Goal: Task Accomplishment & Management: Use online tool/utility

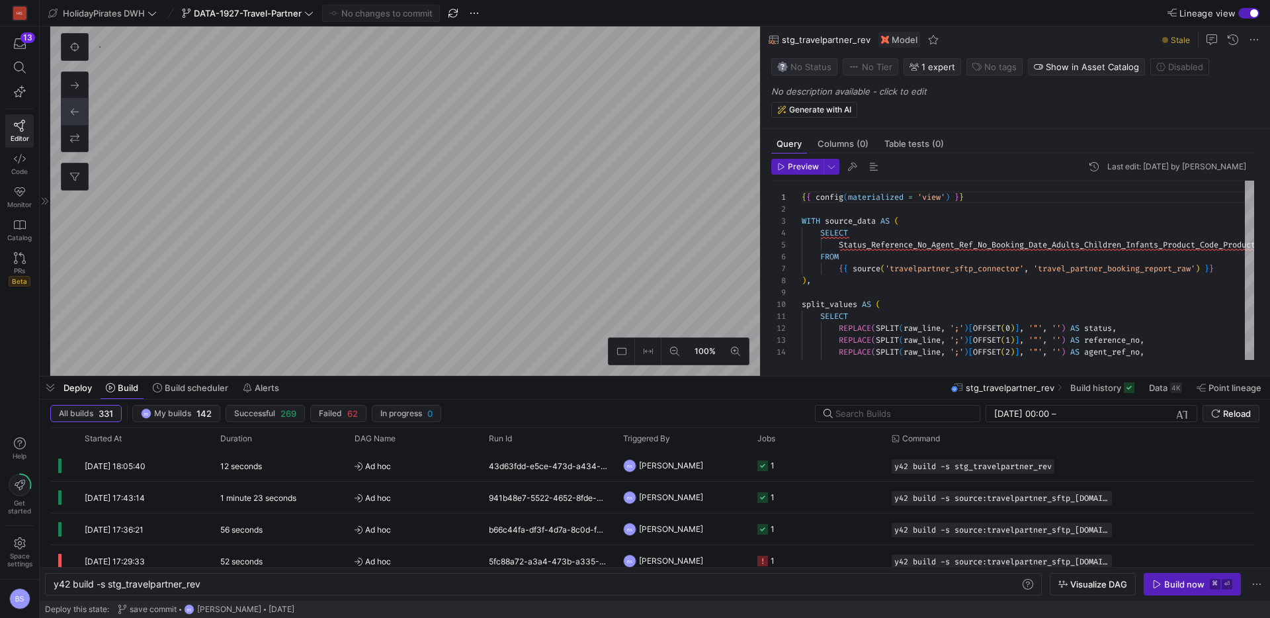
scroll to position [0, 148]
click at [24, 42] on div "13" at bounding box center [28, 37] width 15 height 11
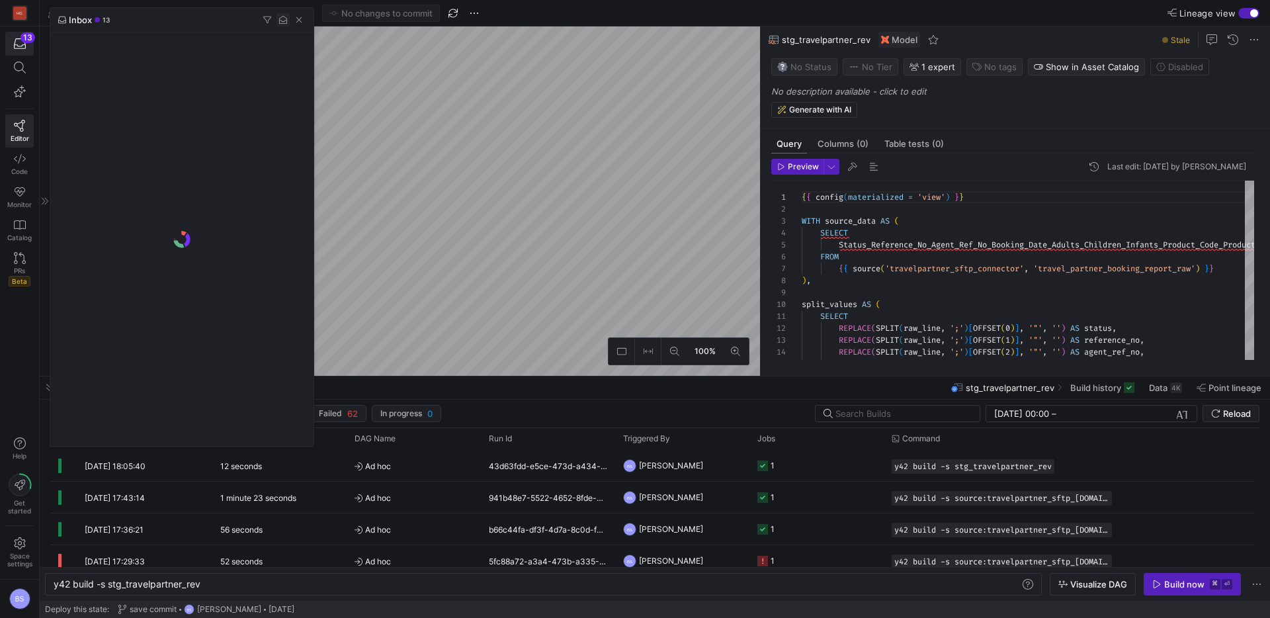
click at [285, 22] on span "button" at bounding box center [283, 19] width 13 height 13
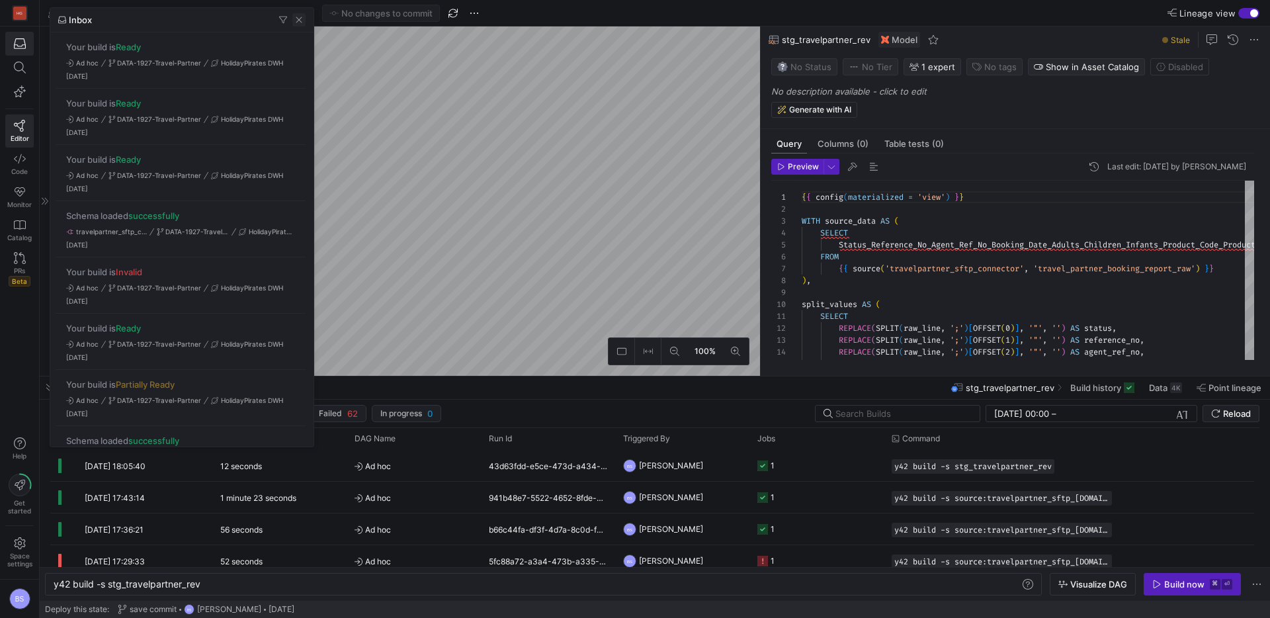
click at [298, 21] on span "button" at bounding box center [298, 19] width 13 height 13
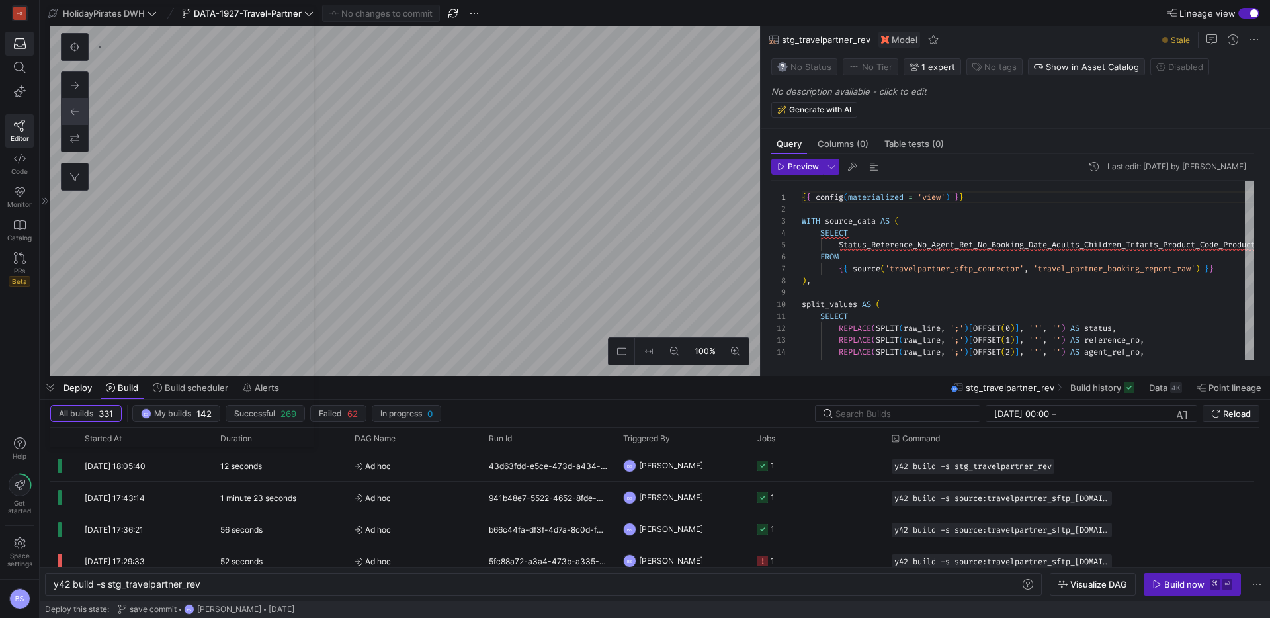
click at [298, 22] on y42-top-nav "HolidayPirates DWH DATA-1927-Travel-Partner No changes to commit Lineage view" at bounding box center [655, 13] width 1231 height 26
type textarea "y42 build -s source:travelpartner_sftp_[DOMAIN_NAME]_partner_booking_report_raw"
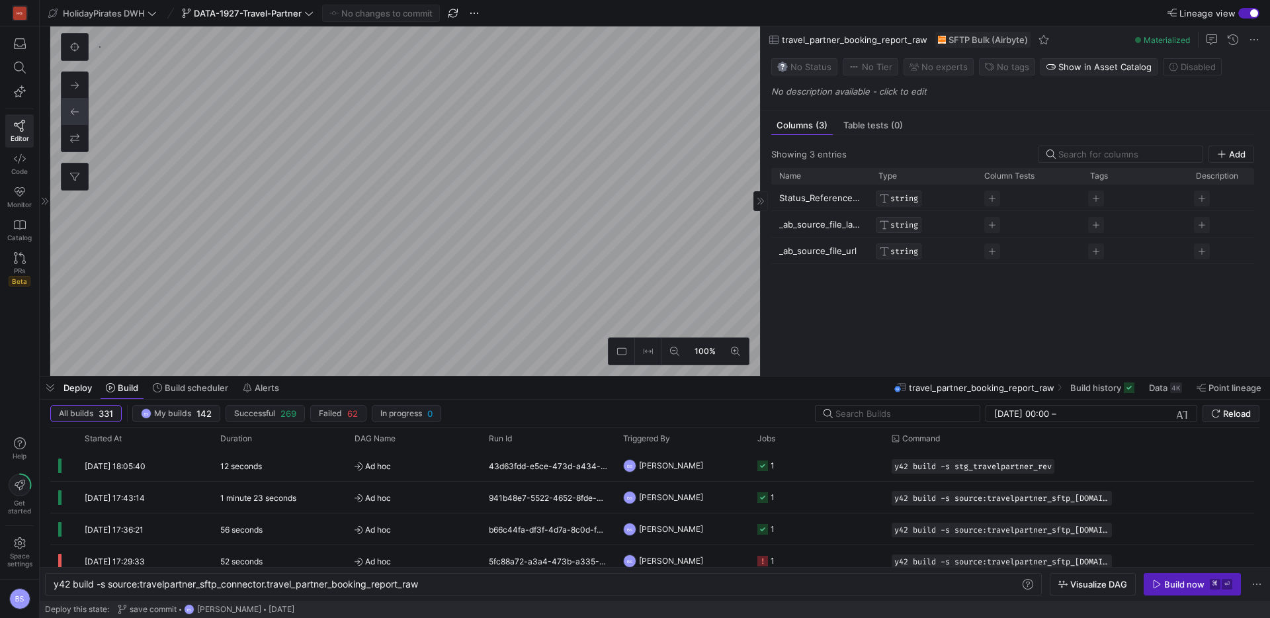
scroll to position [1393, 0]
click at [830, 97] on div "Description No description available - click to edit" at bounding box center [1019, 90] width 494 height 19
drag, startPoint x: 828, startPoint y: 93, endPoint x: 1102, endPoint y: 62, distance: 276.3
click at [838, 89] on p "No description available - click to edit" at bounding box center [1019, 91] width 494 height 11
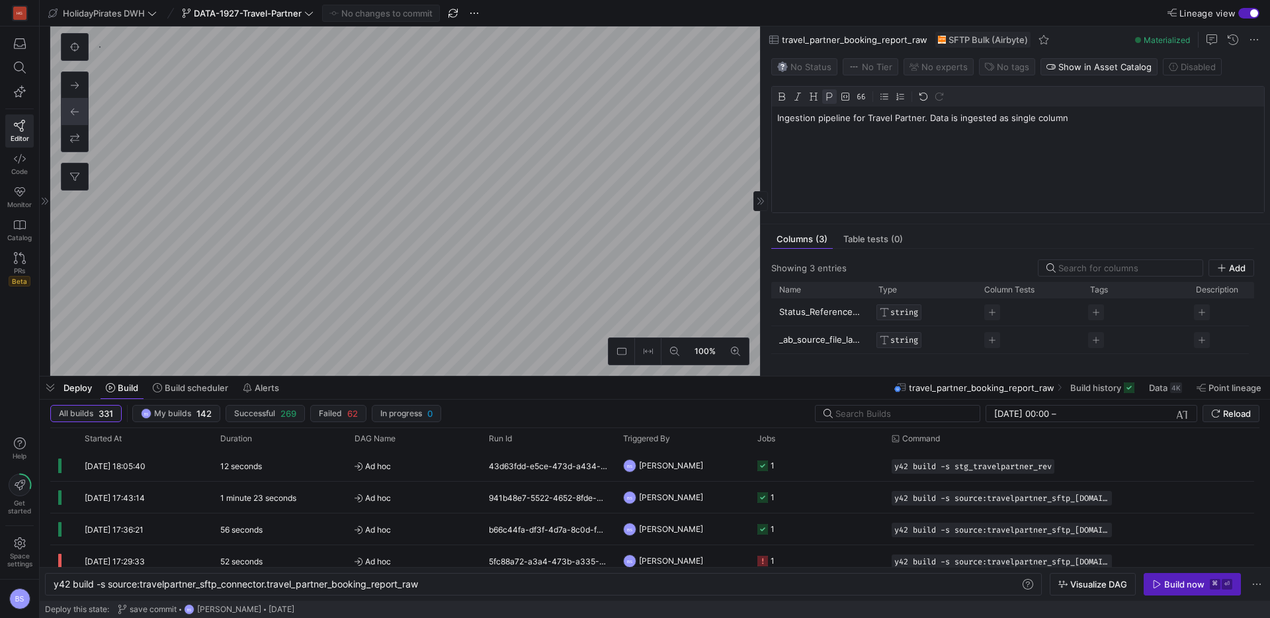
click at [928, 119] on p "Ingestion pipeline for Travel Partner. Data is ingested as single column" at bounding box center [1019, 118] width 482 height 12
click at [840, 130] on p "Due to issues in the data source is ingested as single column" at bounding box center [1019, 130] width 482 height 12
click at [919, 131] on p "Due to issues with the data source is ingested as single column" at bounding box center [1019, 130] width 482 height 12
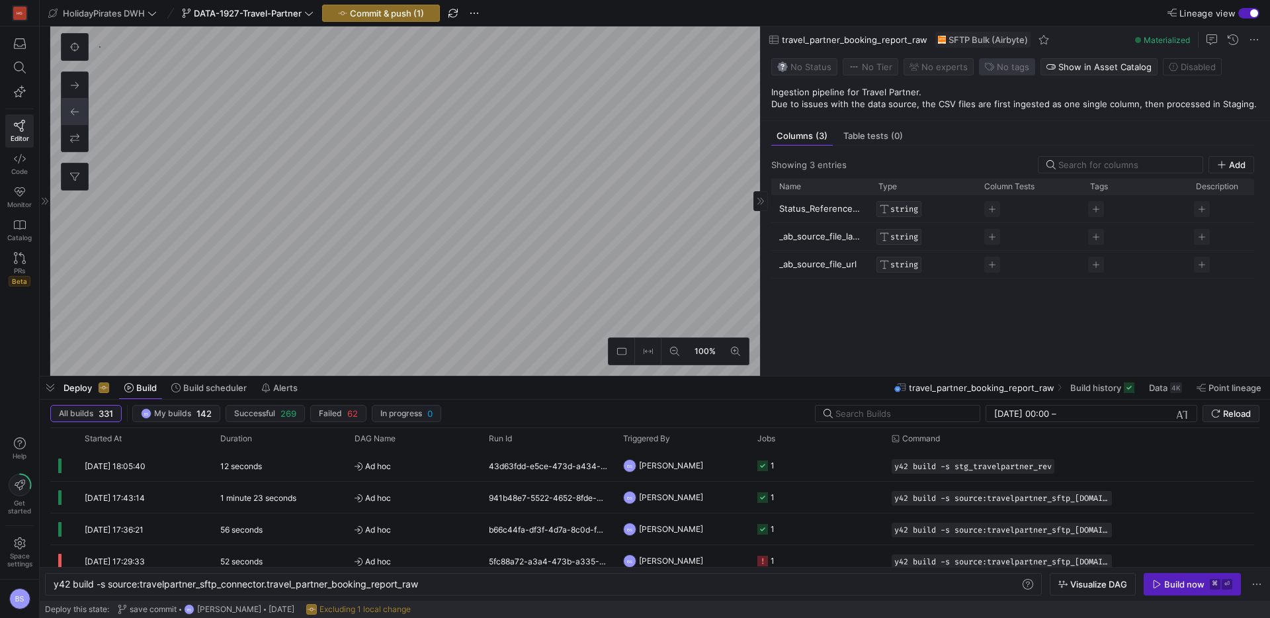
click at [1002, 71] on span "No tags" at bounding box center [1013, 67] width 32 height 11
click at [962, 132] on span "partner_revenue_pipeline" at bounding box center [970, 130] width 105 height 11
click at [986, 156] on span "morning" at bounding box center [963, 152] width 119 height 11
click at [926, 70] on div at bounding box center [635, 309] width 1270 height 618
click at [928, 67] on span "No expert s" at bounding box center [945, 67] width 46 height 11
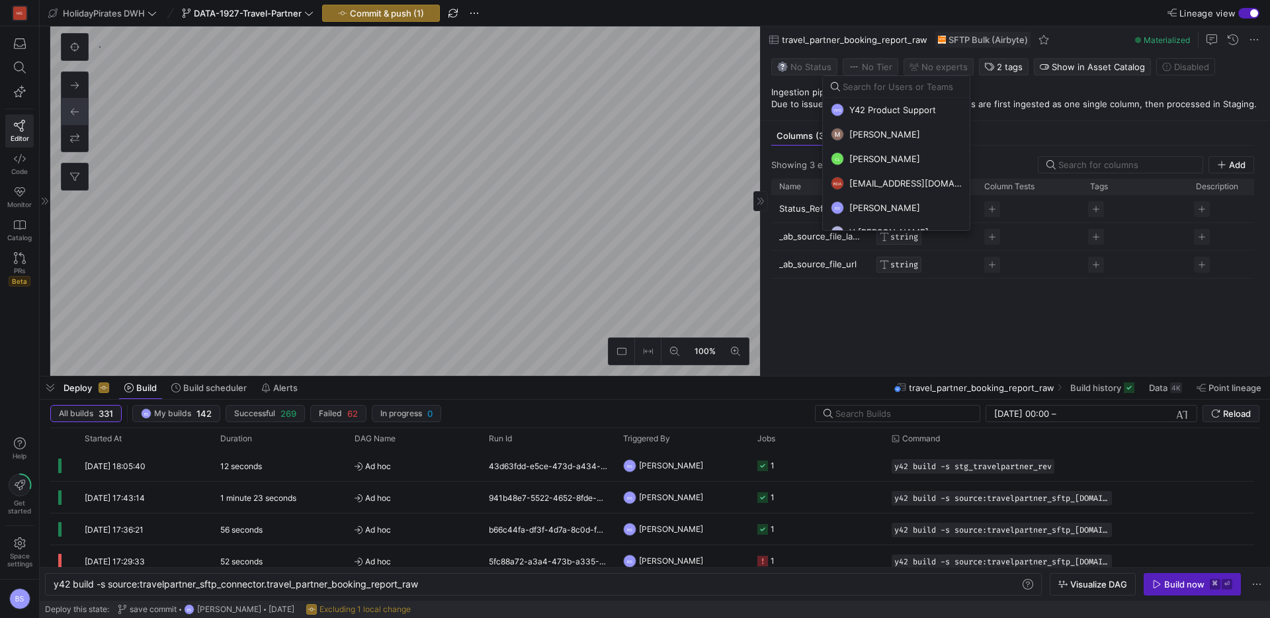
drag, startPoint x: 885, startPoint y: 197, endPoint x: 876, endPoint y: 197, distance: 8.6
click at [884, 198] on button "BS [PERSON_NAME]" at bounding box center [896, 208] width 147 height 24
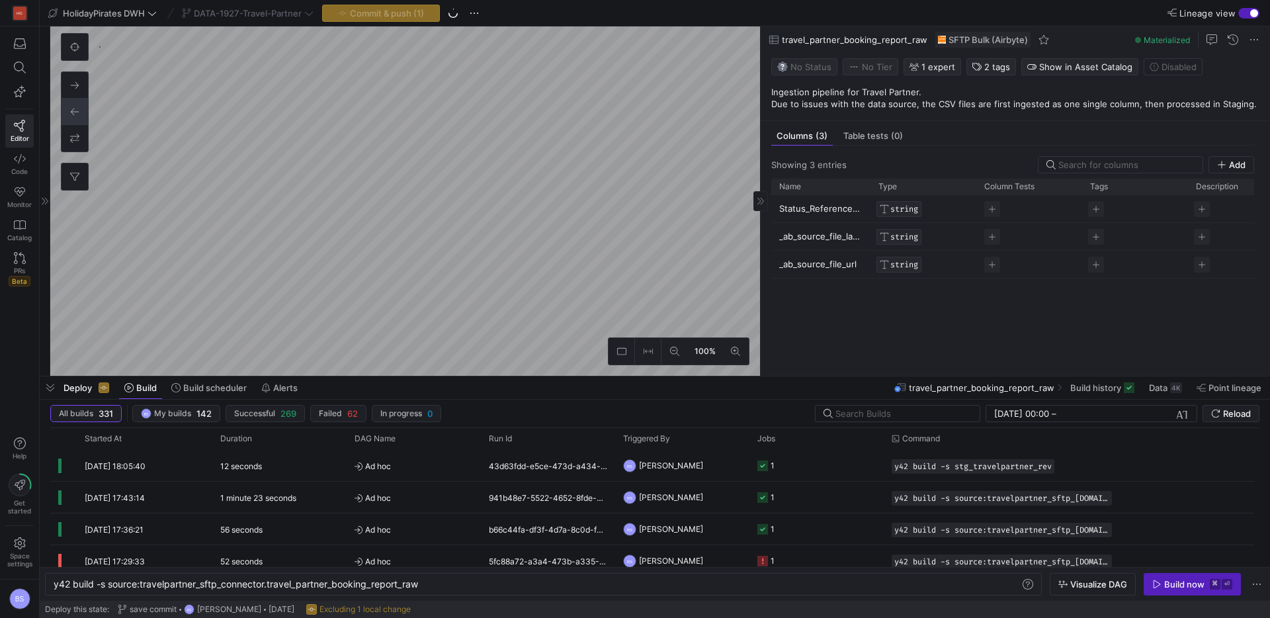
type textarea "y42 build -s stg_travelpartner_rev"
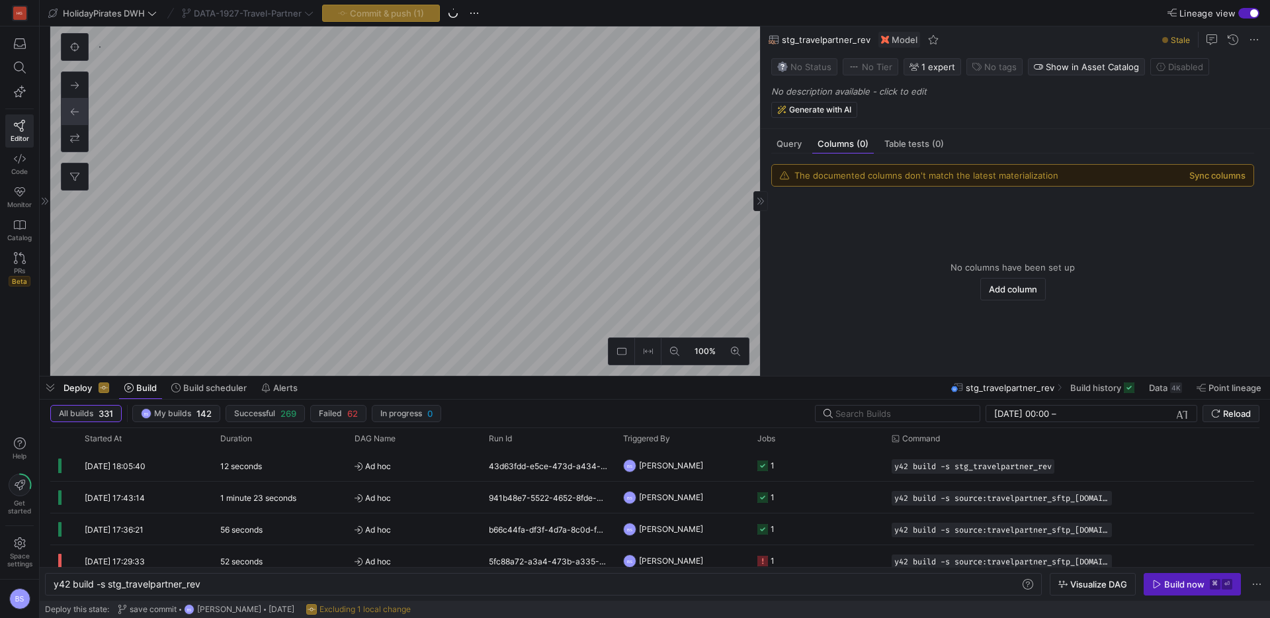
scroll to position [222, 0]
click at [879, 91] on p "No description available - click to edit" at bounding box center [1019, 91] width 494 height 11
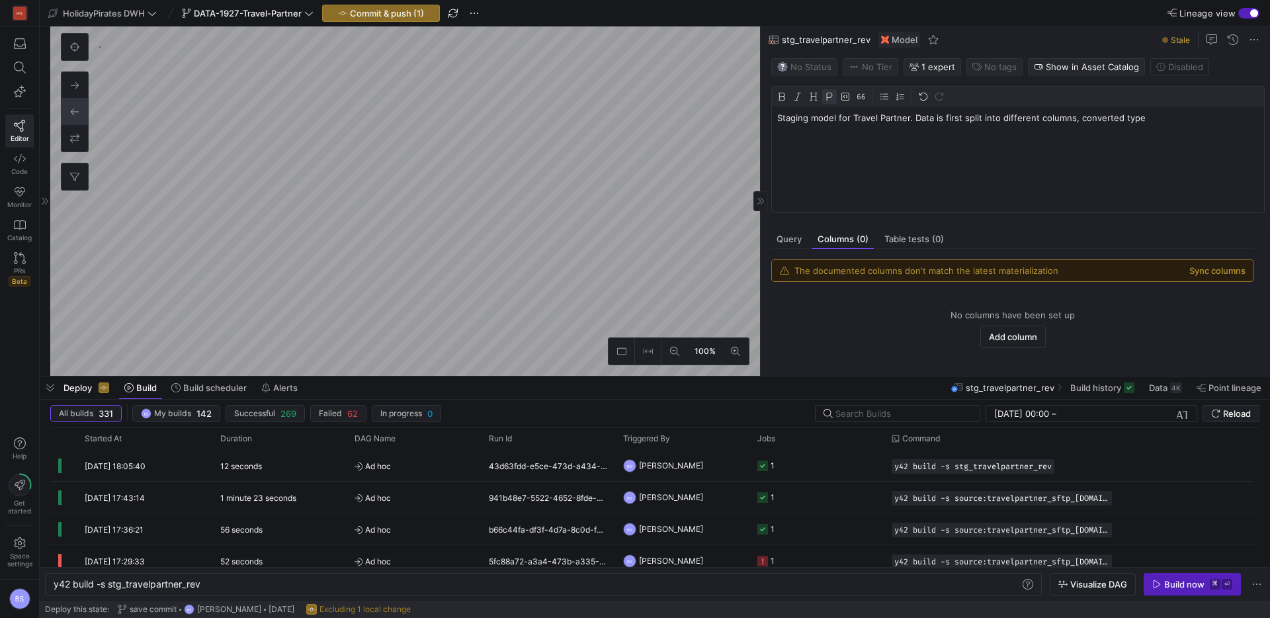
click at [954, 120] on p "Staging model for Travel Partner. Data is first split into different columns, c…" at bounding box center [1019, 118] width 482 height 12
click at [985, 129] on p "Staging model for Travel Partner. Ingested data is split into different columns…" at bounding box center [1019, 124] width 482 height 24
click at [957, 128] on p "Staging model for Travel Partner. Ingested data is split into different columns…" at bounding box center [1019, 124] width 482 height 24
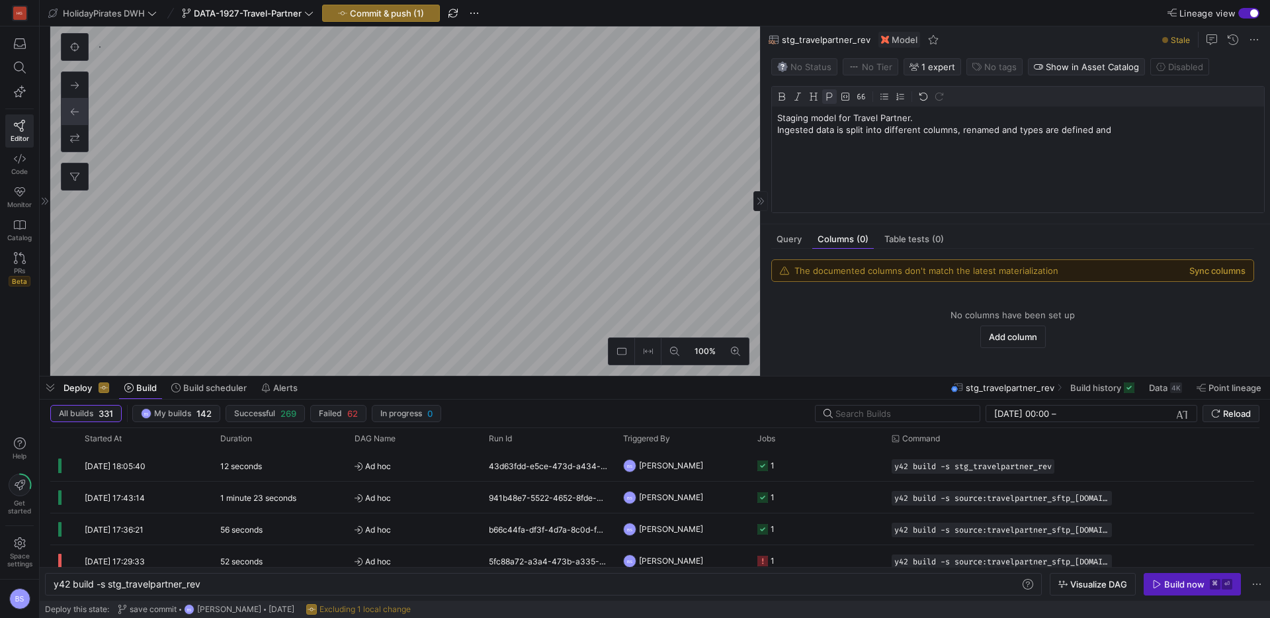
click at [1095, 128] on p "Staging model for Travel Partner. Ingested data is split into different columns…" at bounding box center [1019, 124] width 482 height 24
click at [882, 130] on p "Staging model for Travel Partner. Here, the ingested data is split into differe…" at bounding box center [1019, 124] width 482 height 24
drag, startPoint x: 1027, startPoint y: 130, endPoint x: 997, endPoint y: 131, distance: 29.8
click at [997, 131] on p "Staging model for Travel Partner. Here, the ingested data is split into differe…" at bounding box center [1019, 124] width 482 height 24
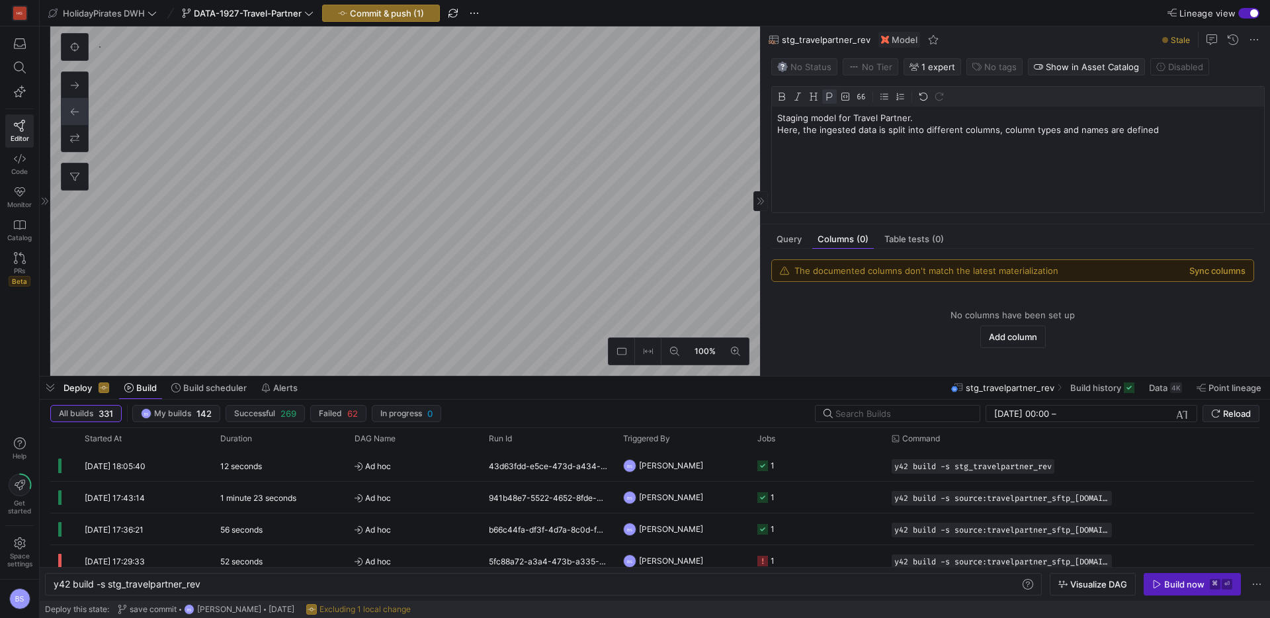
click at [971, 132] on p "Staging model for Travel Partner. Here, the ingested data is split into differe…" at bounding box center [1019, 124] width 482 height 24
click at [1020, 165] on div "Staging model for Travel Partner. Here, the ingested data is split into multipl…" at bounding box center [1018, 160] width 492 height 106
click at [1004, 132] on p "Staging model for Travel Partner. Here, the ingested data is split into multipl…" at bounding box center [1019, 124] width 482 height 24
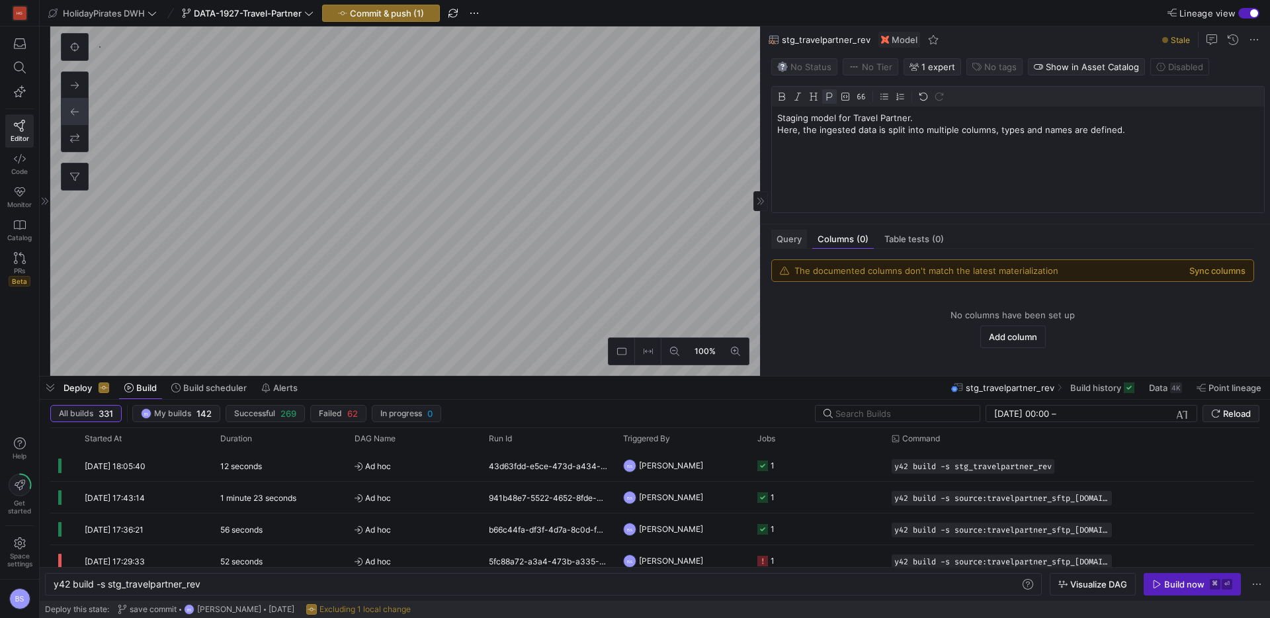
click at [788, 245] on mat-tab-group "Query Columns (0) Table tests (0) The documented columns don't match the latest…" at bounding box center [1013, 300] width 504 height 152
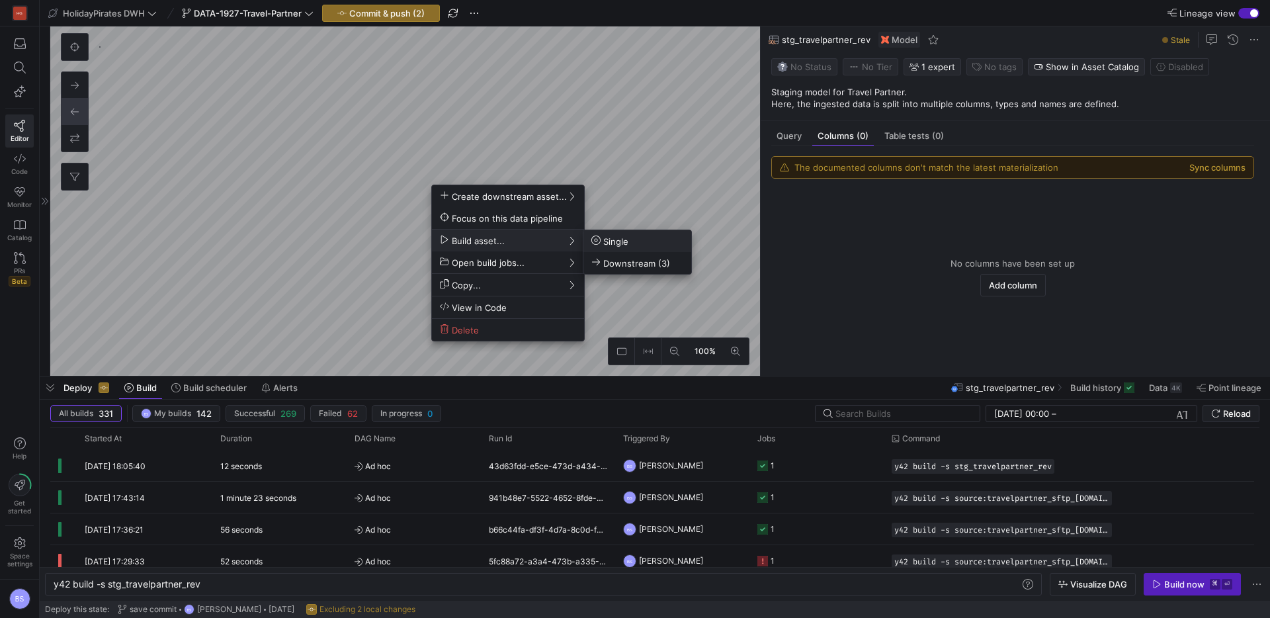
click at [639, 244] on span "Single" at bounding box center [638, 241] width 92 height 11
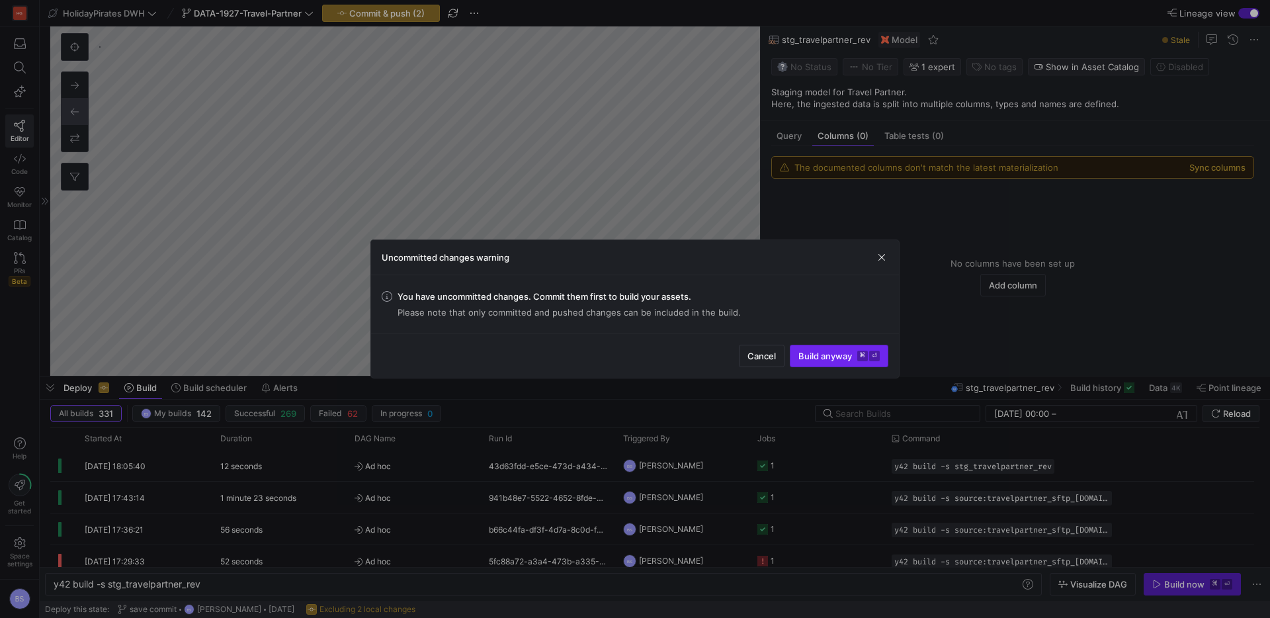
click at [838, 360] on span "Build anyway ⌘ ⏎" at bounding box center [839, 356] width 81 height 11
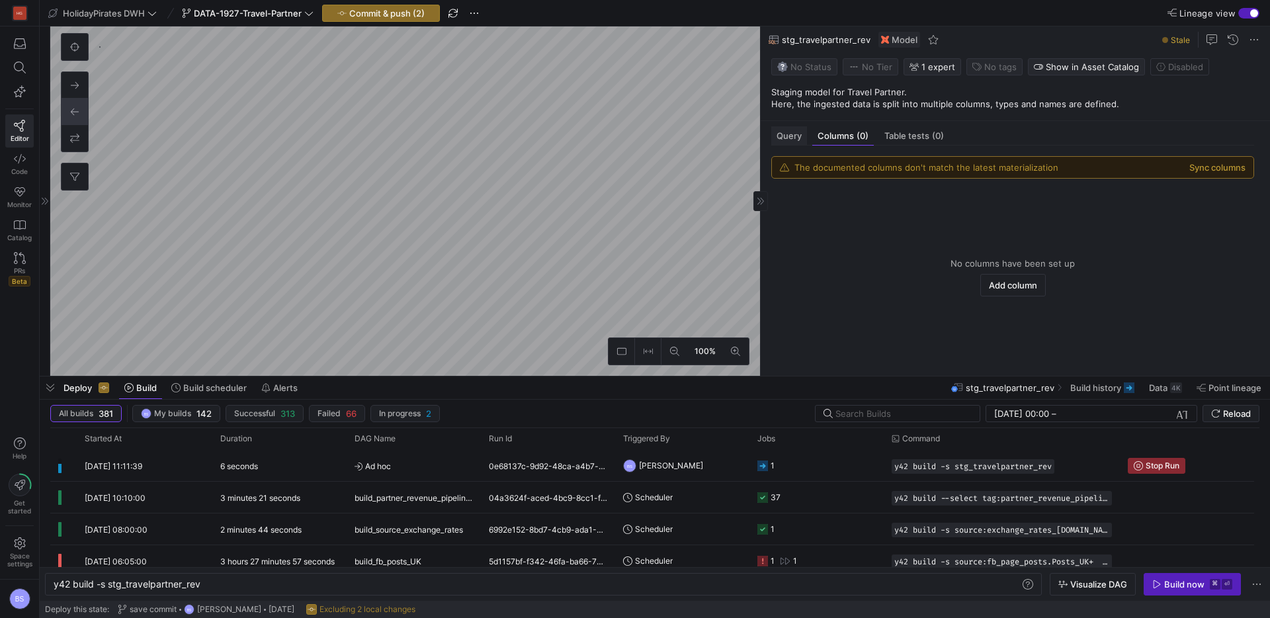
click at [782, 136] on span "Query" at bounding box center [789, 136] width 25 height 9
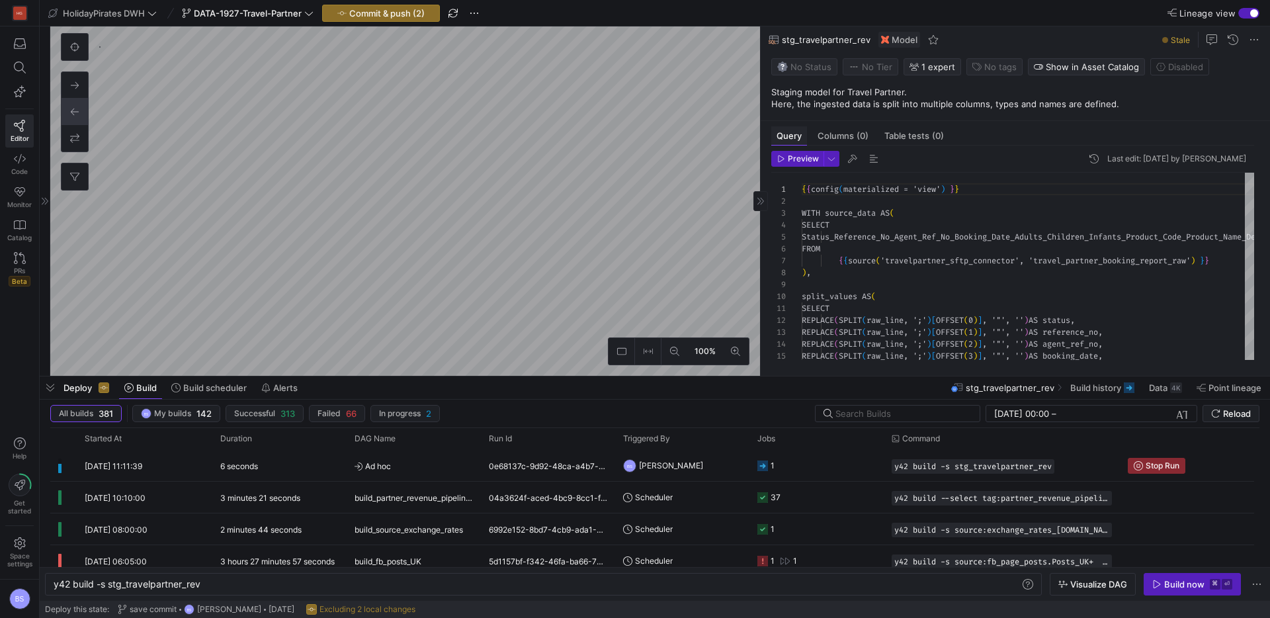
scroll to position [119, 0]
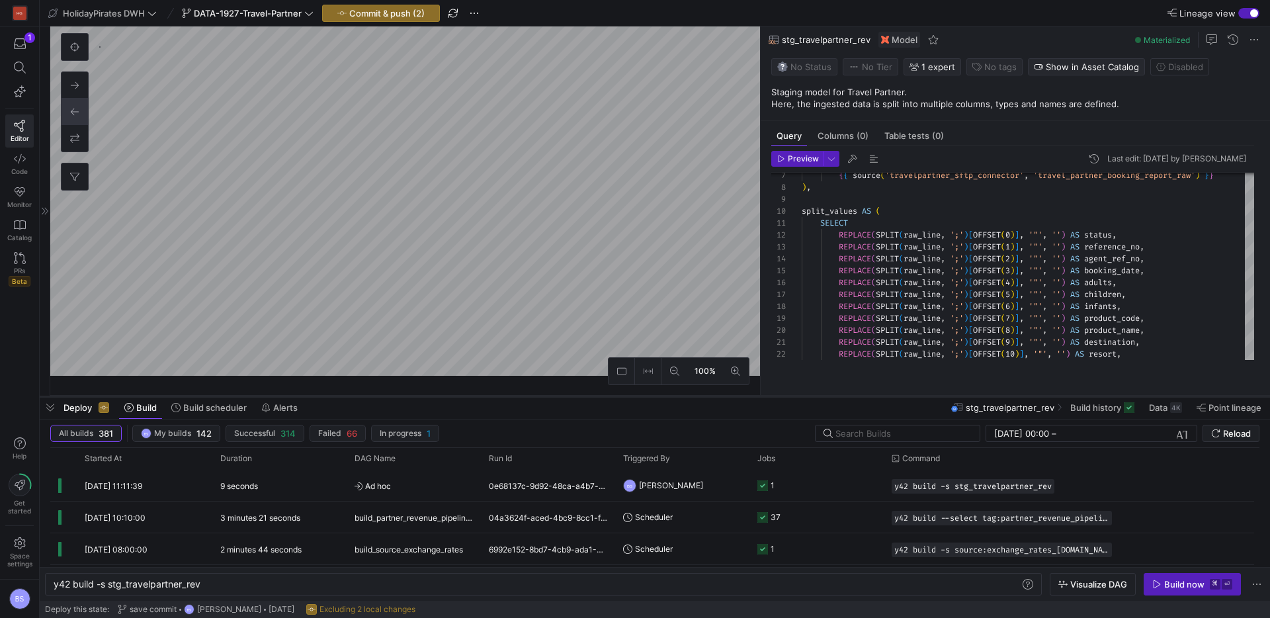
drag, startPoint x: 631, startPoint y: 377, endPoint x: 633, endPoint y: 396, distance: 19.3
click at [633, 397] on div at bounding box center [655, 396] width 1231 height 5
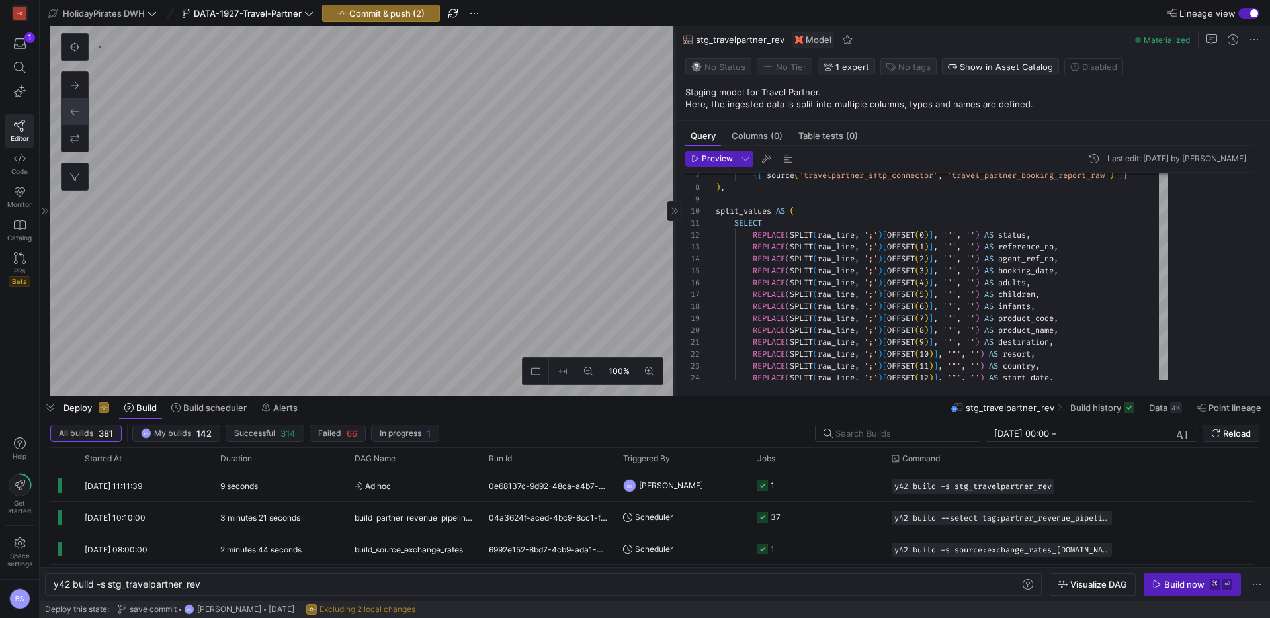
click at [656, 266] on as-split "100% 0 Query Columns (0) Table tests (0) Preview Last edit: [DATE] by [PERSON_N…" at bounding box center [660, 210] width 1220 height 369
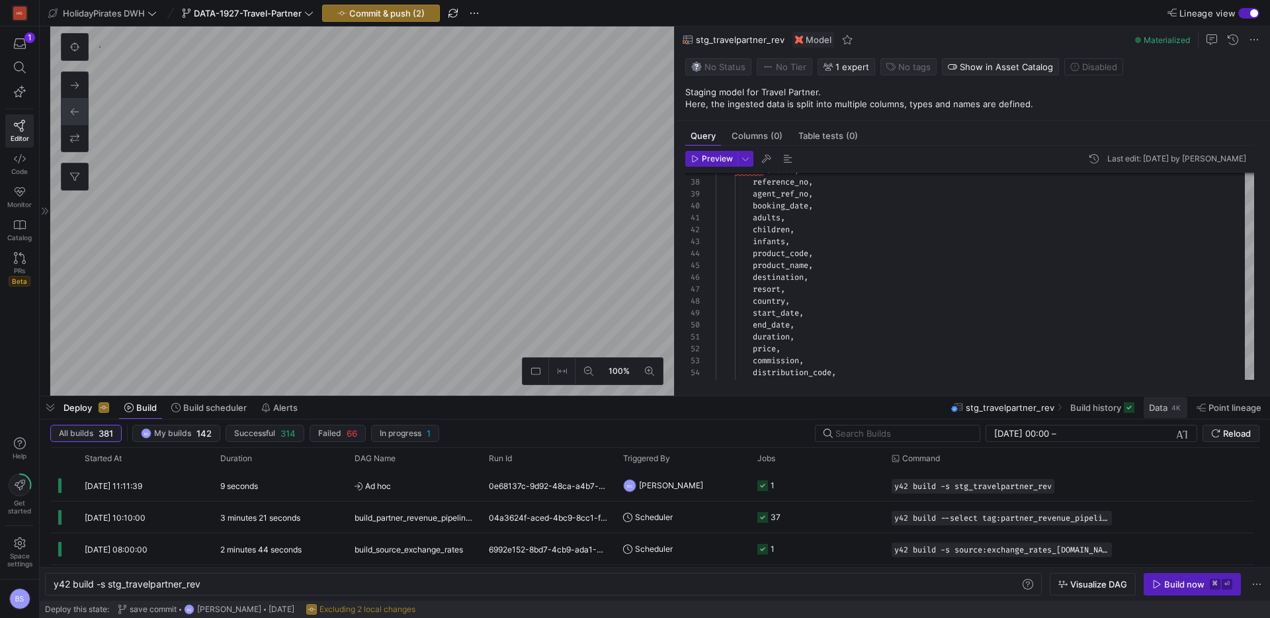
click at [1167, 411] on span "Data" at bounding box center [1158, 407] width 19 height 11
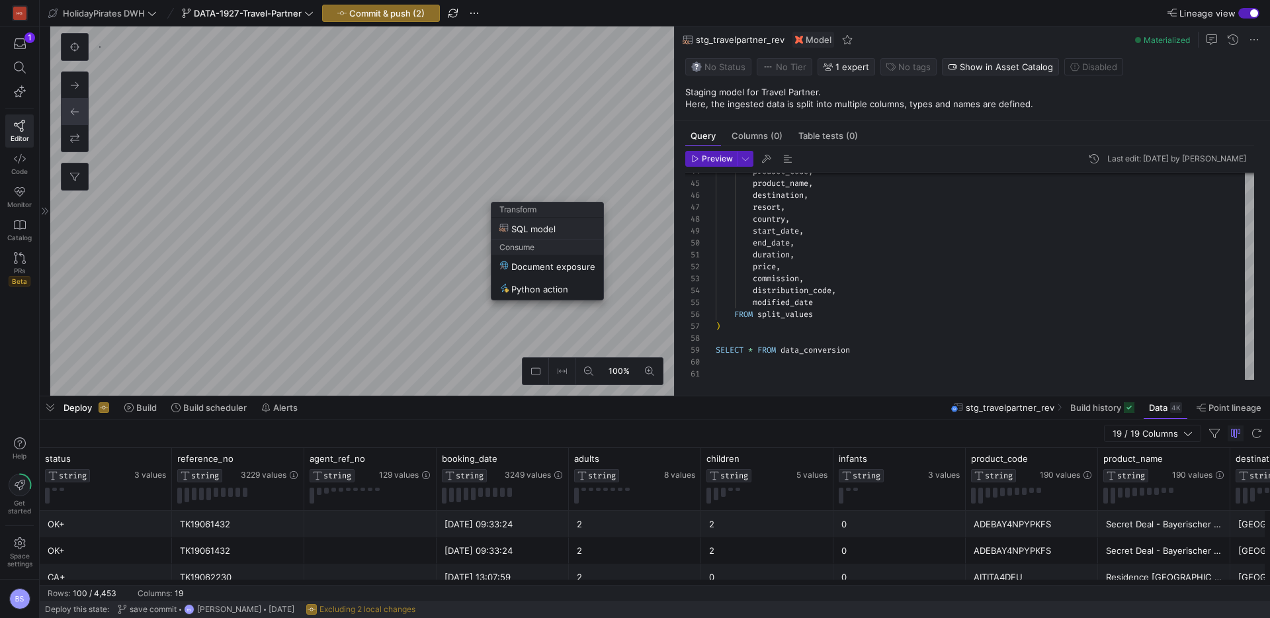
click at [510, 225] on span "SQL model" at bounding box center [528, 228] width 56 height 11
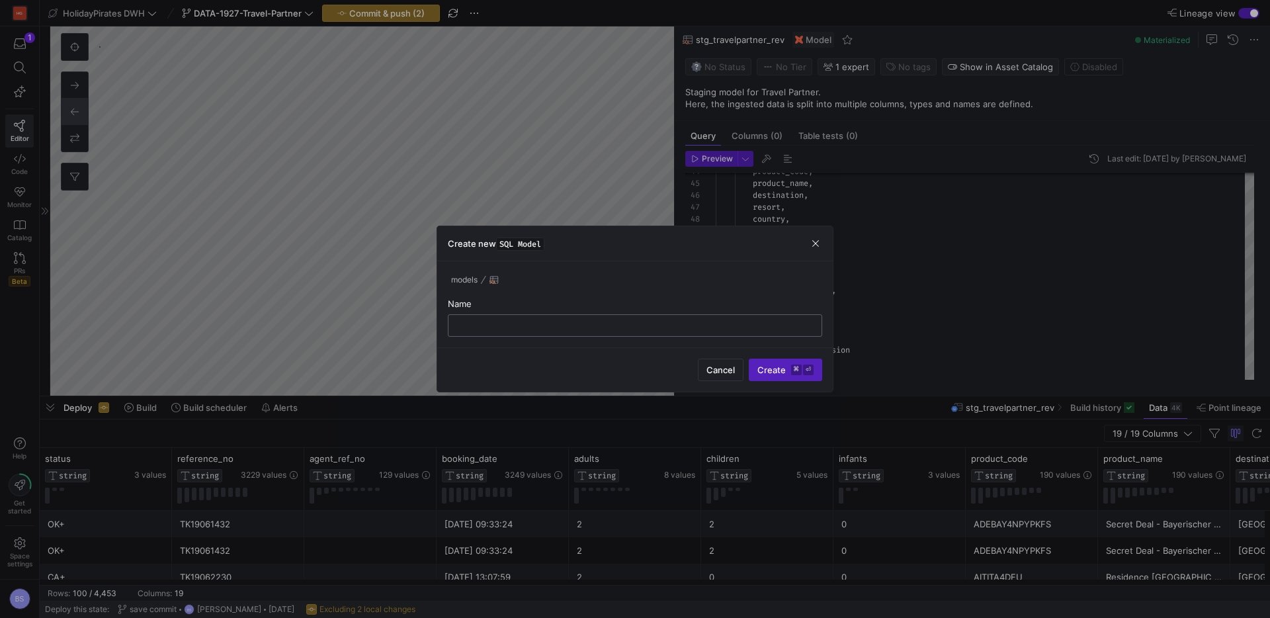
drag, startPoint x: 770, startPoint y: 371, endPoint x: 570, endPoint y: 322, distance: 205.7
click at [569, 324] on div "Create new SQL Model models Name Cancel Create ⌘ ⏎" at bounding box center [635, 309] width 397 height 167
click at [570, 322] on input "text" at bounding box center [635, 325] width 352 height 11
type input "t"
type input "checks"
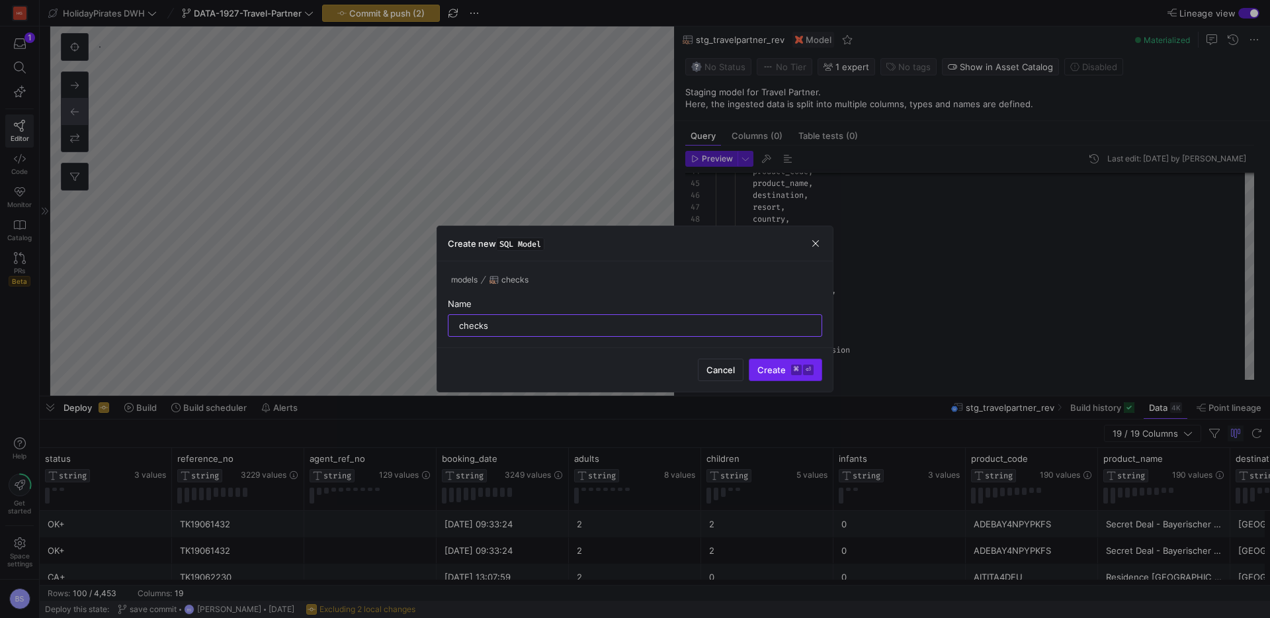
click at [767, 373] on span "Create ⌘ ⏎" at bounding box center [786, 370] width 56 height 11
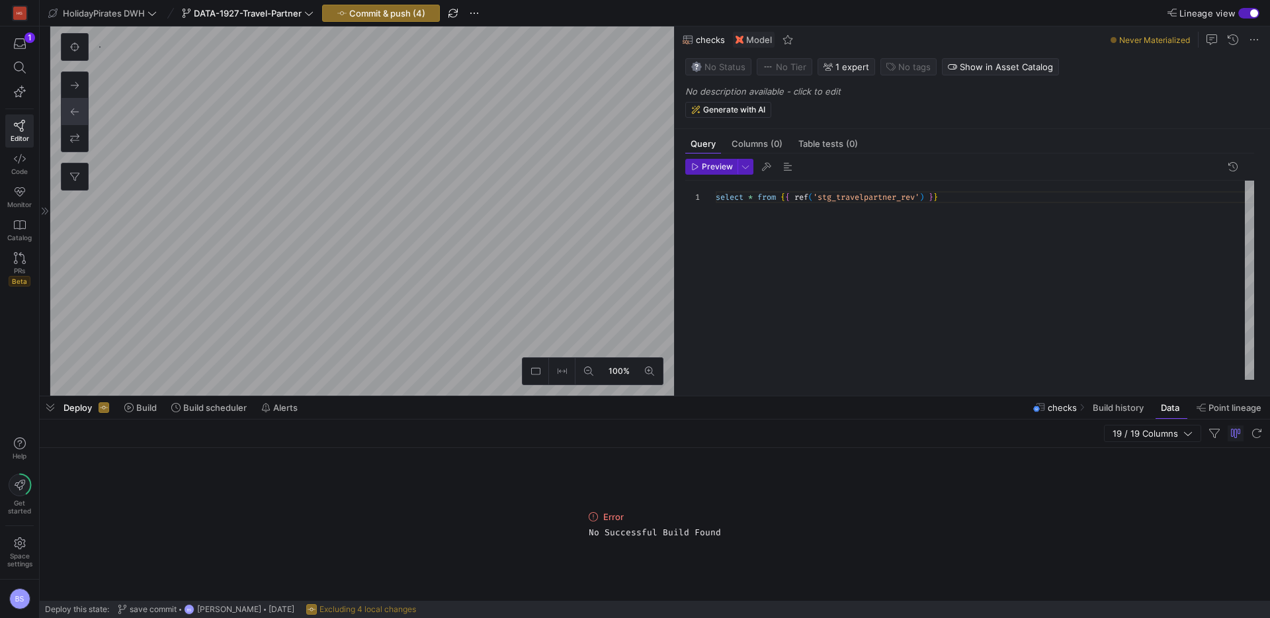
scroll to position [0, 38]
click at [753, 200] on div "select * from { { ref ( 'stg_travelpartner_rev' ) } }" at bounding box center [985, 280] width 539 height 199
click at [719, 170] on span "Preview" at bounding box center [717, 166] width 31 height 9
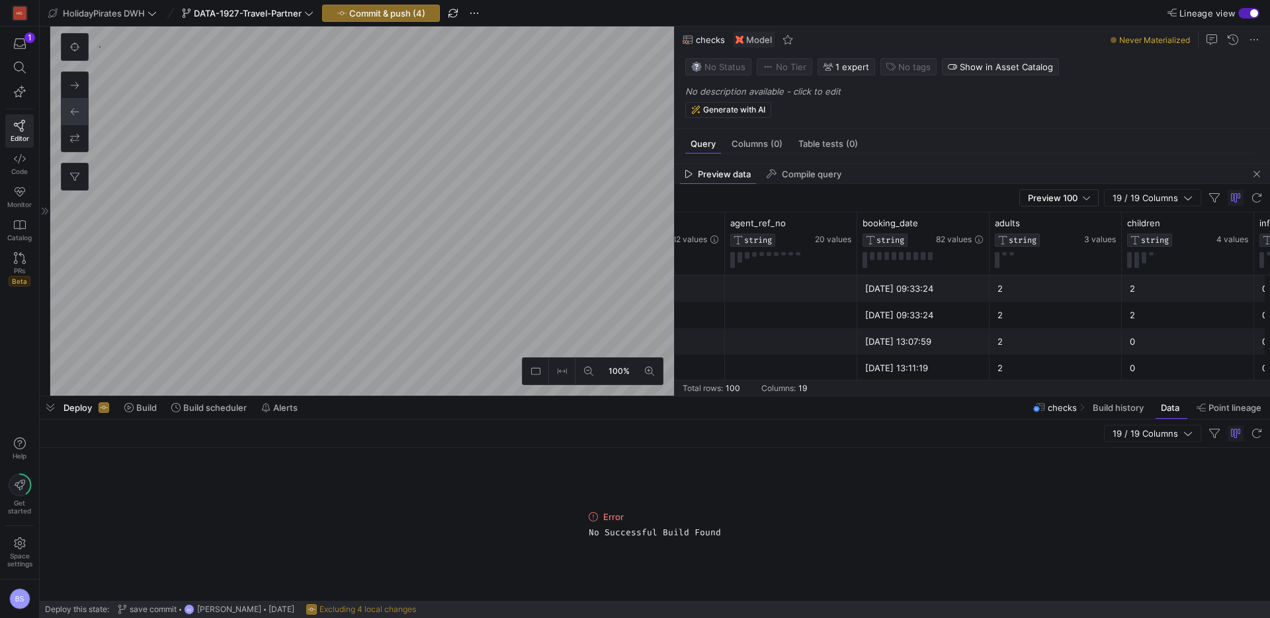
scroll to position [0, 0]
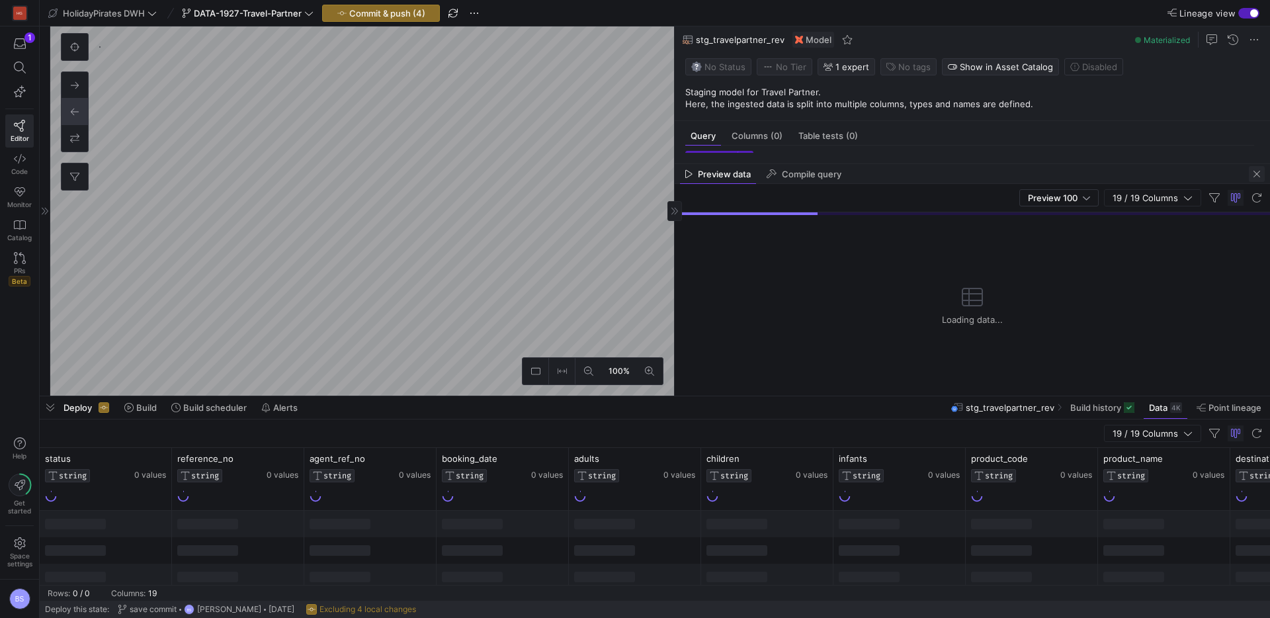
click at [1252, 175] on span "button" at bounding box center [1257, 174] width 16 height 16
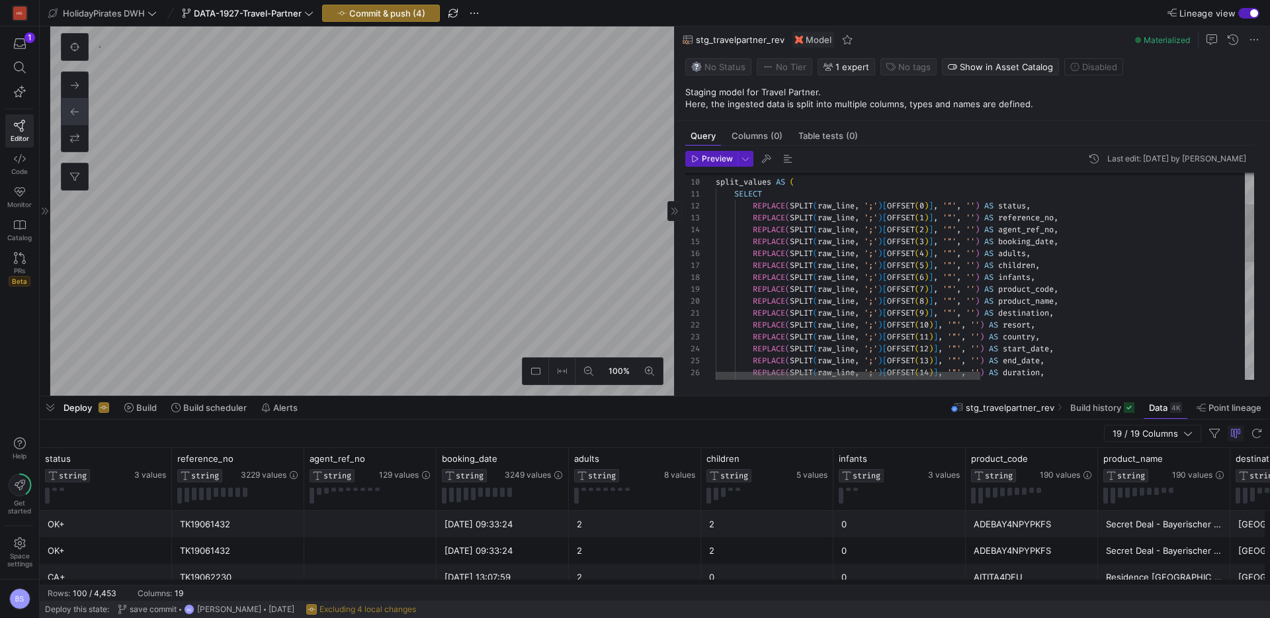
click at [1033, 219] on div "split_values AS ( SELECT REPLACE ( SPLIT ( raw_line , ';' ) [ OFFSET ( 0 ) ] , …" at bounding box center [1254, 430] width 1076 height 745
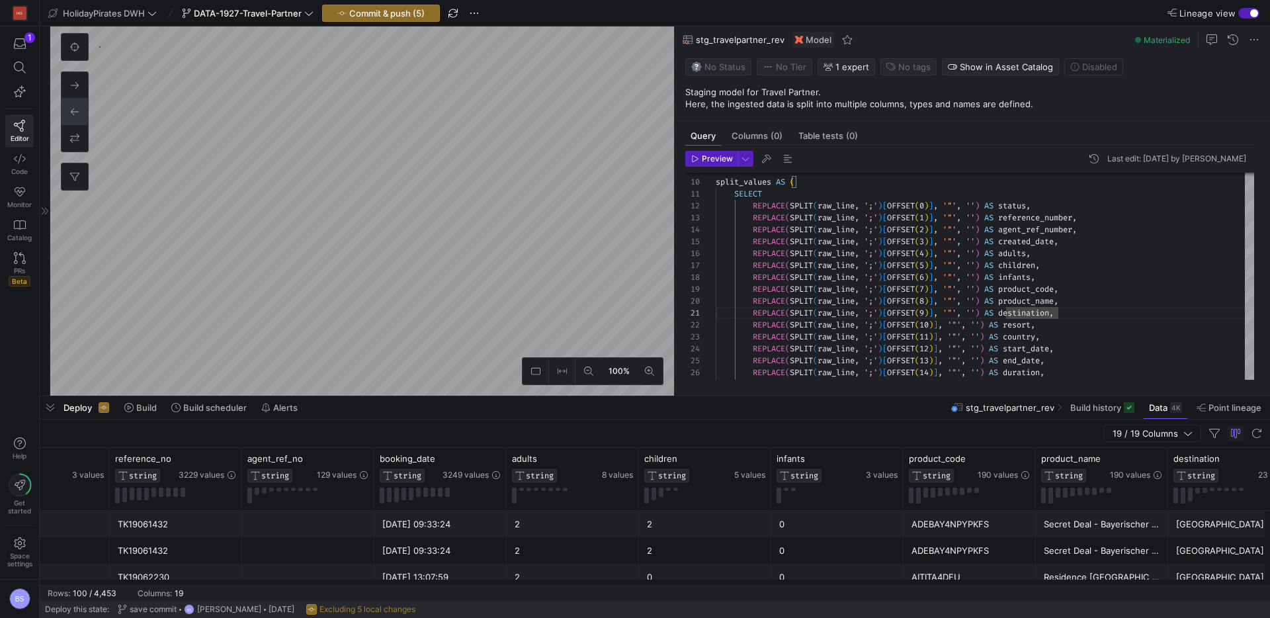
scroll to position [0, 95]
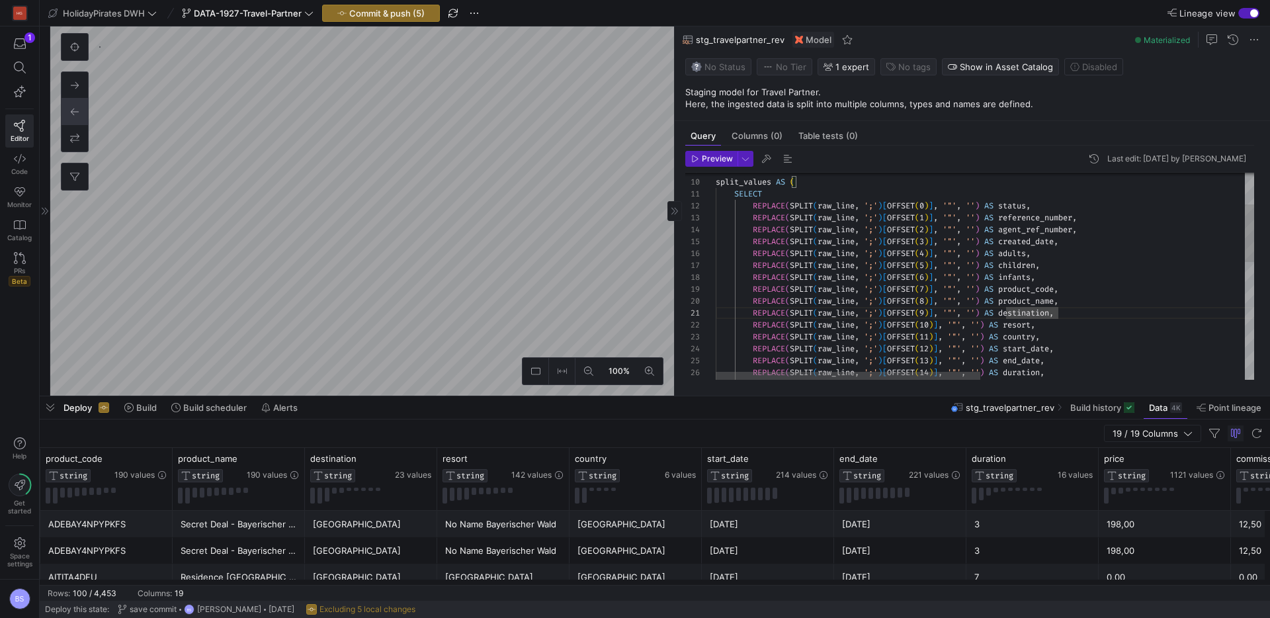
click at [1061, 315] on div "split_values AS ( SELECT REPLACE ( SPLIT ( raw_line , ';' ) [ OFFSET ( 0 ) ] , …" at bounding box center [1254, 430] width 1076 height 745
click at [1027, 322] on div "split_values AS ( SELECT REPLACE ( SPLIT ( raw_line , ';' ) [ OFFSET ( 0 ) ] , …" at bounding box center [1254, 429] width 1076 height 745
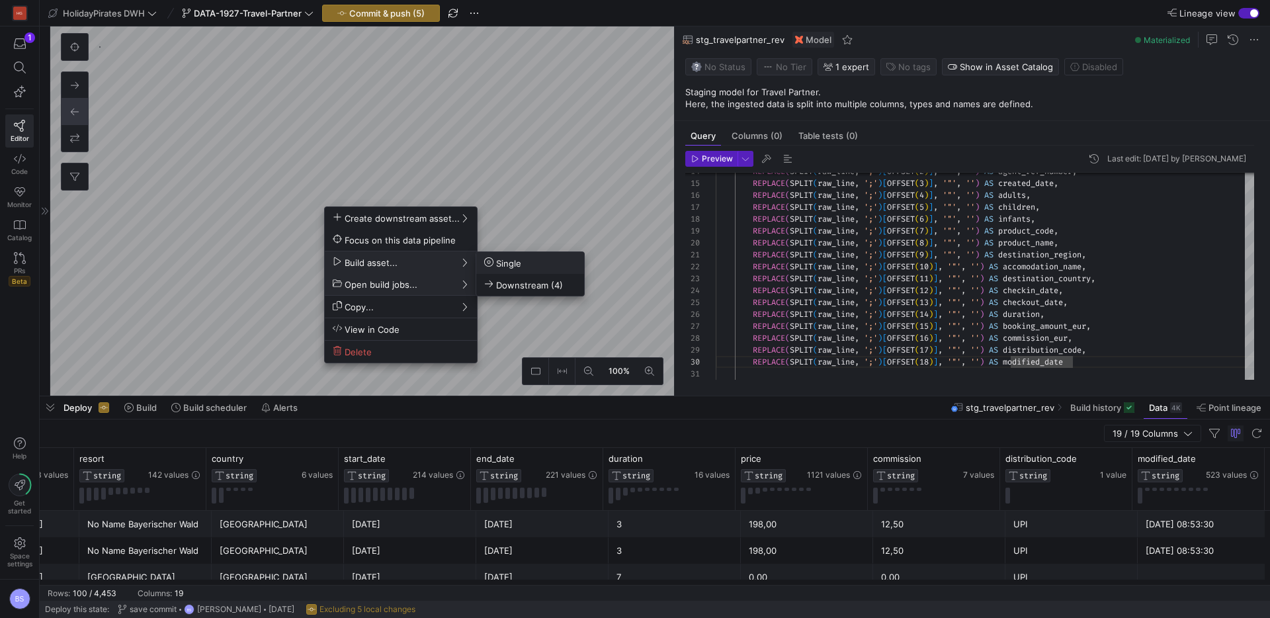
click at [510, 257] on span "Single" at bounding box center [502, 262] width 37 height 11
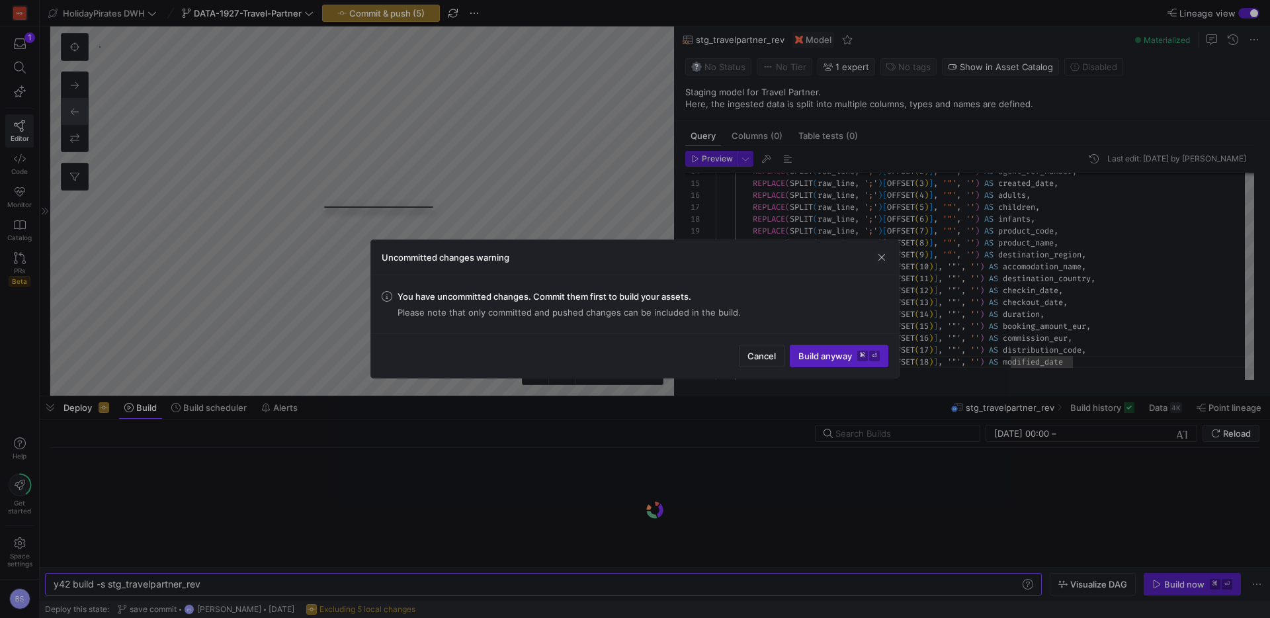
scroll to position [0, 148]
click at [806, 357] on span "Build anyway ⌘ ⏎" at bounding box center [839, 356] width 81 height 11
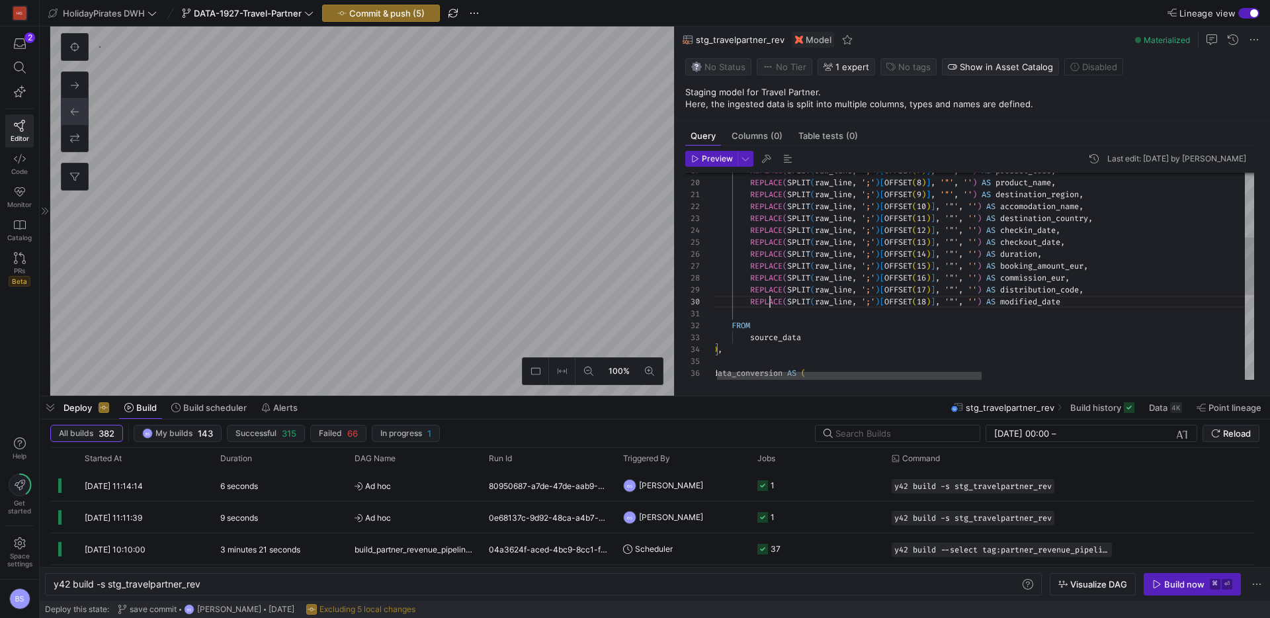
click at [768, 302] on div "SELECT status , data_conversion AS ( ) , source_data FROM REPLACE ( SPLIT ( raw…" at bounding box center [1251, 312] width 1076 height 745
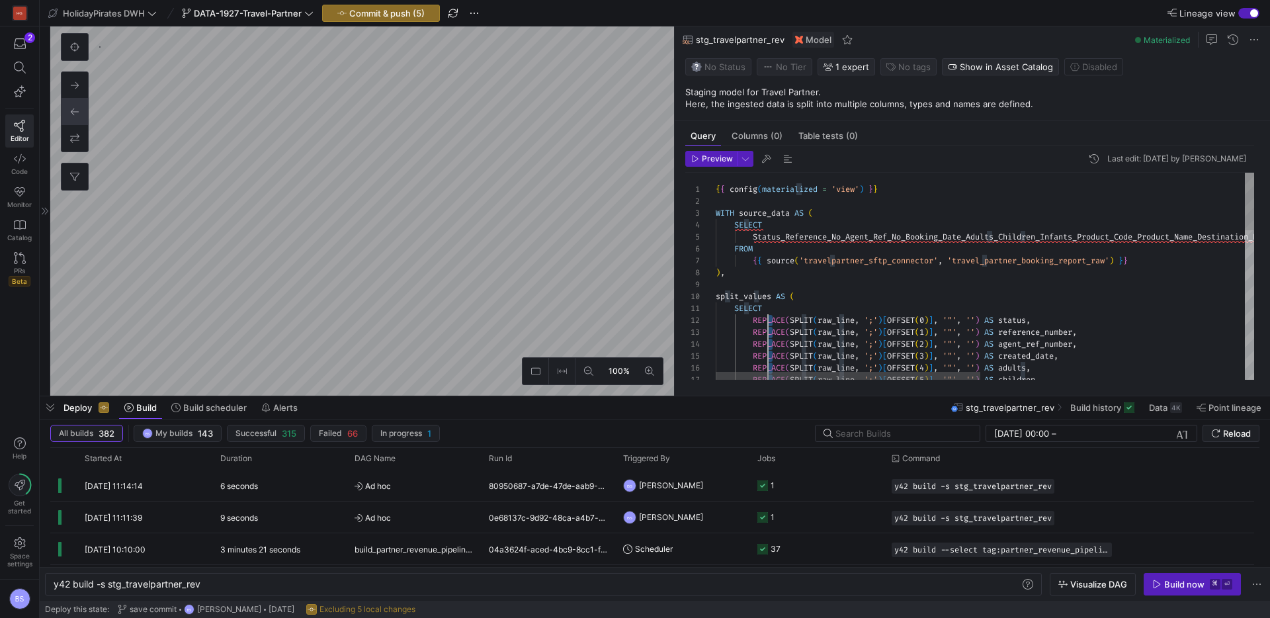
drag, startPoint x: 768, startPoint y: 301, endPoint x: 768, endPoint y: 316, distance: 14.6
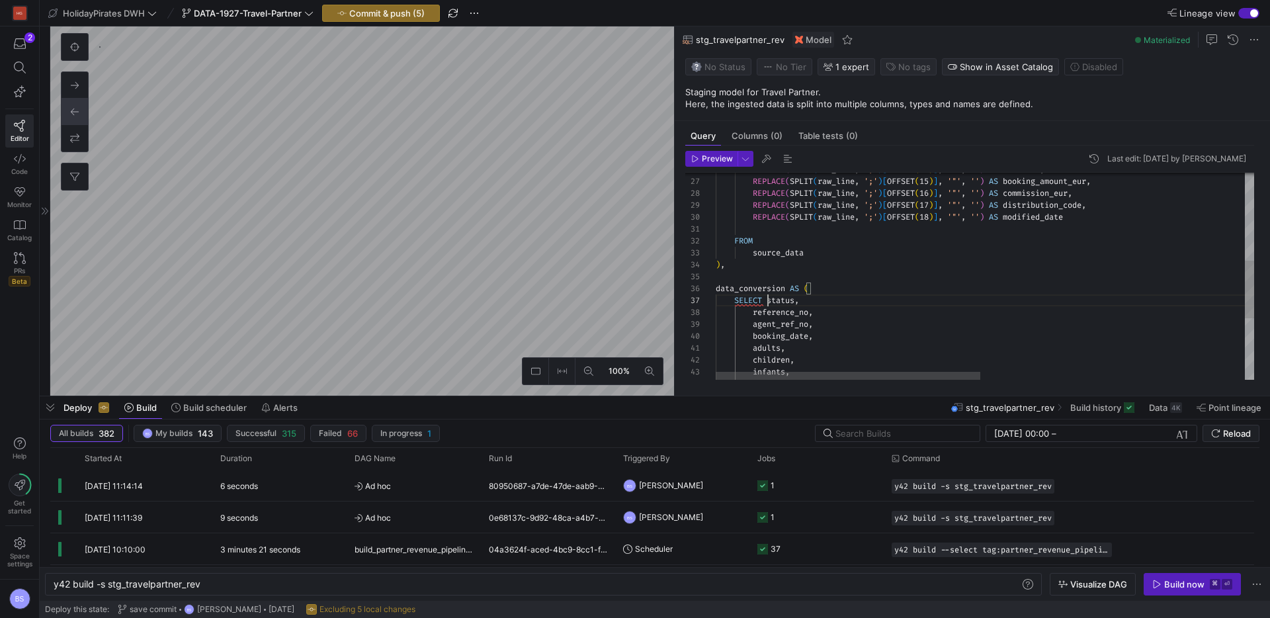
scroll to position [71, 52]
click at [769, 302] on div "REPLACE ( SPLIT ( raw_line , ';' ) [ OFFSET ( 14 ) ] , '"' , '' ) AS duration ,…" at bounding box center [1254, 227] width 1076 height 745
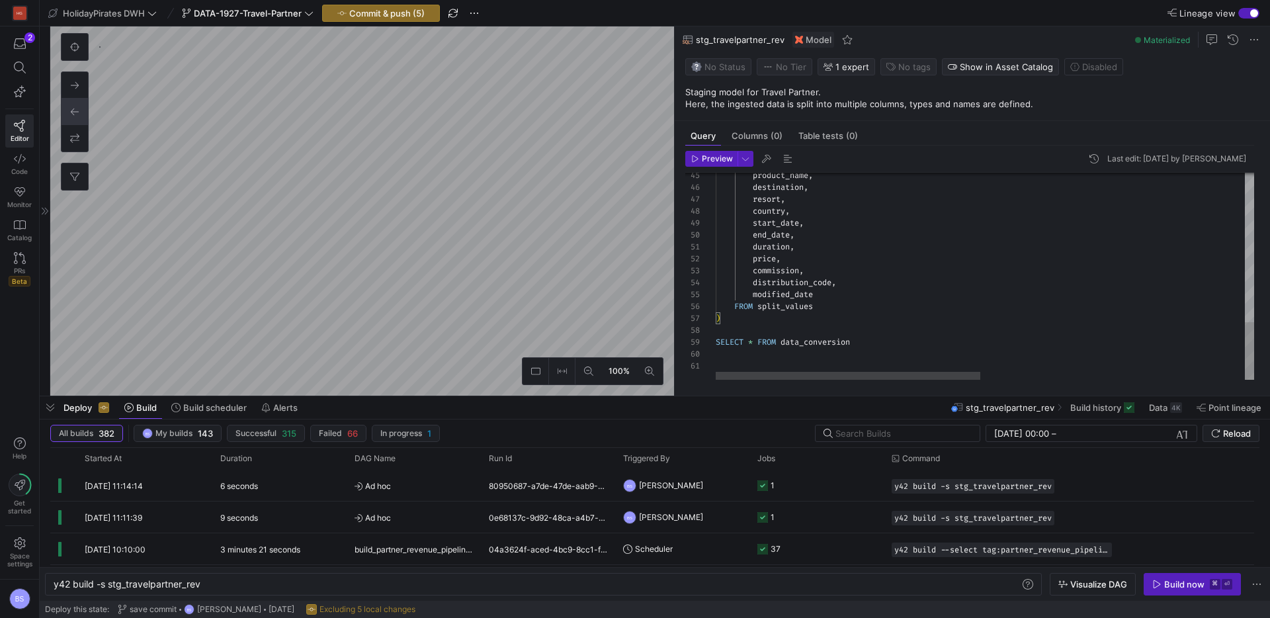
click at [817, 294] on div "product_name , destination , resort , country , start_date , end_date , duratio…" at bounding box center [1254, 7] width 1076 height 745
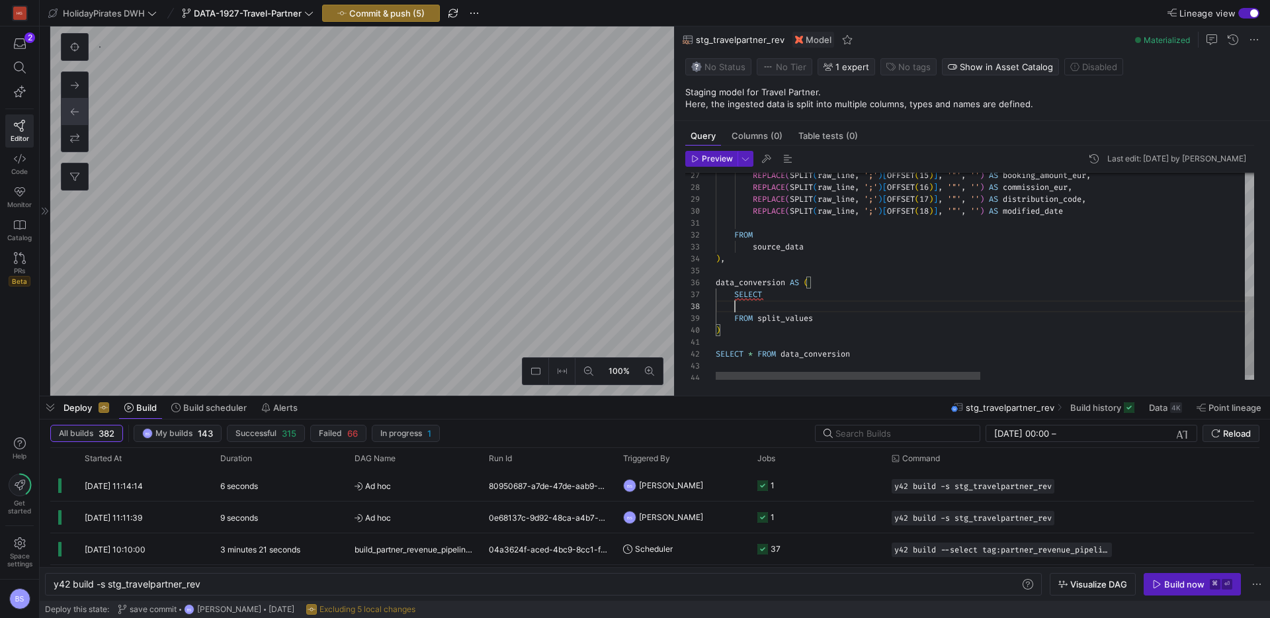
scroll to position [60, 57]
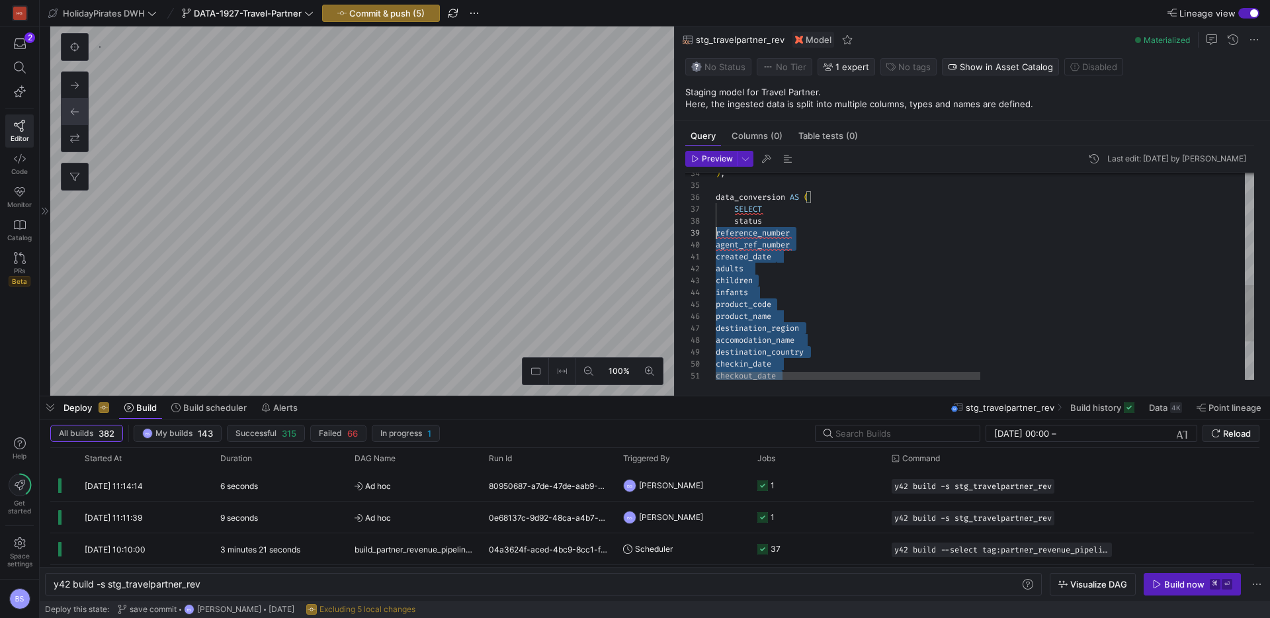
click at [717, 233] on div "agent_ref_number created_date adults children infants product_code product_name…" at bounding box center [1254, 142] width 1076 height 757
click at [733, 221] on div "agent_ref_number created_date adults children infants product_code product_name…" at bounding box center [1254, 142] width 1076 height 757
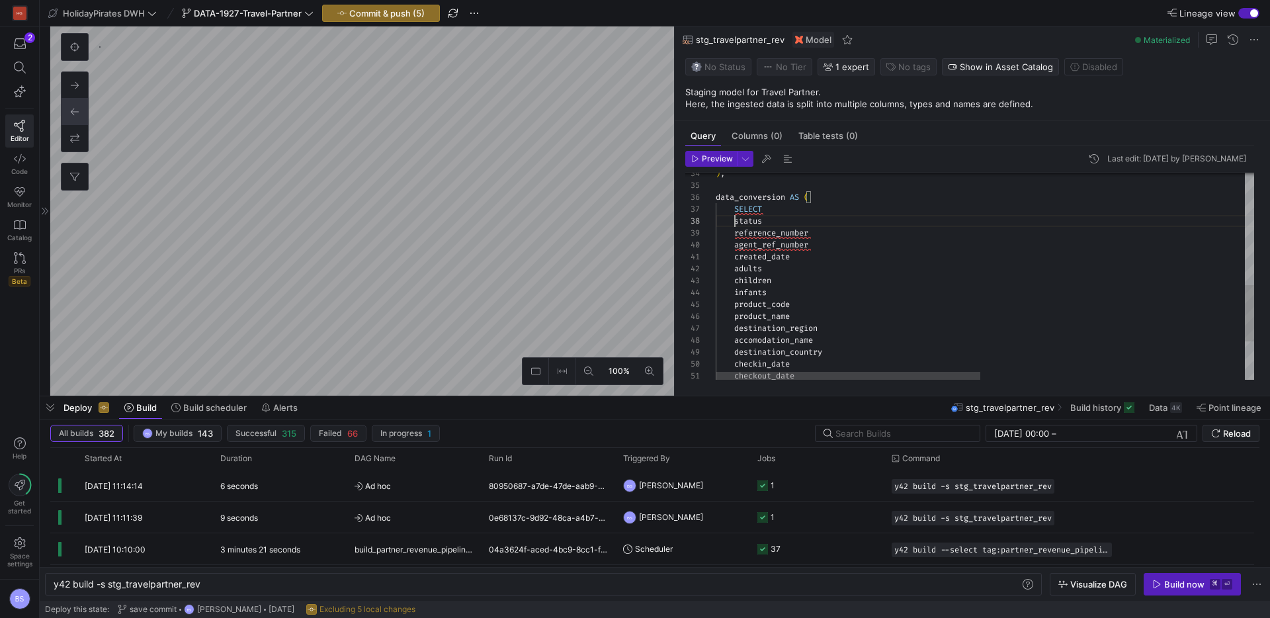
click at [734, 221] on div "agent_ref_number created_date adults children infants product_code product_name…" at bounding box center [1254, 142] width 1076 height 757
click at [802, 335] on div "adults children infants product_code product_name destination_region accomodati…" at bounding box center [1254, 43] width 1076 height 757
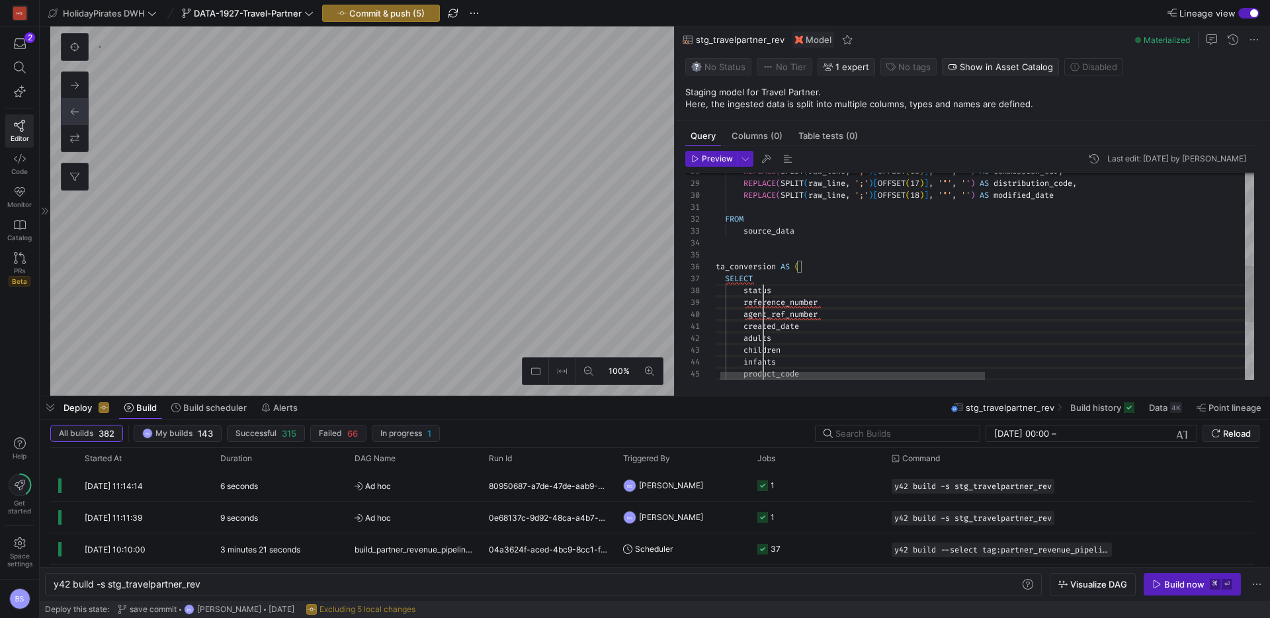
drag, startPoint x: 765, startPoint y: 345, endPoint x: 762, endPoint y: 294, distance: 50.4
click at [885, 310] on div "REPLACE ( SPLIT ( raw_line , ';' ) [ OFFSET ( 16 ) ] , '"' , '' ) AS commission…" at bounding box center [1245, 211] width 1076 height 757
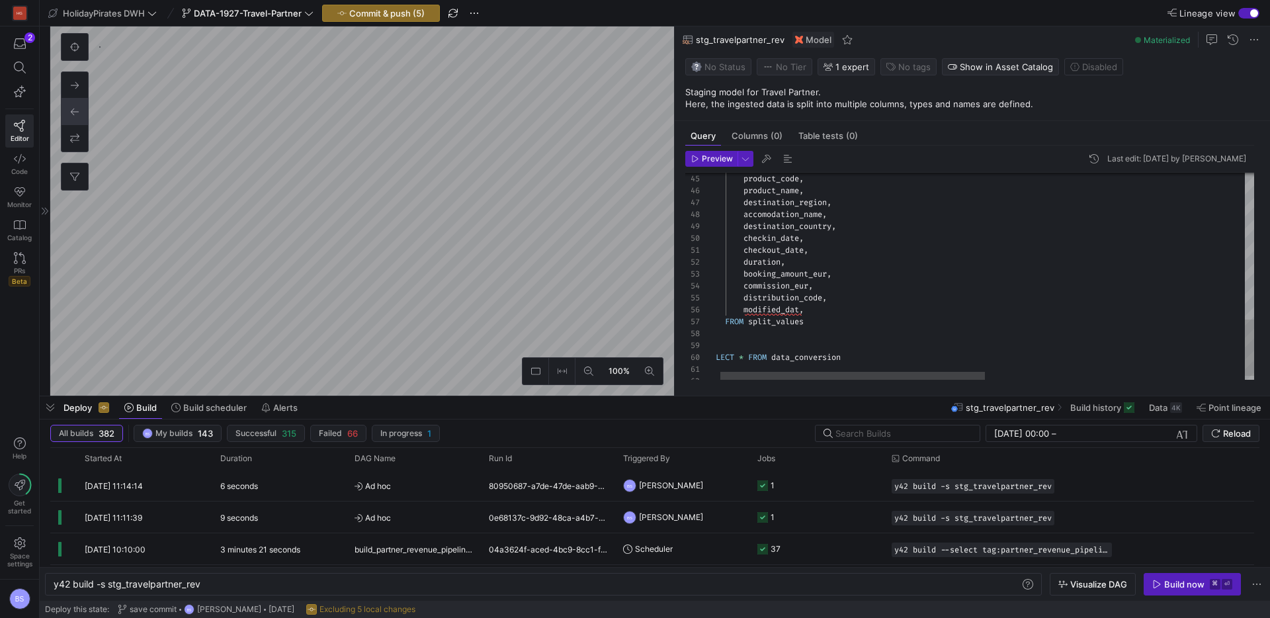
drag, startPoint x: 801, startPoint y: 309, endPoint x: 977, endPoint y: 323, distance: 175.9
click at [955, 310] on div "product_code , product_name , destination_region , accomodation_name , destinat…" at bounding box center [1245, 16] width 1076 height 757
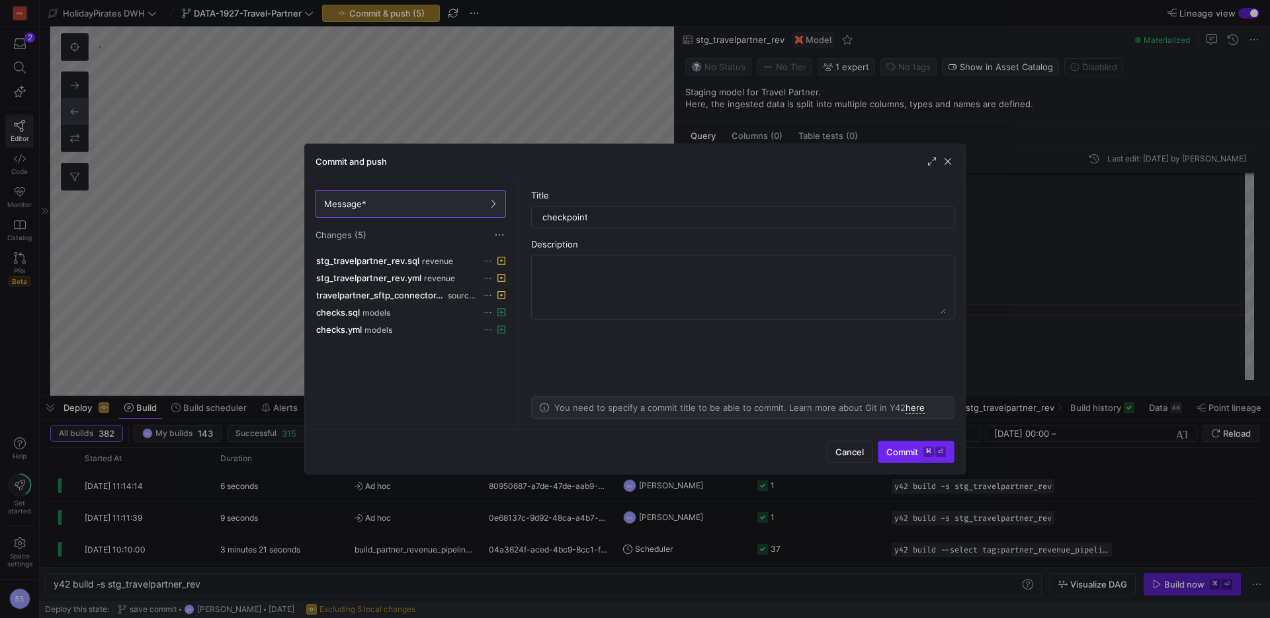
click at [890, 452] on span "Commit ⌘ ⏎" at bounding box center [917, 452] width 60 height 11
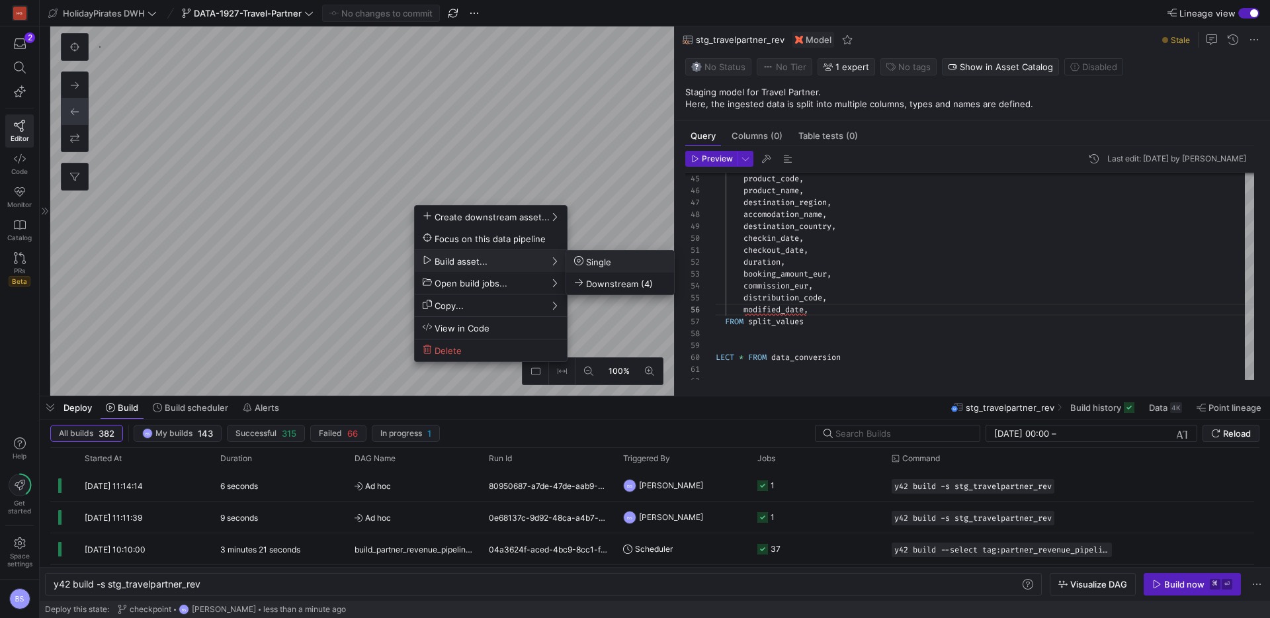
click at [608, 258] on span "Single" at bounding box center [592, 261] width 37 height 11
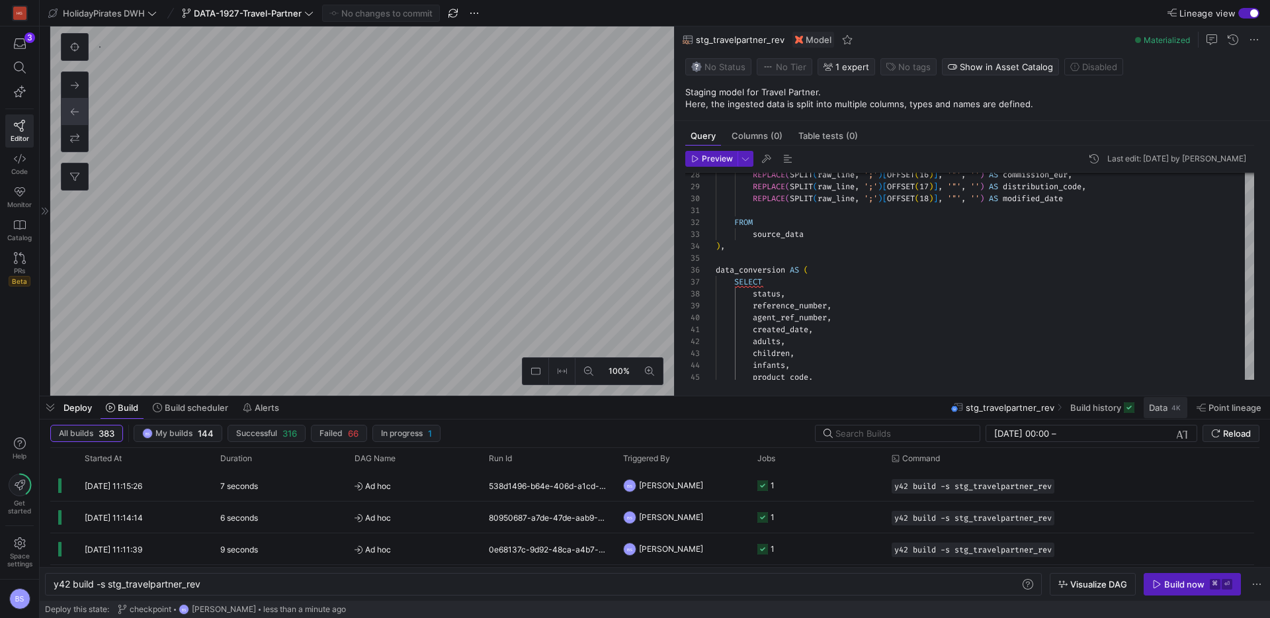
click at [1157, 412] on span "Data" at bounding box center [1158, 407] width 19 height 11
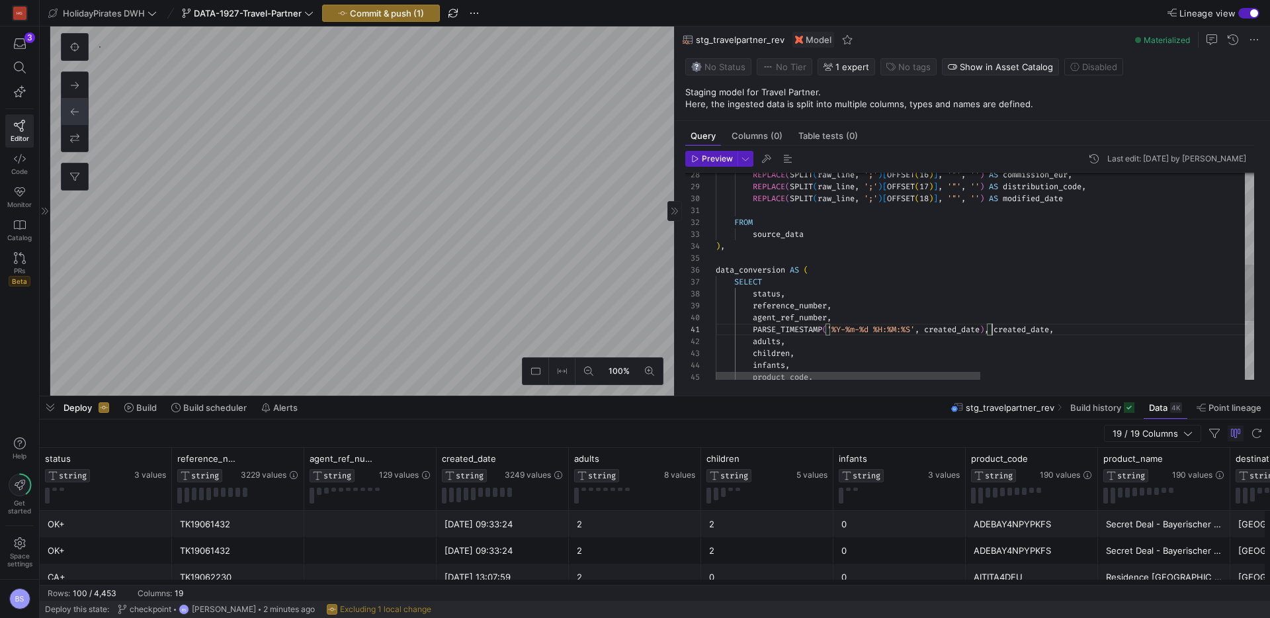
scroll to position [0, 271]
click at [999, 328] on div "REPLACE ( SPLIT ( raw_line , ';' ) [ OFFSET ( 16 ) ] , '"' , '' ) AS commission…" at bounding box center [1254, 215] width 1076 height 757
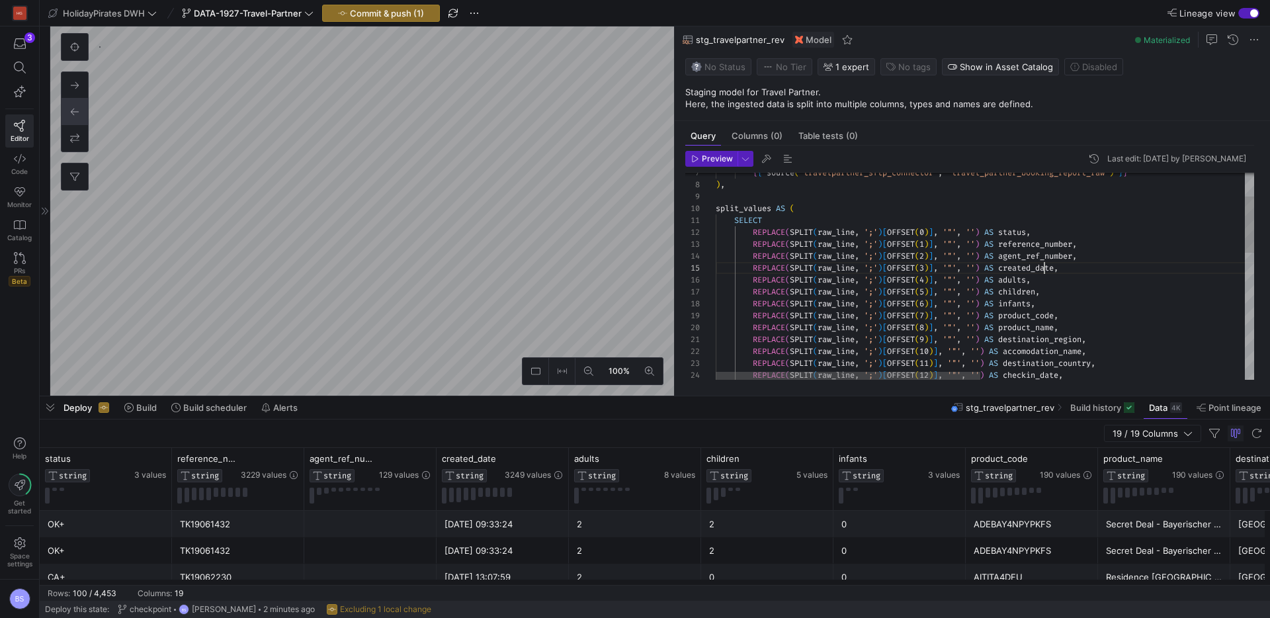
click at [1044, 268] on div "REPLACE ( SPLIT ( raw_line , ';' ) [ OFFSET ( 12 ) ] , '"' , '' ) AS checkin_da…" at bounding box center [1254, 463] width 1076 height 757
click at [1037, 265] on div "REPLACE ( SPLIT ( raw_line , ';' ) [ OFFSET ( 12 ) ] , '"' , '' ) AS checkin_da…" at bounding box center [1254, 463] width 1076 height 757
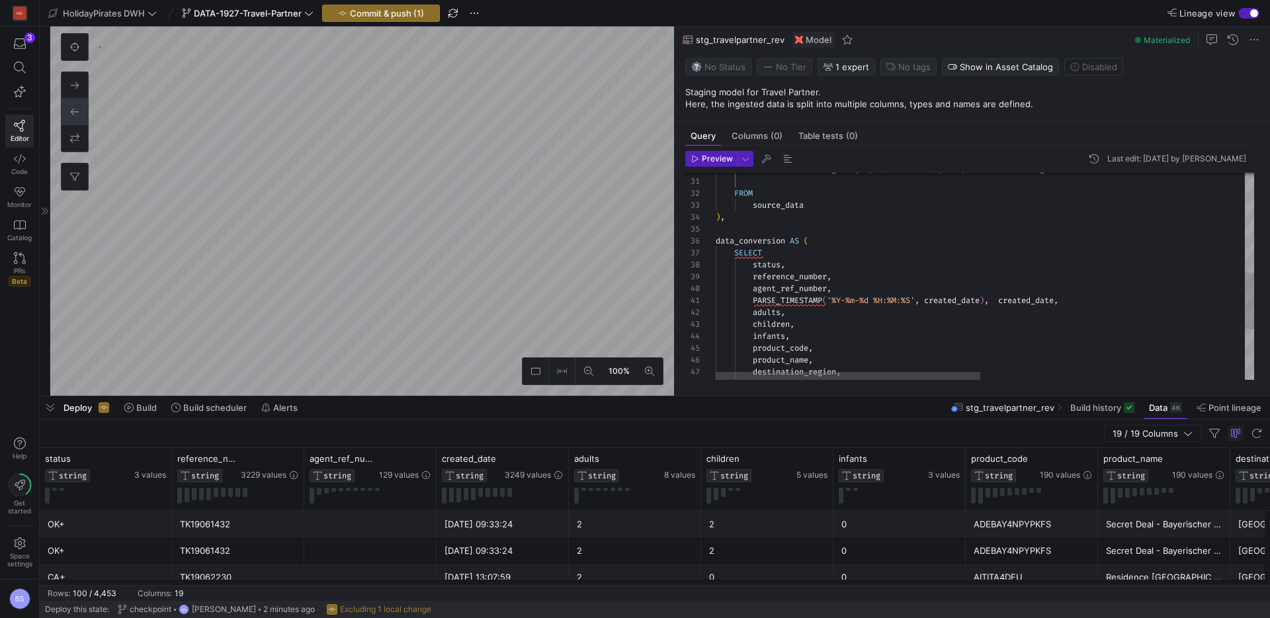
click at [962, 300] on div "REPLACE ( SPLIT ( raw_line , ';' ) [ OFFSET ( 18 ) ] , '"' , '' ) AS modified_d…" at bounding box center [1254, 185] width 1076 height 757
click at [1055, 302] on div "REPLACE ( SPLIT ( raw_line , ';' ) [ OFFSET ( 18 ) ] , '"' , '' ) AS modified_d…" at bounding box center [1254, 185] width 1076 height 757
click at [1027, 300] on div "REPLACE ( SPLIT ( raw_line , ';' ) [ OFFSET ( 18 ) ] , '"' , '' ) AS modified_d…" at bounding box center [1254, 185] width 1076 height 757
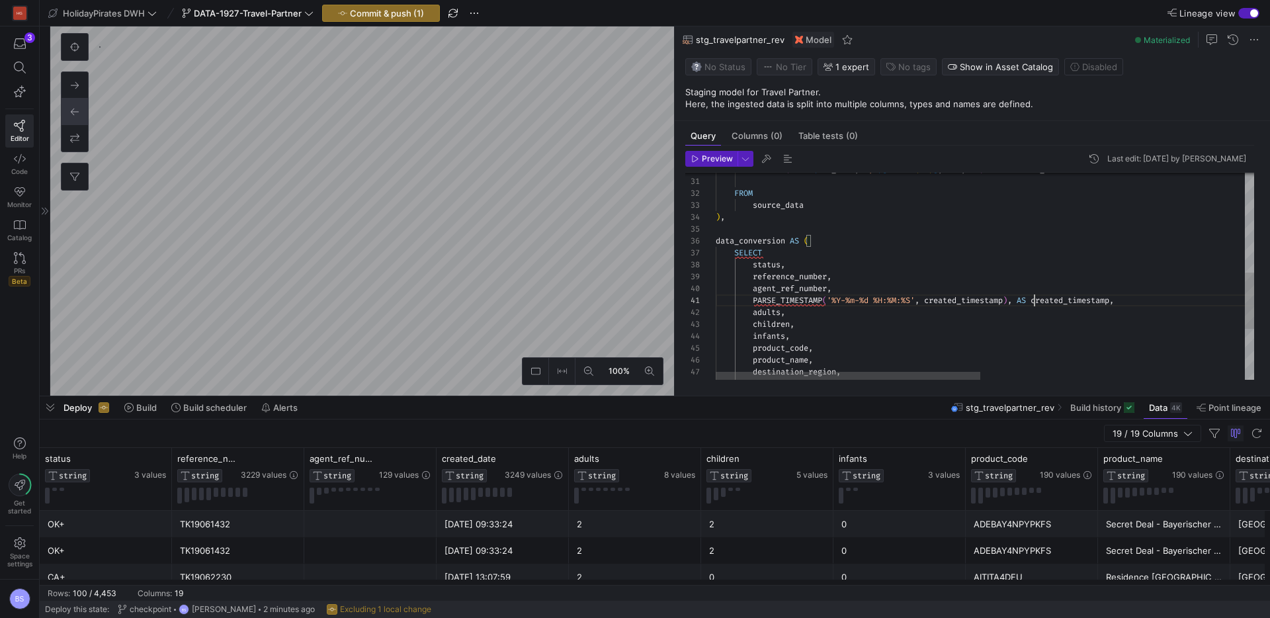
scroll to position [0, 319]
click at [1132, 301] on div "REPLACE ( SPLIT ( raw_line , ';' ) [ OFFSET ( 18 ) ] , '"' , '' ) AS modified_d…" at bounding box center [1254, 185] width 1076 height 757
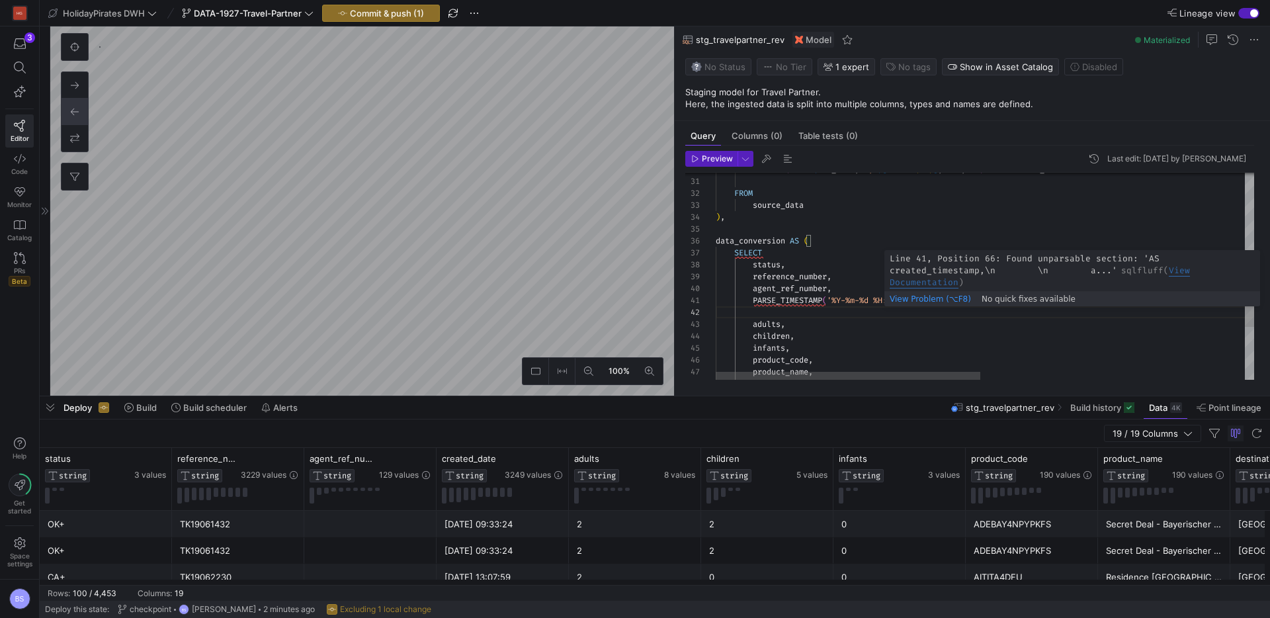
click at [1021, 304] on div "REPLACE ( SPLIT ( raw_line , ';' ) [ OFFSET ( 18 ) ] , '"' , '' ) AS modified_d…" at bounding box center [1254, 191] width 1076 height 769
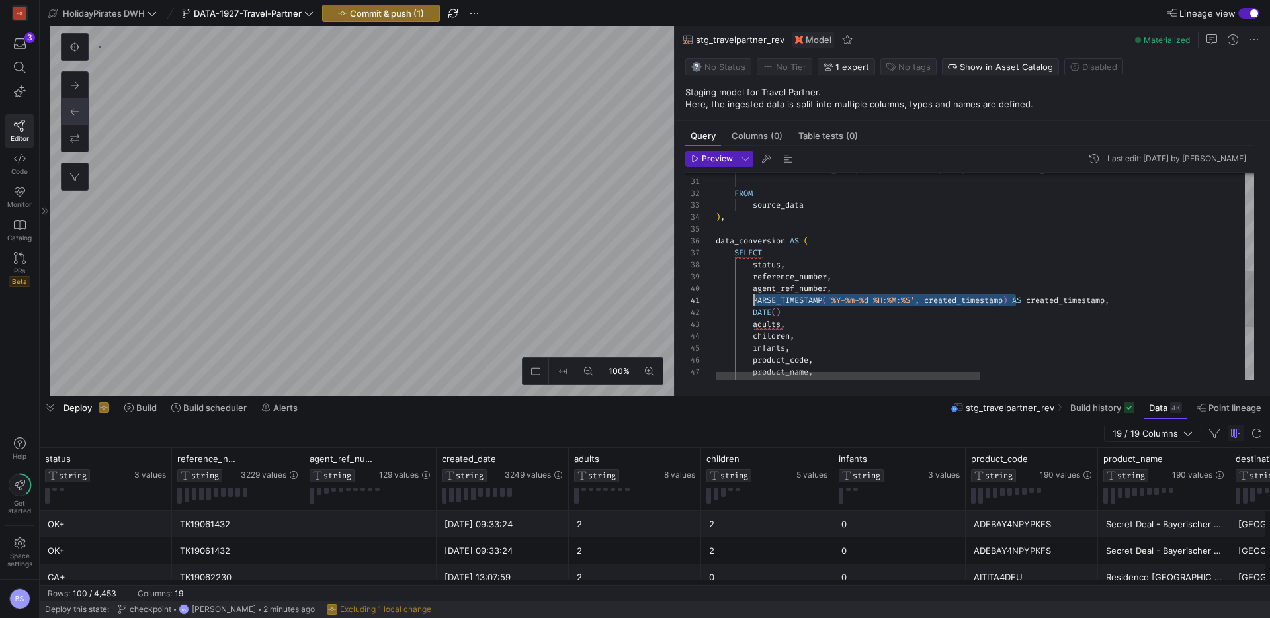
scroll to position [0, 38]
drag, startPoint x: 922, startPoint y: 293, endPoint x: 756, endPoint y: 296, distance: 166.1
click at [756, 296] on div "REPLACE ( SPLIT ( raw_line , ';' ) [ OFFSET ( 18 ) ] , '"' , '' ) AS modified_d…" at bounding box center [1254, 191] width 1076 height 769
drag, startPoint x: 778, startPoint y: 314, endPoint x: 850, endPoint y: 343, distance: 78.0
click at [779, 315] on span ")" at bounding box center [778, 312] width 5 height 11
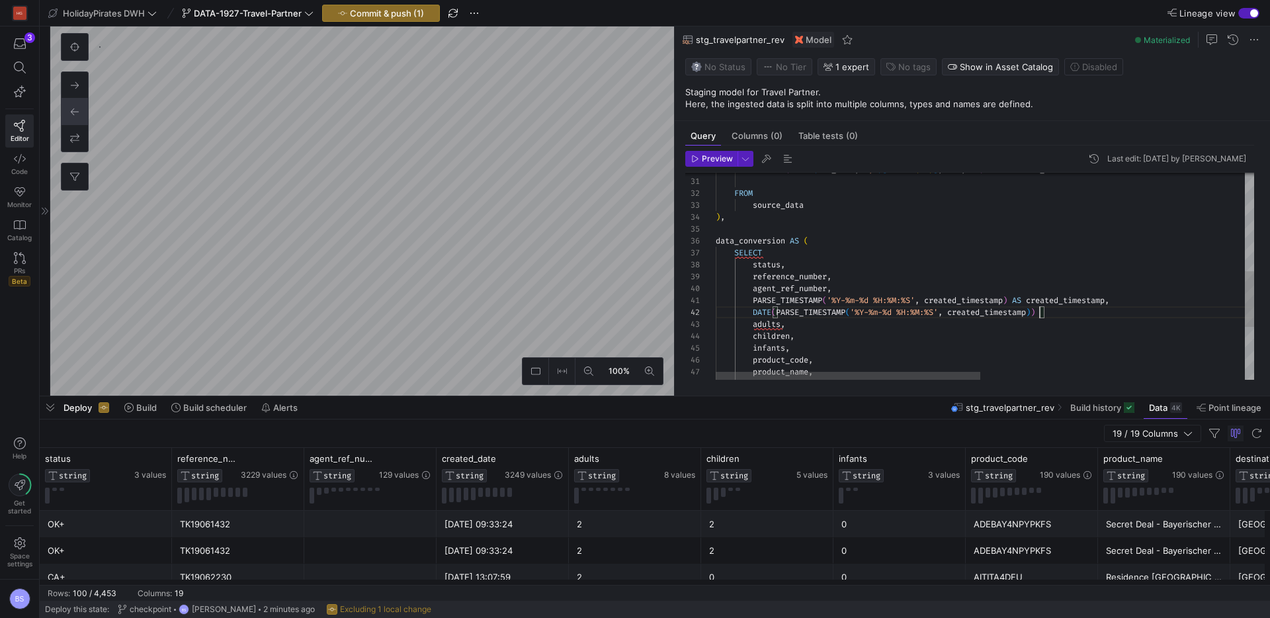
scroll to position [12, 324]
click at [1068, 312] on div "REPLACE ( SPLIT ( raw_line , ';' ) [ OFFSET ( 18 ) ] , '"' , '' ) AS modified_d…" at bounding box center [1254, 191] width 1076 height 769
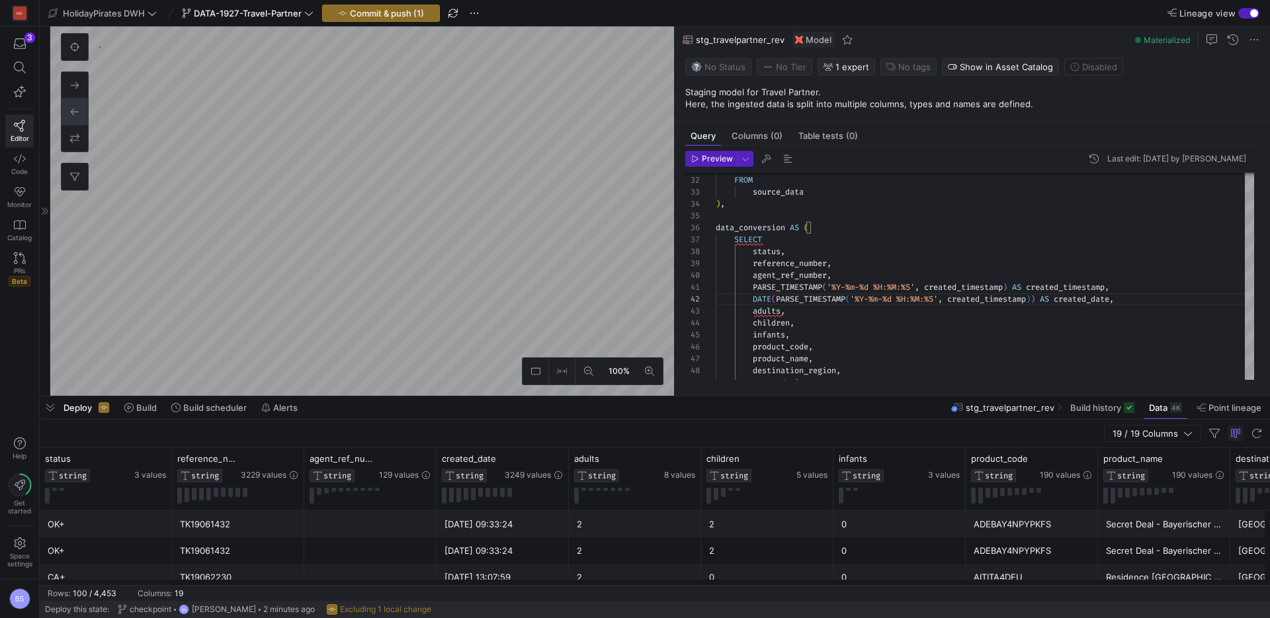
drag, startPoint x: 697, startPoint y: 159, endPoint x: 690, endPoint y: 167, distance: 10.9
click at [697, 158] on icon "button" at bounding box center [695, 159] width 8 height 8
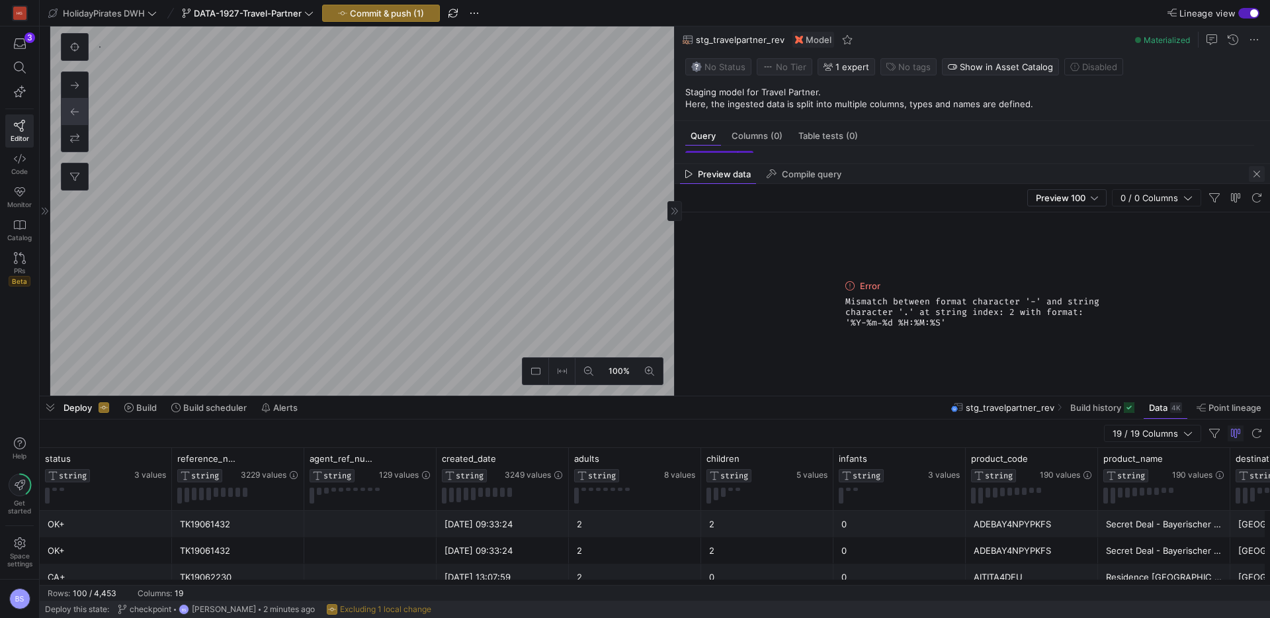
click at [1257, 173] on span "button" at bounding box center [1257, 174] width 16 height 16
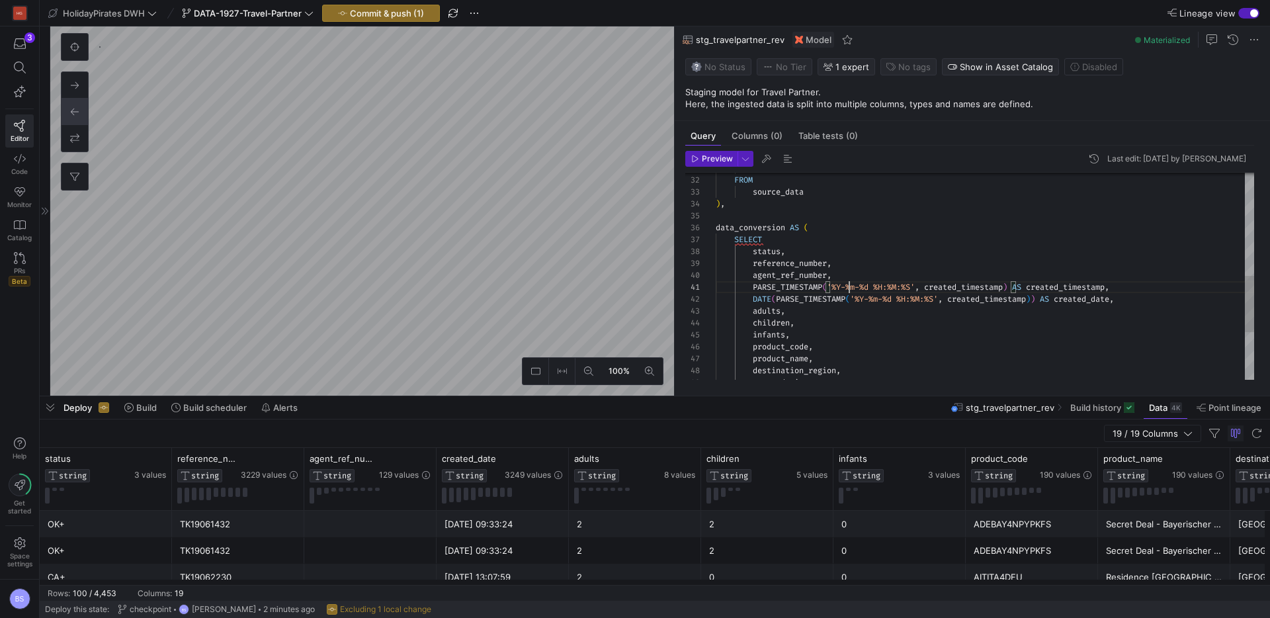
drag, startPoint x: 847, startPoint y: 288, endPoint x: 1007, endPoint y: 338, distance: 167.8
click at [853, 290] on span "'%Y-%m-%d %H:%M:%S'" at bounding box center [871, 287] width 88 height 11
click at [719, 162] on span "Preview" at bounding box center [717, 158] width 31 height 9
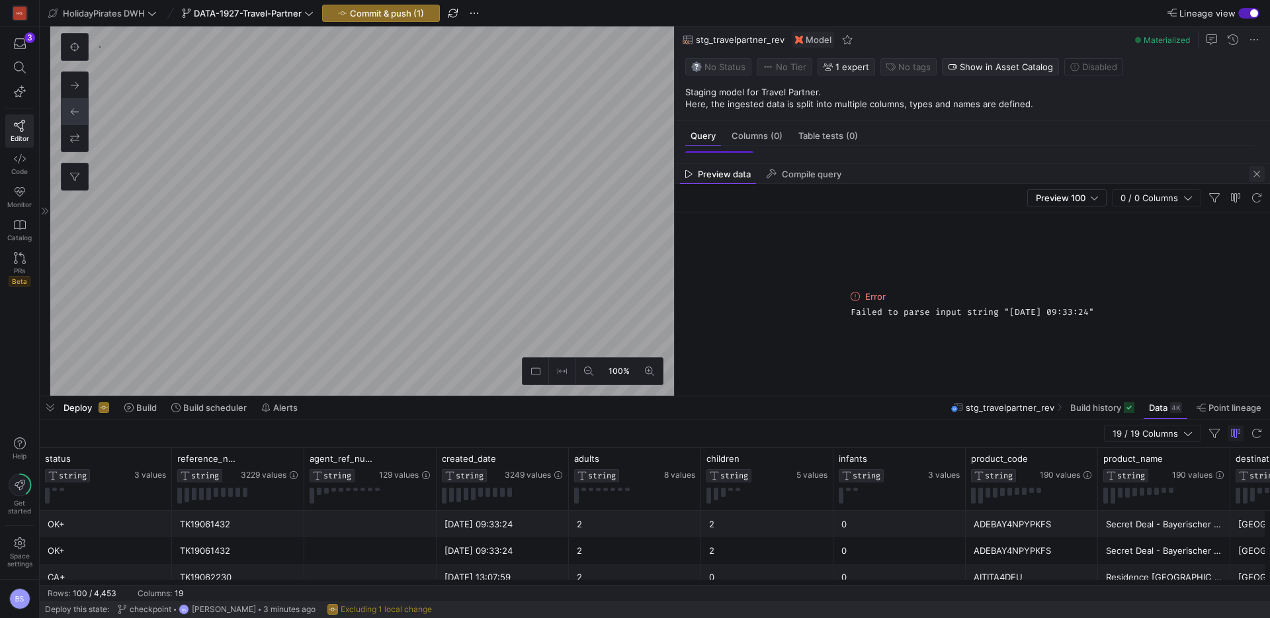
click at [1254, 173] on span "button" at bounding box center [1257, 174] width 16 height 16
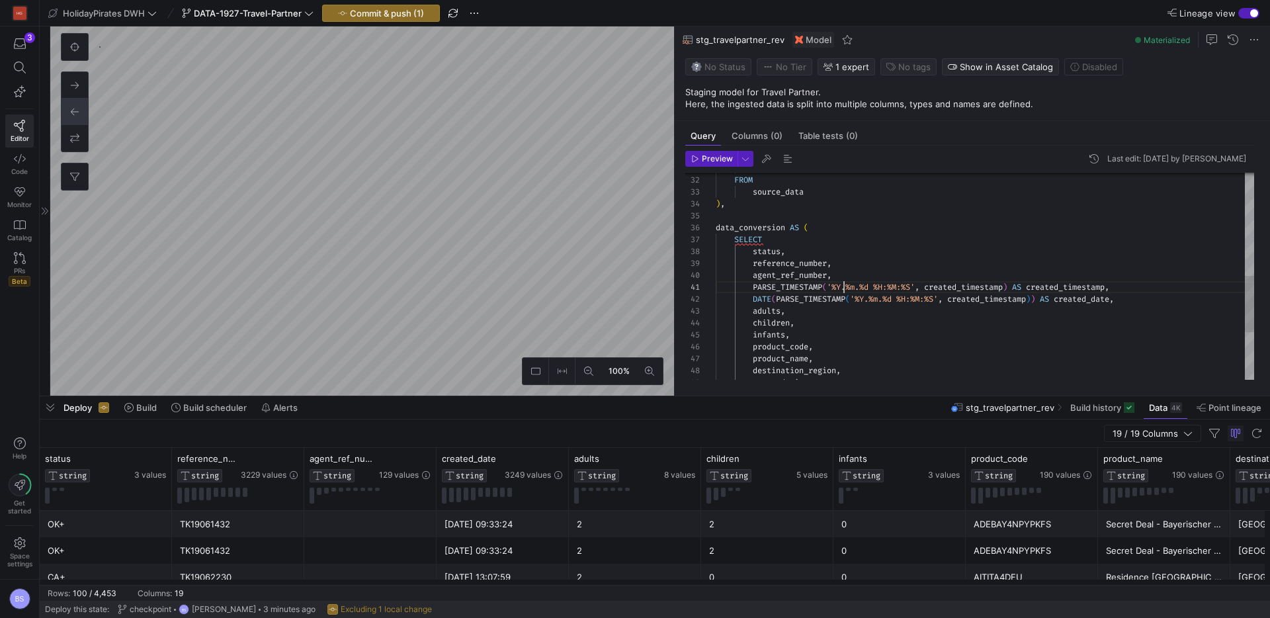
click at [846, 290] on div "FROM source_data ) , data_conversion AS ( SELECT status , reference_number , ag…" at bounding box center [985, 174] width 539 height 761
click at [719, 157] on span "Preview" at bounding box center [717, 158] width 31 height 9
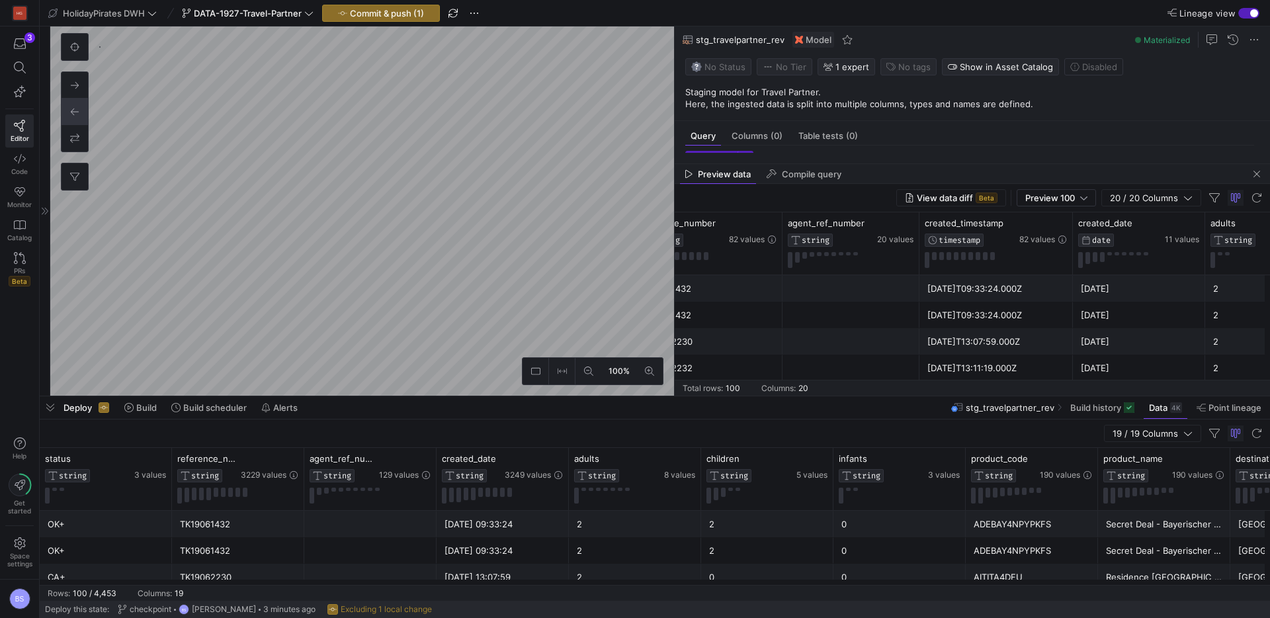
scroll to position [0, 175]
click at [1260, 174] on span "button" at bounding box center [1257, 174] width 16 height 16
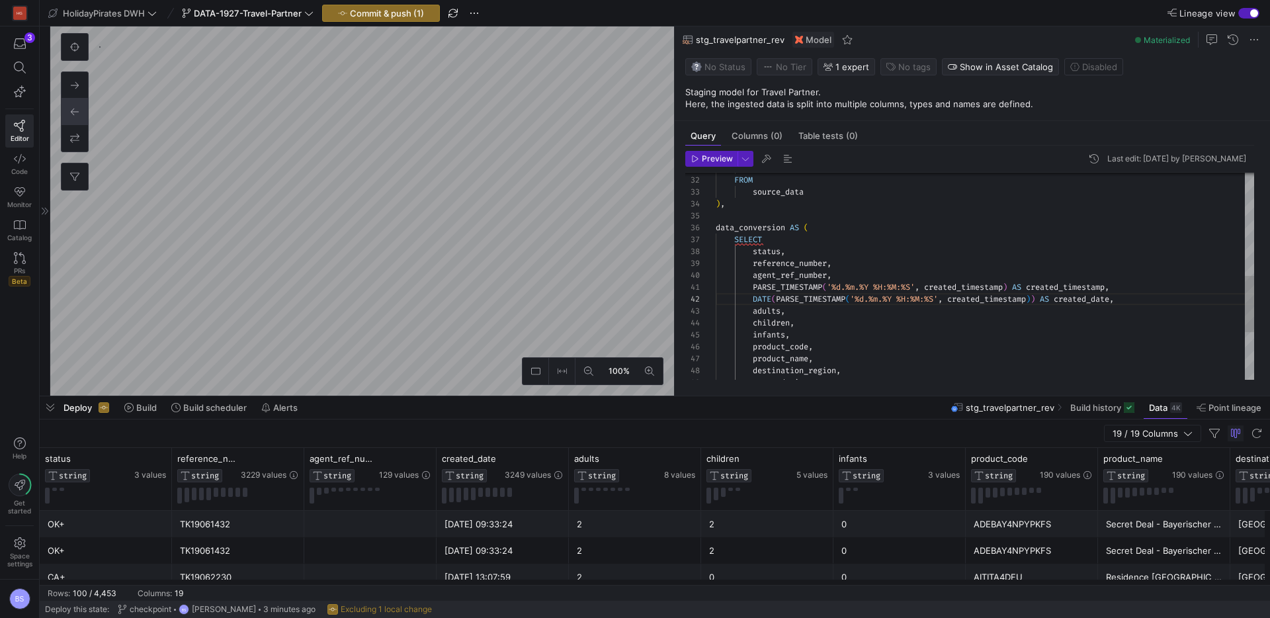
click at [754, 312] on div "FROM source_data ) , data_conversion AS ( SELECT status , reference_number , ag…" at bounding box center [985, 174] width 539 height 761
drag, startPoint x: 755, startPoint y: 324, endPoint x: 754, endPoint y: 337, distance: 12.6
click at [754, 337] on div "FROM source_data ) , data_conversion AS ( SELECT status , reference_number , ag…" at bounding box center [985, 174] width 539 height 761
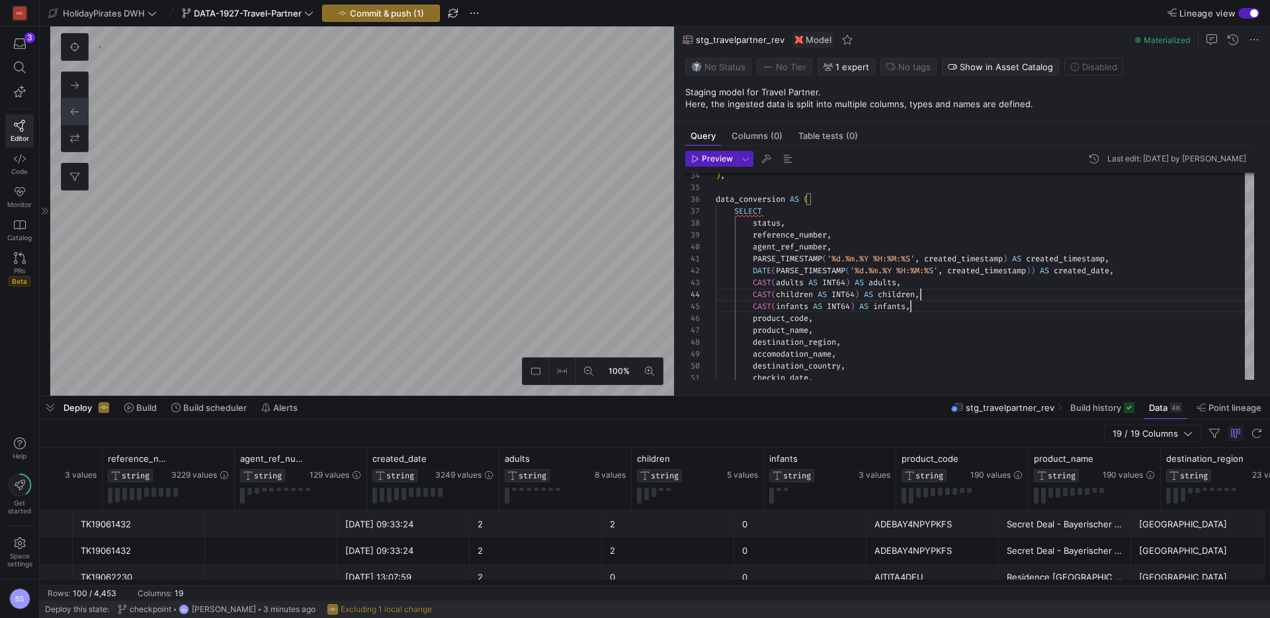
scroll to position [0, 99]
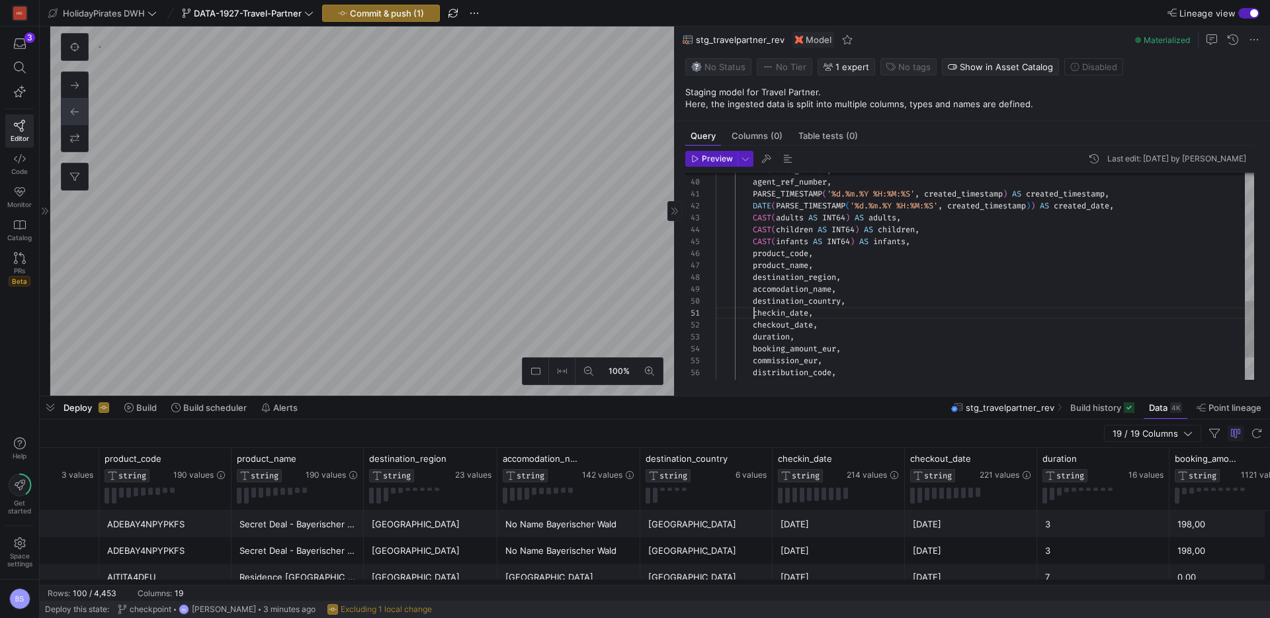
click at [756, 315] on div "reference_number , agent_ref_number , PARSE_TIMESTAMP ( '%d.%m.%Y %H:%M:%S' , c…" at bounding box center [985, 81] width 539 height 761
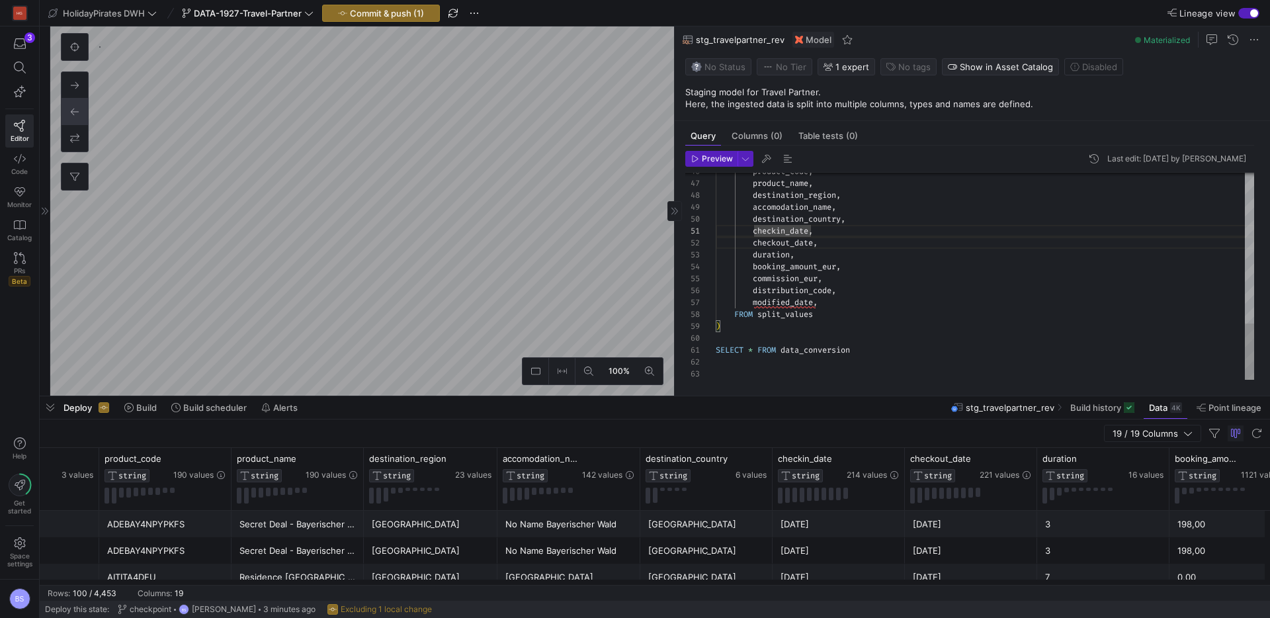
drag, startPoint x: 754, startPoint y: 231, endPoint x: 756, endPoint y: 245, distance: 14.0
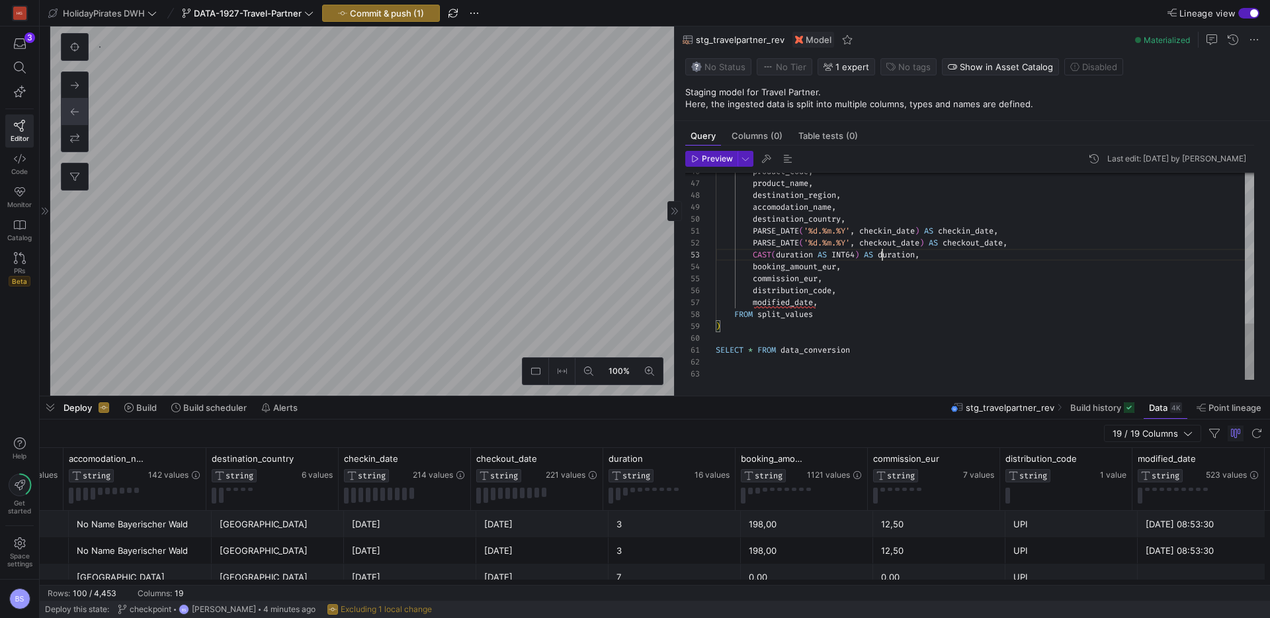
drag, startPoint x: 756, startPoint y: 268, endPoint x: 755, endPoint y: 277, distance: 9.4
drag, startPoint x: 850, startPoint y: 269, endPoint x: 755, endPoint y: 265, distance: 95.4
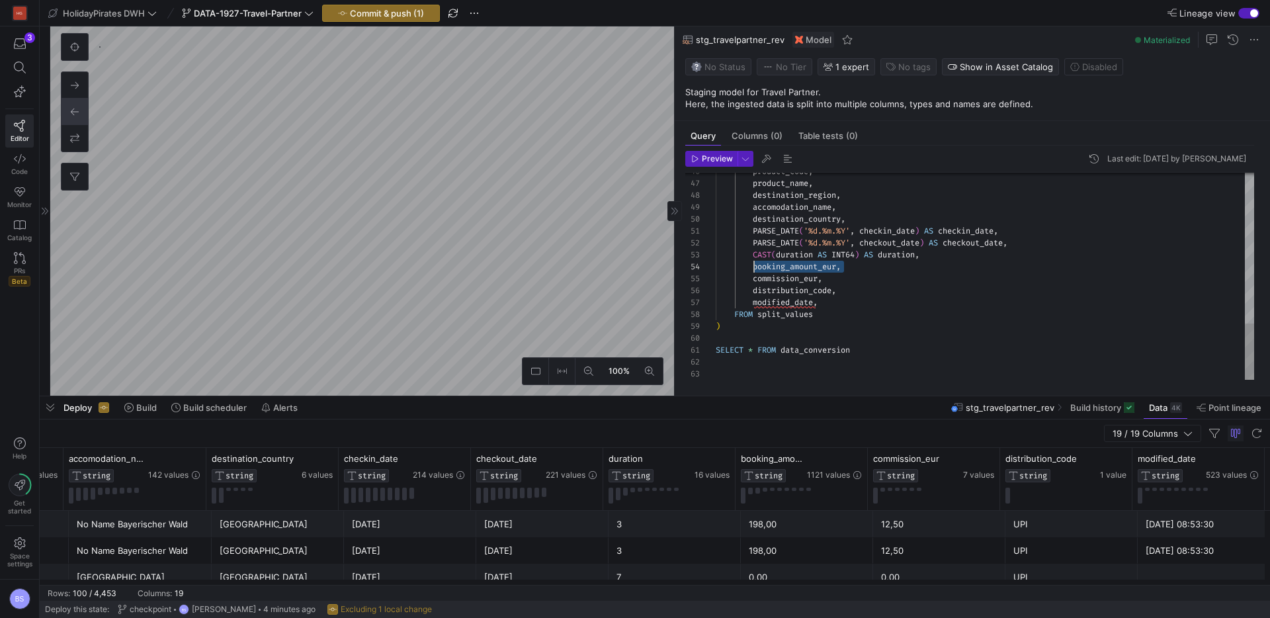
drag, startPoint x: 824, startPoint y: 289, endPoint x: 754, endPoint y: 287, distance: 70.2
click at [754, 287] on div "product_code , product_name , destination_region , accomodation_name , destinat…" at bounding box center [985, 5] width 539 height 773
click at [746, 277] on span at bounding box center [734, 278] width 37 height 11
click at [753, 278] on div "product_code , product_name , destination_region , accomodation_name , destinat…" at bounding box center [985, 5] width 539 height 773
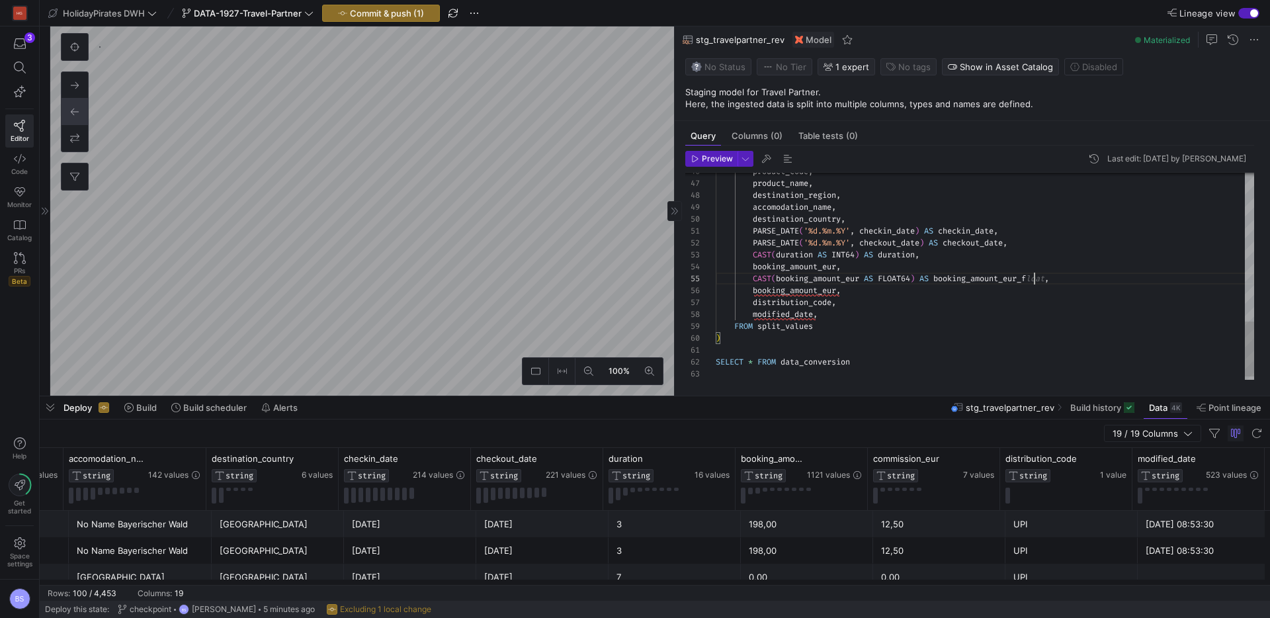
click at [795, 293] on div "product_code , product_name , destination_region , accomodation_name , destinat…" at bounding box center [985, 5] width 539 height 773
click at [715, 159] on span "Preview" at bounding box center [717, 158] width 31 height 9
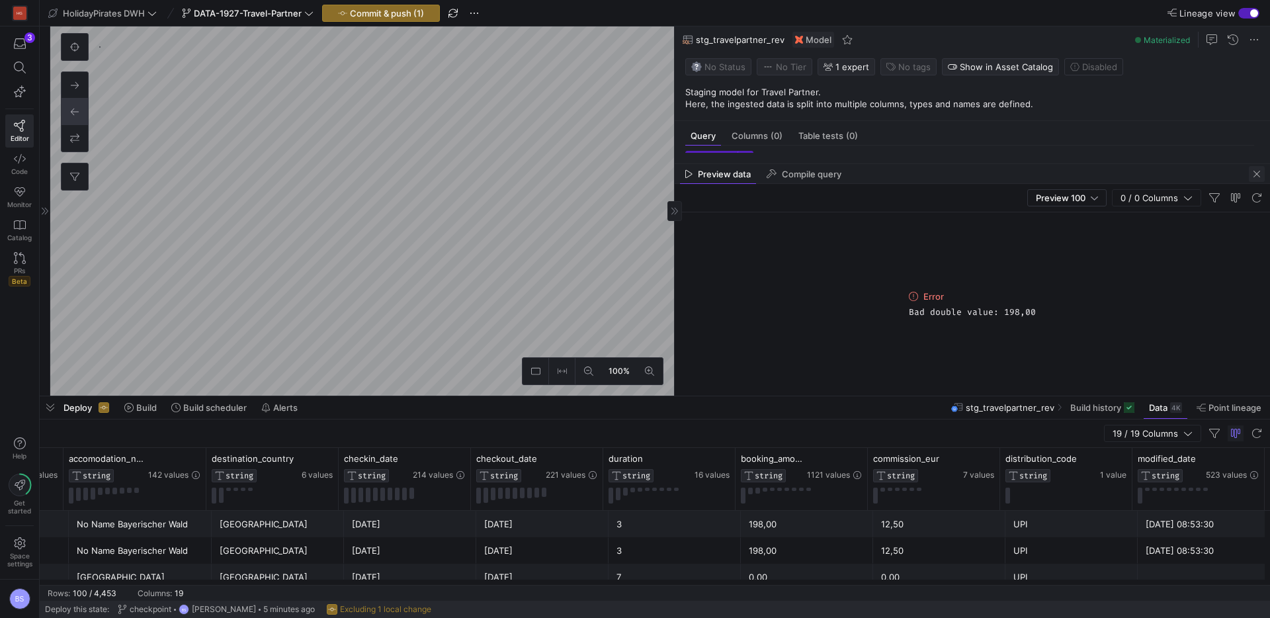
click at [1253, 175] on span "button" at bounding box center [1257, 174] width 16 height 16
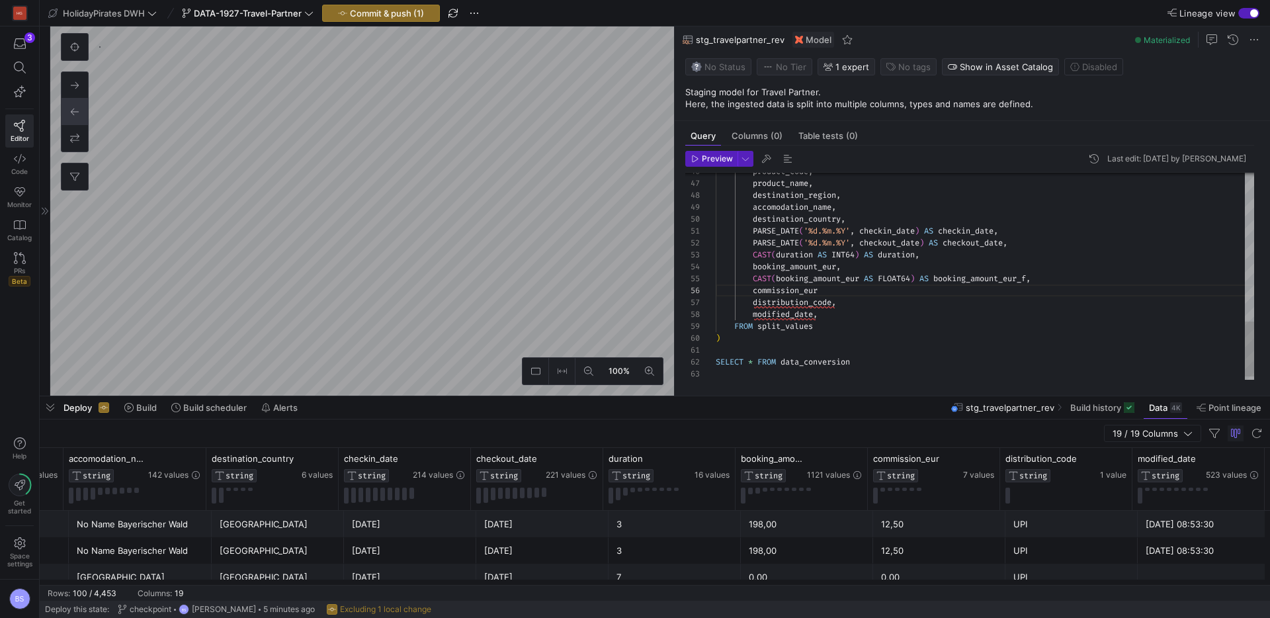
click at [779, 277] on div "product_code , product_name , destination_region , accomodation_name , destinat…" at bounding box center [985, 5] width 539 height 773
click at [718, 156] on span "Preview" at bounding box center [717, 158] width 31 height 9
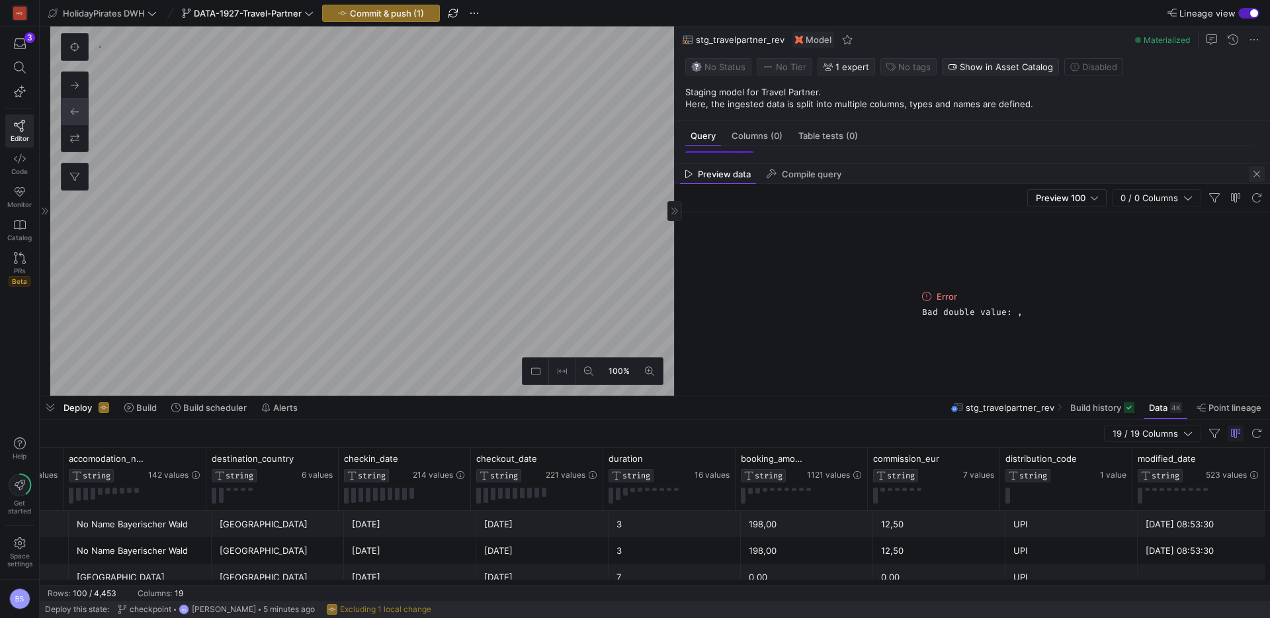
click at [1256, 174] on span "button" at bounding box center [1257, 174] width 16 height 16
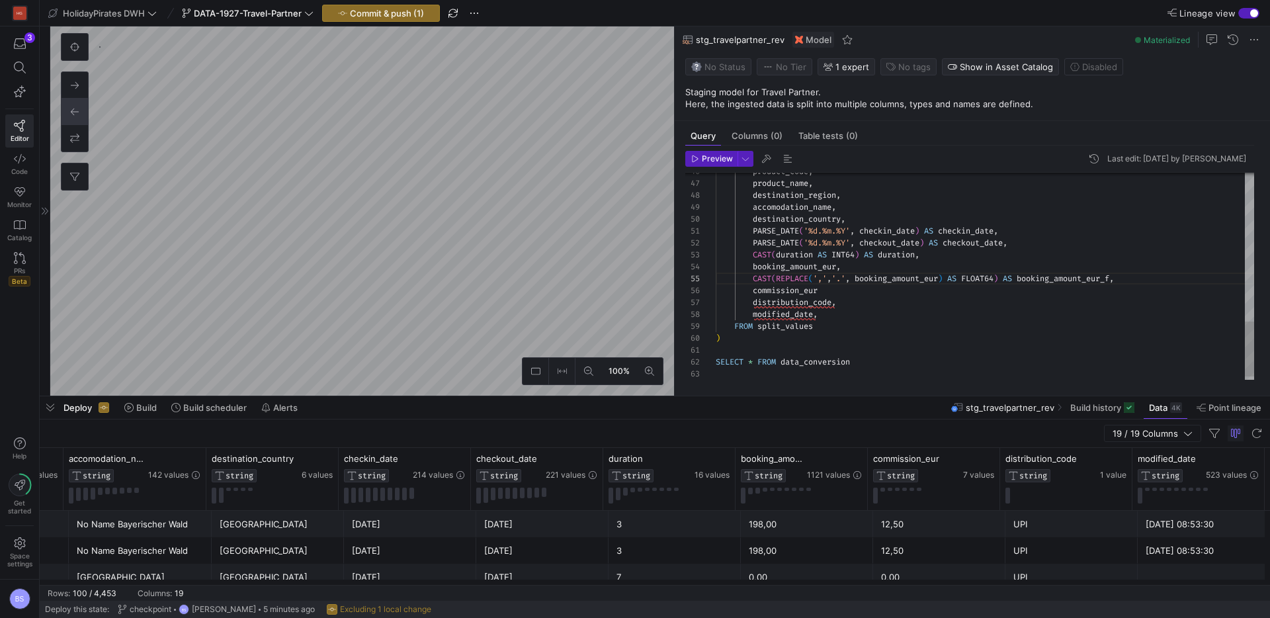
scroll to position [48, 143]
drag, startPoint x: 858, startPoint y: 280, endPoint x: 783, endPoint y: 285, distance: 74.9
click at [857, 280] on div "product_code , product_name , destination_region , accomodation_name , destinat…" at bounding box center [985, 5] width 539 height 773
click at [811, 283] on div "product_code , product_name , destination_region , accomodation_name , destinat…" at bounding box center [985, 5] width 539 height 773
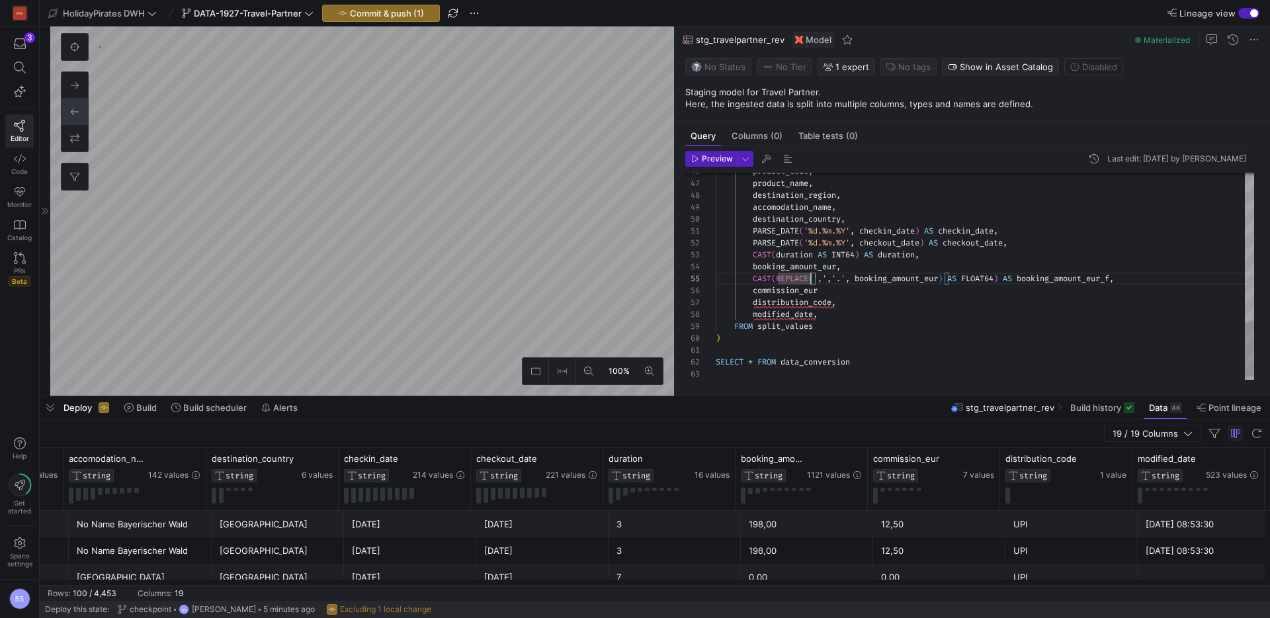
click at [842, 282] on div "product_code , product_name , destination_region , accomodation_name , destinat…" at bounding box center [985, 5] width 539 height 773
drag, startPoint x: 846, startPoint y: 281, endPoint x: 787, endPoint y: 279, distance: 59.6
click at [779, 278] on span "CAST ( REPLACE ( ',' , '.' , booking_amount_eur ) AS FLOAT64 ) AS booking_amoun…" at bounding box center [915, 278] width 398 height 11
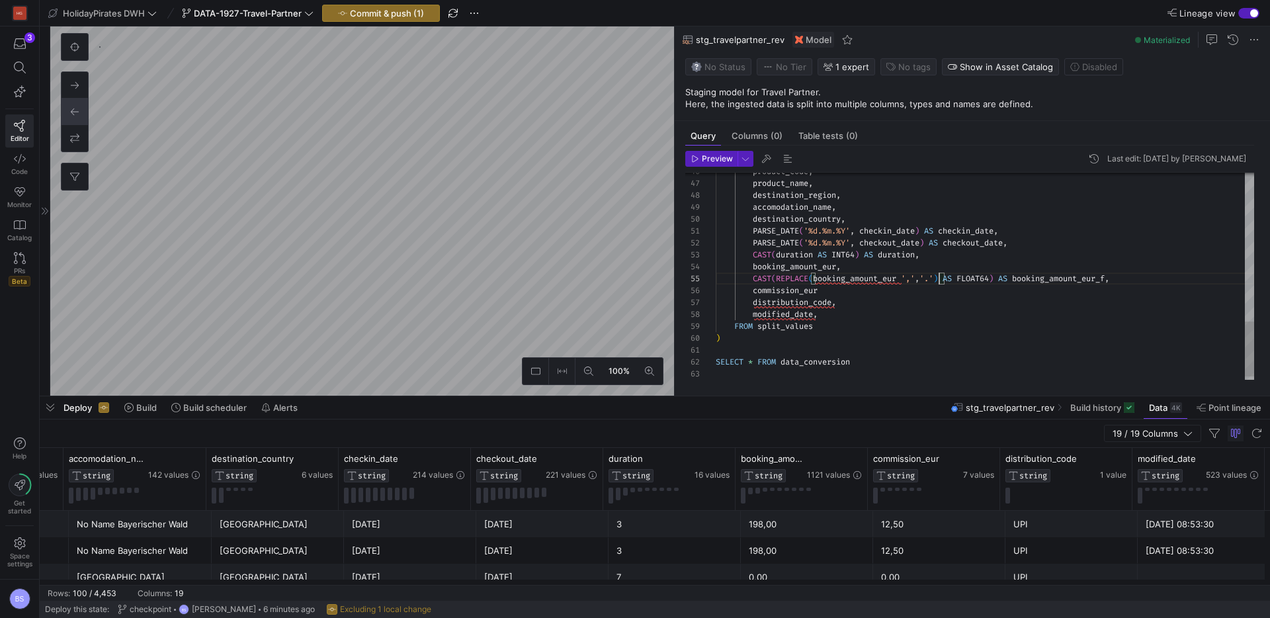
click at [978, 328] on div "product_code , product_name , destination_region , accomodation_name , destinat…" at bounding box center [985, 5] width 539 height 773
click at [905, 281] on div "product_code , product_name , destination_region , accomodation_name , destinat…" at bounding box center [985, 5] width 539 height 773
click at [721, 163] on span "Preview" at bounding box center [717, 158] width 31 height 9
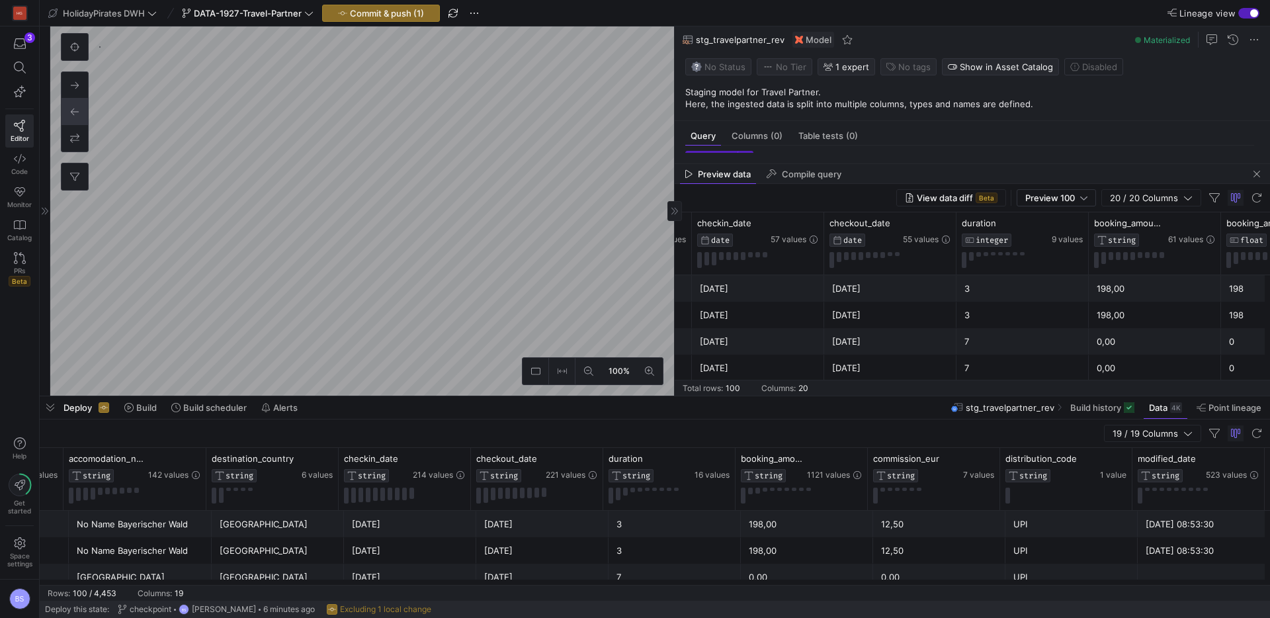
scroll to position [0, 1939]
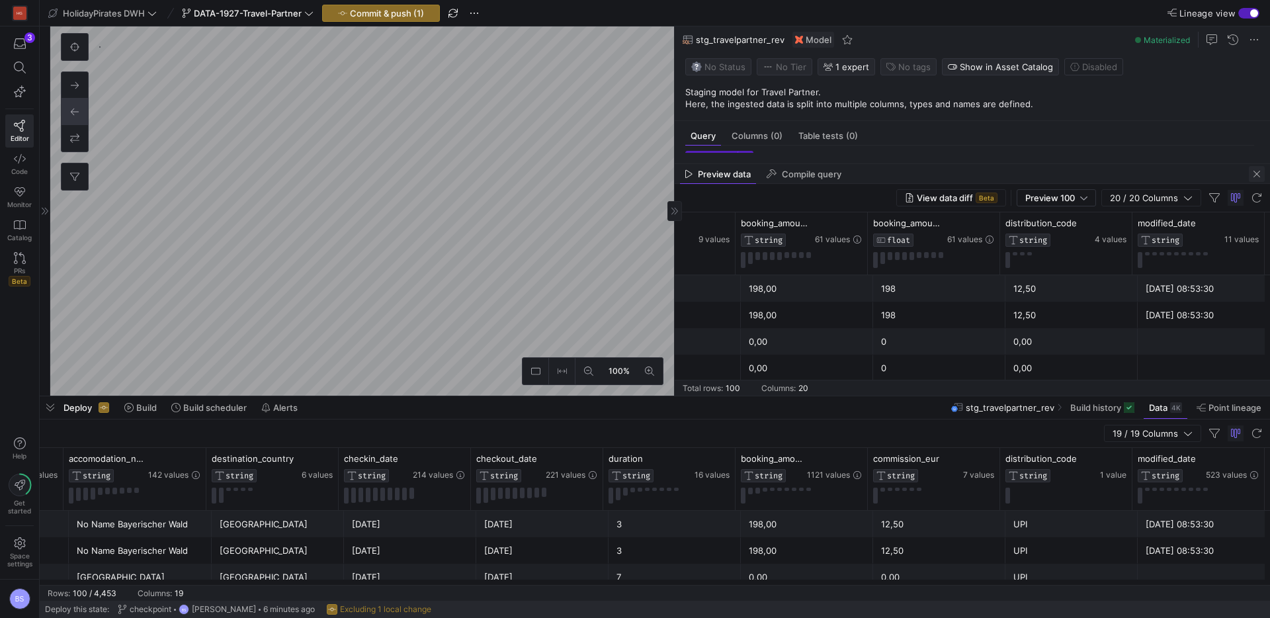
click at [1259, 172] on span "button" at bounding box center [1257, 174] width 16 height 16
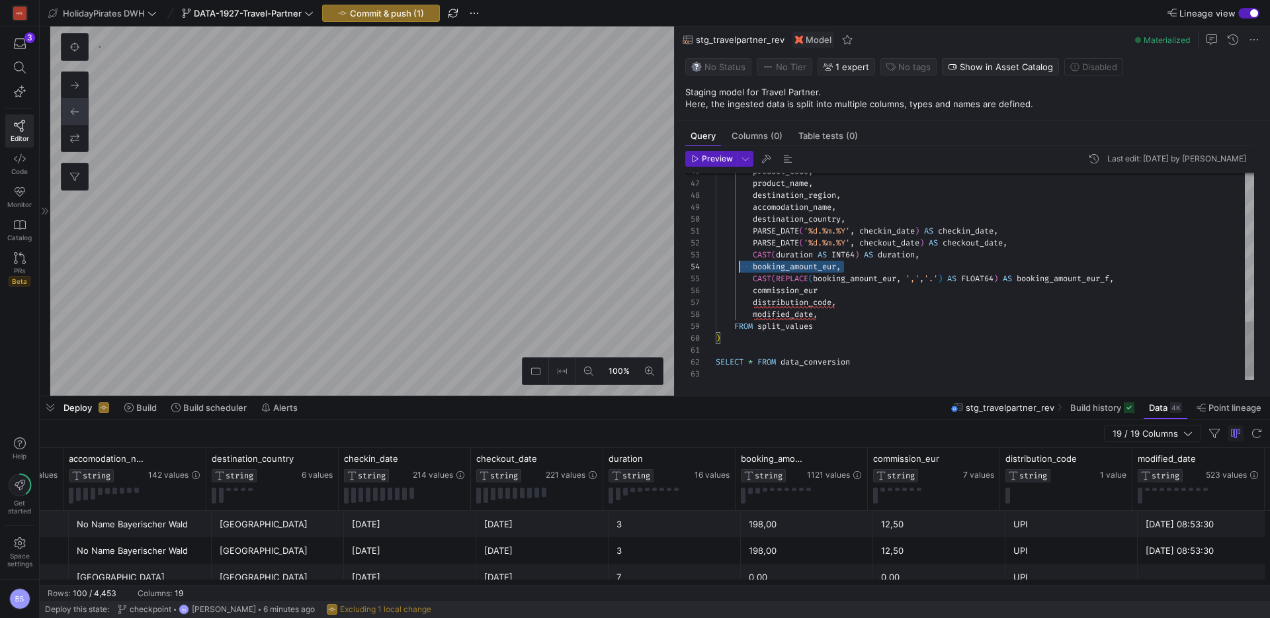
scroll to position [36, 9]
drag, startPoint x: 858, startPoint y: 269, endPoint x: 725, endPoint y: 267, distance: 133.0
click at [725, 267] on div "product_code , product_name , destination_region , accomodation_name , destinat…" at bounding box center [985, 5] width 539 height 773
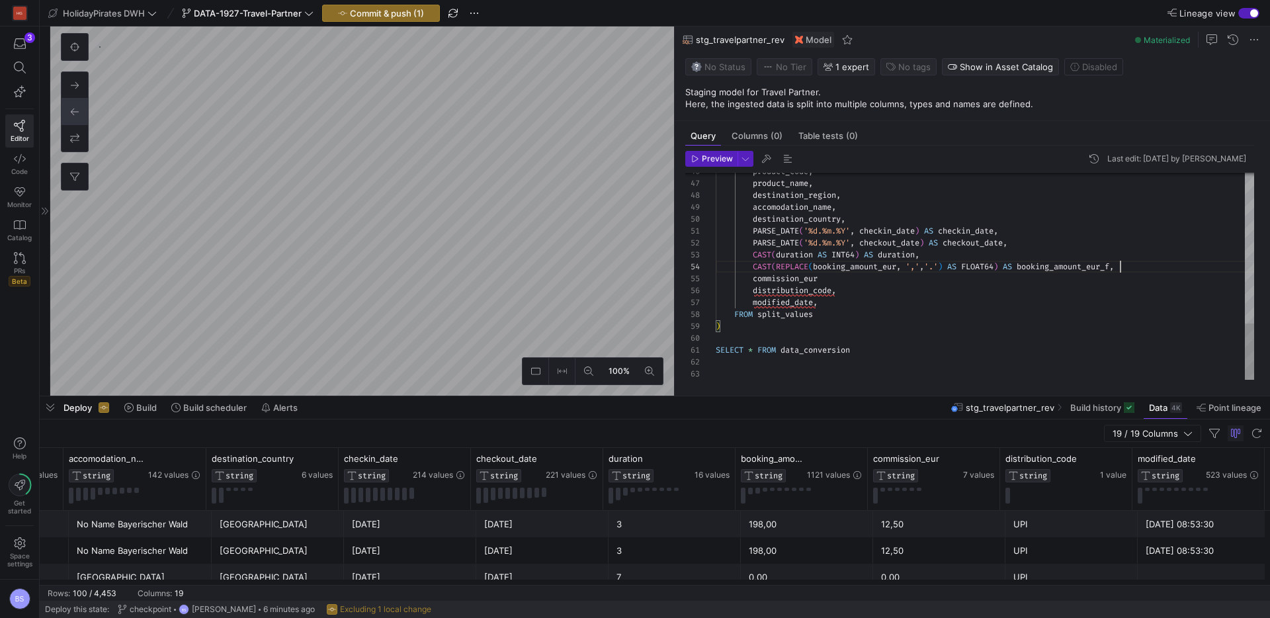
drag, startPoint x: 1121, startPoint y: 268, endPoint x: 1096, endPoint y: 347, distance: 82.5
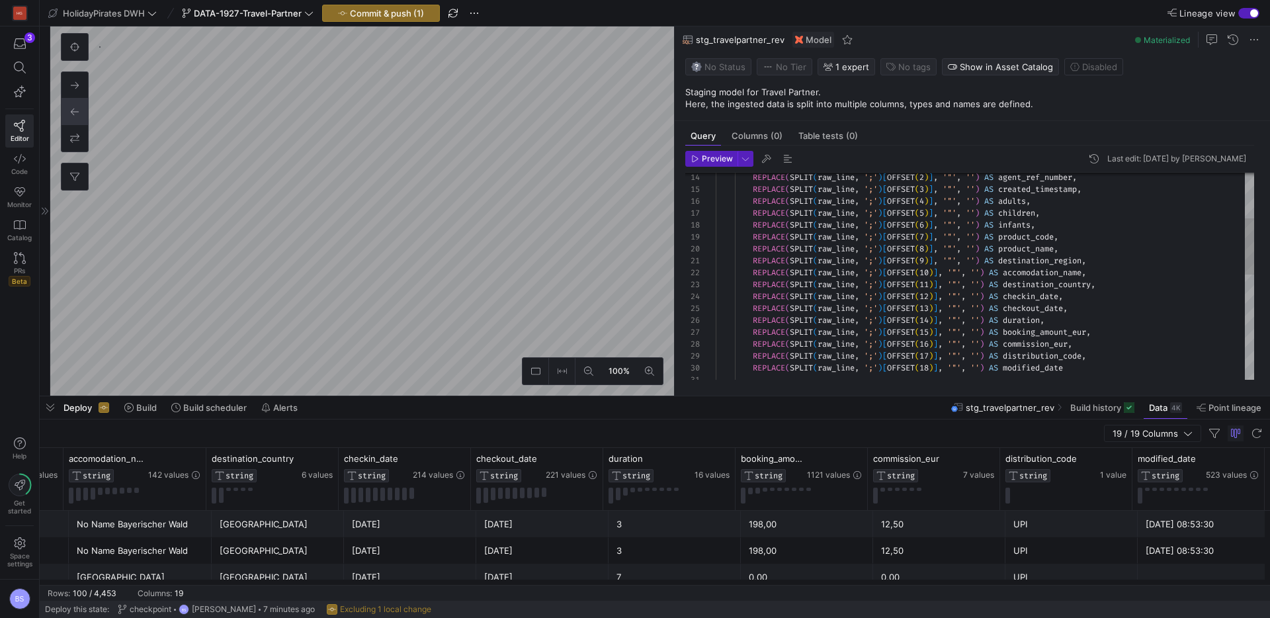
click at [1041, 365] on div "REPLACE ( SPLIT ( raw_line , ';' ) [ OFFSET ( 18 ) ] , '"' , '' ) AS modified_d…" at bounding box center [985, 386] width 539 height 761
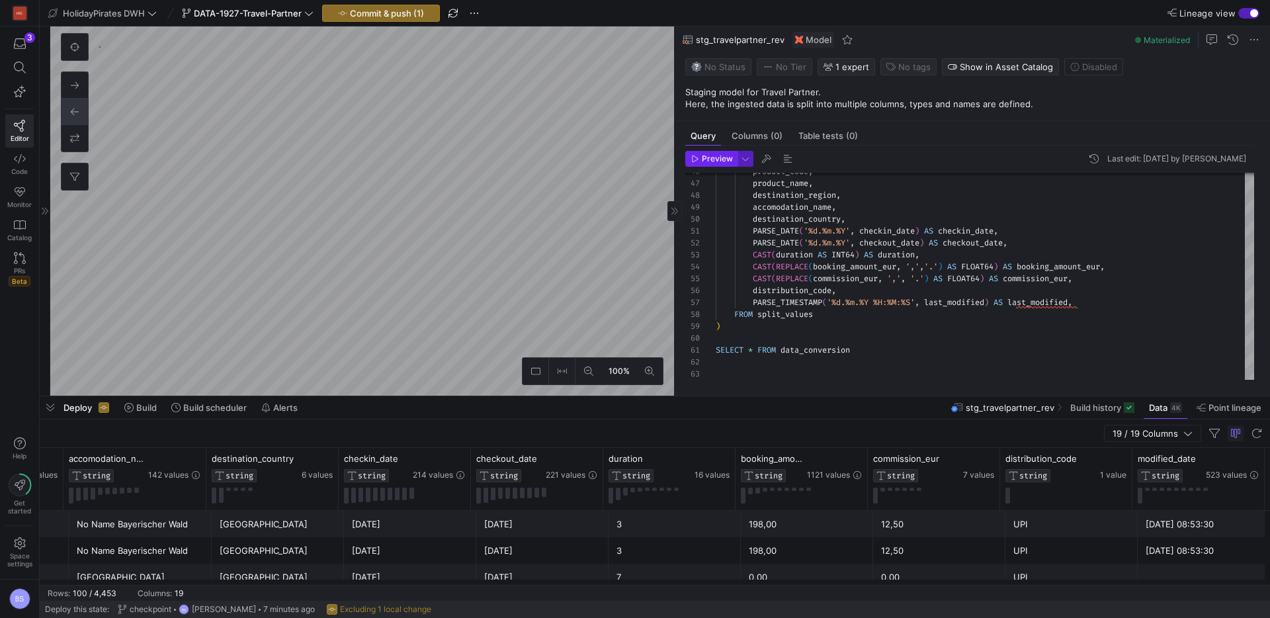
click at [709, 161] on span "Preview" at bounding box center [717, 158] width 31 height 9
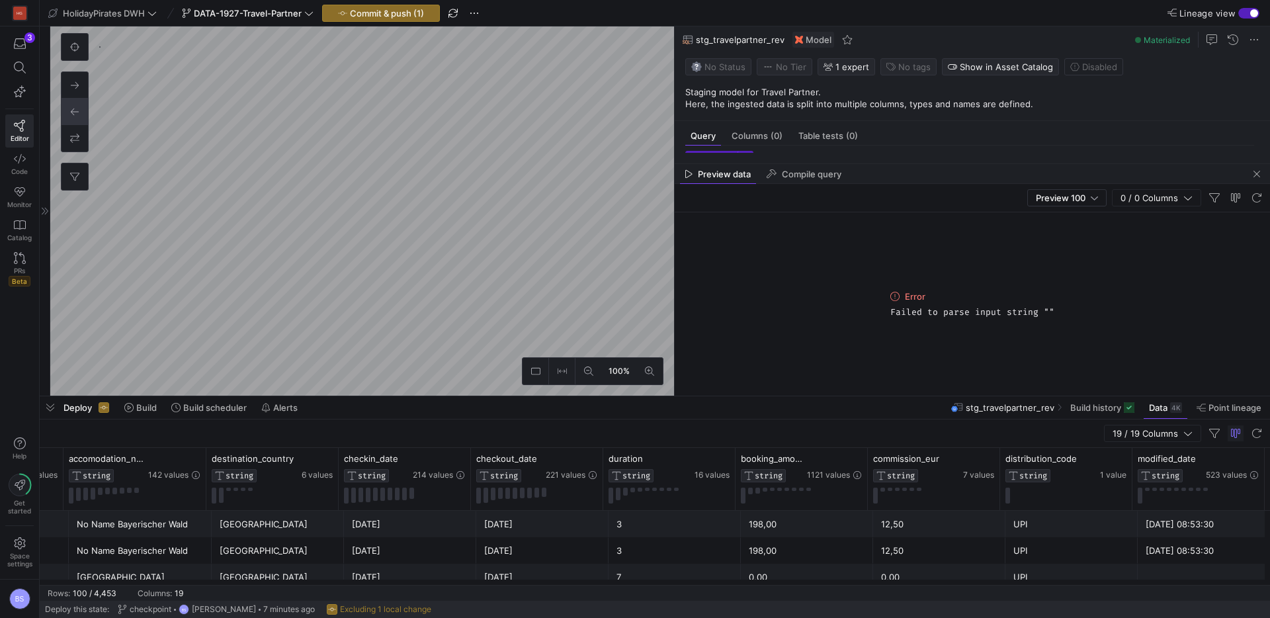
drag, startPoint x: 1257, startPoint y: 176, endPoint x: 826, endPoint y: 294, distance: 446.8
click at [1254, 179] on span "button" at bounding box center [1257, 174] width 16 height 16
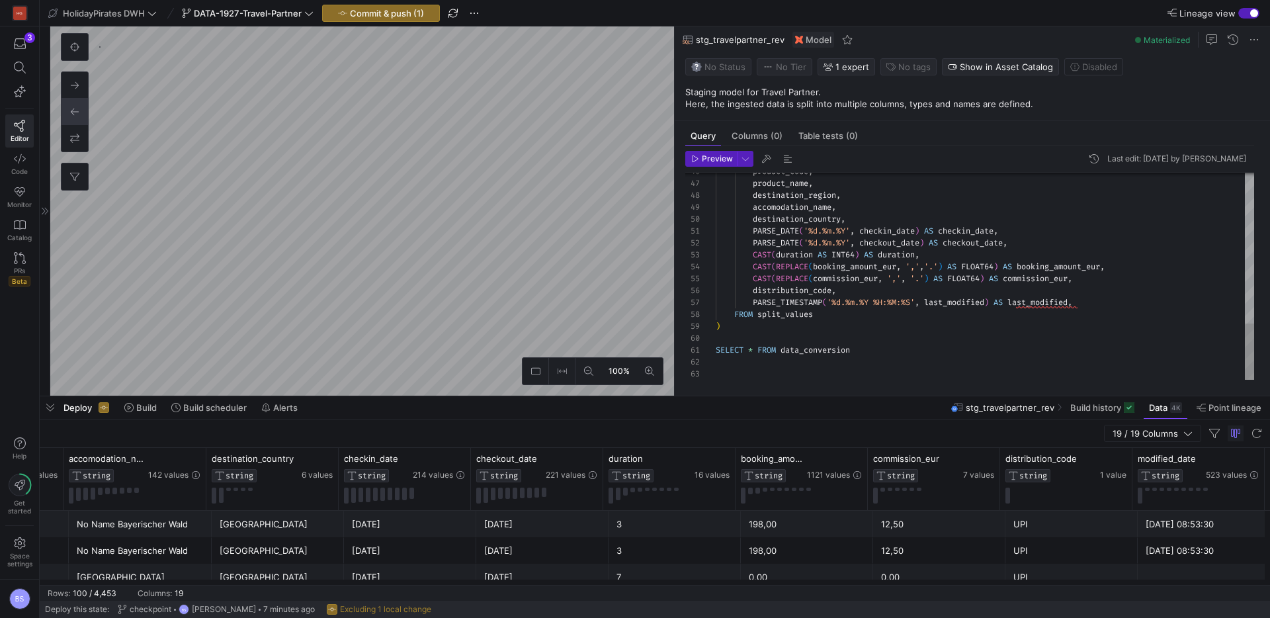
click at [715, 157] on span "Preview" at bounding box center [717, 158] width 31 height 9
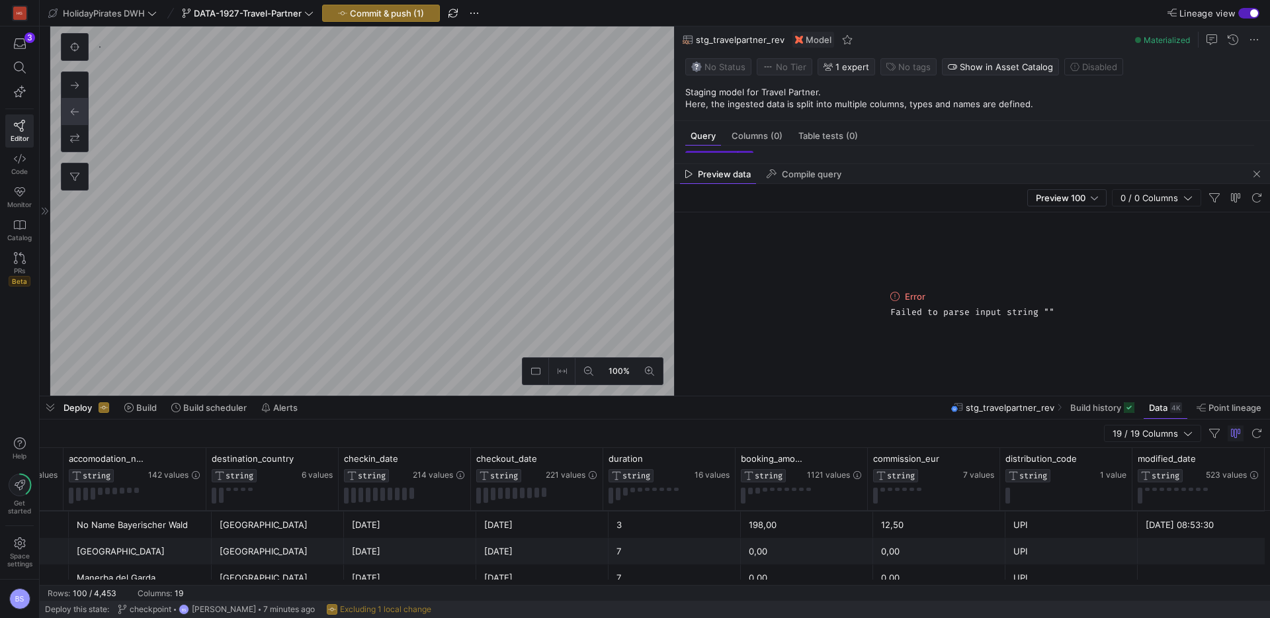
scroll to position [0, 0]
click at [1256, 177] on span "button" at bounding box center [1257, 174] width 16 height 16
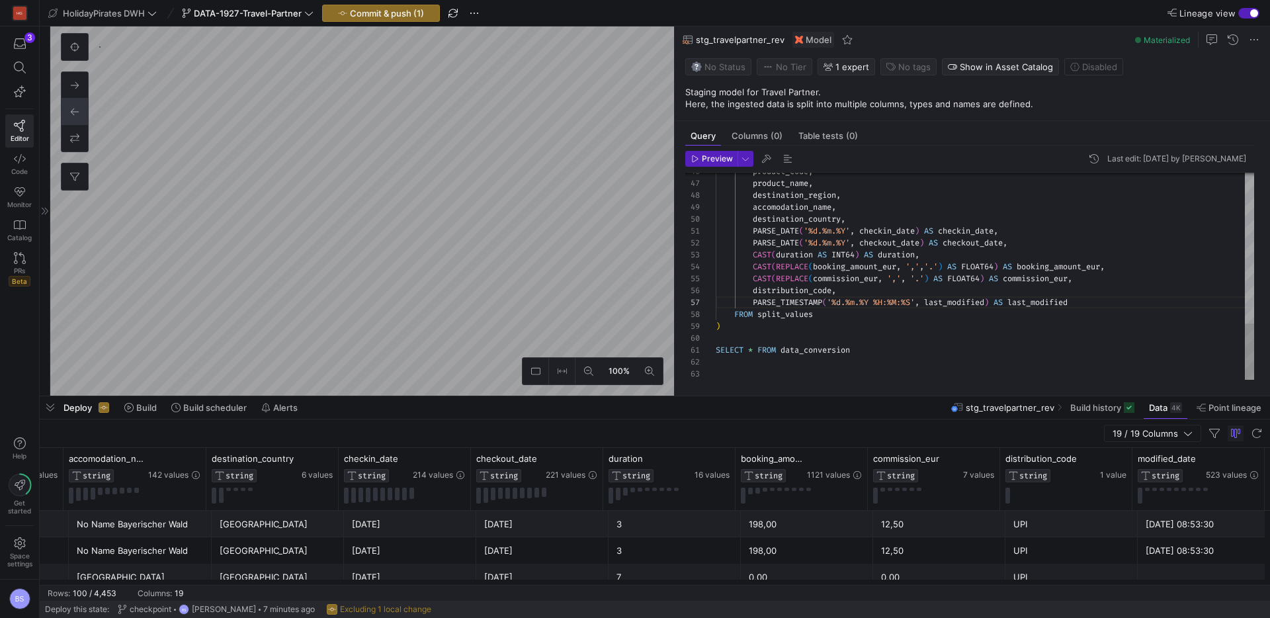
type textarea "PARSE_DATE('%d.%m.%Y', checkin_date) AS checkin_date, PARSE_DATE('%d.%m.%Y', ch…"
click at [694, 157] on icon "button" at bounding box center [695, 159] width 8 height 8
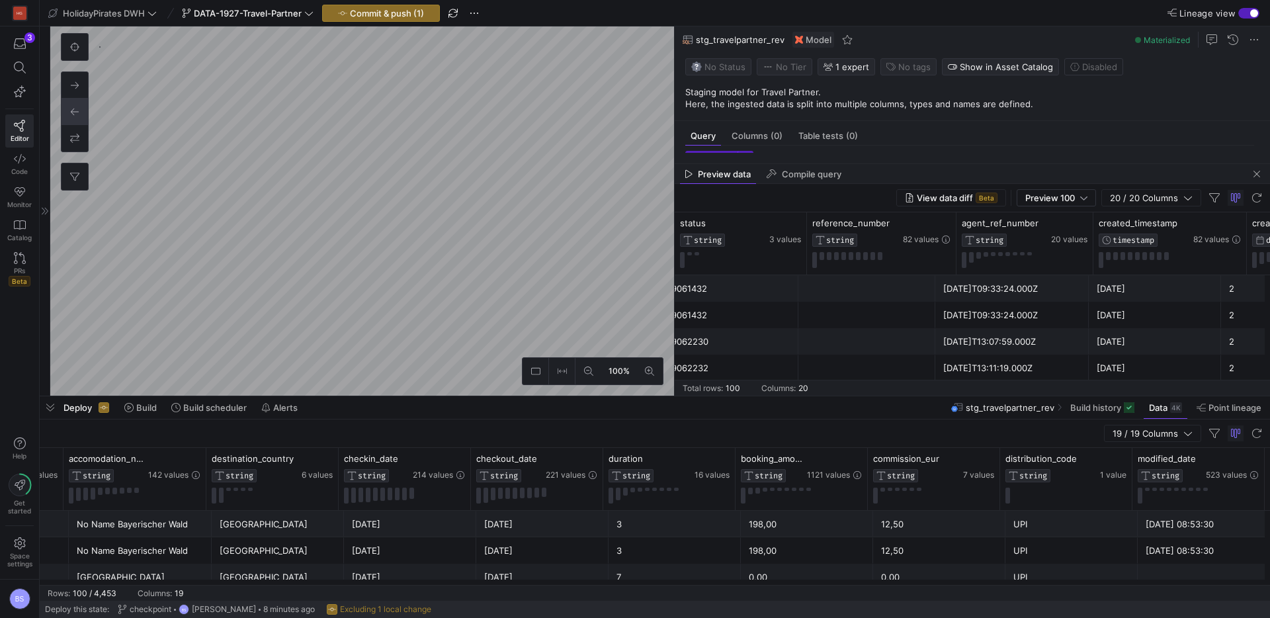
scroll to position [0, 158]
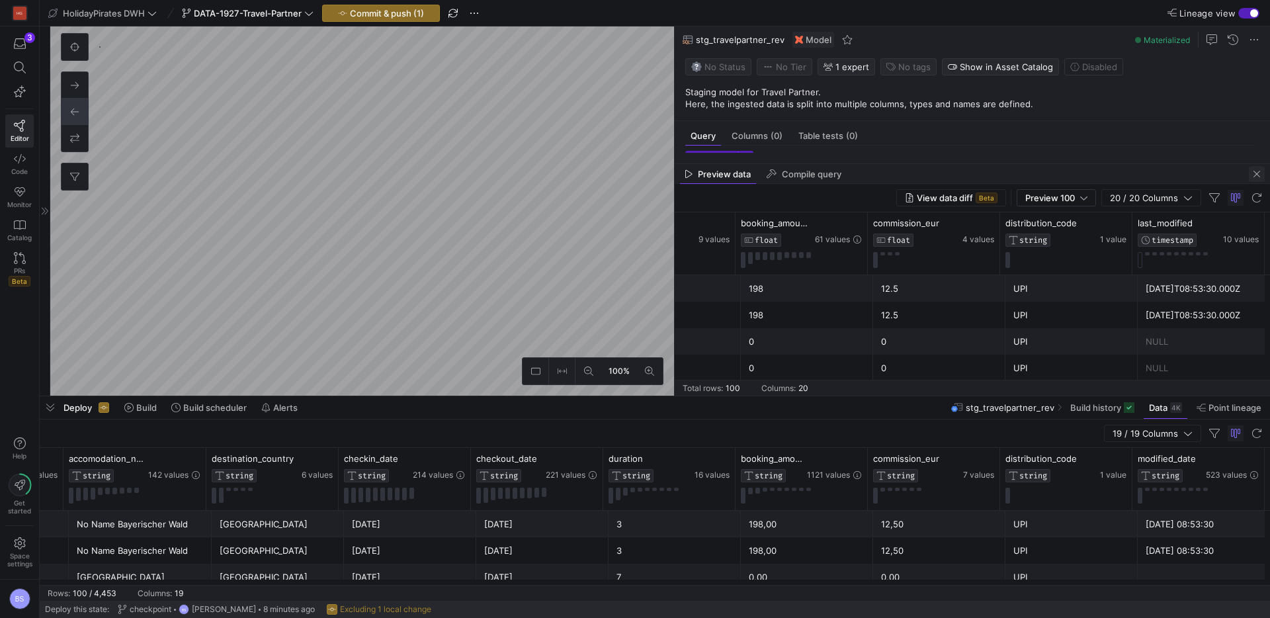
click at [1261, 177] on span "button" at bounding box center [1257, 174] width 16 height 16
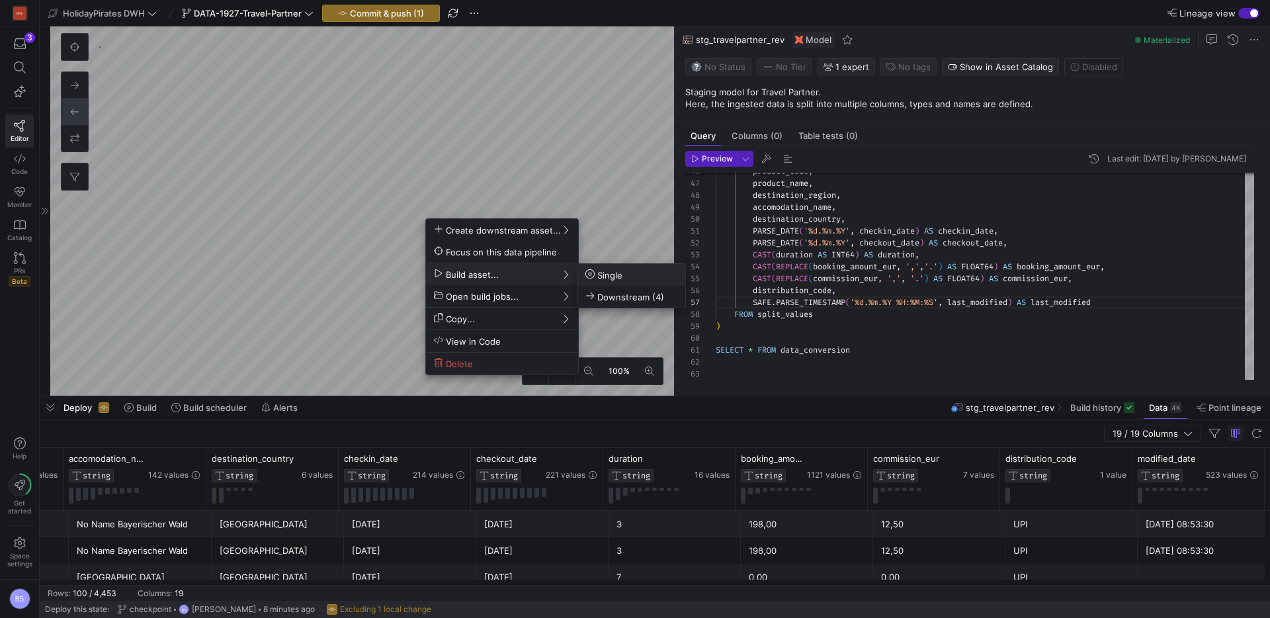
click at [592, 276] on icon at bounding box center [590, 273] width 9 height 9
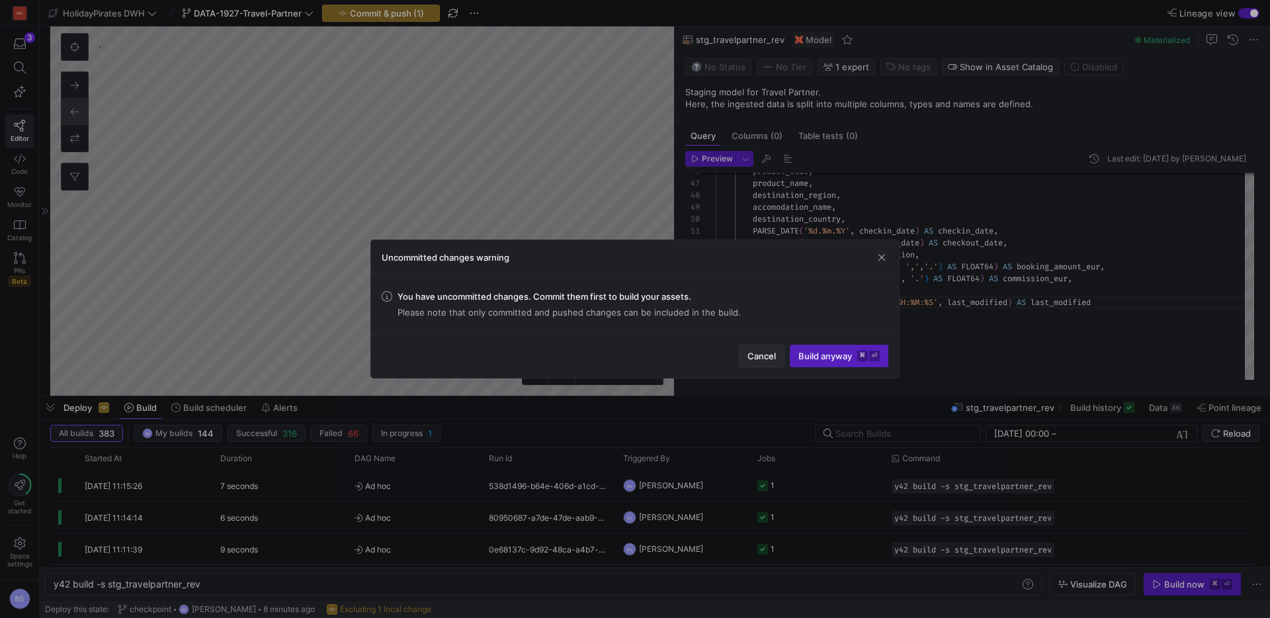
click at [768, 357] on span "Cancel" at bounding box center [762, 356] width 28 height 11
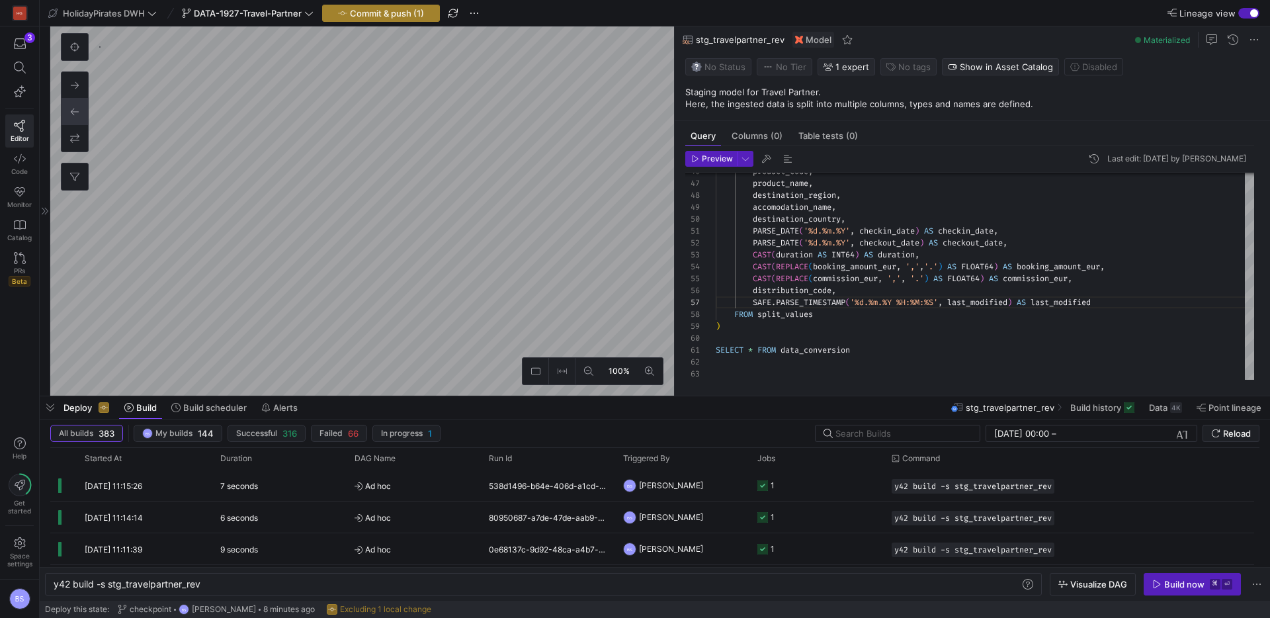
click at [392, 13] on span "Commit & push (1)" at bounding box center [387, 13] width 74 height 11
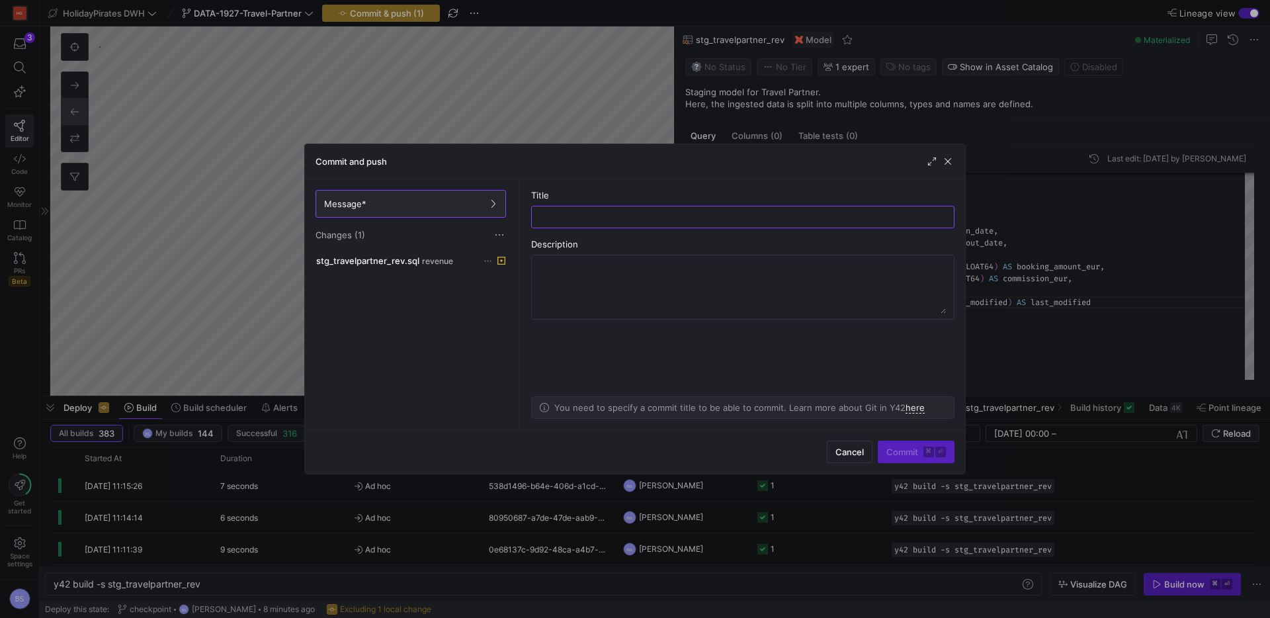
type input "s"
type input "typing"
click at [903, 460] on span "submit" at bounding box center [916, 451] width 75 height 21
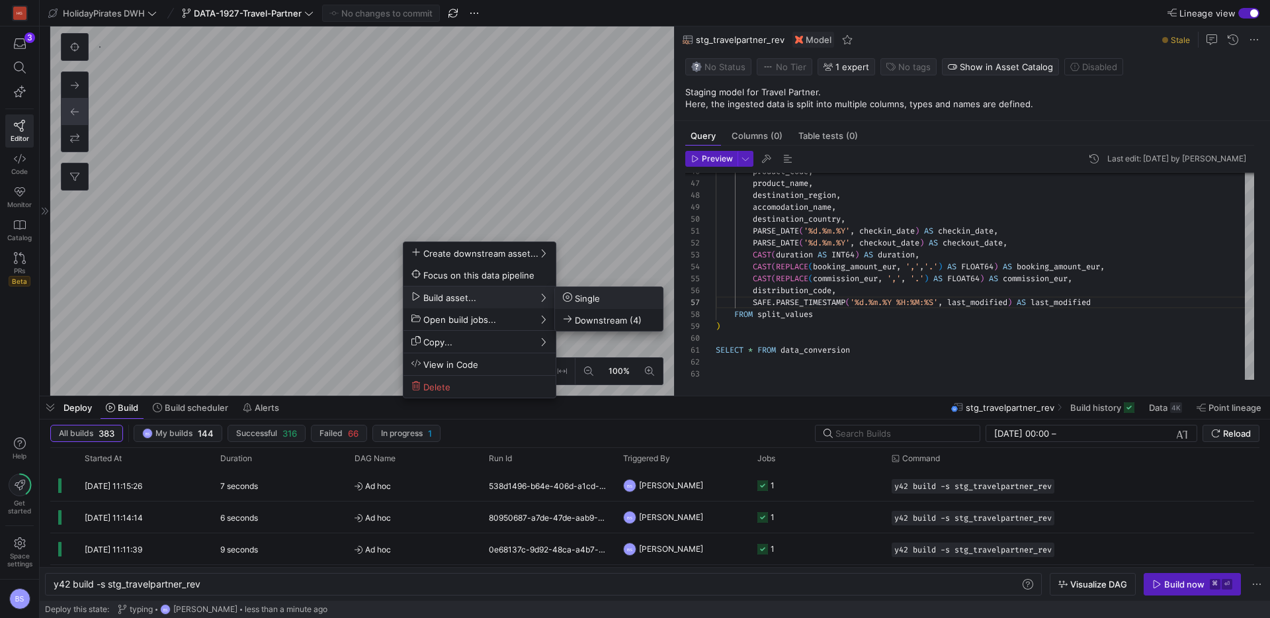
click at [566, 297] on icon at bounding box center [567, 296] width 9 height 9
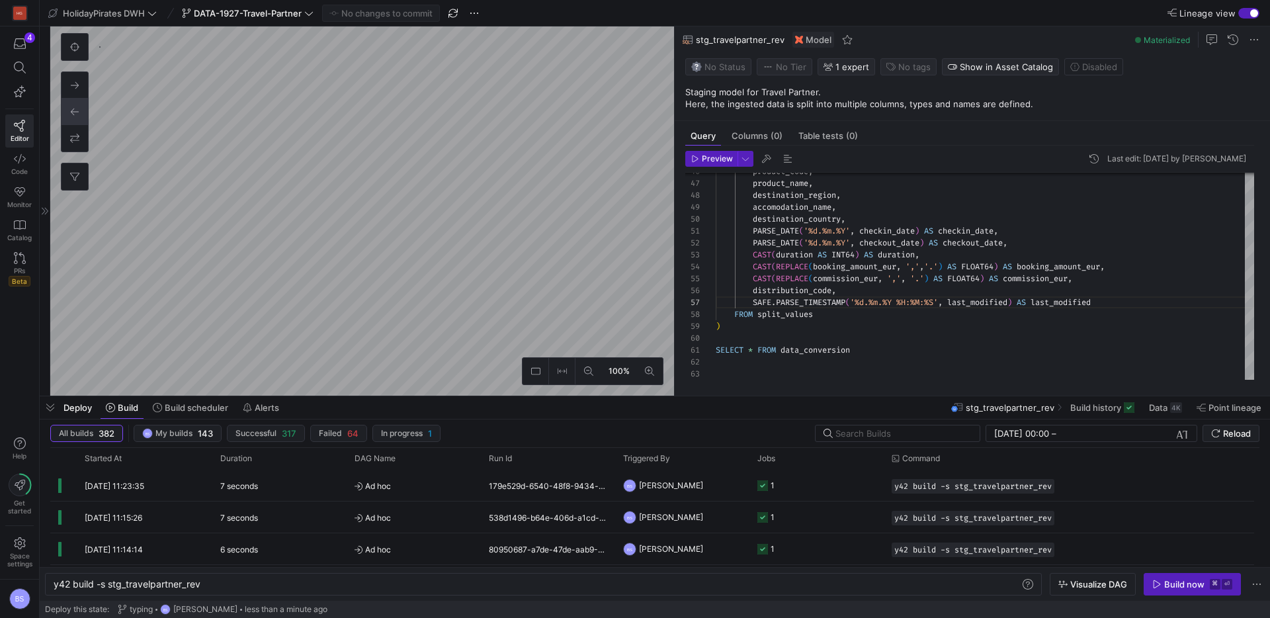
type textarea "select * from {{ ref('stg_travelpartner_rev') }}"
type textarea "y42 build -s checks"
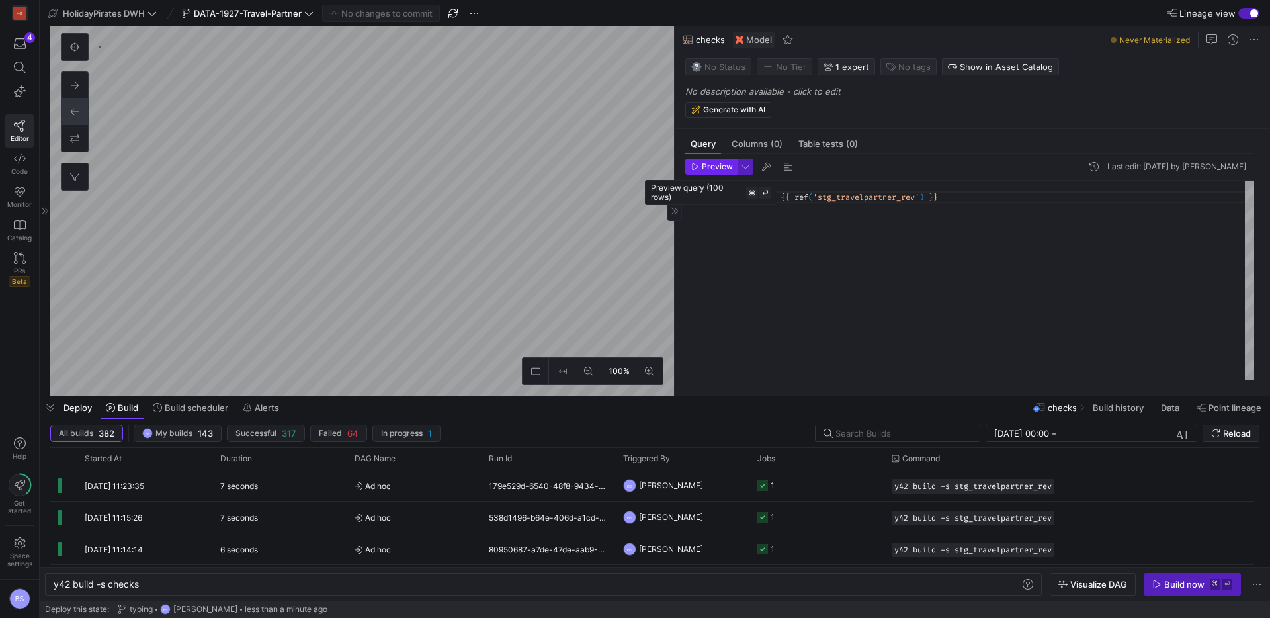
click at [705, 171] on span "button" at bounding box center [711, 166] width 51 height 15
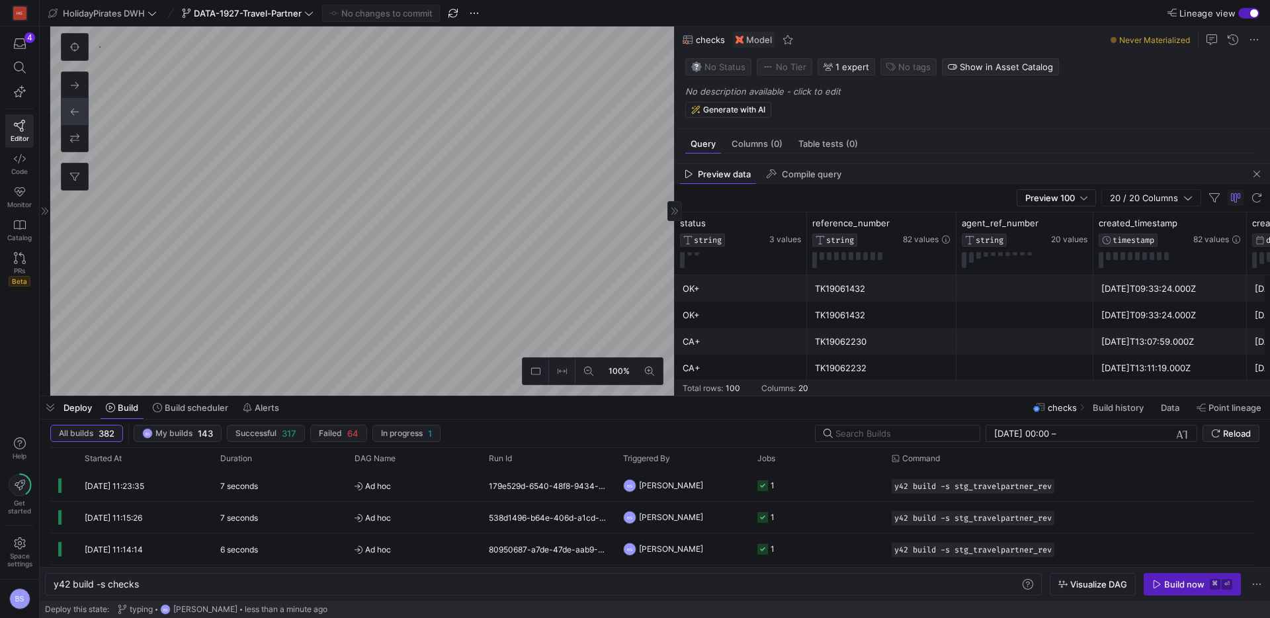
drag, startPoint x: 1253, startPoint y: 176, endPoint x: 1014, endPoint y: 199, distance: 239.9
click at [1249, 175] on span "button" at bounding box center [1257, 174] width 16 height 16
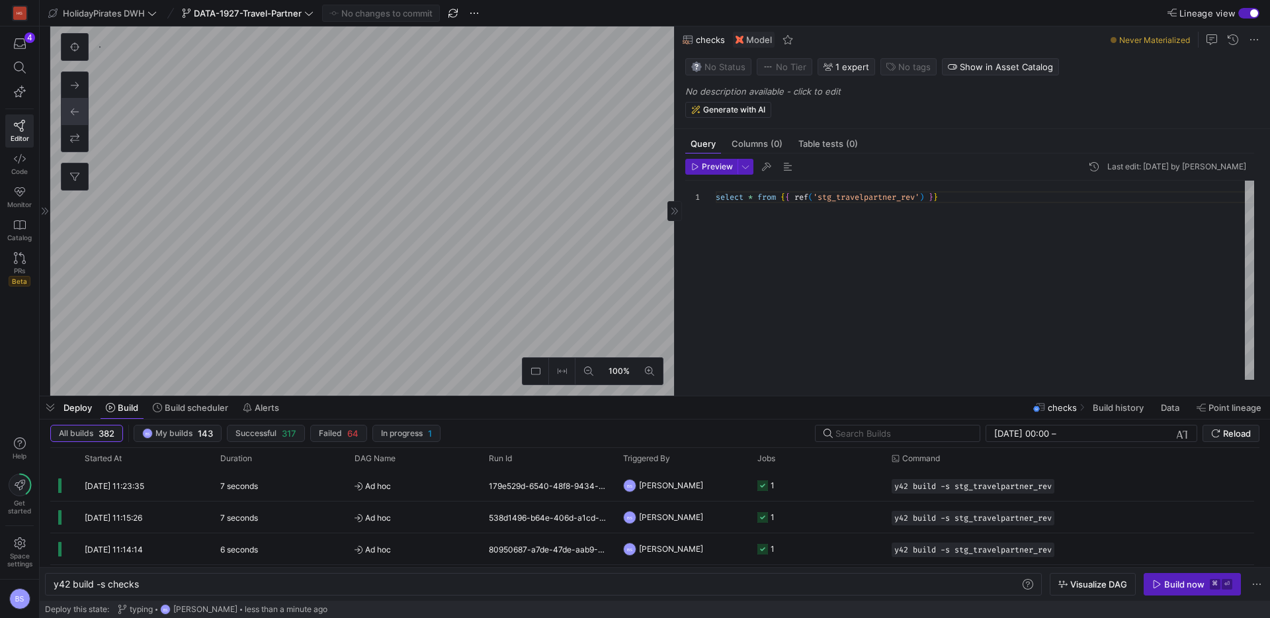
click at [756, 200] on div "select * from { { ref ( 'stg_travelpartner_rev' ) } }" at bounding box center [985, 280] width 539 height 199
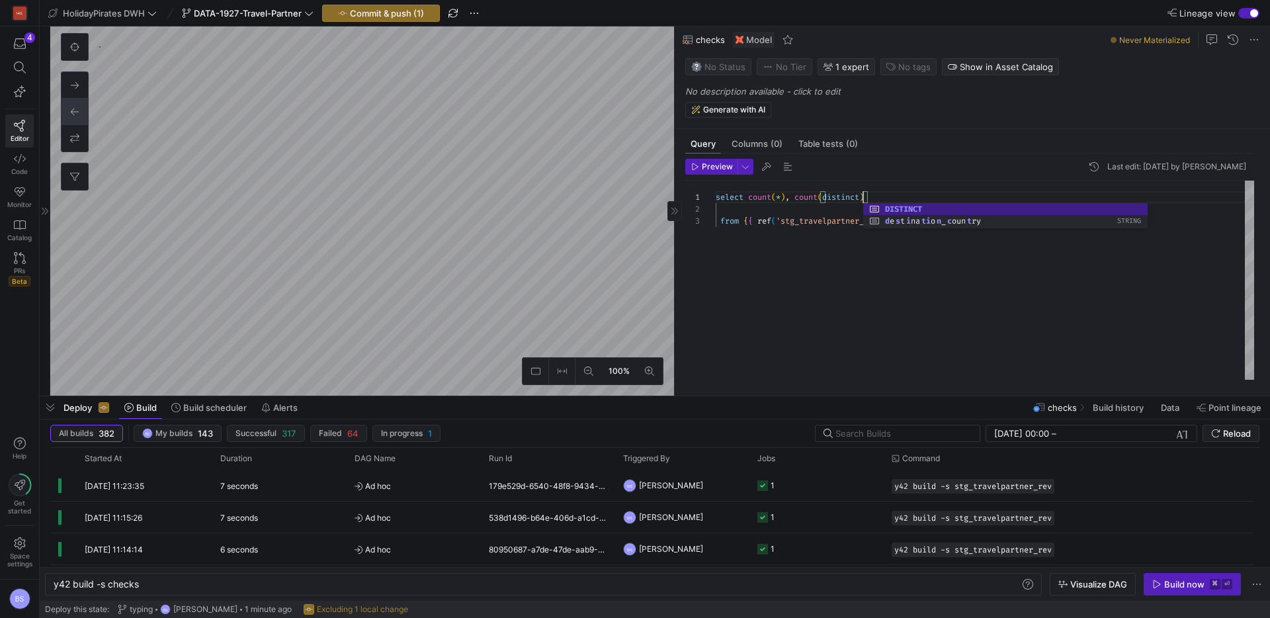
scroll to position [0, 152]
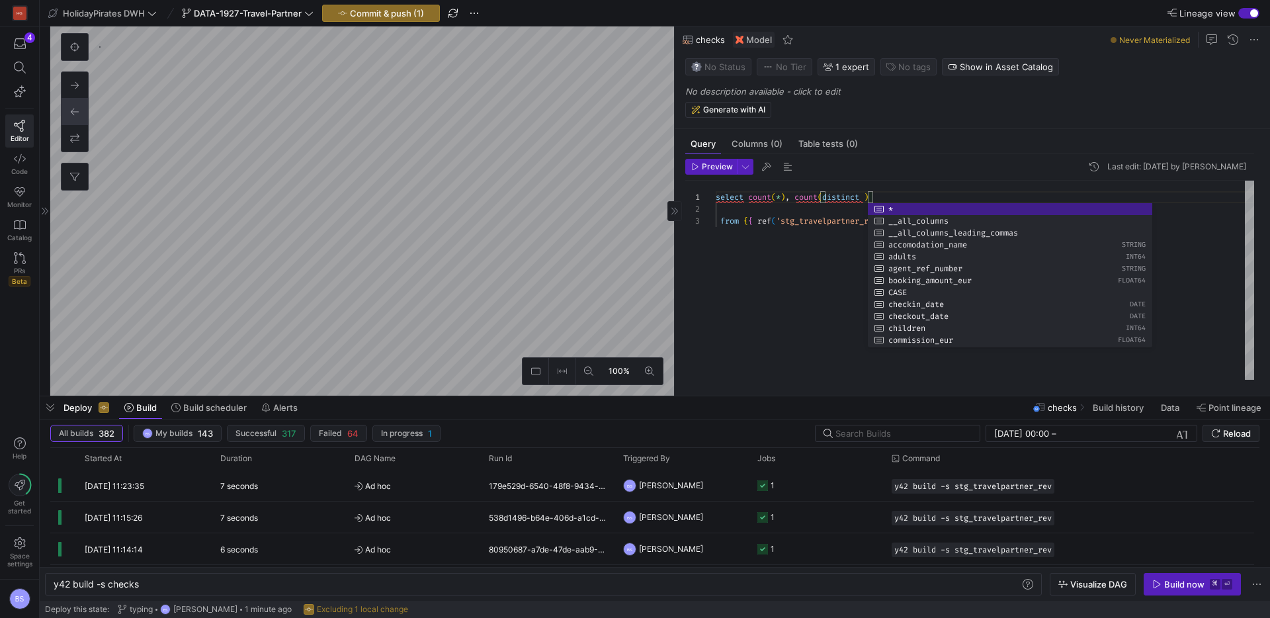
type textarea "{{ config(materialized = 'view') }} WITH source_data AS ( SELECT Status_Referen…"
type textarea "y42 build -s stg_travelpartner_rev"
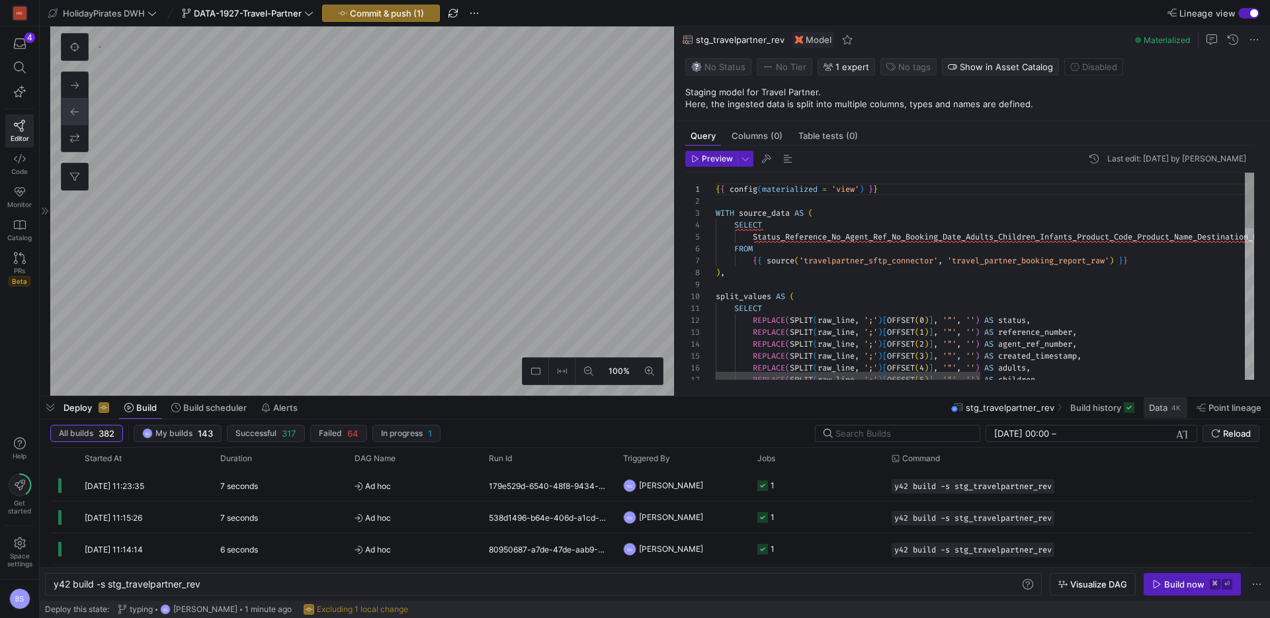
click at [1165, 411] on span "Data" at bounding box center [1158, 407] width 19 height 11
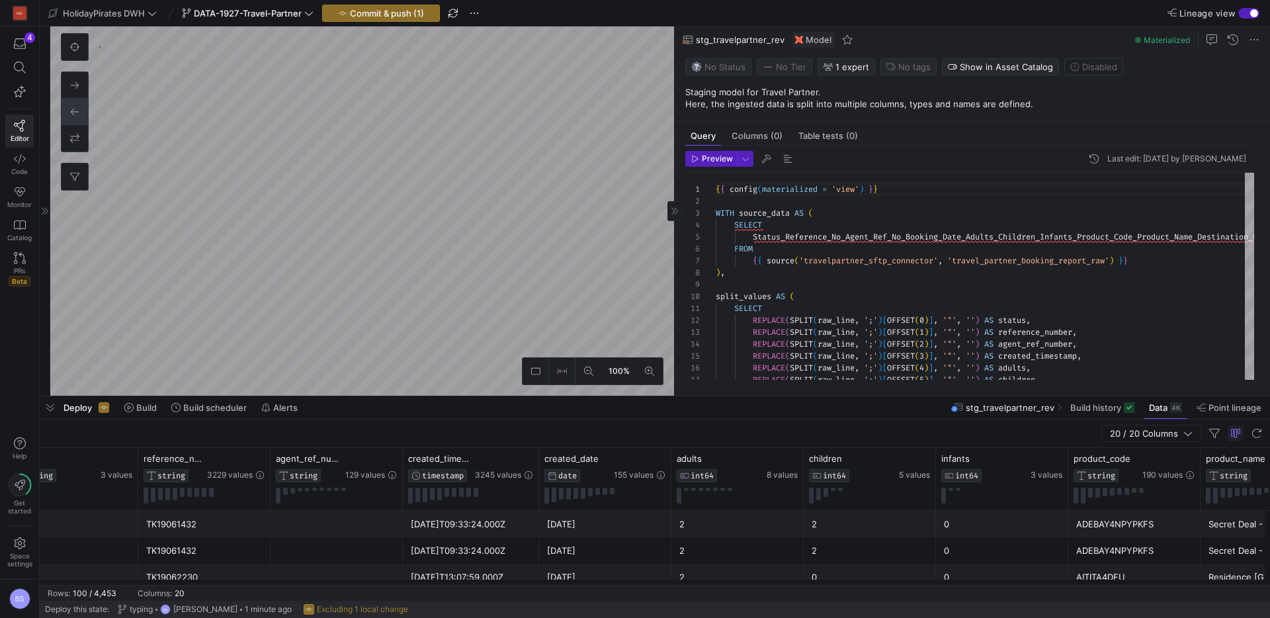
scroll to position [0, 41]
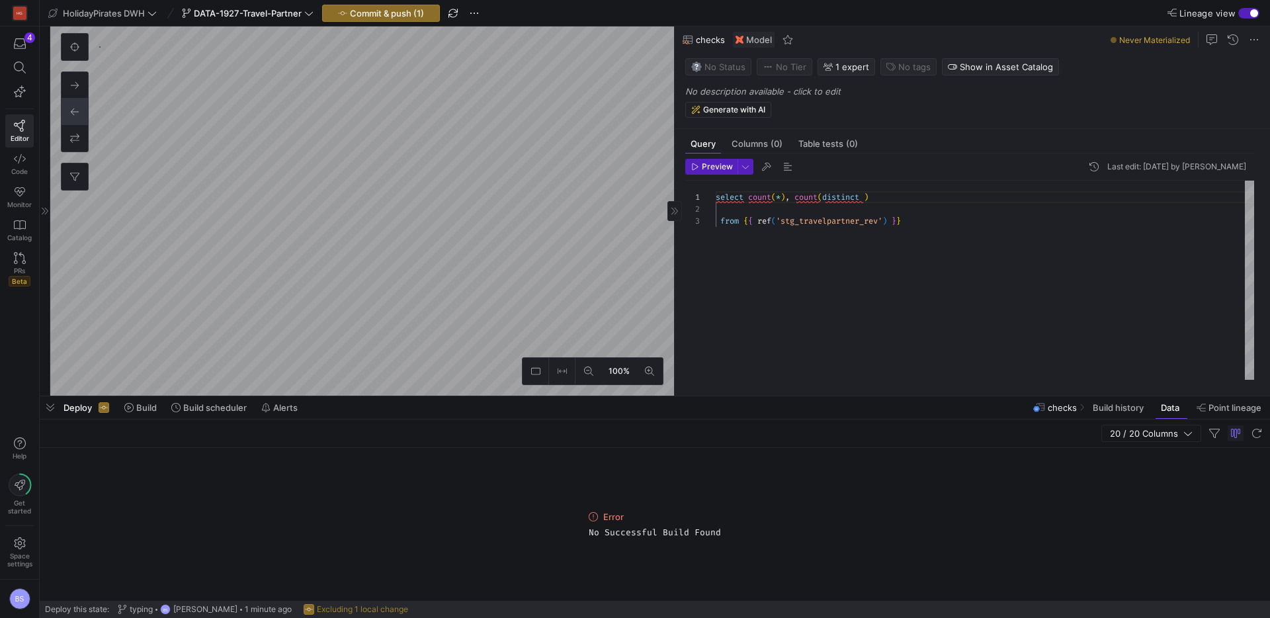
click at [864, 197] on div "select count ( * ) , count ( distinct ) from { { ref ( 'stg_travelpartner_rev' …" at bounding box center [985, 280] width 539 height 199
type textarea "select count(*), count(distinct refe ) from {{ ref('stg_travelpartner_rev') }}"
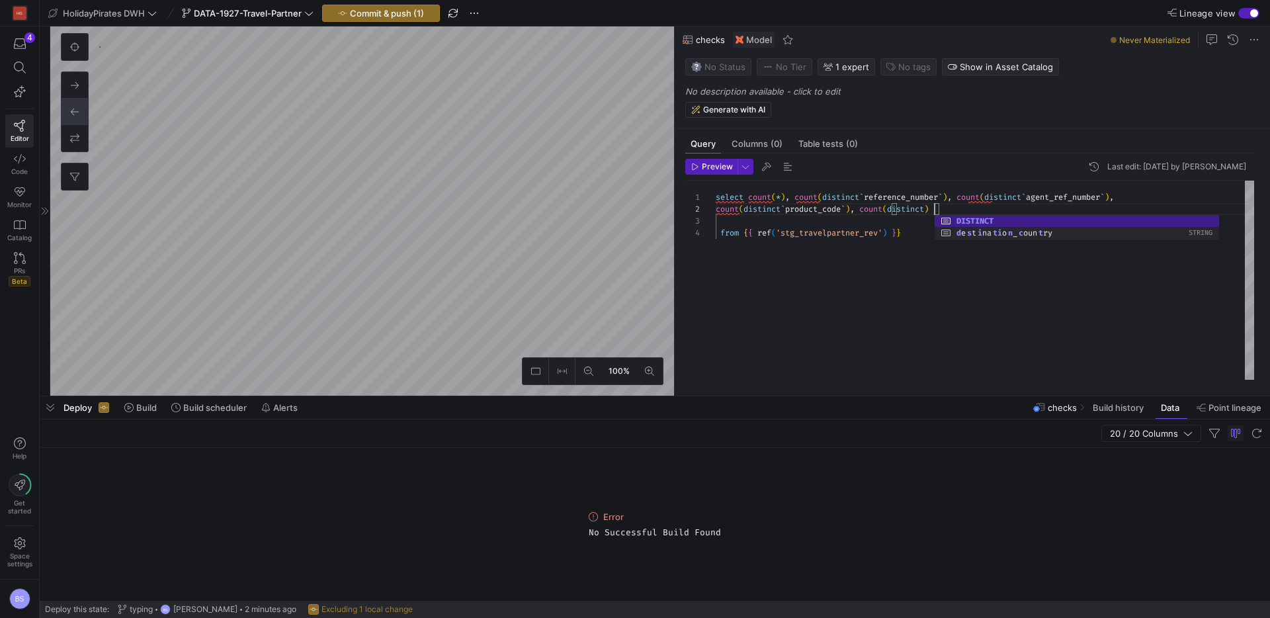
scroll to position [12, 224]
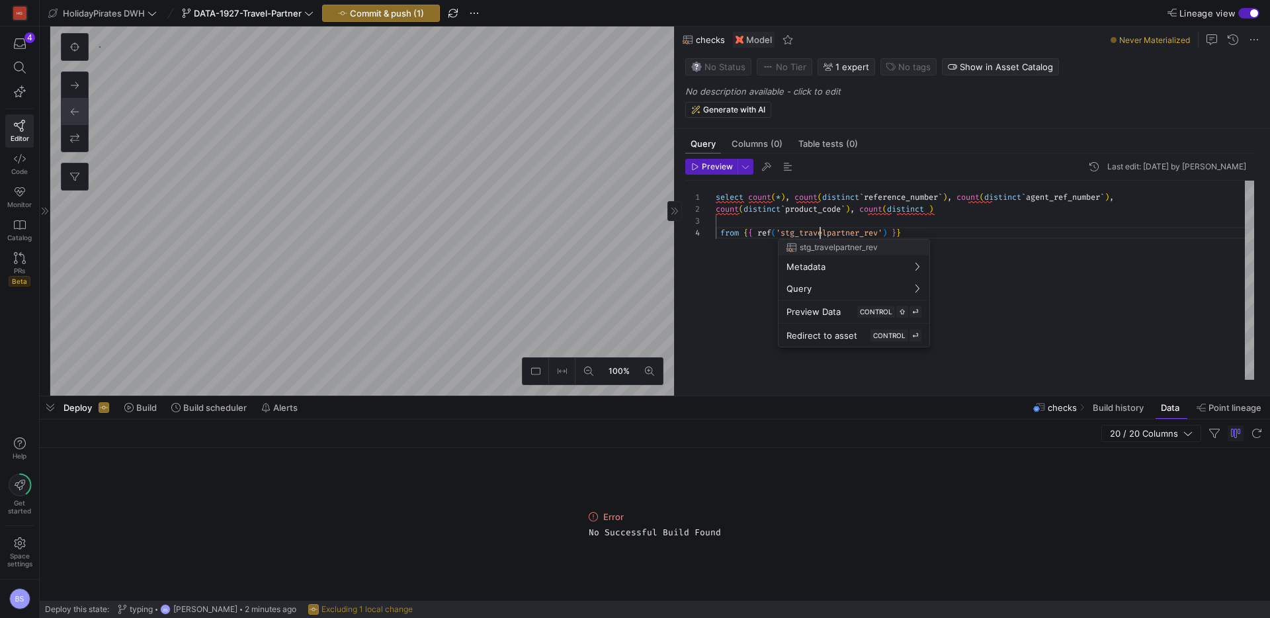
click at [819, 231] on div "select count ( * ) , count ( distinct ` reference_number ` ) , count ( distinct…" at bounding box center [985, 280] width 539 height 199
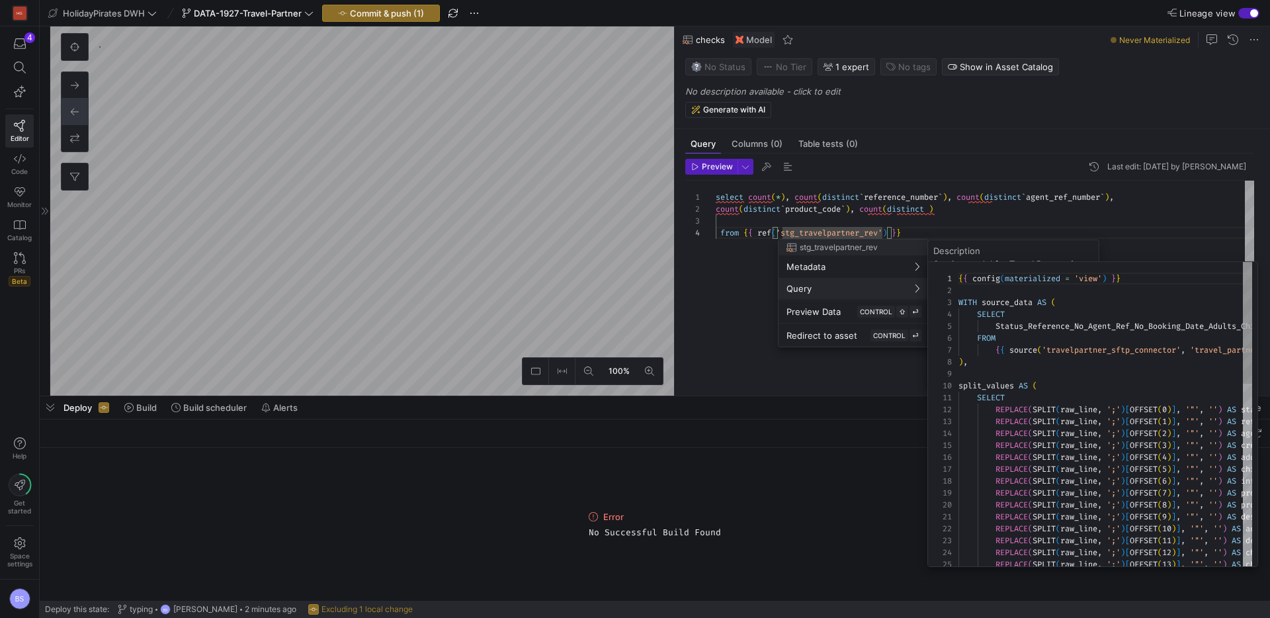
scroll to position [119, 0]
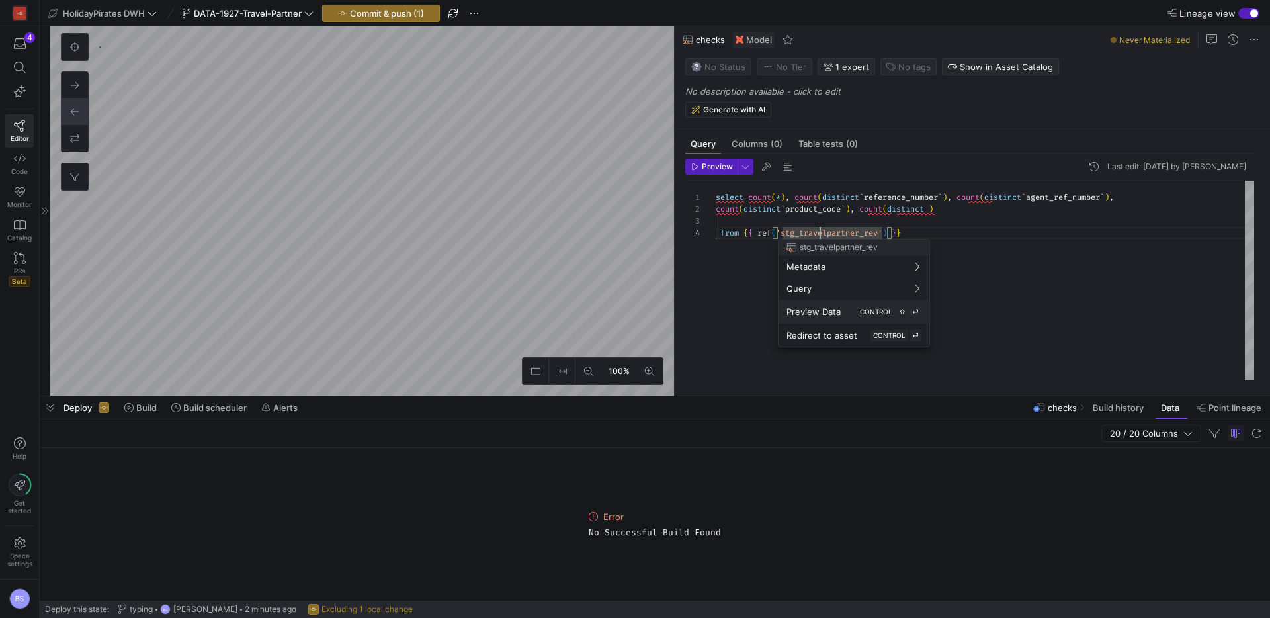
click at [858, 306] on kbd "CONTROL" at bounding box center [877, 312] width 38 height 12
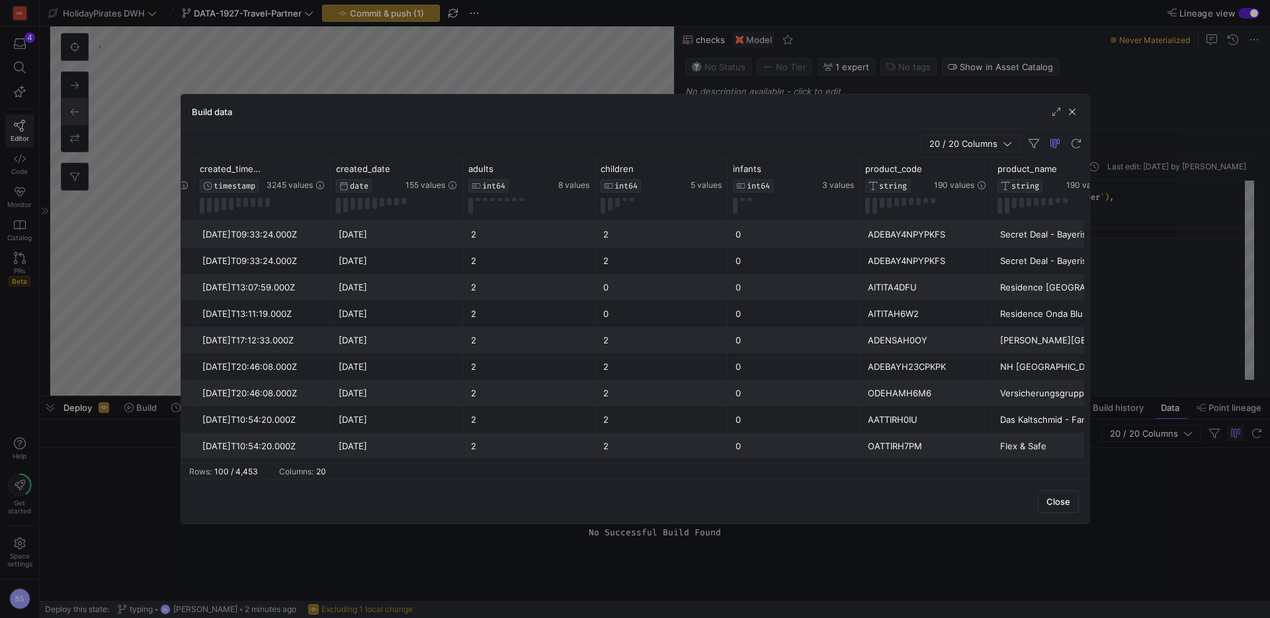
scroll to position [0, 0]
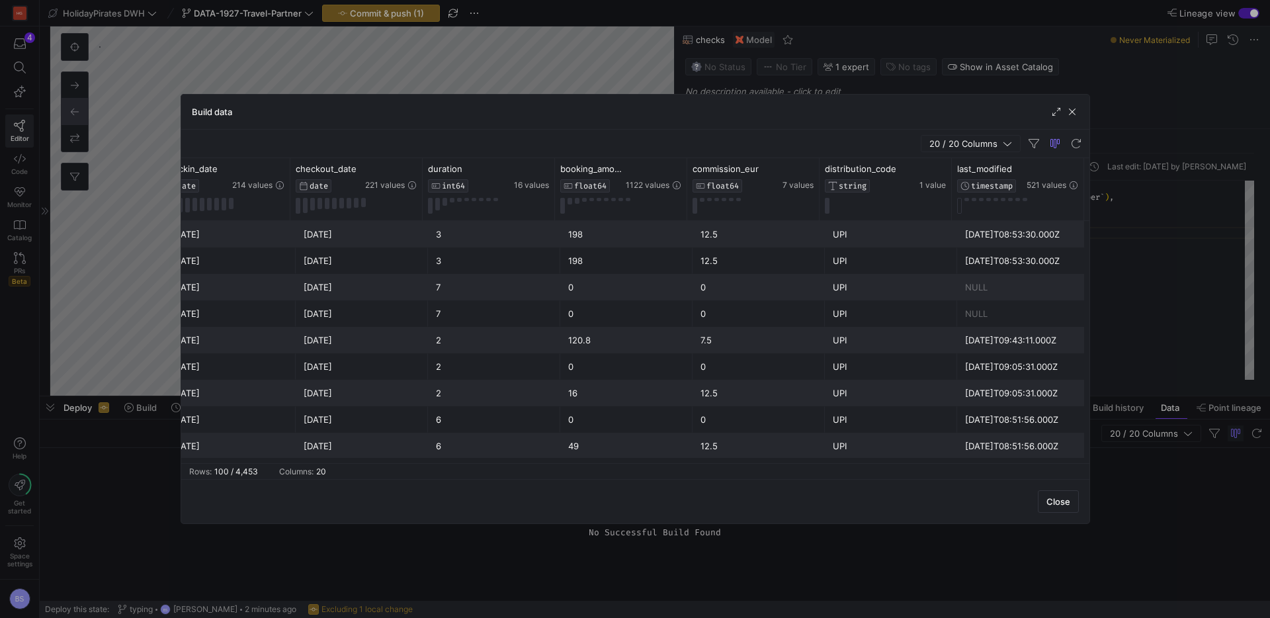
click at [1071, 111] on span "button" at bounding box center [1072, 111] width 13 height 13
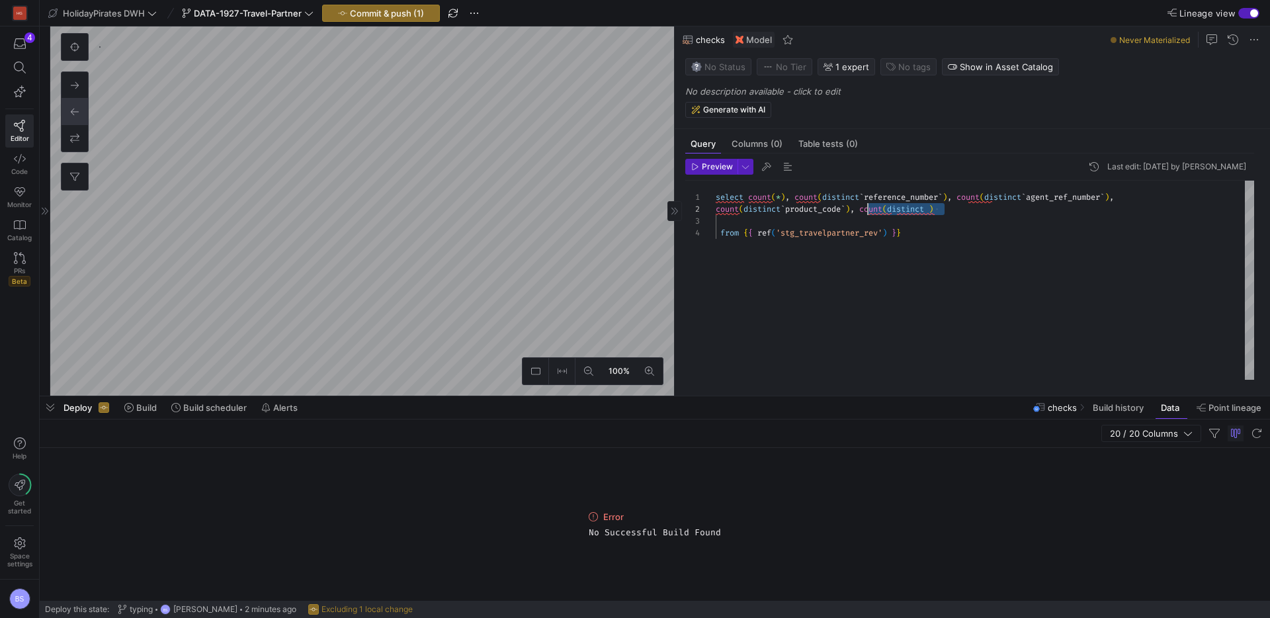
drag, startPoint x: 954, startPoint y: 210, endPoint x: 869, endPoint y: 210, distance: 84.0
click at [869, 210] on div "select count ( * ) , count ( distinct ` reference_number ` ) , count ( distinct…" at bounding box center [985, 280] width 539 height 199
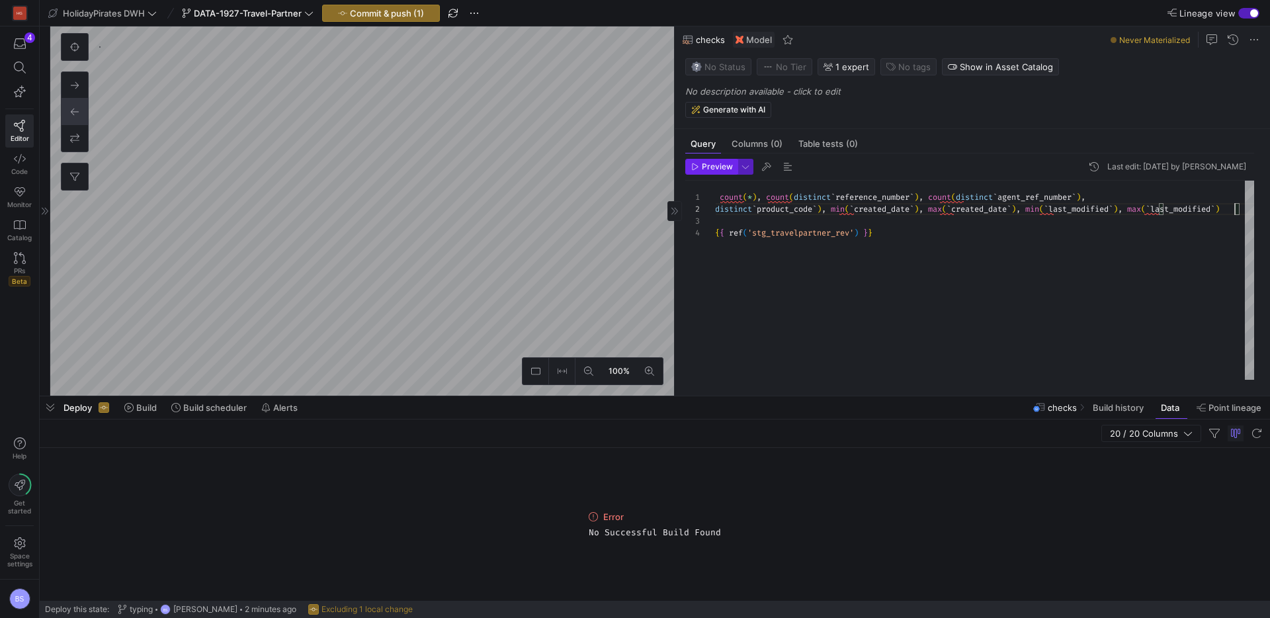
type textarea "select count(*), count(distinct `reference_number`), count(distinct `agent_ref_…"
click at [721, 167] on span "Preview" at bounding box center [717, 166] width 31 height 9
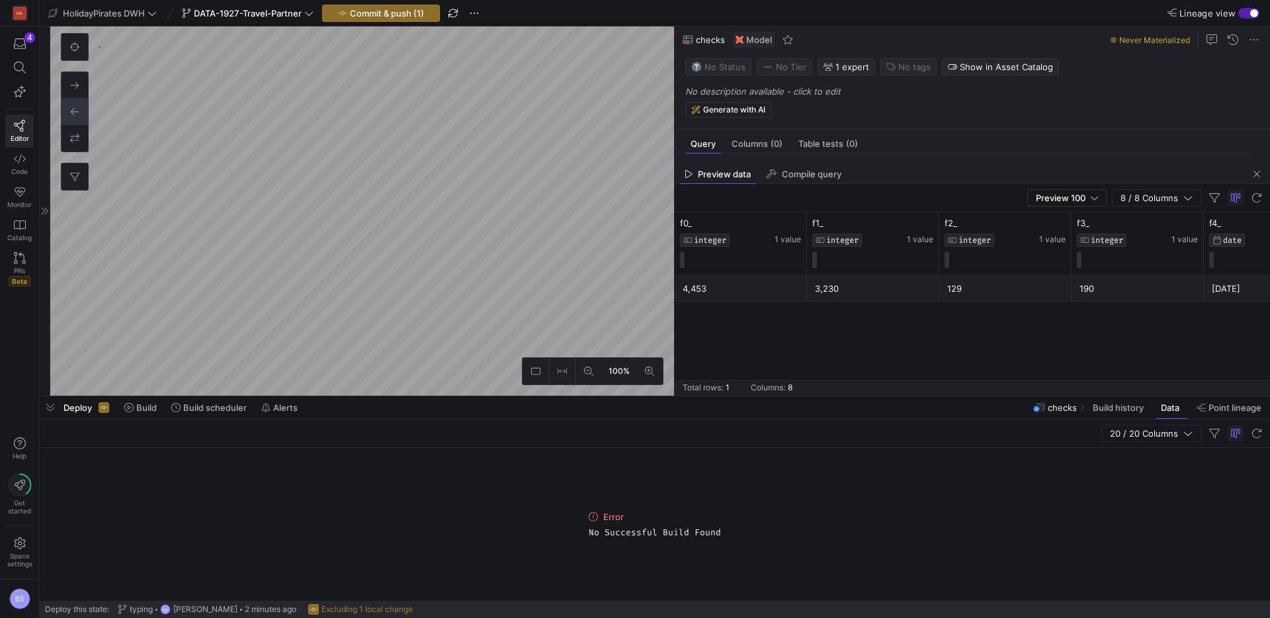
drag, startPoint x: 51, startPoint y: 408, endPoint x: 39, endPoint y: 408, distance: 11.9
click at [51, 408] on span "button" at bounding box center [50, 407] width 21 height 22
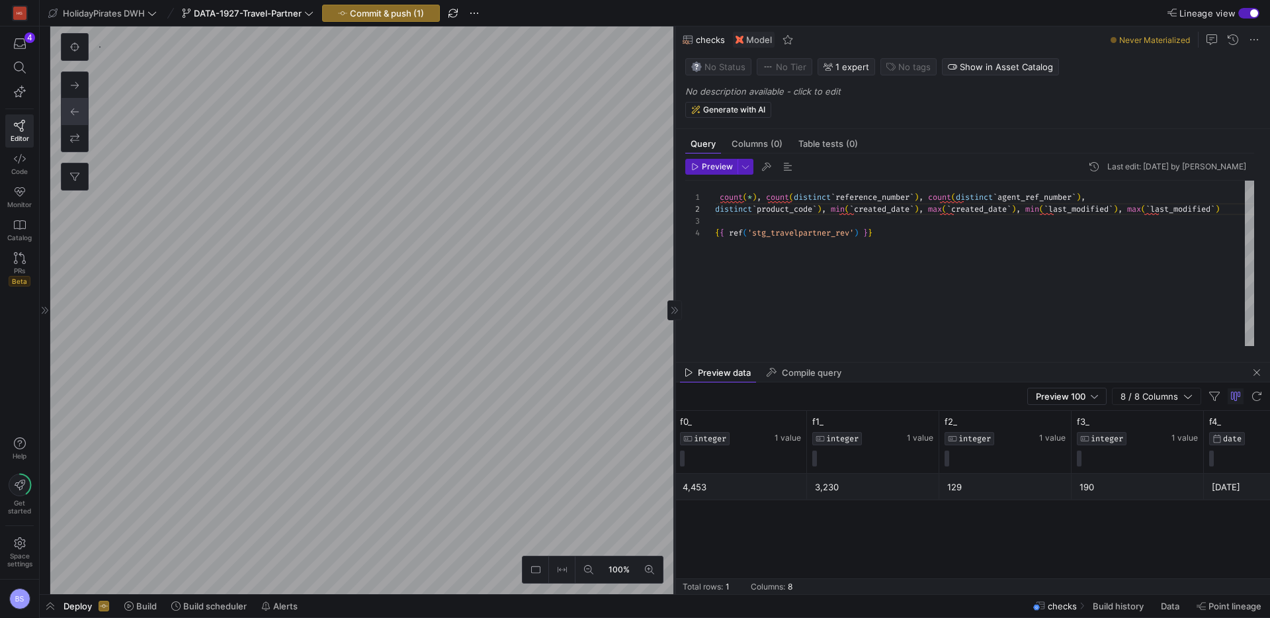
click at [546, 316] on as-split "100% 0 Query Columns (0) Table tests (0) Preview Last edit: Monday 18 August 20…" at bounding box center [660, 310] width 1220 height 568
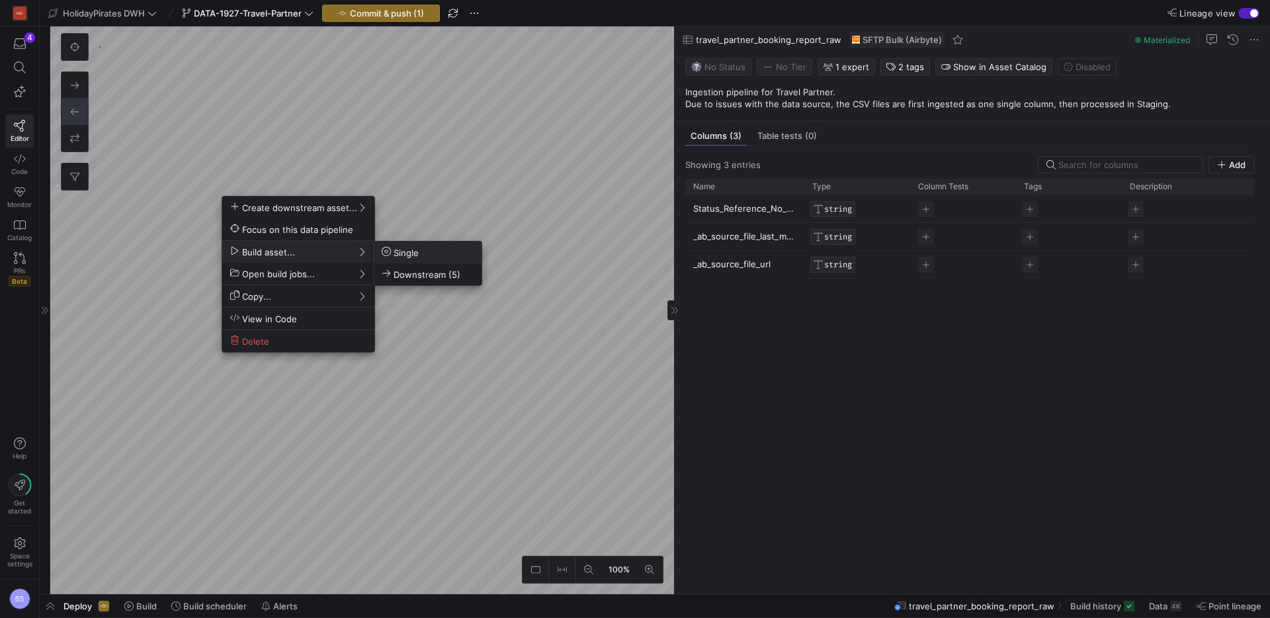
click at [403, 255] on span "Single" at bounding box center [400, 252] width 37 height 11
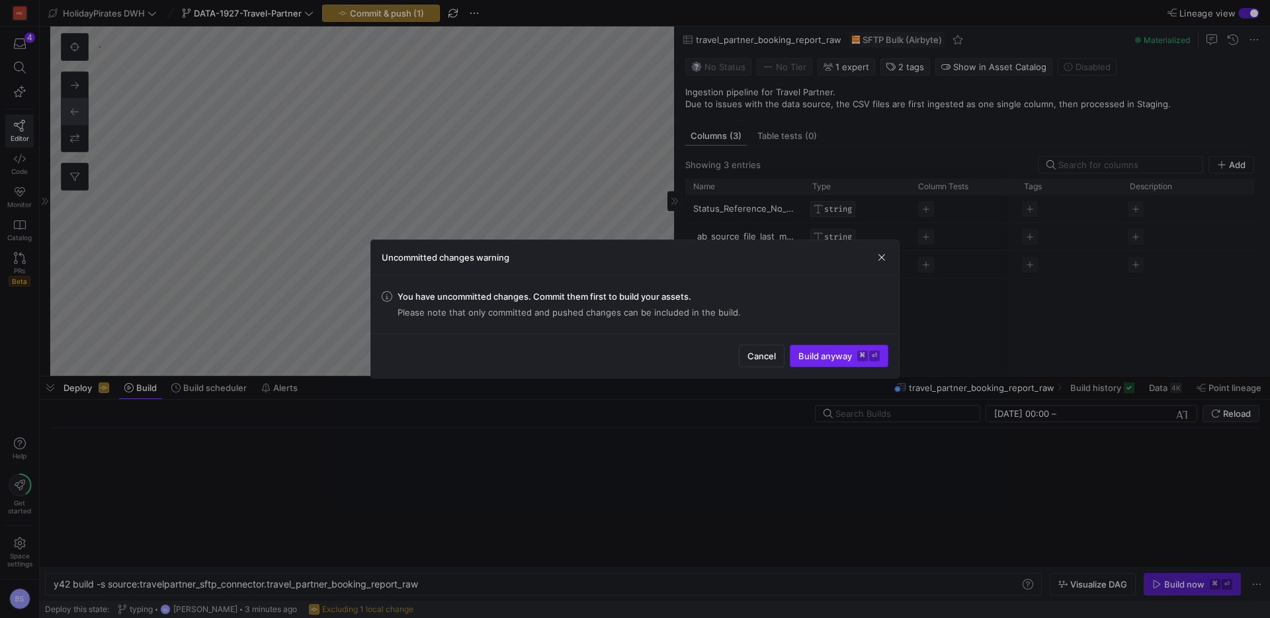
click at [826, 355] on span "Build anyway ⌘ ⏎" at bounding box center [839, 356] width 81 height 11
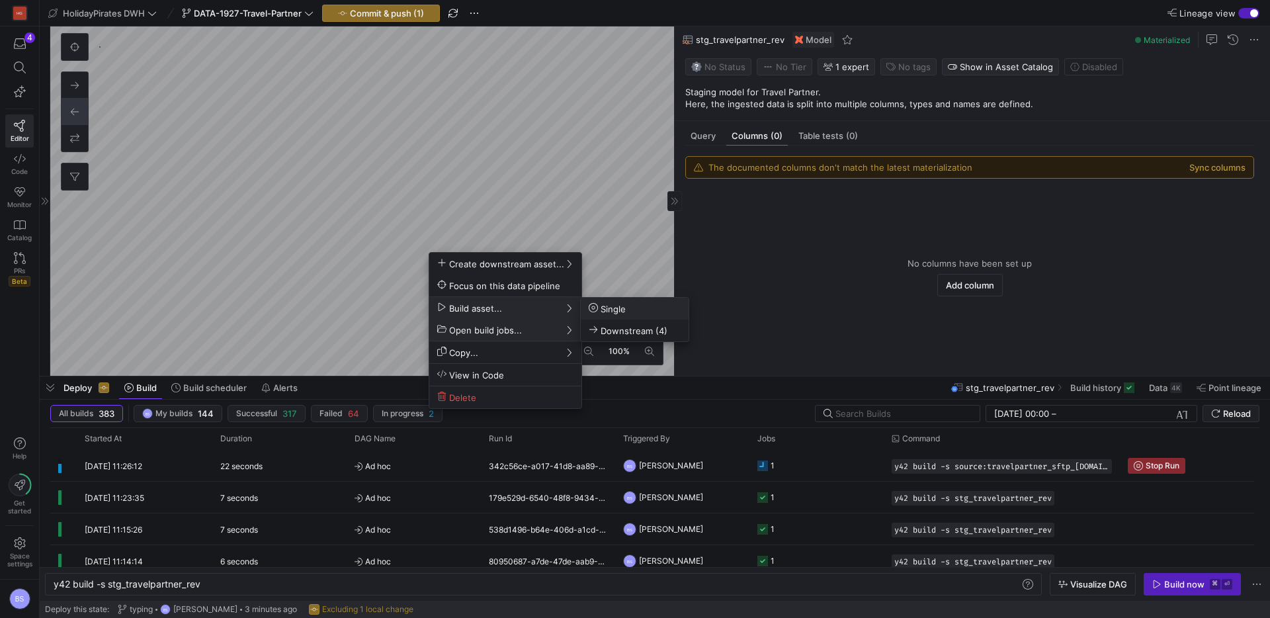
click at [601, 310] on span "Single" at bounding box center [607, 308] width 37 height 11
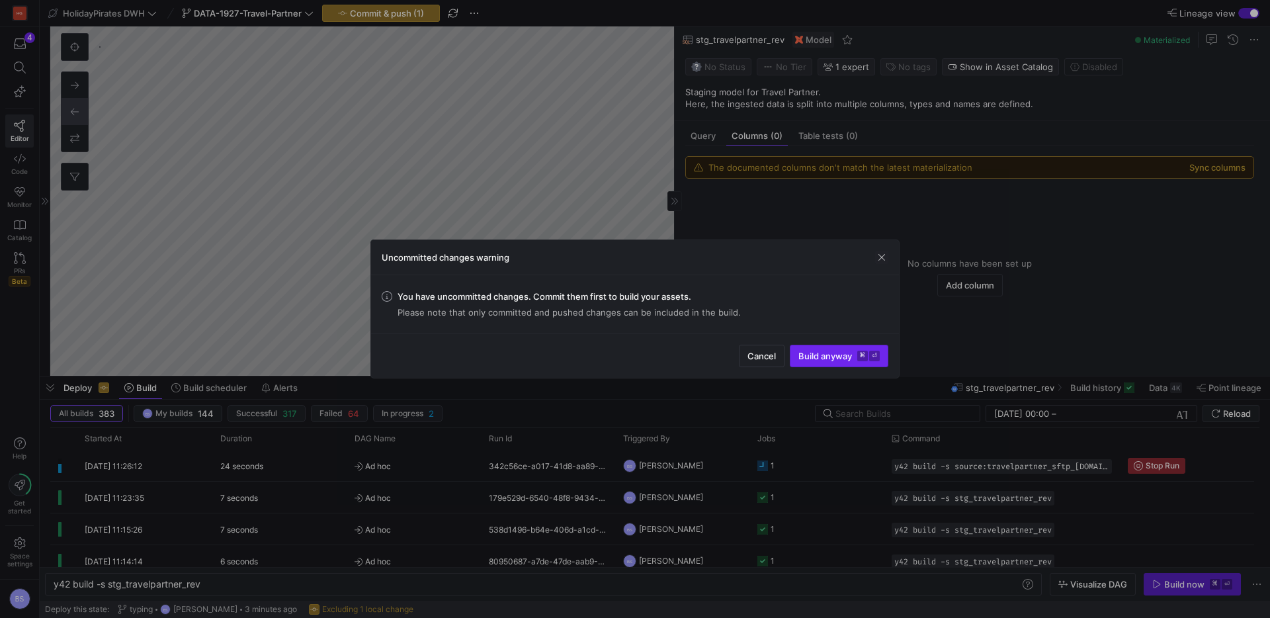
click at [841, 363] on span "submit" at bounding box center [839, 355] width 97 height 21
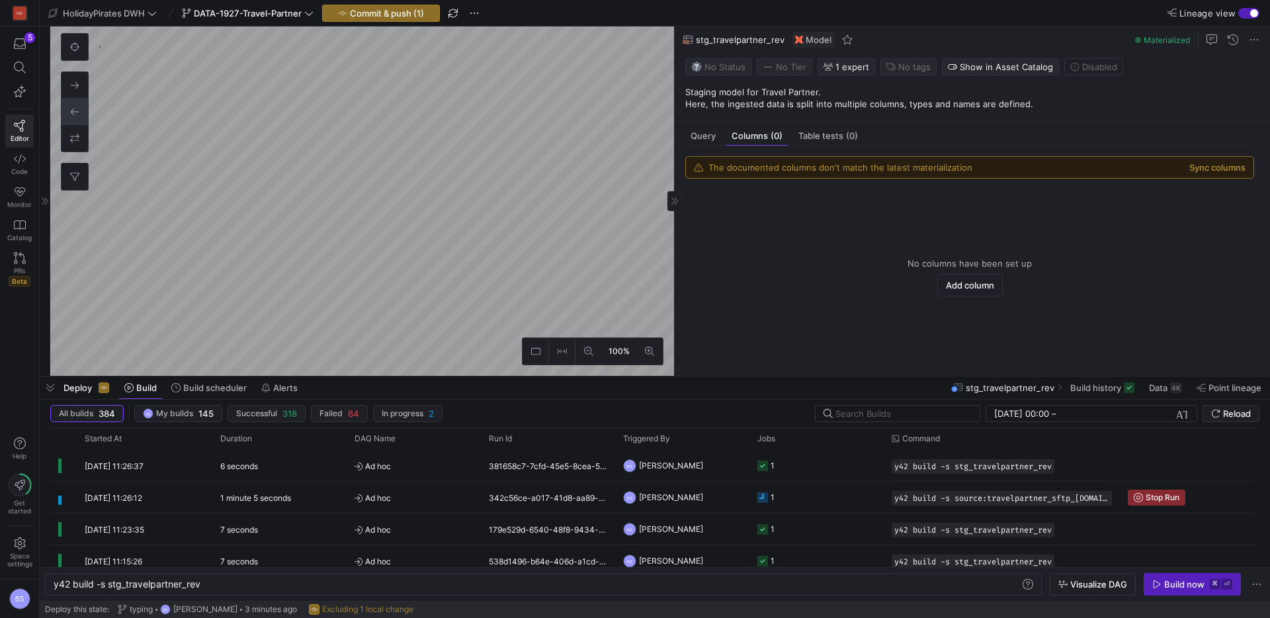
type textarea "y42 build -s checks"
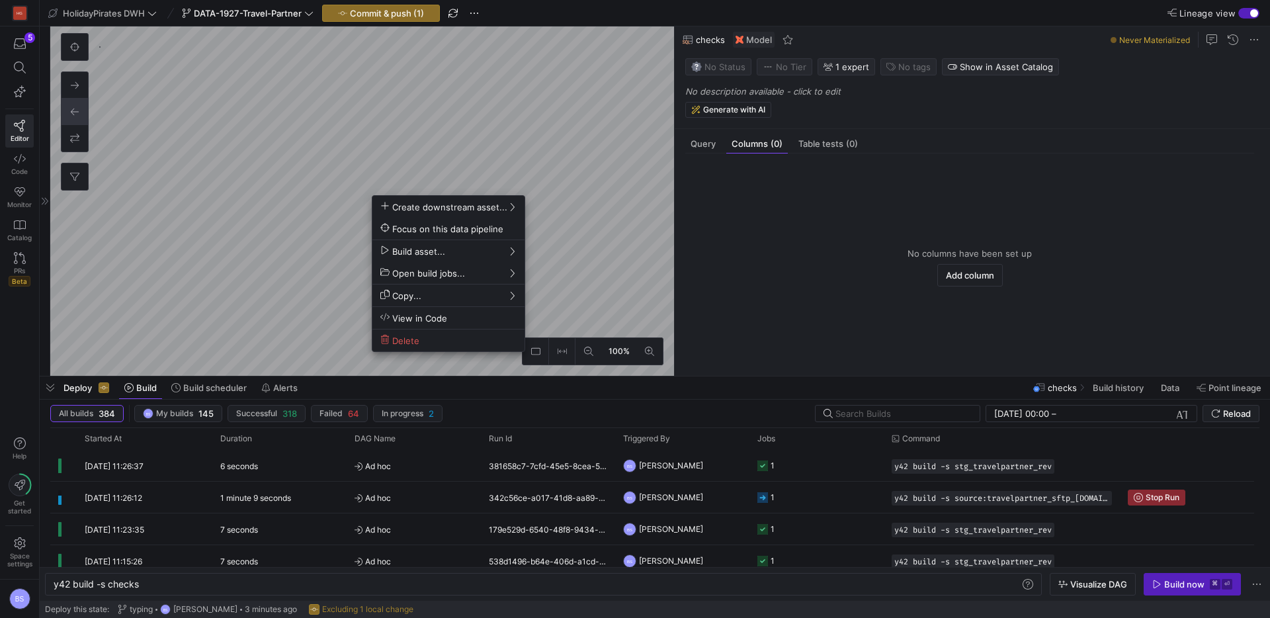
click at [691, 146] on div at bounding box center [635, 309] width 1270 height 618
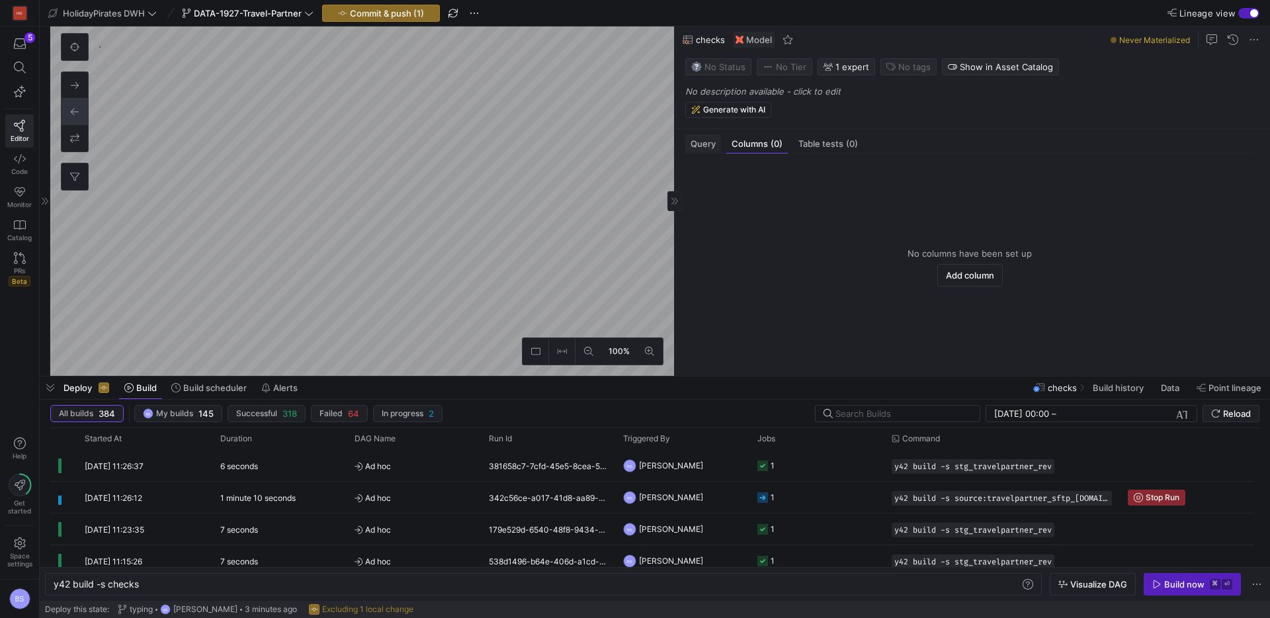
click at [698, 144] on span "Query" at bounding box center [703, 144] width 25 height 9
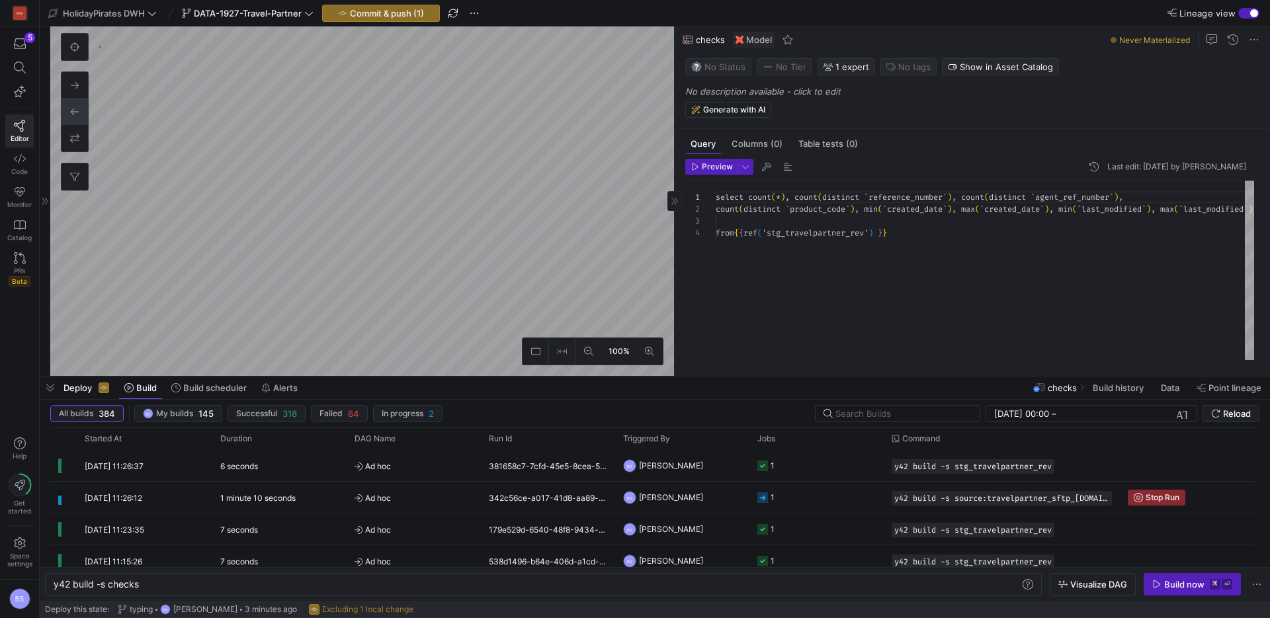
scroll to position [36, 0]
click at [725, 165] on span "Preview" at bounding box center [717, 166] width 31 height 9
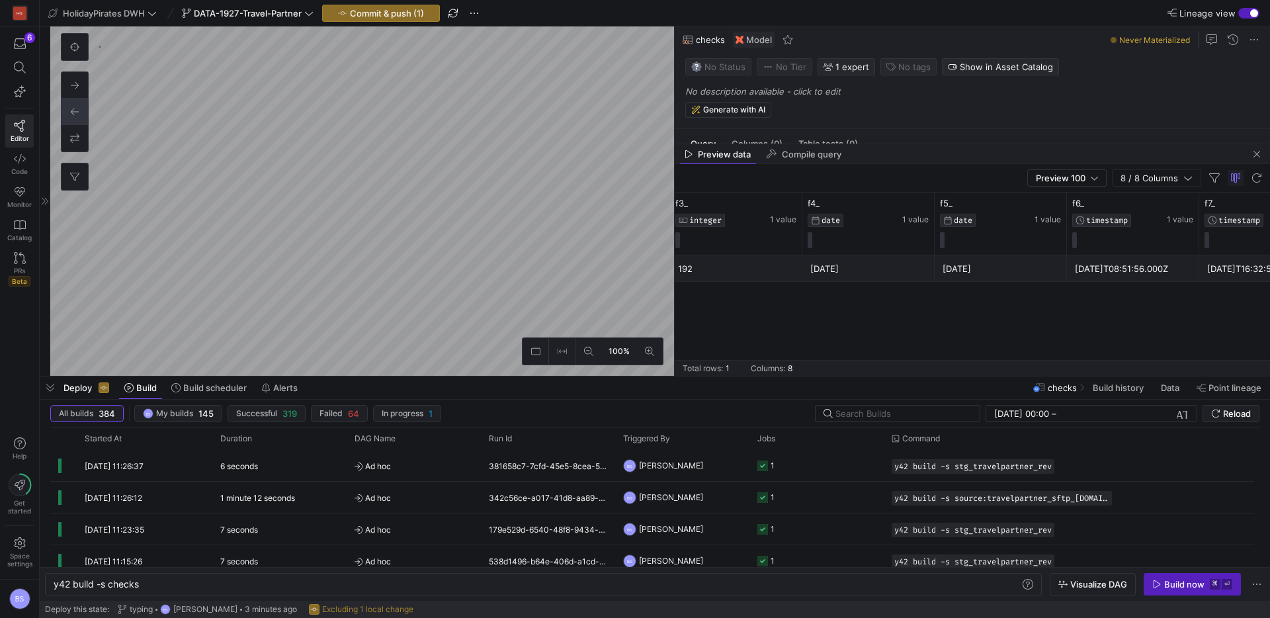
scroll to position [0, 405]
click at [43, 388] on span "button" at bounding box center [50, 388] width 21 height 22
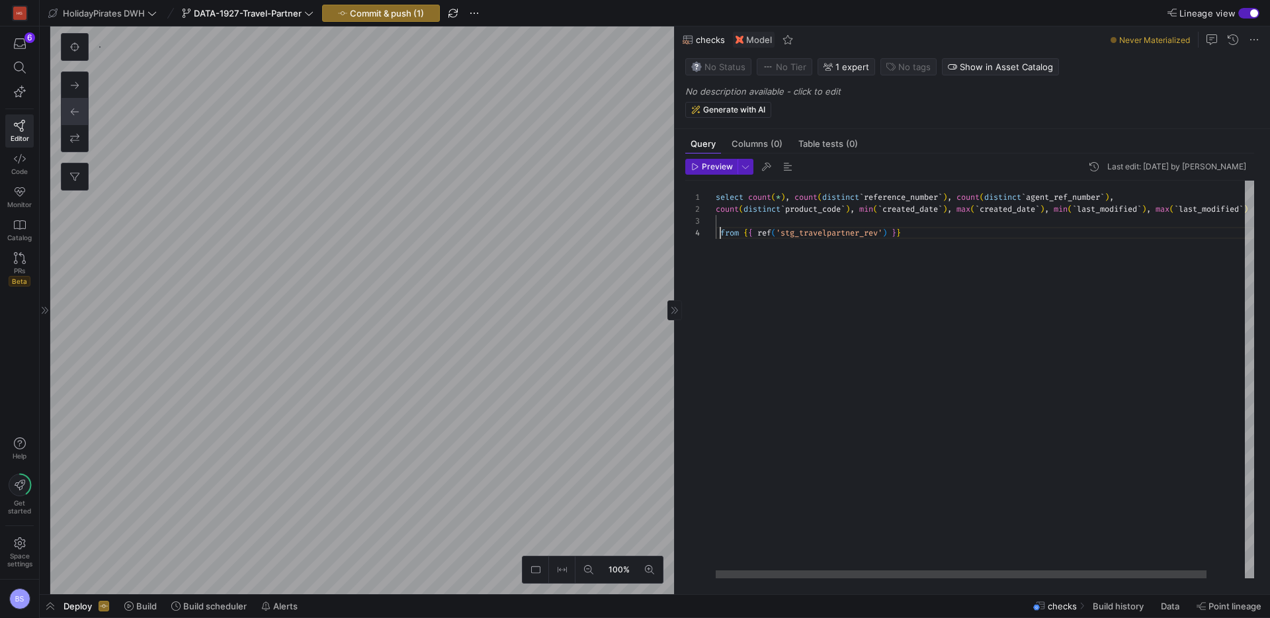
scroll to position [36, 5]
click at [721, 230] on span "from" at bounding box center [730, 233] width 19 height 11
click at [714, 169] on span "Preview" at bounding box center [717, 166] width 31 height 9
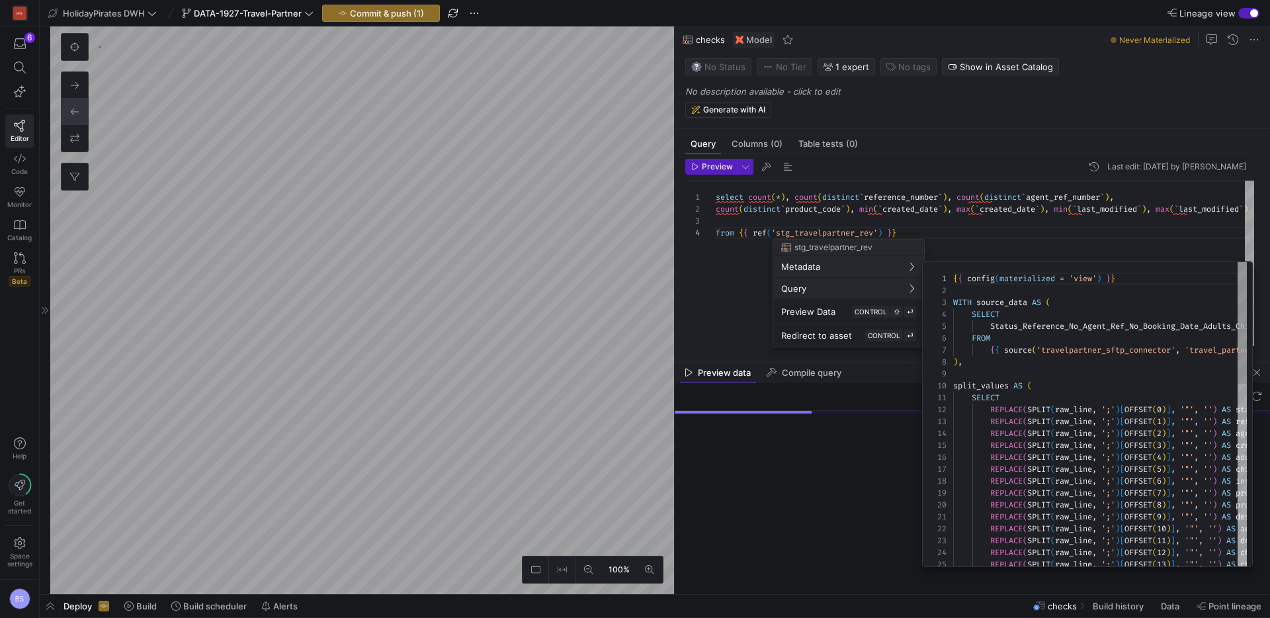
scroll to position [119, 0]
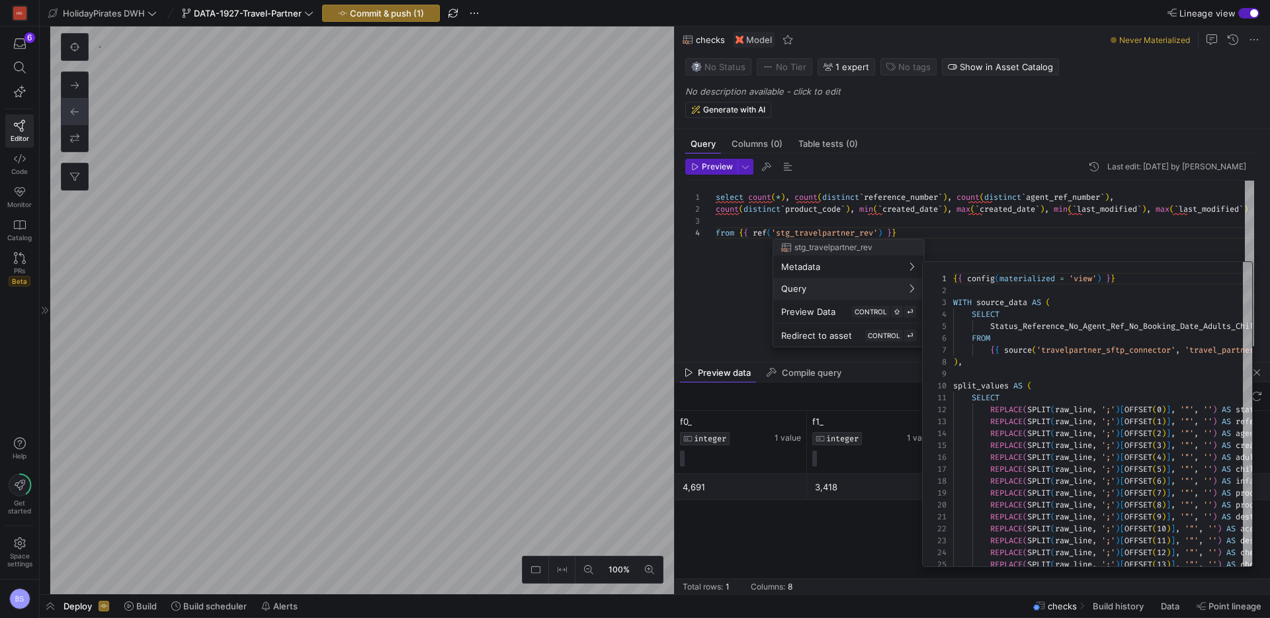
click at [737, 316] on div at bounding box center [635, 309] width 1270 height 618
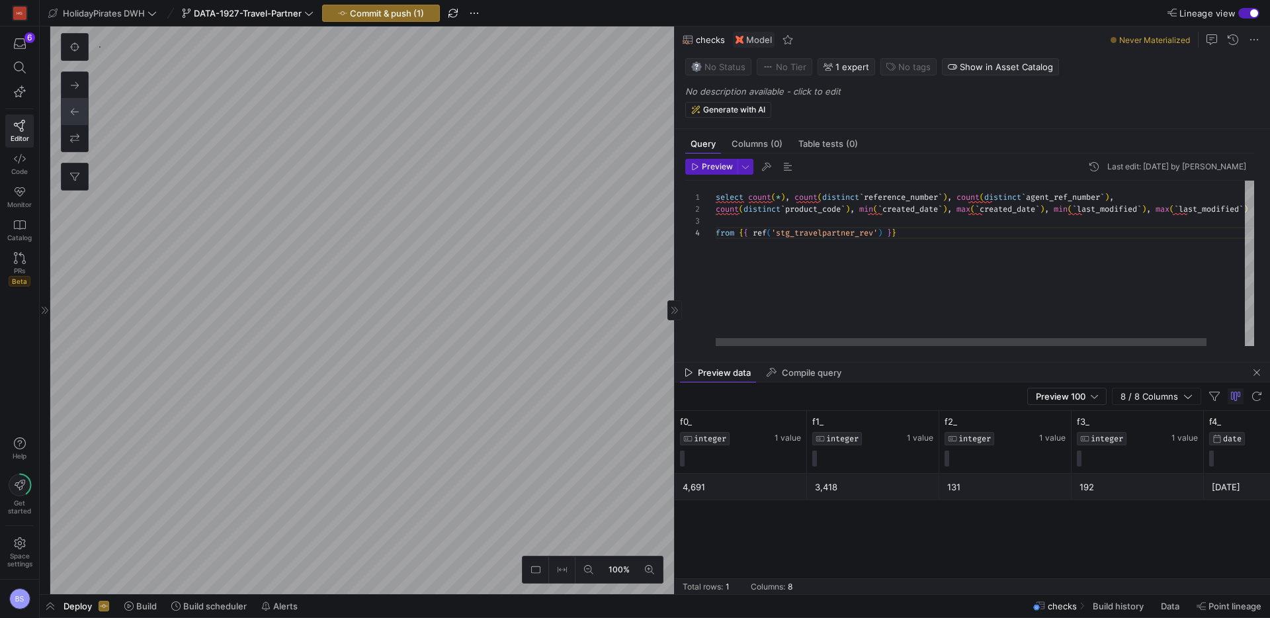
scroll to position [36, 186]
click at [920, 232] on div "select count ( * ) , count ( distinct ` reference_number ` ) , count ( distinct…" at bounding box center [1006, 263] width 580 height 165
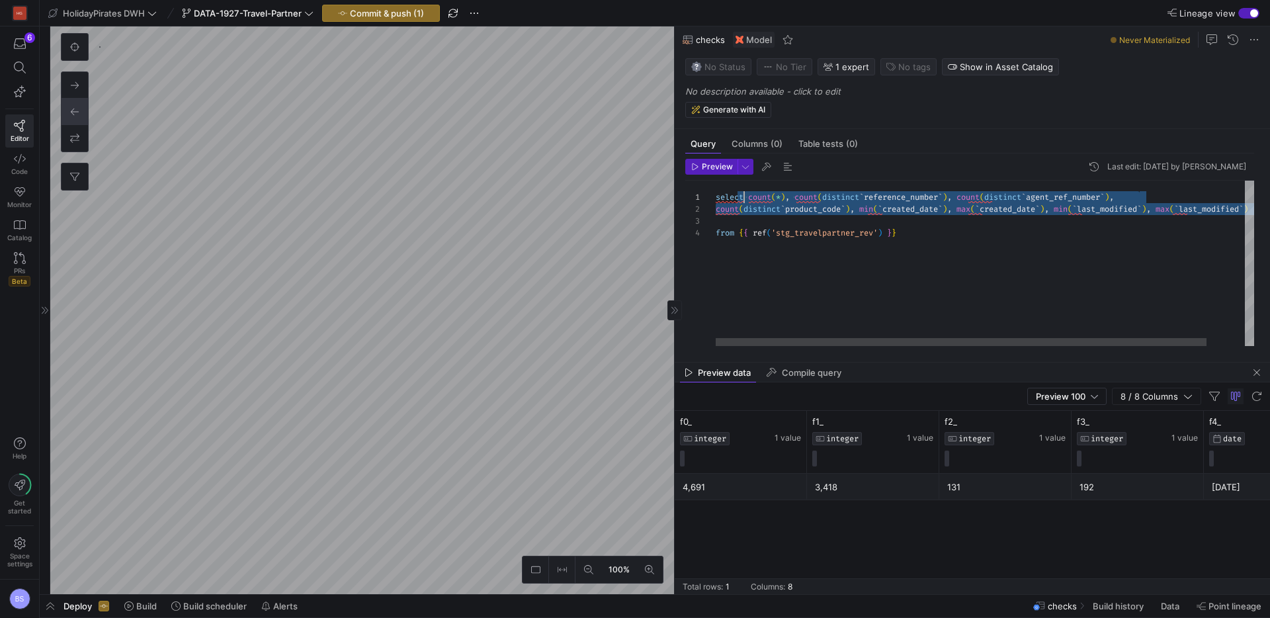
scroll to position [0, 33]
drag, startPoint x: 905, startPoint y: 220, endPoint x: 751, endPoint y: 195, distance: 156.1
click at [751, 195] on div "select count ( * ) , count ( distinct ` reference_number ` ) , count ( distinct…" at bounding box center [1006, 263] width 580 height 165
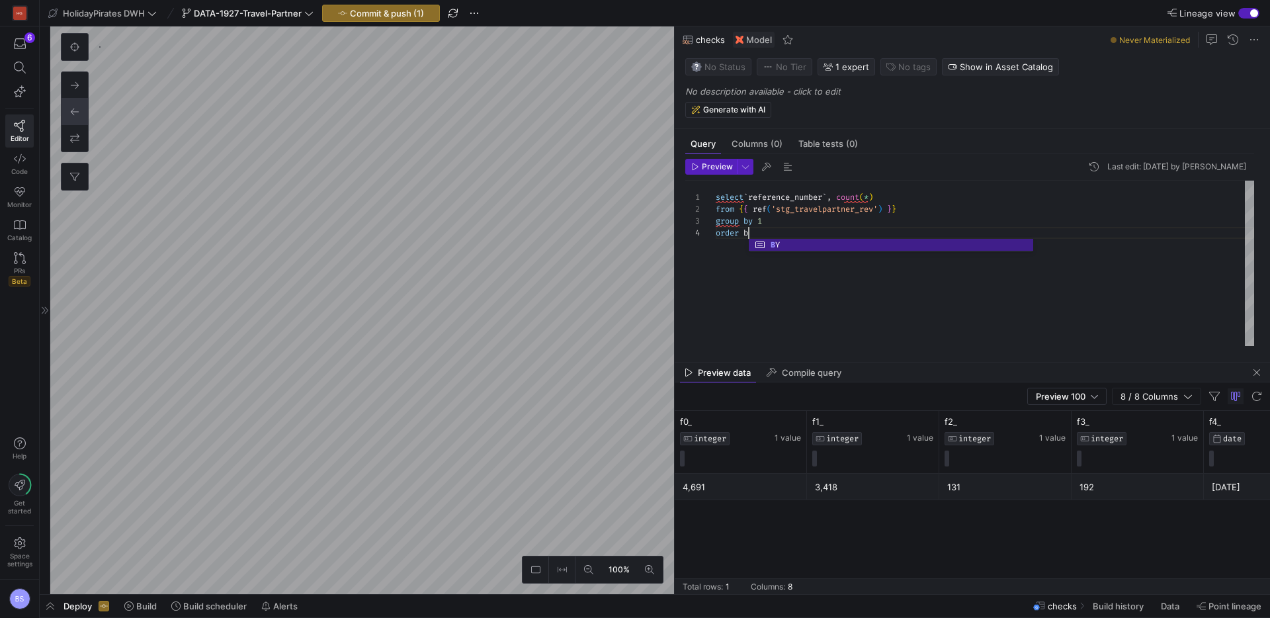
scroll to position [36, 48]
click at [715, 163] on span "Preview" at bounding box center [717, 166] width 31 height 9
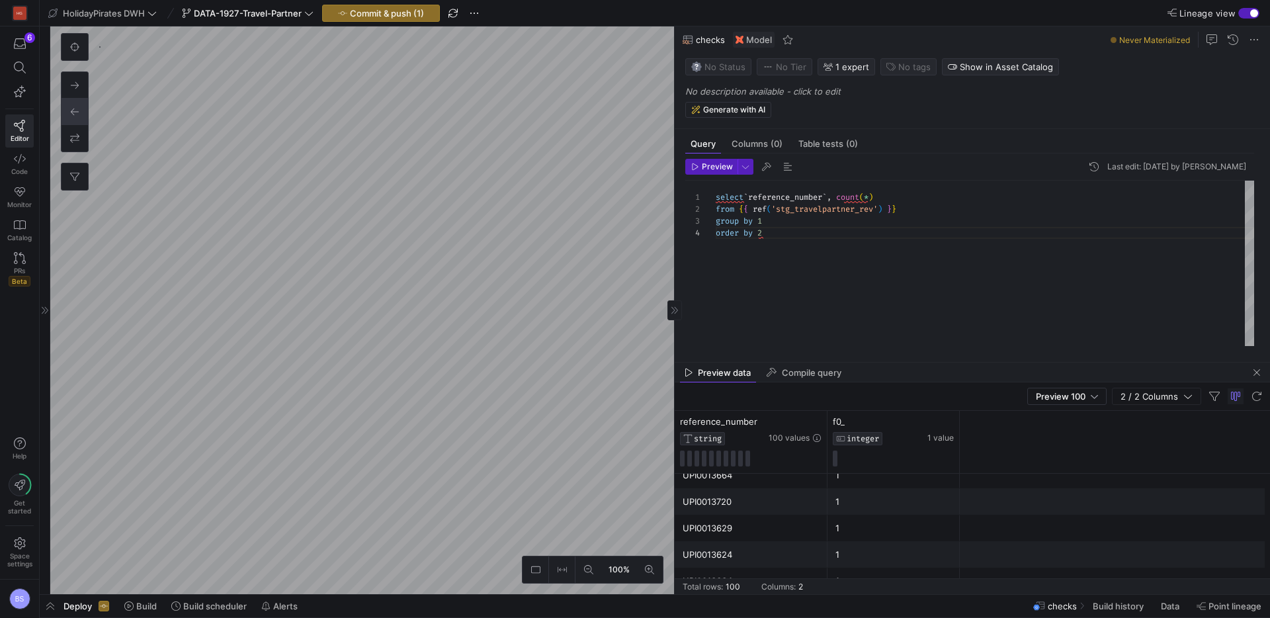
scroll to position [2225, 0]
drag, startPoint x: 887, startPoint y: 422, endPoint x: 981, endPoint y: 435, distance: 95.5
click at [887, 422] on div "f0_" at bounding box center [879, 421] width 92 height 11
click at [931, 422] on icon at bounding box center [930, 422] width 5 height 9
click at [934, 422] on icon at bounding box center [934, 421] width 5 height 9
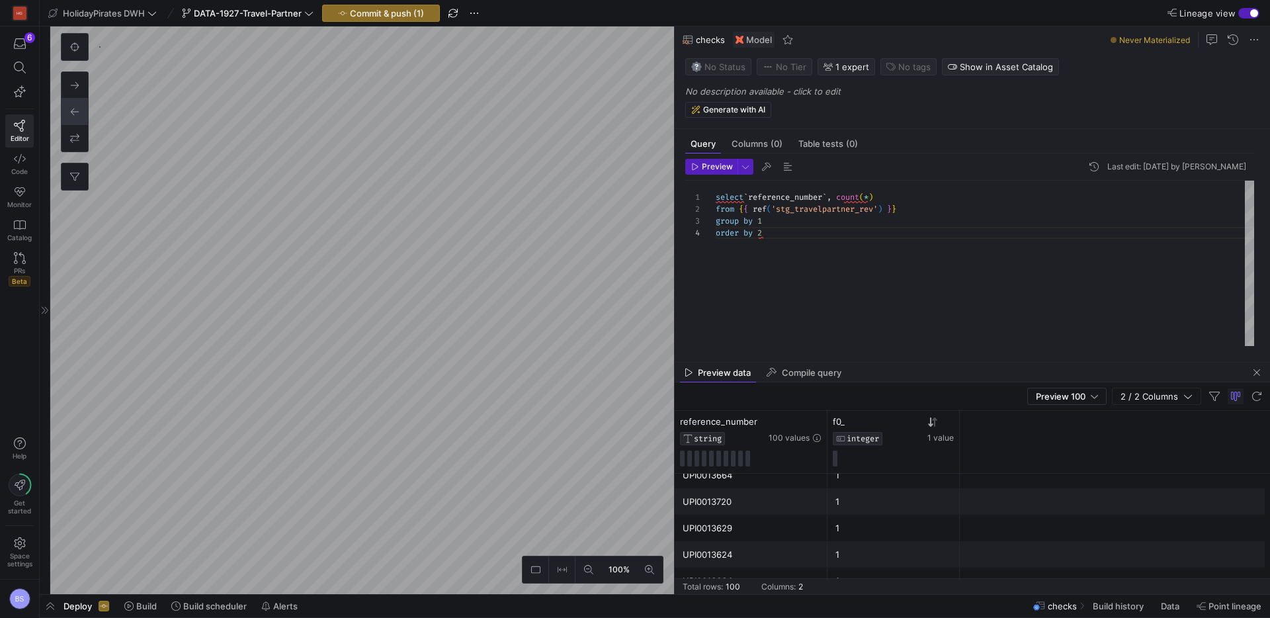
drag, startPoint x: 917, startPoint y: 417, endPoint x: 934, endPoint y: 421, distance: 17.0
click at [917, 417] on div "f0_" at bounding box center [879, 421] width 92 height 11
click at [935, 423] on icon at bounding box center [934, 421] width 5 height 9
drag, startPoint x: 789, startPoint y: 242, endPoint x: 713, endPoint y: 234, distance: 75.8
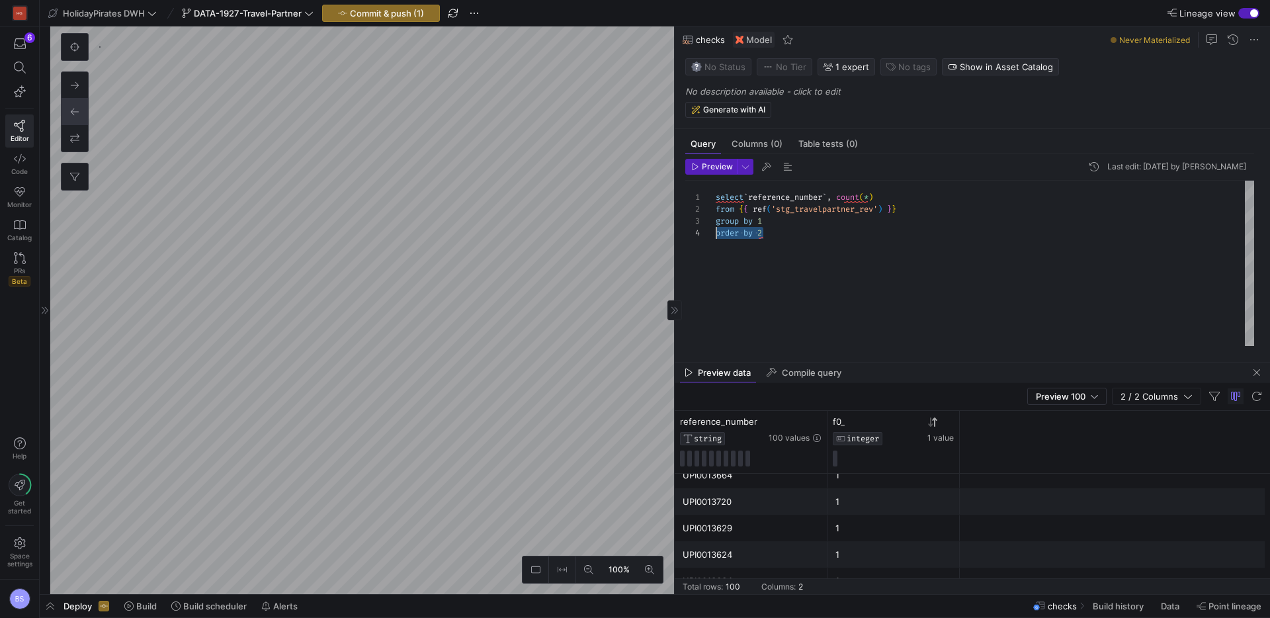
click at [716, 234] on div "select ` reference_number ` , count ( * ) from { { ref ( 'stg_travelpartner_rev…" at bounding box center [985, 263] width 539 height 165
click at [708, 168] on span "Preview" at bounding box center [717, 166] width 31 height 9
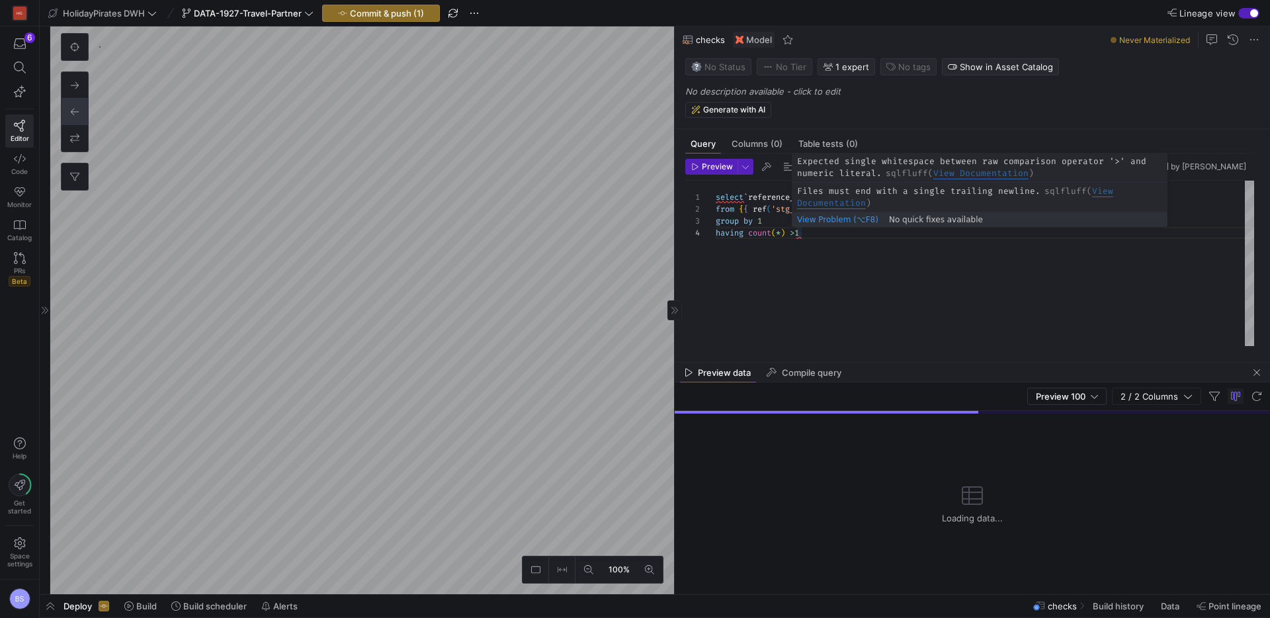
click at [795, 236] on div "select ` reference_number ` , count ( * ) from { { ref ( 'stg_travelpartner_rev…" at bounding box center [985, 263] width 539 height 165
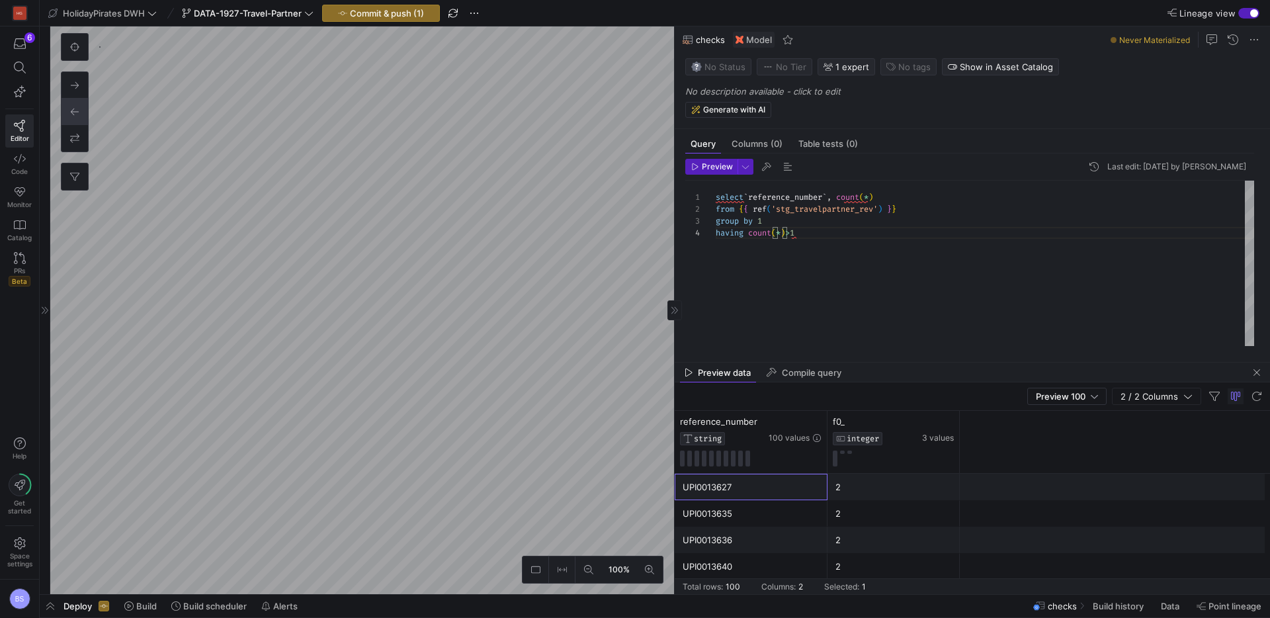
click at [698, 480] on div "UPI0013627" at bounding box center [751, 487] width 137 height 26
click at [934, 438] on span "3 values" at bounding box center [938, 437] width 32 height 9
click at [923, 438] on span "3 values" at bounding box center [938, 437] width 32 height 9
click at [936, 425] on icon at bounding box center [933, 422] width 11 height 11
click at [927, 424] on div at bounding box center [938, 421] width 32 height 11
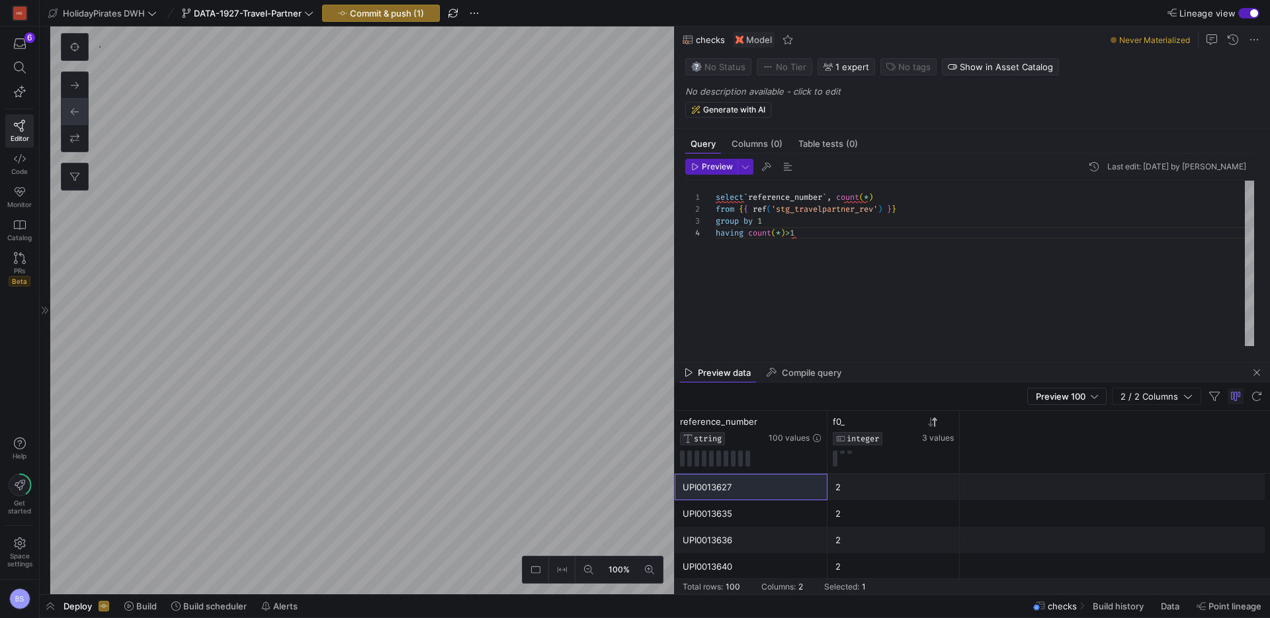
click at [932, 425] on icon at bounding box center [930, 422] width 5 height 9
click at [739, 535] on div "UPI0010588" at bounding box center [751, 530] width 137 height 26
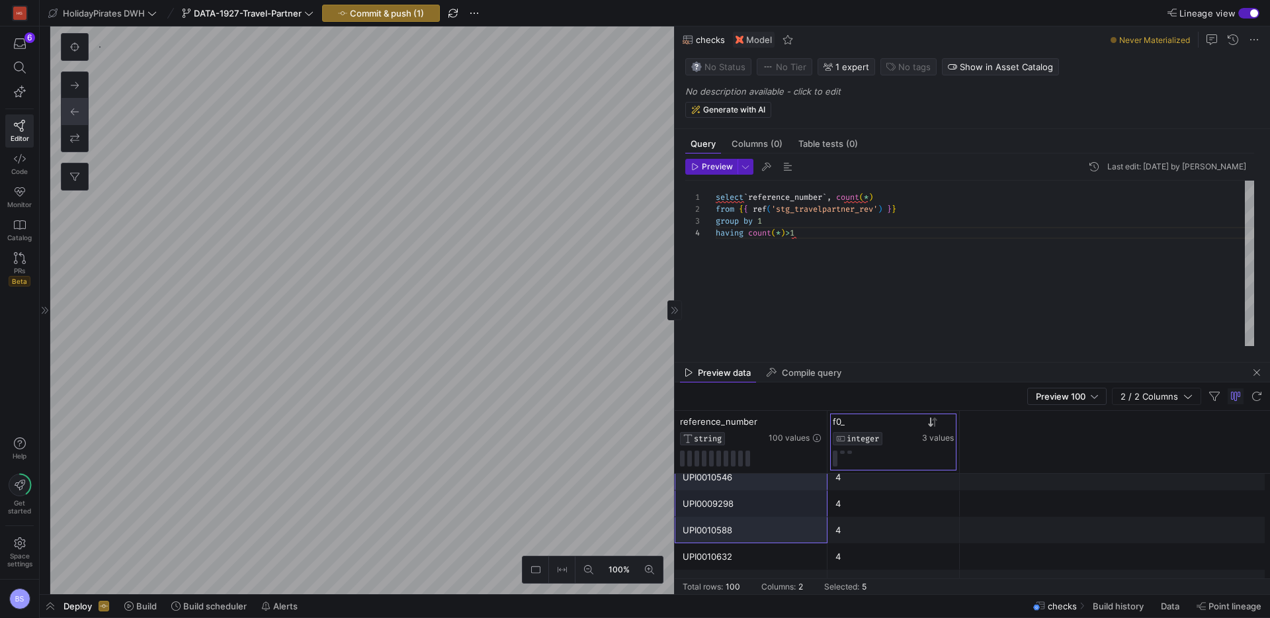
click at [731, 557] on div "UPI0010632" at bounding box center [751, 557] width 137 height 26
click at [791, 263] on div "select ` reference_number ` , count ( * ) from { { ref ( 'stg_travelpartner_rev…" at bounding box center [985, 263] width 539 height 165
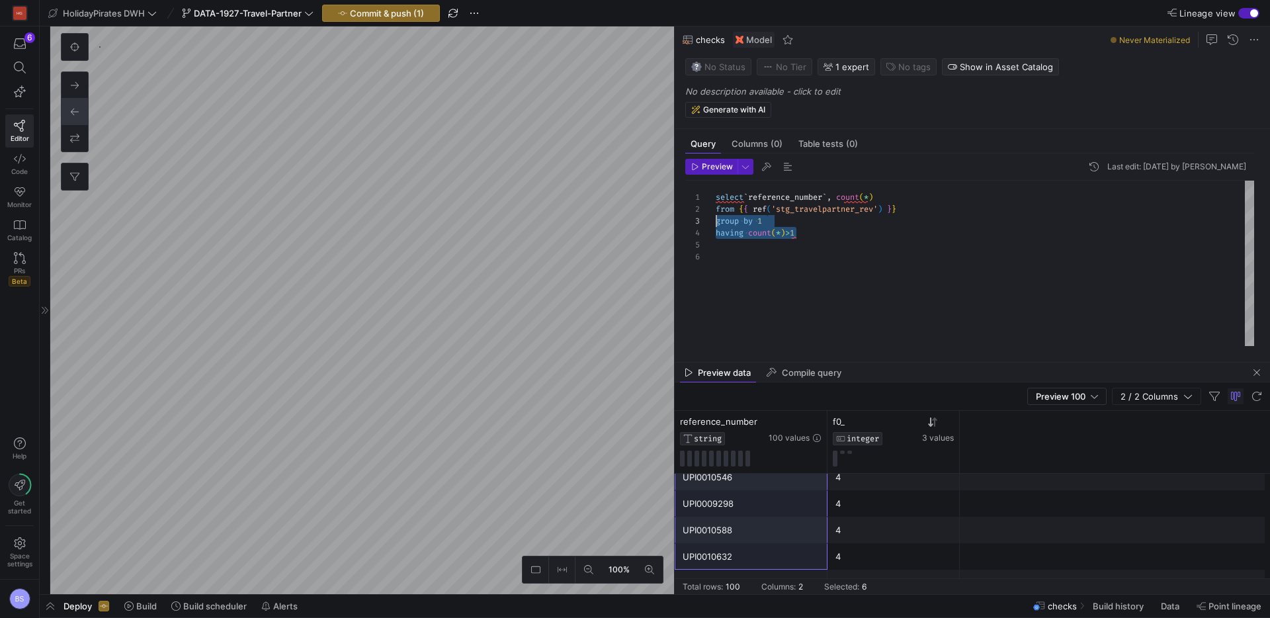
drag, startPoint x: 824, startPoint y: 232, endPoint x: 696, endPoint y: 222, distance: 128.1
click at [716, 222] on div "select ` reference_number ` , count ( * ) from { { ref ( 'stg_travelpartner_rev…" at bounding box center [985, 263] width 539 height 165
click at [716, 510] on div "UPI0009298" at bounding box center [751, 504] width 137 height 26
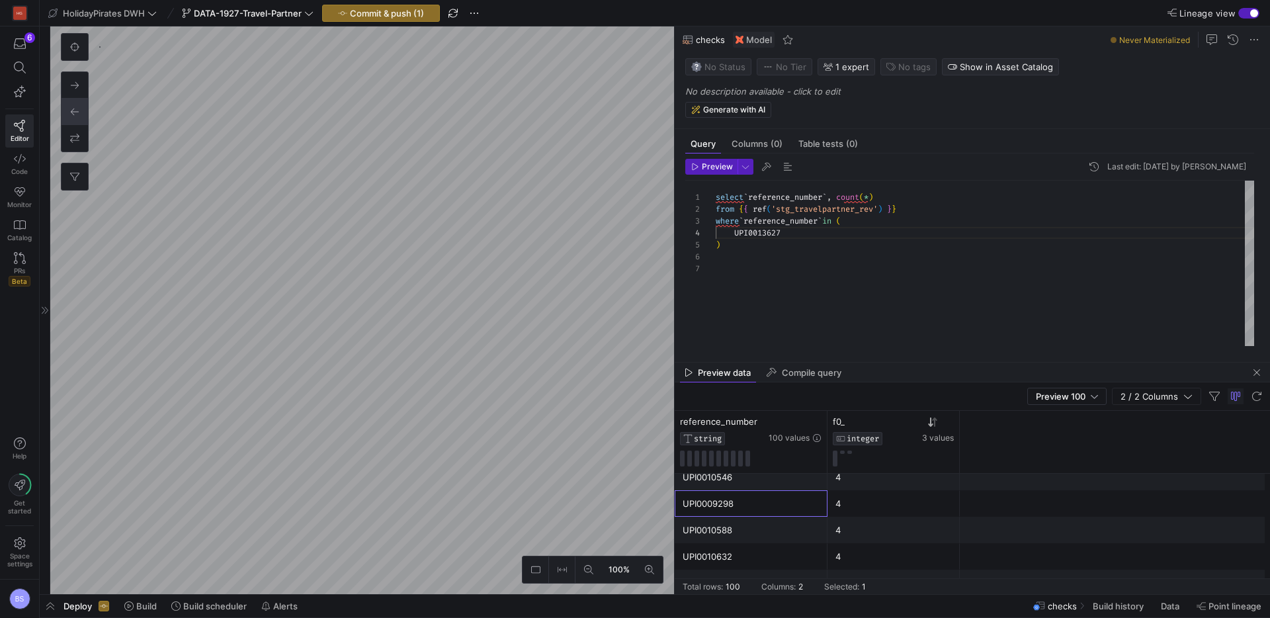
click at [794, 236] on div "select ` reference_number ` , count ( * ) from { { ref ( 'stg_travelpartner_rev…" at bounding box center [985, 263] width 539 height 165
click at [719, 529] on div "UPI0010588" at bounding box center [751, 530] width 137 height 26
click at [810, 255] on div "select ` reference_number ` , count ( * ) from { { ref ( 'stg_travelpartner_rev…" at bounding box center [985, 263] width 539 height 165
click at [742, 562] on div "UPI0010632" at bounding box center [751, 557] width 137 height 26
click at [811, 259] on div "select ` reference_number ` , count ( * ) from { { ref ( 'stg_travelpartner_rev…" at bounding box center [985, 263] width 539 height 165
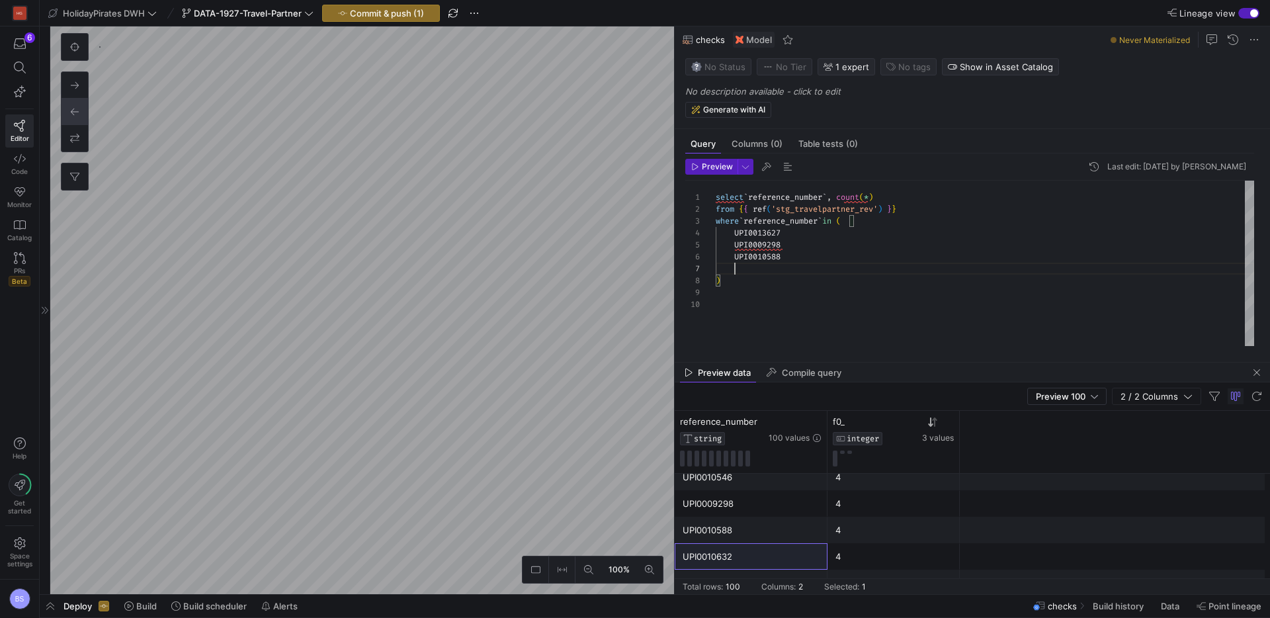
scroll to position [71, 67]
click at [757, 235] on div "select ` reference_number ` , count ( * ) from { { ref ( 'stg_travelpartner_rev…" at bounding box center [985, 263] width 539 height 165
drag, startPoint x: 757, startPoint y: 234, endPoint x: 753, endPoint y: 270, distance: 36.6
click at [753, 270] on div "select ` reference_number ` , count ( * ) from { { ref ( 'stg_travelpartner_rev…" at bounding box center [985, 263] width 539 height 165
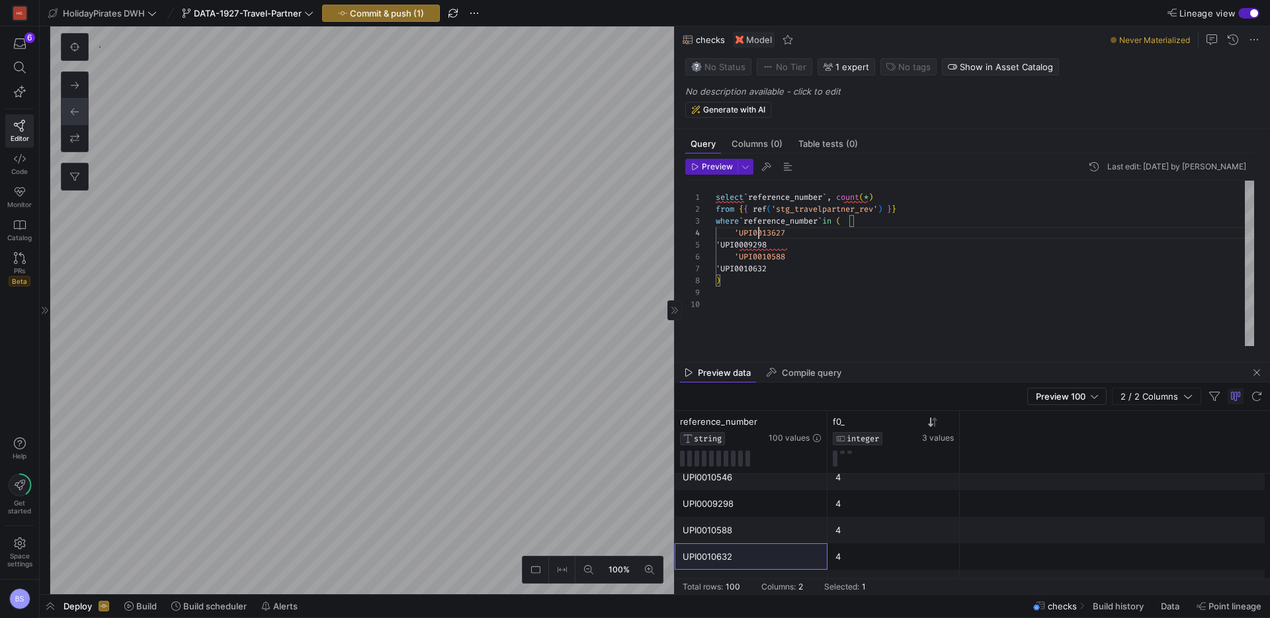
click at [760, 230] on div "select ` reference_number ` , count ( * ) from { { ref ( 'stg_travelpartner_rev…" at bounding box center [985, 263] width 539 height 165
drag, startPoint x: 760, startPoint y: 232, endPoint x: 755, endPoint y: 264, distance: 32.8
click at [755, 264] on div "select ` reference_number ` , count ( * ) from { { ref ( 'stg_travelpartner_rev…" at bounding box center [985, 263] width 539 height 165
drag, startPoint x: 891, startPoint y: 200, endPoint x: 748, endPoint y: 196, distance: 143.0
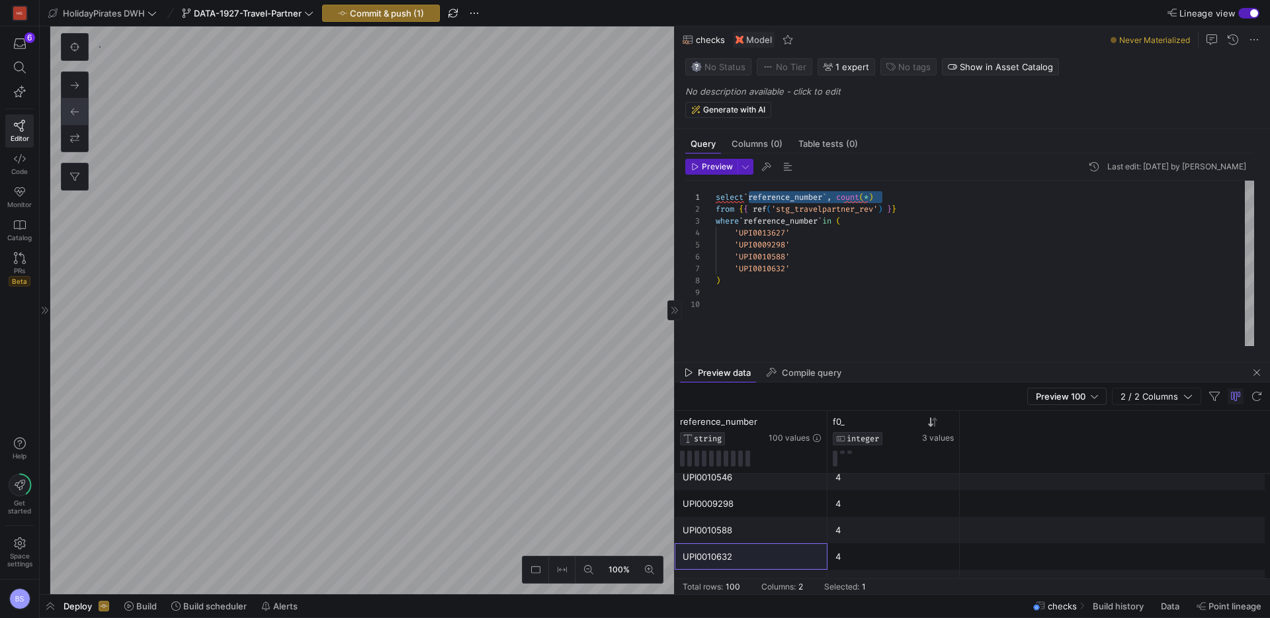
click at [748, 196] on div "select ` reference_number ` , count ( * )" at bounding box center [985, 197] width 539 height 12
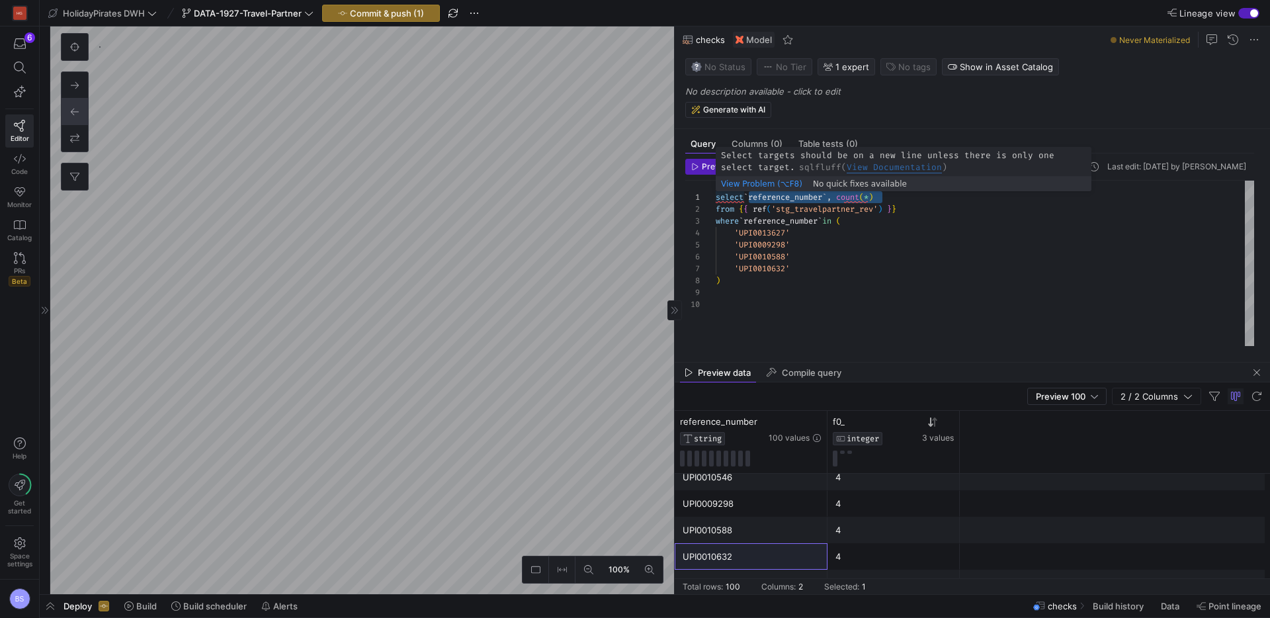
scroll to position [0, 38]
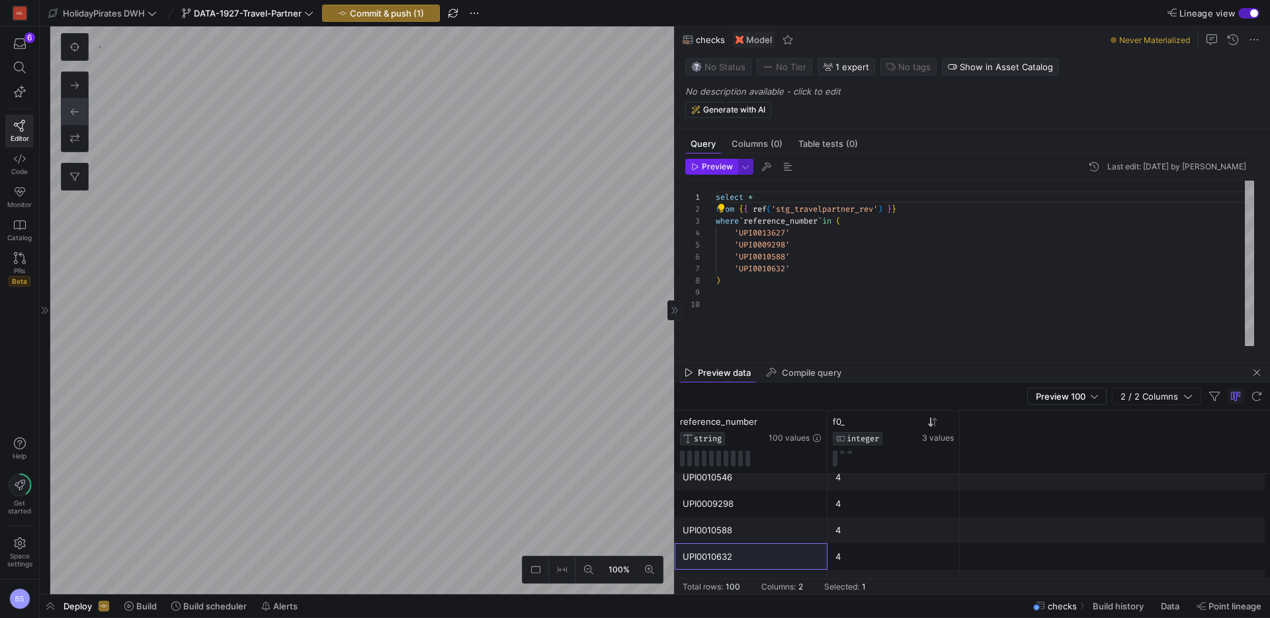
click at [701, 163] on span "Preview" at bounding box center [712, 166] width 42 height 9
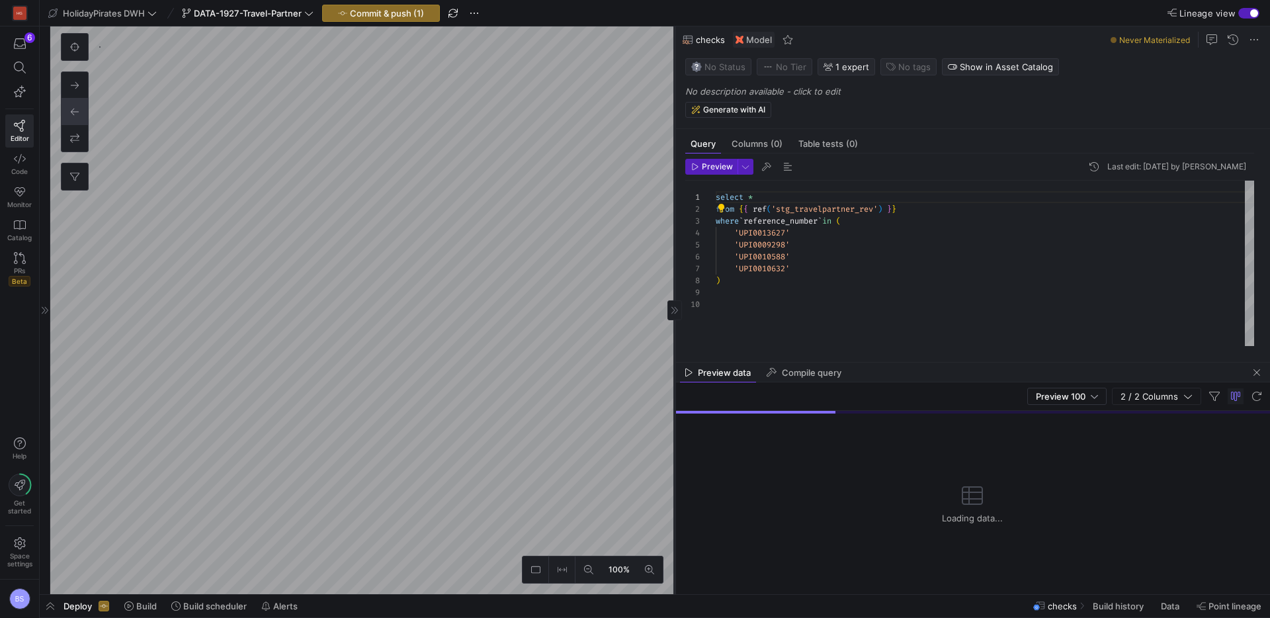
click at [536, 232] on as-split "100% 0 Query Columns (0) Table tests (0) Preview Last edit: Monday 18 August 20…" at bounding box center [660, 310] width 1220 height 568
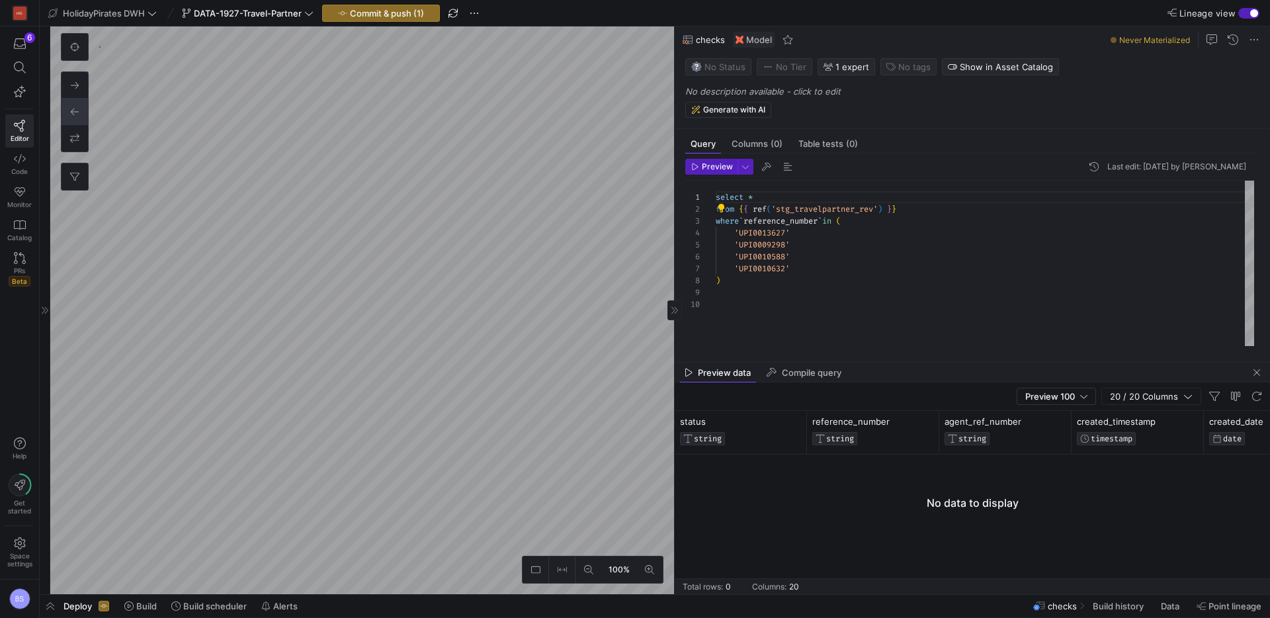
click at [891, 290] on div "select * from { { ref ( 'stg_travelpartner_rev' ) } } where ` reference_number …" at bounding box center [985, 263] width 539 height 165
click at [741, 232] on div "select * from { { ref ( 'stg_travelpartner_rev' ) } } where ` reference_number …" at bounding box center [985, 263] width 539 height 165
click at [789, 217] on div "select * from { { ref ( 'stg_travelpartner_rev' ) } } where ` reference_number …" at bounding box center [985, 263] width 539 height 165
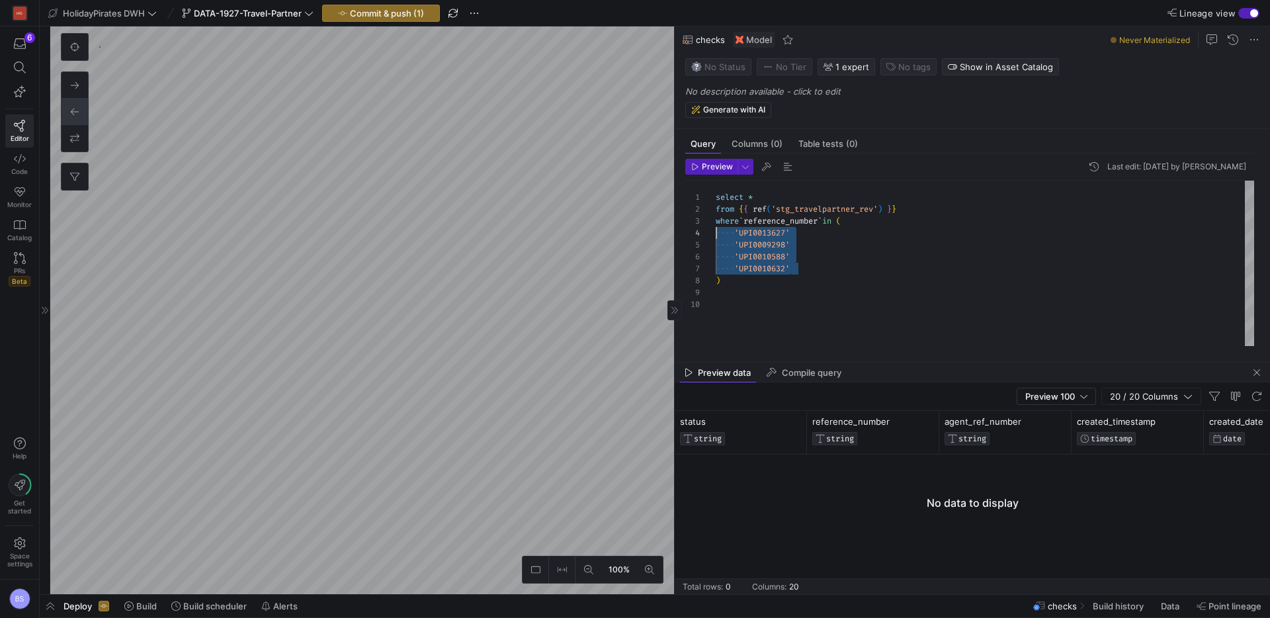
scroll to position [36, 0]
drag, startPoint x: 812, startPoint y: 266, endPoint x: 660, endPoint y: 228, distance: 156.8
click at [716, 228] on div "select * from { { ref ( 'stg_travelpartner_rev' ) } } where ` reference_number …" at bounding box center [985, 263] width 539 height 165
click at [848, 253] on div "select * from { { ref ( 'stg_travelpartner_rev' ) } } where ` reference_number …" at bounding box center [985, 263] width 539 height 165
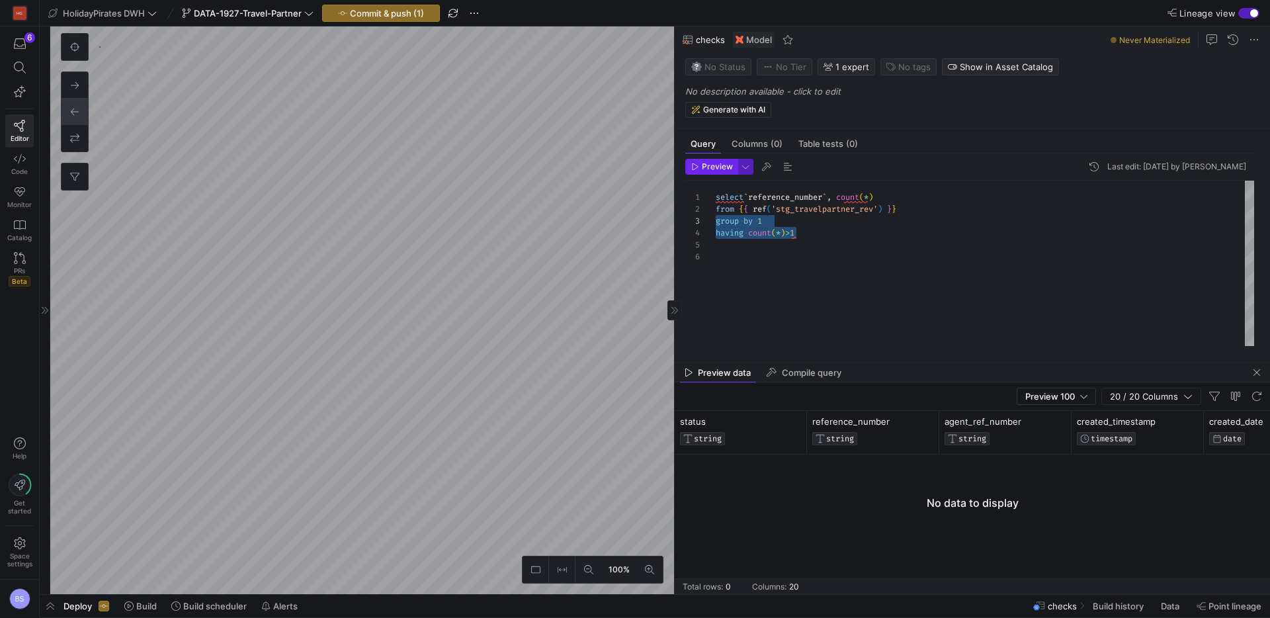
click at [715, 166] on span "Preview" at bounding box center [717, 166] width 31 height 9
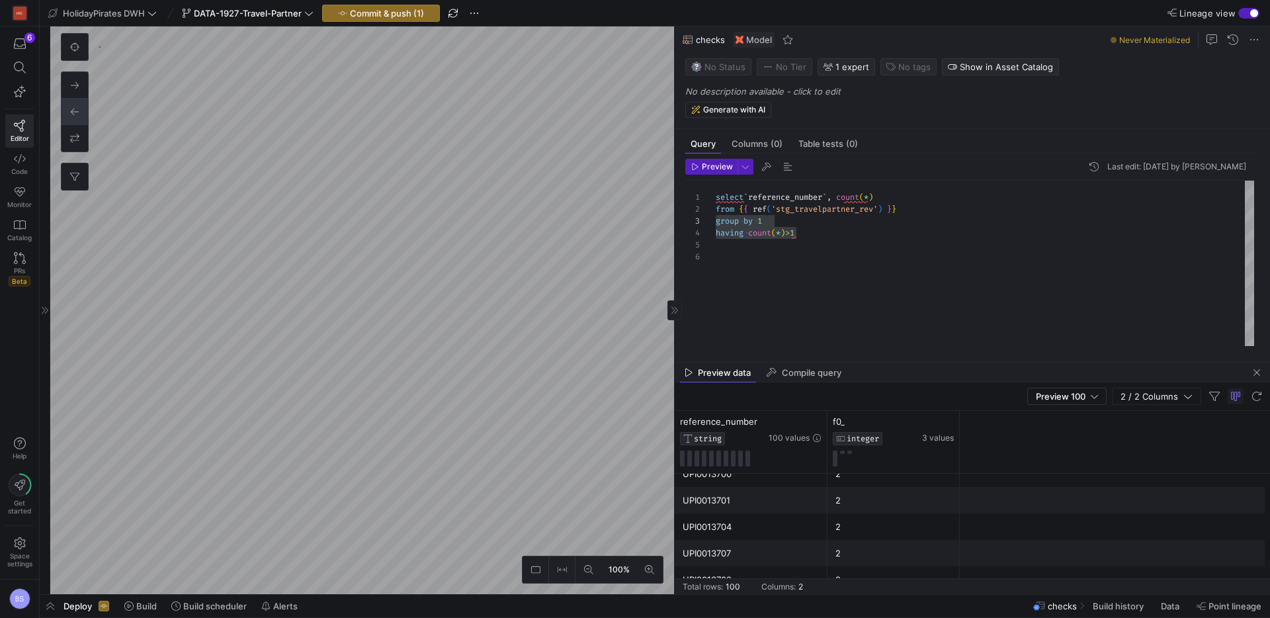
scroll to position [392, 0]
click at [934, 423] on icon at bounding box center [933, 422] width 11 height 11
click at [934, 424] on icon at bounding box center [934, 421] width 5 height 9
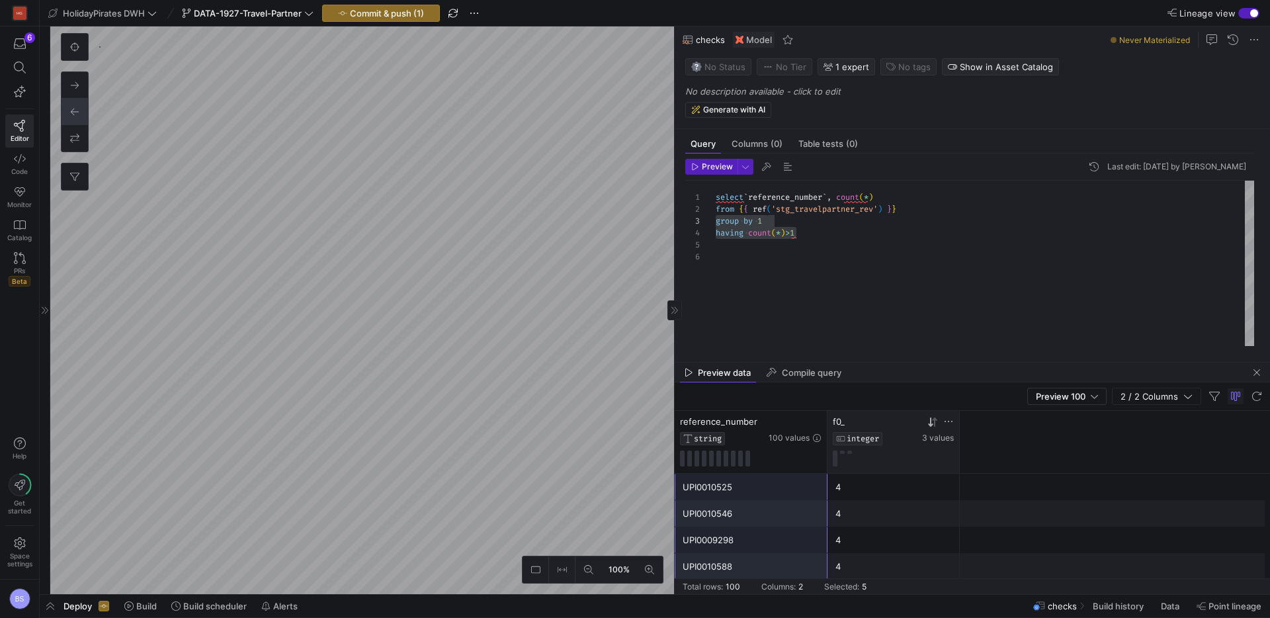
drag, startPoint x: 726, startPoint y: 486, endPoint x: 726, endPoint y: 557, distance: 70.8
click at [759, 491] on span "Copy" at bounding box center [801, 491] width 122 height 19
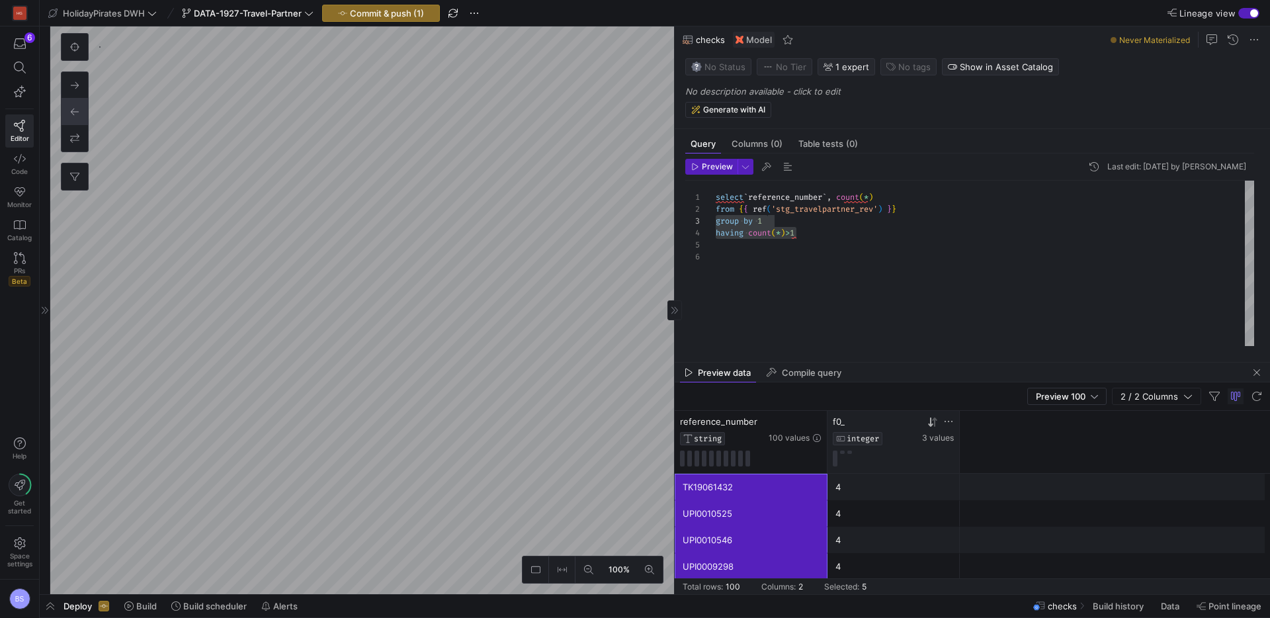
click at [734, 281] on div "select ` reference_number ` , count ( * ) from { { ref ( 'stg_travelpartner_rev…" at bounding box center [985, 263] width 539 height 165
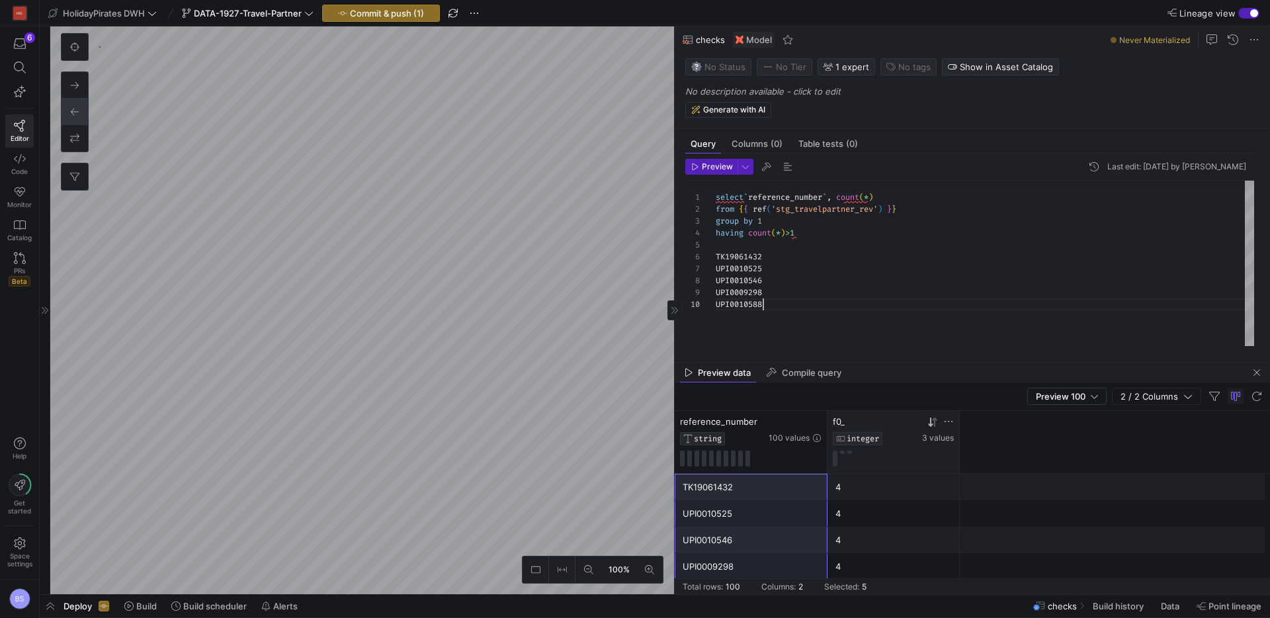
click at [750, 259] on div "select ` reference_number ` , count ( * ) from { { ref ( 'stg_travelpartner_rev…" at bounding box center [985, 263] width 539 height 165
drag, startPoint x: 748, startPoint y: 255, endPoint x: 742, endPoint y: 300, distance: 46.0
click at [742, 300] on div "select ` reference_number ` , count ( * ) from { { ref ( 'stg_travelpartner_rev…" at bounding box center [985, 263] width 539 height 165
click at [807, 270] on div "select ` reference_number ` , count ( * ) from { { ref ( 'stg_travelpartner_rev…" at bounding box center [985, 263] width 539 height 165
drag, startPoint x: 814, startPoint y: 239, endPoint x: 690, endPoint y: 218, distance: 125.4
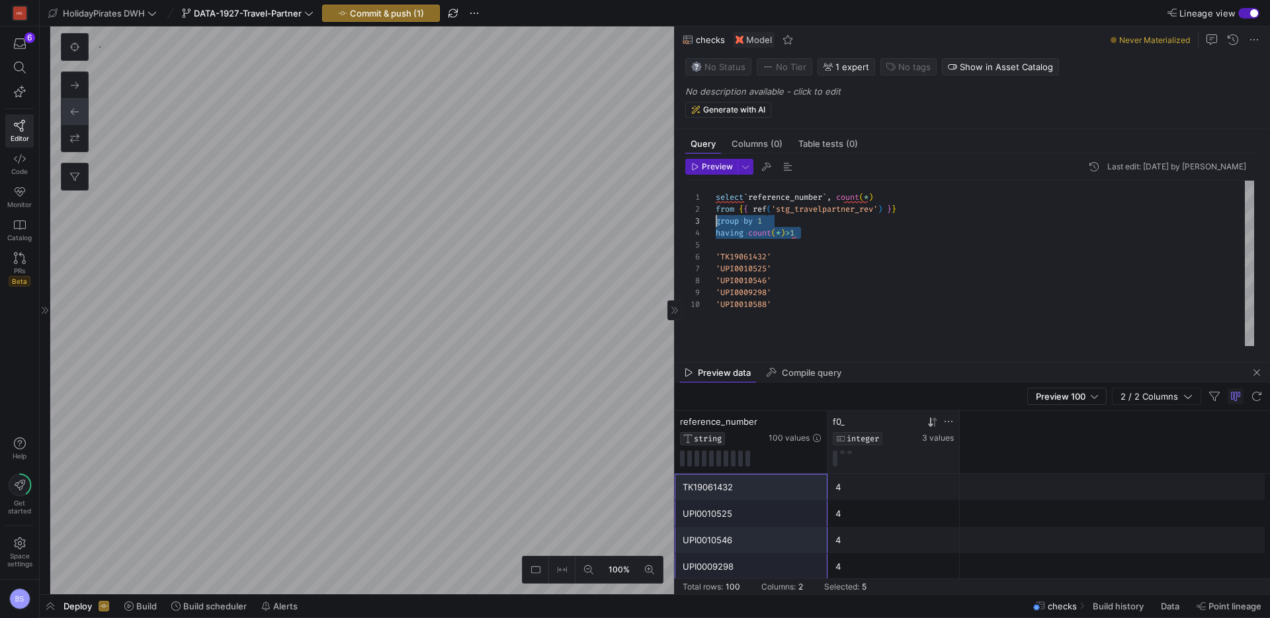
click at [716, 218] on div "select ` reference_number ` , count ( * ) from { { ref ( 'stg_travelpartner_rev…" at bounding box center [985, 263] width 539 height 165
click at [740, 234] on div "select ` reference_number ` , count ( * ) from { { ref ( 'stg_travelpartner_rev…" at bounding box center [985, 263] width 539 height 165
drag, startPoint x: 740, startPoint y: 234, endPoint x: 739, endPoint y: 277, distance: 43.0
click at [739, 277] on div "select ` reference_number ` , count ( * ) from { { ref ( 'stg_travelpartner_rev…" at bounding box center [985, 263] width 539 height 165
drag, startPoint x: 901, startPoint y: 196, endPoint x: 751, endPoint y: 197, distance: 150.2
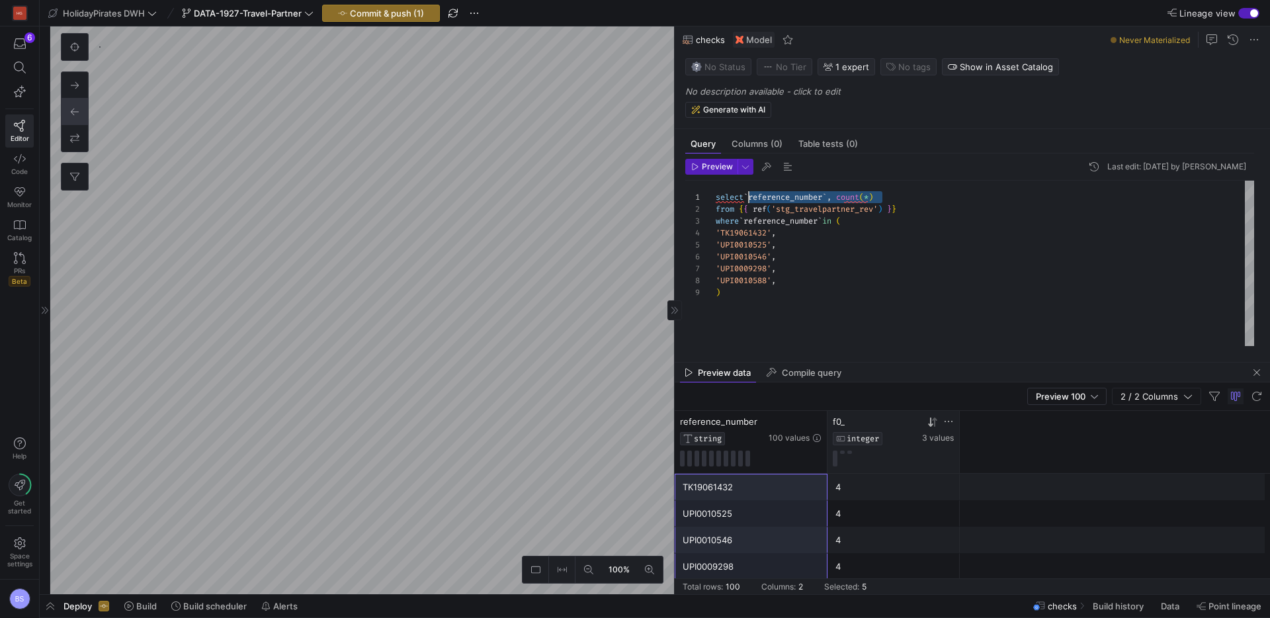
click at [751, 197] on div "select ` reference_number ` , count ( * ) from { { ref ( 'stg_travelpartner_rev…" at bounding box center [985, 263] width 539 height 165
click at [714, 165] on span "Preview" at bounding box center [717, 166] width 31 height 9
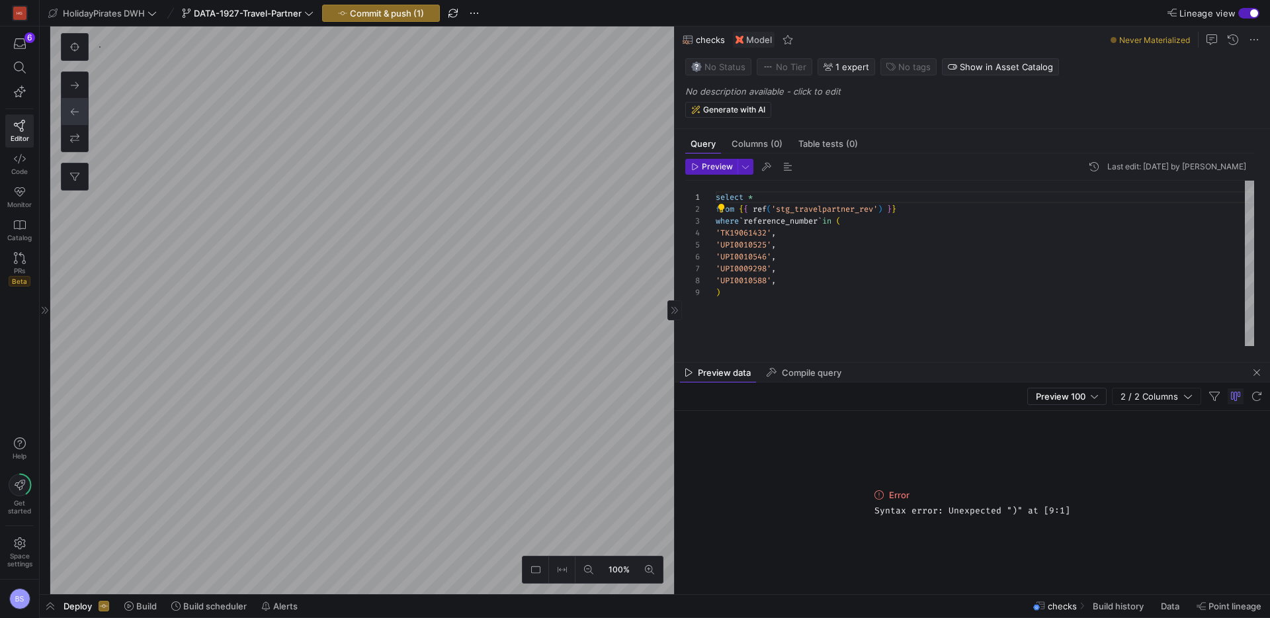
click at [785, 278] on div "select * from { { ref ( 'stg_travelpartner_rev' ) } } where ` reference_number …" at bounding box center [985, 263] width 539 height 165
click at [720, 164] on span "Preview" at bounding box center [717, 166] width 31 height 9
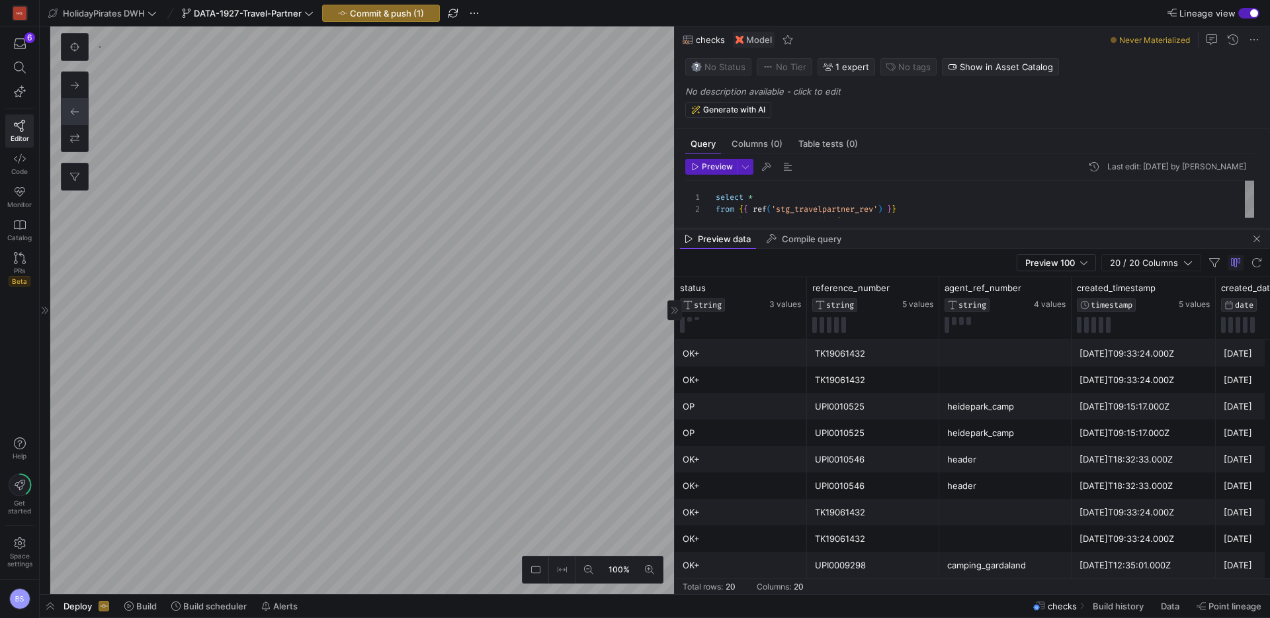
drag, startPoint x: 920, startPoint y: 362, endPoint x: 920, endPoint y: 228, distance: 133.7
click at [920, 228] on div at bounding box center [973, 228] width 596 height 5
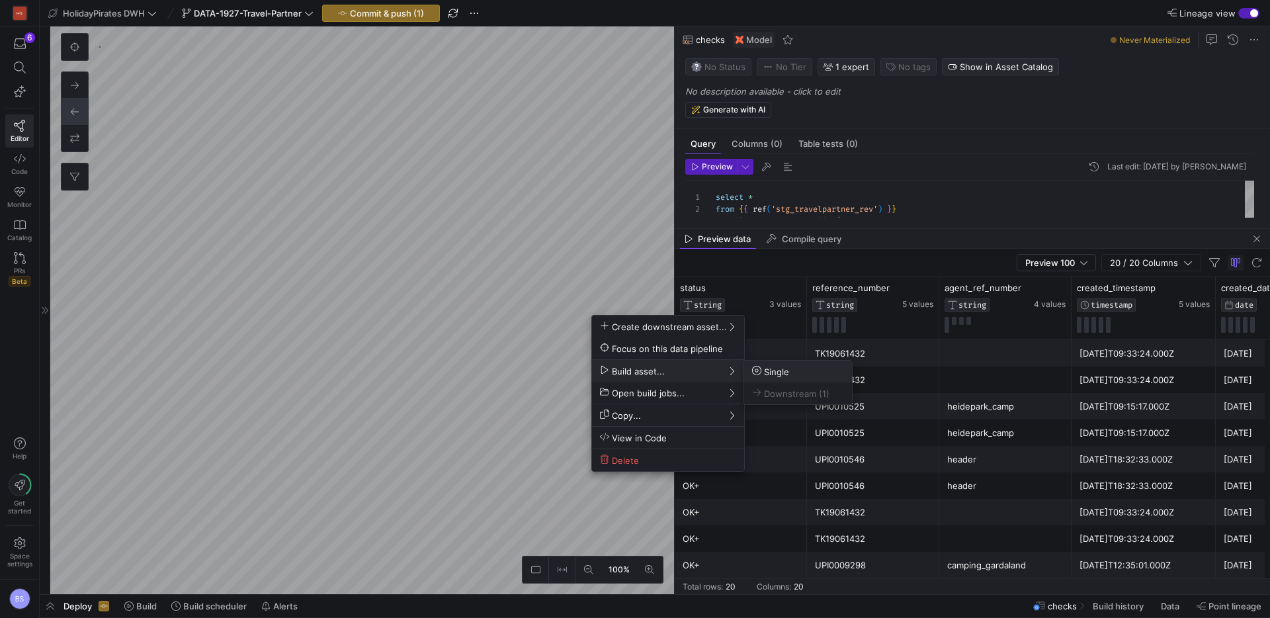
click at [766, 369] on span "Single" at bounding box center [770, 371] width 37 height 11
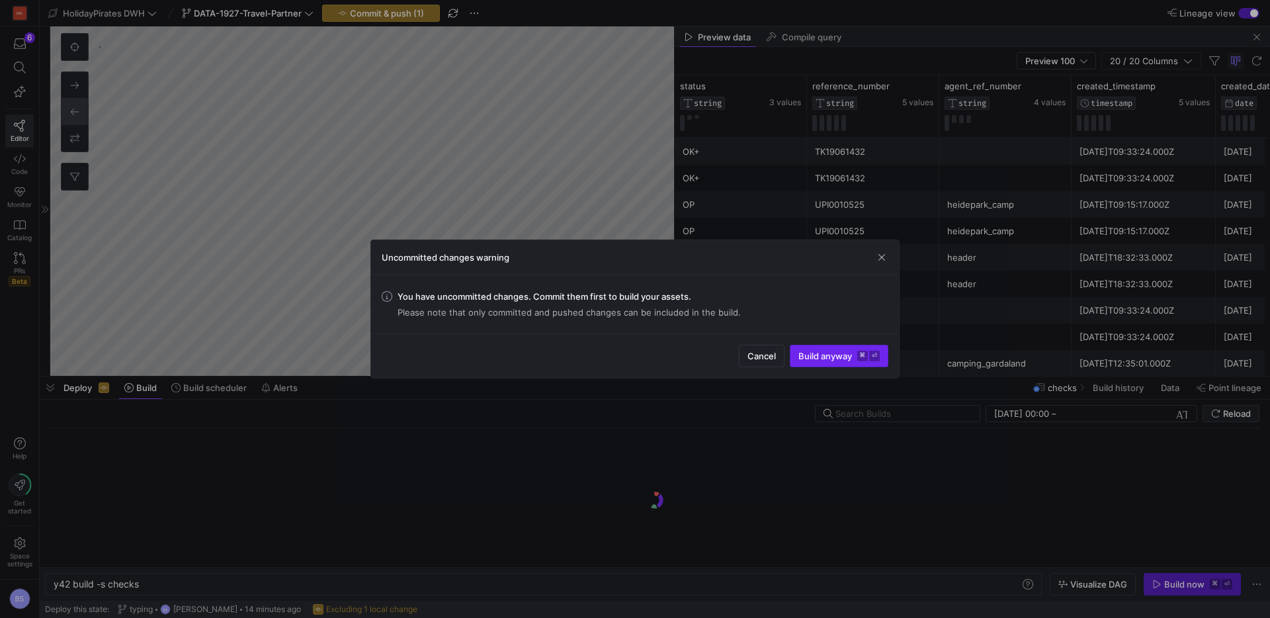
click at [805, 352] on span "Build anyway ⌘ ⏎" at bounding box center [839, 356] width 81 height 11
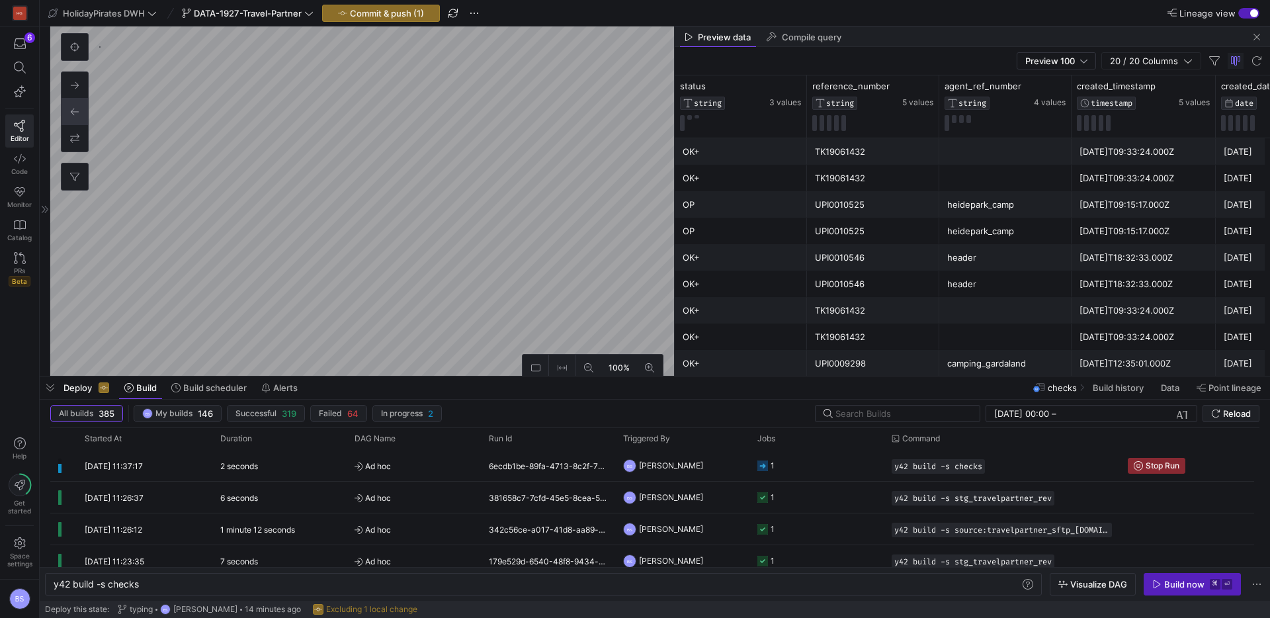
click at [1173, 387] on span "Data" at bounding box center [1170, 387] width 19 height 11
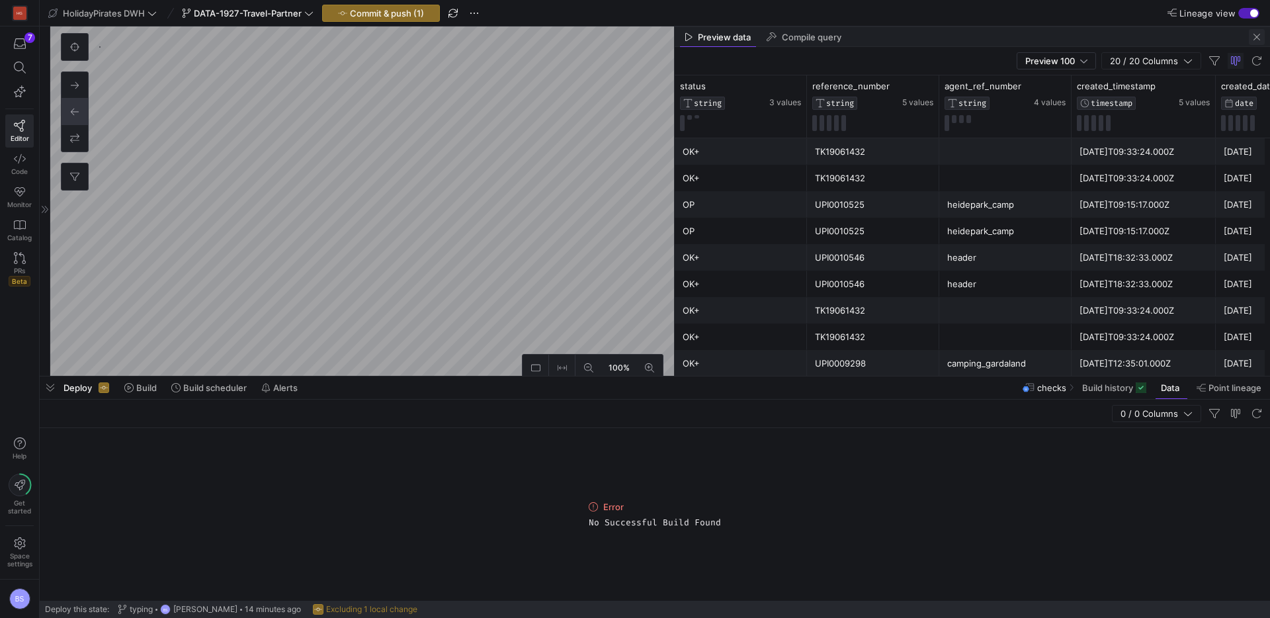
click at [1261, 40] on span "button" at bounding box center [1257, 37] width 16 height 16
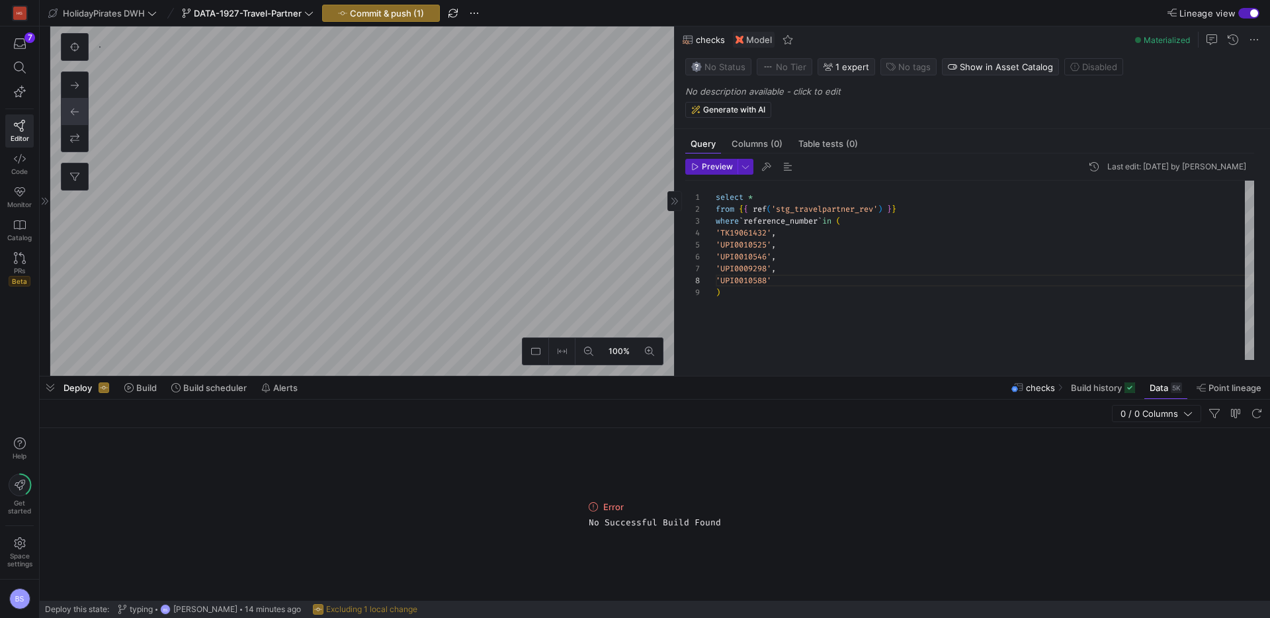
click at [1167, 392] on span "Data" at bounding box center [1159, 387] width 19 height 11
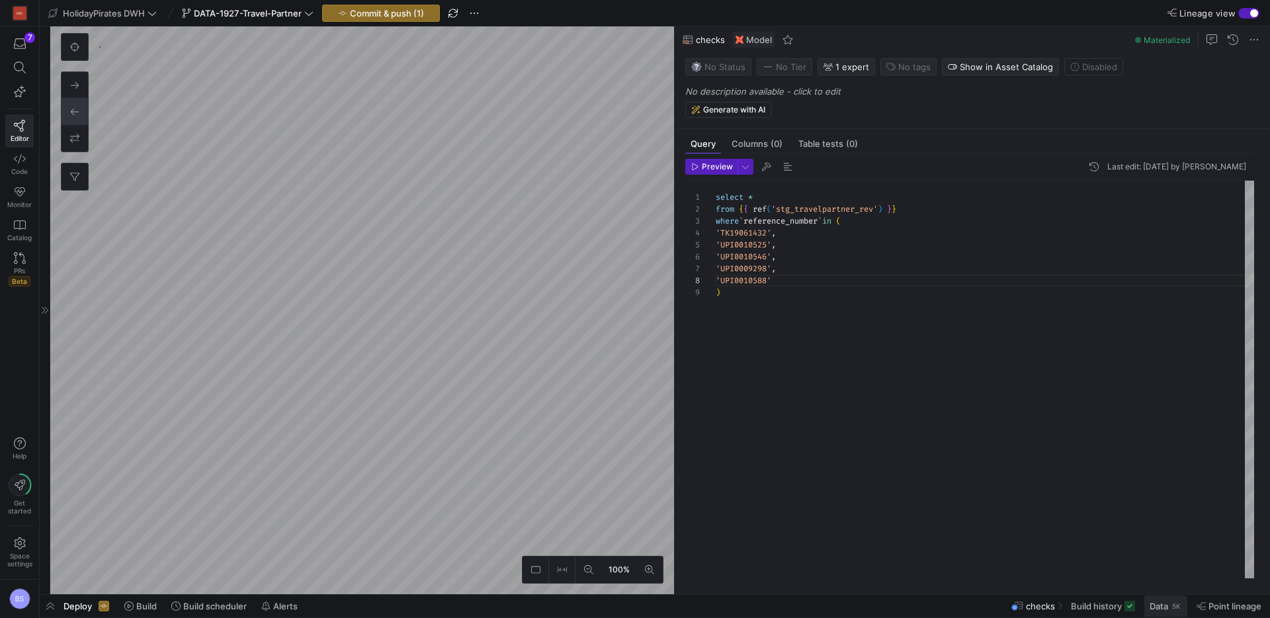
click at [1161, 606] on span "Data" at bounding box center [1159, 606] width 19 height 11
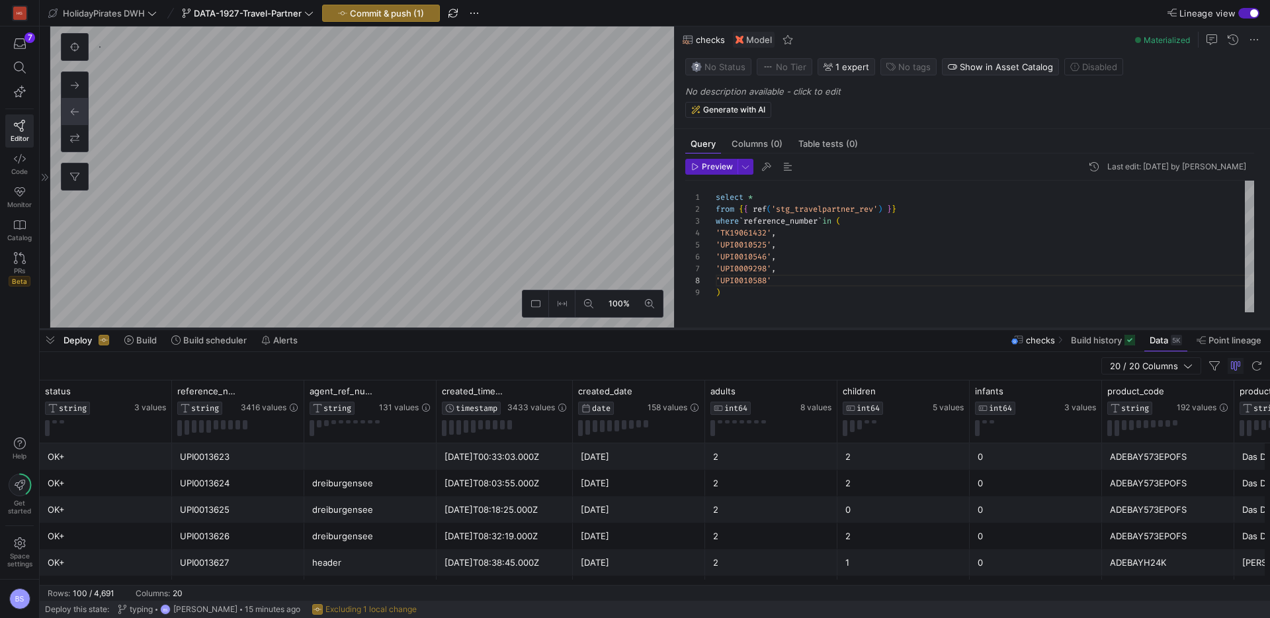
drag, startPoint x: 588, startPoint y: 376, endPoint x: 593, endPoint y: 328, distance: 47.9
click at [593, 328] on div at bounding box center [655, 328] width 1231 height 5
click at [863, 246] on div "select * from { { ref ( 'stg_travelpartner_rev' ) } } where ` reference_number …" at bounding box center [985, 247] width 539 height 132
click at [716, 171] on span "Preview" at bounding box center [717, 166] width 31 height 9
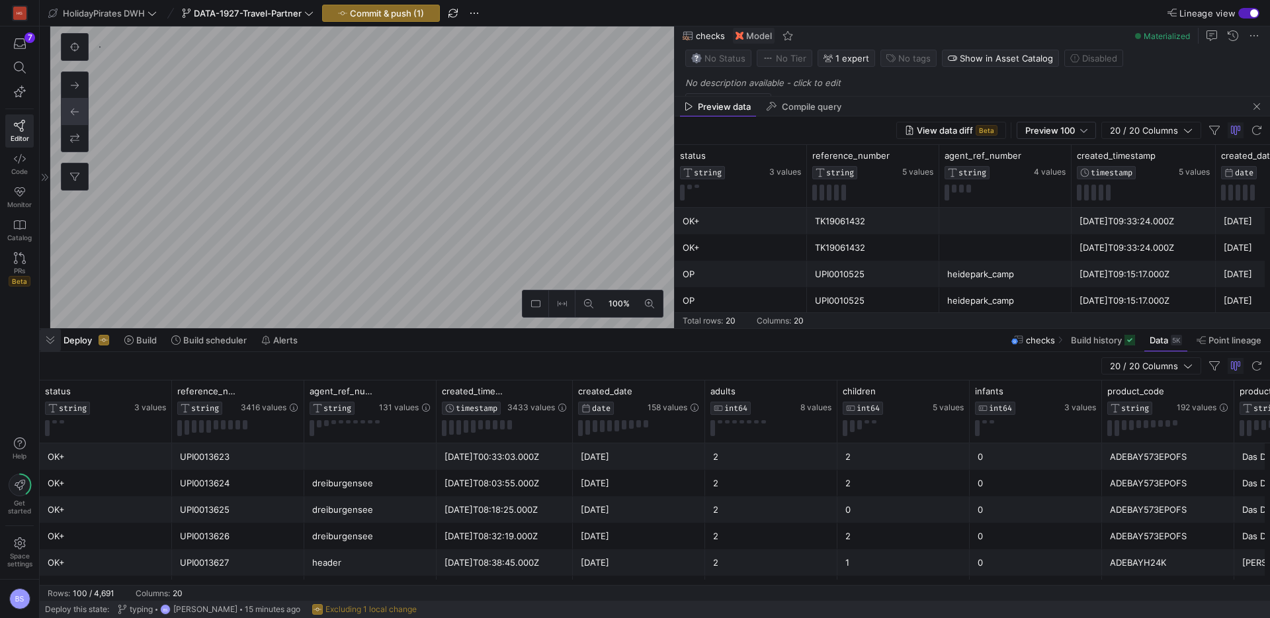
click at [55, 341] on span "button" at bounding box center [50, 340] width 21 height 22
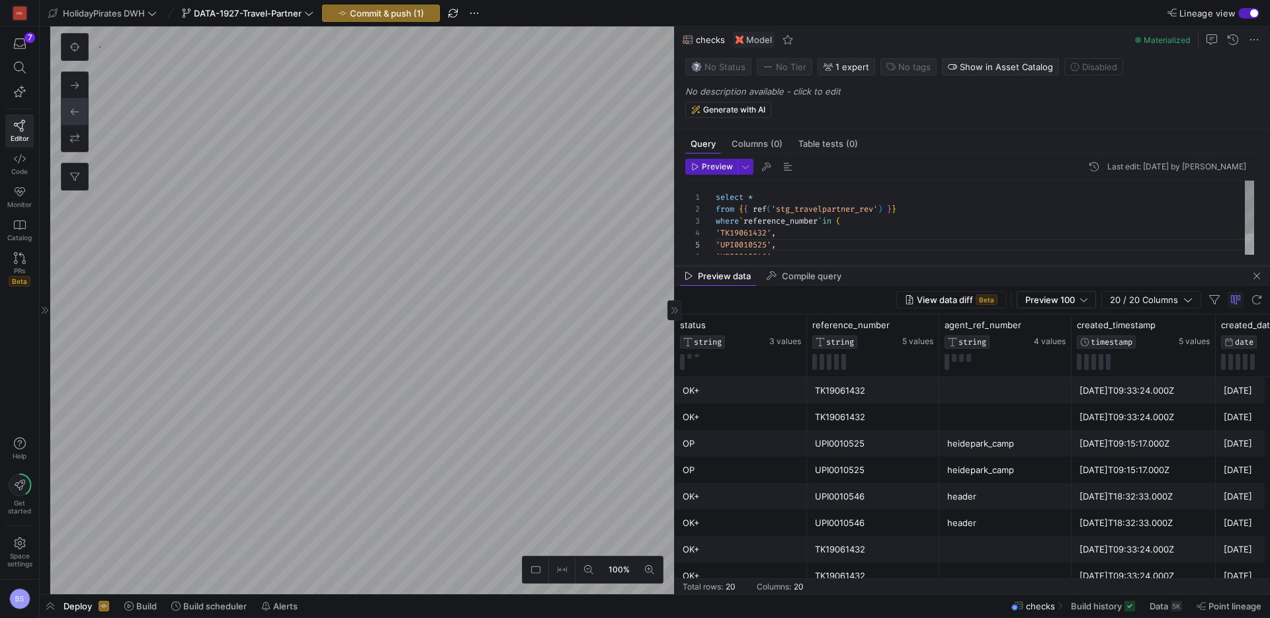
drag, startPoint x: 875, startPoint y: 363, endPoint x: 876, endPoint y: 267, distance: 96.6
click at [876, 267] on div at bounding box center [973, 265] width 596 height 5
click at [914, 328] on icon at bounding box center [914, 324] width 5 height 9
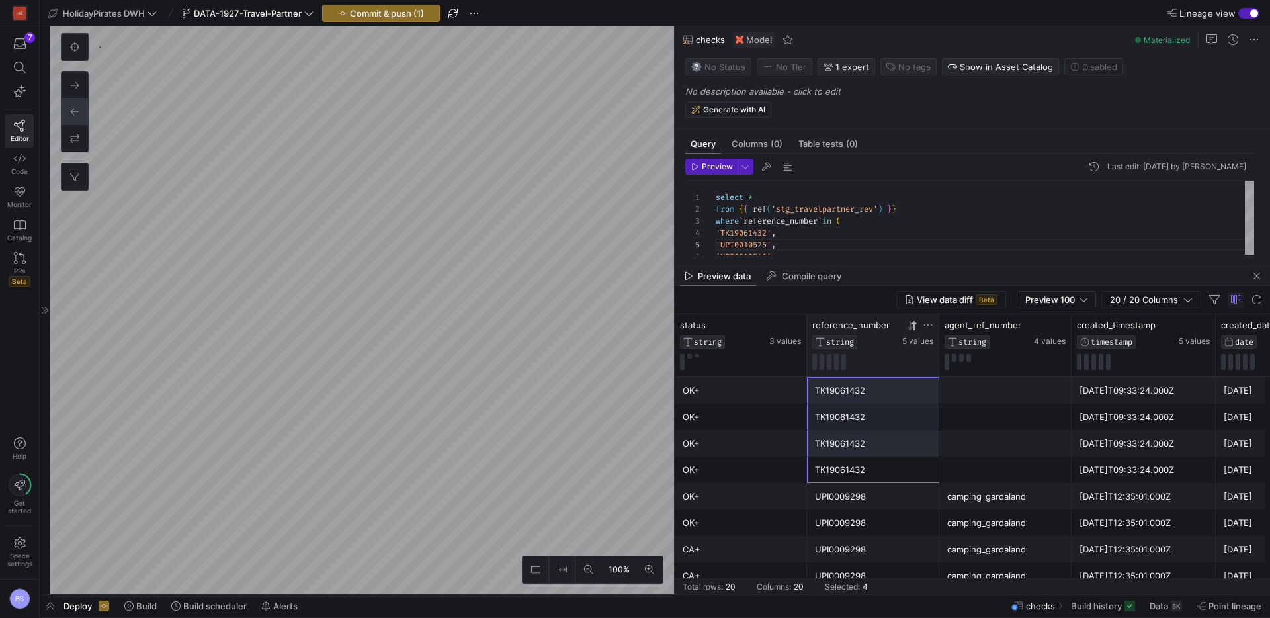
drag, startPoint x: 842, startPoint y: 470, endPoint x: 844, endPoint y: 398, distance: 72.8
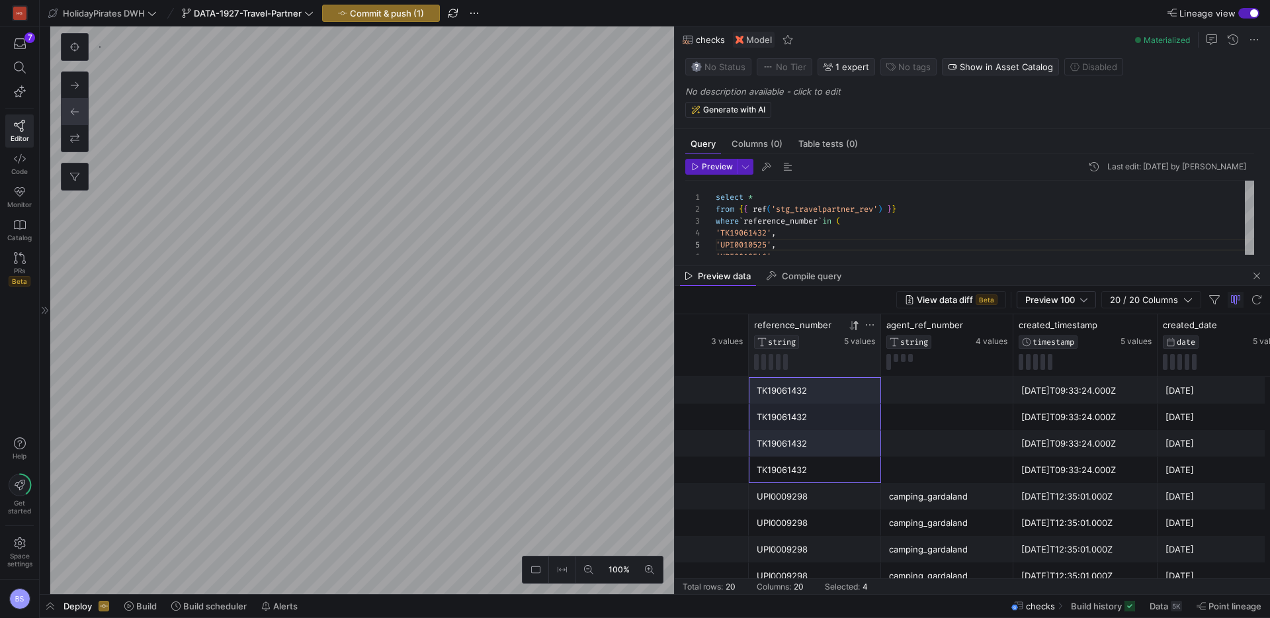
scroll to position [0, 71]
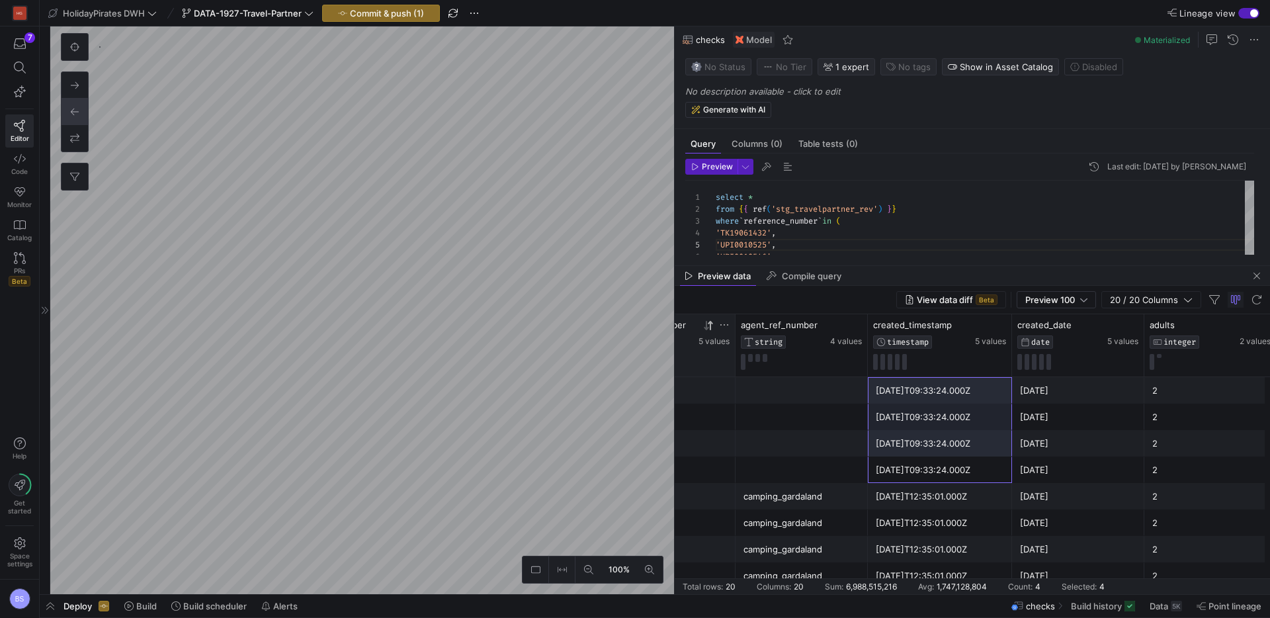
drag, startPoint x: 911, startPoint y: 471, endPoint x: 914, endPoint y: 398, distance: 73.6
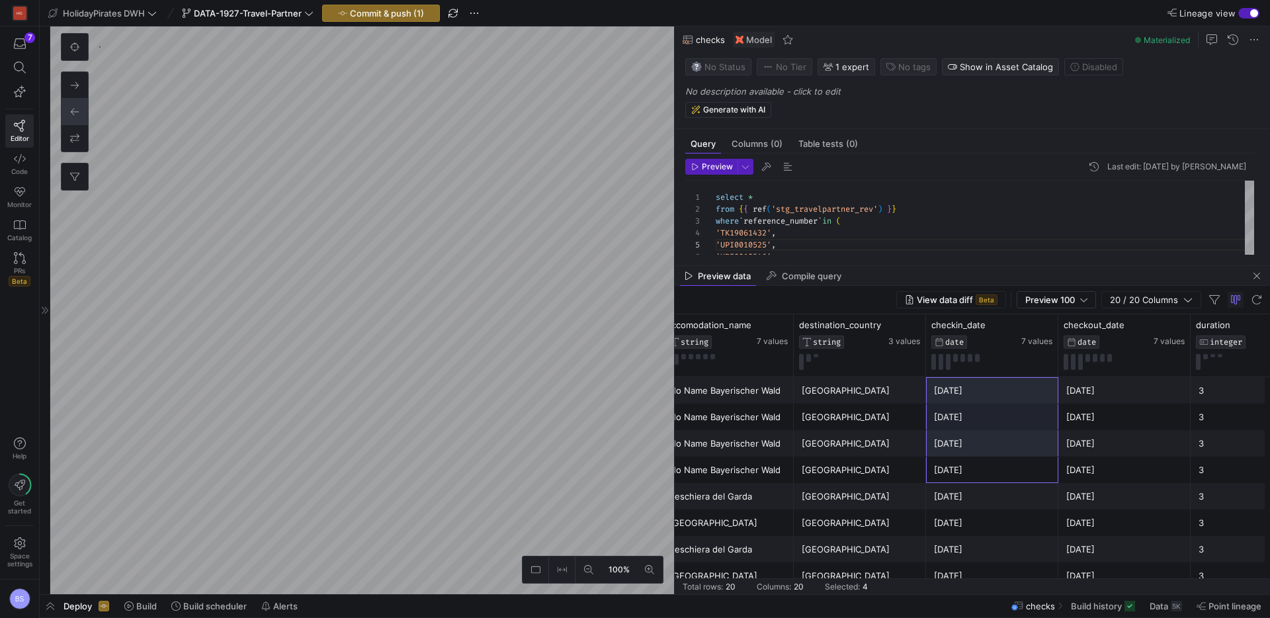
drag, startPoint x: 968, startPoint y: 469, endPoint x: 976, endPoint y: 393, distance: 76.5
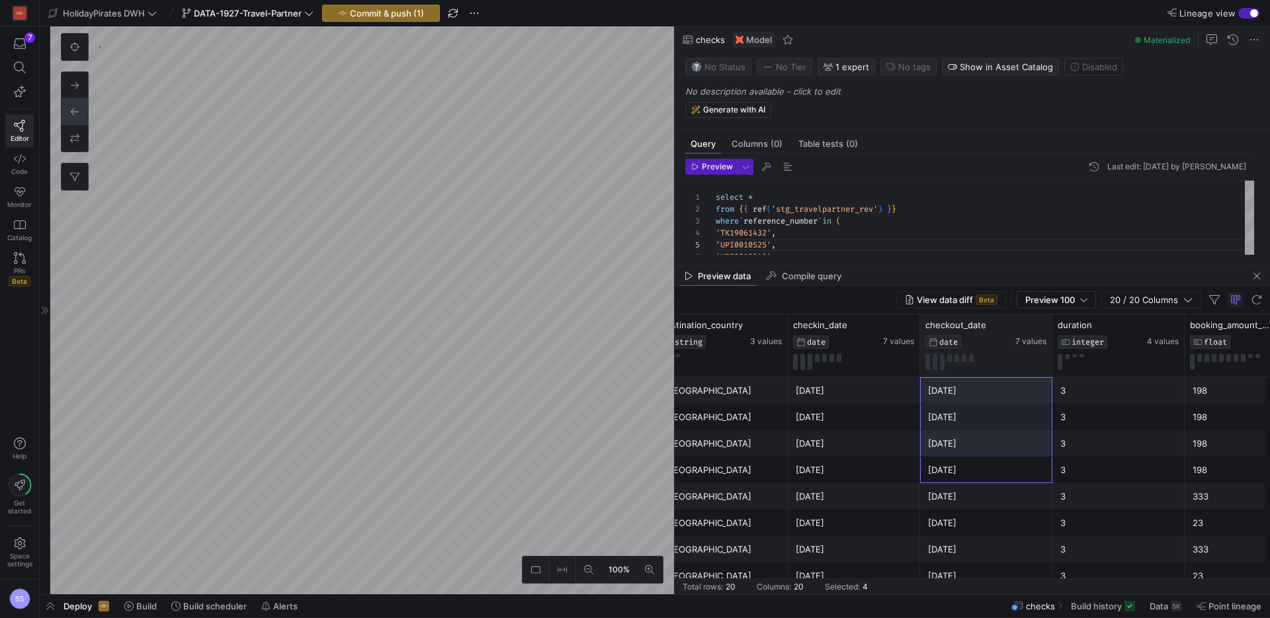
drag, startPoint x: 989, startPoint y: 468, endPoint x: 994, endPoint y: 375, distance: 93.4
click at [994, 375] on div "accomodation_name STRING 7 values destination_country STRING 3 values checkin_d…" at bounding box center [973, 454] width 596 height 280
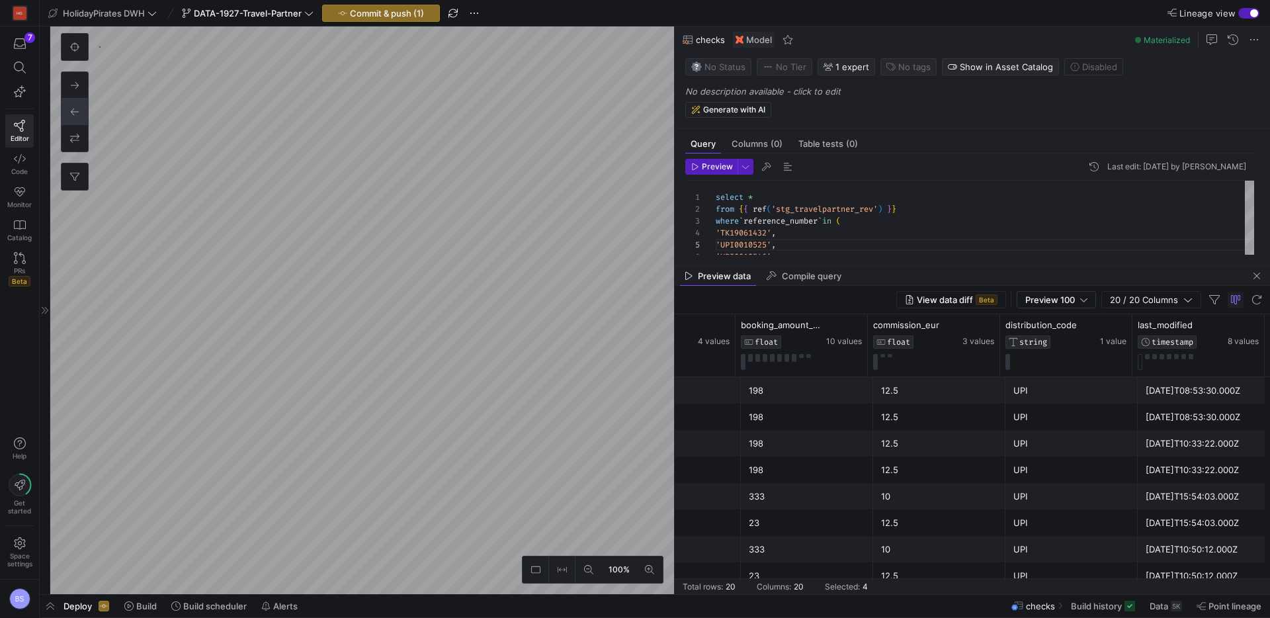
click at [1161, 474] on div "2025-05-19T10:33:22.000Z" at bounding box center [1204, 470] width 116 height 26
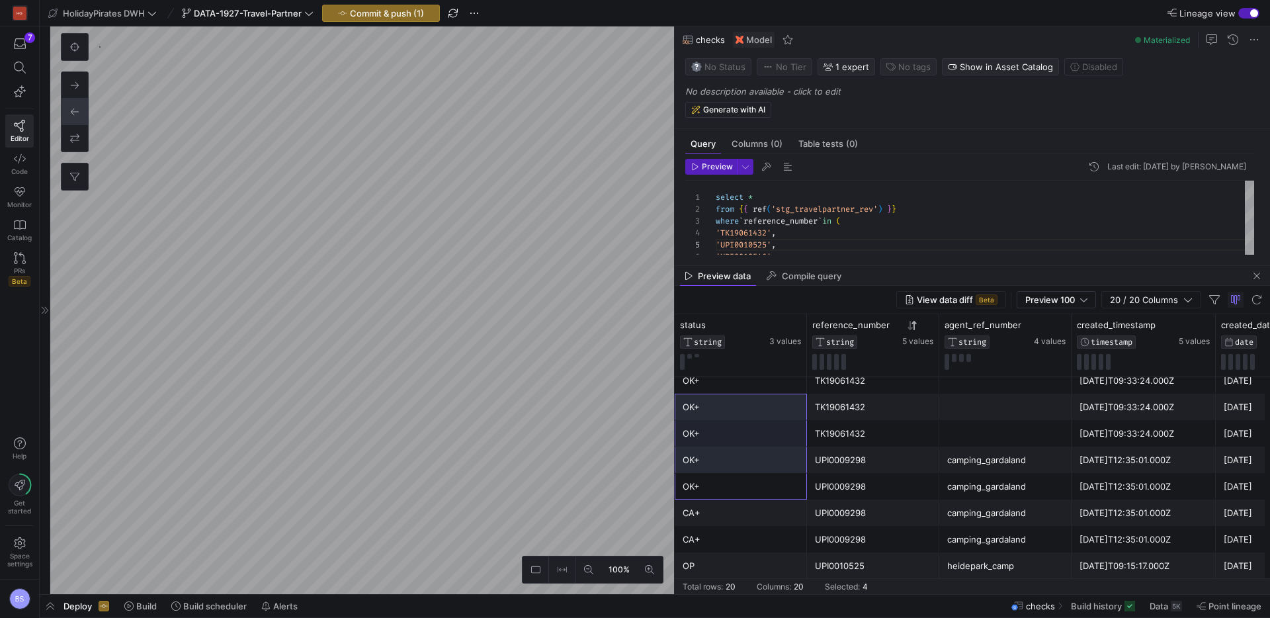
drag, startPoint x: 713, startPoint y: 452, endPoint x: 735, endPoint y: 394, distance: 61.6
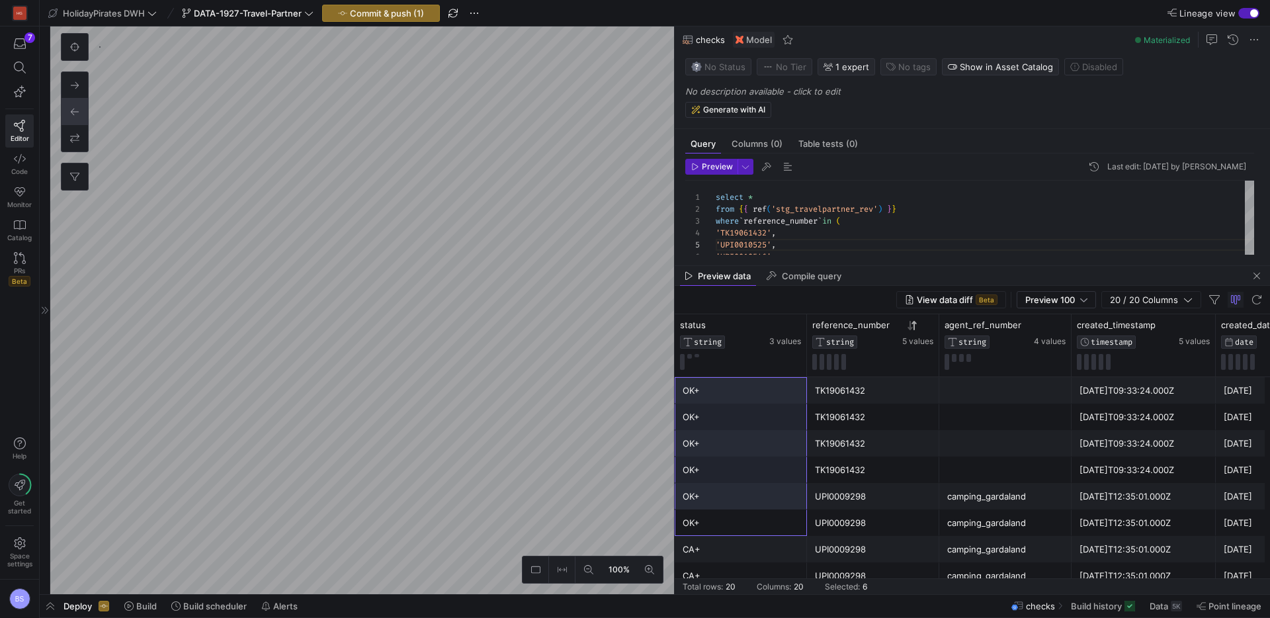
click at [748, 474] on div "OK+" at bounding box center [741, 470] width 116 height 26
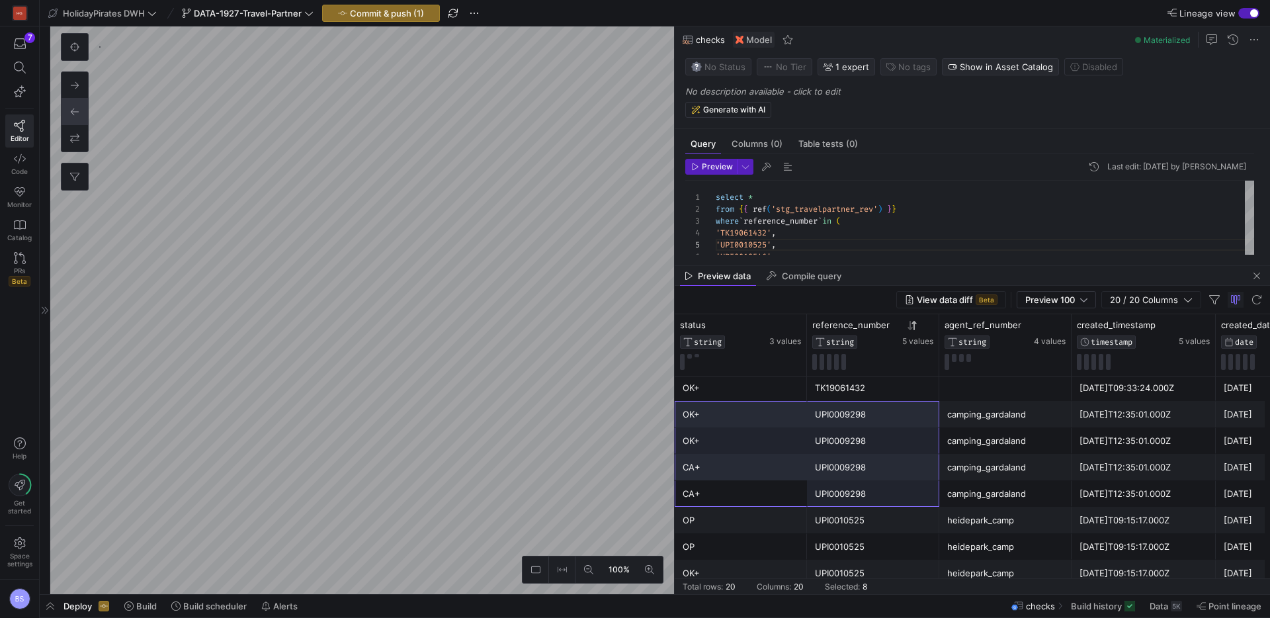
drag, startPoint x: 770, startPoint y: 494, endPoint x: 830, endPoint y: 422, distance: 93.5
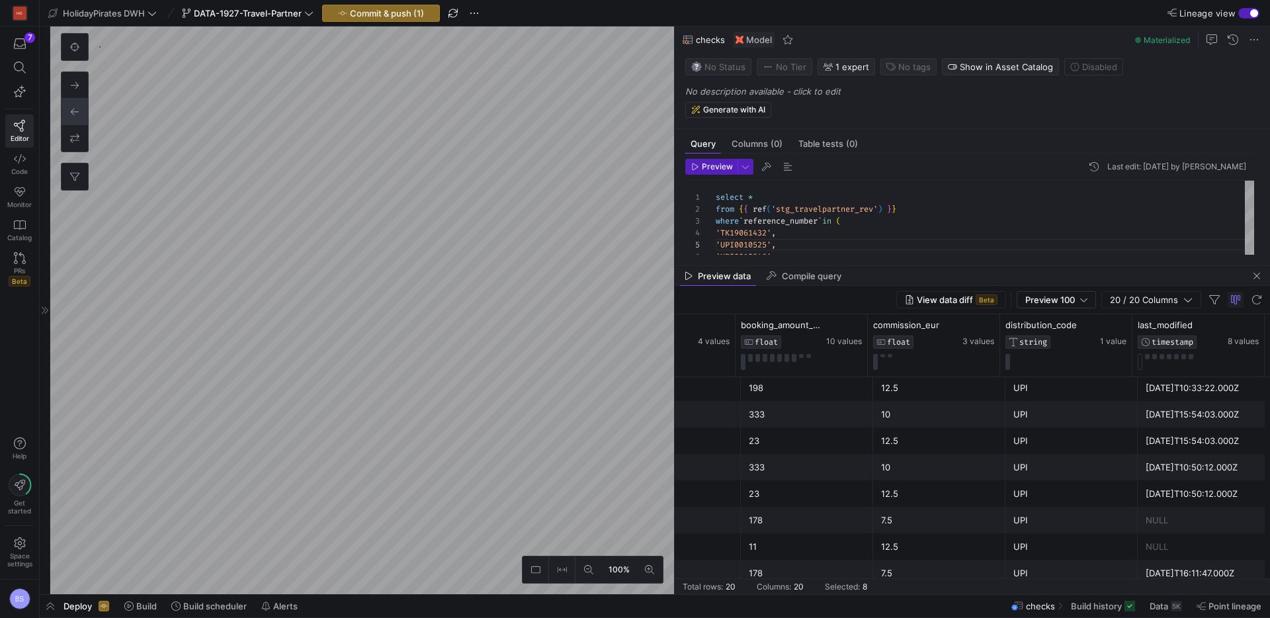
click at [1173, 492] on div "2025-05-28T10:50:12.000Z" at bounding box center [1204, 494] width 116 height 26
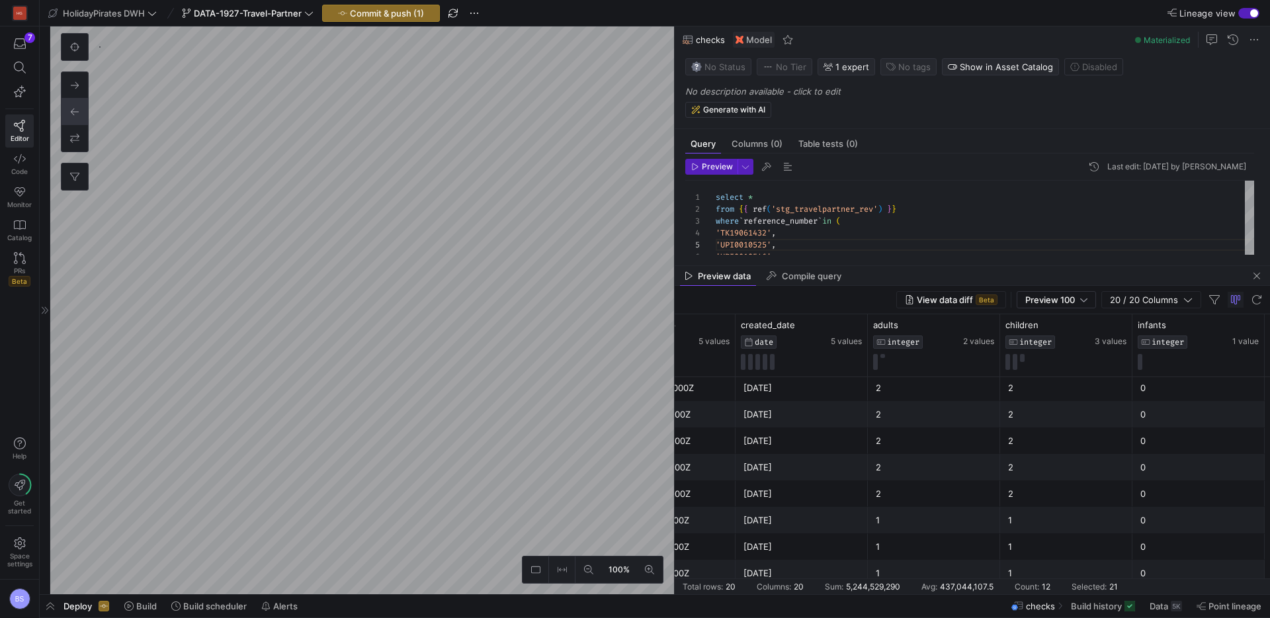
click at [649, 409] on as-split "100% 0 Query Columns (0) Table tests (0) Preview Last edit: Monday 18 August 20…" at bounding box center [660, 310] width 1220 height 568
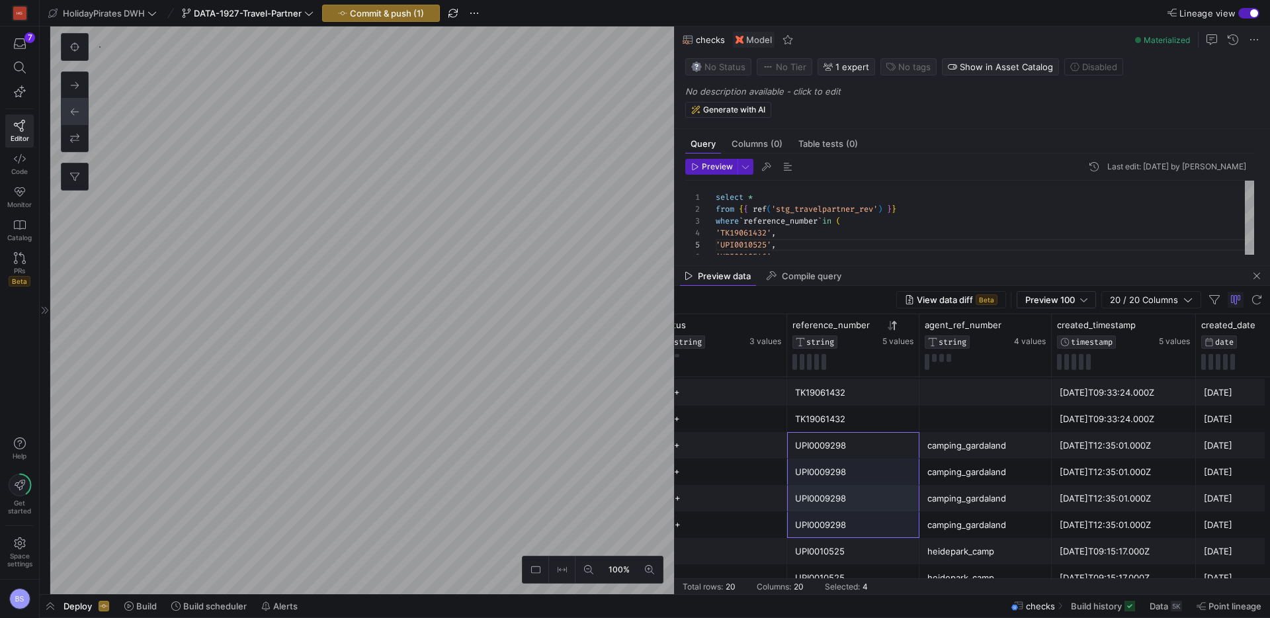
drag, startPoint x: 834, startPoint y: 445, endPoint x: 833, endPoint y: 525, distance: 80.1
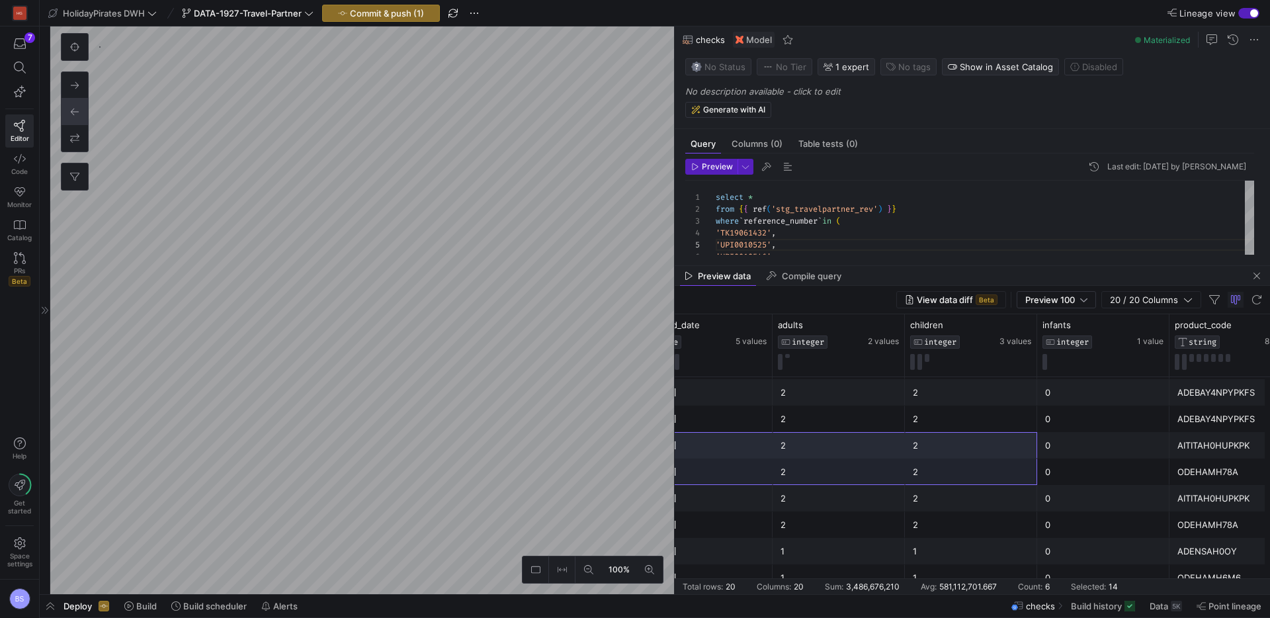
drag, startPoint x: 712, startPoint y: 440, endPoint x: 816, endPoint y: 461, distance: 105.9
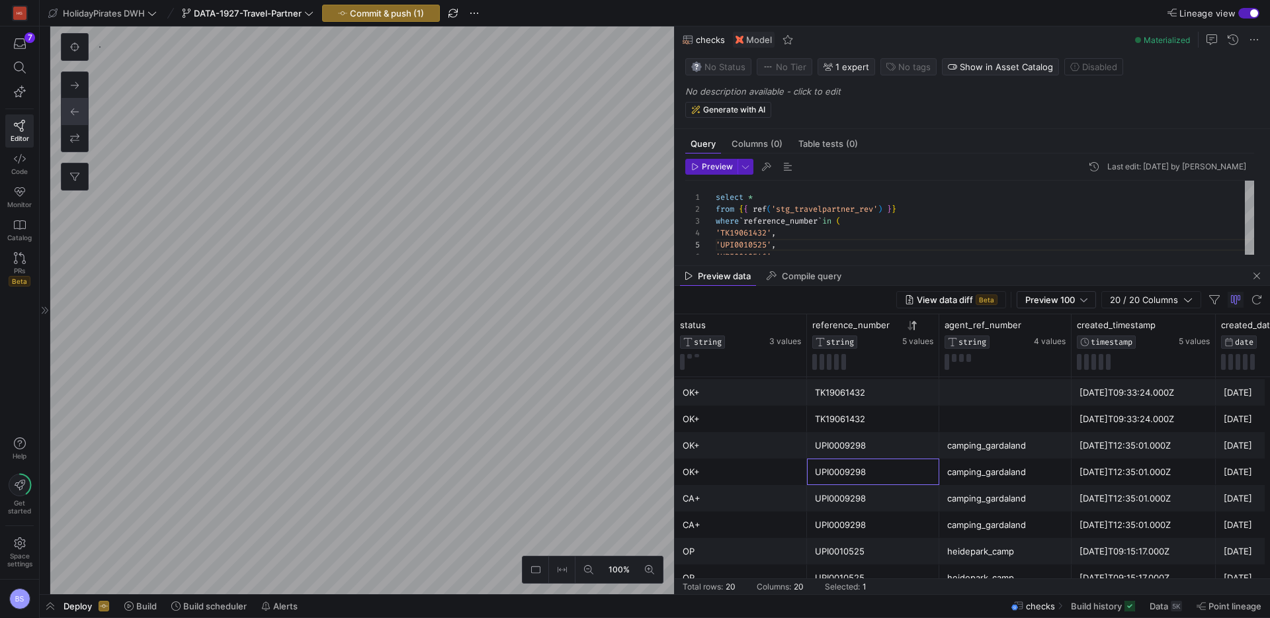
click at [839, 476] on div "UPI0009298" at bounding box center [873, 472] width 116 height 26
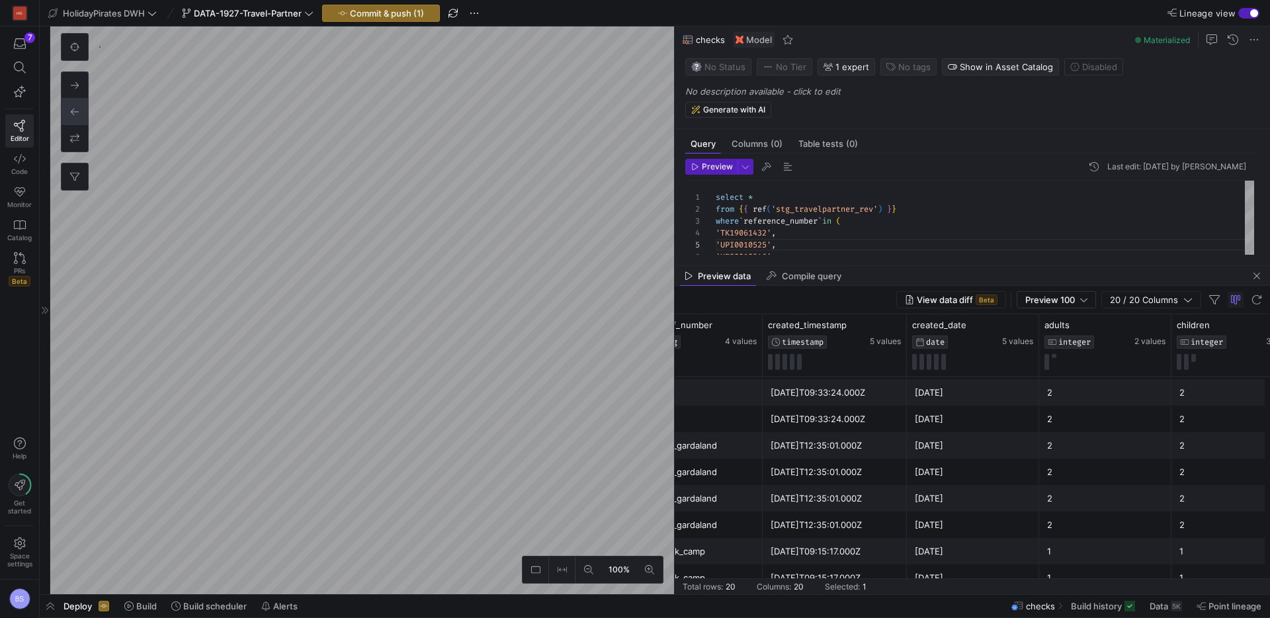
click at [840, 451] on div "2025-03-30T12:35:01.000Z" at bounding box center [835, 446] width 128 height 26
drag, startPoint x: 844, startPoint y: 475, endPoint x: 870, endPoint y: 476, distance: 25.8
click at [845, 475] on div "2025-03-30T12:35:01.000Z" at bounding box center [835, 472] width 128 height 26
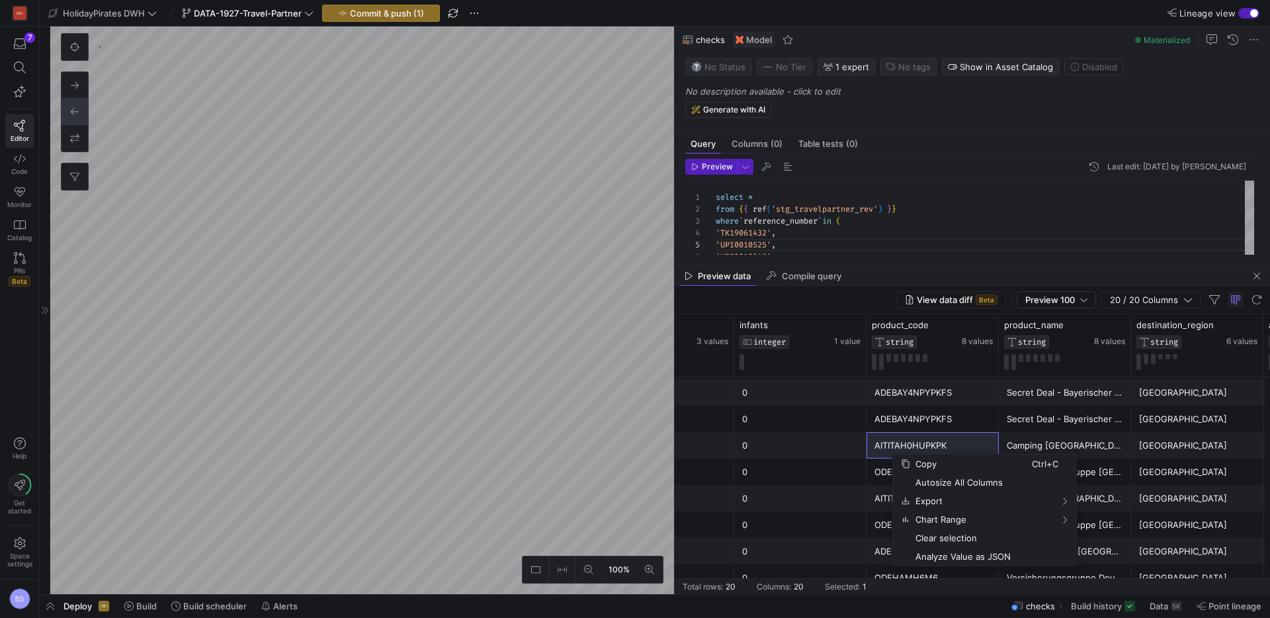
click at [885, 466] on div "ODEHAMH78A" at bounding box center [933, 472] width 116 height 26
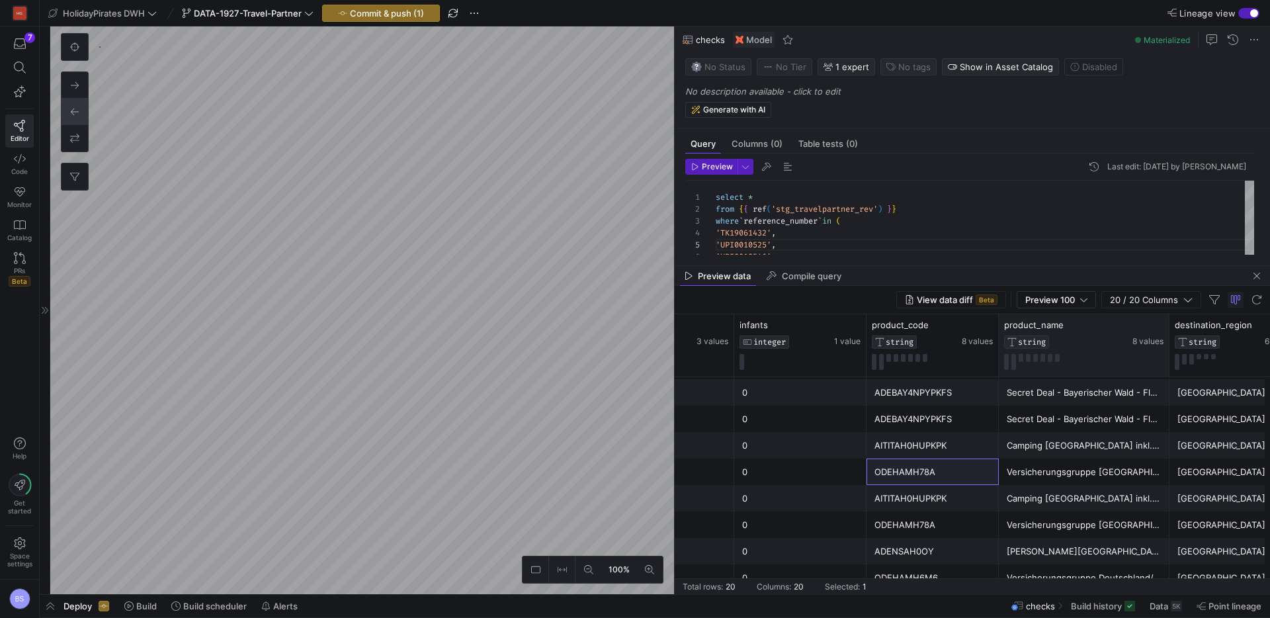
drag, startPoint x: 1128, startPoint y: 324, endPoint x: 1167, endPoint y: 322, distance: 38.4
click at [1167, 322] on div at bounding box center [1169, 345] width 5 height 62
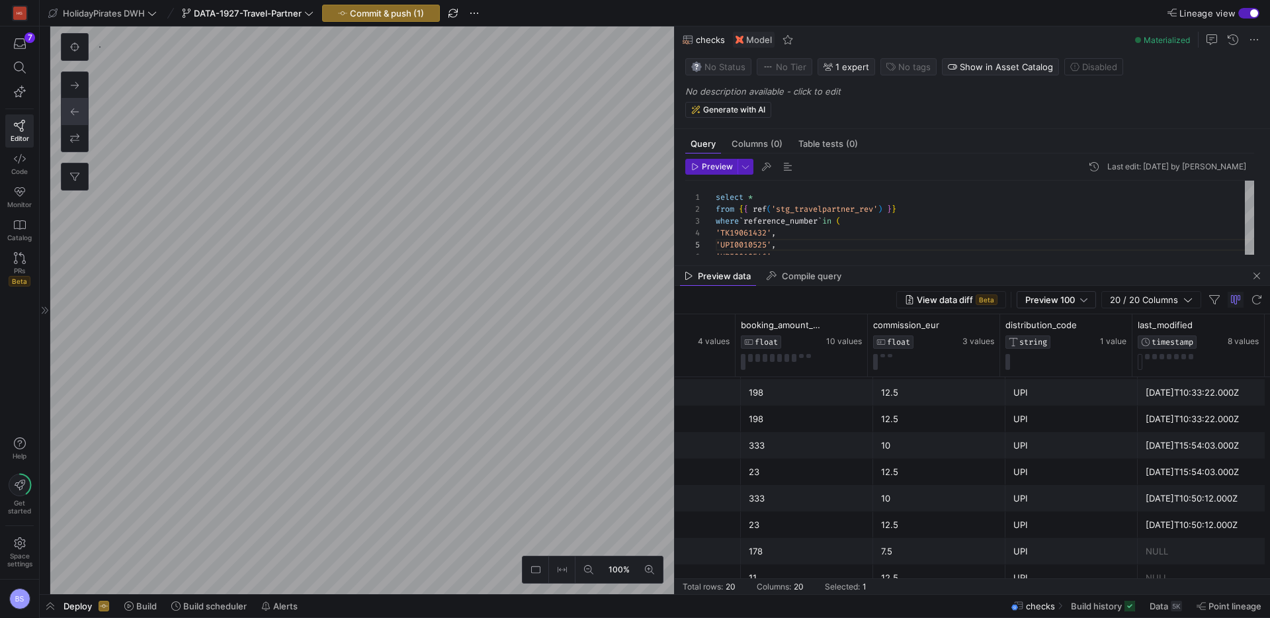
click at [1192, 470] on div "2025-05-19T15:54:03.000Z" at bounding box center [1204, 472] width 116 height 26
drag, startPoint x: 1214, startPoint y: 469, endPoint x: 1212, endPoint y: 452, distance: 17.3
drag, startPoint x: 1177, startPoint y: 524, endPoint x: 1184, endPoint y: 494, distance: 31.3
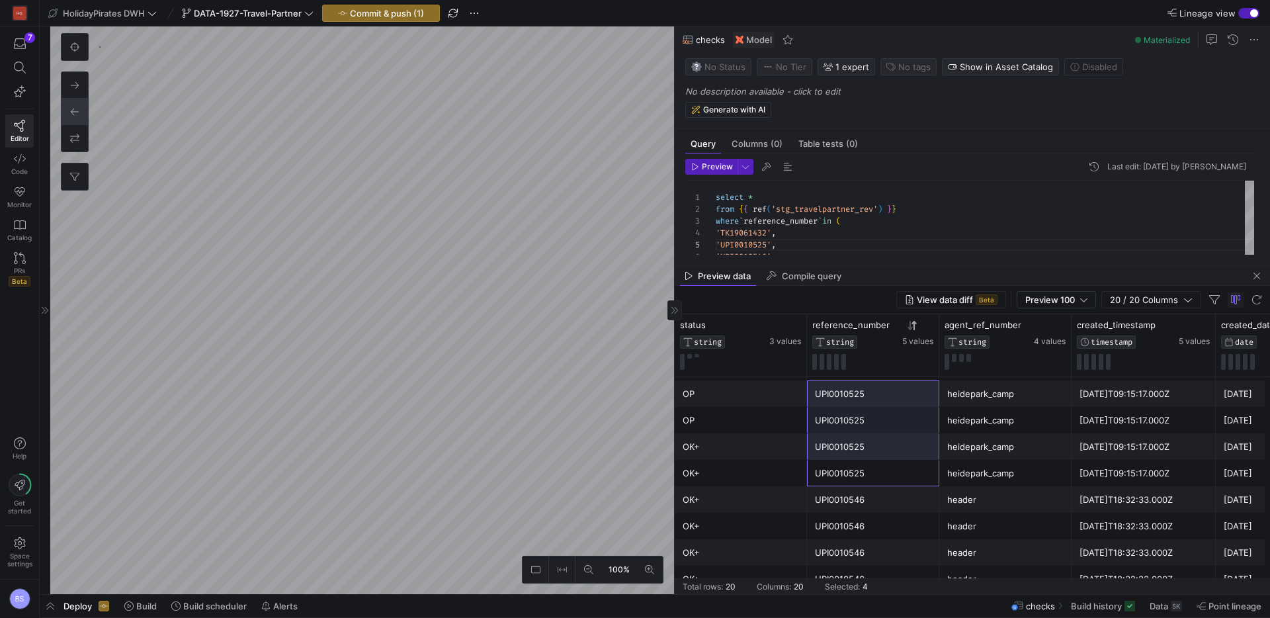
drag, startPoint x: 837, startPoint y: 480, endPoint x: 845, endPoint y: 403, distance: 77.2
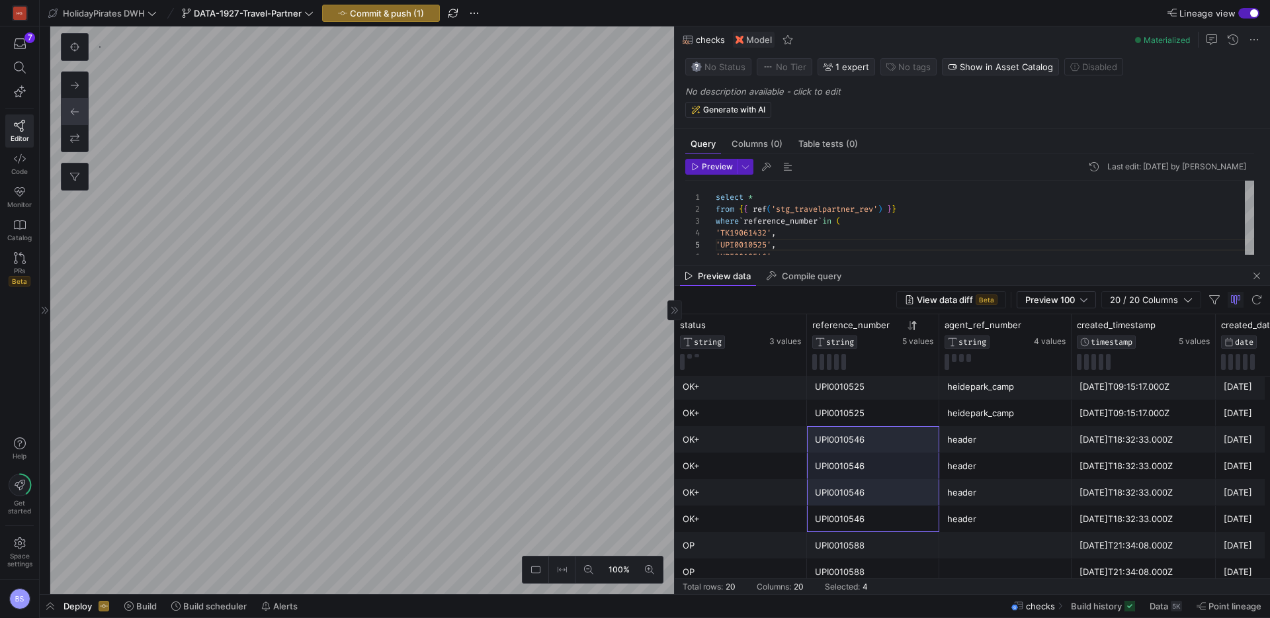
drag, startPoint x: 892, startPoint y: 527, endPoint x: 888, endPoint y: 444, distance: 83.5
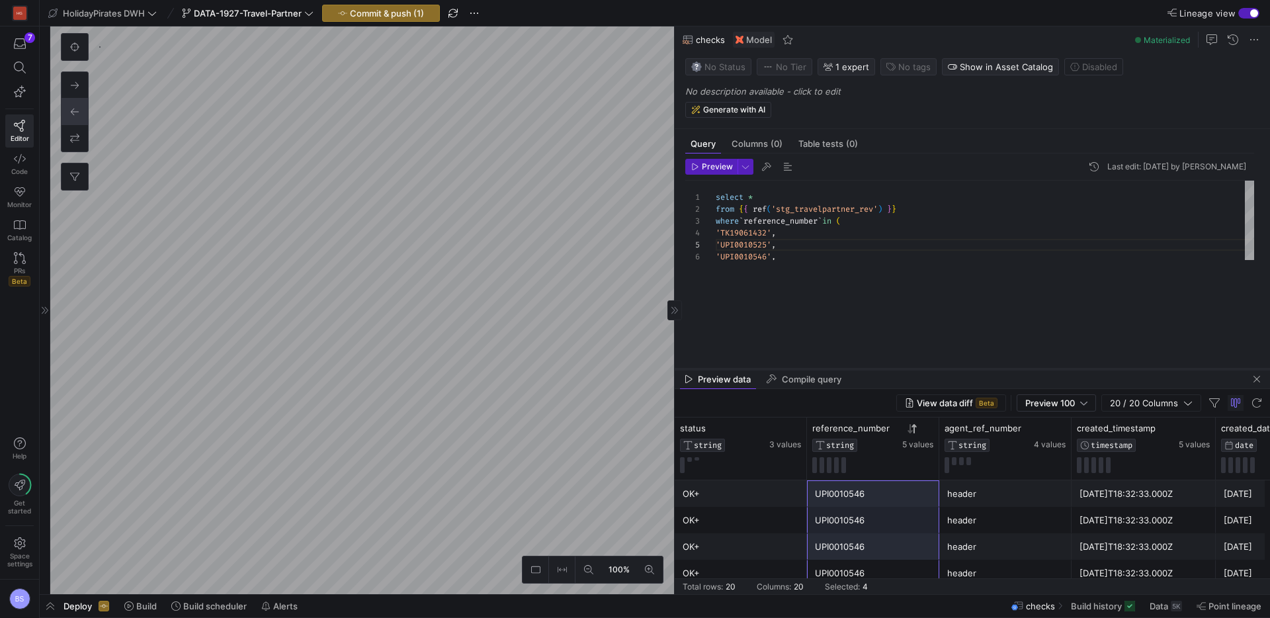
drag, startPoint x: 914, startPoint y: 267, endPoint x: 903, endPoint y: 369, distance: 102.6
click at [903, 369] on div at bounding box center [973, 369] width 596 height 5
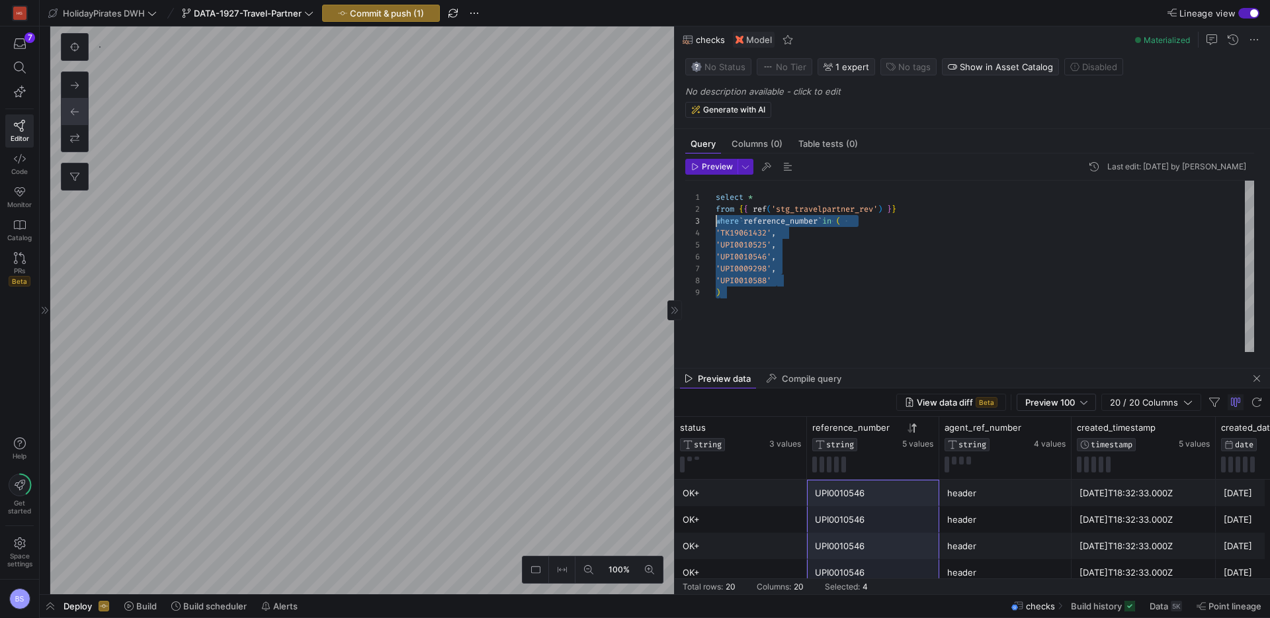
drag, startPoint x: 782, startPoint y: 293, endPoint x: 701, endPoint y: 223, distance: 107.4
click at [716, 223] on div "select * from { { ref ( 'stg_travelpartner_rev' ) } } where ` reference_number …" at bounding box center [985, 266] width 539 height 171
click at [778, 194] on div "select * from { { ref ( 'stg_travelpartner_rev' ) } }" at bounding box center [985, 266] width 539 height 171
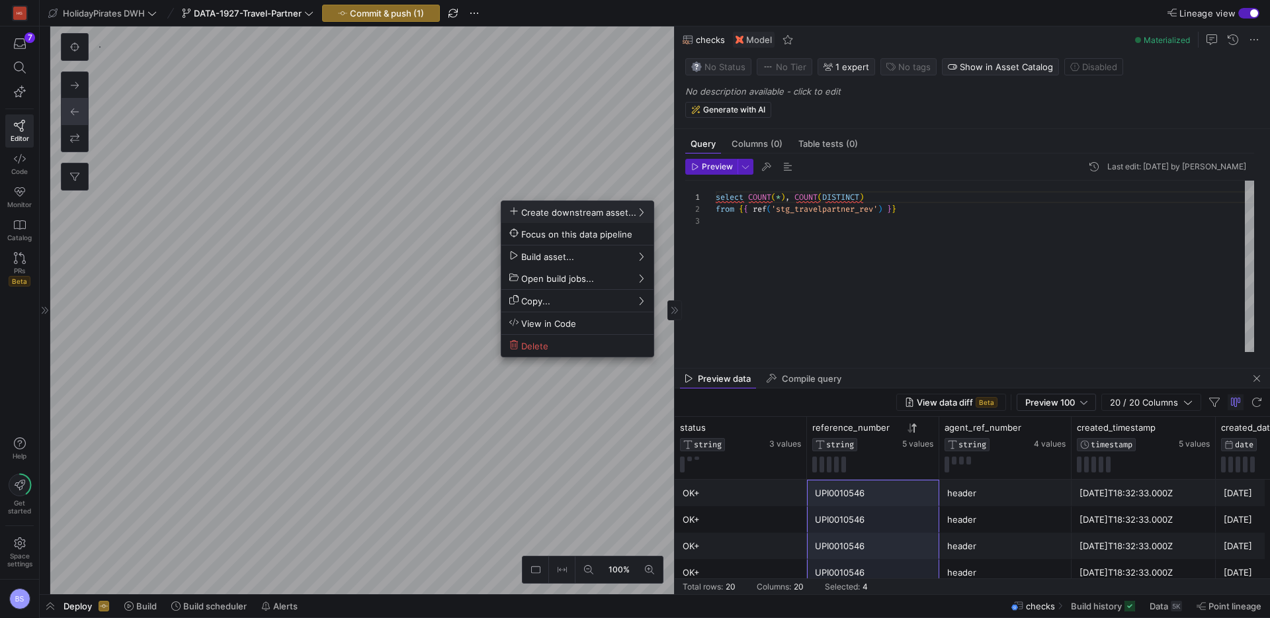
click at [292, 162] on div at bounding box center [635, 309] width 1270 height 618
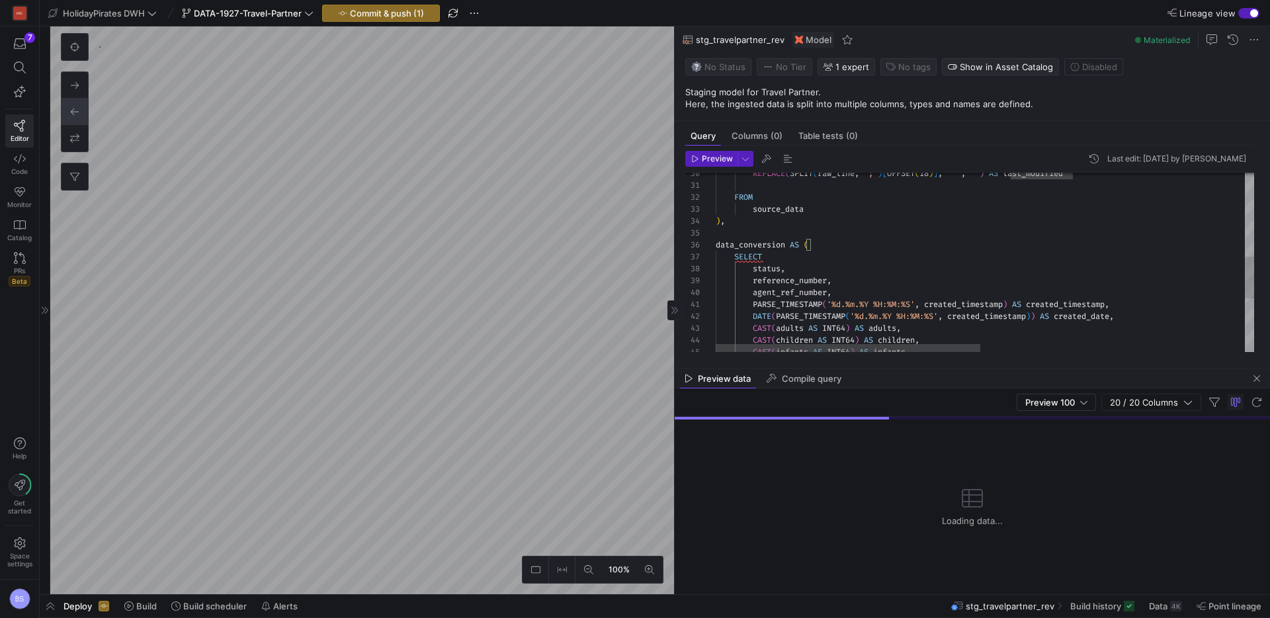
click at [784, 263] on div "CAST ( infants AS INT64 ) AS infants , CAST ( children AS INT64 ) AS children ,…" at bounding box center [1254, 195] width 1076 height 769
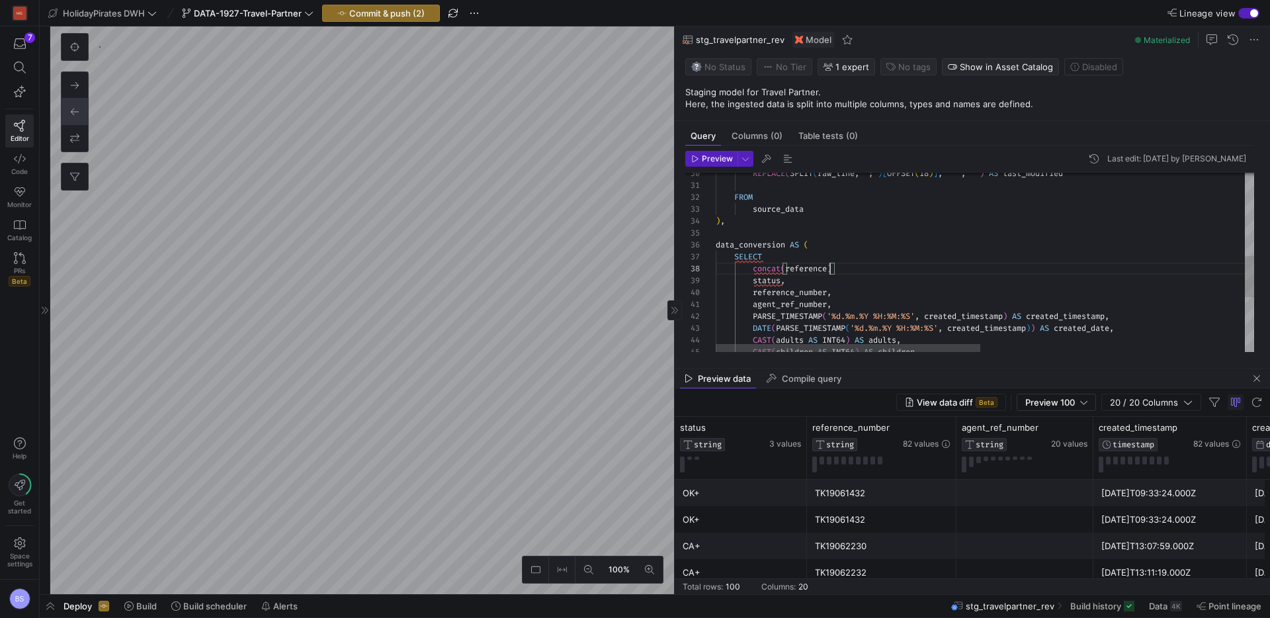
type textarea "FROM source_data ), data_conversion AS ( SELECT concat(reference_) status, refe…"
click at [912, 271] on div "CAST ( children AS INT64 ) AS children , CAST ( adults AS INT64 ) AS adults , D…" at bounding box center [1254, 201] width 1076 height 781
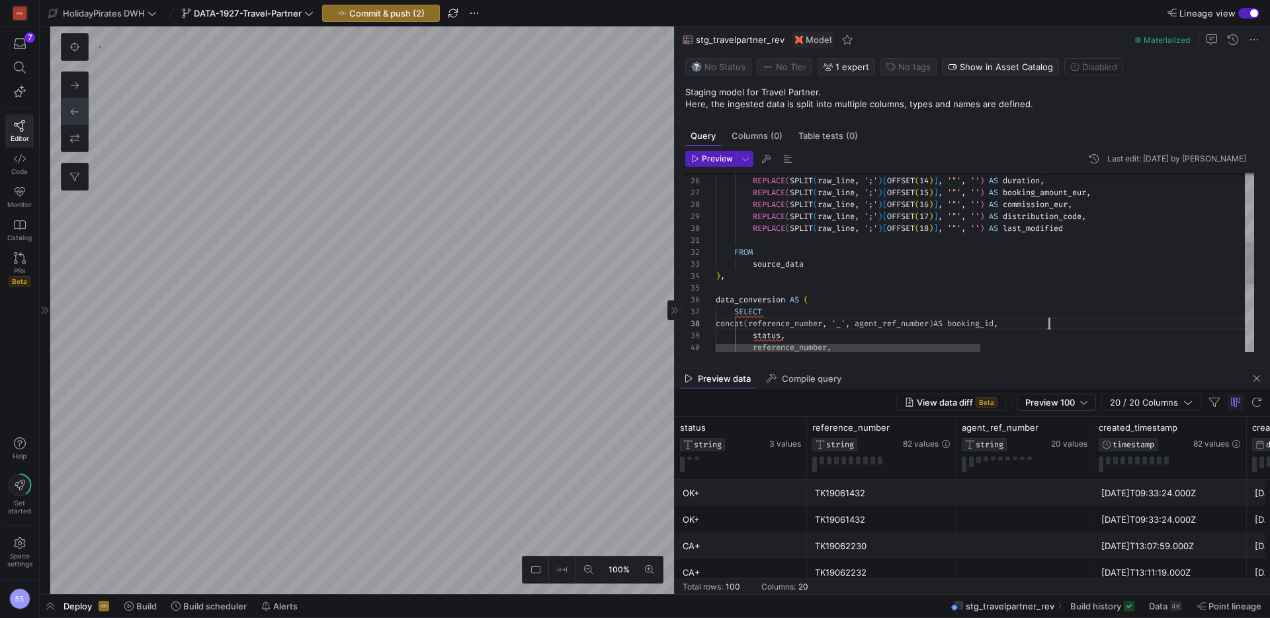
scroll to position [83, 333]
click at [915, 323] on div "reference_number , status , concat ( reference_number , '_' , agent_ref_number …" at bounding box center [1254, 256] width 1076 height 781
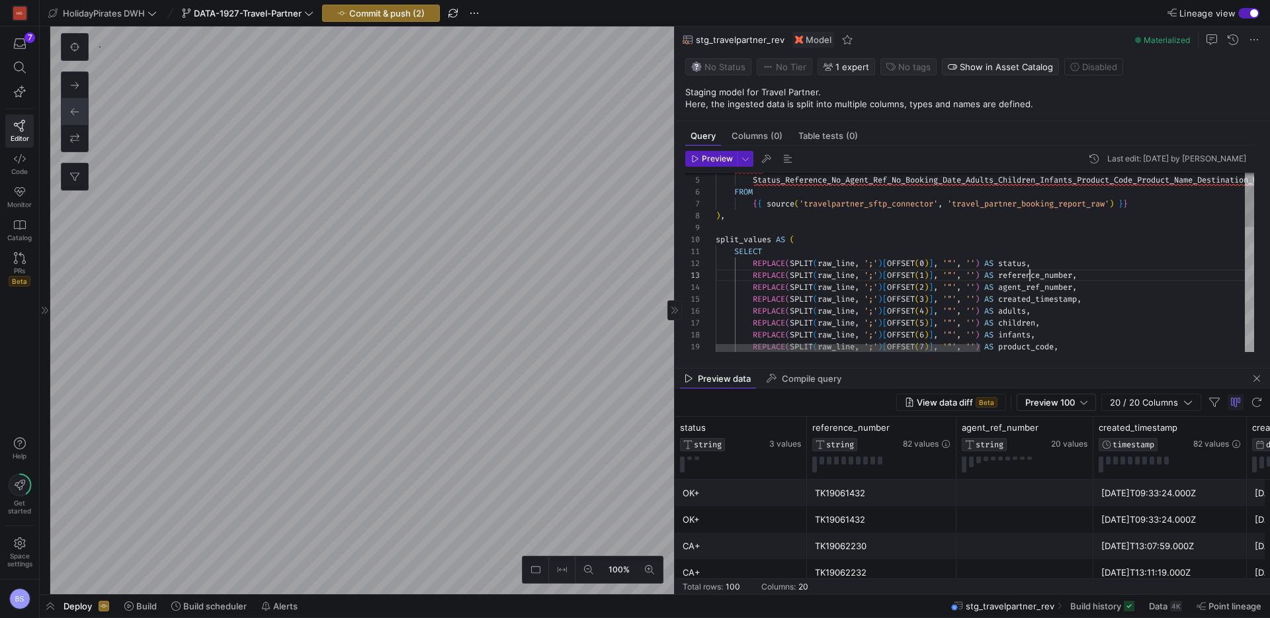
click at [1032, 273] on div "REPLACE ( SPLIT ( raw_line , ';' ) [ OFFSET ( 2 ) ] , '"' , '' ) AS agent_ref_n…" at bounding box center [1254, 506] width 1076 height 781
click at [1034, 277] on div "REPLACE ( SPLIT ( raw_line , ';' ) [ OFFSET ( 2 ) ] , '"' , '' ) AS agent_ref_n…" at bounding box center [1254, 506] width 1076 height 781
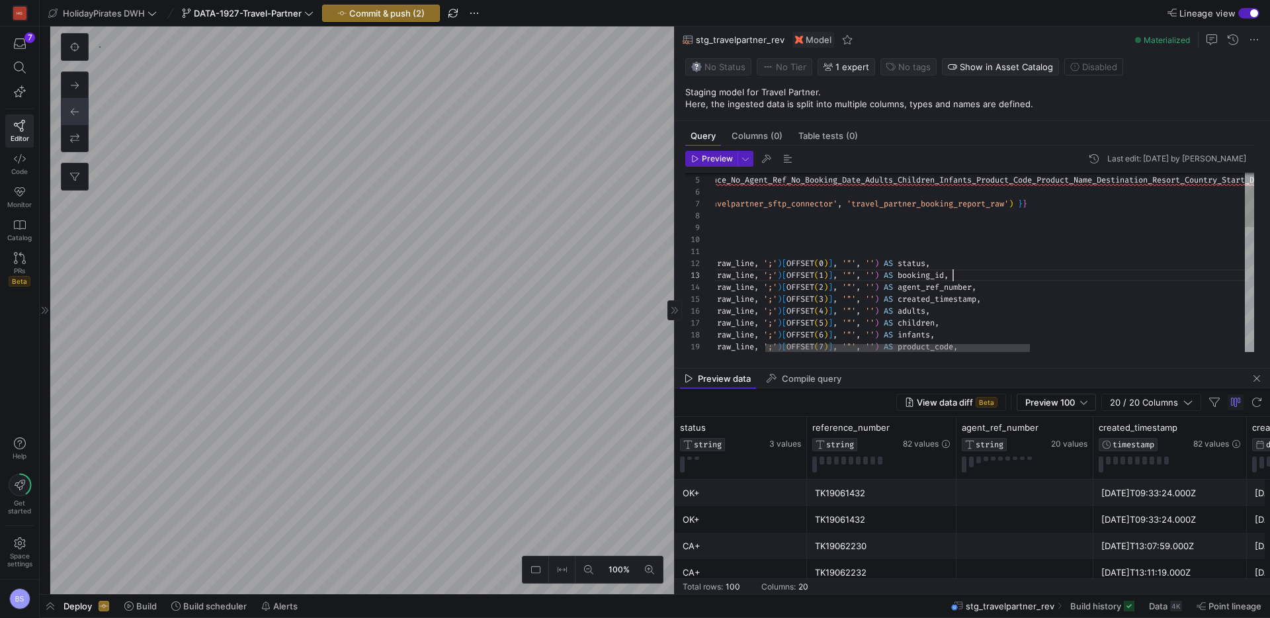
scroll to position [24, 338]
click at [918, 274] on div "REPLACE ( SPLIT ( raw_line , ';' ) [ OFFSET ( 2 ) ] , '"' , '' ) AS agent_ref_n…" at bounding box center [1153, 506] width 1076 height 781
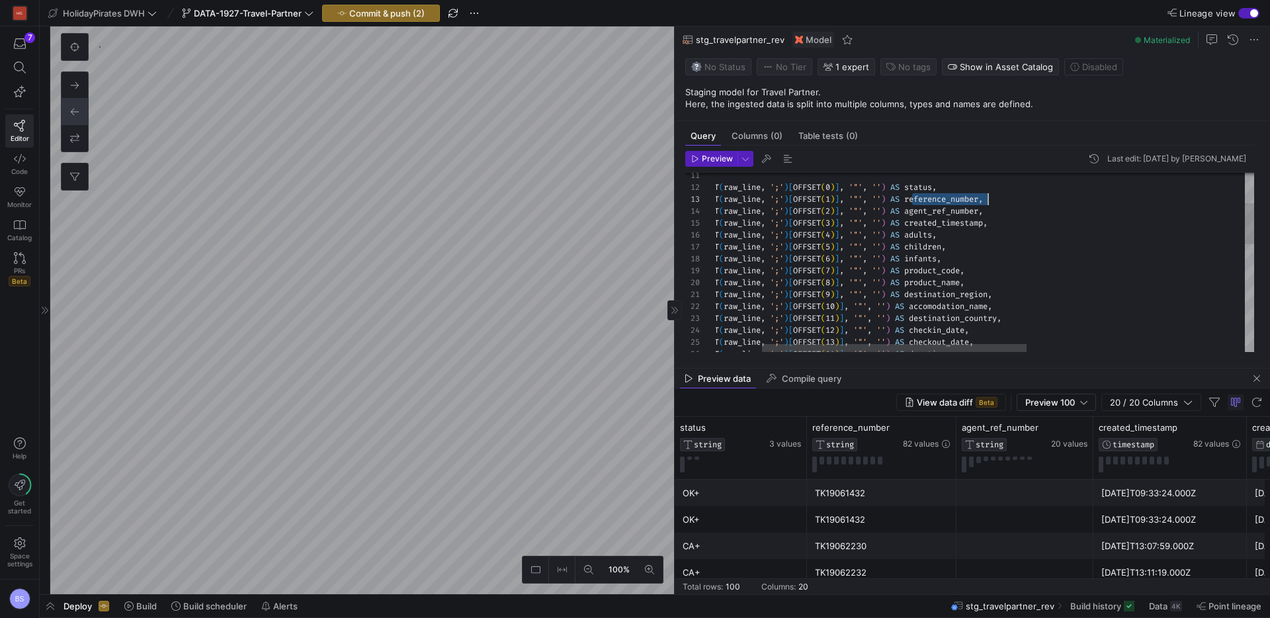
click at [1087, 269] on div "REPLACE ( SPLIT ( raw_line , ';' ) [ OFFSET ( 2 ) ] , '"' , '' ) AS agent_ref_n…" at bounding box center [1160, 430] width 1076 height 781
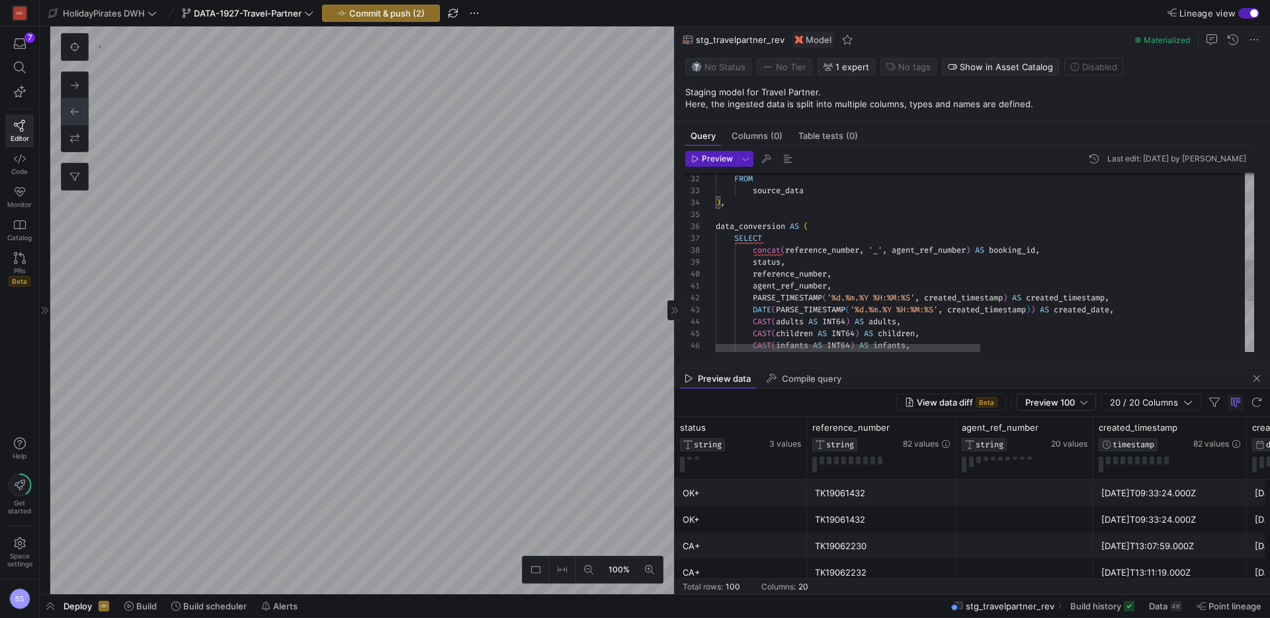
click at [850, 252] on div "FROM source_data ) , data_conversion AS ( SELECT concat ( reference_number , '_…" at bounding box center [1254, 183] width 1076 height 781
click at [954, 253] on div "FROM source_data ) , data_conversion AS ( SELECT concat ( reference_number , '_…" at bounding box center [1253, 183] width 1076 height 781
click at [1047, 251] on div "FROM source_data ) , data_conversion AS ( SELECT concat ( reference_number , '_…" at bounding box center [1251, 183] width 1076 height 781
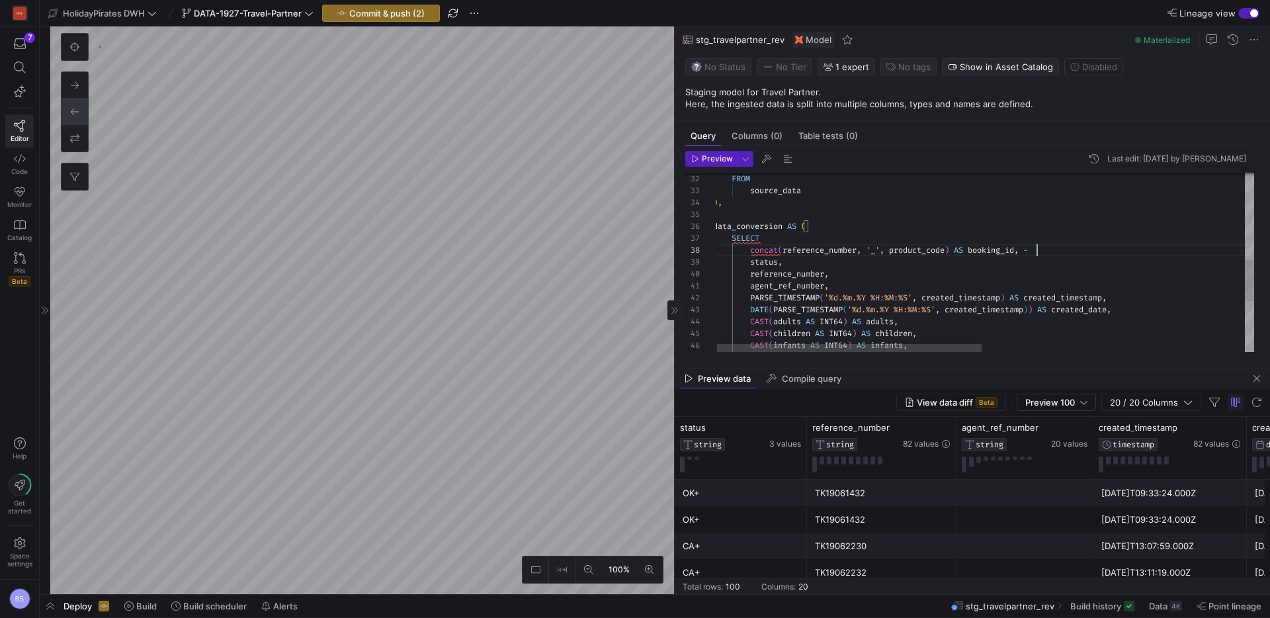
scroll to position [83, 318]
click at [773, 251] on div "FROM source_data ) , data_conversion AS ( SELECT concat ( reference_number , '_…" at bounding box center [1251, 183] width 1076 height 781
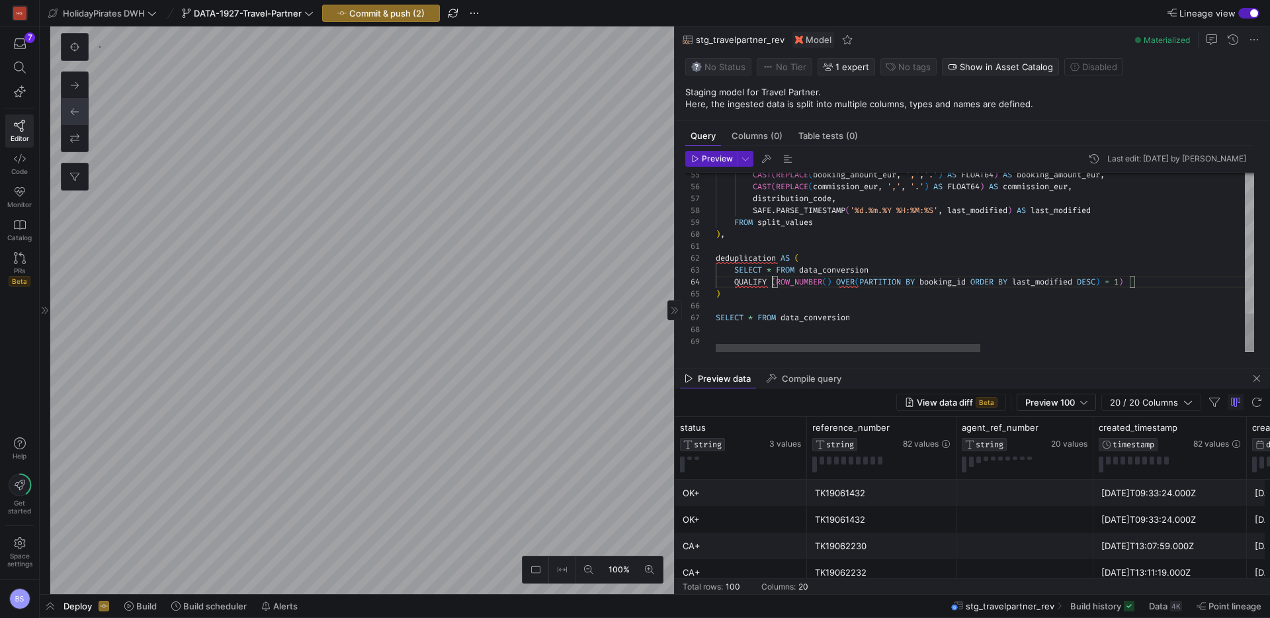
scroll to position [36, 57]
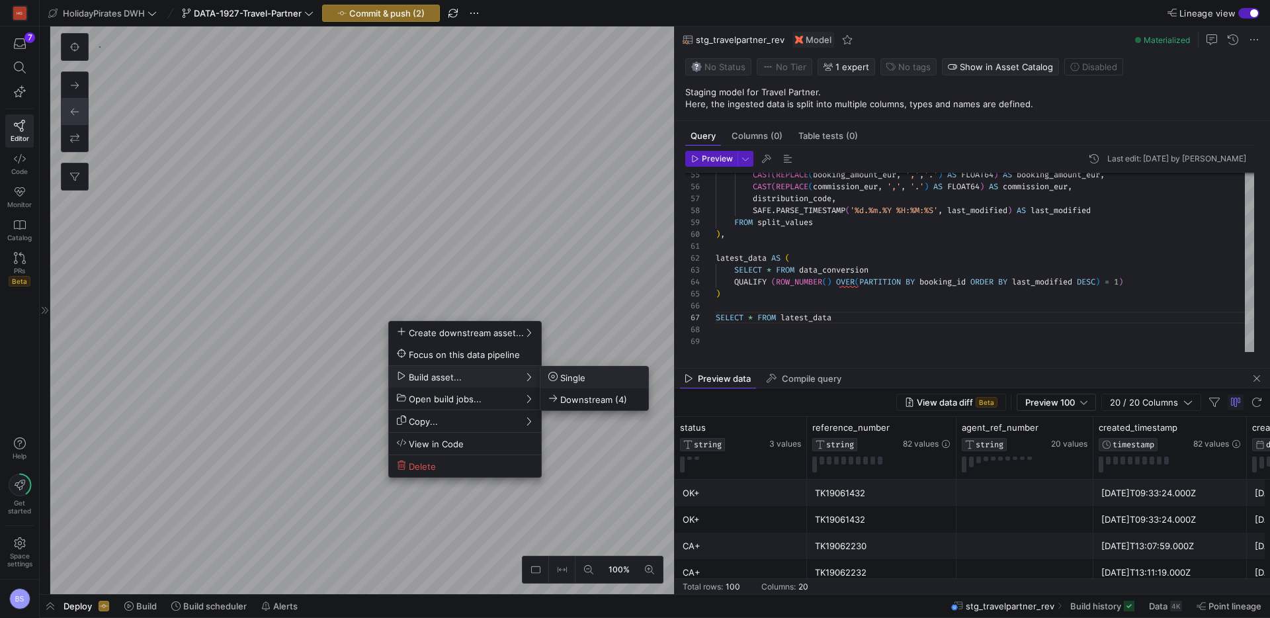
click at [564, 376] on span "Single" at bounding box center [567, 377] width 37 height 11
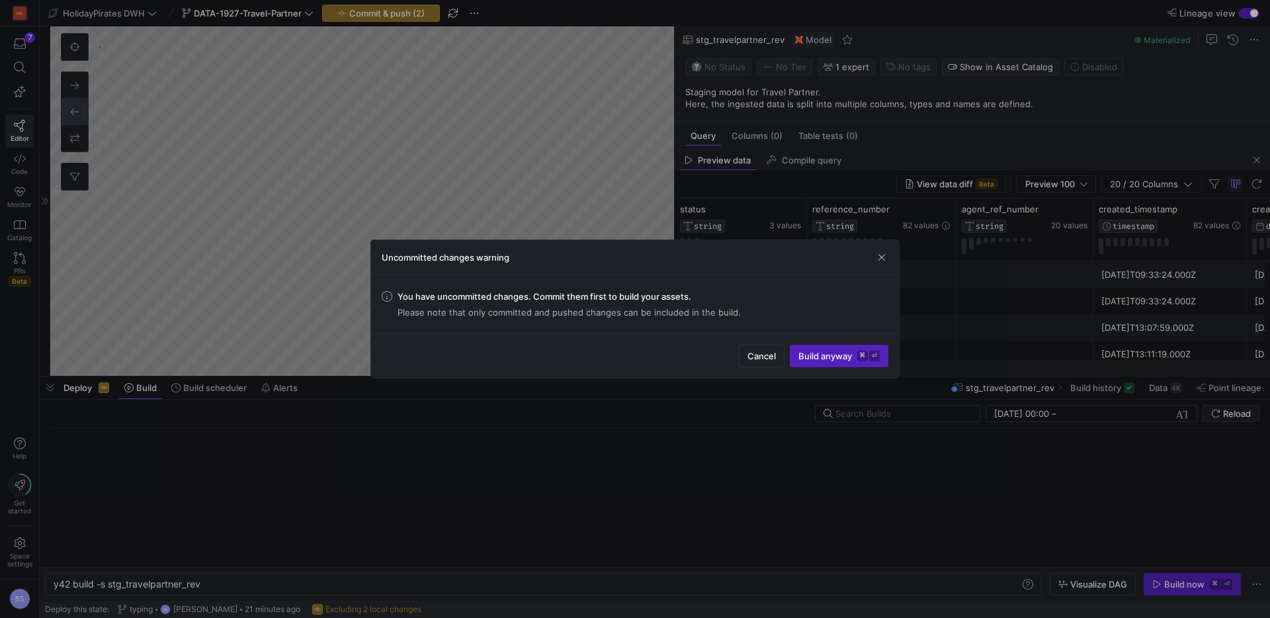
scroll to position [0, 148]
click at [804, 365] on span "submit" at bounding box center [839, 355] width 97 height 21
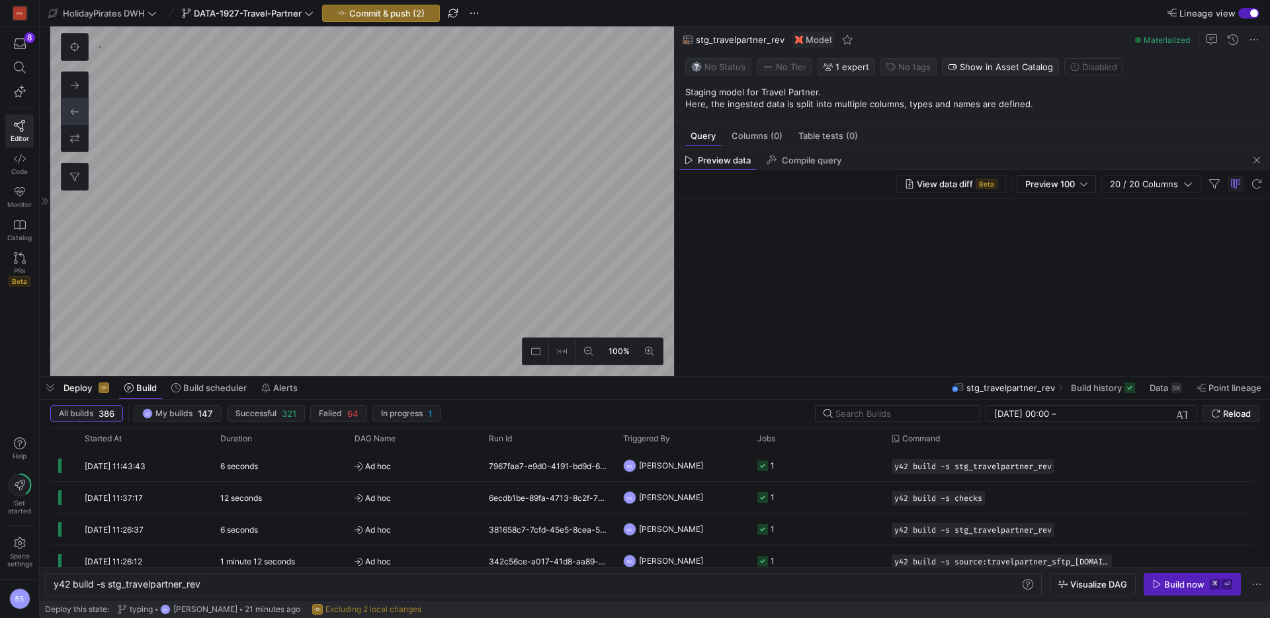
type textarea "select COUNT(*), COUNT(DISTINCT) from {{ ref('stg_travelpartner_rev') }}"
type textarea "y42 build -s checks"
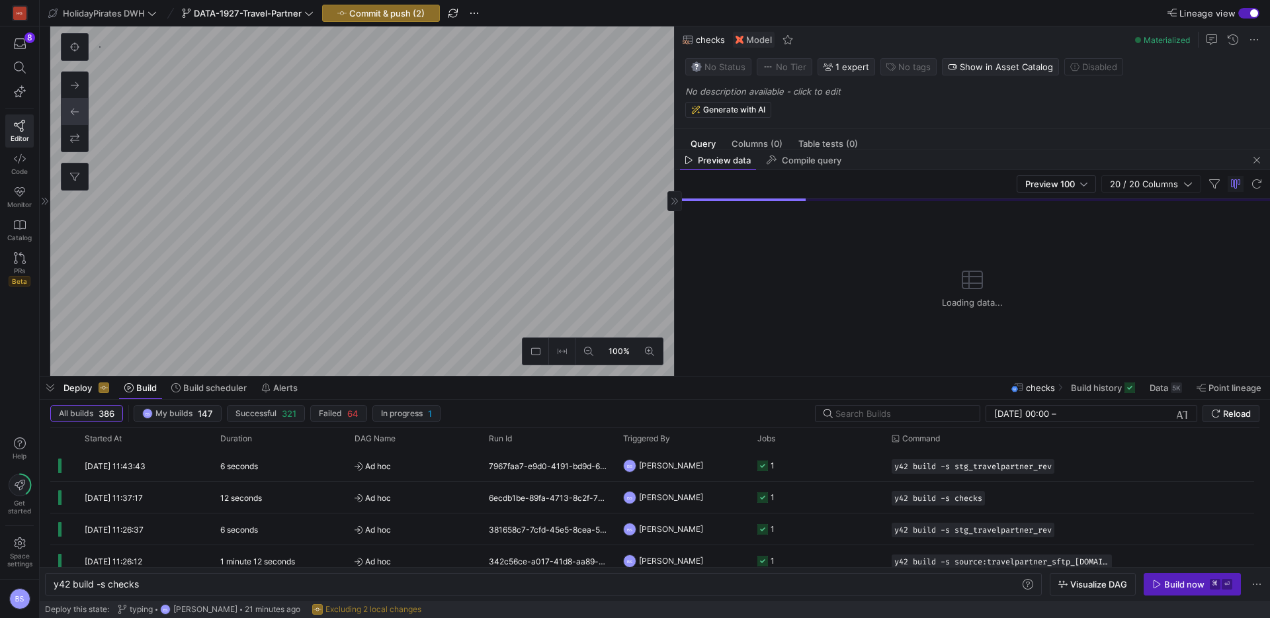
drag, startPoint x: 1257, startPoint y: 165, endPoint x: 1161, endPoint y: 177, distance: 97.4
click at [1249, 165] on span "button" at bounding box center [1257, 160] width 16 height 16
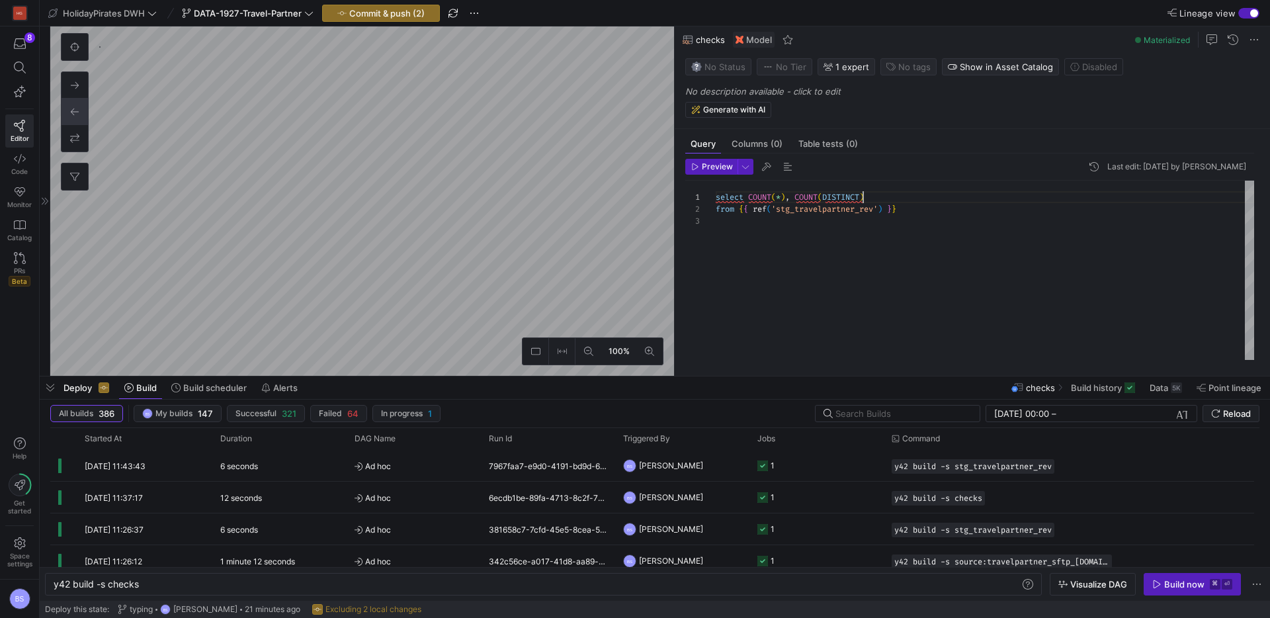
click at [864, 199] on div "select COUNT ( * ) , COUNT ( DISTINCT ) from { { ref ( 'stg_travelpartner_rev' …" at bounding box center [985, 270] width 539 height 179
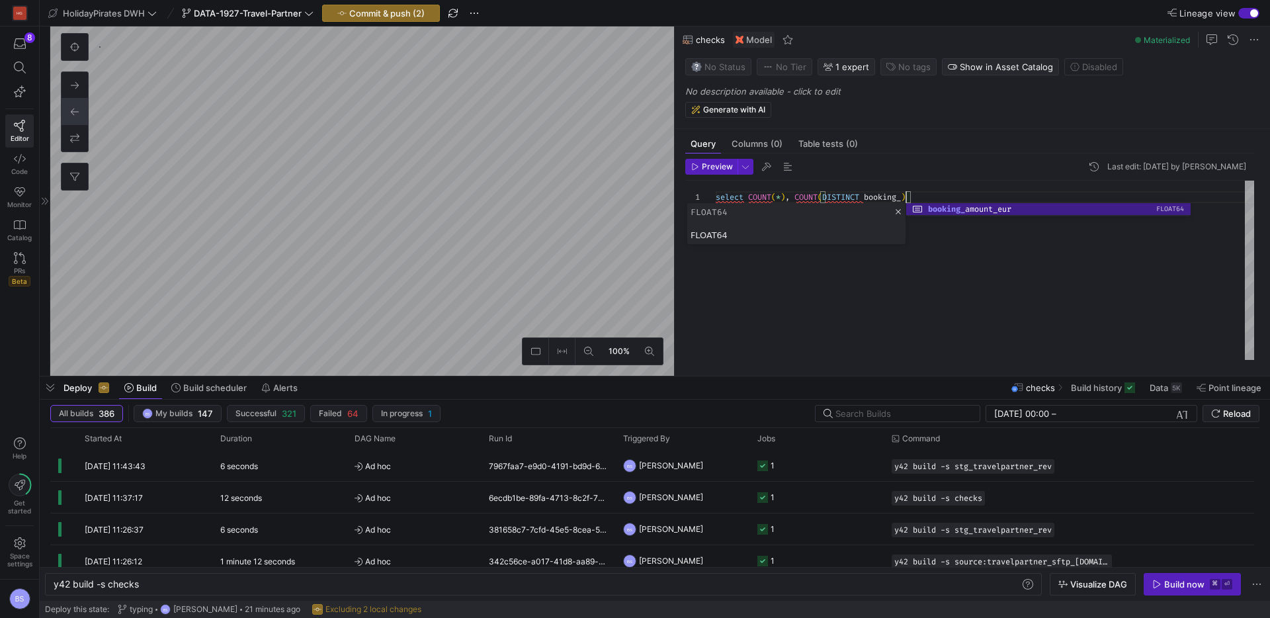
scroll to position [0, 200]
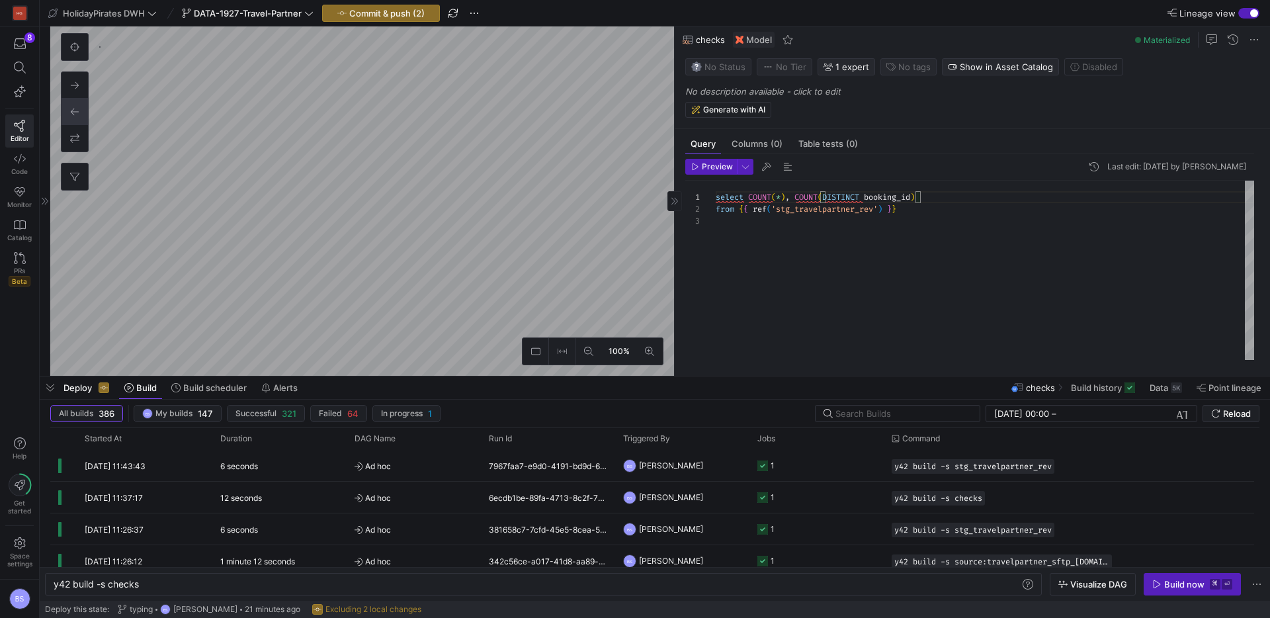
type textarea "select COUNT(*), COUNT(DISTINCT booking_id) from {{ ref('stg_travelpartner_rev'…"
click at [681, 167] on div "Preview Last edit: Monday 18 August 2025 by Boris Salvati 1 2 3 select COUNT ( …" at bounding box center [970, 260] width 590 height 212
click at [703, 167] on span "Preview" at bounding box center [717, 166] width 31 height 9
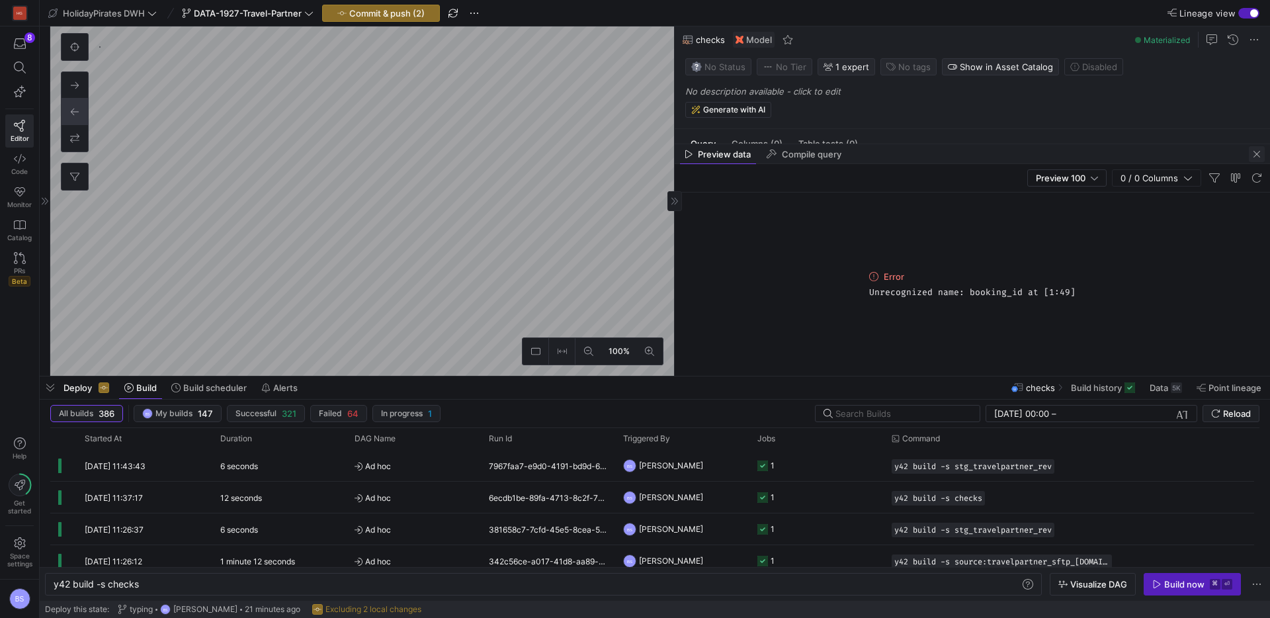
click at [1256, 156] on span "button" at bounding box center [1257, 154] width 16 height 16
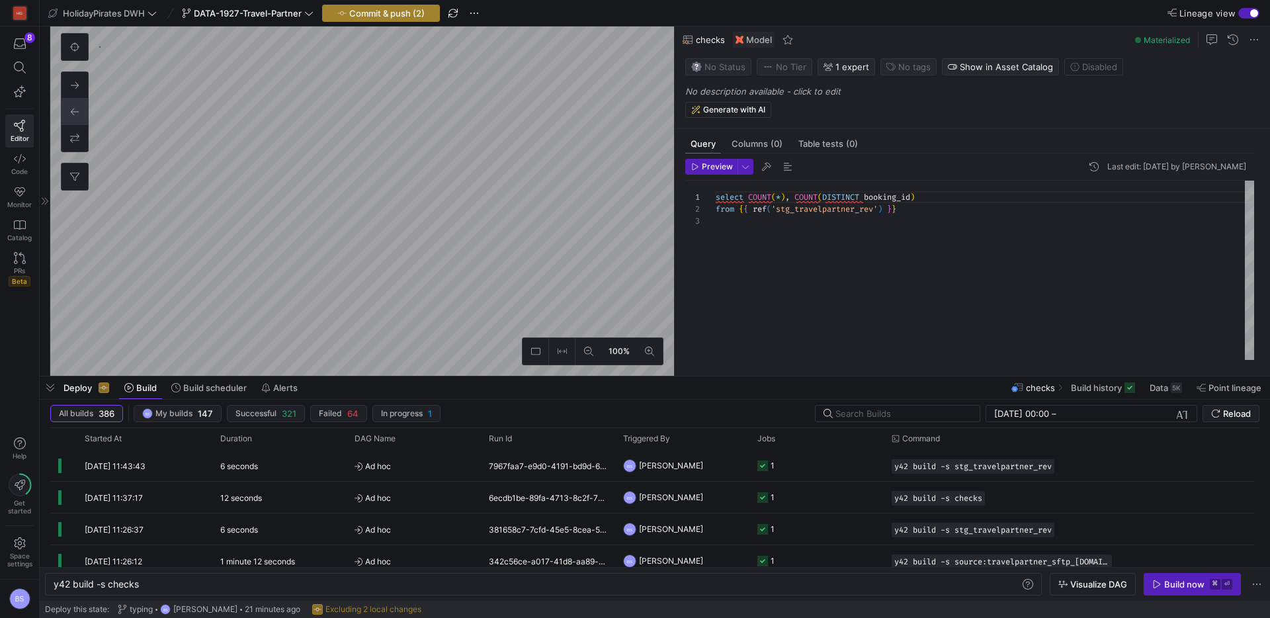
click at [382, 16] on span "Commit & push (2)" at bounding box center [386, 13] width 75 height 11
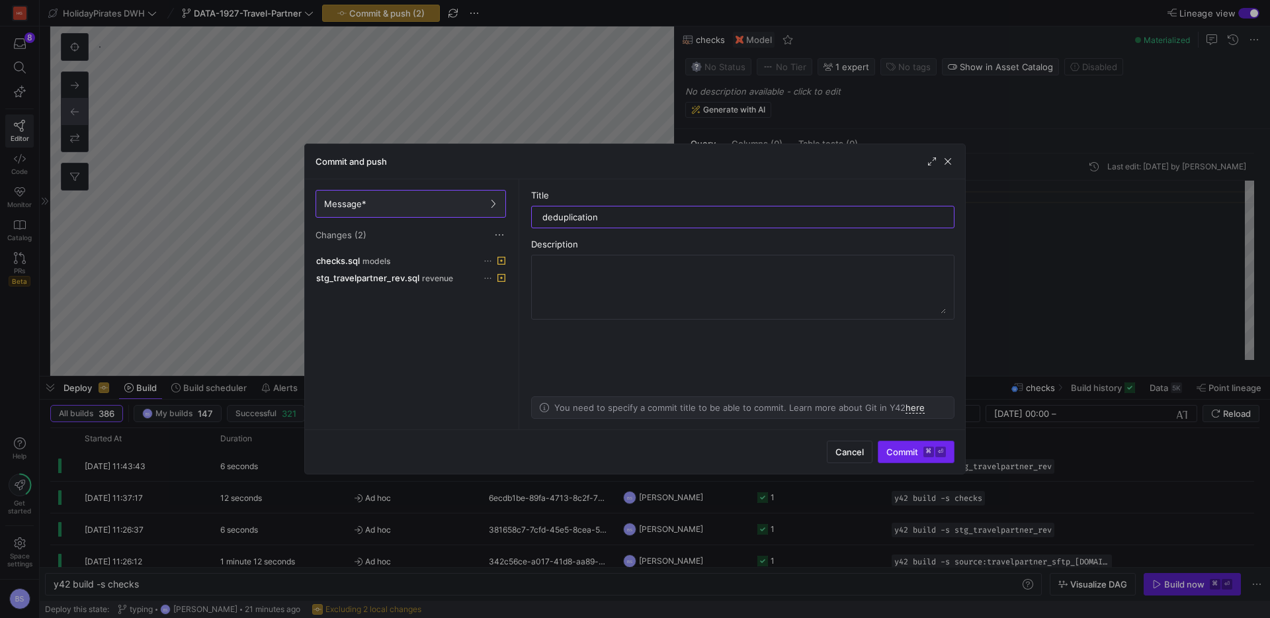
type input "deduplication"
click at [907, 458] on span "submit" at bounding box center [916, 451] width 75 height 21
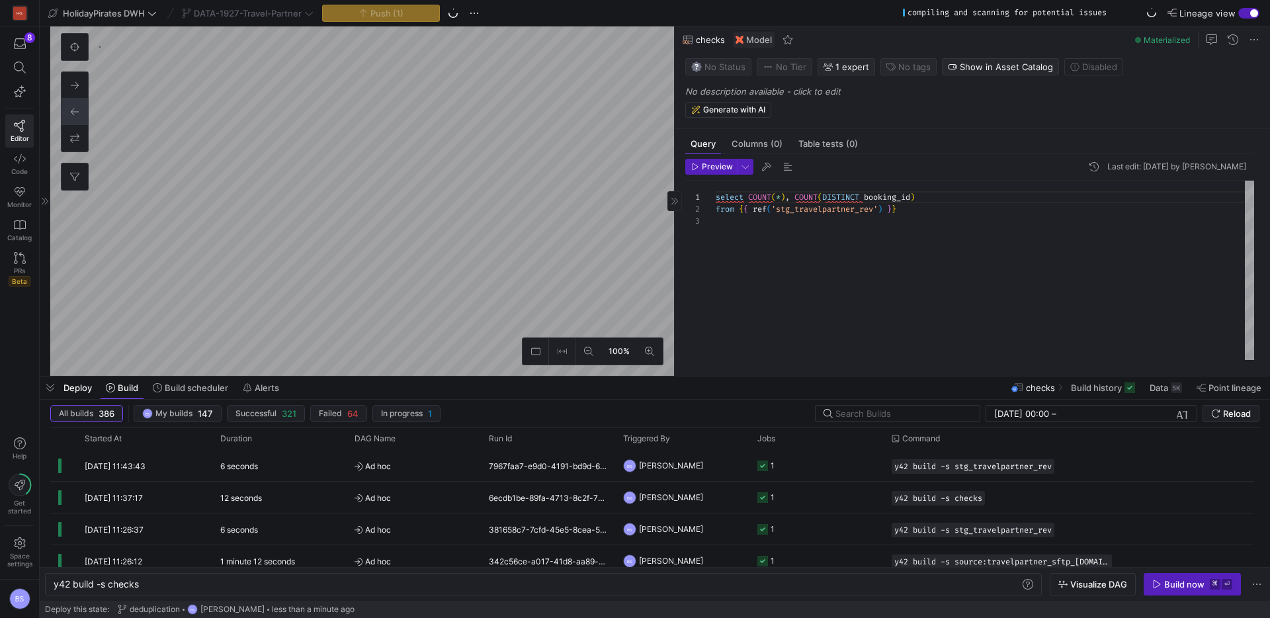
type textarea "{{ config(materialized = 'view') }} WITH source_data AS ( SELECT Status_Referen…"
type textarea "y42 build -s stg_travelpartner_rev"
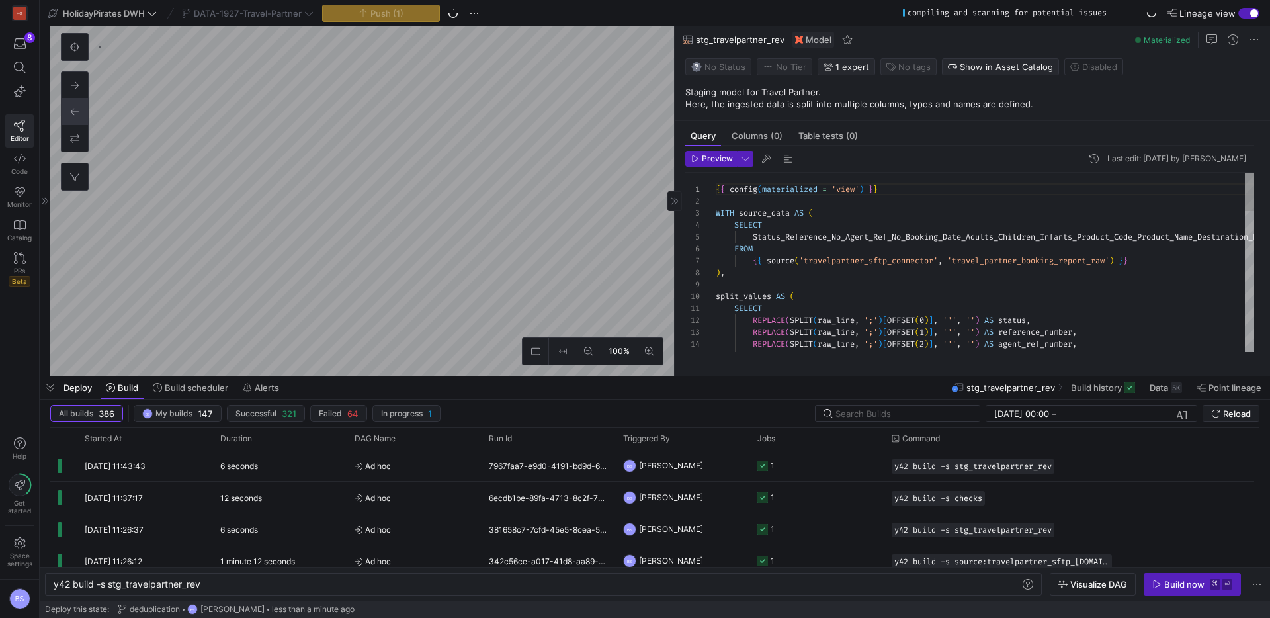
scroll to position [119, 0]
click at [1018, 103] on p "Staging model for Travel Partner. Here, the ingested data is split into multipl…" at bounding box center [976, 98] width 580 height 24
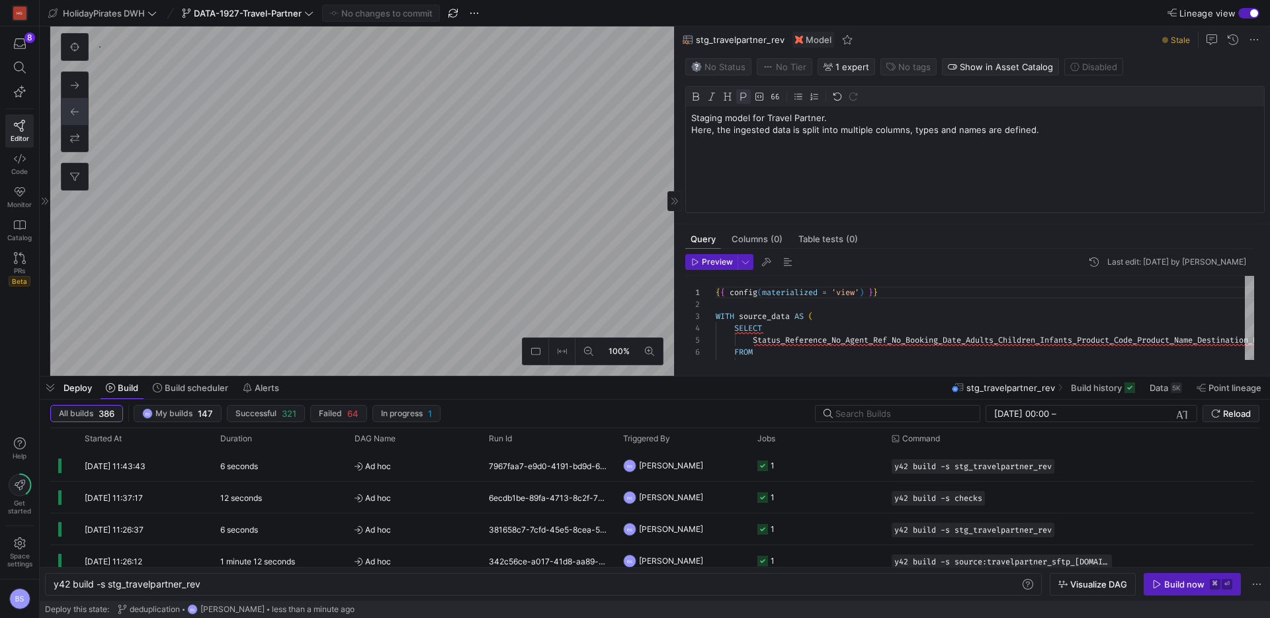
drag, startPoint x: 729, startPoint y: 132, endPoint x: 682, endPoint y: 131, distance: 46.3
click at [682, 131] on y42-asset-editor-sidebar "Status No Status Tier No Tier Experts BS Boris Salvati 1 expert Tags No tags Sh…" at bounding box center [973, 138] width 596 height 171
click at [912, 118] on p "Staging model for Travel Partner: ingested data is split into multiple columns,…" at bounding box center [975, 118] width 568 height 12
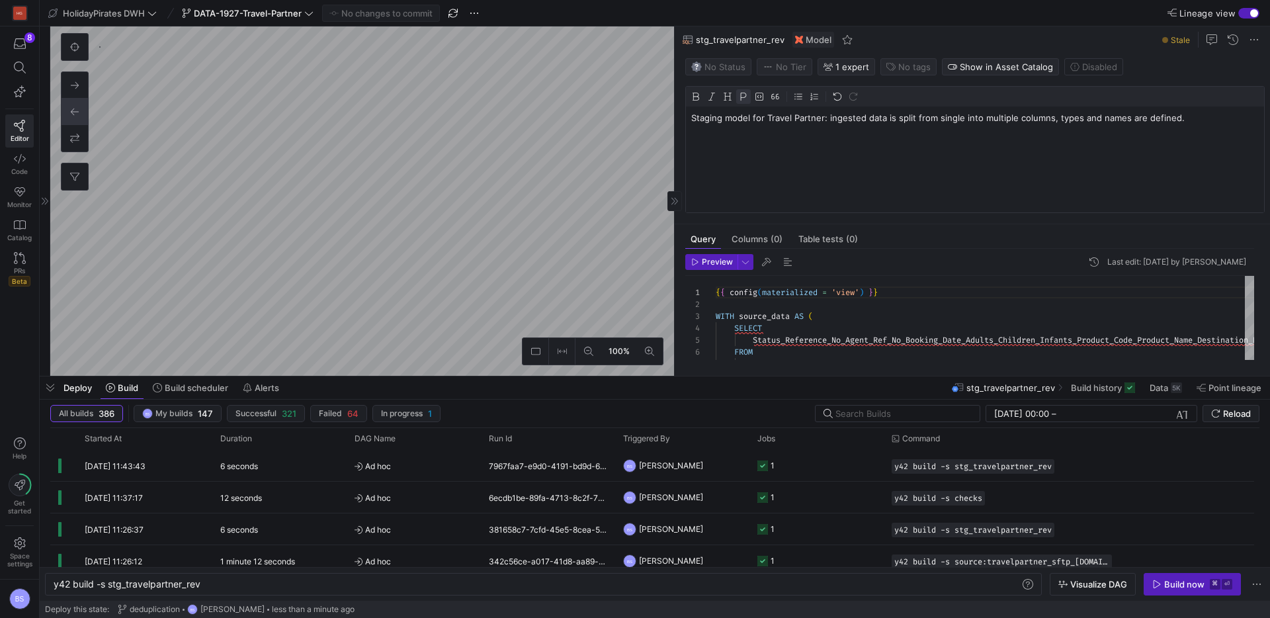
click at [1053, 120] on p "Staging model for Travel Partner: ingested data is split from single into multi…" at bounding box center [975, 118] width 568 height 12
click at [1117, 121] on p "Staging model for Travel Partner: ingested data is split from single into multi…" at bounding box center [975, 118] width 568 height 12
click at [1212, 114] on p "Staging model for Travel Partner: ingested data is split from single into multi…" at bounding box center [975, 118] width 568 height 12
click at [706, 129] on p "booking_id is defined as concatenation between the reference_number and the pro…" at bounding box center [975, 130] width 568 height 12
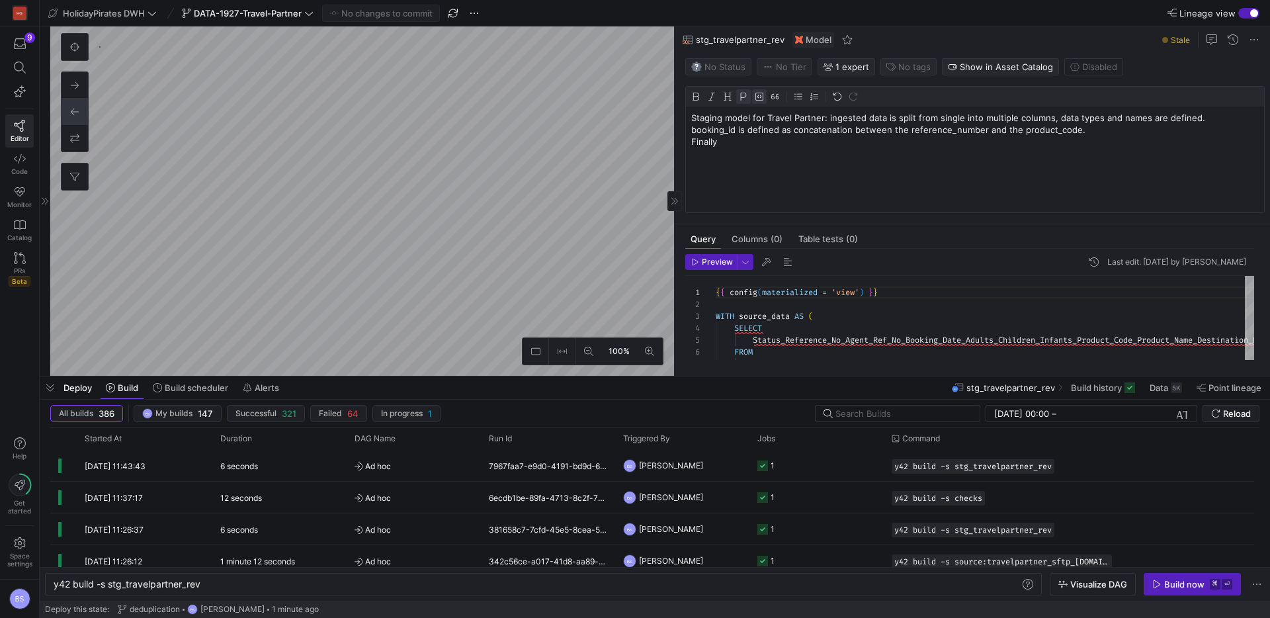
click at [757, 95] on img at bounding box center [759, 96] width 9 height 9
click at [937, 132] on p "booking_id is defined as concatenation between the reference_number and the pro…" at bounding box center [975, 130] width 568 height 12
drag, startPoint x: 937, startPoint y: 132, endPoint x: 881, endPoint y: 115, distance: 58.6
click at [936, 132] on p "booking_id is defined as concatenation between the reference_number and the pro…" at bounding box center [975, 130] width 568 height 12
drag, startPoint x: 756, startPoint y: 95, endPoint x: 790, endPoint y: 103, distance: 34.7
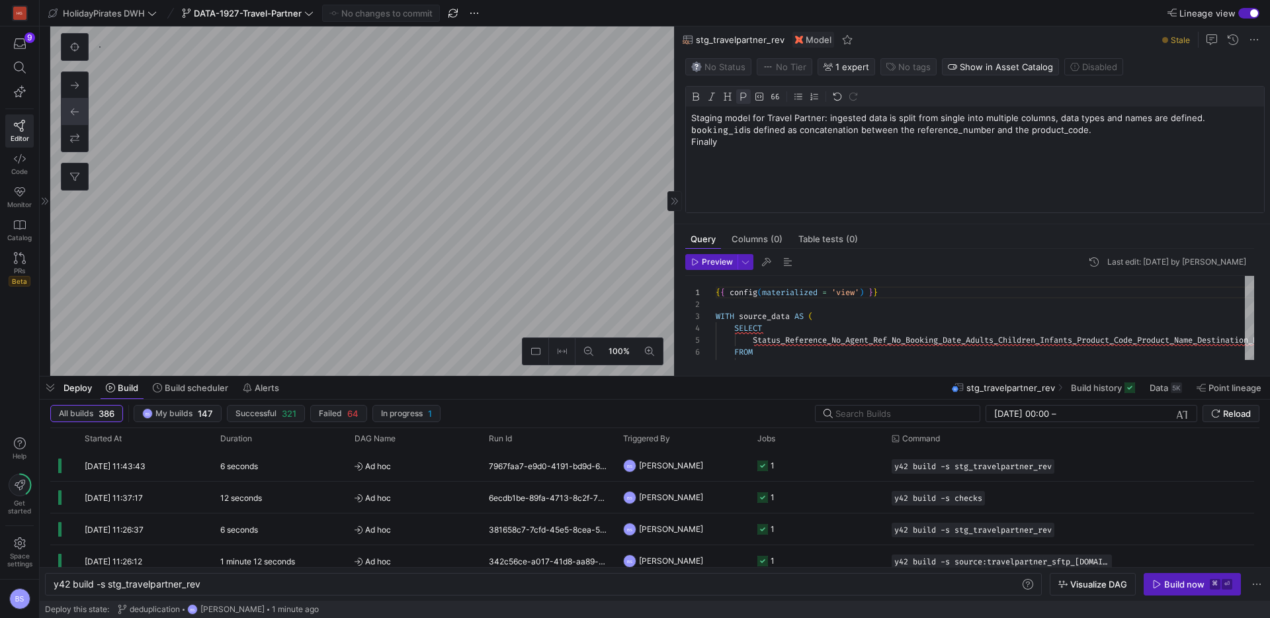
click at [756, 95] on img at bounding box center [759, 96] width 9 height 9
click at [1042, 132] on p "booking_id is defined as concatenation between the reference_number and the pro…" at bounding box center [975, 130] width 568 height 12
drag, startPoint x: 1042, startPoint y: 132, endPoint x: 832, endPoint y: 101, distance: 212.7
click at [1042, 133] on p "booking_id is defined as concatenation between the reference_number and the pro…" at bounding box center [975, 130] width 568 height 12
drag, startPoint x: 758, startPoint y: 98, endPoint x: 748, endPoint y: 100, distance: 9.5
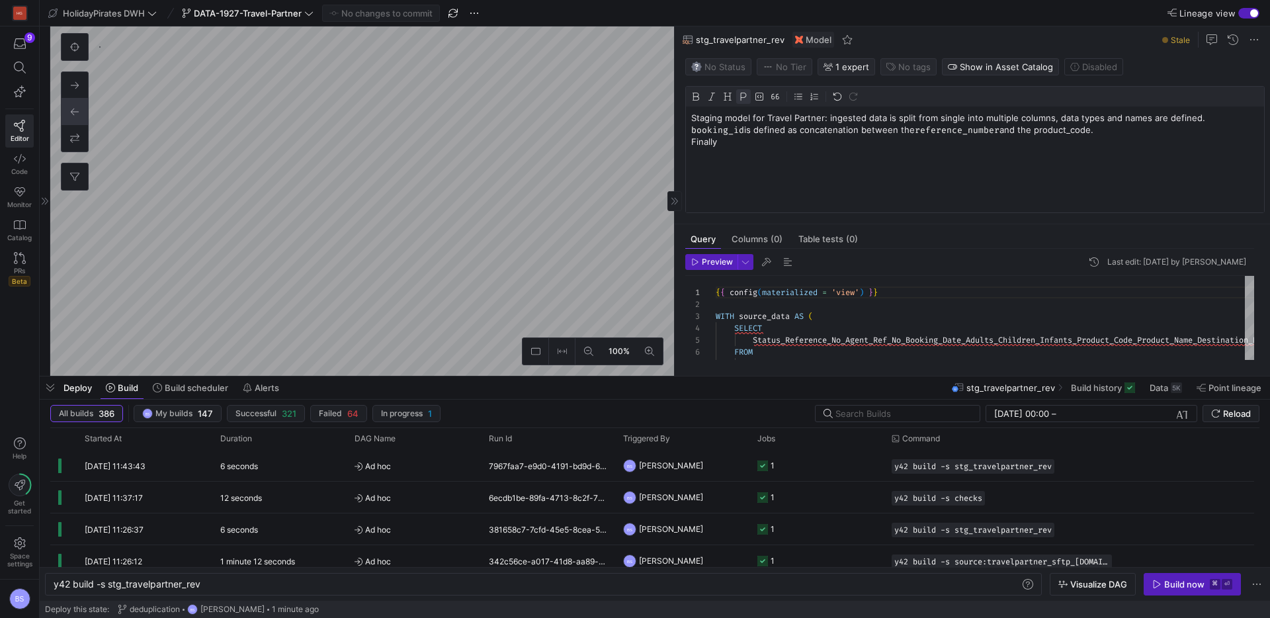
click at [756, 98] on img at bounding box center [759, 96] width 9 height 9
drag, startPoint x: 822, startPoint y: 117, endPoint x: 766, endPoint y: 118, distance: 55.6
click at [766, 118] on p "Staging model for Travel Partner: ingested data is split from single into multi…" at bounding box center [975, 118] width 568 height 12
click at [697, 95] on img at bounding box center [695, 96] width 9 height 9
click at [763, 140] on p "Finally" at bounding box center [975, 142] width 568 height 12
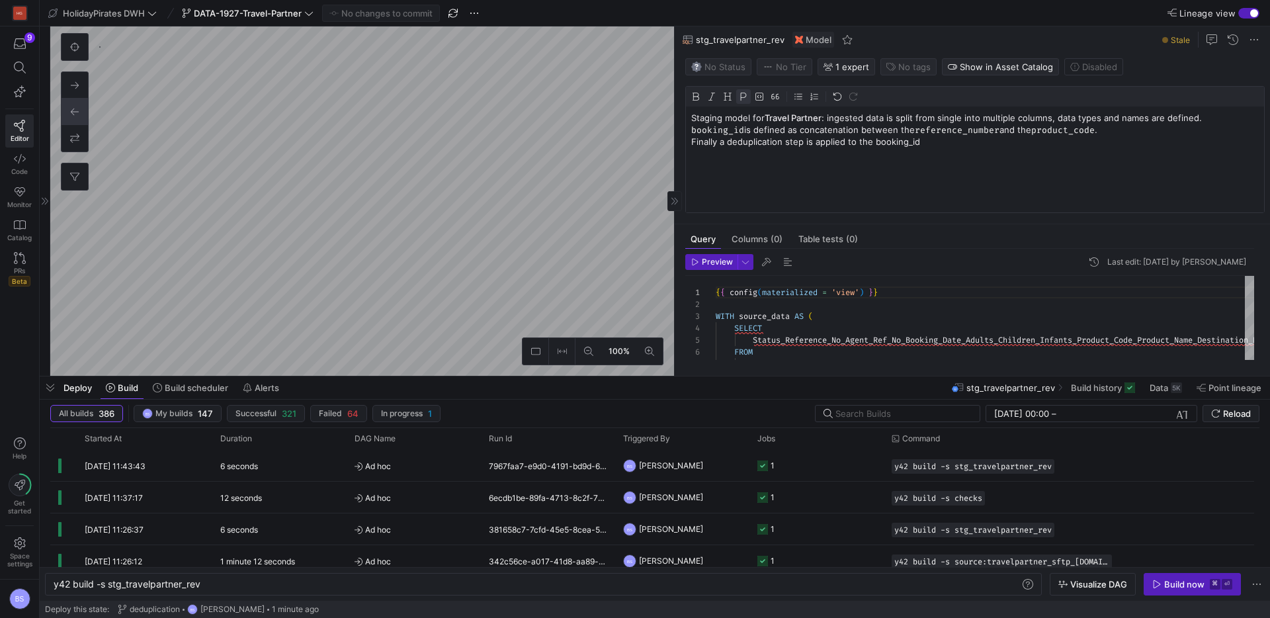
click at [902, 146] on p "Finally a deduplication step is applied to the booking_id" at bounding box center [975, 142] width 568 height 12
click at [759, 97] on img at bounding box center [759, 96] width 9 height 9
click at [758, 101] on div at bounding box center [759, 96] width 15 height 15
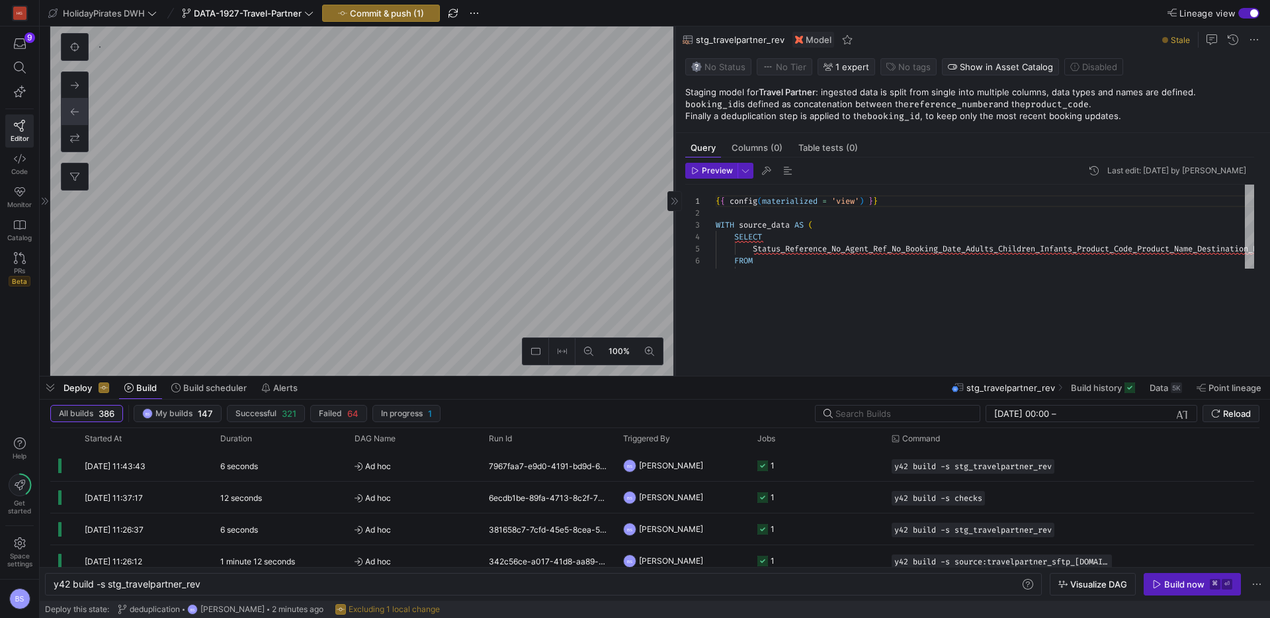
type textarea "select COUNT(*), COUNT(DISTINCT booking_id) from {{ ref('stg_travelpartner_rev'…"
type textarea "y42 build -s checks"
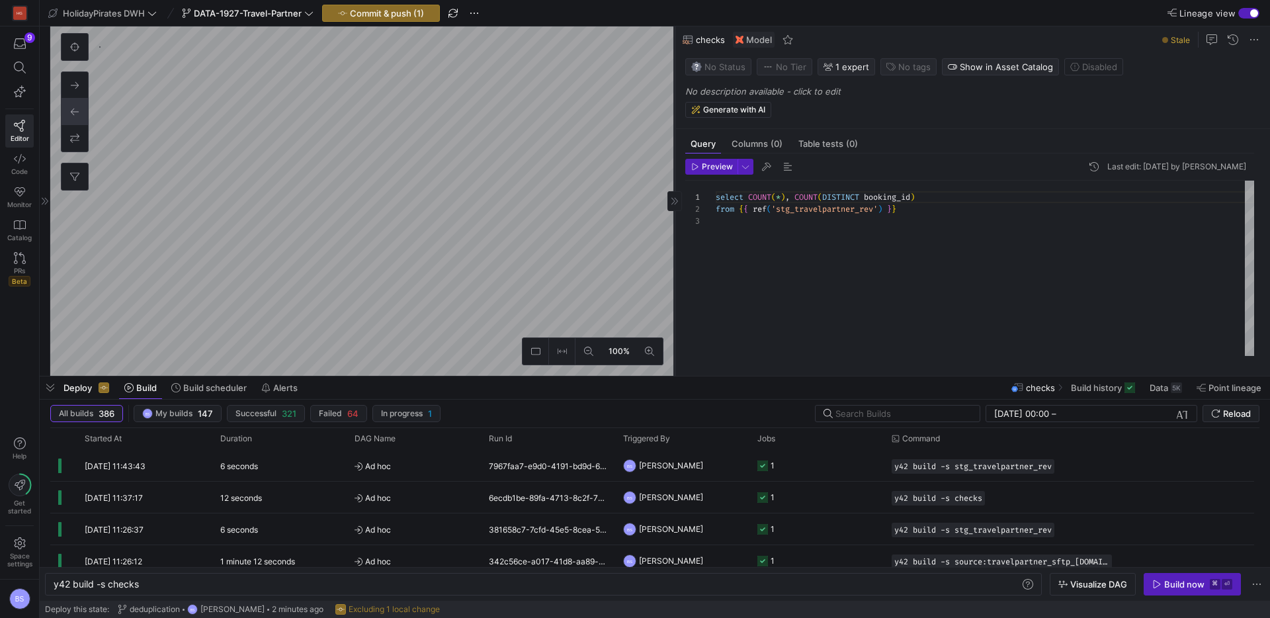
scroll to position [24, 0]
click at [712, 164] on span "Preview" at bounding box center [717, 166] width 31 height 9
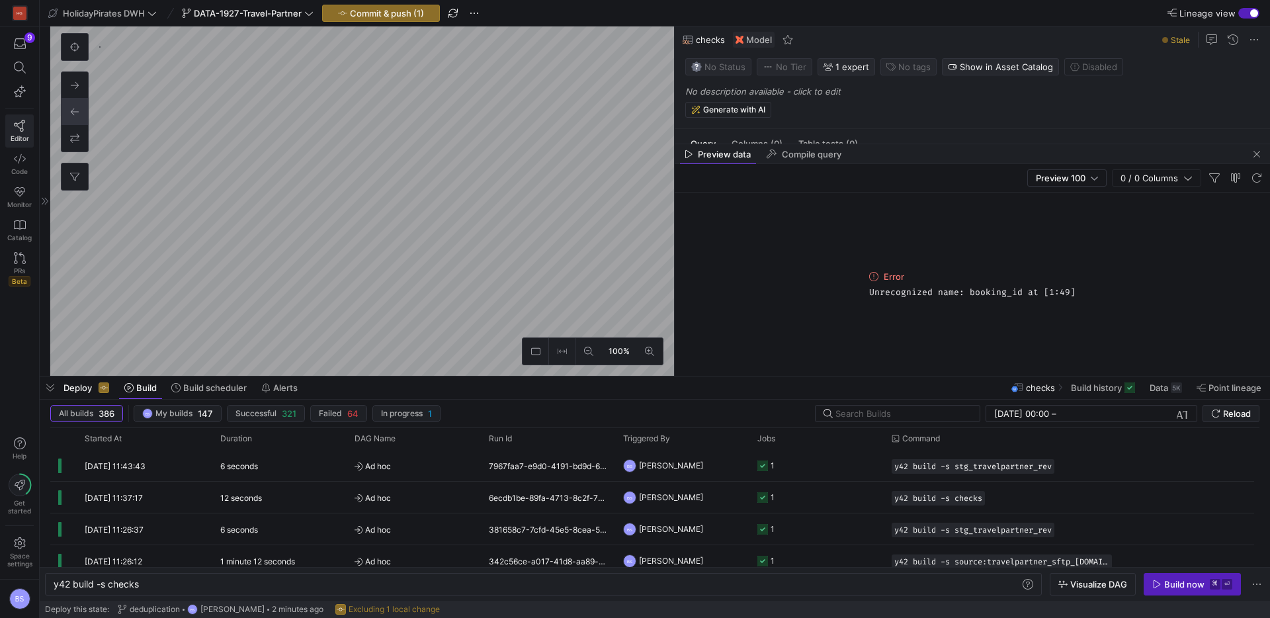
type textarea "{{ config(materialized = 'view') }} WITH source_data AS ( SELECT Status_Referen…"
type textarea "y42 build -s stg_travelpartner_rev"
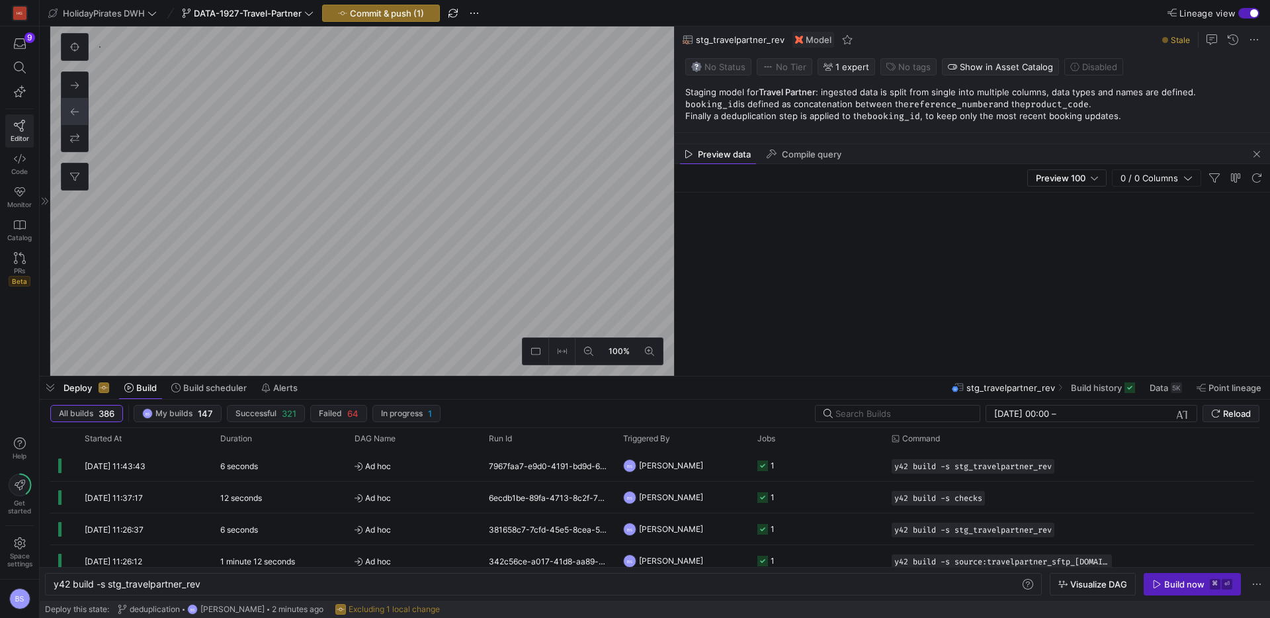
scroll to position [119, 0]
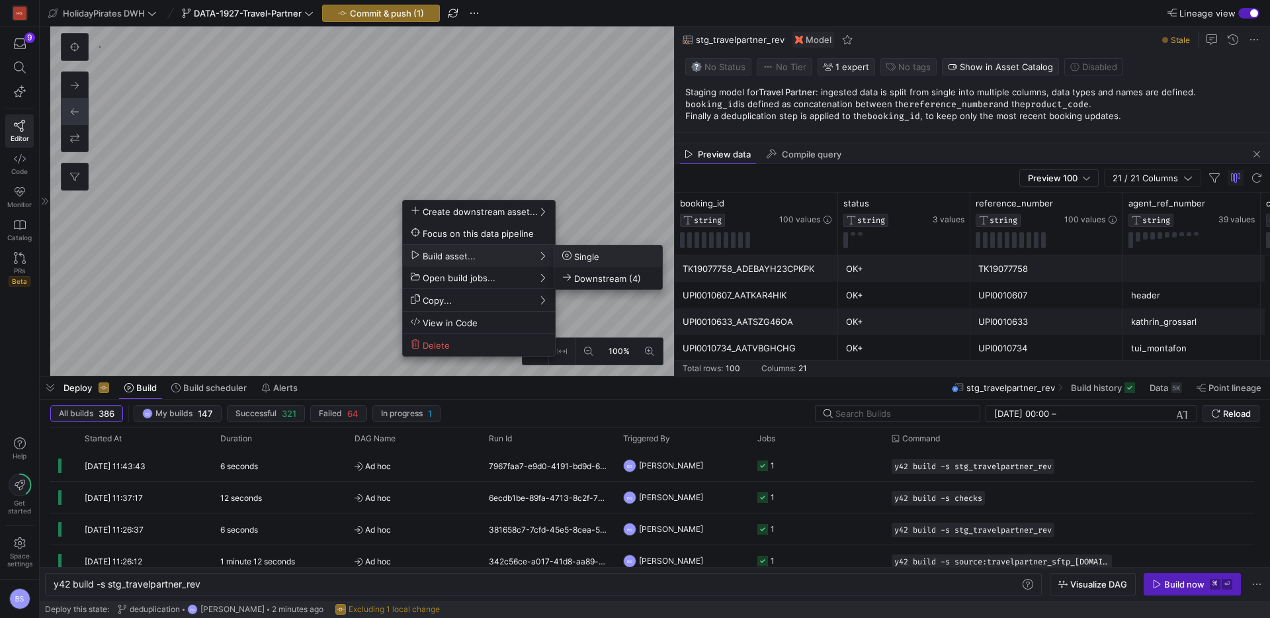
click at [574, 255] on span "Single" at bounding box center [580, 256] width 37 height 11
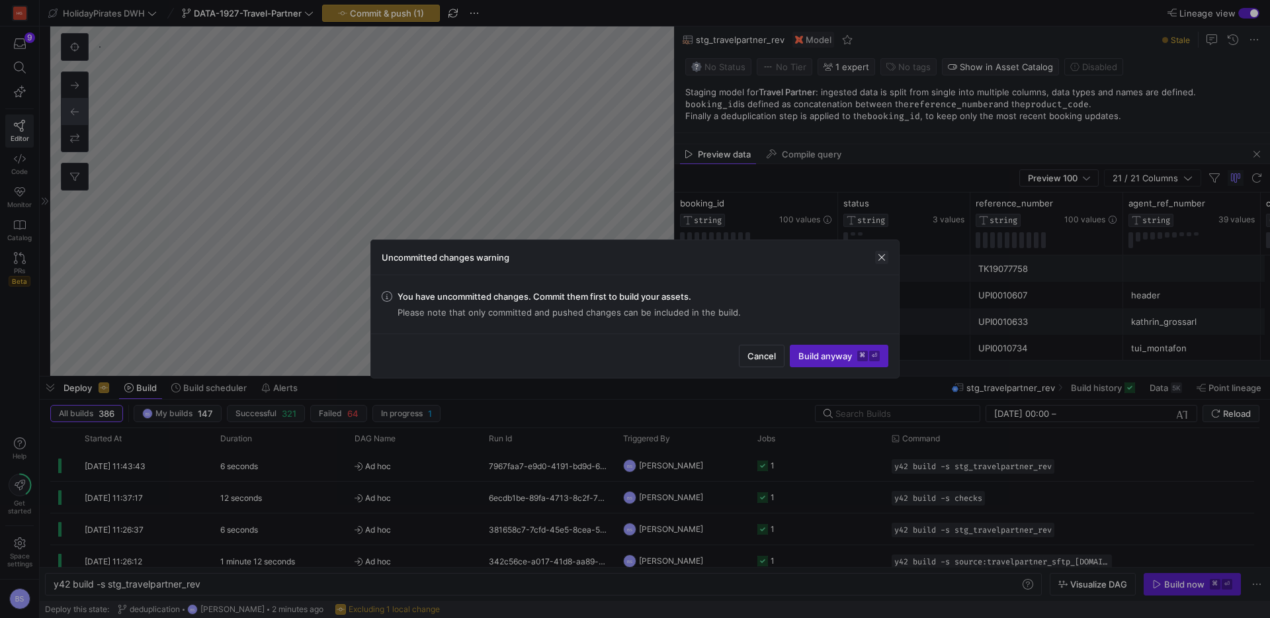
click at [883, 260] on span "button" at bounding box center [881, 257] width 13 height 13
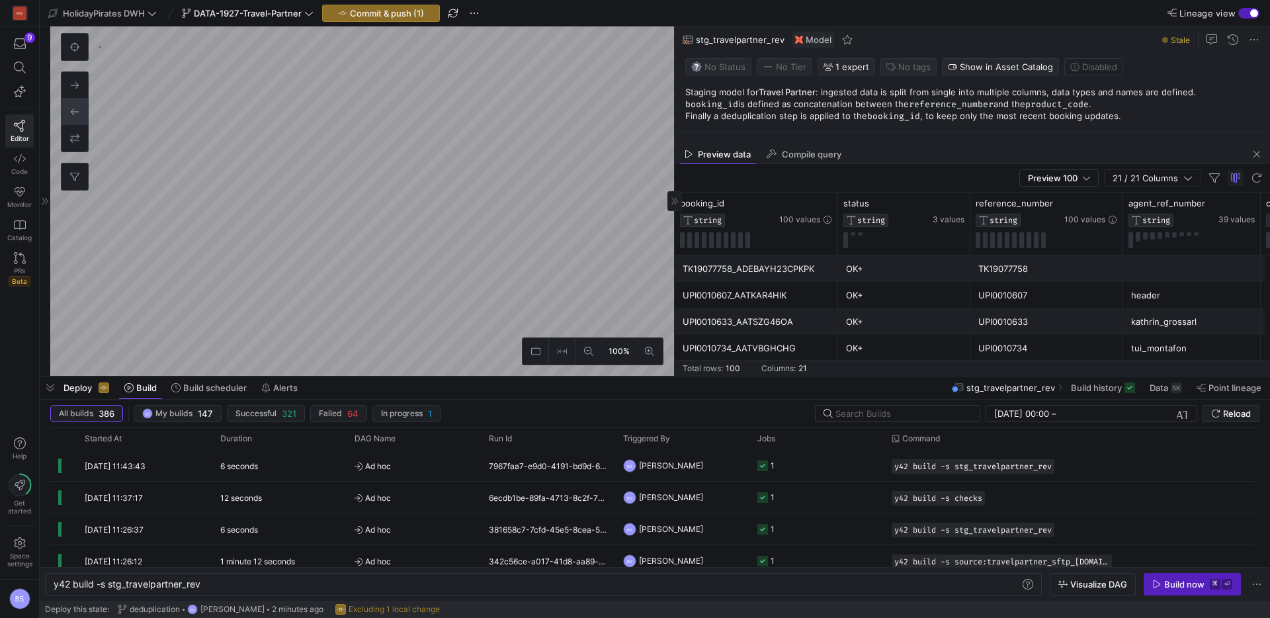
type textarea "select COUNT(*), COUNT(DISTINCT booking_id) from {{ ref('stg_travelpartner_rev'…"
type textarea "y42 build -s checks"
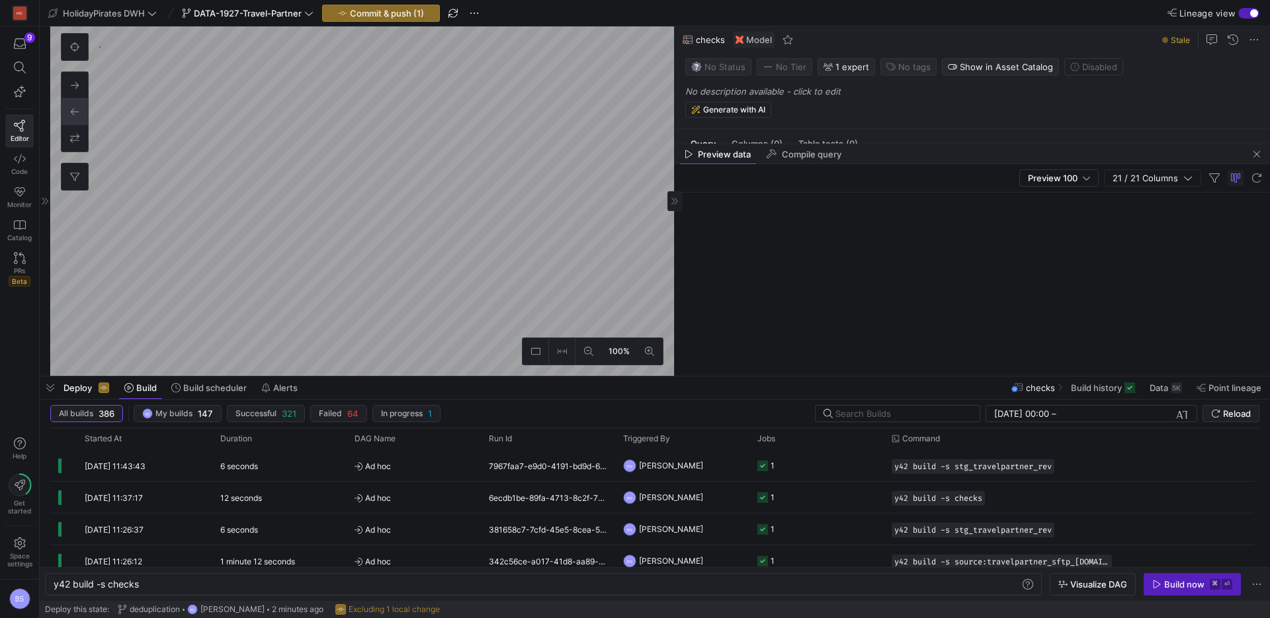
scroll to position [24, 0]
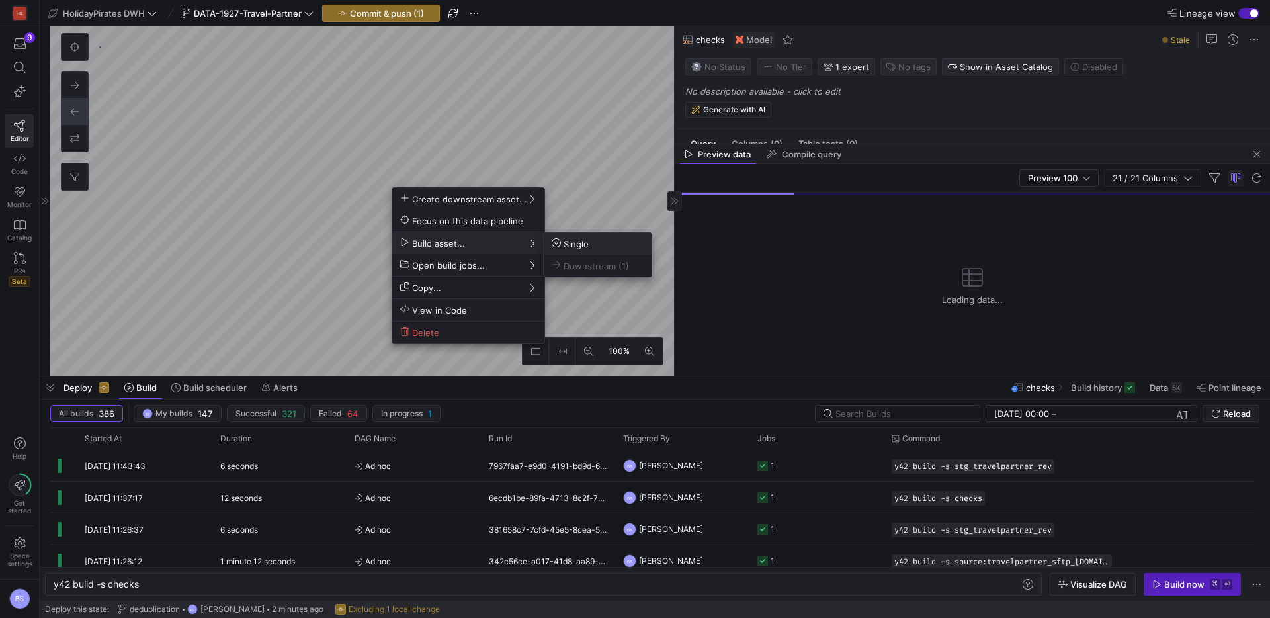
click at [598, 243] on span "Single" at bounding box center [598, 243] width 92 height 11
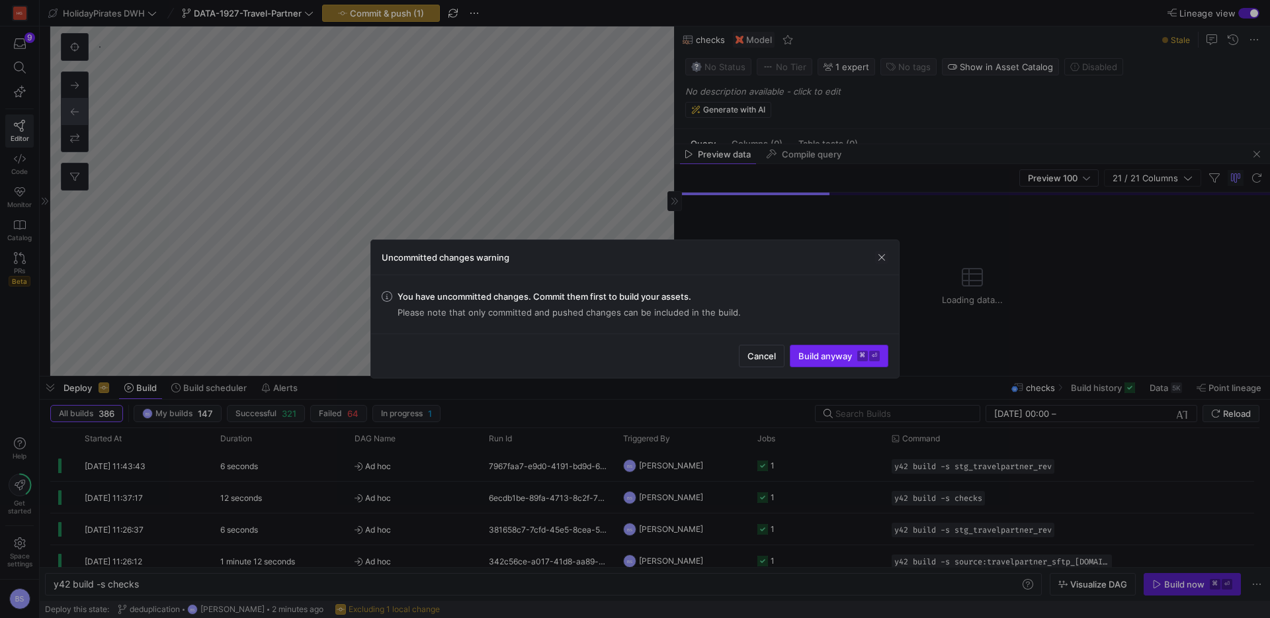
click at [832, 358] on span "Build anyway ⌘ ⏎" at bounding box center [839, 356] width 81 height 11
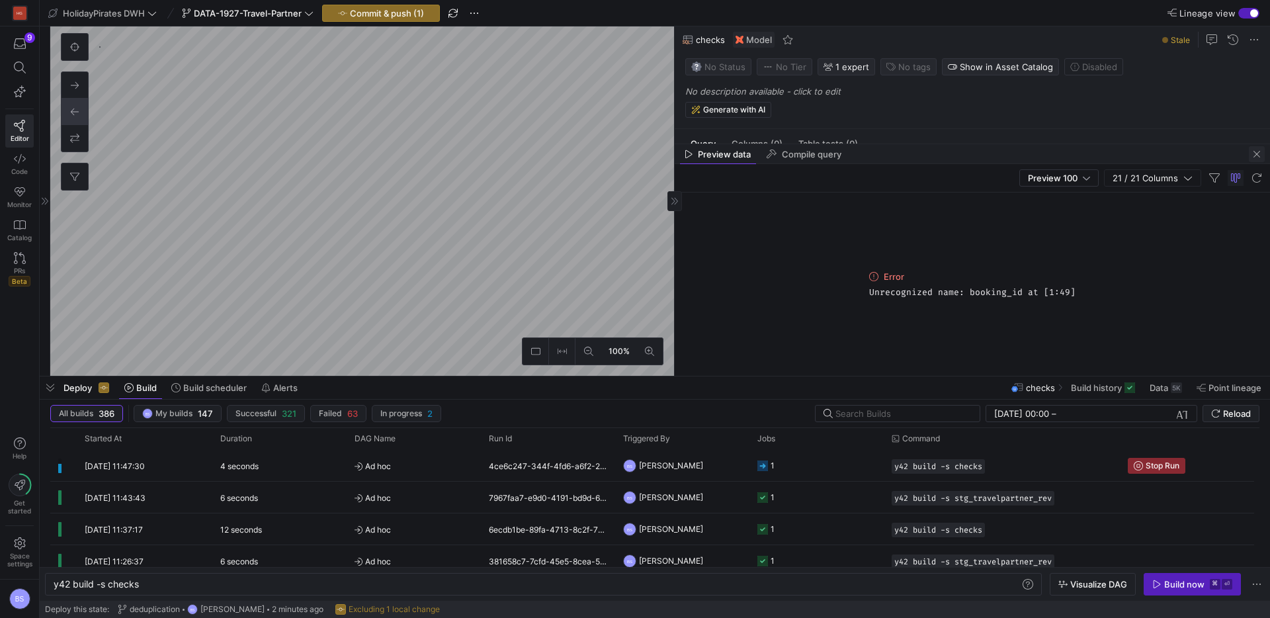
click at [1257, 155] on span "button" at bounding box center [1257, 154] width 16 height 16
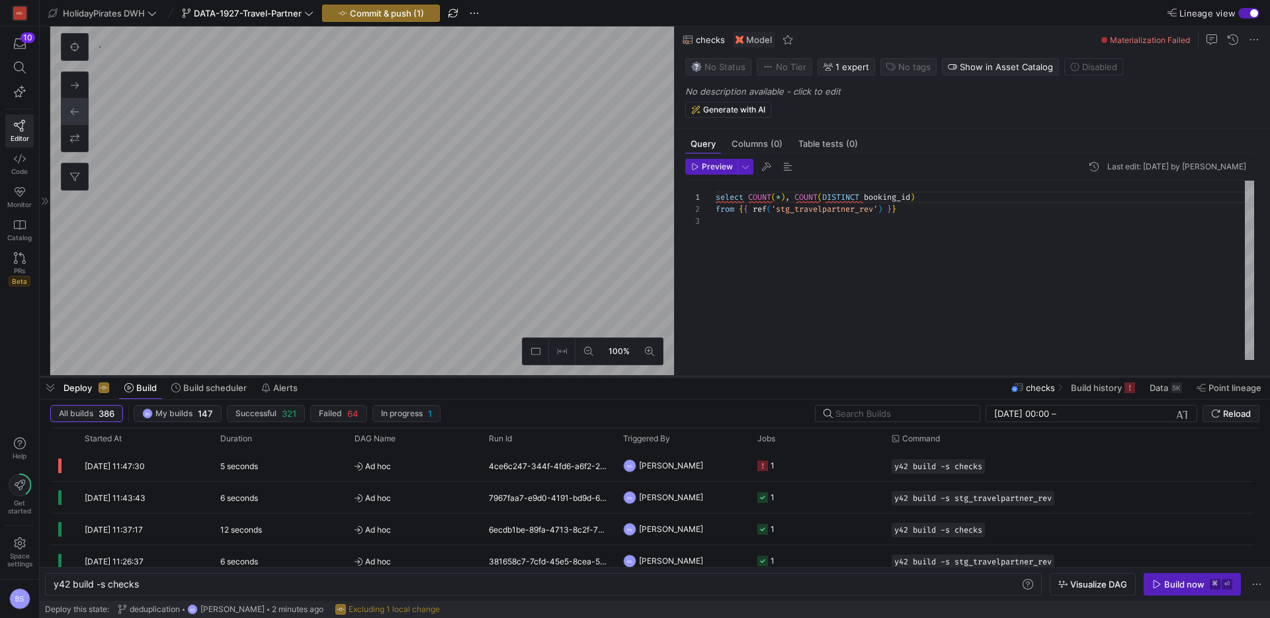
type textarea "{{ config(materialized = 'view') }} WITH source_data AS ( SELECT Status_Referen…"
type textarea "y42 build -s stg_travelpartner_rev"
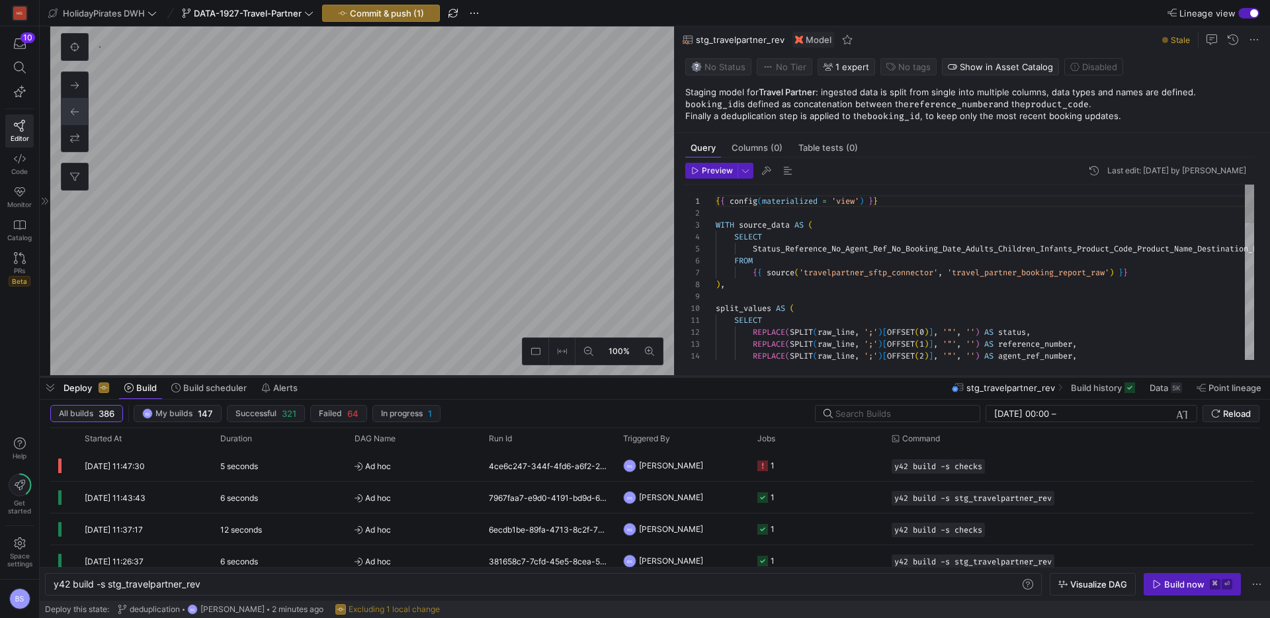
scroll to position [119, 0]
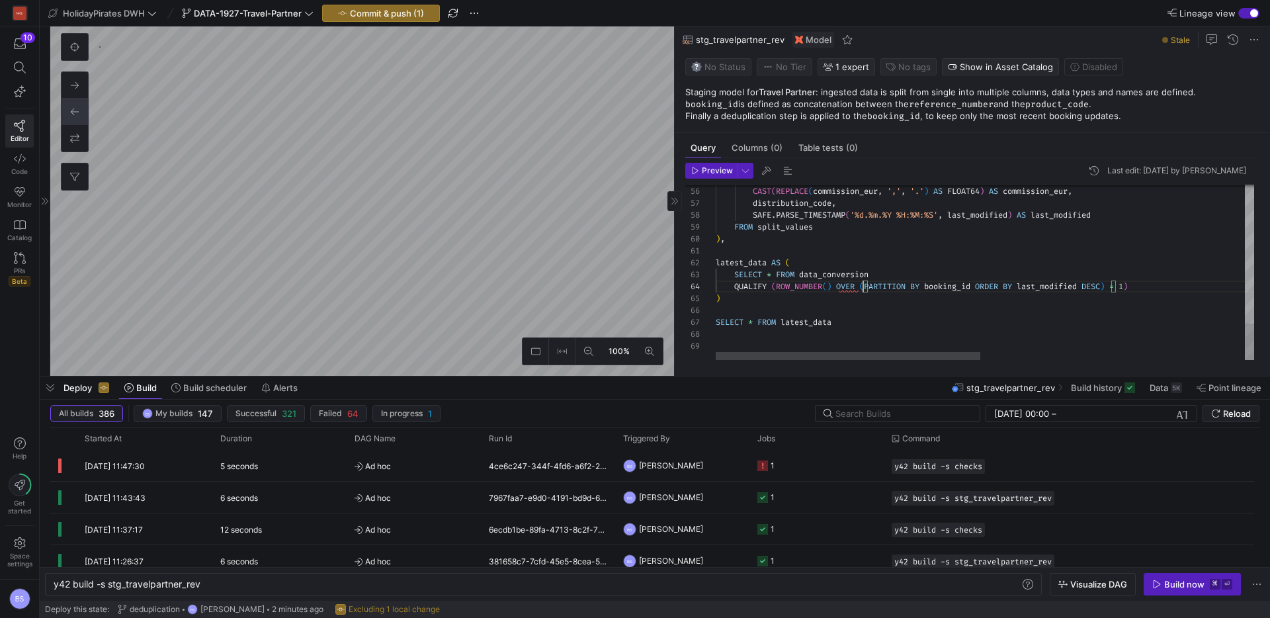
scroll to position [36, 148]
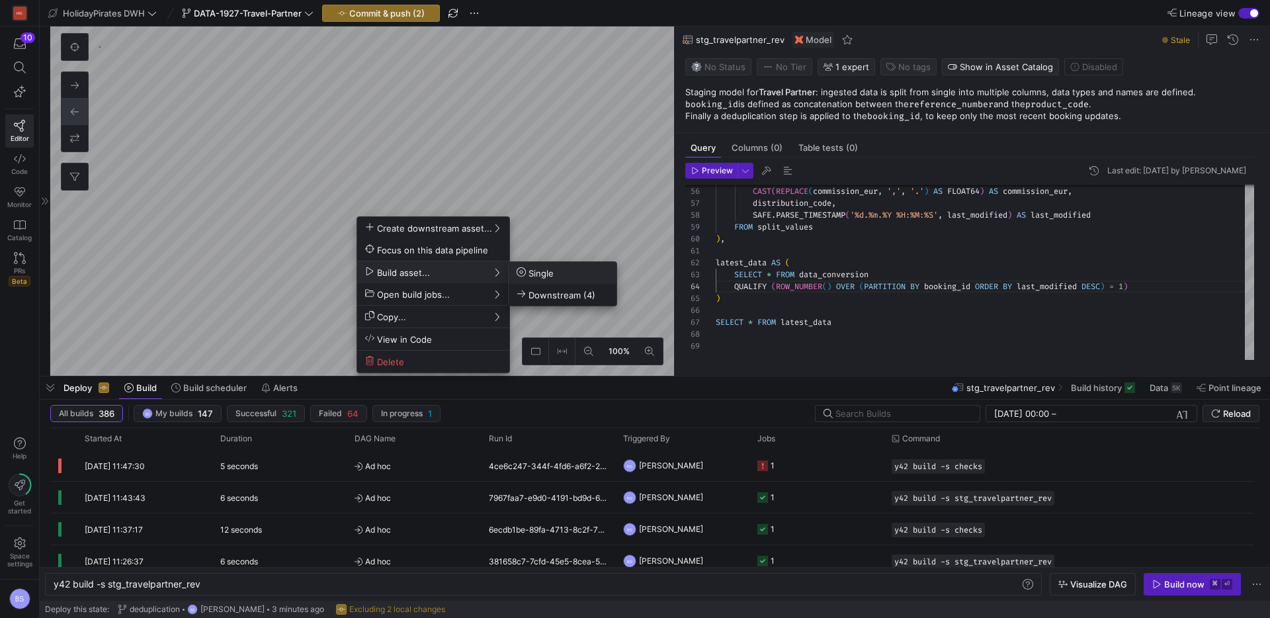
click at [528, 272] on span "Single" at bounding box center [535, 272] width 37 height 11
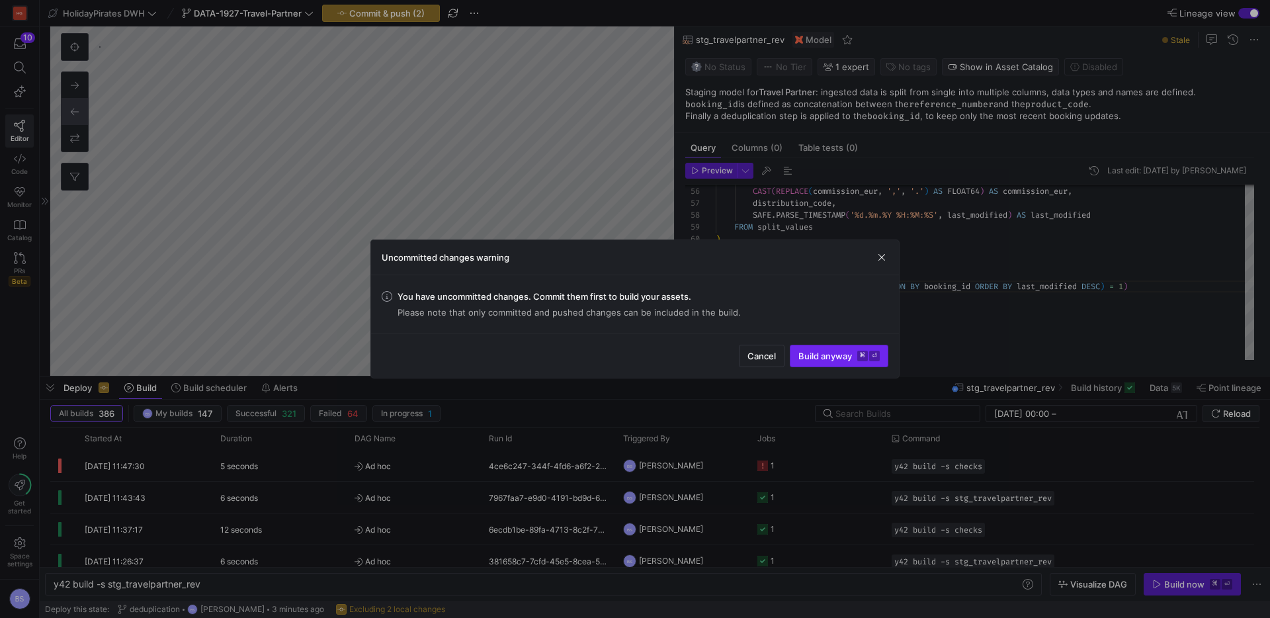
click at [827, 348] on span "submit" at bounding box center [839, 355] width 97 height 21
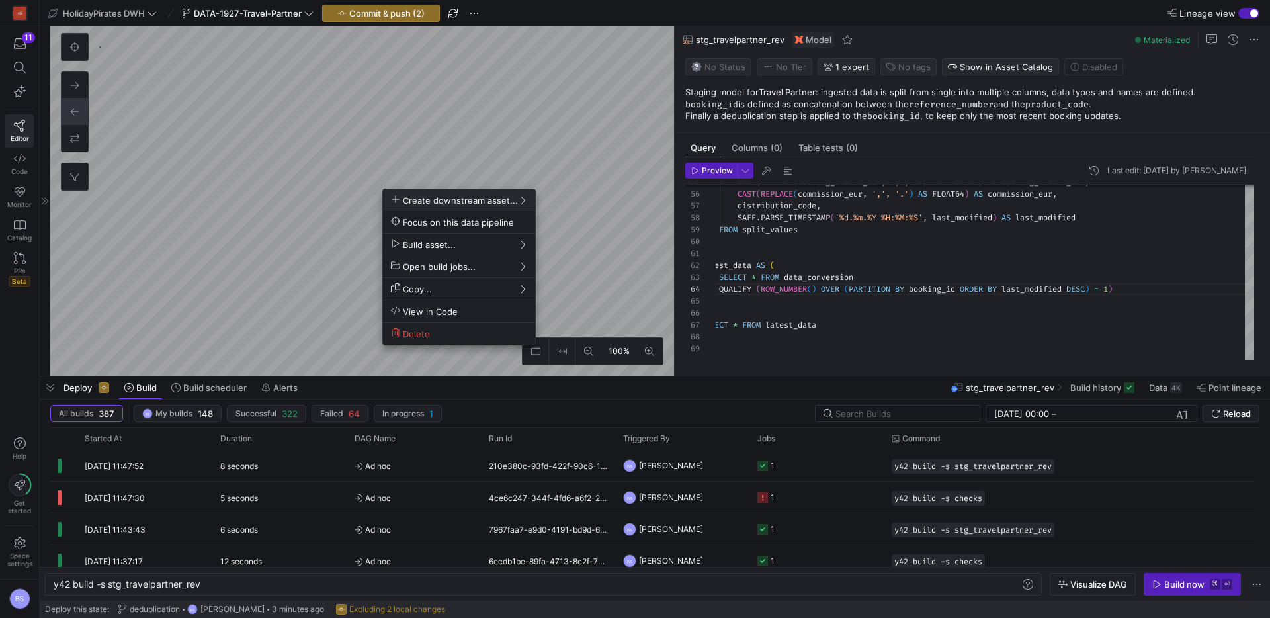
click at [339, 220] on div at bounding box center [635, 309] width 1270 height 618
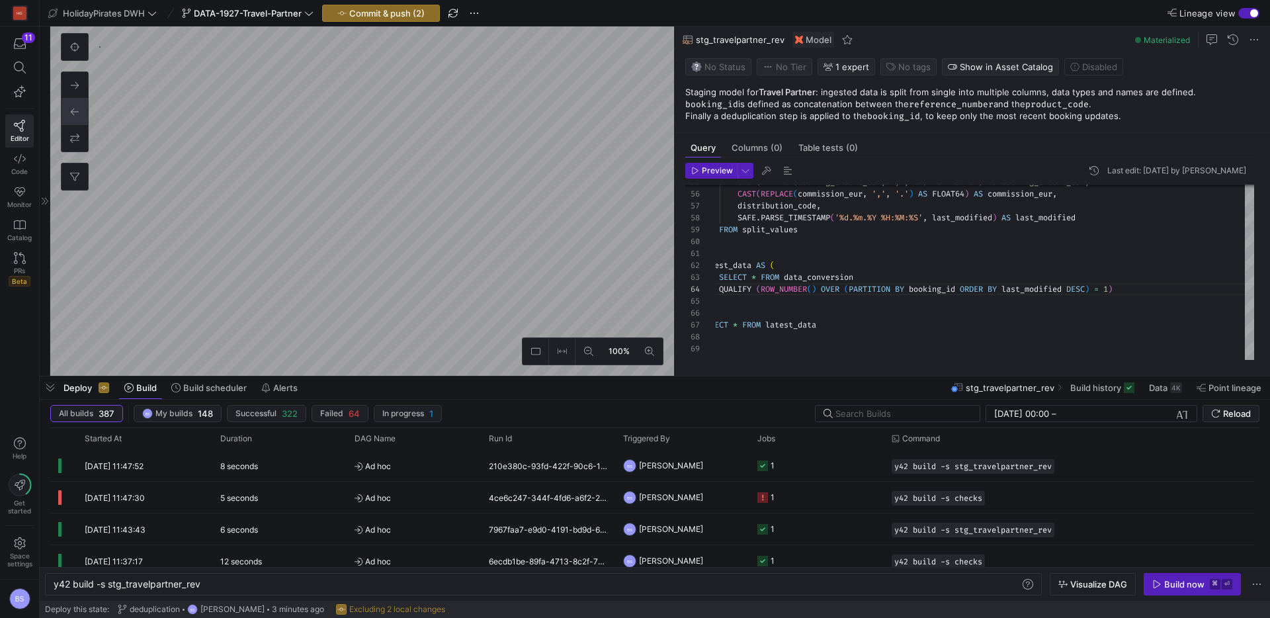
type textarea "select COUNT(*), COUNT(DISTINCT booking_id) from {{ ref('stg_travelpartner_rev'…"
type textarea "y42 build -s checks"
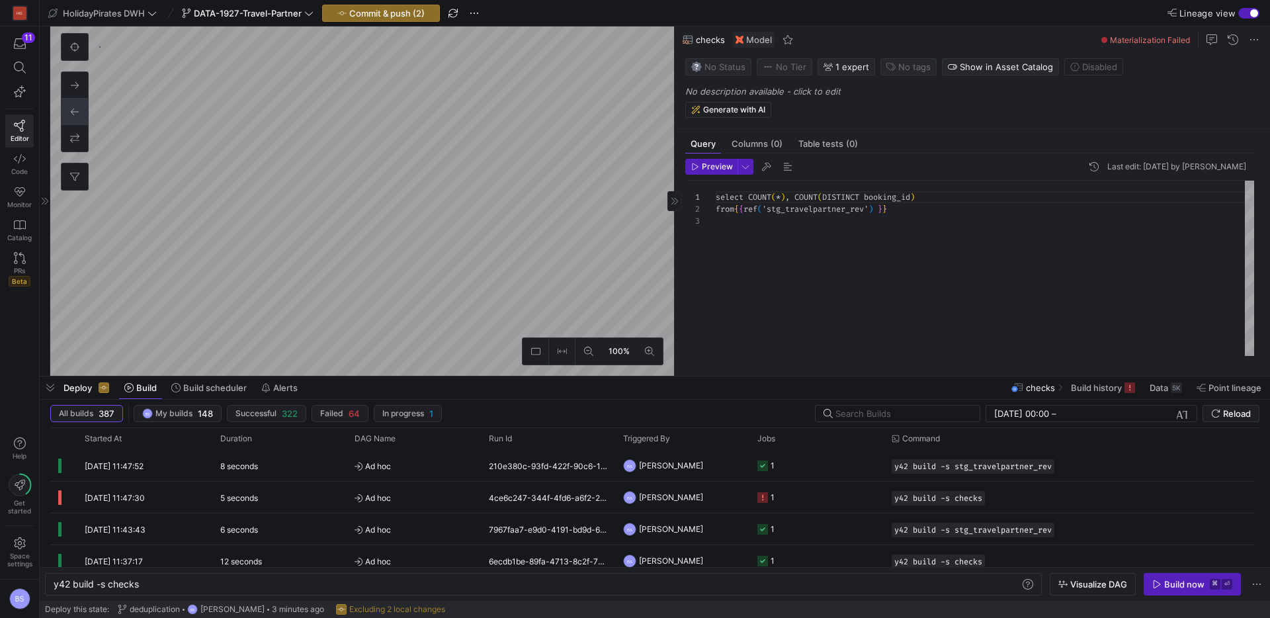
scroll to position [24, 0]
click at [729, 164] on span "Preview" at bounding box center [717, 166] width 31 height 9
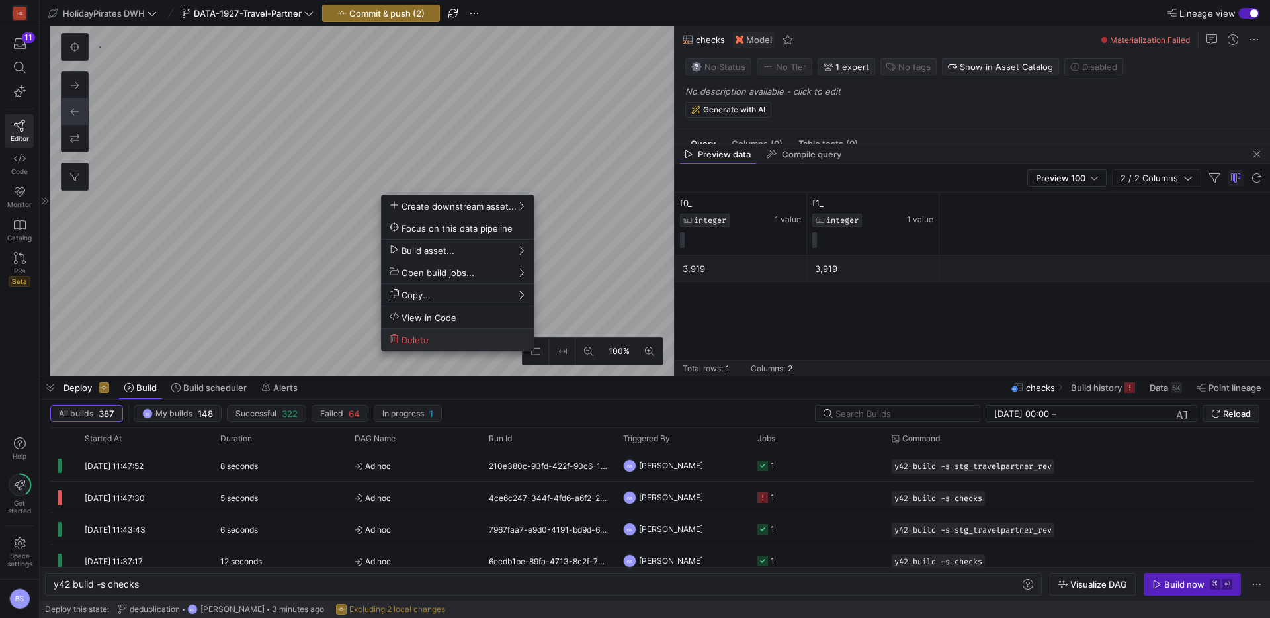
click at [424, 340] on span "Delete" at bounding box center [409, 339] width 39 height 11
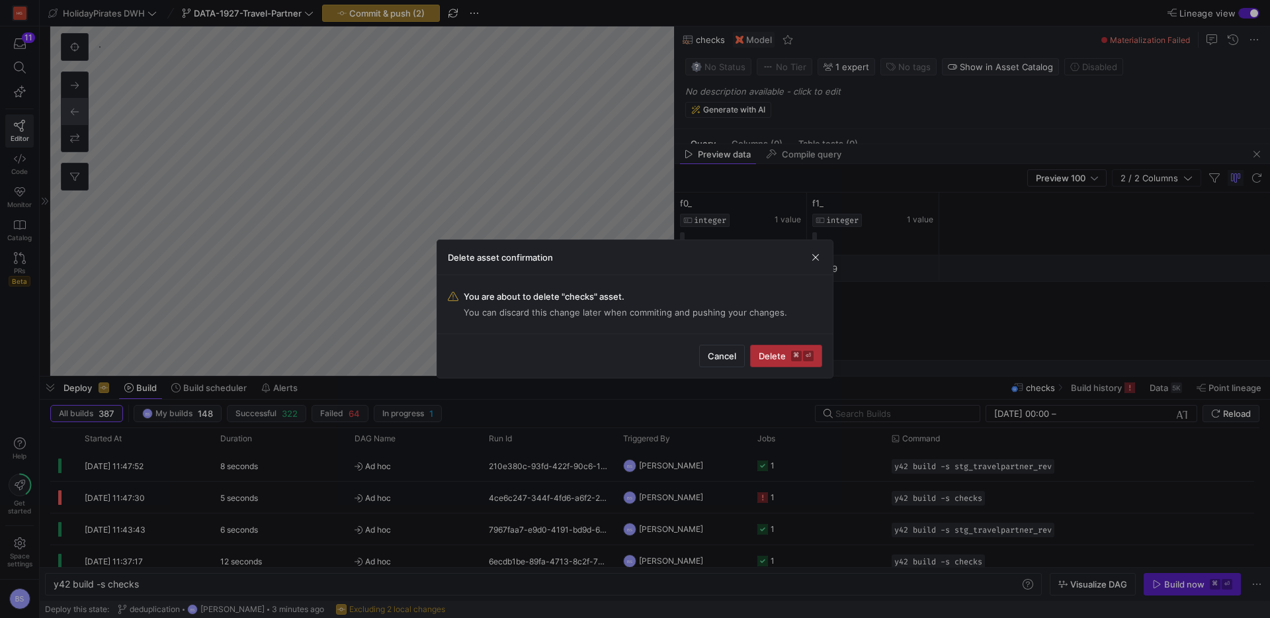
click at [778, 361] on span "submit" at bounding box center [786, 355] width 71 height 21
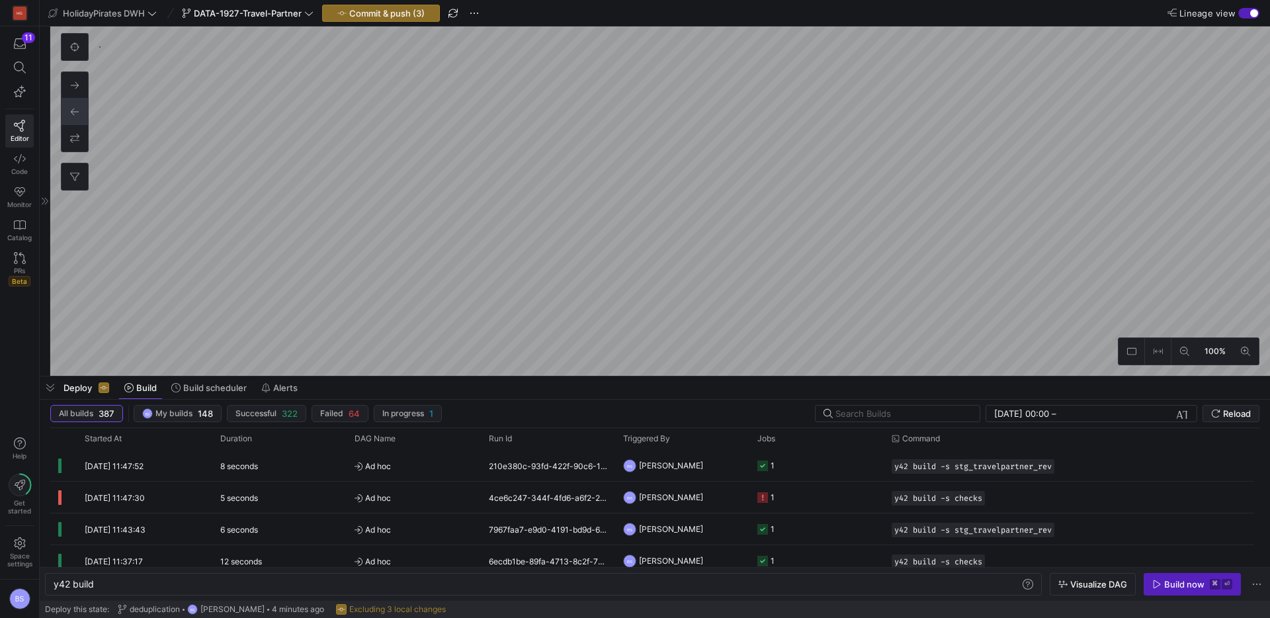
type textarea "y42 build -s stg_travelpartner_rev"
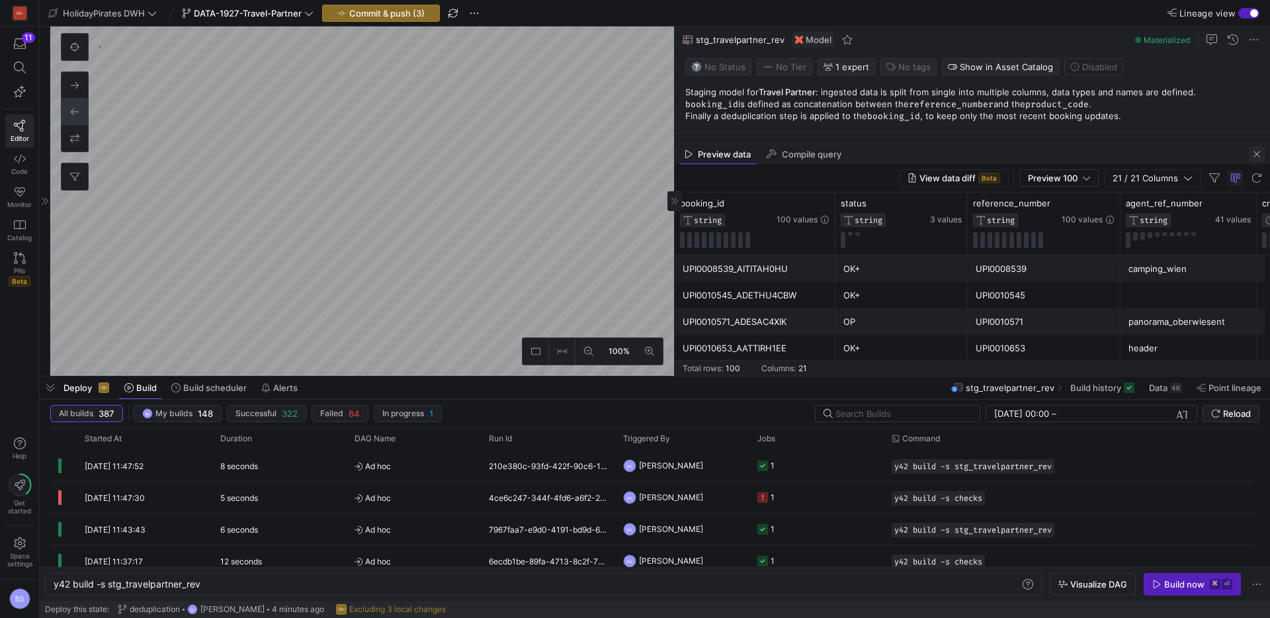
click at [1256, 154] on span "button" at bounding box center [1257, 154] width 16 height 16
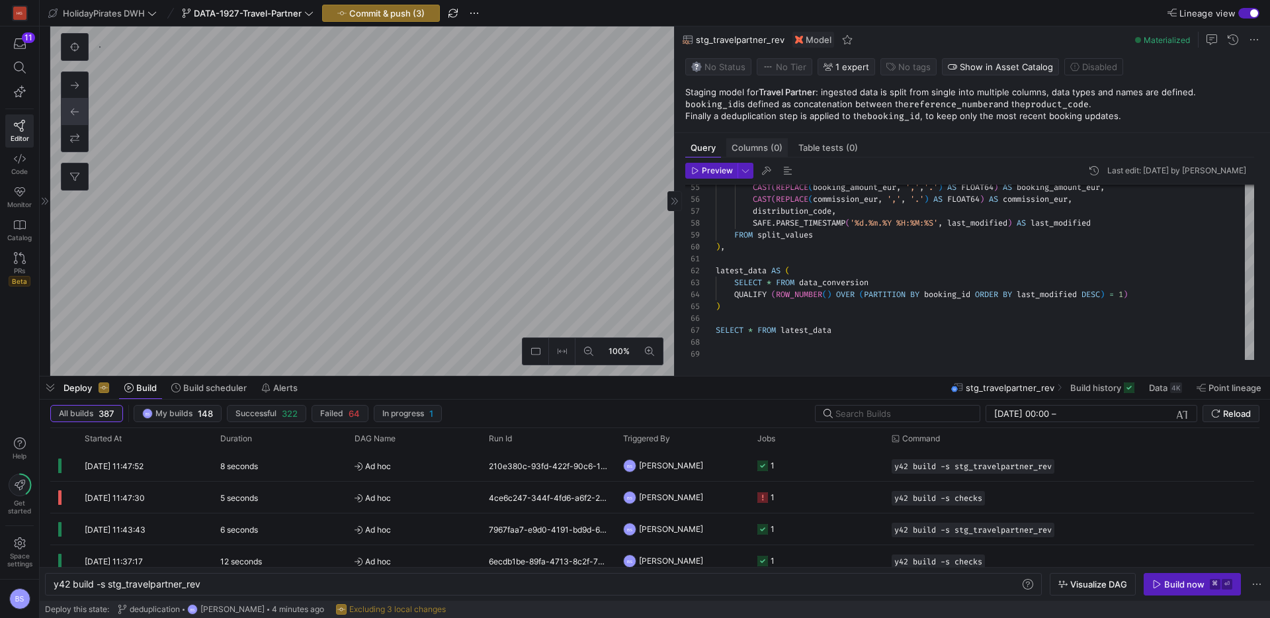
click at [742, 148] on span "Columns (0)" at bounding box center [757, 148] width 51 height 9
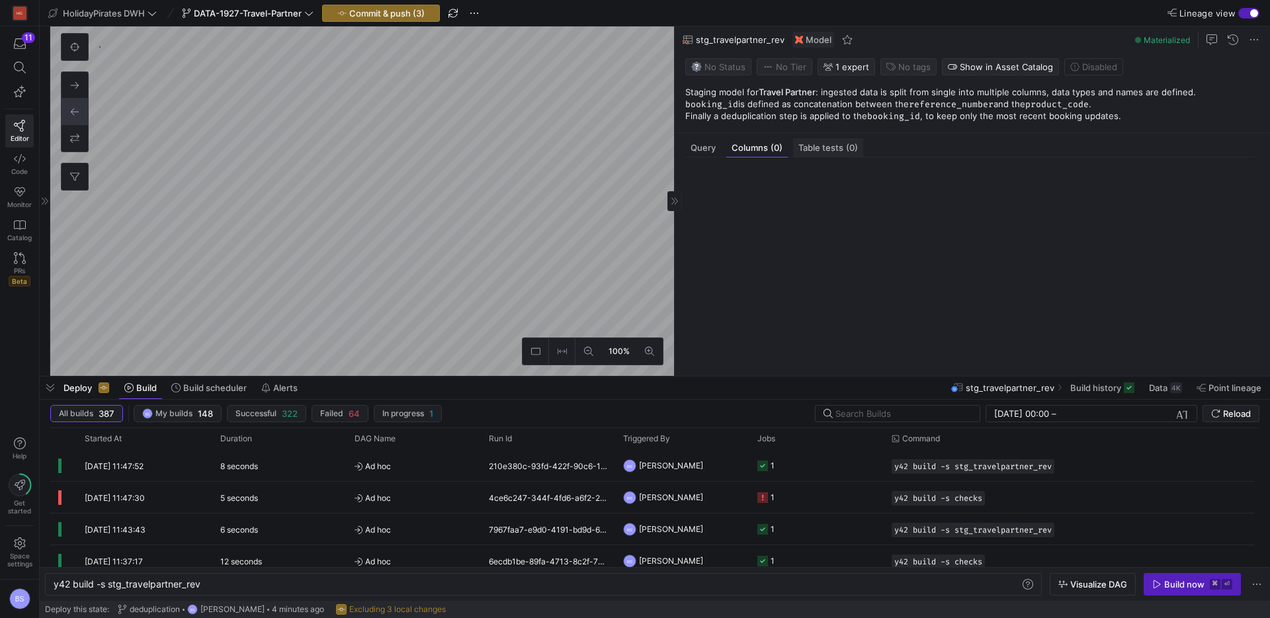
click at [826, 146] on span "Table tests (0)" at bounding box center [829, 148] width 60 height 9
click at [748, 149] on span "Columns (0)" at bounding box center [757, 148] width 51 height 9
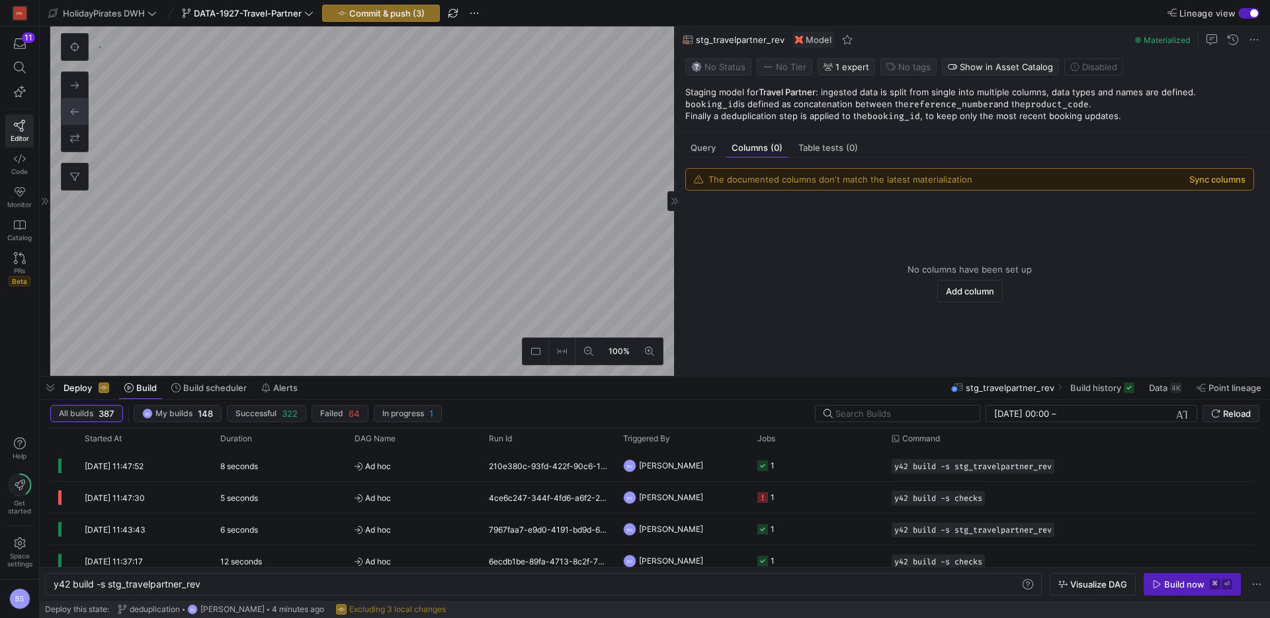
click at [1222, 181] on button "Sync columns" at bounding box center [1218, 179] width 56 height 11
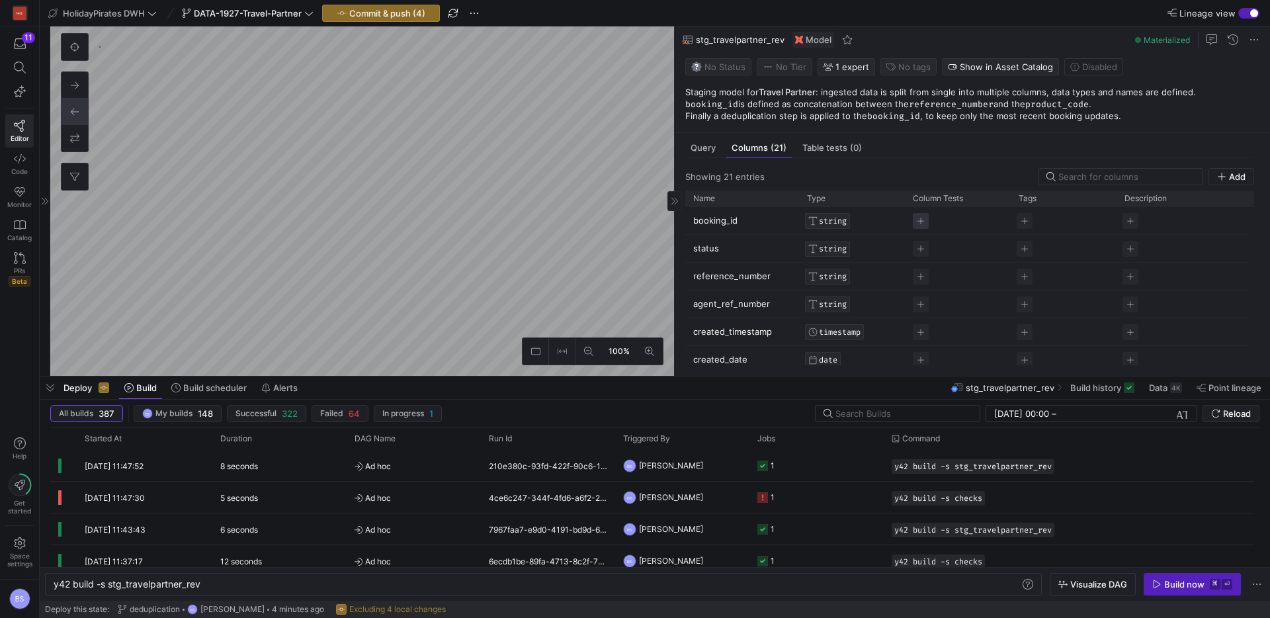
click at [925, 220] on span "Press SPACE to select this row." at bounding box center [921, 221] width 16 height 16
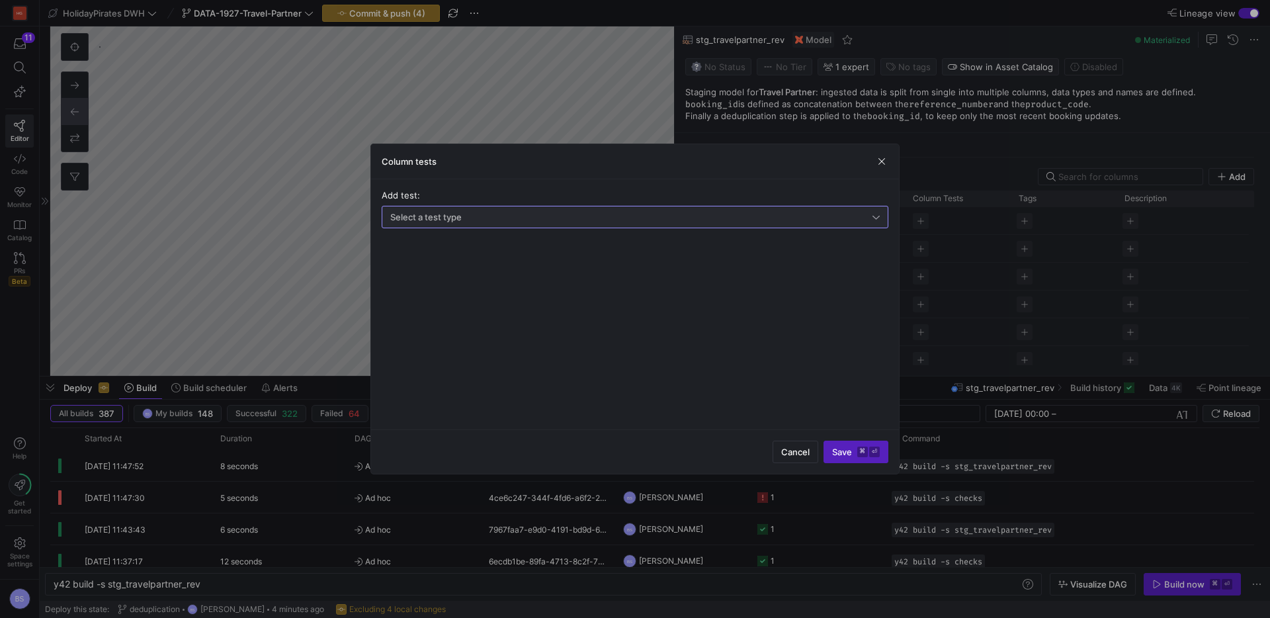
click at [500, 212] on div "Select a test type" at bounding box center [631, 217] width 482 height 11
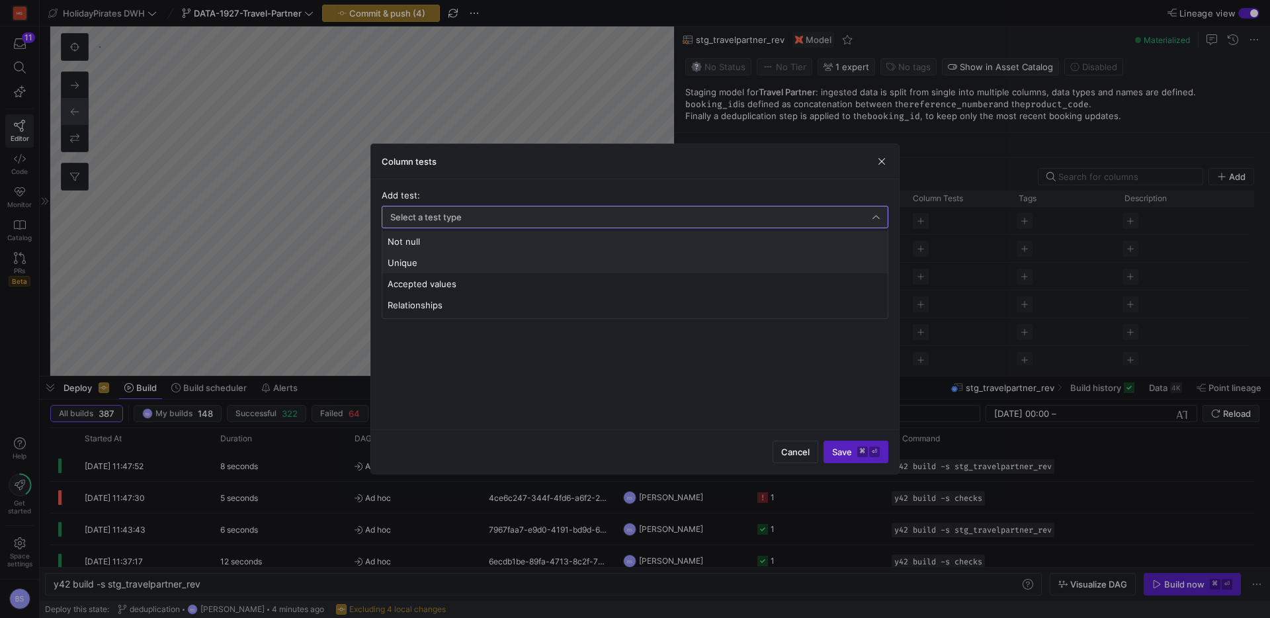
click at [448, 266] on span "Unique" at bounding box center [635, 262] width 495 height 11
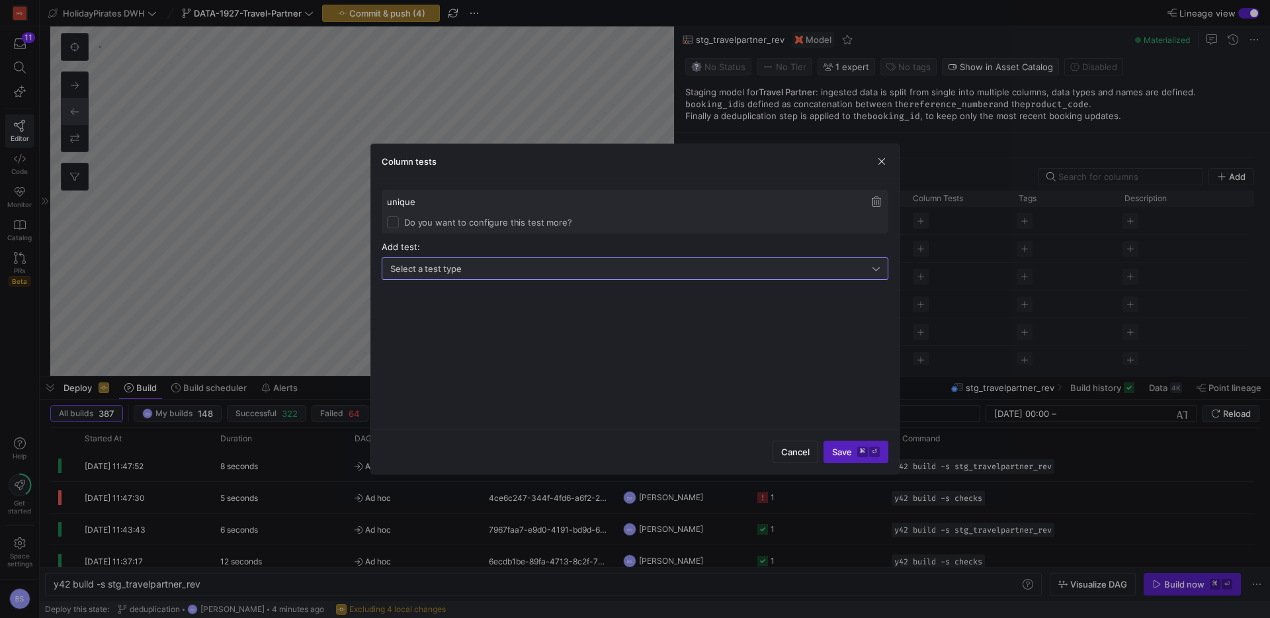
click at [515, 273] on div "Select a test type" at bounding box center [631, 268] width 482 height 11
click at [480, 292] on span "Not null" at bounding box center [635, 293] width 495 height 11
click at [394, 224] on input "Do you want to configure this test more?" at bounding box center [393, 222] width 12 height 12
checkbox input "true"
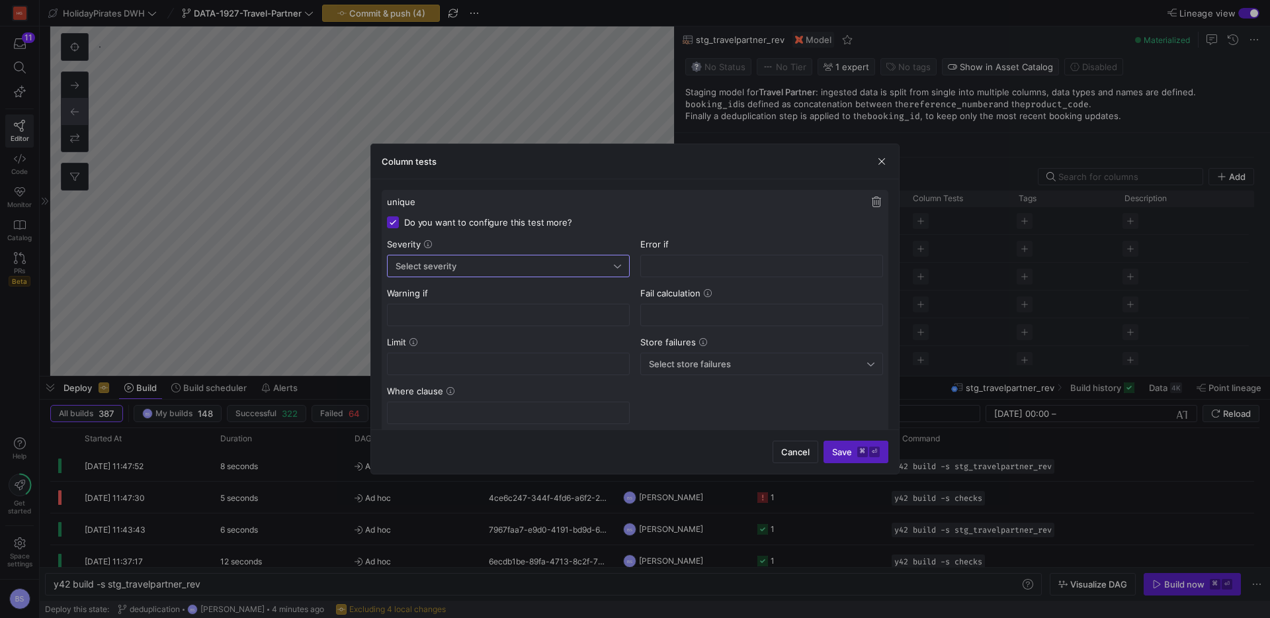
click at [529, 263] on div "Select severity" at bounding box center [505, 266] width 218 height 11
click at [519, 291] on span "Error" at bounding box center [508, 290] width 231 height 11
click at [858, 457] on kbd "⌘" at bounding box center [863, 452] width 11 height 11
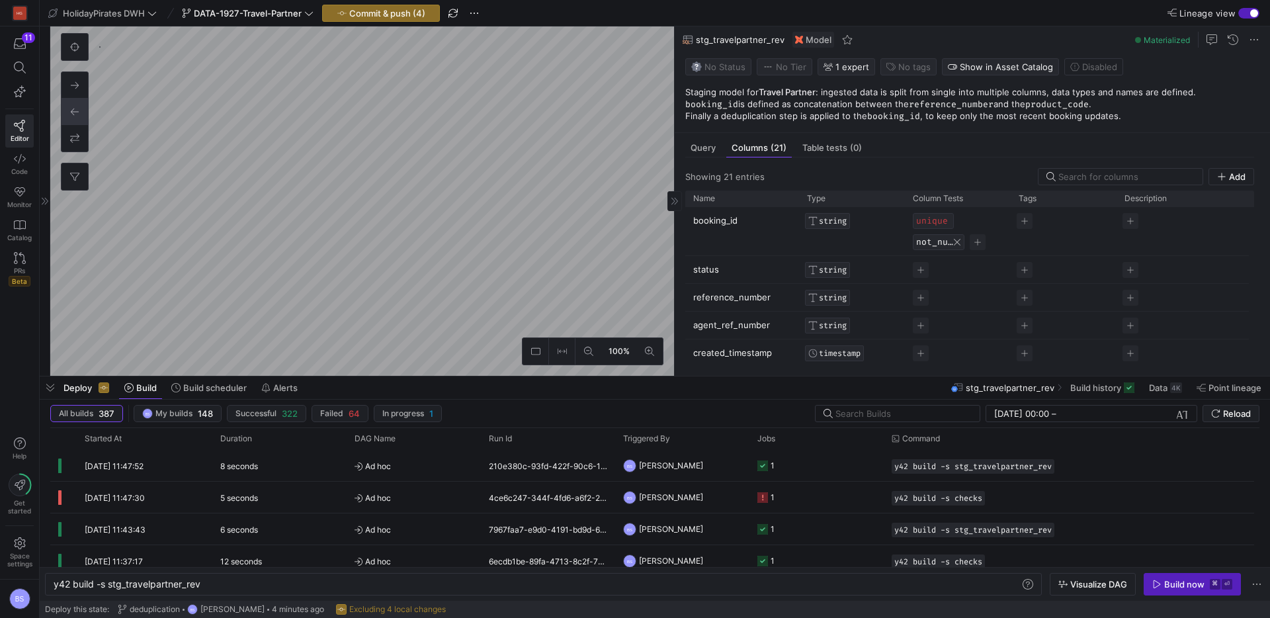
click at [935, 243] on button "not_null" at bounding box center [934, 242] width 37 height 11
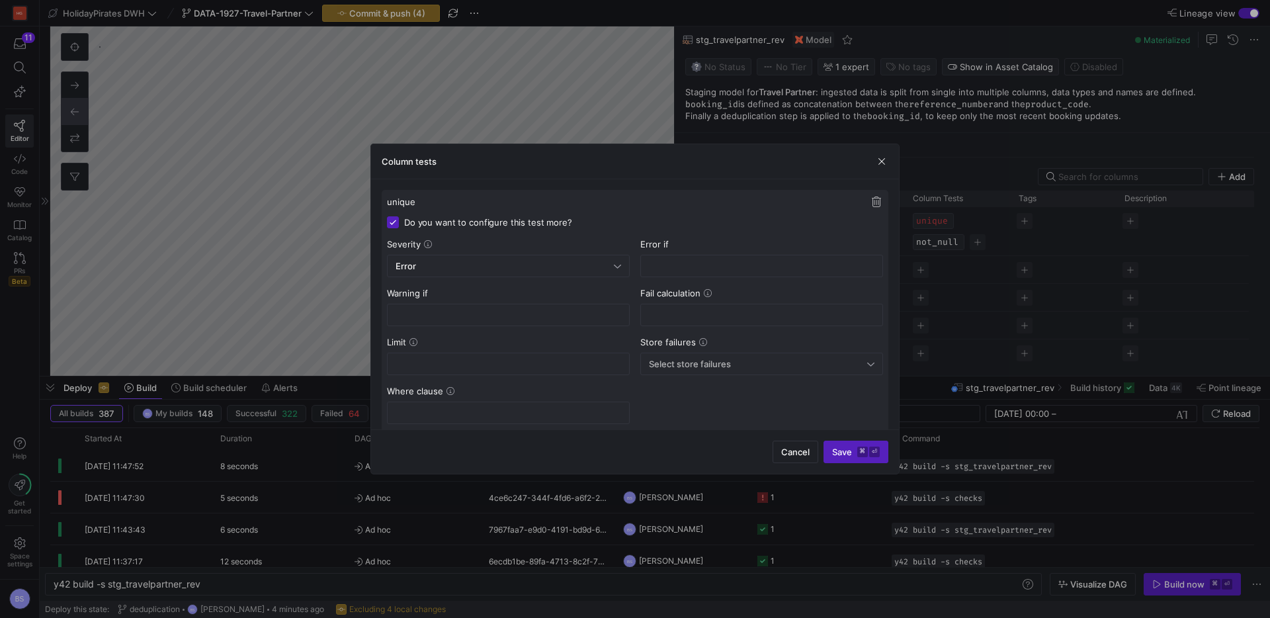
click at [510, 272] on div "Error" at bounding box center [509, 265] width 226 height 21
click at [489, 296] on mat-option "Error" at bounding box center [509, 290] width 242 height 21
click at [837, 451] on span "Save ⌘ ⏎" at bounding box center [856, 452] width 48 height 11
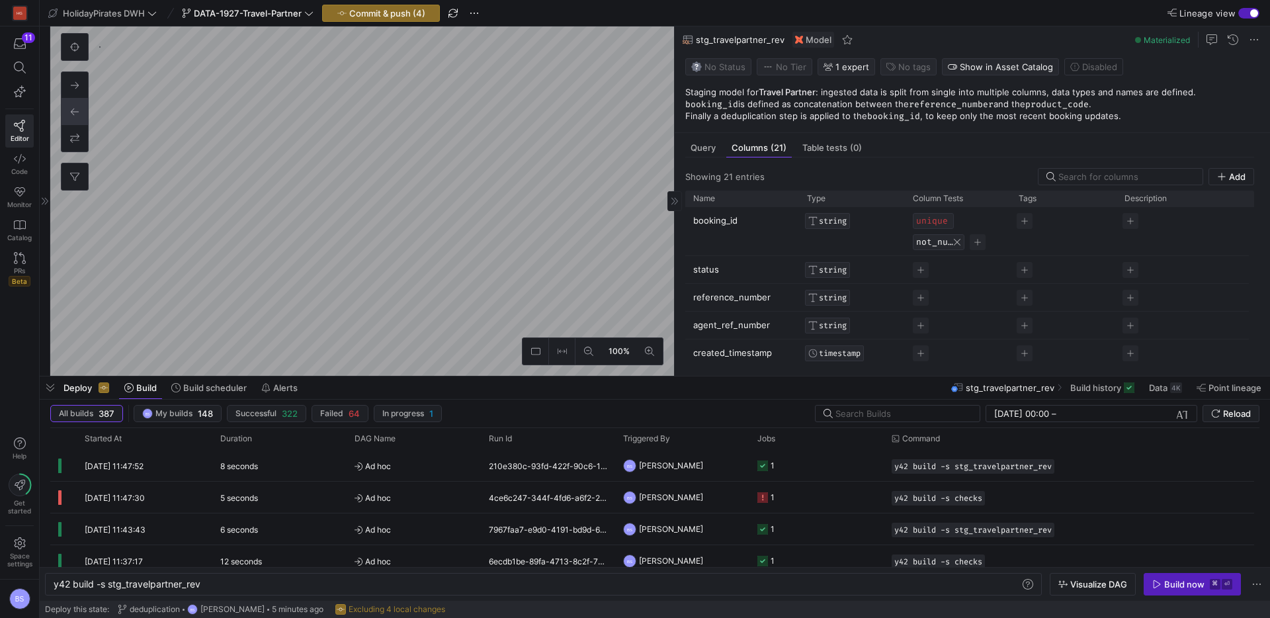
click at [949, 246] on button "not_null" at bounding box center [934, 242] width 37 height 11
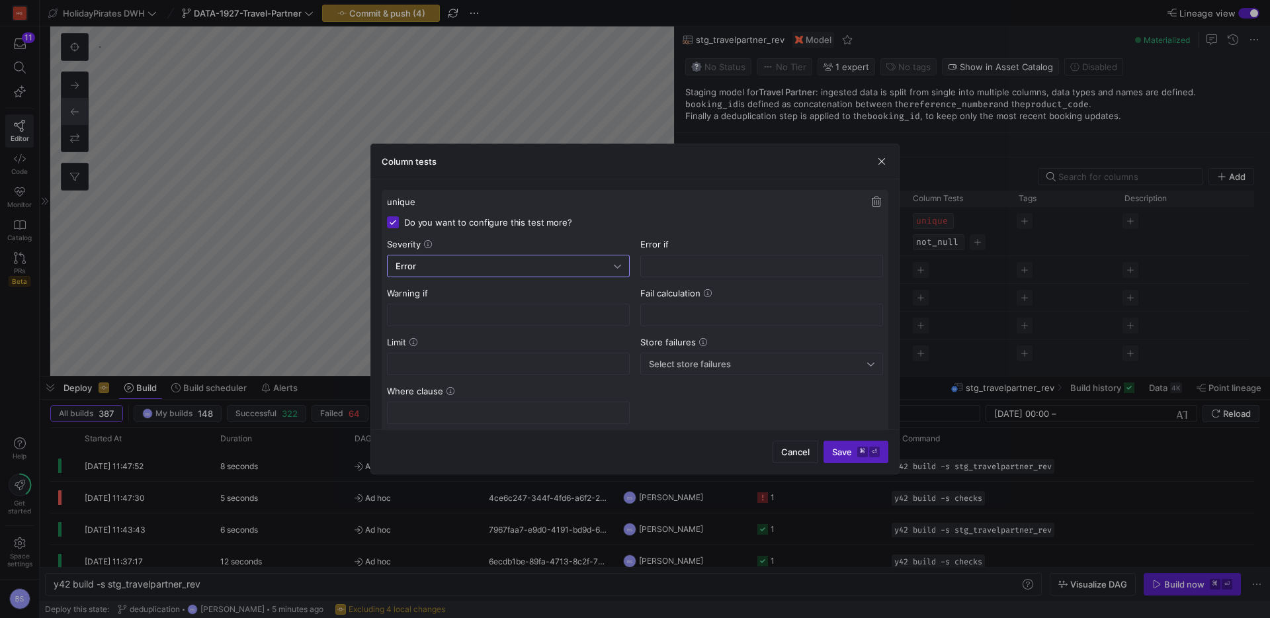
click at [522, 265] on div "Error" at bounding box center [505, 266] width 218 height 11
drag, startPoint x: 510, startPoint y: 291, endPoint x: 741, endPoint y: 382, distance: 248.3
click at [512, 291] on span "Error" at bounding box center [508, 290] width 231 height 11
click at [842, 457] on span "submit" at bounding box center [856, 451] width 64 height 21
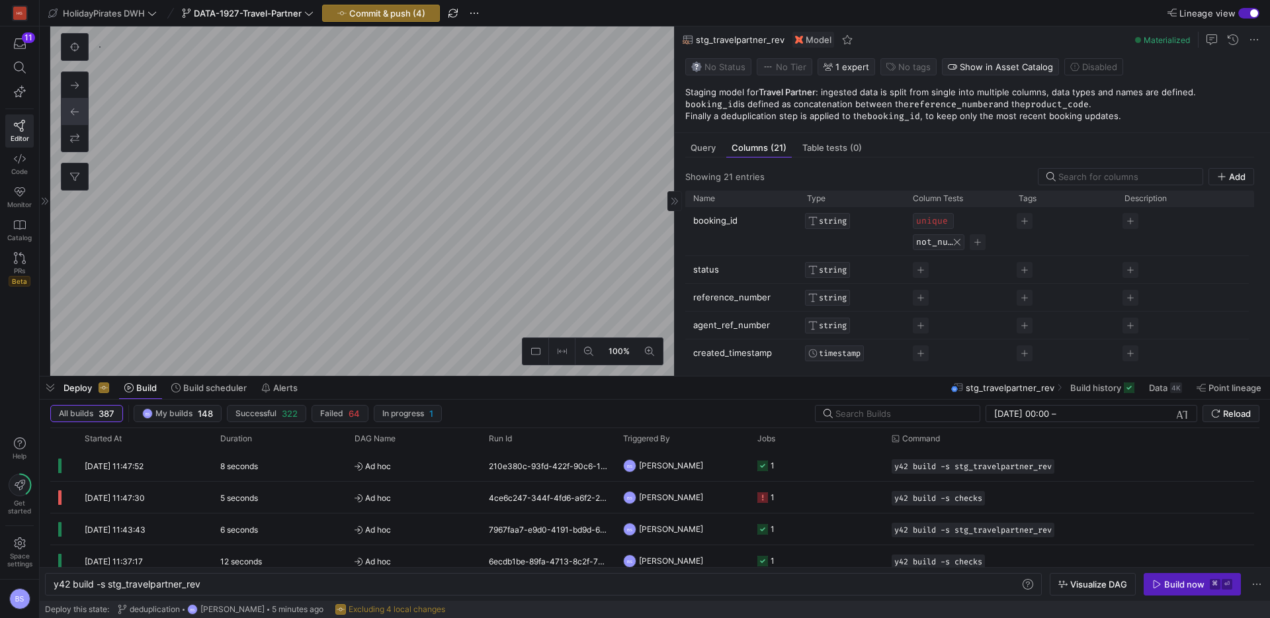
click at [932, 242] on button "not_null" at bounding box center [934, 242] width 37 height 11
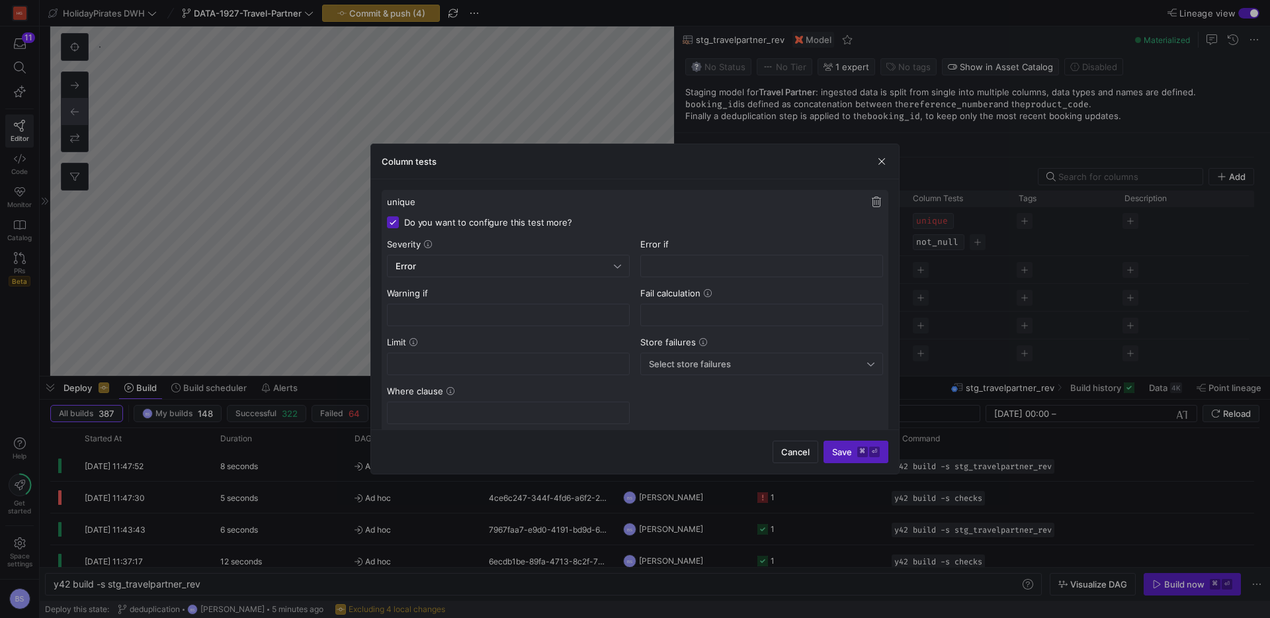
scroll to position [158, 0]
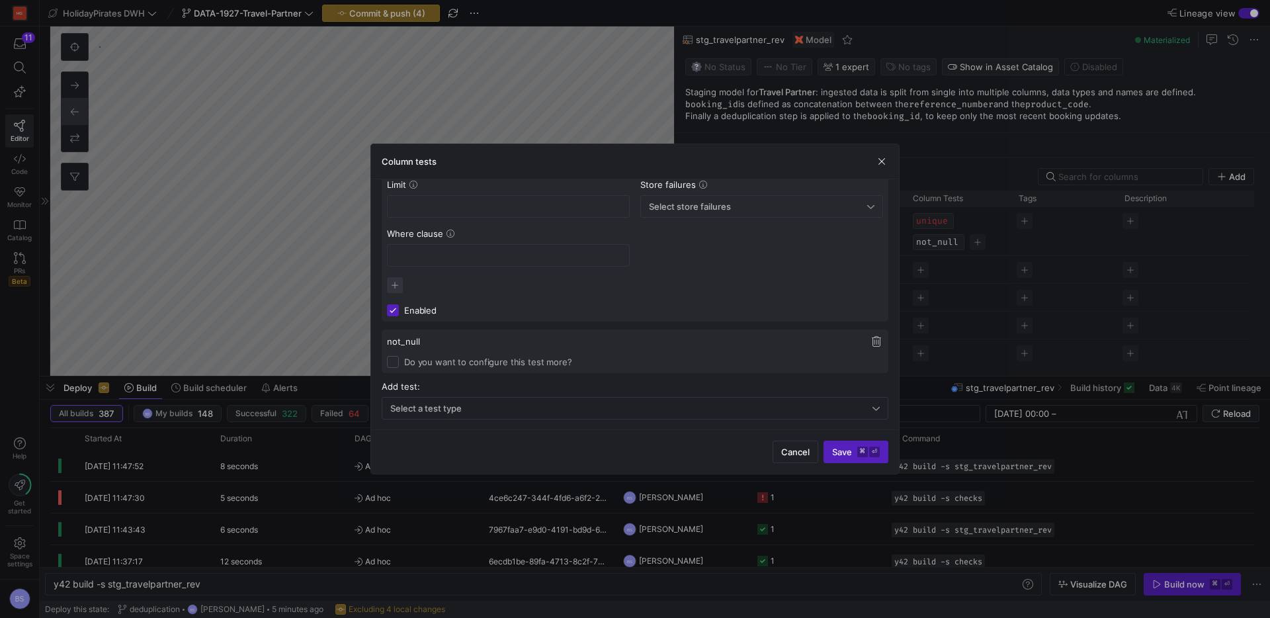
click at [474, 369] on div "not_null Do you want to configure this test more?" at bounding box center [635, 352] width 507 height 44
click at [476, 363] on label "Do you want to configure this test more?" at bounding box center [485, 361] width 173 height 11
click at [399, 363] on input "Do you want to configure this test more?" at bounding box center [393, 361] width 12 height 12
checkbox input "true"
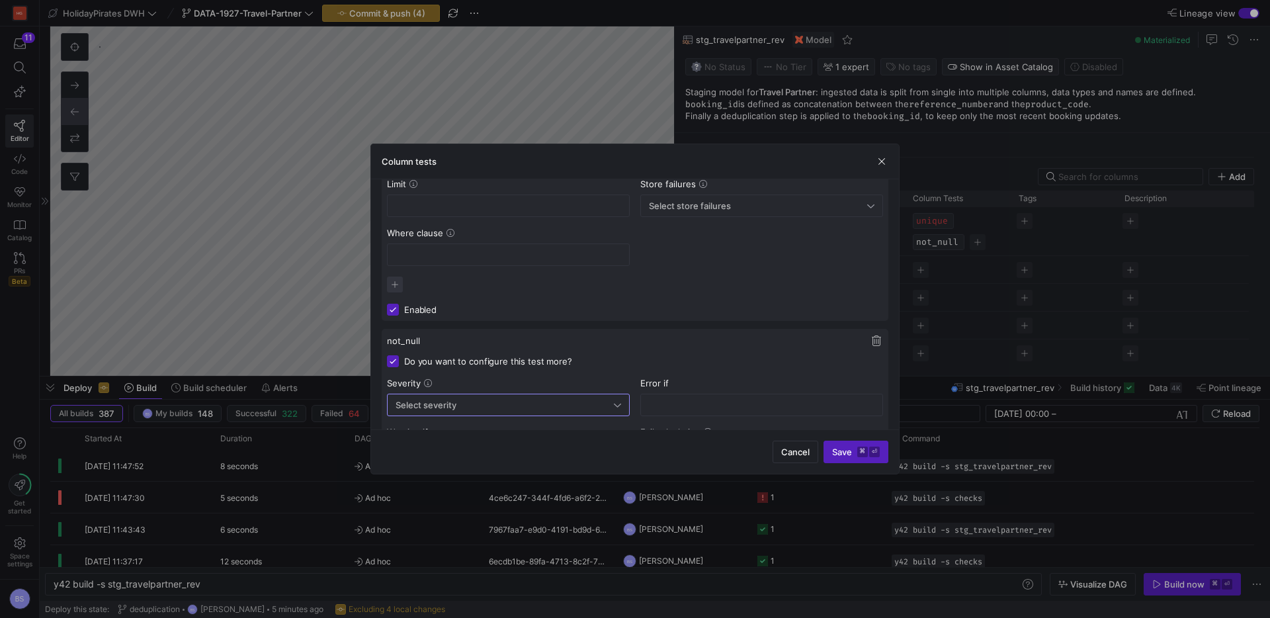
click at [472, 407] on div "Select severity" at bounding box center [505, 405] width 218 height 11
click at [470, 426] on span "Error" at bounding box center [508, 429] width 231 height 11
click at [849, 455] on span "Save ⌘ ⏎" at bounding box center [856, 452] width 48 height 11
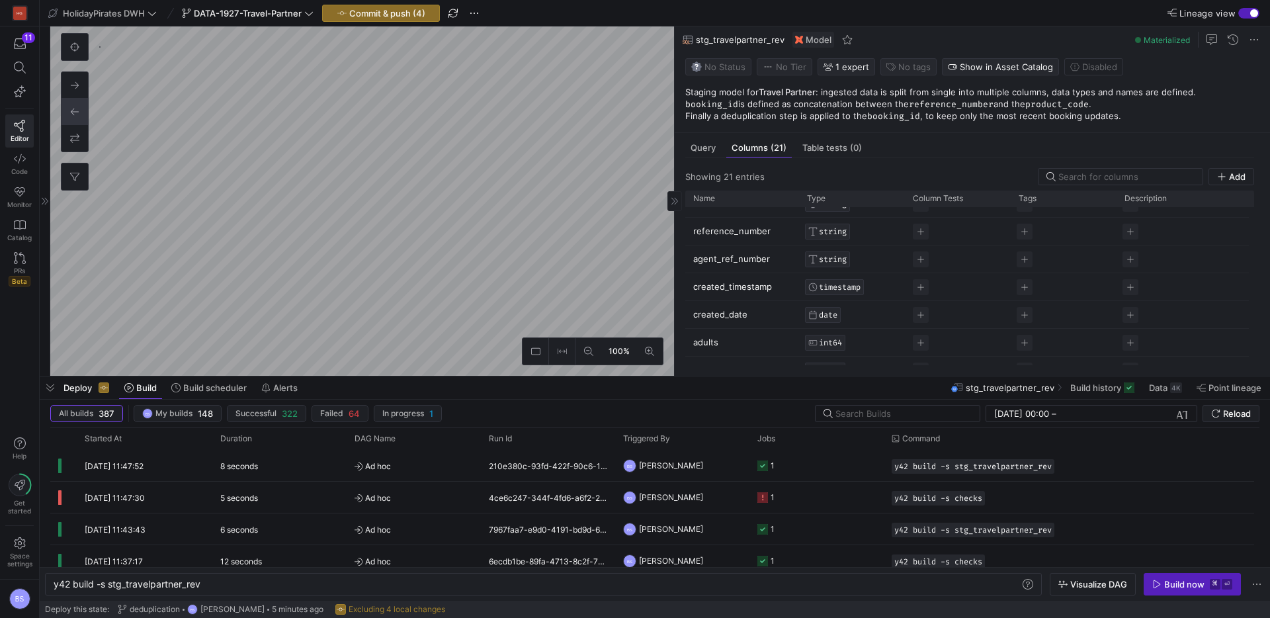
scroll to position [72, 0]
click at [924, 304] on span "Press SPACE to select this row." at bounding box center [921, 309] width 16 height 16
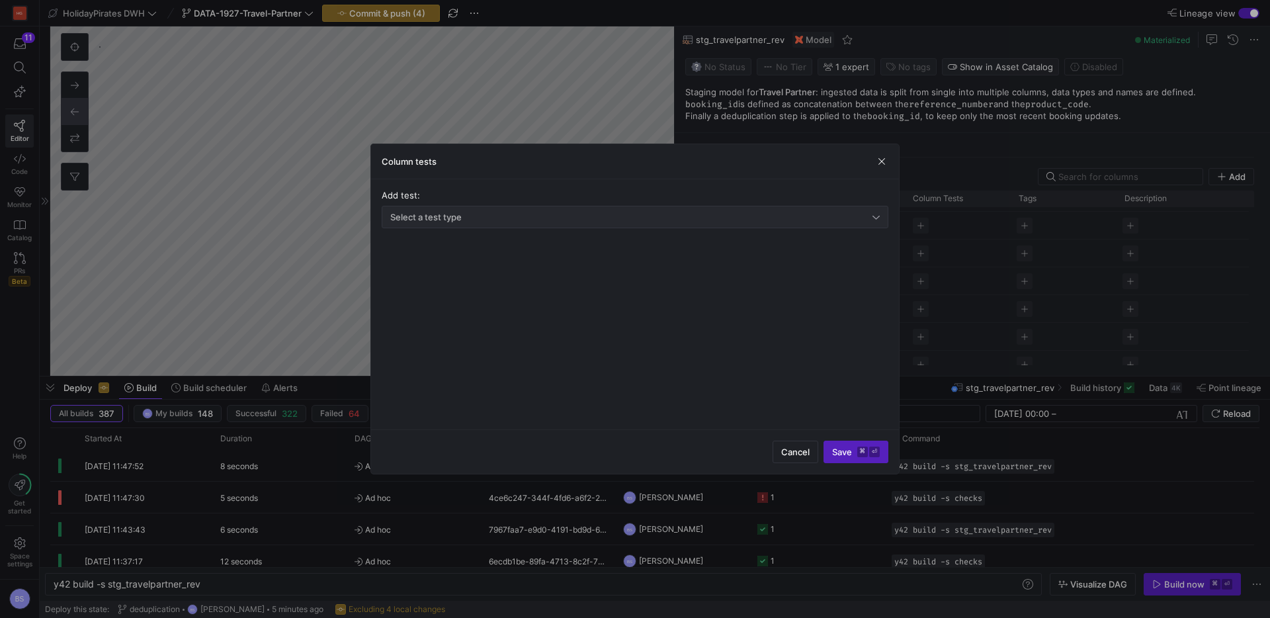
click at [531, 218] on div "Select a test type" at bounding box center [631, 217] width 482 height 11
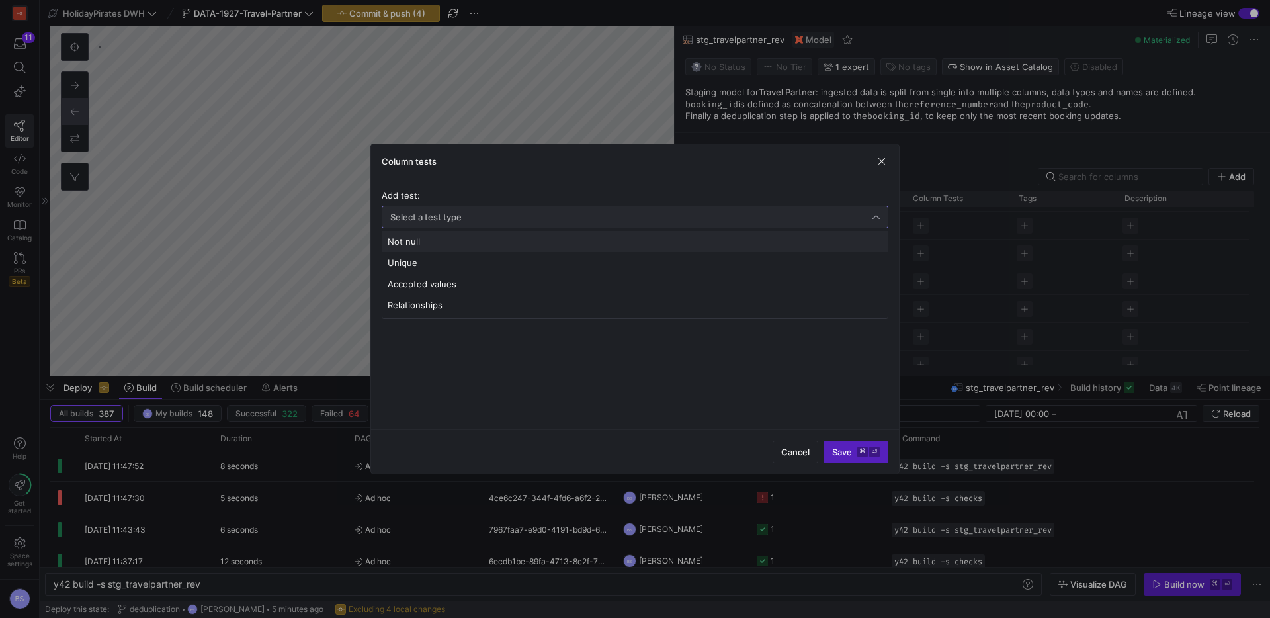
click at [427, 247] on mat-option "Not null" at bounding box center [635, 241] width 506 height 21
click at [397, 221] on input "Do you want to configure this test more?" at bounding box center [393, 222] width 12 height 12
checkbox input "true"
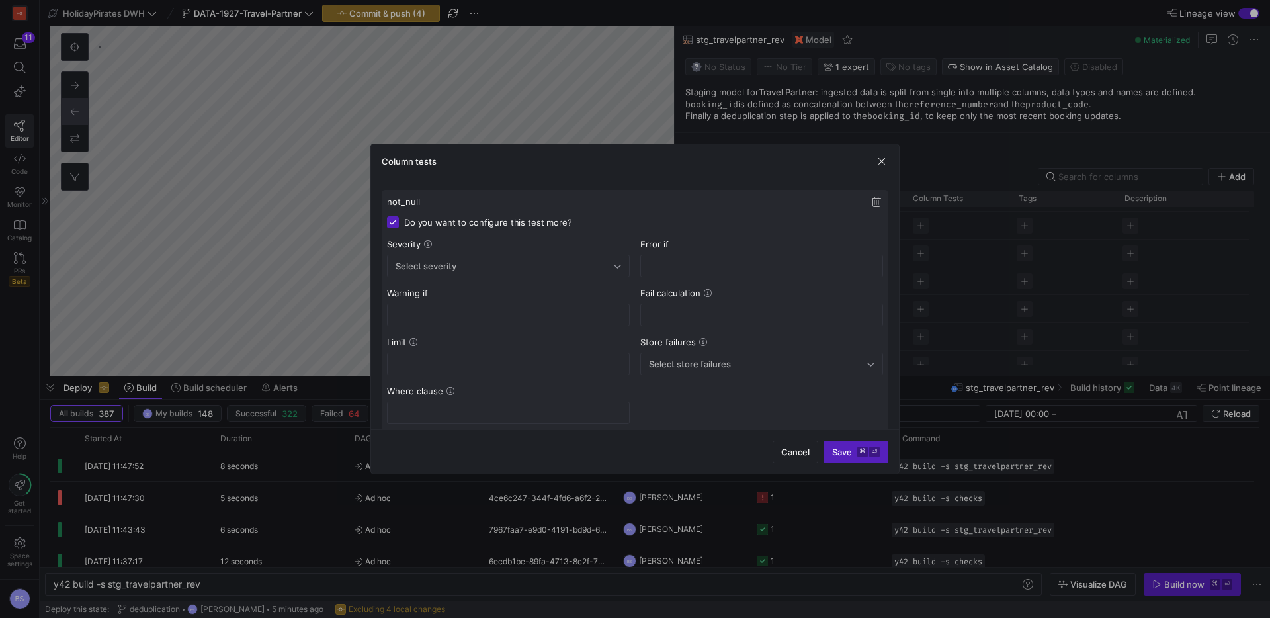
click at [504, 269] on div "Select severity" at bounding box center [505, 266] width 218 height 11
drag, startPoint x: 491, startPoint y: 292, endPoint x: 685, endPoint y: 347, distance: 201.5
click at [492, 292] on span "Error" at bounding box center [508, 290] width 231 height 11
click at [844, 447] on span "Save ⌘ ⏎" at bounding box center [856, 452] width 48 height 11
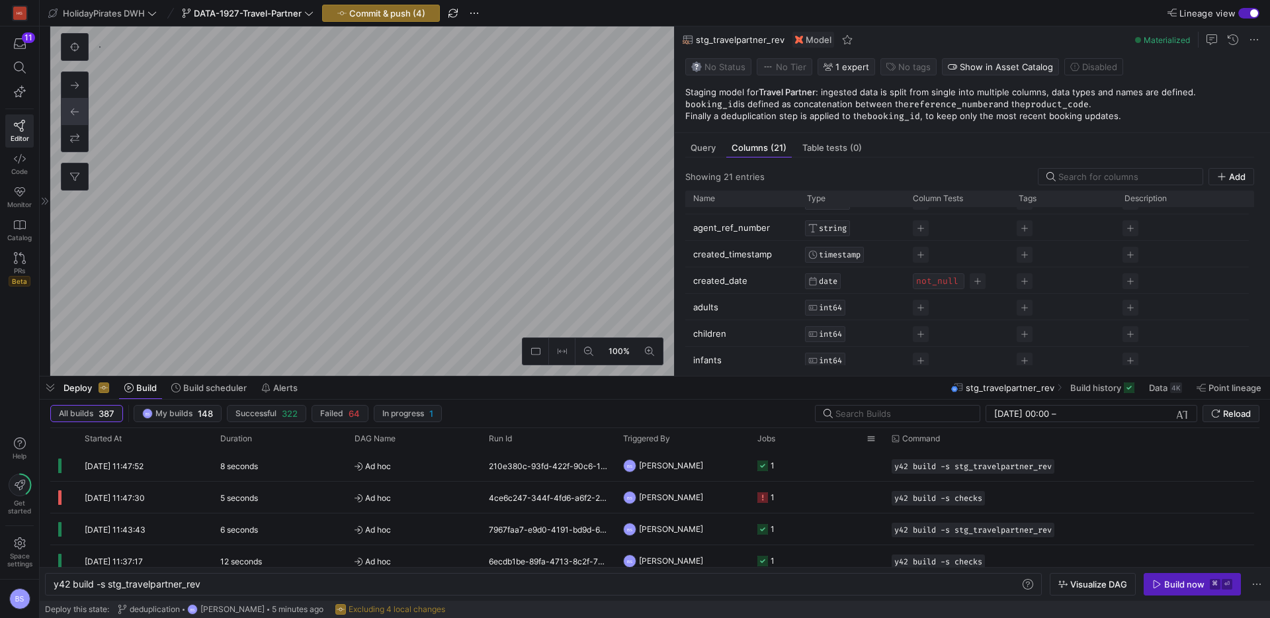
scroll to position [0, 0]
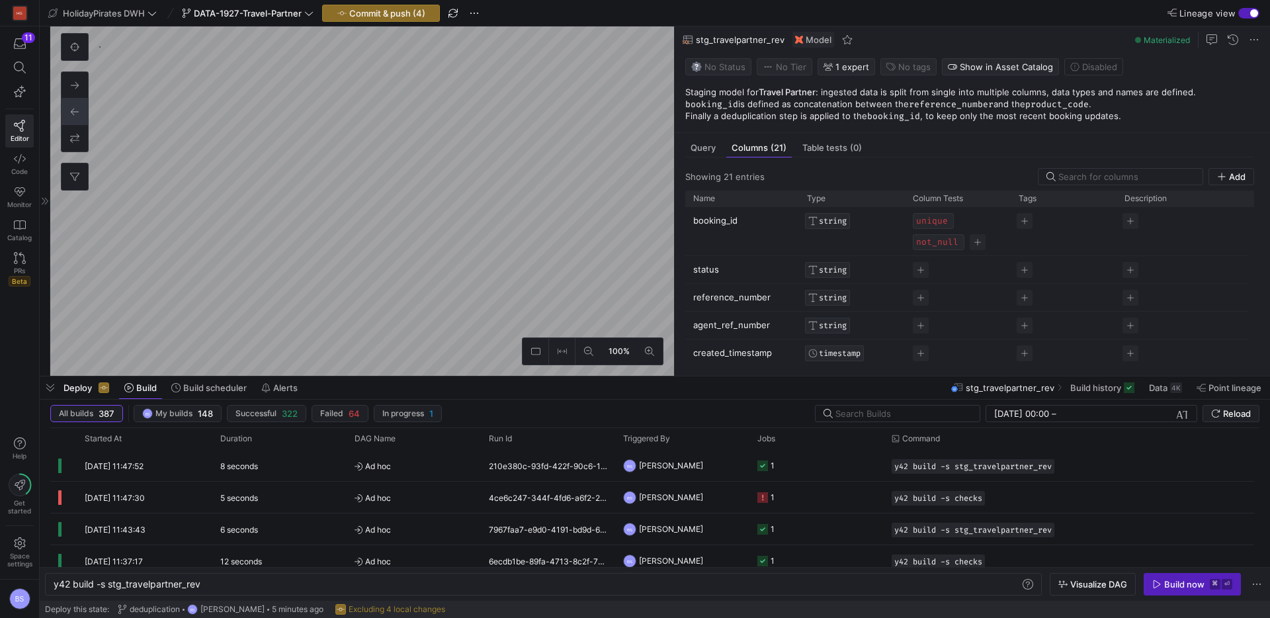
type textarea "y42 build -s int_travelpartner_rev"
type textarea "select * from {{ ref('stg_travelpartner_rev') }}"
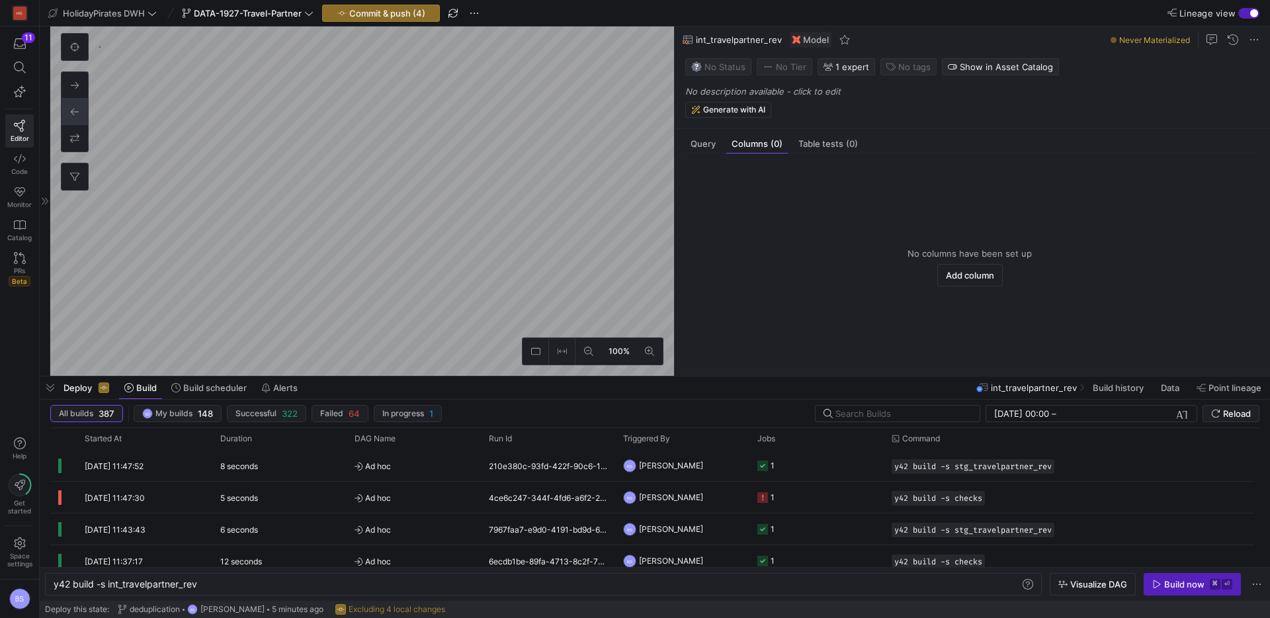
scroll to position [175, 0]
type textarea "y42 build -s int_vio_rev"
type textarea "{{ config(materialized='view') }} WITH int_transformations AS ( SELECT stg_vio_…"
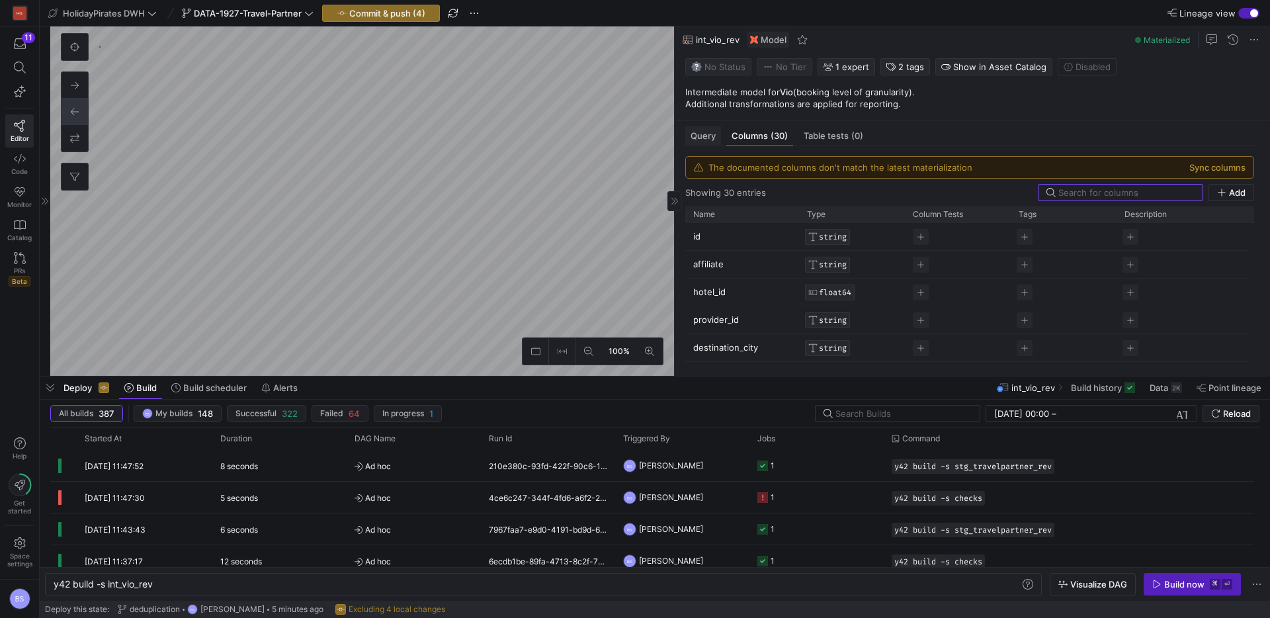
click at [691, 136] on span "Query" at bounding box center [703, 136] width 25 height 9
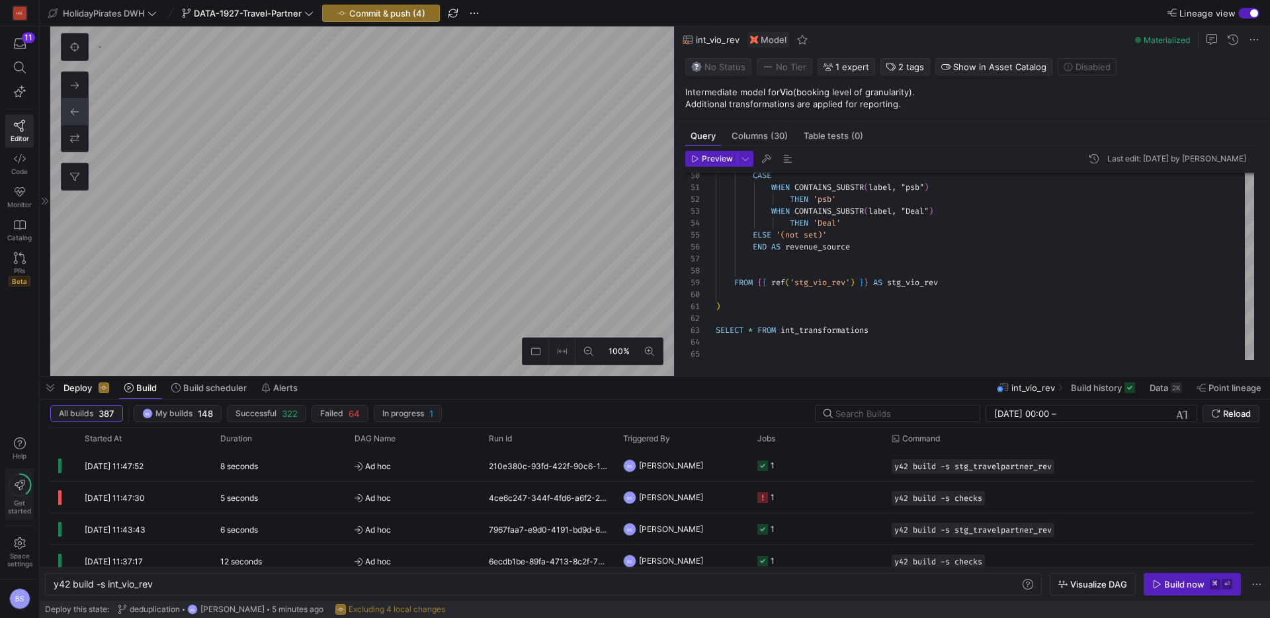
type textarea "y42 build -s int_travelpartner_rev"
type textarea "select * from {{ ref('stg_travelpartner_rev') }}"
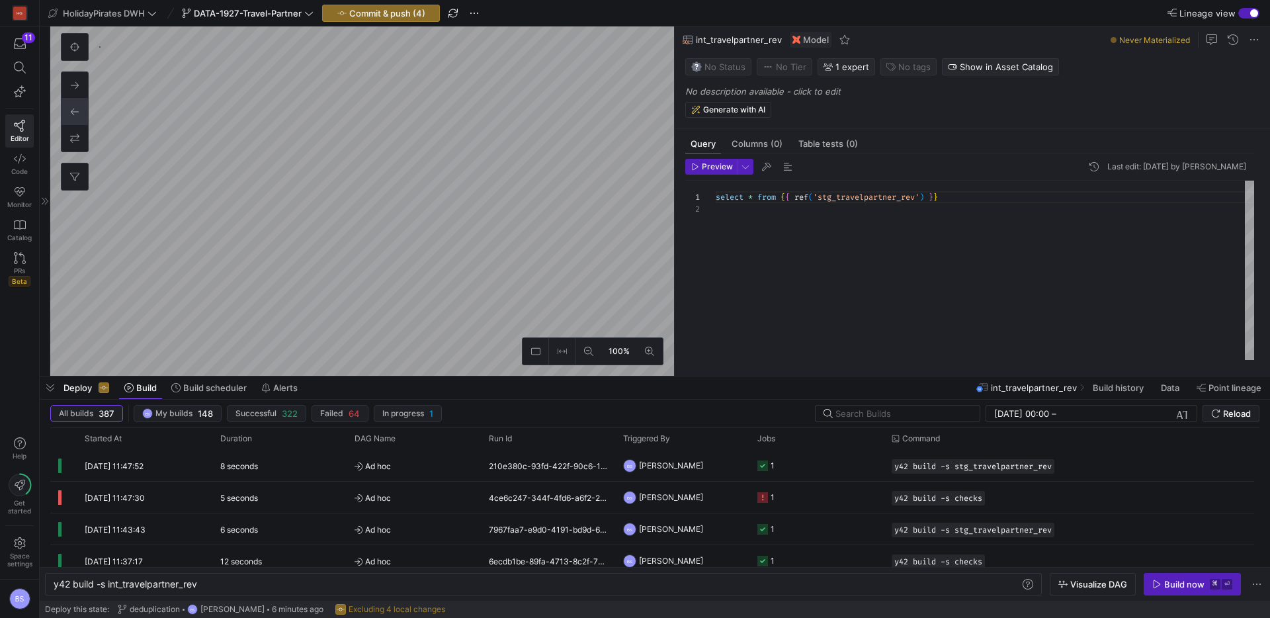
type textarea "y42 build -s stg_travelpartner_rev"
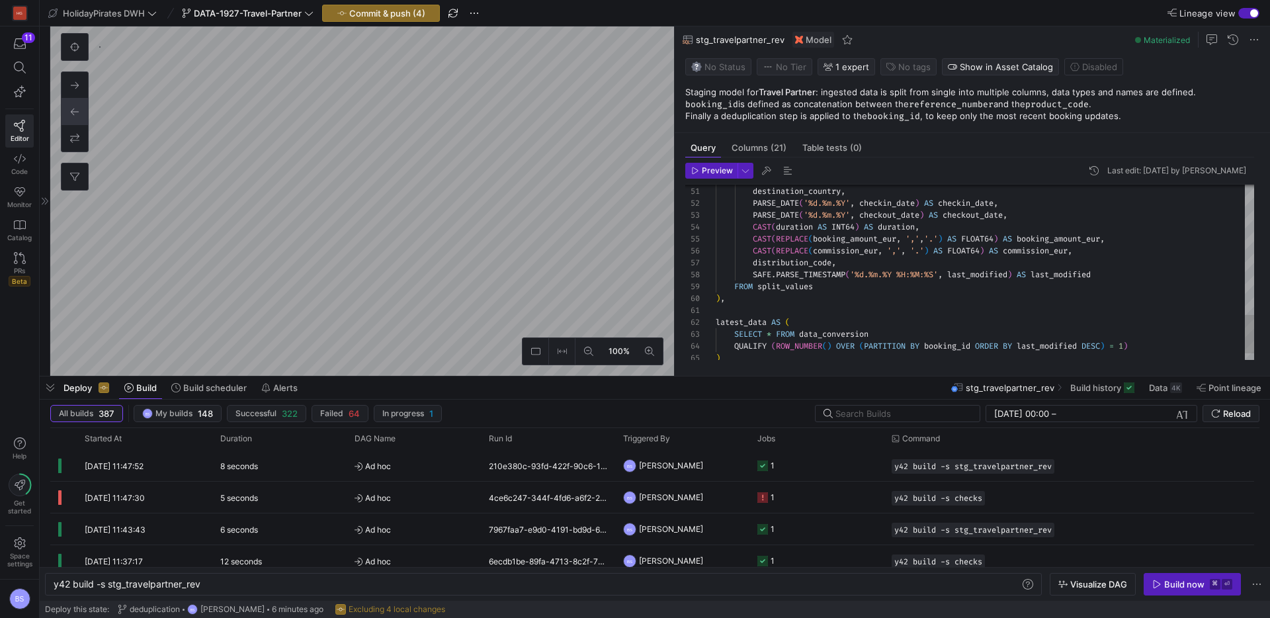
scroll to position [329, 0]
click at [1162, 390] on span "Data" at bounding box center [1158, 387] width 19 height 11
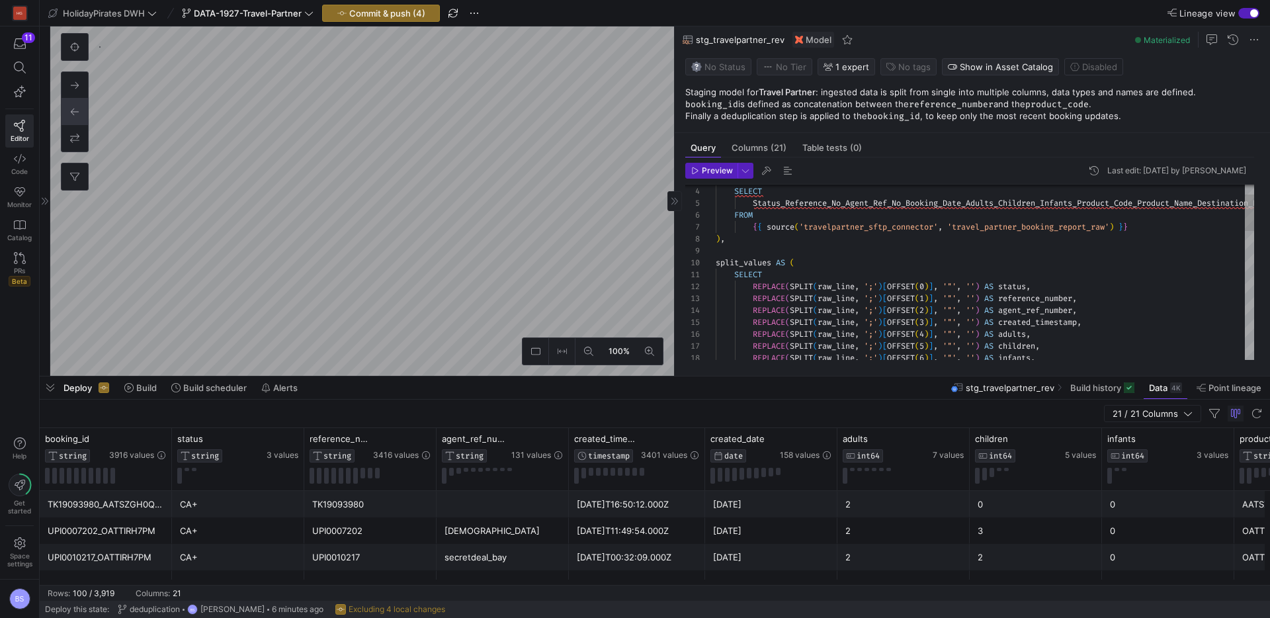
scroll to position [119, 0]
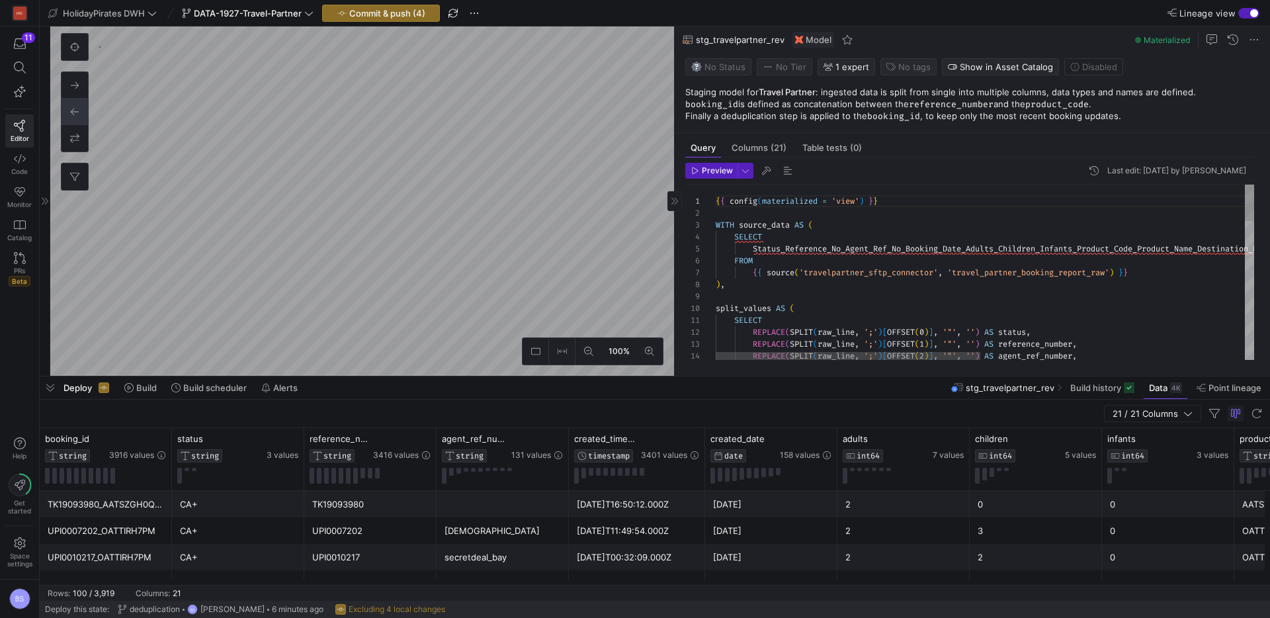
click at [1006, 332] on div "REPLACE ( SPLIT ( raw_line , ';' ) [ OFFSET ( 2 ) ] , '"' , '' ) AS agent_ref_n…" at bounding box center [1254, 605] width 1076 height 840
click at [1029, 340] on div "REPLACE ( SPLIT ( raw_line , ';' ) [ OFFSET ( 2 ) ] , '"' , '' ) AS agent_ref_n…" at bounding box center [1254, 605] width 1076 height 840
click at [1030, 332] on div "REPLACE ( SPLIT ( raw_line , ';' ) [ OFFSET ( 2 ) ] , '"' , '' ) AS agent_ref_n…" at bounding box center [1254, 605] width 1076 height 840
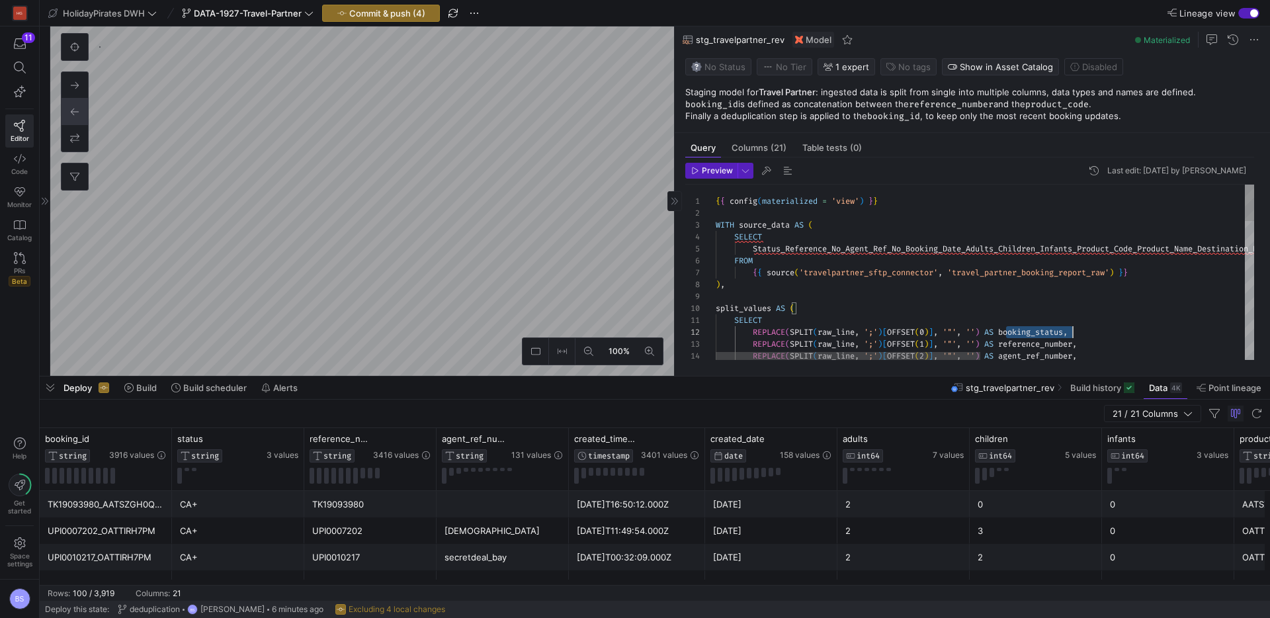
scroll to position [12, 357]
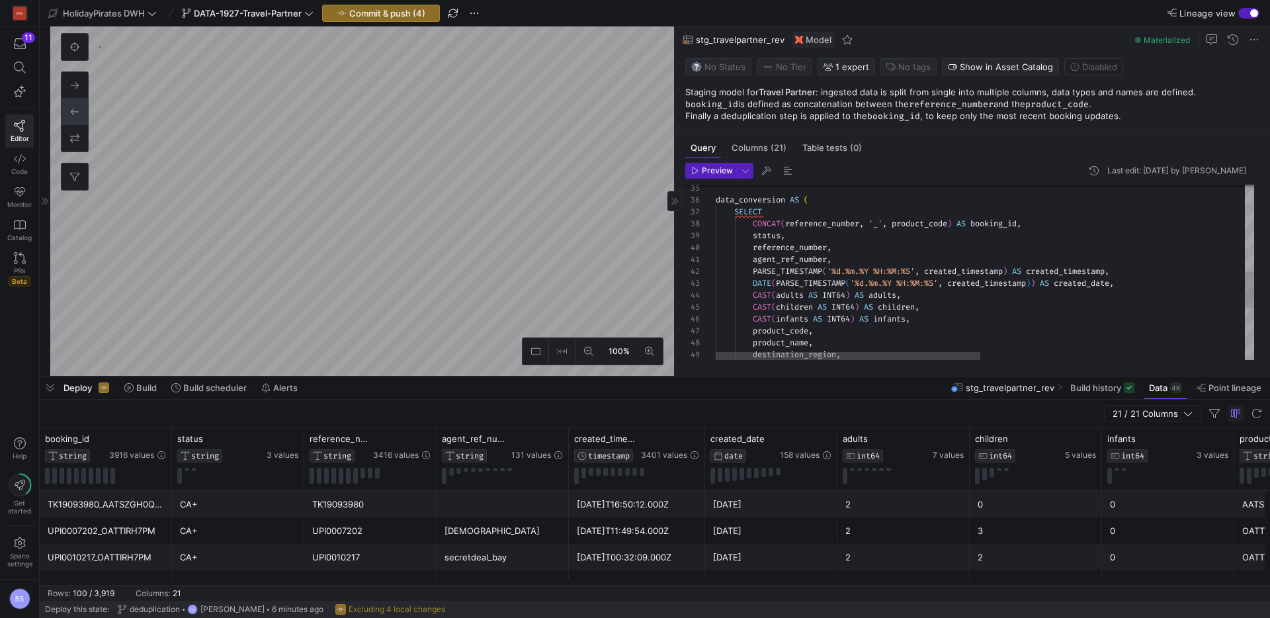
click at [770, 240] on div "data_conversion AS ( SELECT CONCAT ( reference_number , '_' , product_code ) AS…" at bounding box center [1254, 186] width 1076 height 840
type textarea "FROM source_data ), data_conversion AS ( SELECT CONCAT(reference_number, '_', p…"
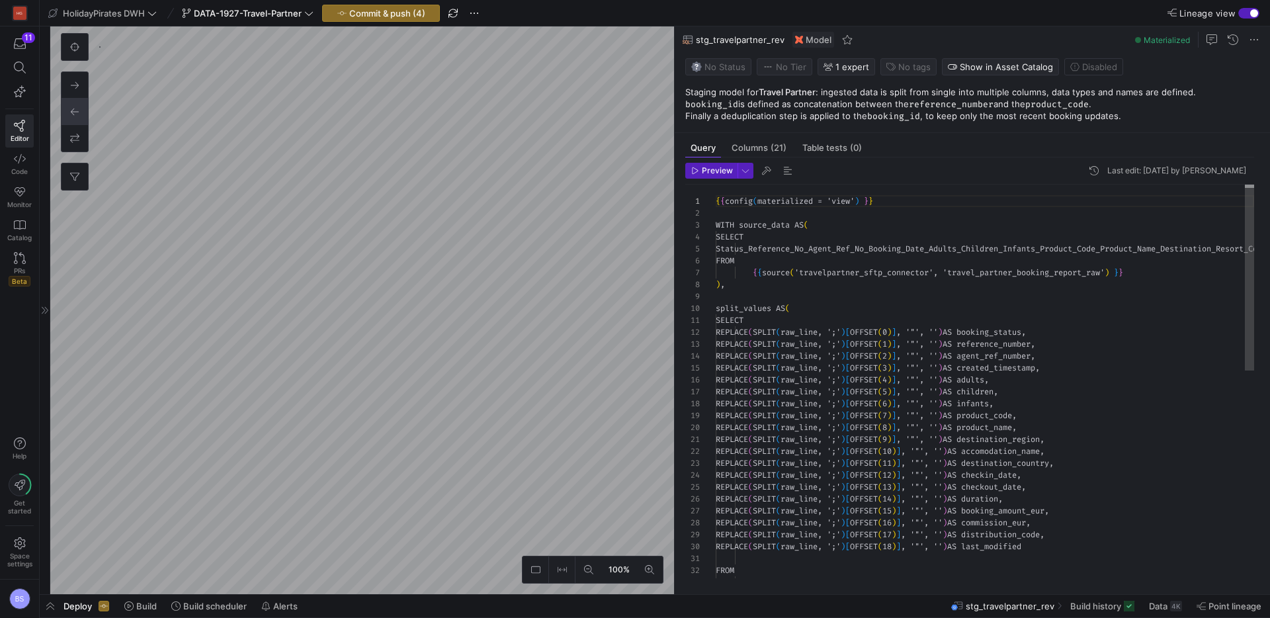
scroll to position [119, 0]
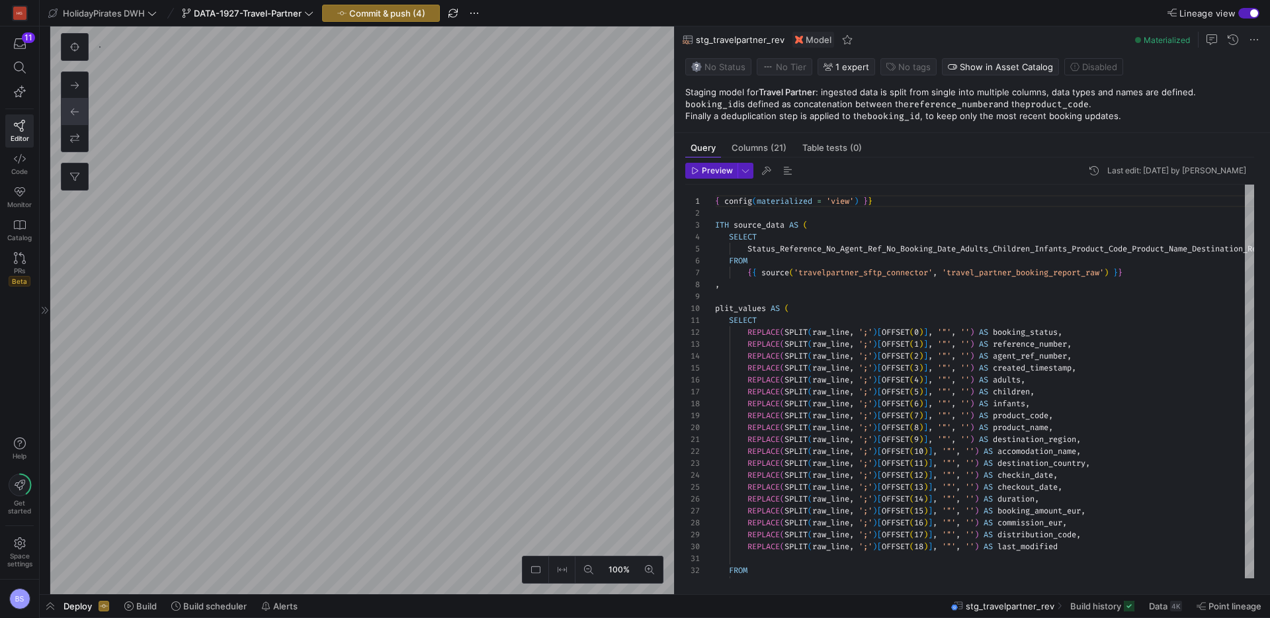
drag, startPoint x: 1165, startPoint y: 602, endPoint x: 377, endPoint y: 398, distance: 814.0
click at [1165, 602] on span "Data" at bounding box center [1158, 606] width 19 height 11
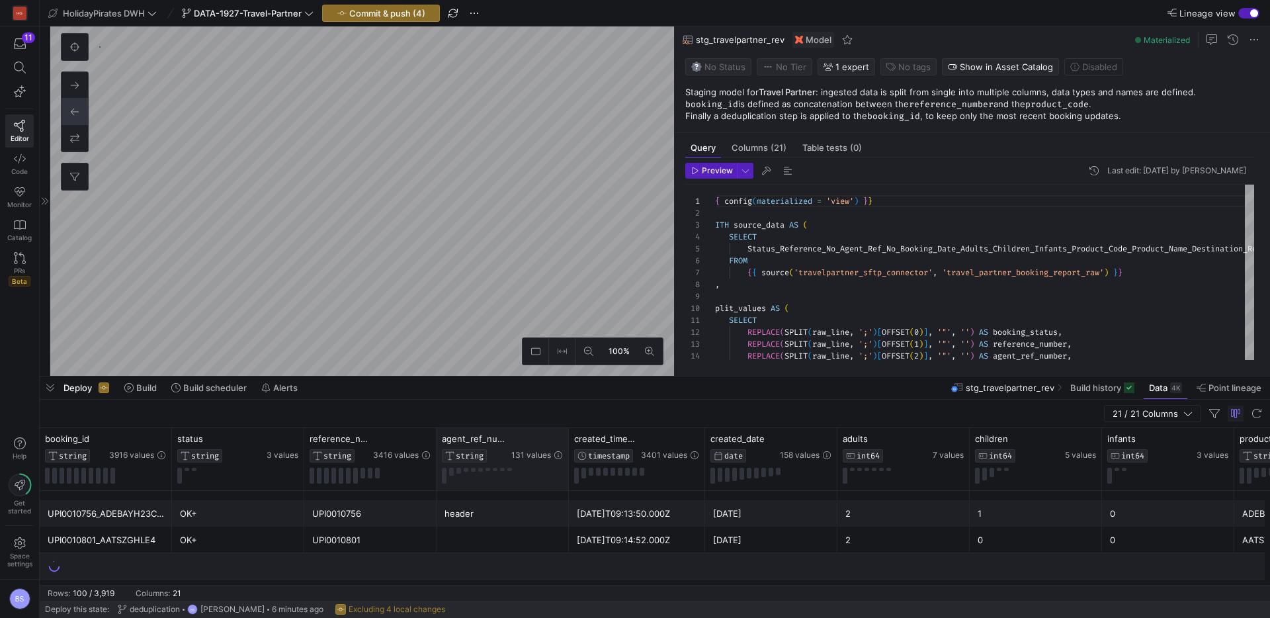
click at [568, 439] on div "agent_ref_number STRING 131 values" at bounding box center [503, 459] width 132 height 62
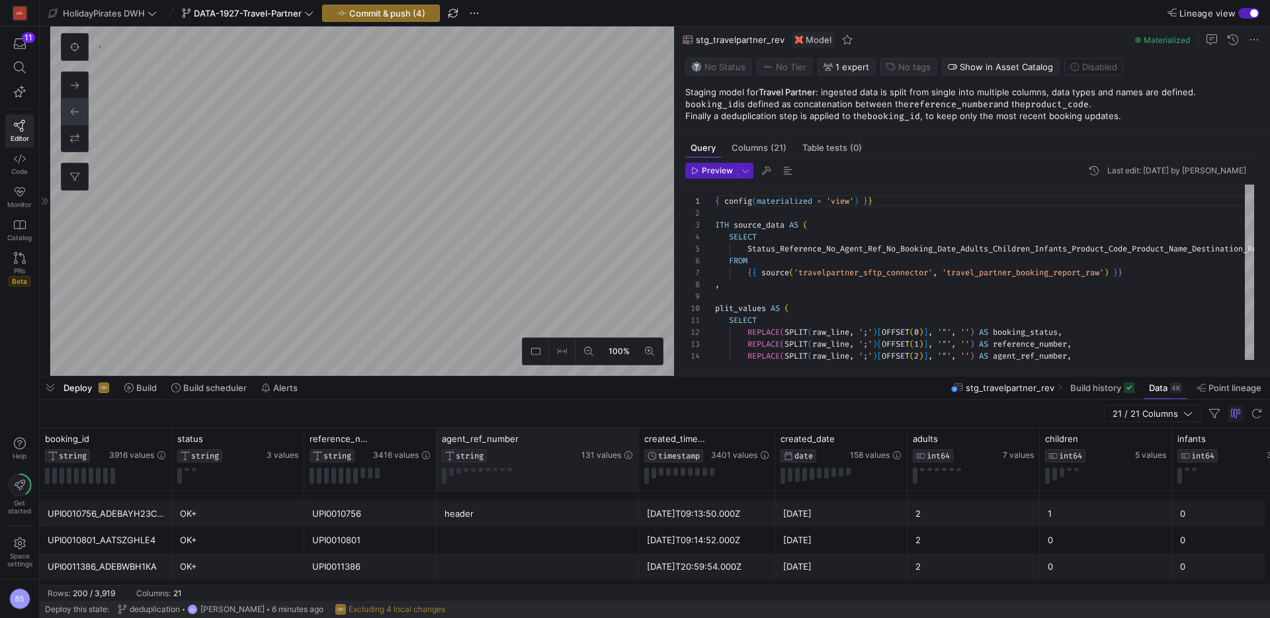
drag, startPoint x: 567, startPoint y: 439, endPoint x: 639, endPoint y: 439, distance: 71.5
click at [639, 439] on div at bounding box center [638, 459] width 5 height 62
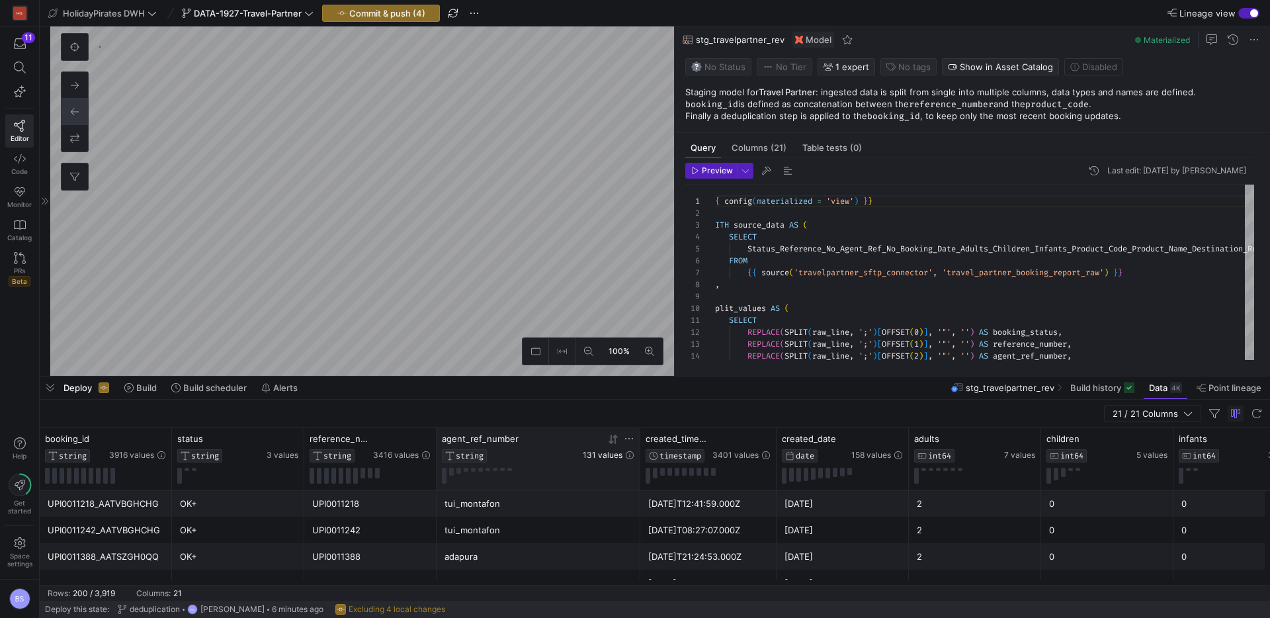
click at [600, 458] on span "131 values" at bounding box center [603, 455] width 40 height 9
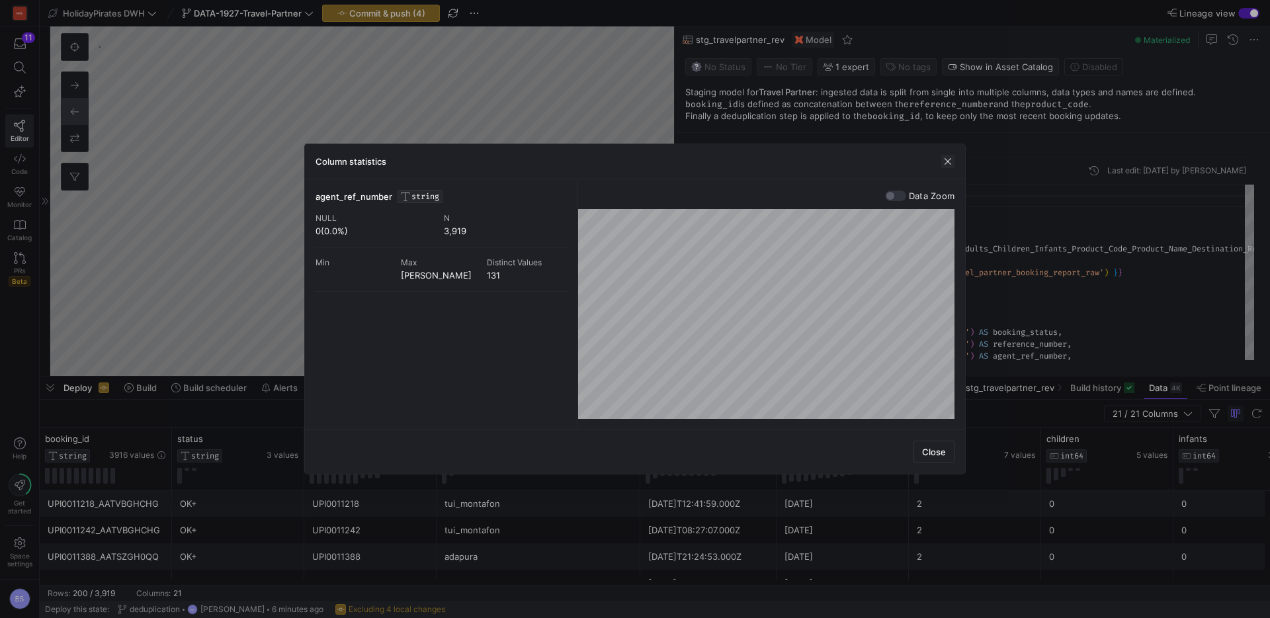
click at [950, 164] on span "button" at bounding box center [948, 161] width 13 height 13
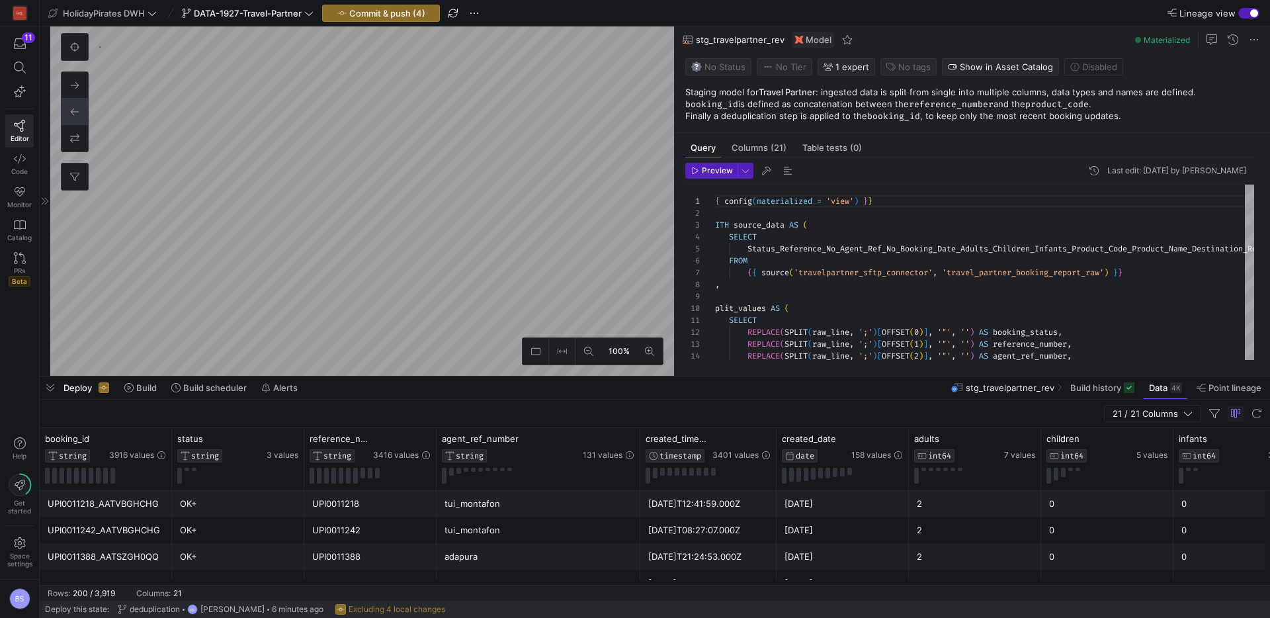
scroll to position [0, 32]
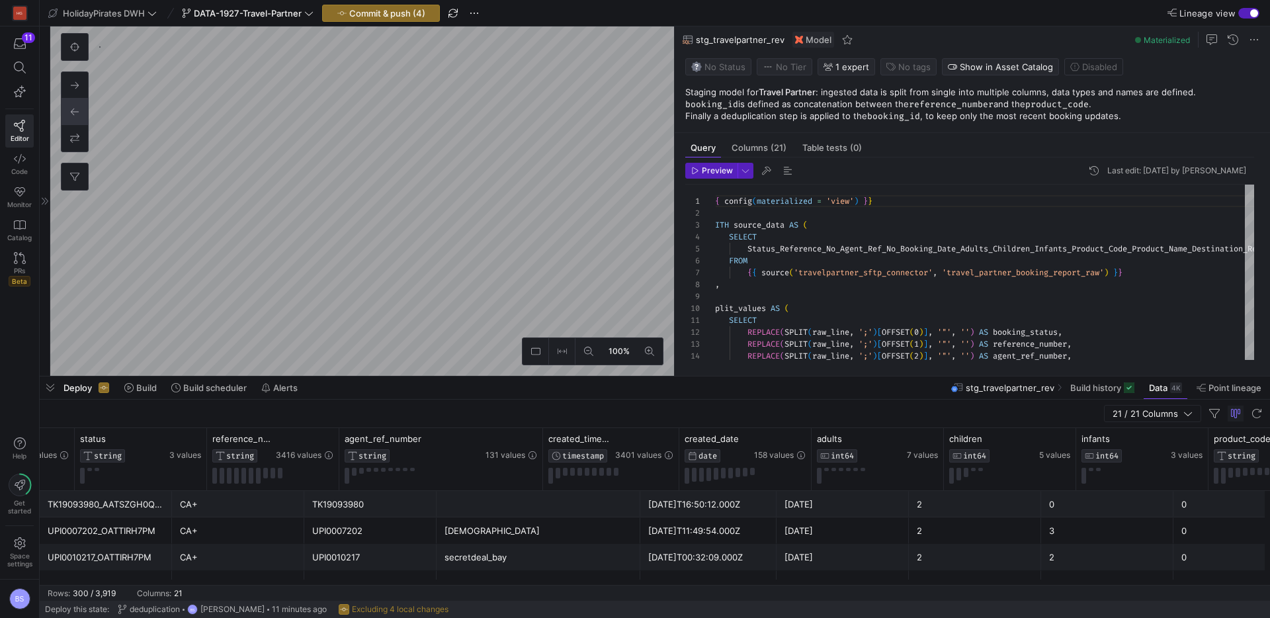
scroll to position [0, 97]
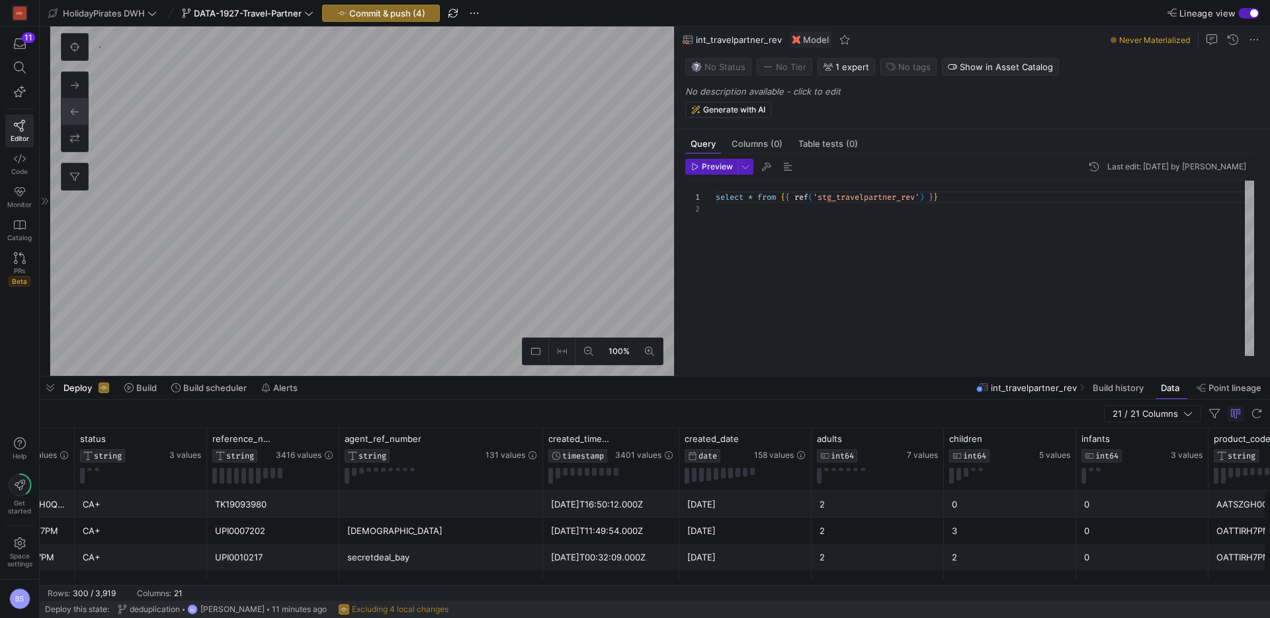
scroll to position [175, 0]
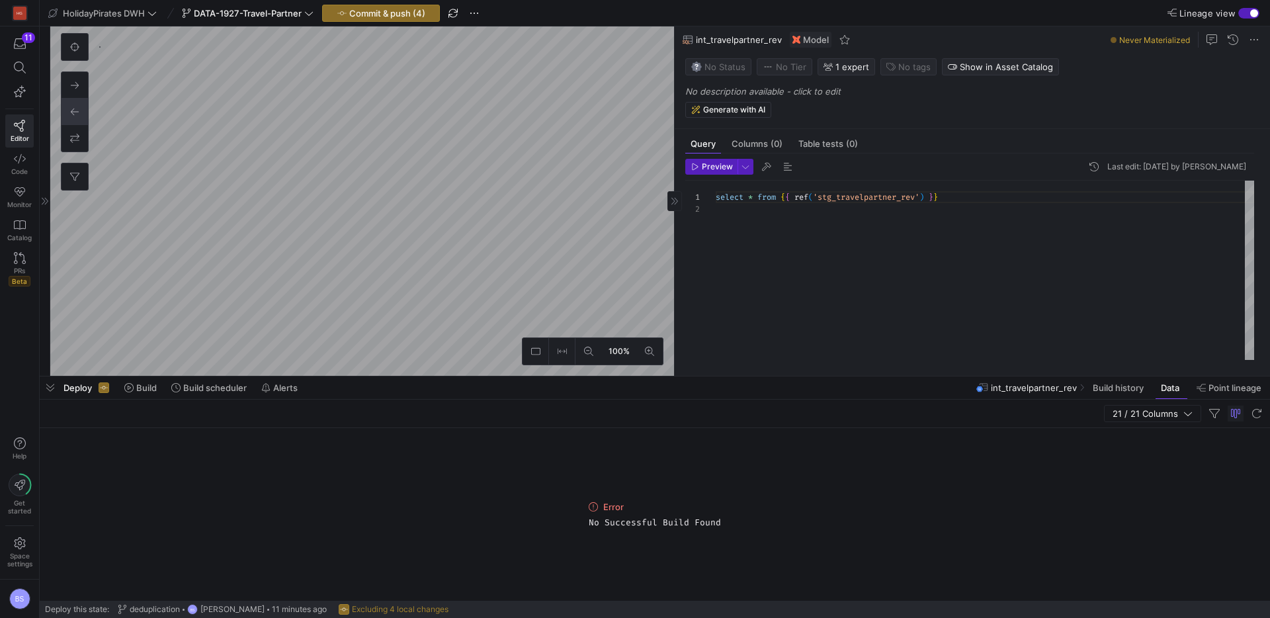
click at [750, 197] on div "select * from { { ref ( 'stg_travelpartner_rev' ) } }" at bounding box center [985, 270] width 539 height 179
click at [814, 208] on div "select * , from { { ref ( 'stg_travelpartner_rev' ) } } 'DE' AS market ," at bounding box center [985, 270] width 539 height 179
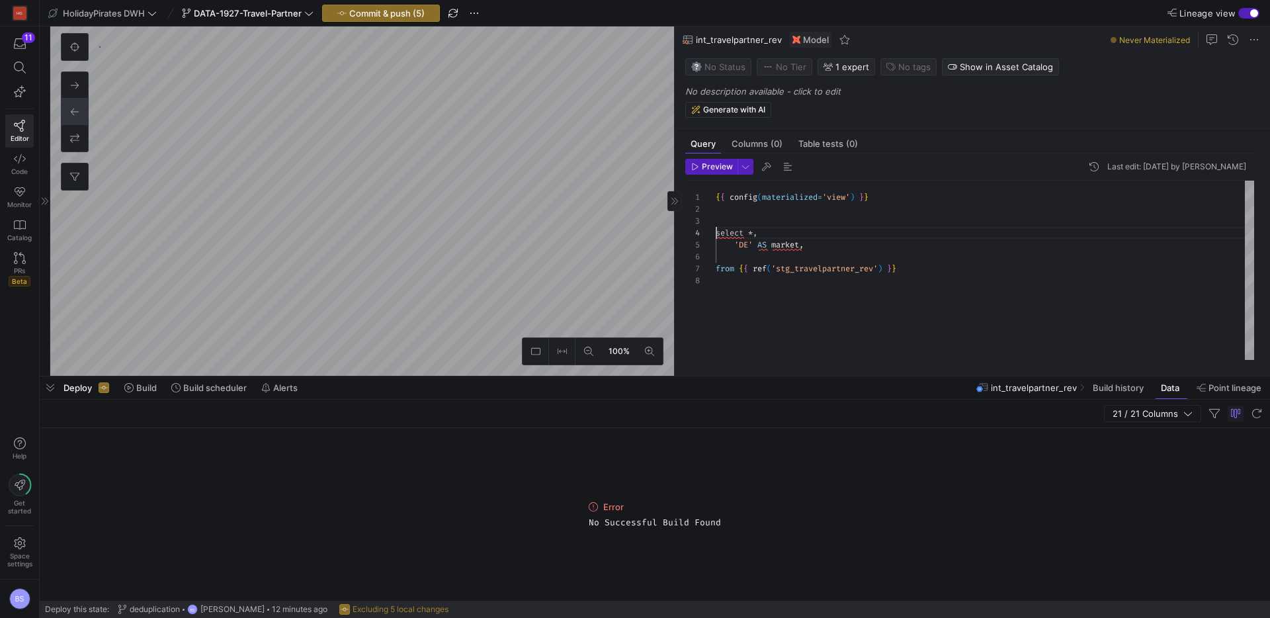
scroll to position [36, 0]
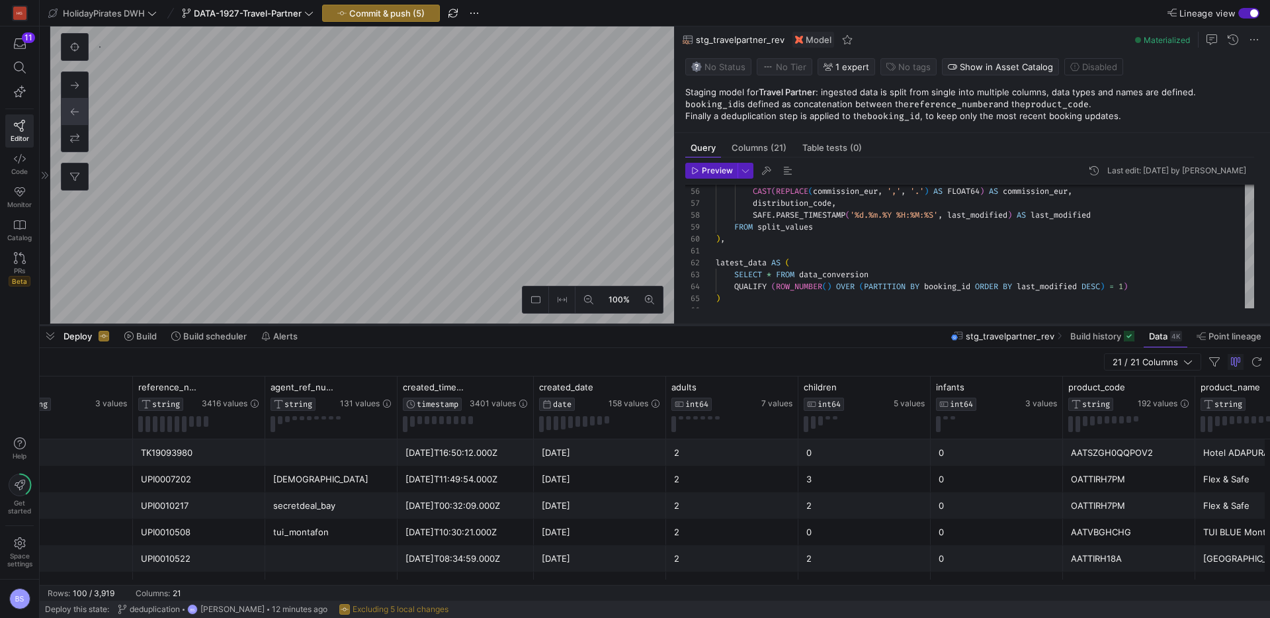
drag, startPoint x: 455, startPoint y: 377, endPoint x: 451, endPoint y: 326, distance: 51.7
click at [451, 326] on div at bounding box center [655, 324] width 1231 height 5
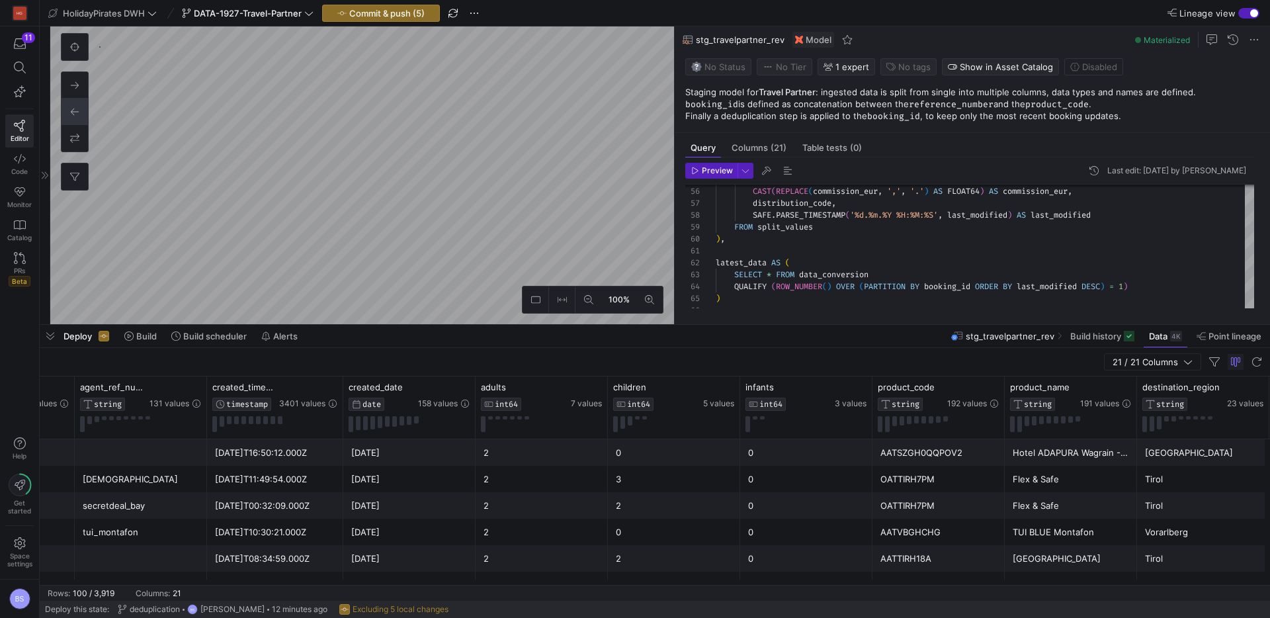
scroll to position [0, 377]
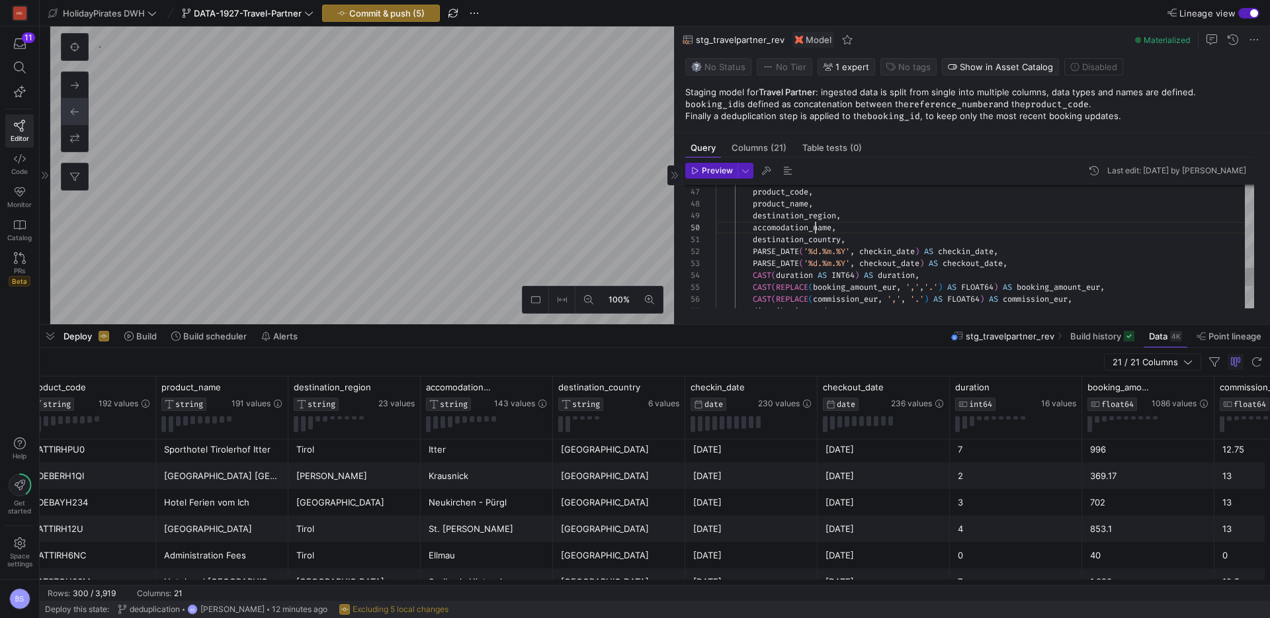
click at [817, 231] on div "accomodation_name , destination_country , PARSE_DATE ( '%d.%m.%Y' , checkin_dat…" at bounding box center [985, 43] width 539 height 832
click at [793, 214] on div "destination_city , destination_country , PARSE_DATE ( '%d.%m.%Y' , checkin_date…" at bounding box center [985, 32] width 539 height 832
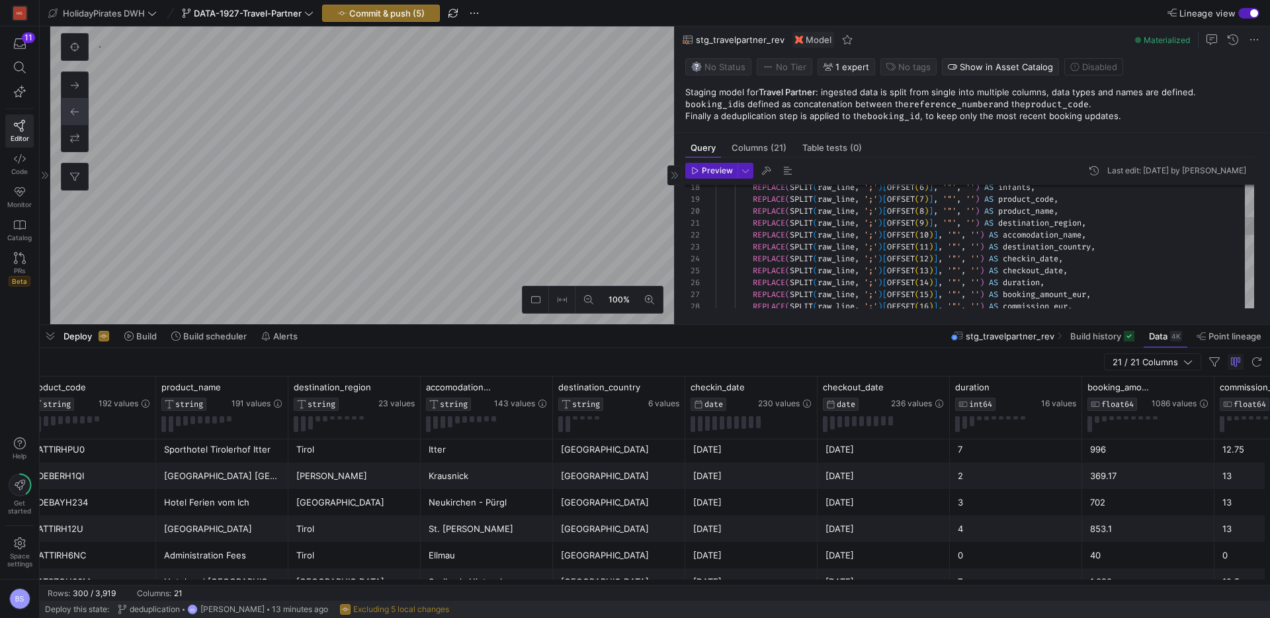
click at [1045, 238] on div "REPLACE ( SPLIT ( raw_line , ';' ) [ OFFSET ( 16 ) ] , '"' , '' ) AS commission…" at bounding box center [985, 384] width 539 height 832
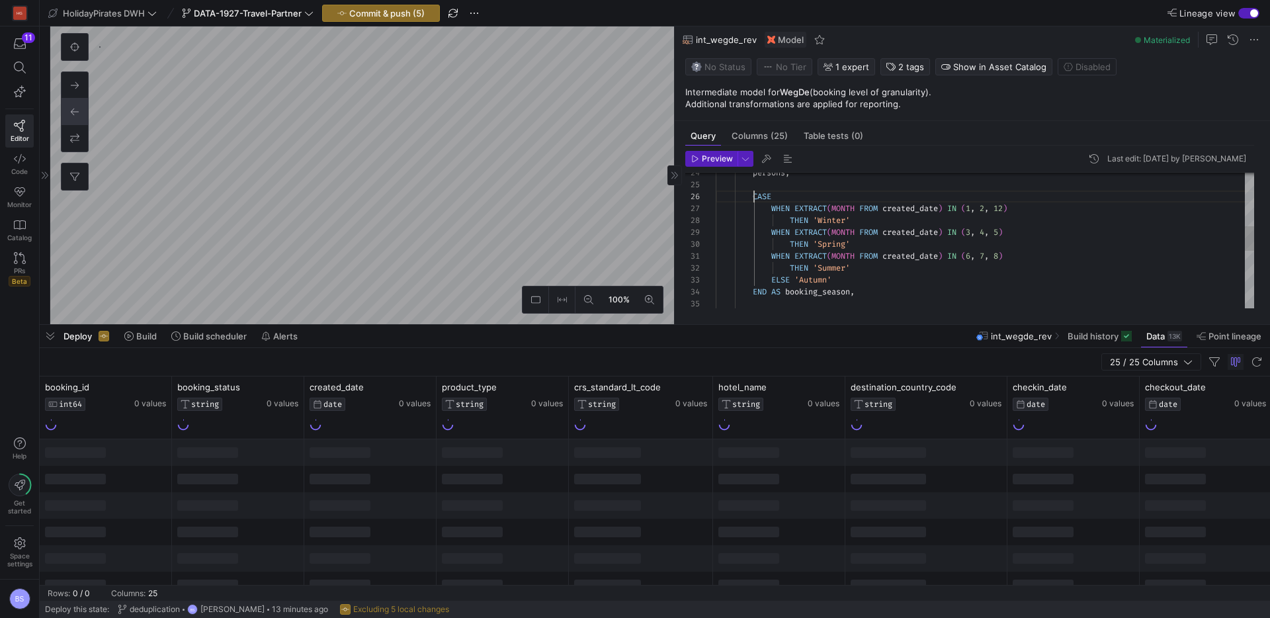
click at [754, 197] on div "persons , CASE WHEN EXTRACT ( MONTH FROM created_date ) IN ( 1 , 2 , 12 ) THEN …" at bounding box center [985, 250] width 539 height 737
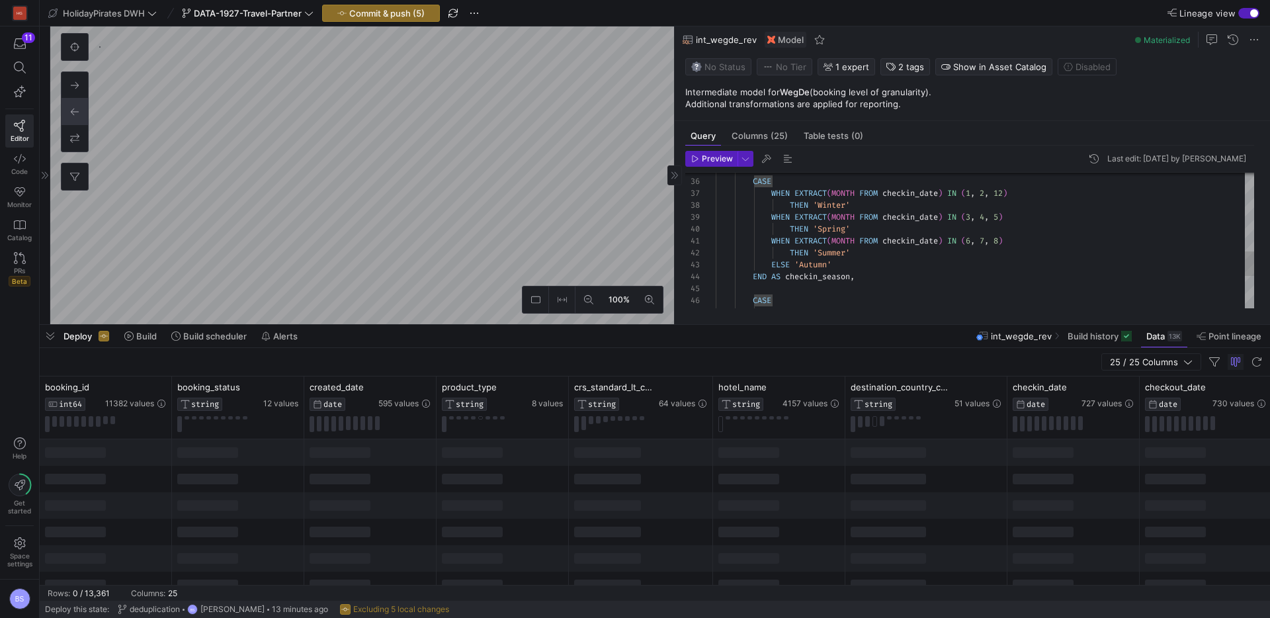
click at [864, 281] on div "END AS checkin_season ," at bounding box center [985, 277] width 539 height 12
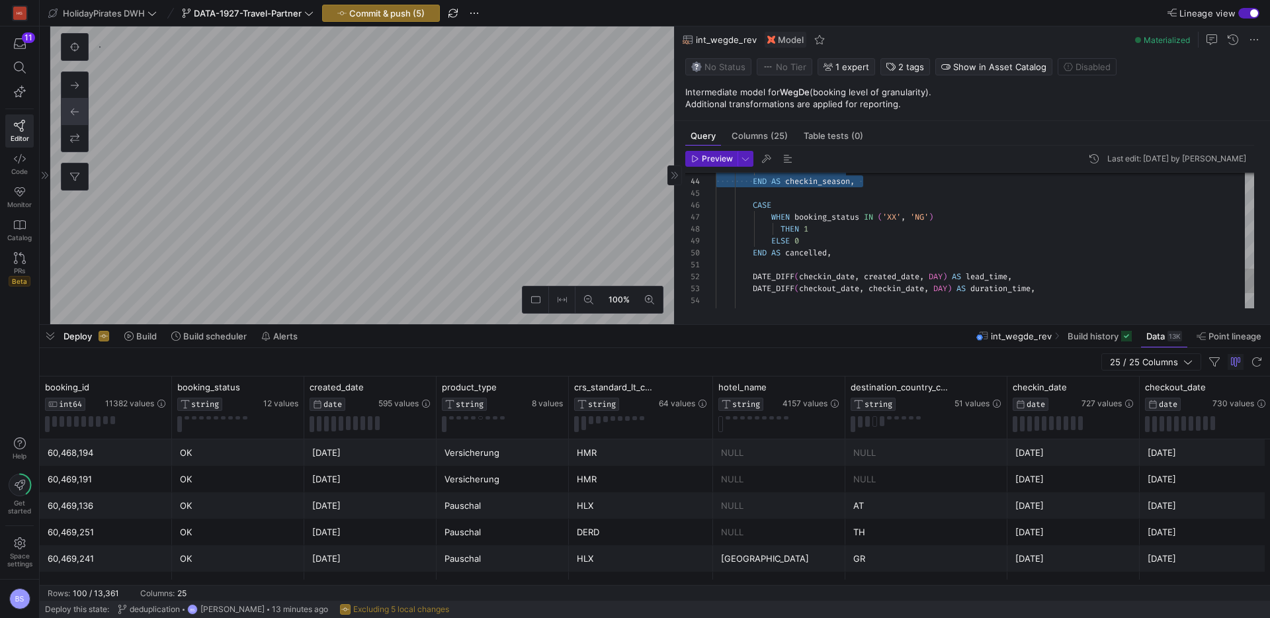
click at [844, 253] on div "ELSE 'Autumn' END AS checkin_season , CASE WHEN booking_status IN ( 'XX' , 'NG'…" at bounding box center [985, 21] width 539 height 737
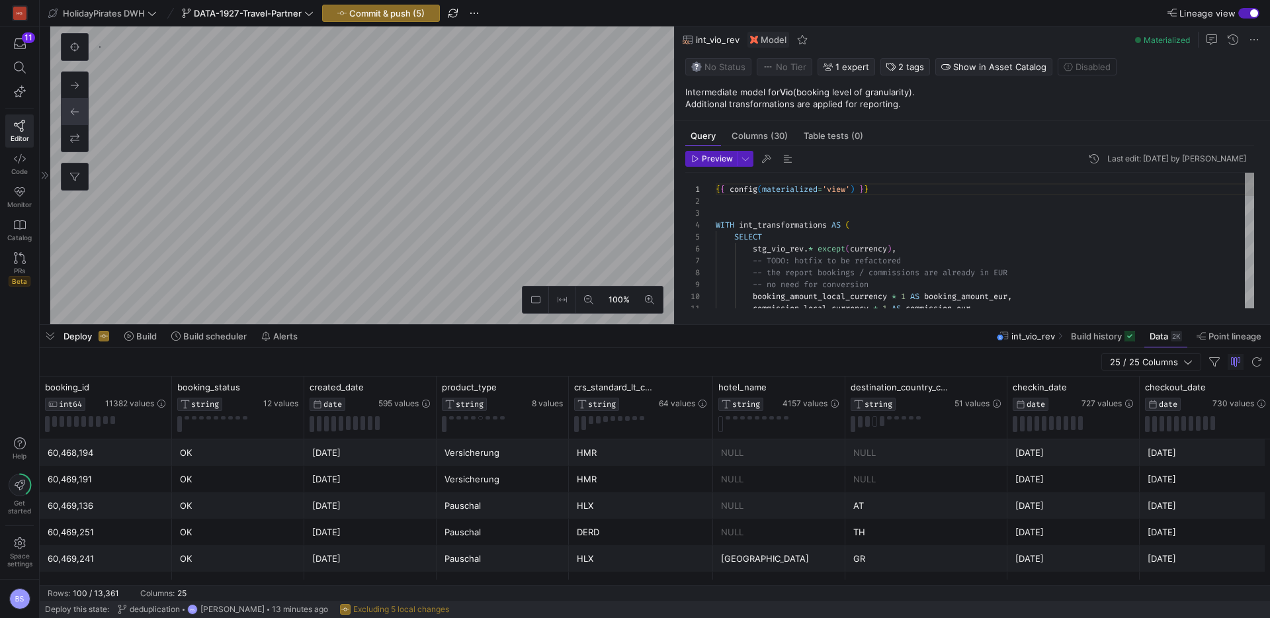
scroll to position [238, 0]
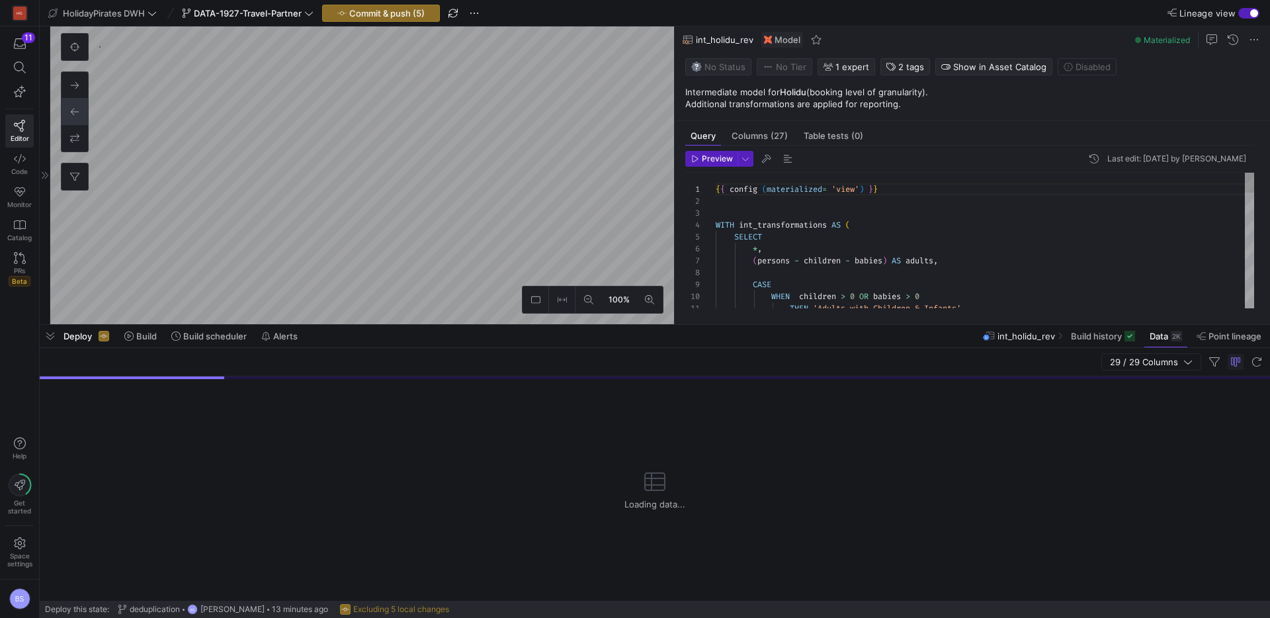
scroll to position [111, 0]
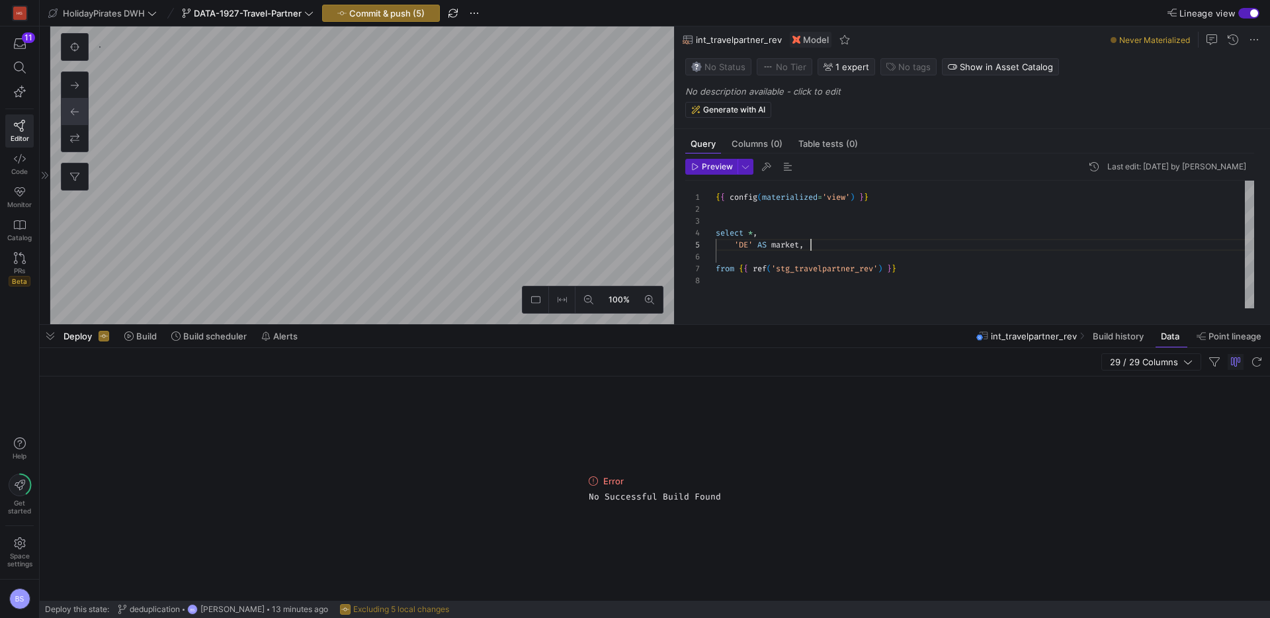
click at [826, 240] on div "{ { config ( materialized = 'view' ) } } select * , 'DE' AS market , from { { r…" at bounding box center [985, 245] width 539 height 128
click at [716, 259] on div "THEN 'Spring' THEN 'Winter' WHEN EXTRACT ( MONTH FROM created_date ) IN ( 3 , 4…" at bounding box center [985, 400] width 539 height 439
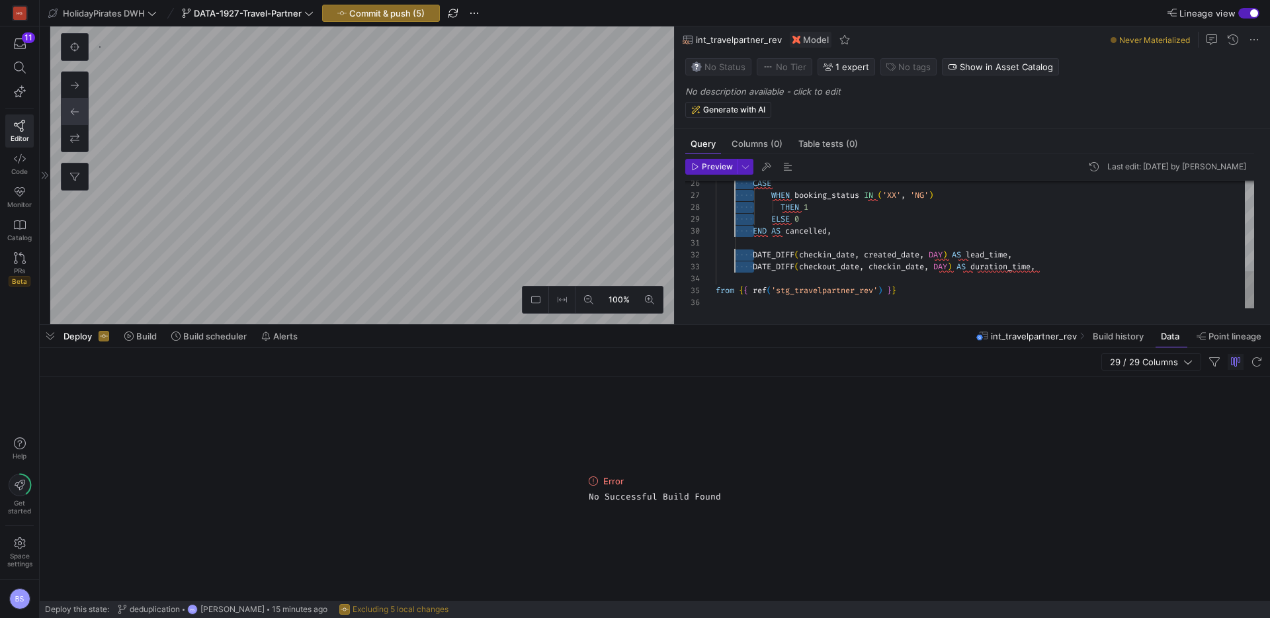
drag, startPoint x: 756, startPoint y: 260, endPoint x: 733, endPoint y: 272, distance: 25.5
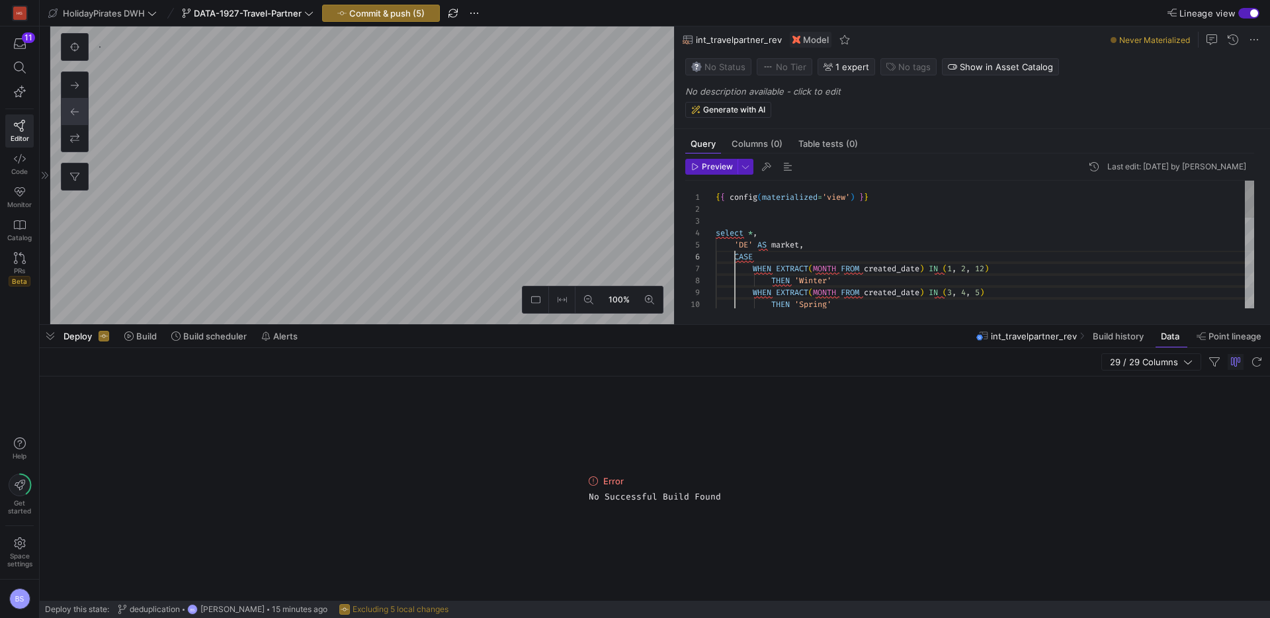
scroll to position [60, 19]
click at [858, 255] on div "THEN 'Spring' WHEN EXTRACT ( MONTH FROM created_date ) IN ( 3 , 4 , 5 ) THEN 'W…" at bounding box center [985, 400] width 539 height 439
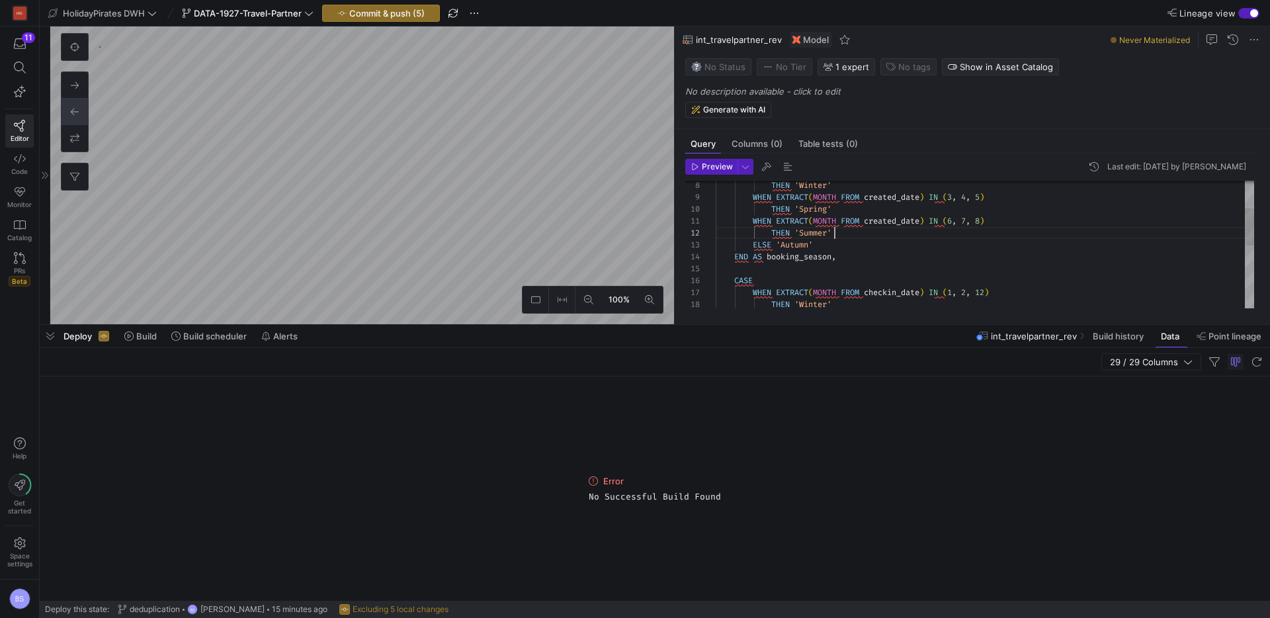
click at [855, 236] on div "WHEN EXTRACT ( MONTH FROM created_date ) IN ( 6 , 7 , 8 ) THEN 'Summer' ELSE 'A…" at bounding box center [985, 304] width 539 height 439
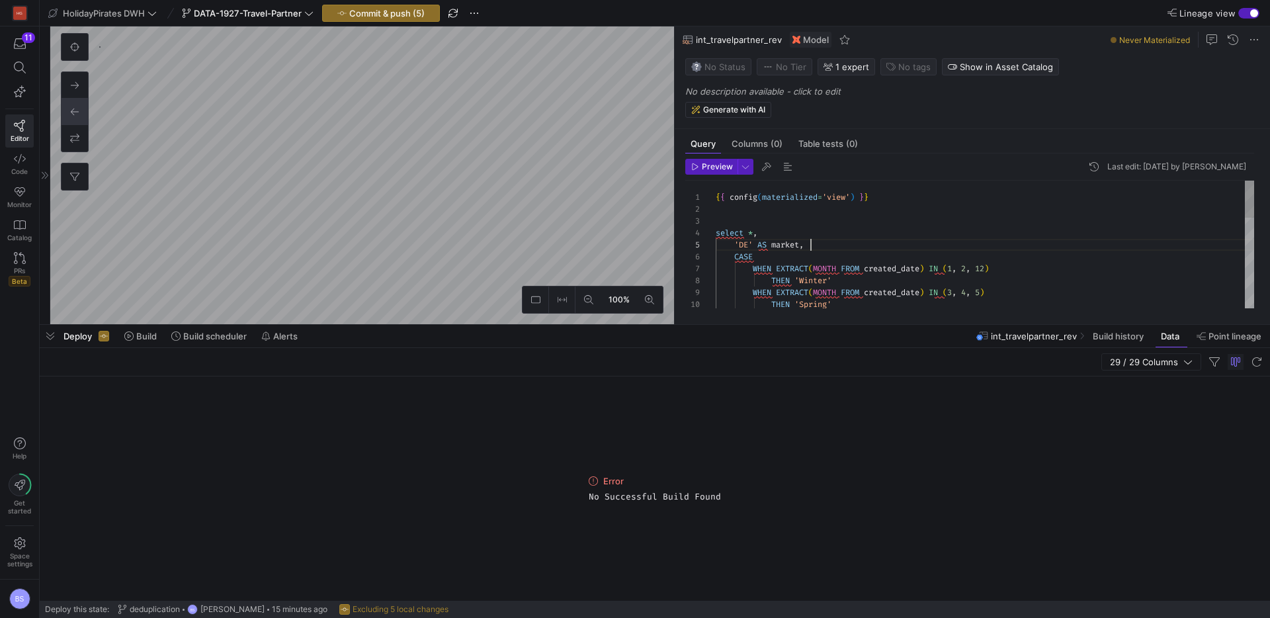
click at [824, 242] on div "THEN 'Spring' WHEN EXTRACT ( MONTH FROM created_date ) IN ( 3 , 4 , 5 ) THEN 'W…" at bounding box center [985, 400] width 539 height 439
click at [737, 234] on div "WHEN EXTRACT ( MONTH FROM created_date ) IN ( 3 , 4 , 5 ) THEN 'Winter' WHEN EX…" at bounding box center [985, 406] width 539 height 451
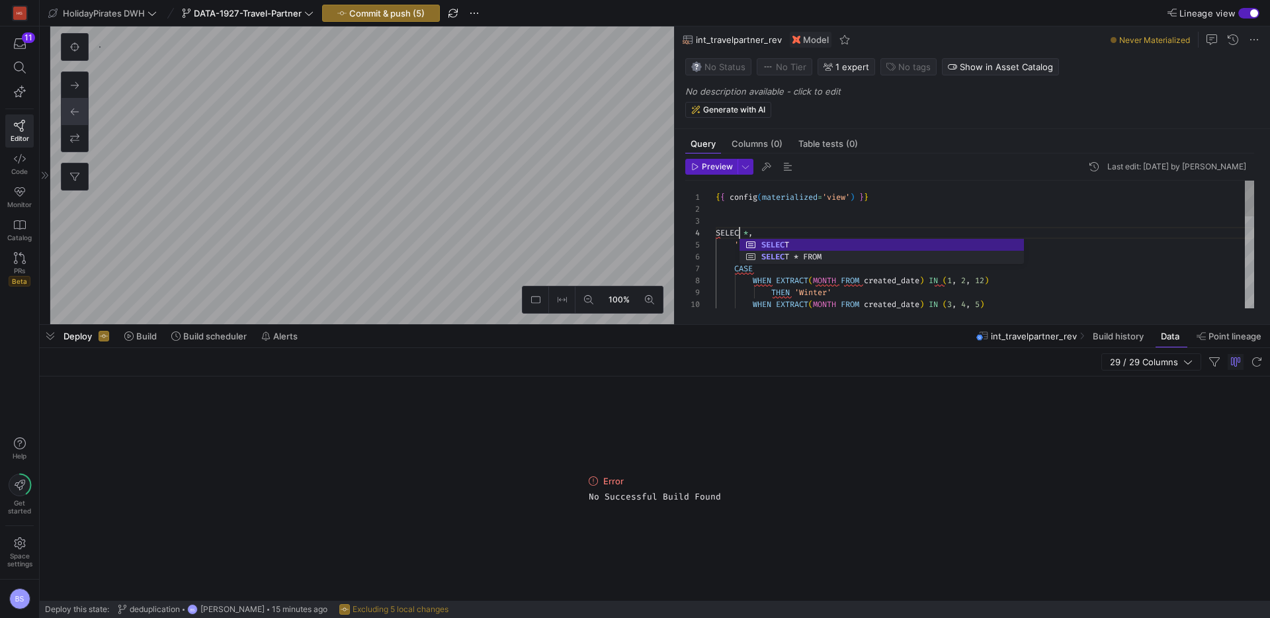
scroll to position [36, 28]
click at [897, 212] on div "WHEN EXTRACT ( MONTH FROM created_date ) IN ( 3 , 4 , 5 ) THEN 'Winter' WHEN EX…" at bounding box center [985, 406] width 539 height 451
click at [754, 253] on div "WHEN EXTRACT ( MONTH FROM created_date ) IN ( 3 , 4 , 5 ) THEN 'Winter' WHEN EX…" at bounding box center [985, 406] width 539 height 451
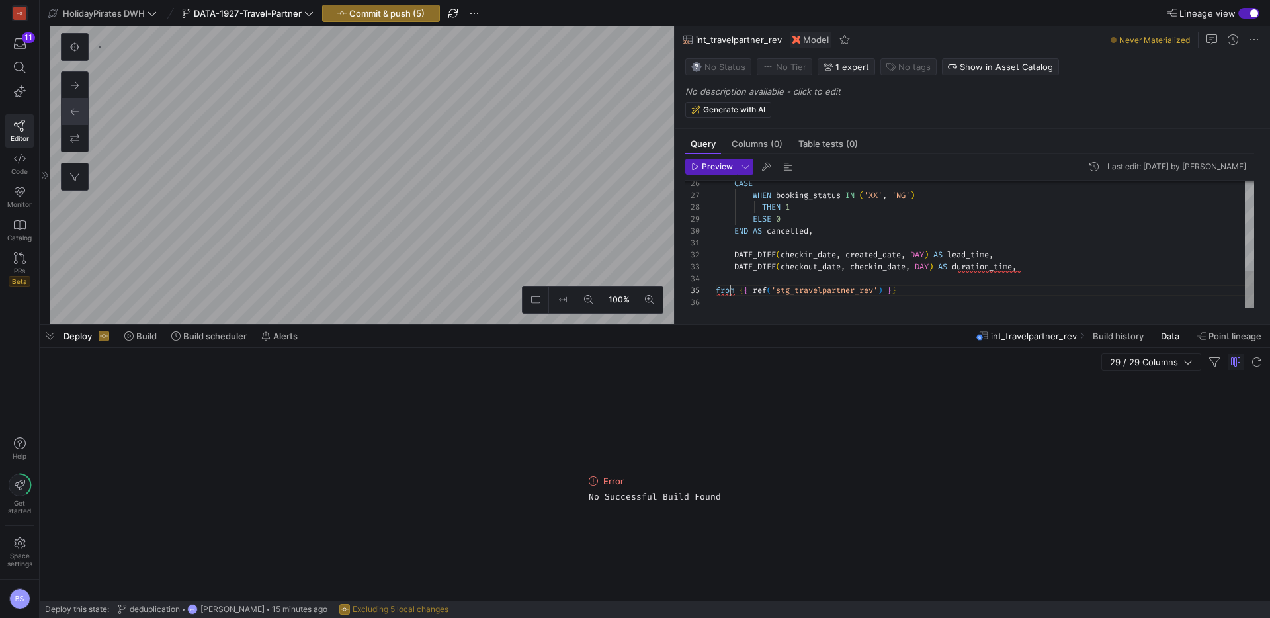
click at [729, 288] on div "CASE WHEN booking_status IN ( 'XX' , 'NG' ) THEN 1 ELSE 0 END AS cancelled , DA…" at bounding box center [985, 88] width 539 height 439
click at [997, 265] on div "CASE WHEN booking_status IN ( 'XX' , 'NG' ) THEN 1 ELSE 0 END AS cancelled , DA…" at bounding box center [985, 88] width 539 height 439
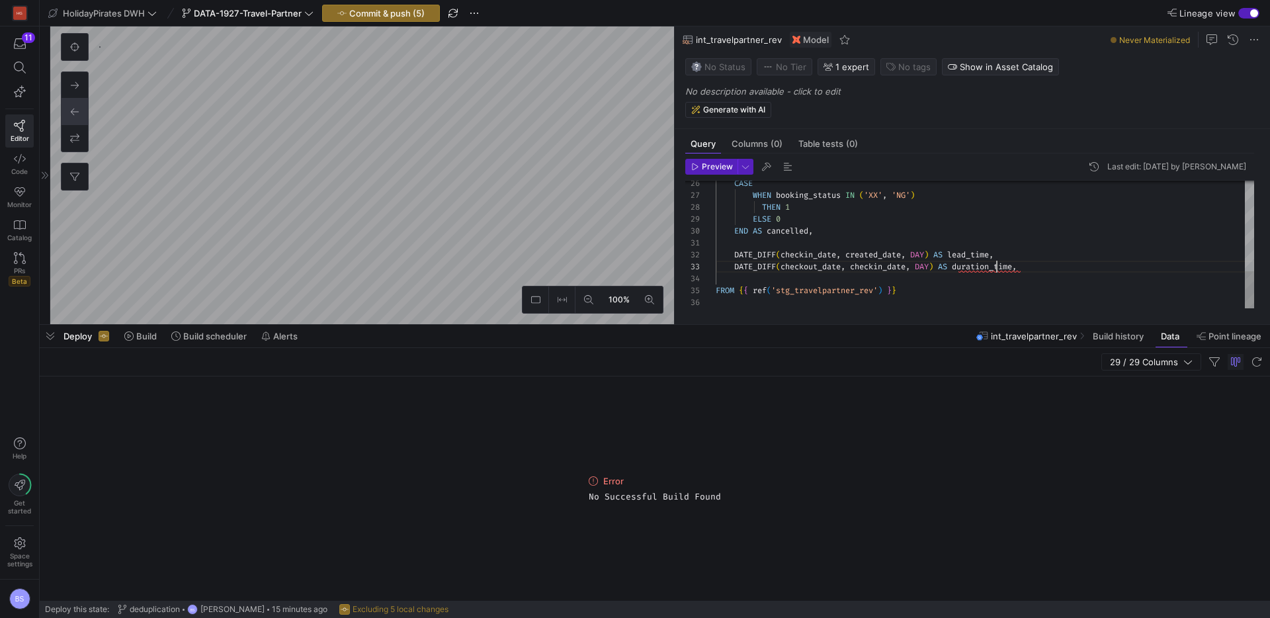
click at [997, 265] on div "CASE WHEN booking_status IN ( 'XX' , 'NG' ) THEN 1 ELSE 0 END AS cancelled , DA…" at bounding box center [985, 88] width 539 height 439
click at [1042, 271] on div "CASE WHEN booking_status IN ( 'XX' , 'NG' ) THEN 1 ELSE 0 END AS cancelled , DA…" at bounding box center [985, 88] width 539 height 439
click at [1026, 277] on div "CASE WHEN booking_status IN ( 'XX' , 'NG' ) THEN 1 ELSE 0 END AS cancelled , DA…" at bounding box center [985, 108] width 539 height 463
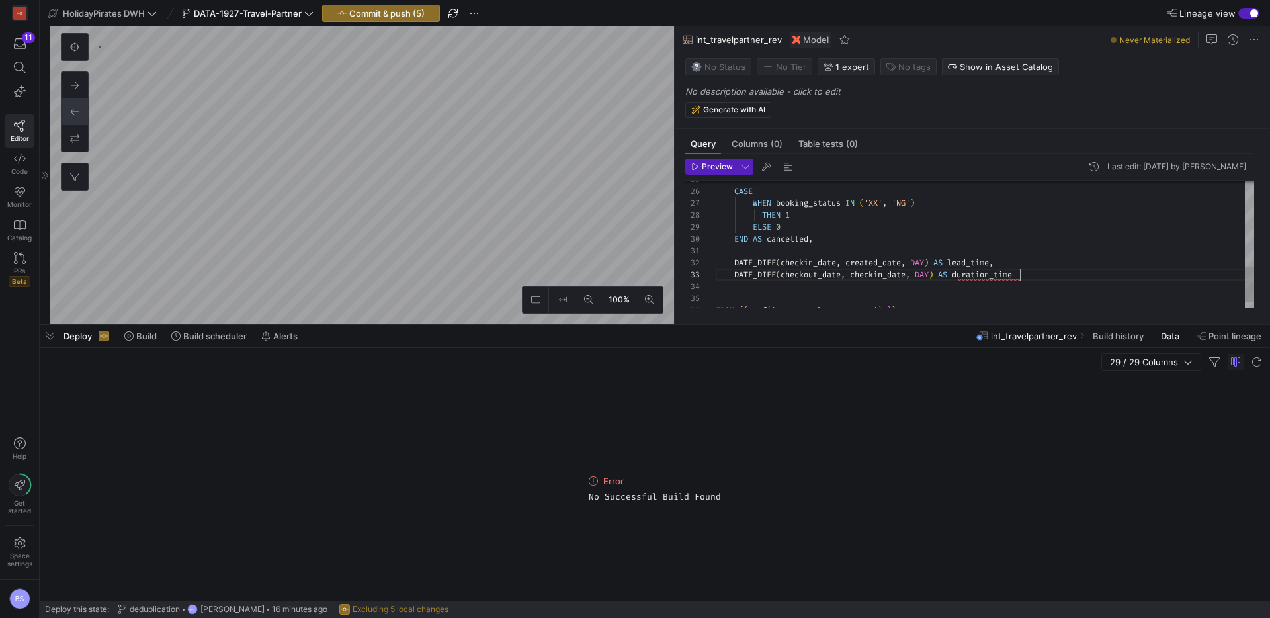
scroll to position [24, 304]
click at [705, 166] on span "Preview" at bounding box center [717, 166] width 31 height 9
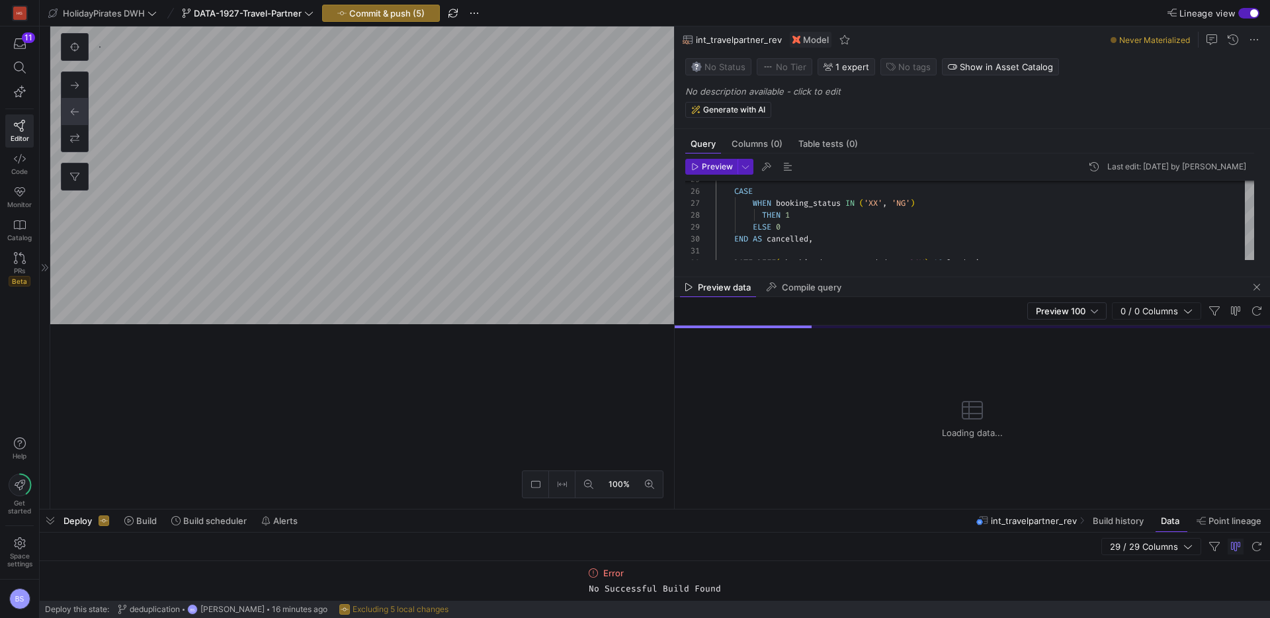
drag, startPoint x: 821, startPoint y: 324, endPoint x: 844, endPoint y: 411, distance: 89.7
click at [842, 507] on div at bounding box center [655, 509] width 1231 height 5
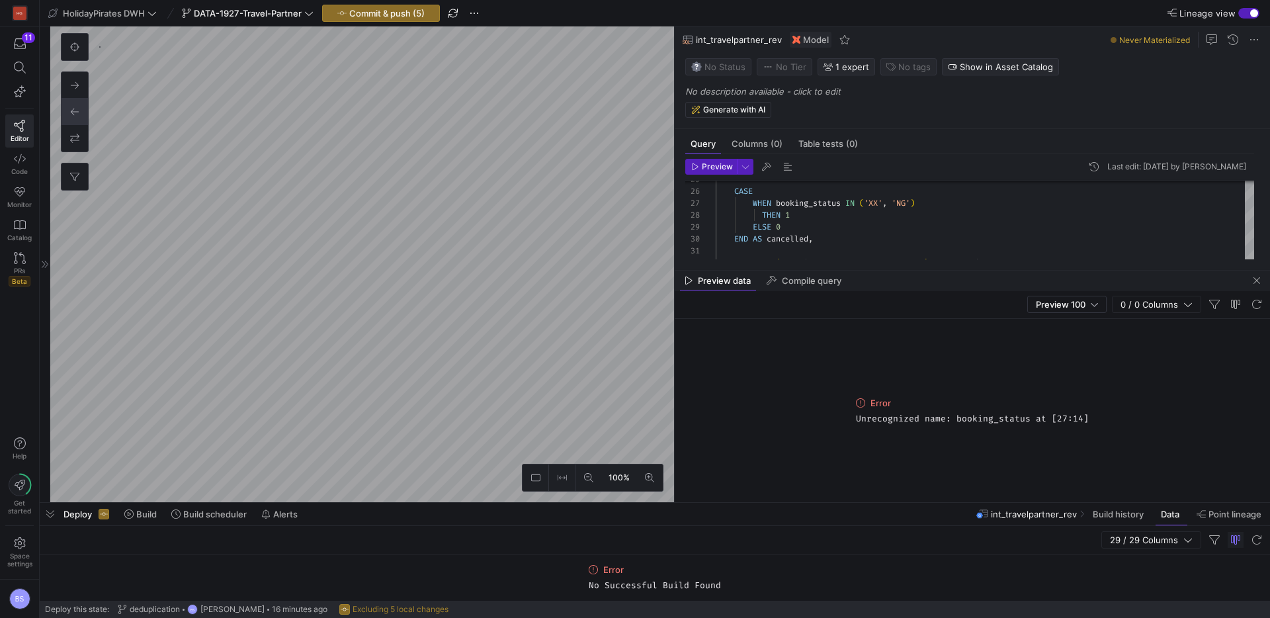
drag, startPoint x: 52, startPoint y: 515, endPoint x: 130, endPoint y: 507, distance: 77.8
click at [55, 515] on span "button" at bounding box center [50, 514] width 21 height 22
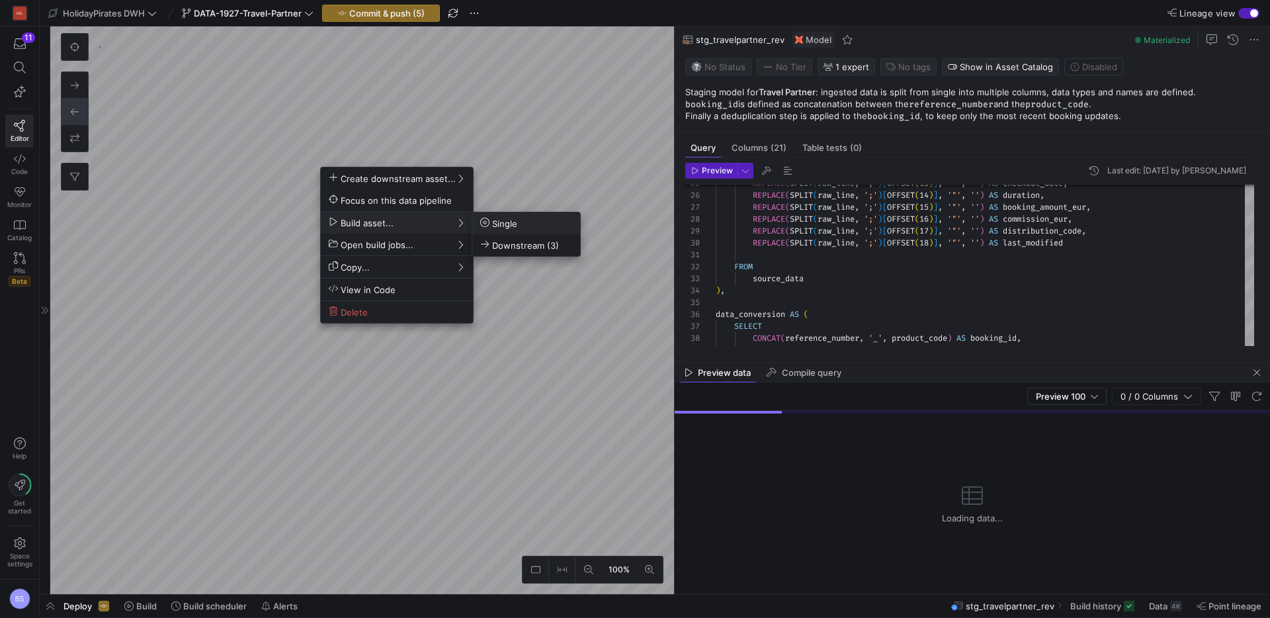
click at [544, 227] on span "Single" at bounding box center [526, 223] width 92 height 11
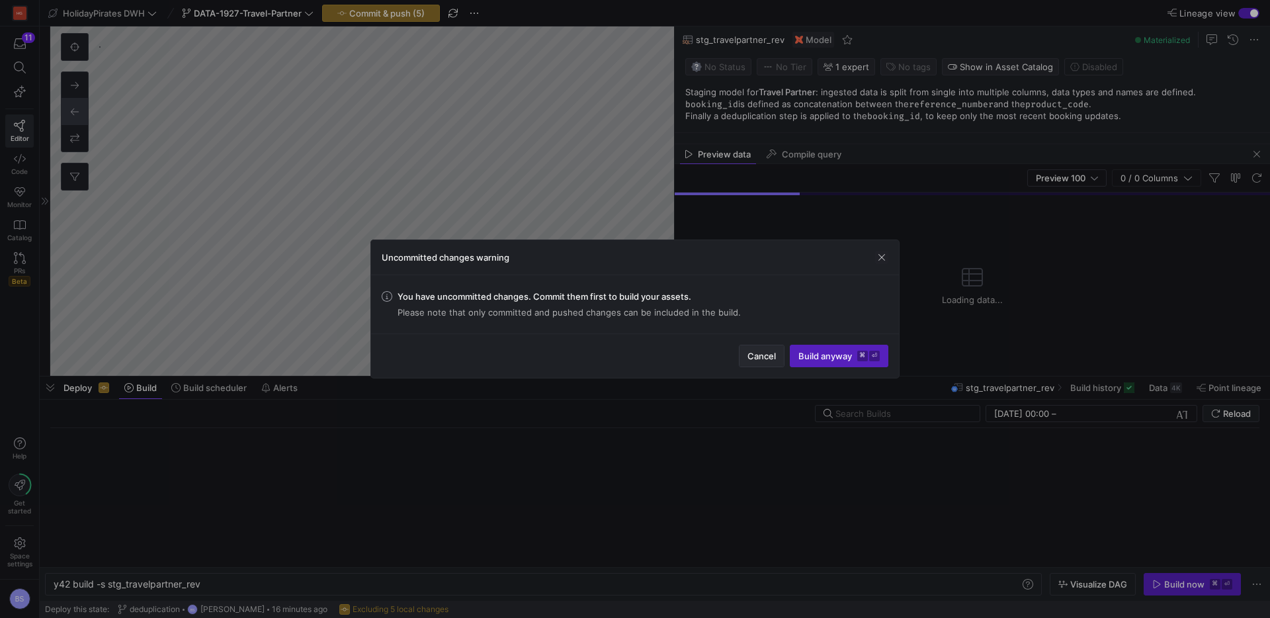
scroll to position [0, 148]
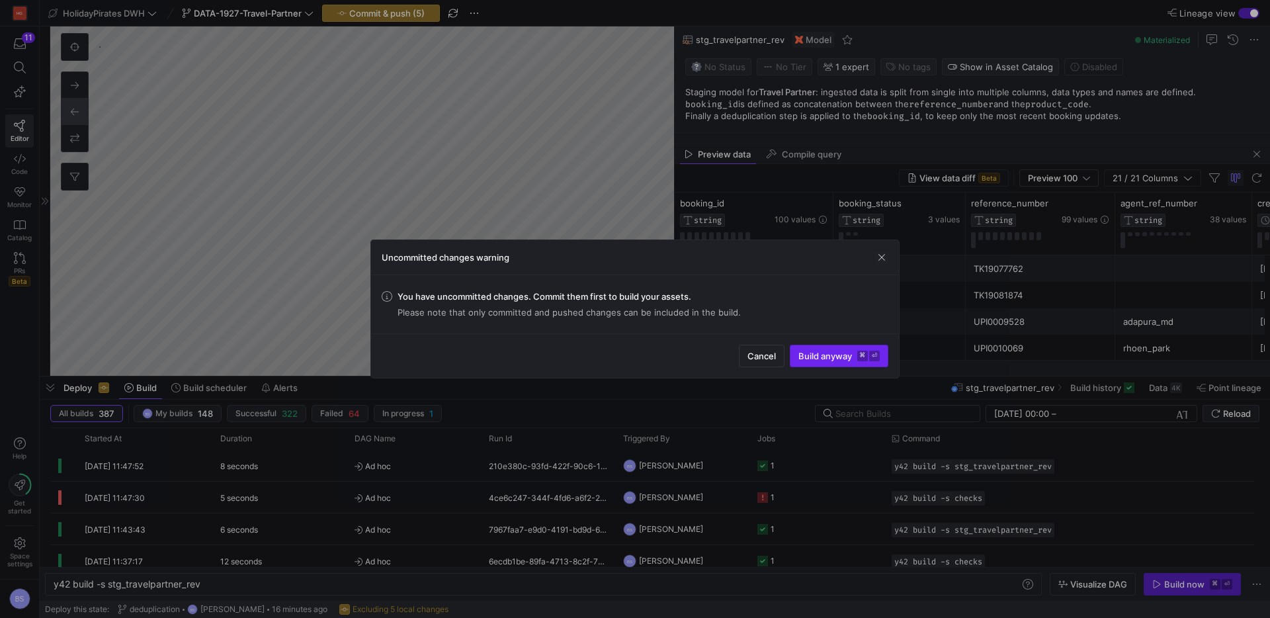
click at [815, 355] on span "Build anyway ⌘ ⏎" at bounding box center [839, 356] width 81 height 11
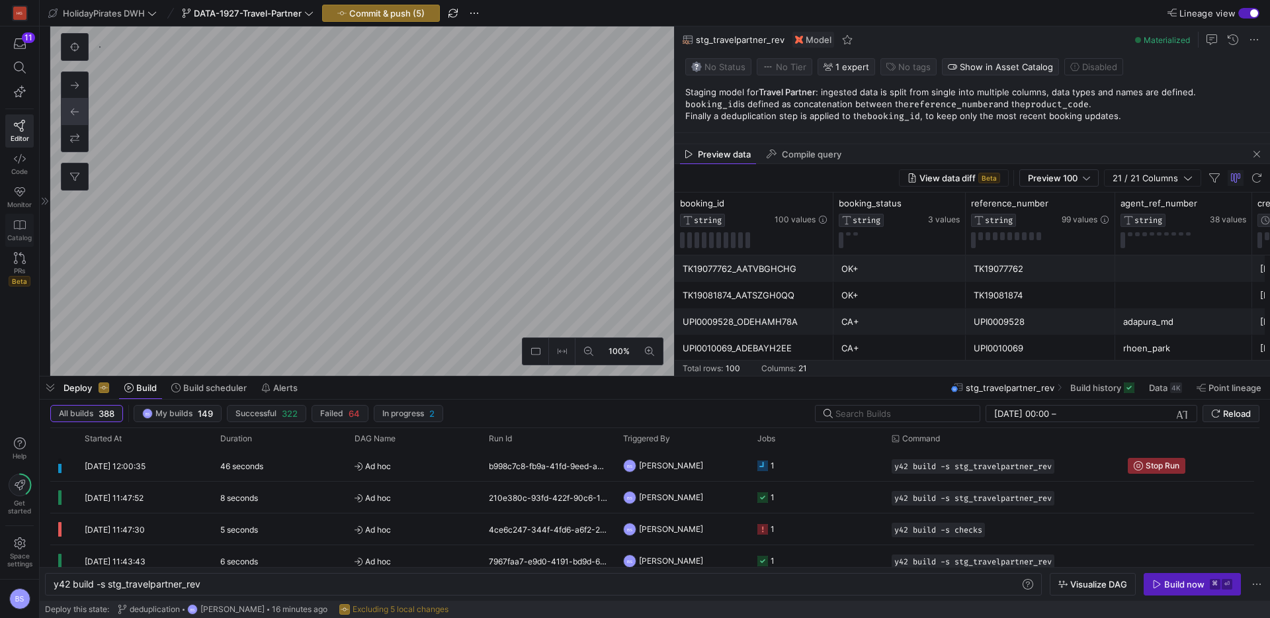
type textarea "{{ config(materialized='view') }} SELECT *, 'DE' AS market, CASE WHEN EXTRACT(M…"
type textarea "y42 build -s int_travelpartner_rev"
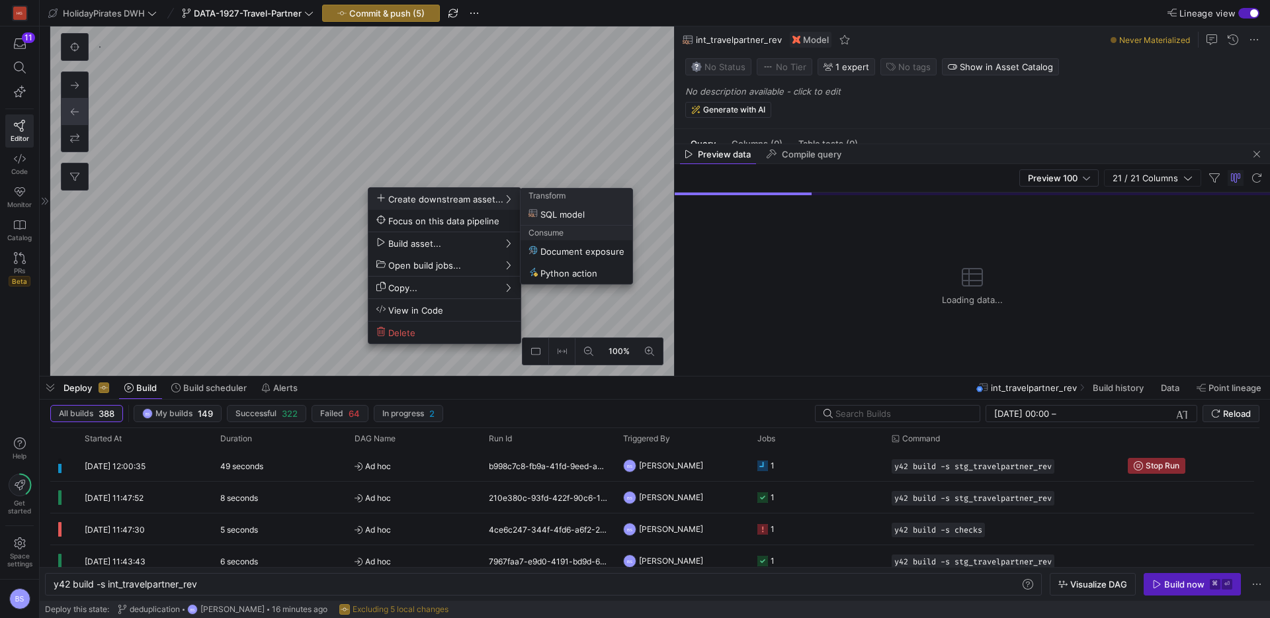
click at [987, 140] on div at bounding box center [635, 309] width 1270 height 618
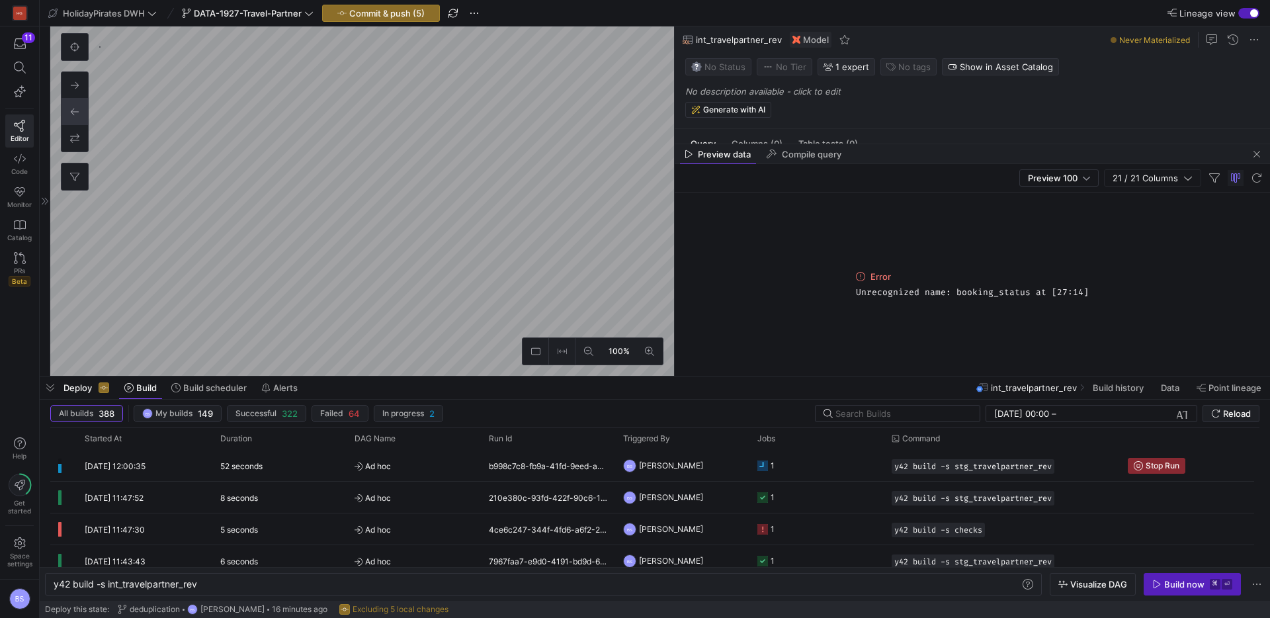
type textarea "{{ config(materialized = 'view') }} WITH source_data AS ( SELECT Status_Referen…"
type textarea "y42 build -s stg_travelpartner_rev"
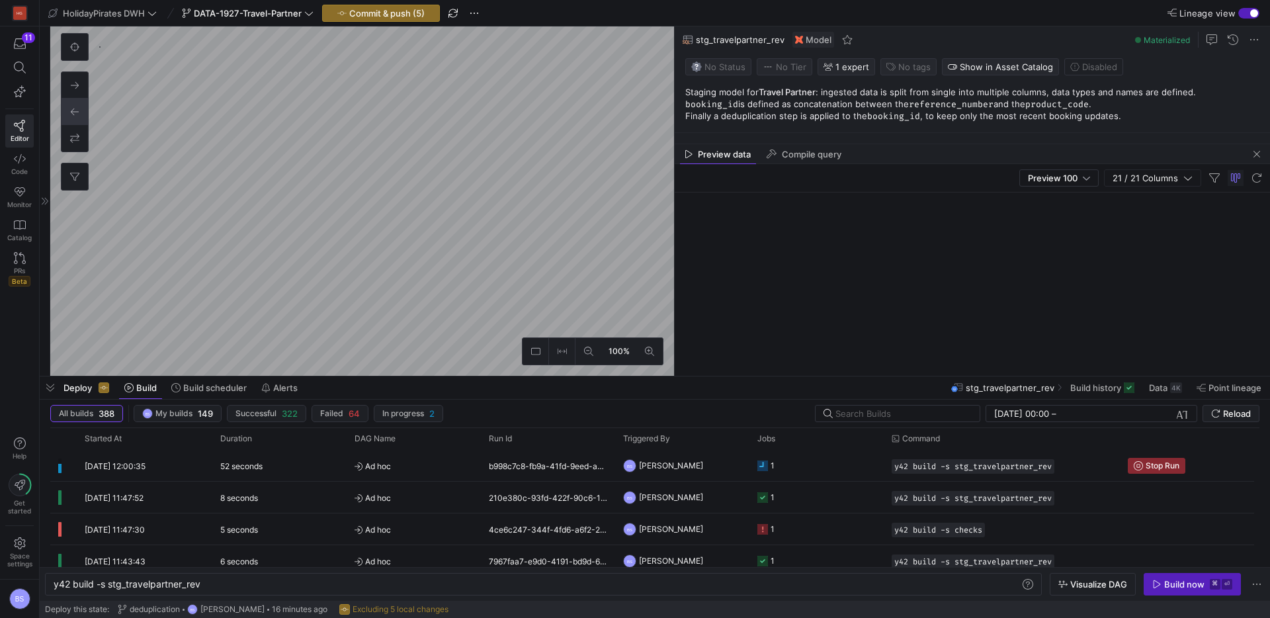
scroll to position [329, 0]
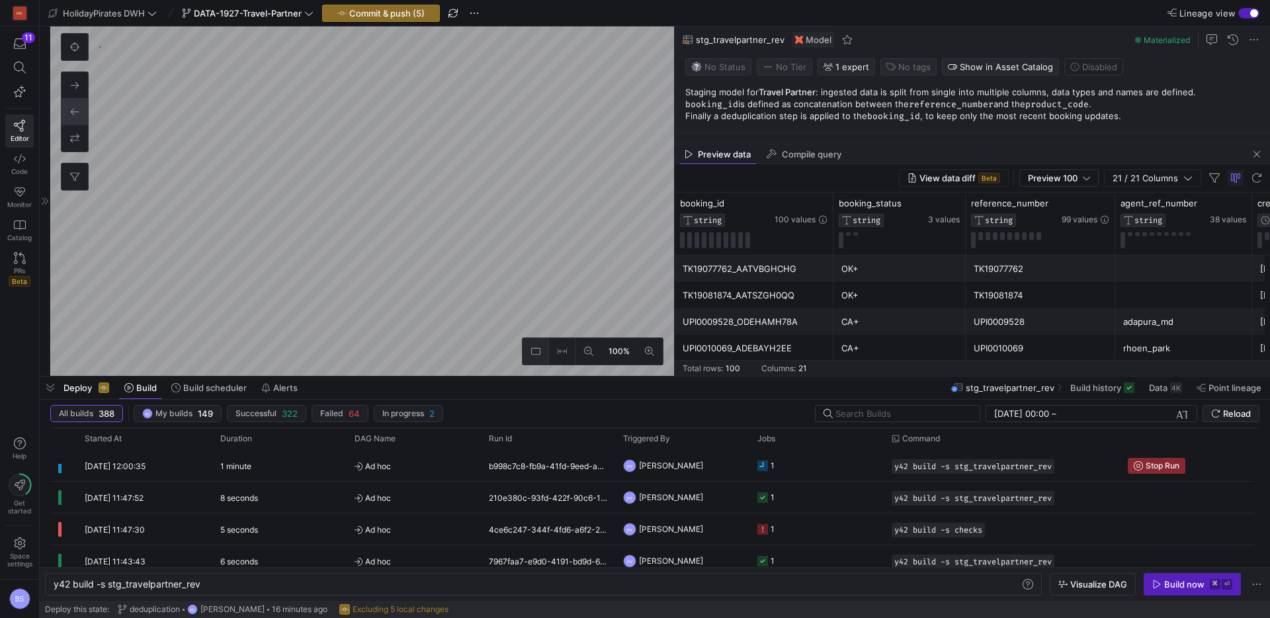
type textarea "{{ config(materialized='view') }} SELECT *, 'DE' AS market, CASE WHEN EXTRACT(M…"
type textarea "y42 build -s int_travelpartner_rev"
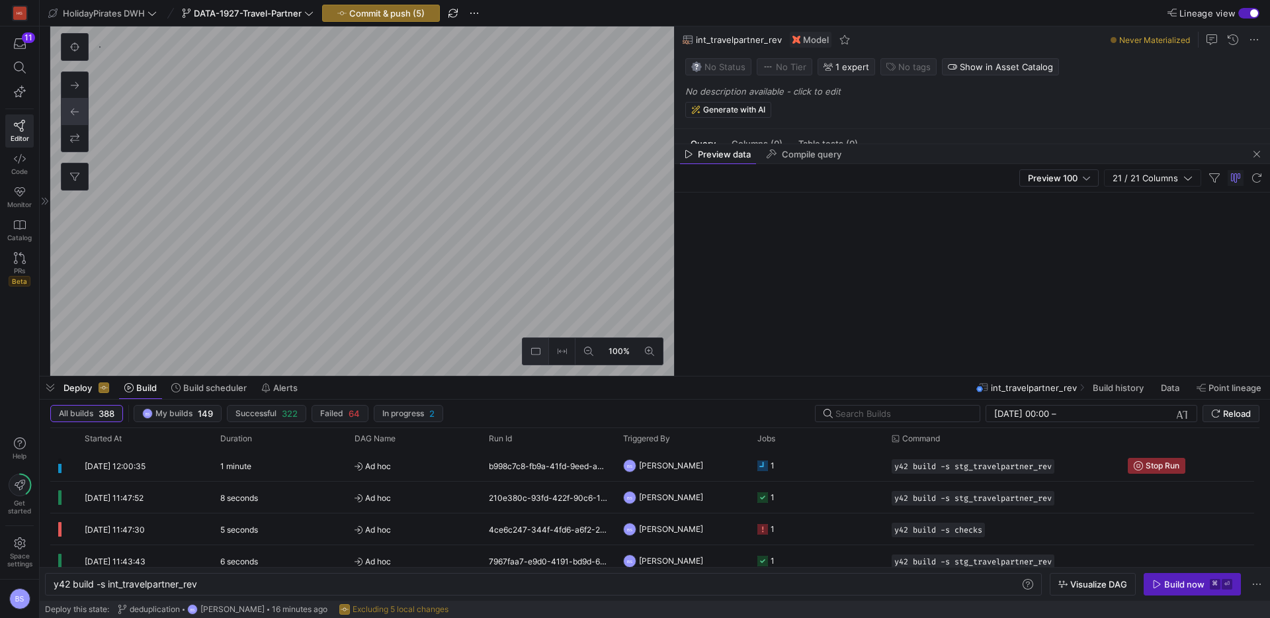
scroll to position [175, 0]
type textarea "{{ config(materialized = 'view') }} WITH source_data AS ( SELECT Status_Referen…"
type textarea "y42 build -s stg_travelpartner_rev"
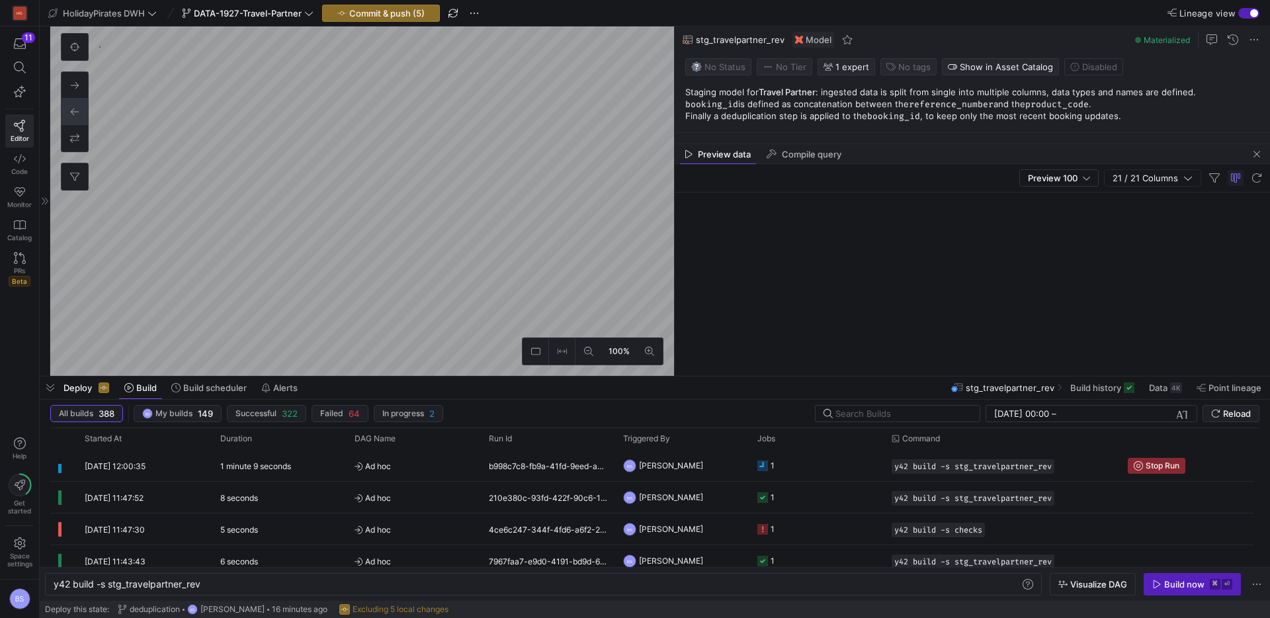
scroll to position [329, 0]
drag, startPoint x: 1260, startPoint y: 156, endPoint x: 1154, endPoint y: 157, distance: 105.9
click at [1255, 154] on span "button" at bounding box center [1257, 154] width 16 height 16
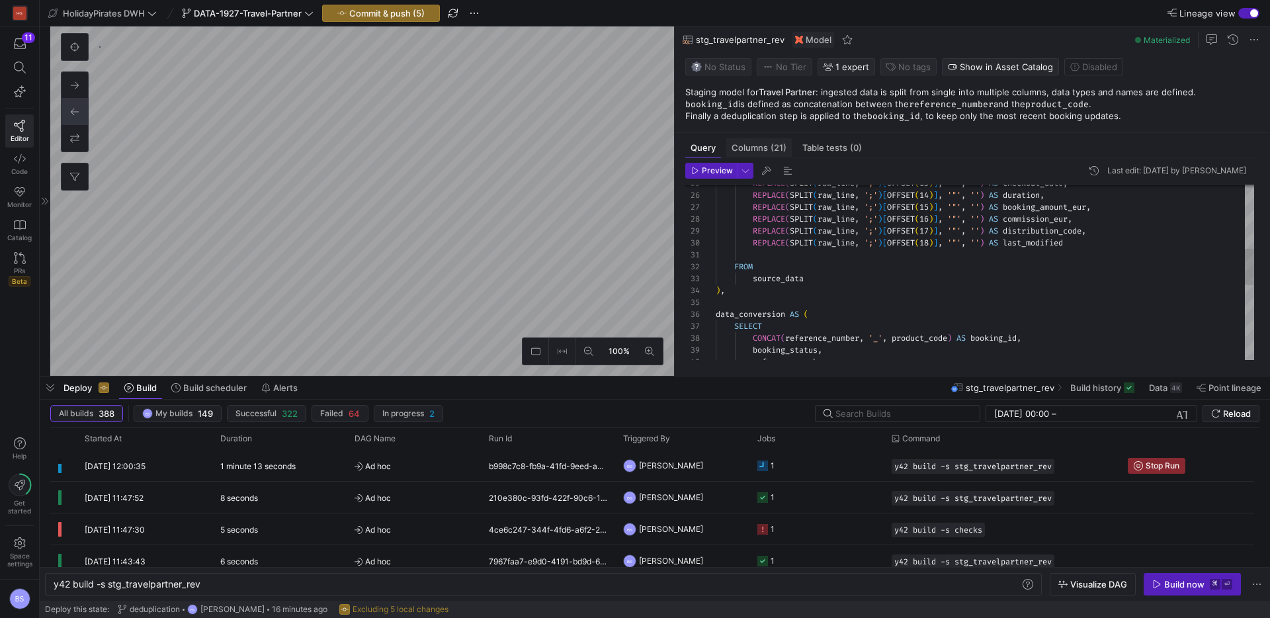
click at [771, 154] on div "Columns (21)" at bounding box center [760, 147] width 66 height 19
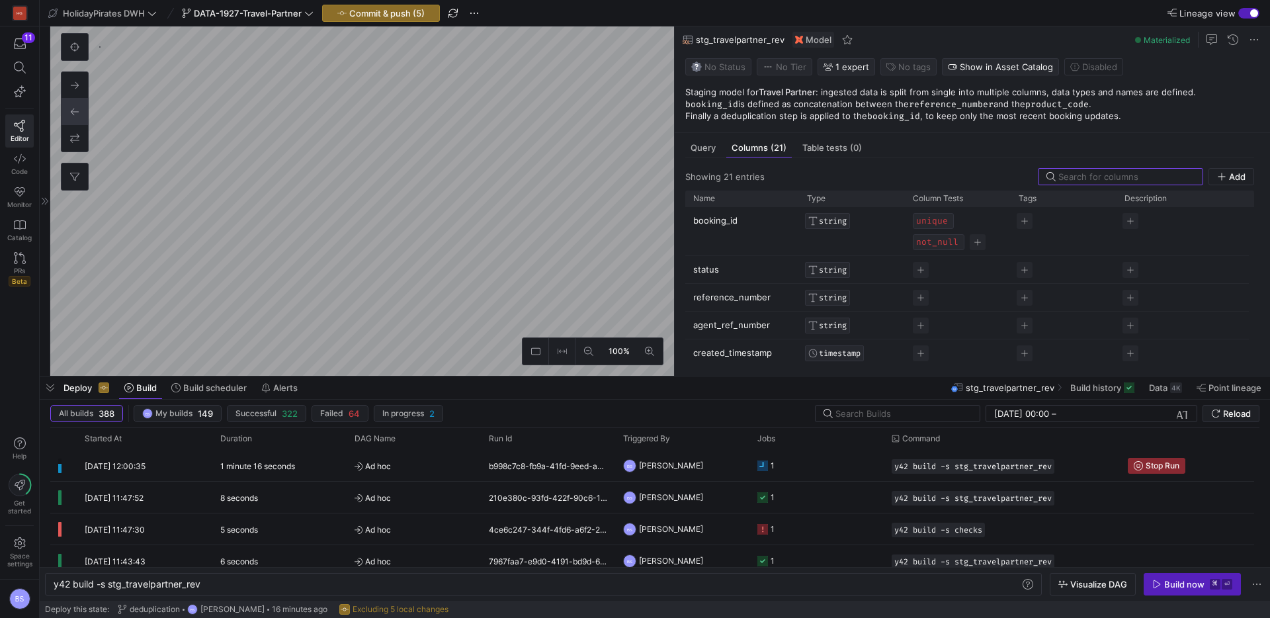
click at [706, 271] on p "status" at bounding box center [742, 270] width 98 height 26
click at [705, 269] on input "status" at bounding box center [735, 269] width 85 height 25
type input "booking_status"
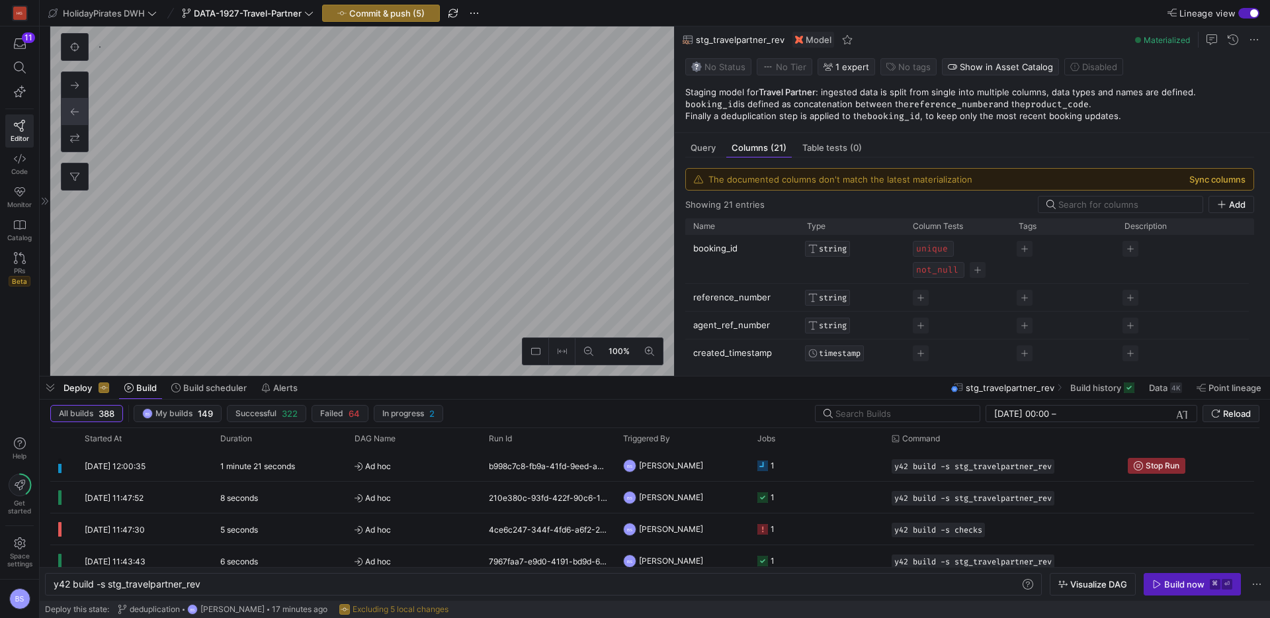
click at [1214, 179] on button "Sync columns" at bounding box center [1218, 179] width 56 height 11
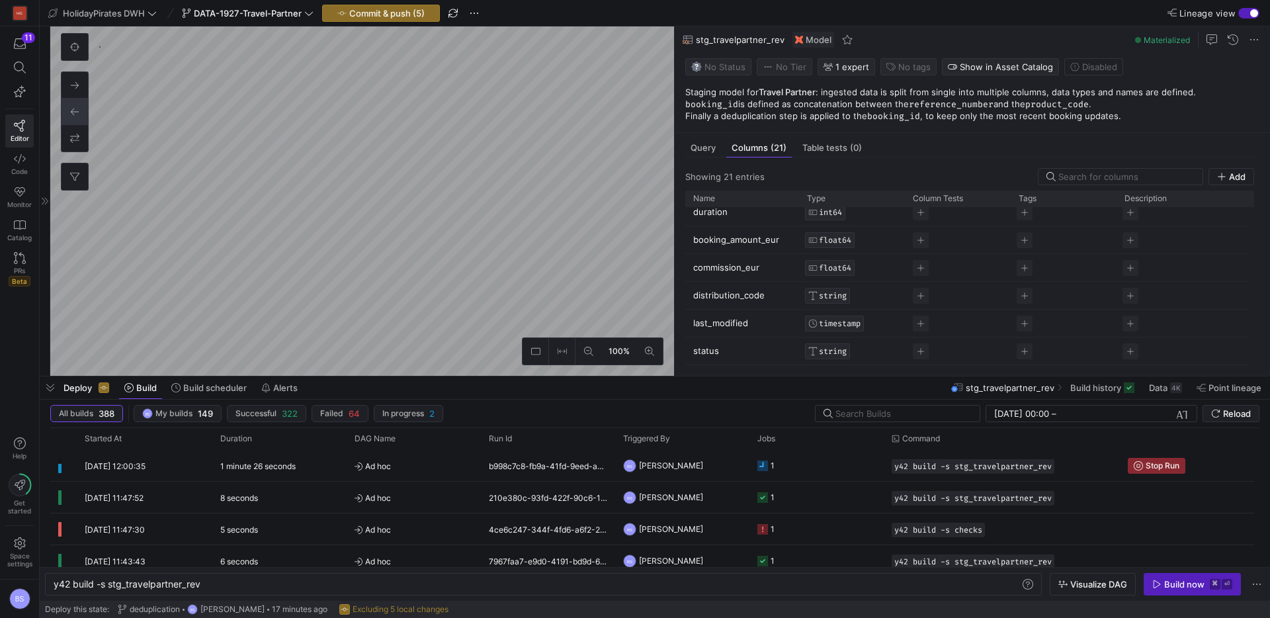
scroll to position [433, 0]
click at [696, 148] on span "Query" at bounding box center [703, 148] width 25 height 9
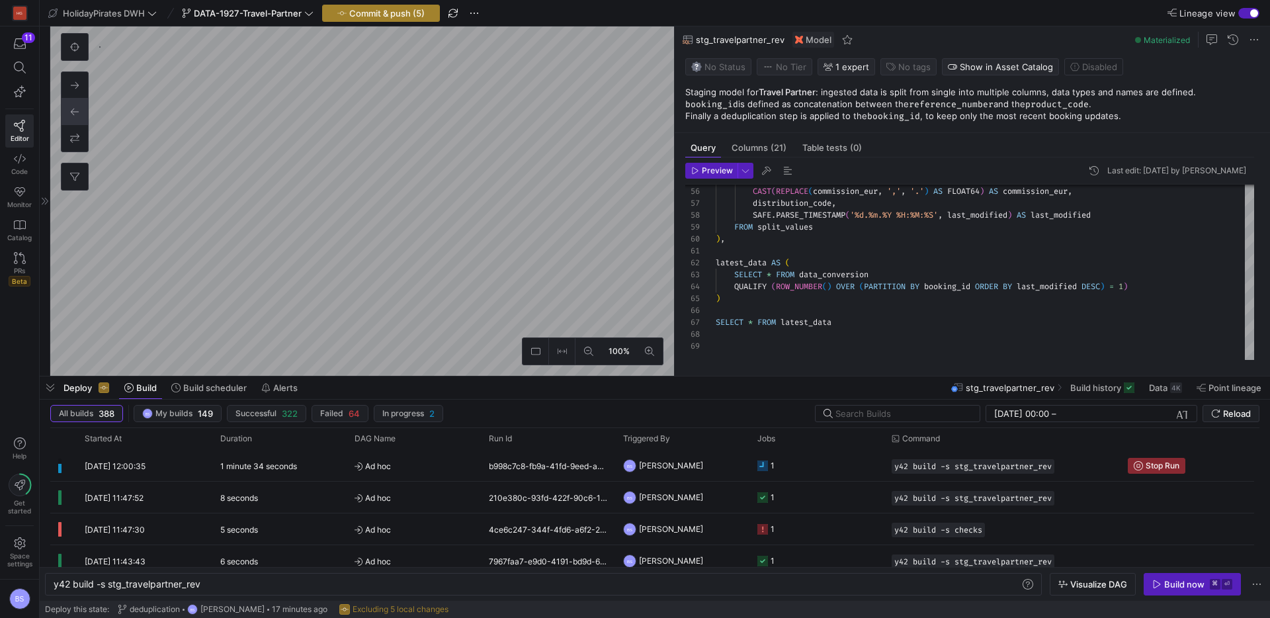
click at [396, 14] on span "Commit & push (5)" at bounding box center [386, 13] width 75 height 11
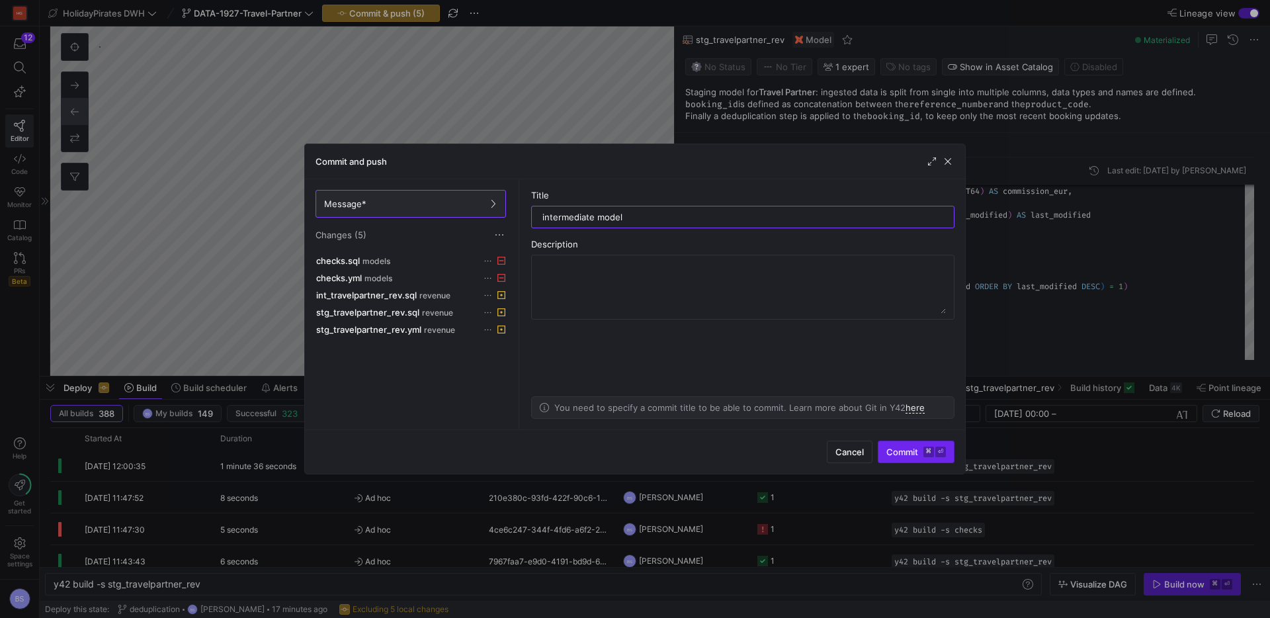
type input "intermediate model"
click at [903, 458] on span "submit" at bounding box center [916, 451] width 75 height 21
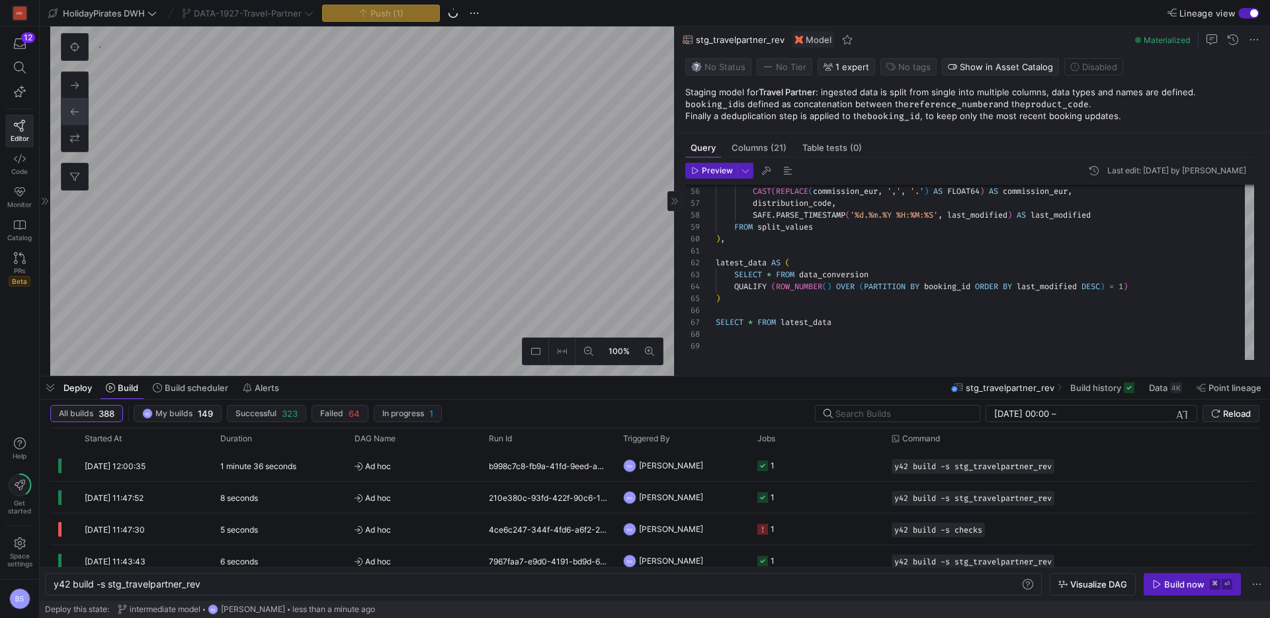
type textarea "y42 build -s mart_travelpartner_partner"
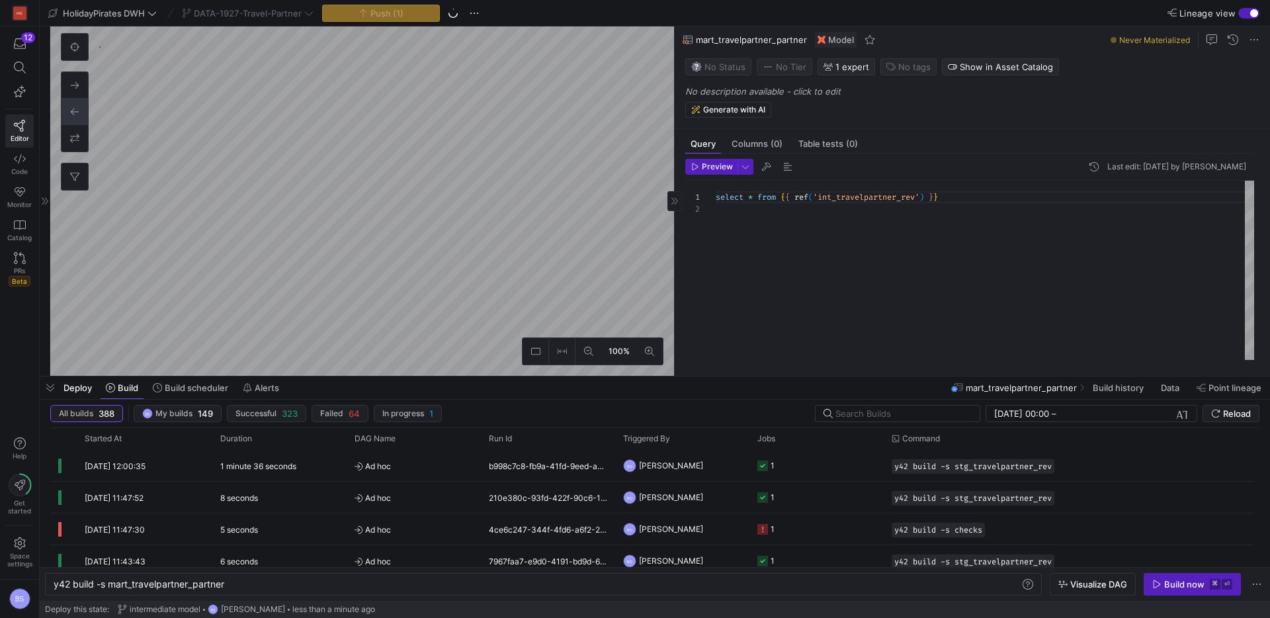
click at [729, 200] on div "select * from { { ref ( 'int_travelpartner_rev' ) } }" at bounding box center [985, 270] width 539 height 179
type textarea "{{ config(materialized = 'table') }} SELECT * FROM {{ ref('int_travelpartner_re…"
click at [797, 94] on p "No description available - click to edit" at bounding box center [976, 91] width 580 height 11
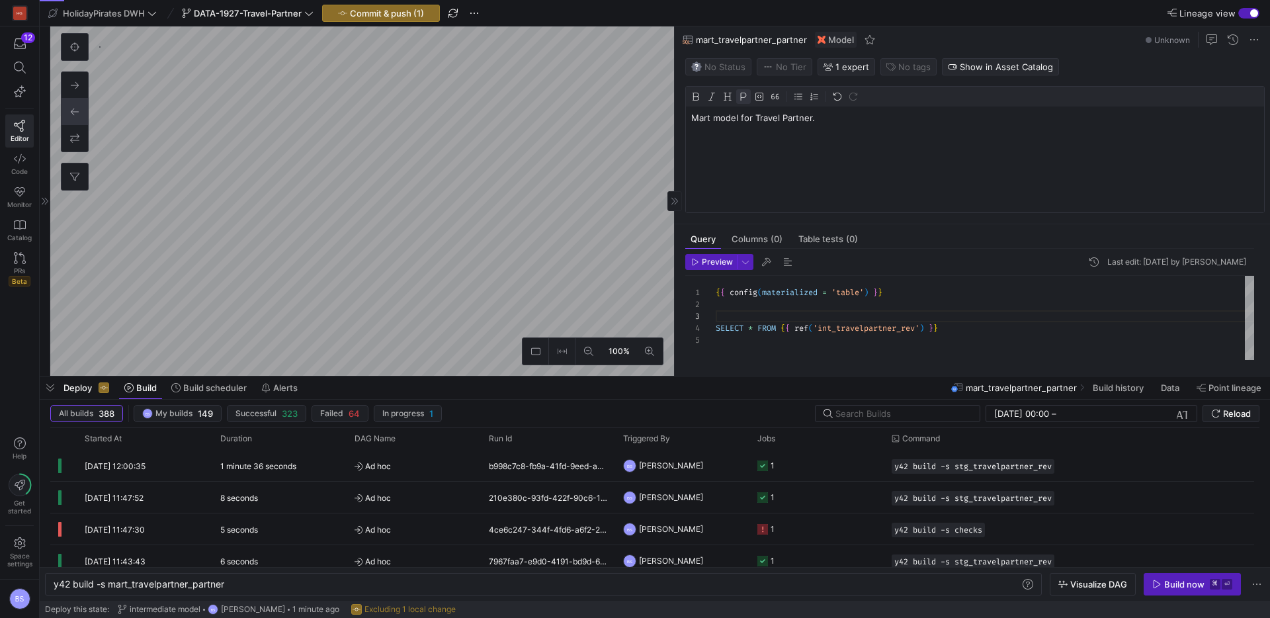
drag, startPoint x: 766, startPoint y: 118, endPoint x: 795, endPoint y: 119, distance: 28.5
click at [809, 119] on p "Mart model for Travel Partner." at bounding box center [975, 118] width 568 height 12
click at [693, 95] on img at bounding box center [695, 96] width 9 height 9
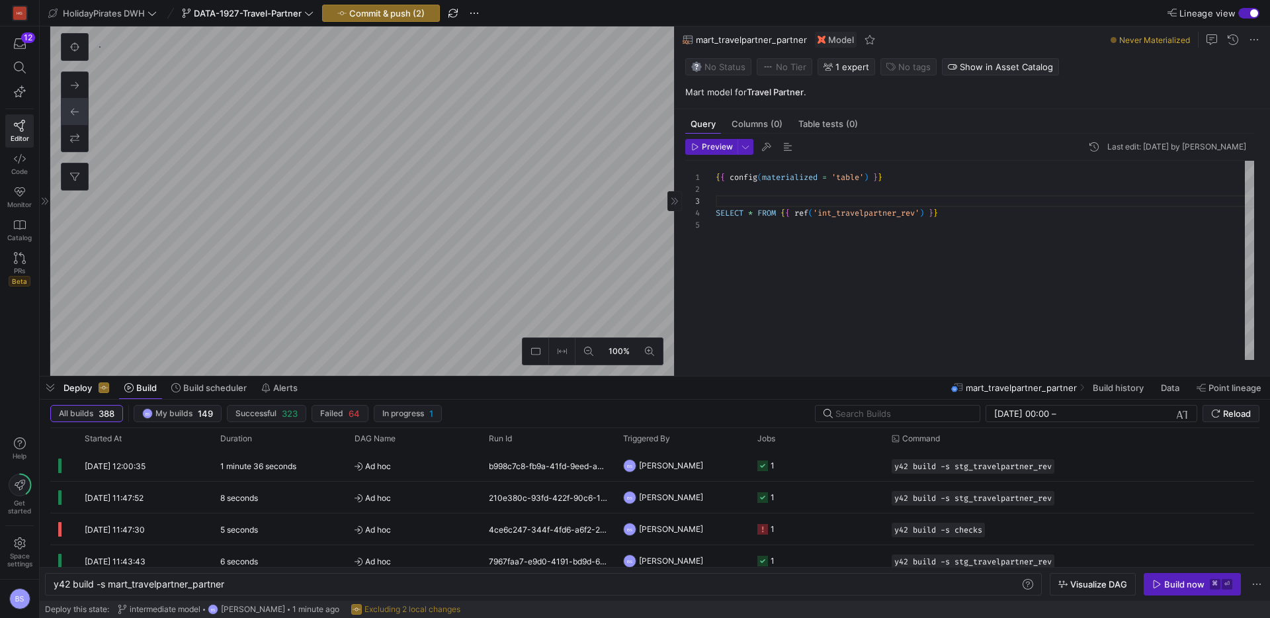
type textarea "y42 build -s stg_travelpartner_rev"
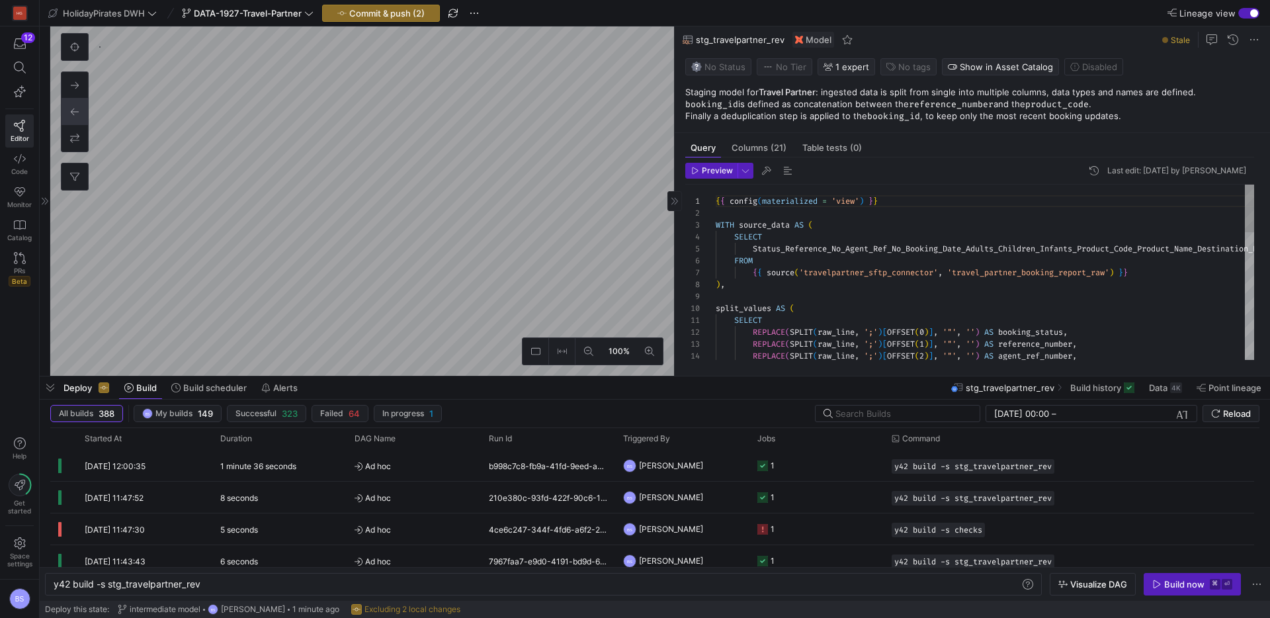
scroll to position [615, 0]
click at [758, 220] on div "Status_Reference_No_Agent_Ref_No_Booking_Date_Adul ts_Children_Infants_Product_…" at bounding box center [1254, 605] width 1076 height 840
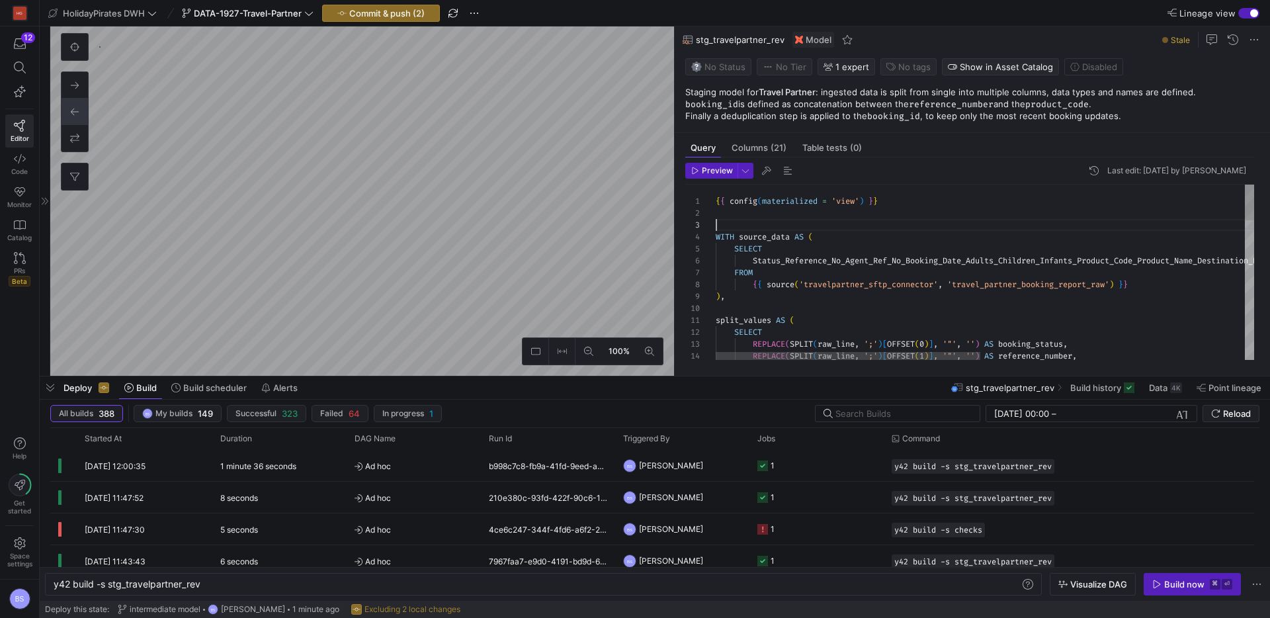
scroll to position [24, 0]
type textarea "{{ config(materialized = 'view') }} WITH source_data AS ( SELECT Status_Referen…"
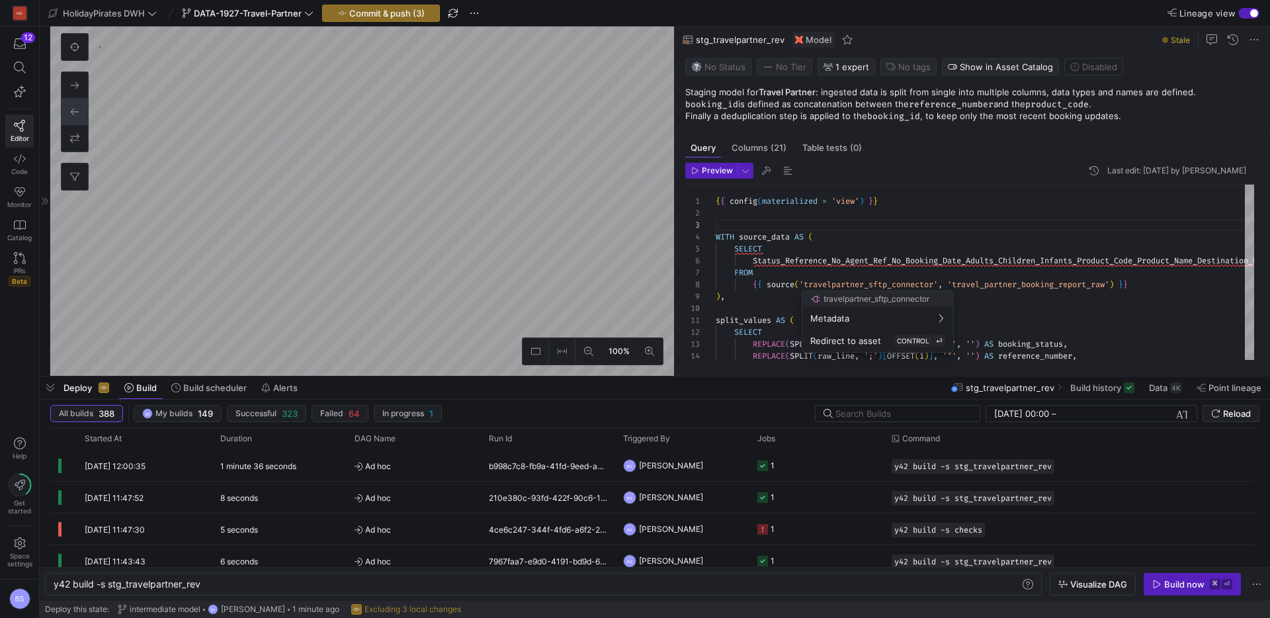
click at [448, 258] on div at bounding box center [635, 309] width 1270 height 618
type textarea "y42 build -s int_travelpartner_rev"
type textarea "{{ config(materialized='view') }} SELECT *, 'DE' AS market, CASE WHEN EXTRACT(M…"
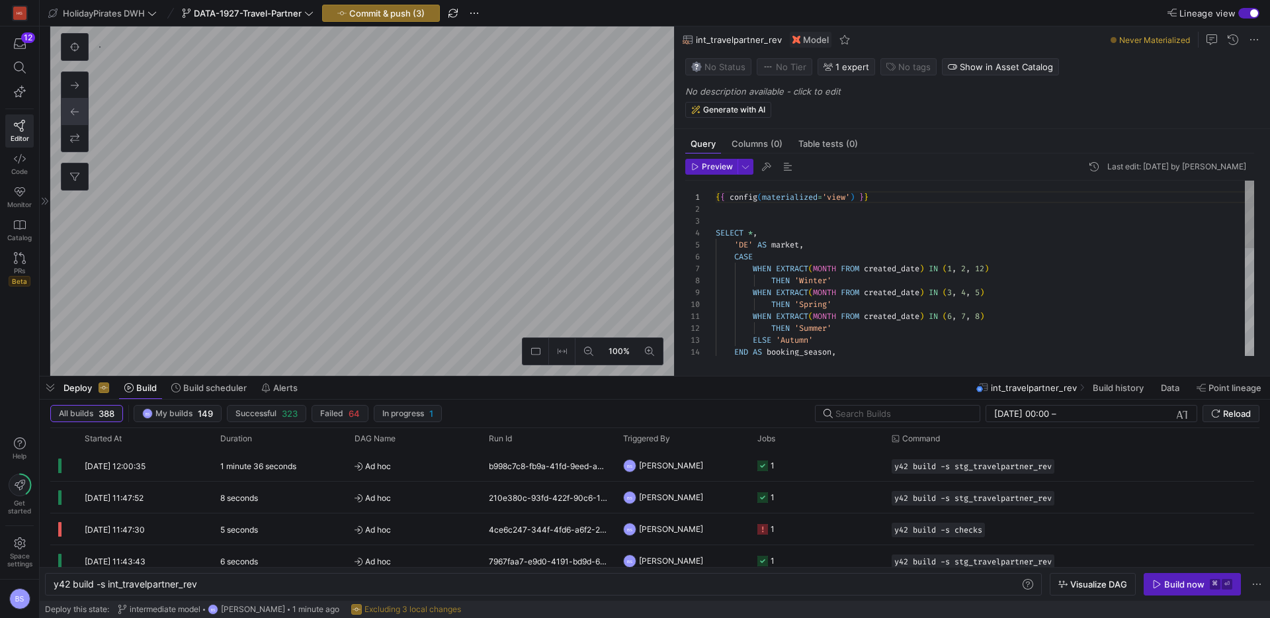
scroll to position [461, 0]
click at [724, 162] on span "Preview" at bounding box center [717, 166] width 31 height 9
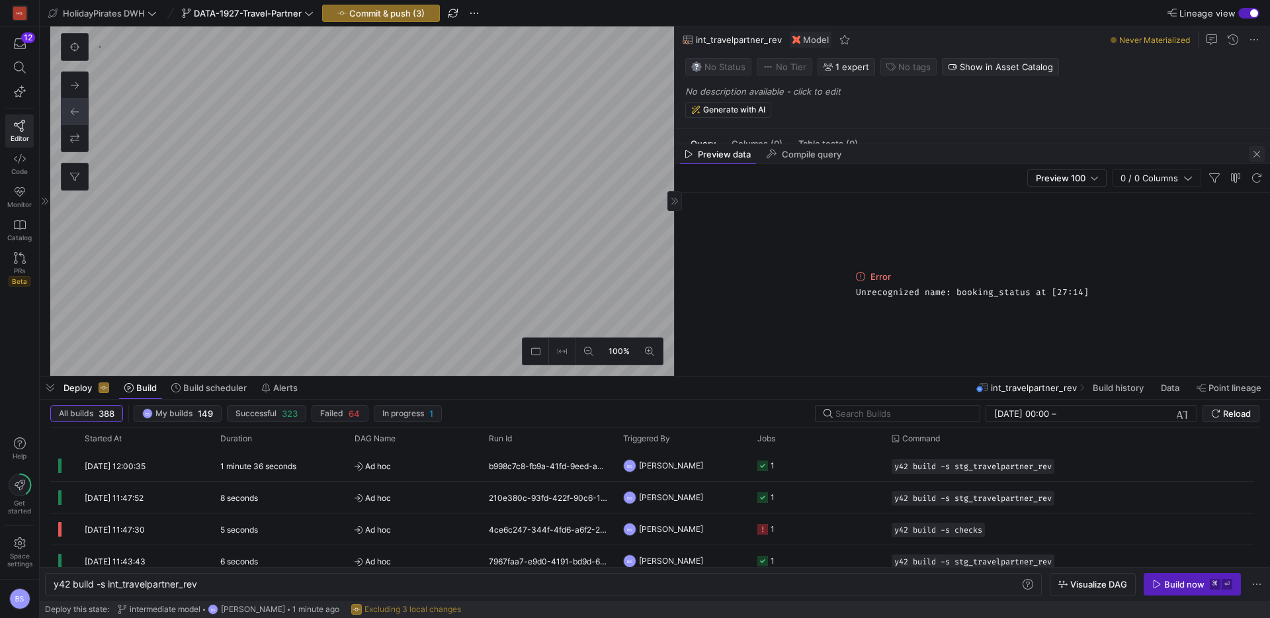
click at [1260, 157] on span "button" at bounding box center [1257, 154] width 16 height 16
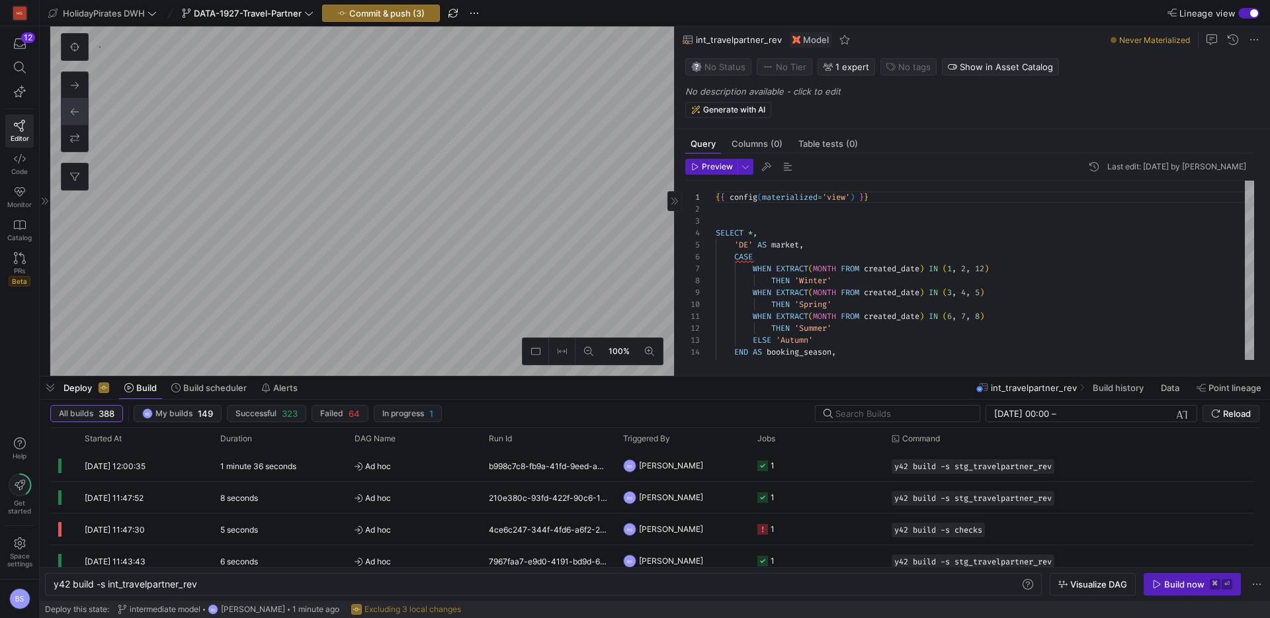
type textarea "y42 build -s stg_travelpartner_rev"
type textarea "{{ config(materialized = 'view') }} WITH source_data AS ( SELECT Status_Referen…"
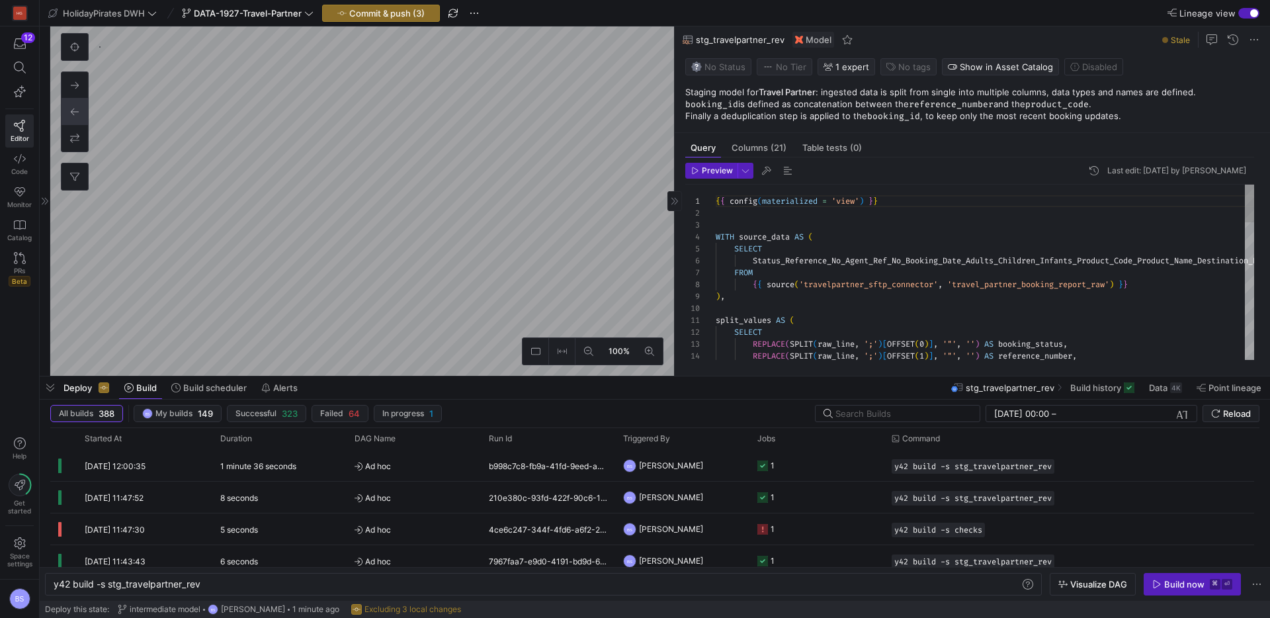
scroll to position [615, 0]
click at [761, 154] on div "Columns (21)" at bounding box center [760, 147] width 66 height 19
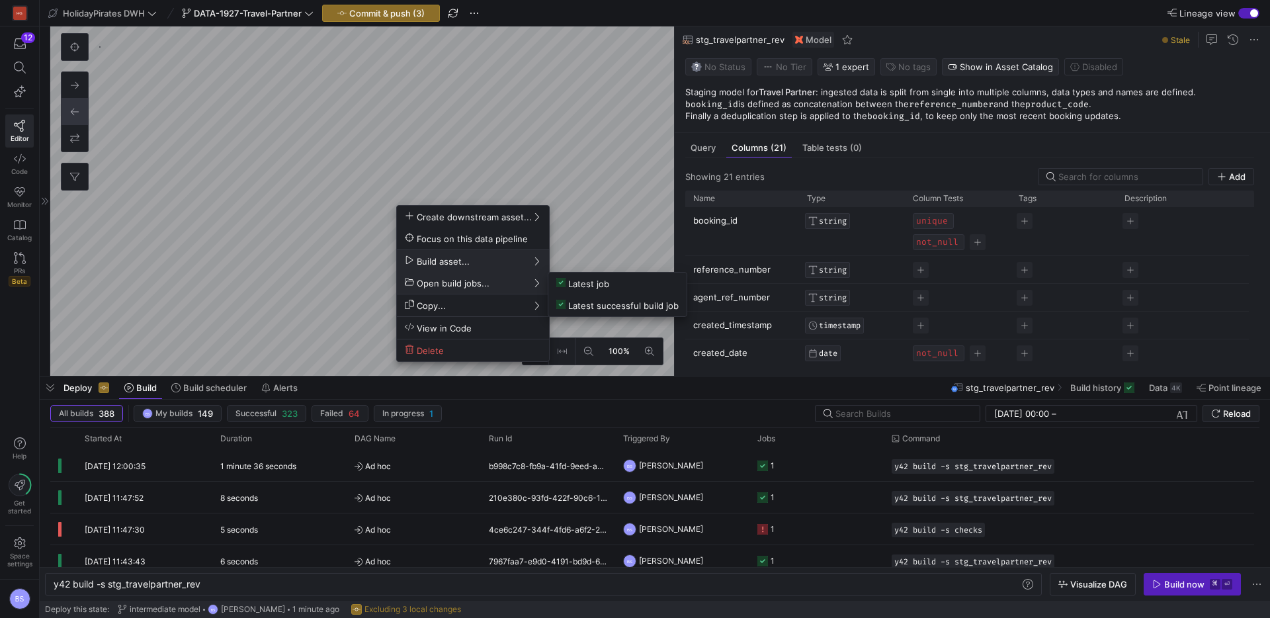
drag, startPoint x: 214, startPoint y: 280, endPoint x: 242, endPoint y: 273, distance: 28.7
click at [242, 273] on div at bounding box center [635, 309] width 1270 height 618
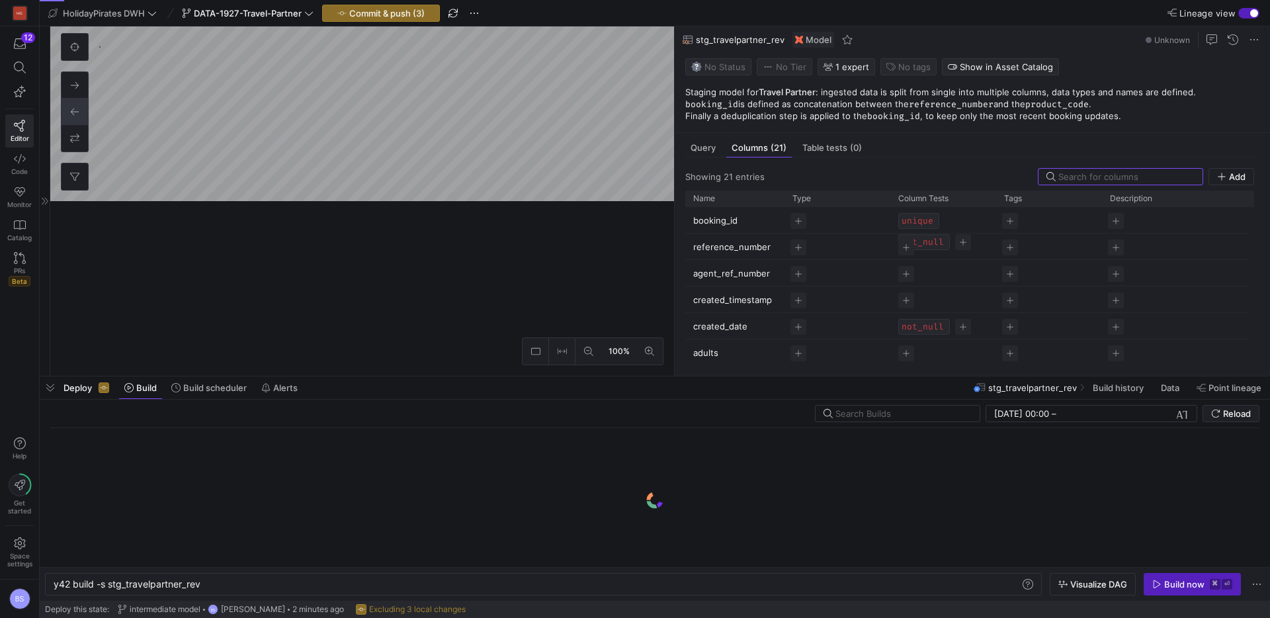
scroll to position [0, 148]
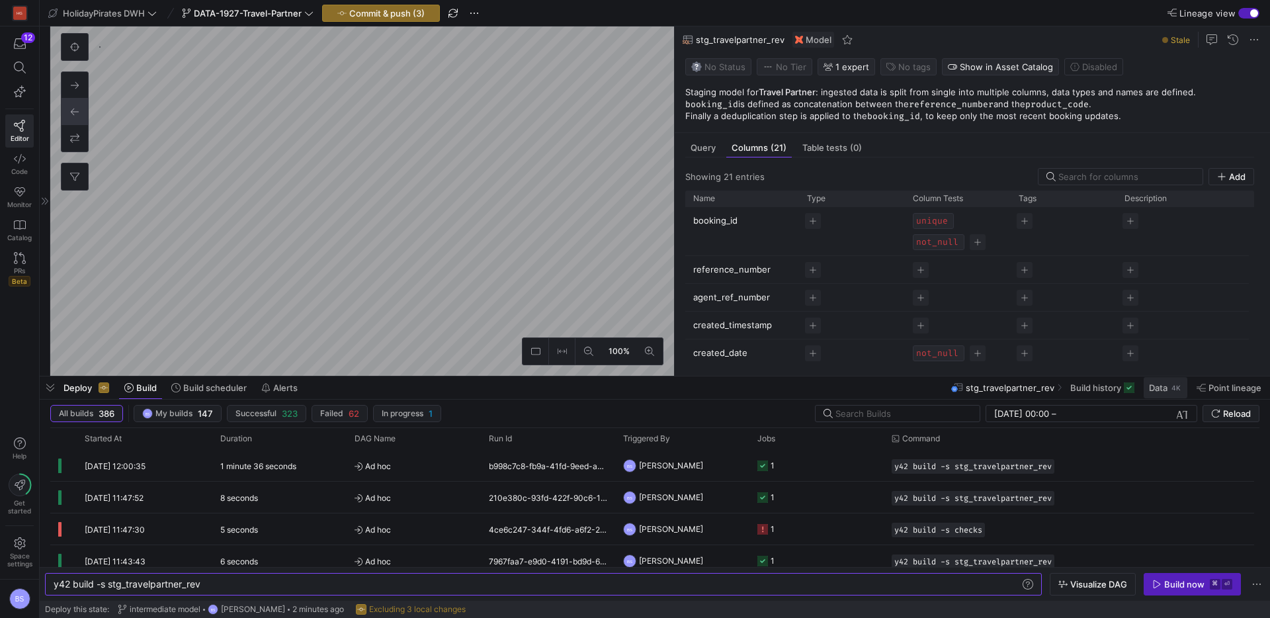
click at [1155, 391] on span "Data" at bounding box center [1158, 387] width 19 height 11
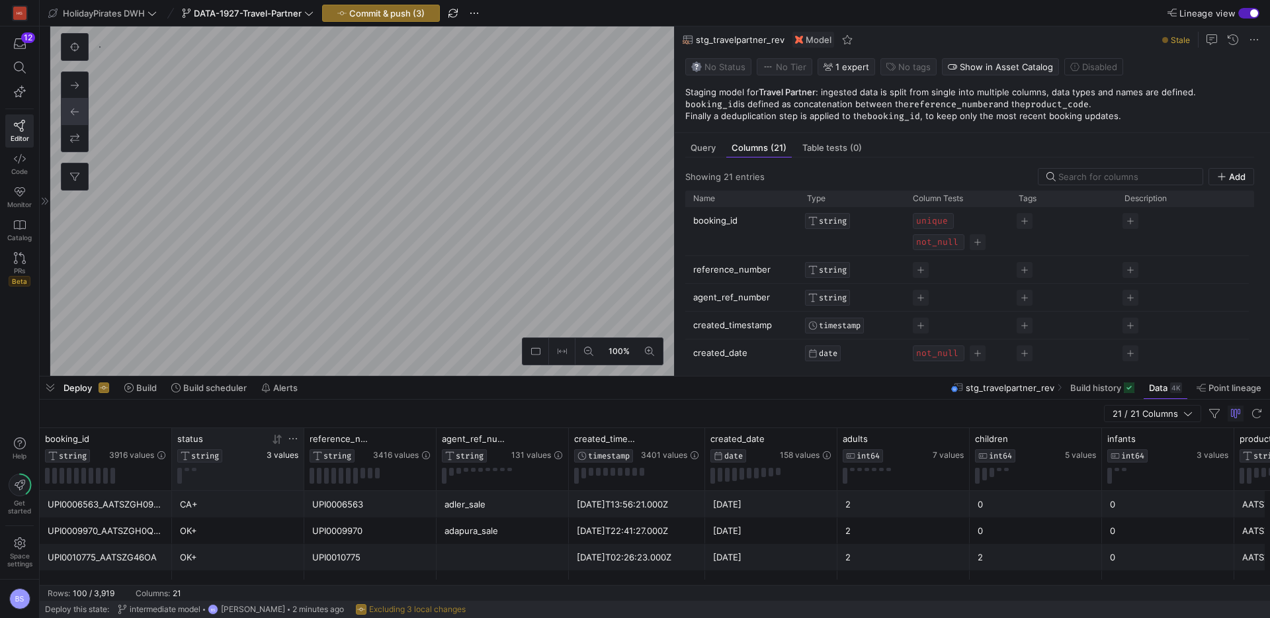
click at [283, 456] on span "3 values" at bounding box center [283, 455] width 32 height 9
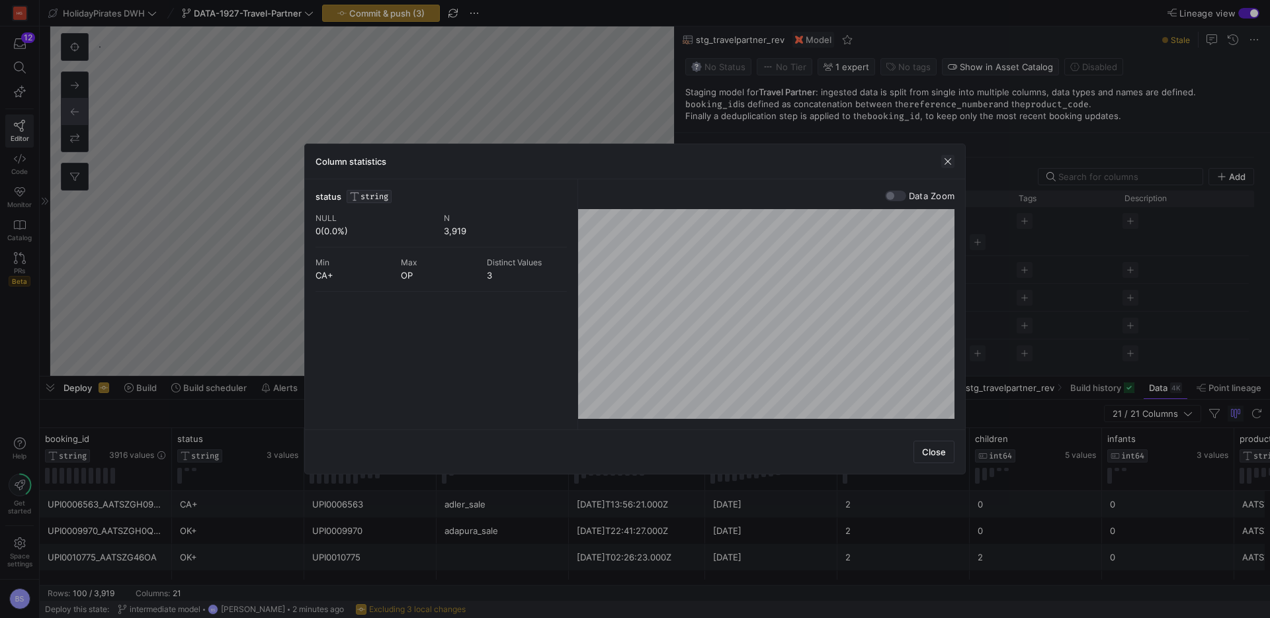
click at [945, 159] on span "button" at bounding box center [948, 161] width 13 height 13
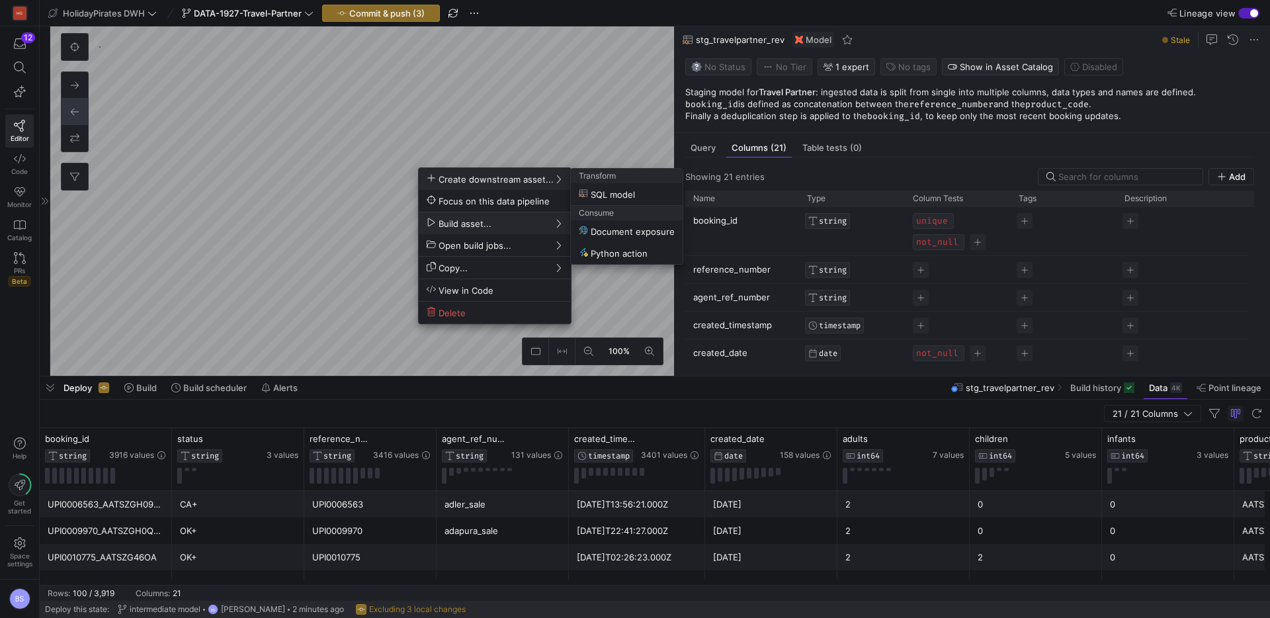
click at [413, 14] on div at bounding box center [635, 309] width 1270 height 618
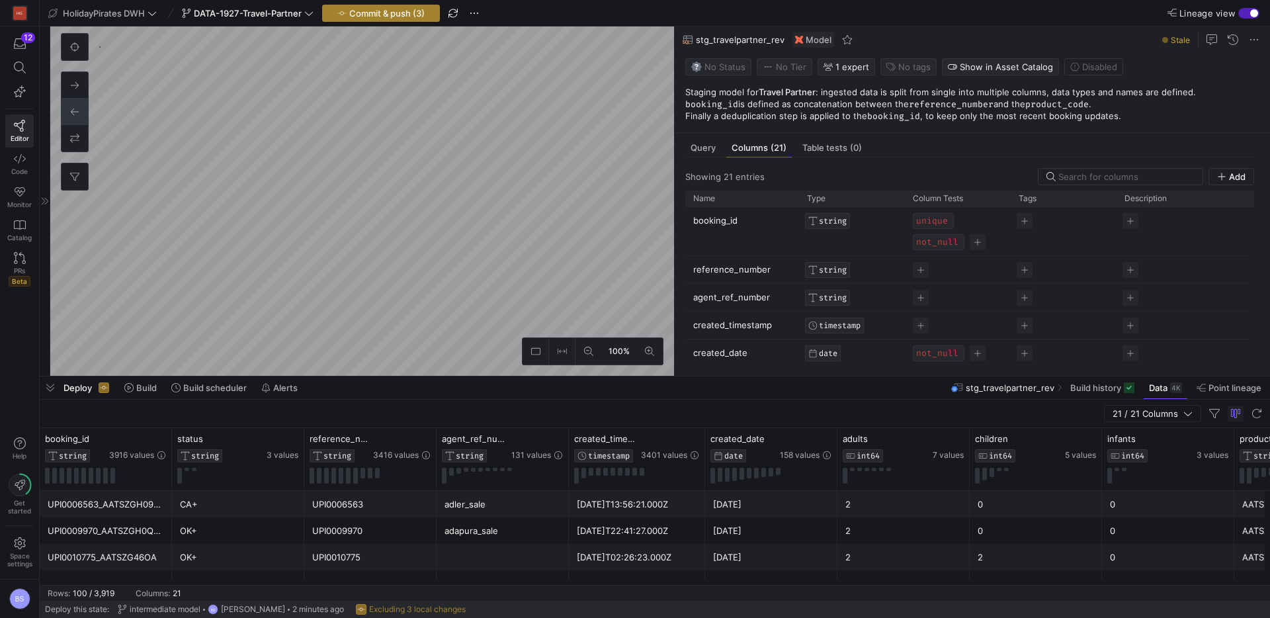
click at [408, 14] on span "Commit & push (3)" at bounding box center [386, 13] width 75 height 11
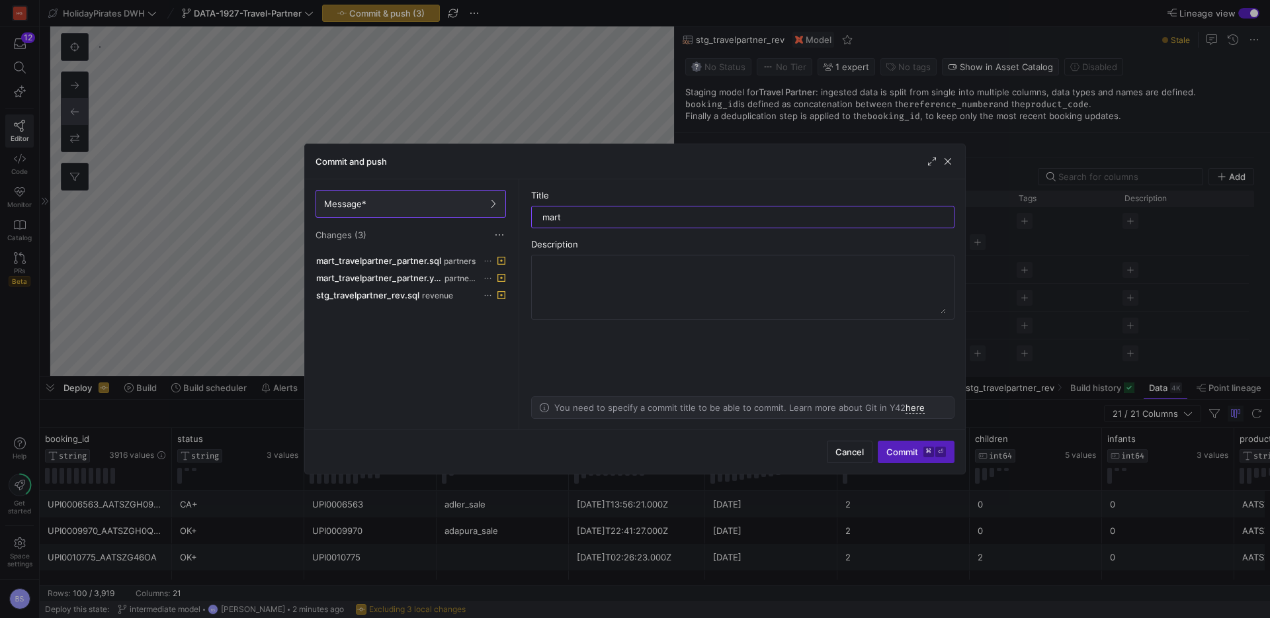
type input "mart"
click at [950, 165] on span "button" at bounding box center [948, 161] width 13 height 13
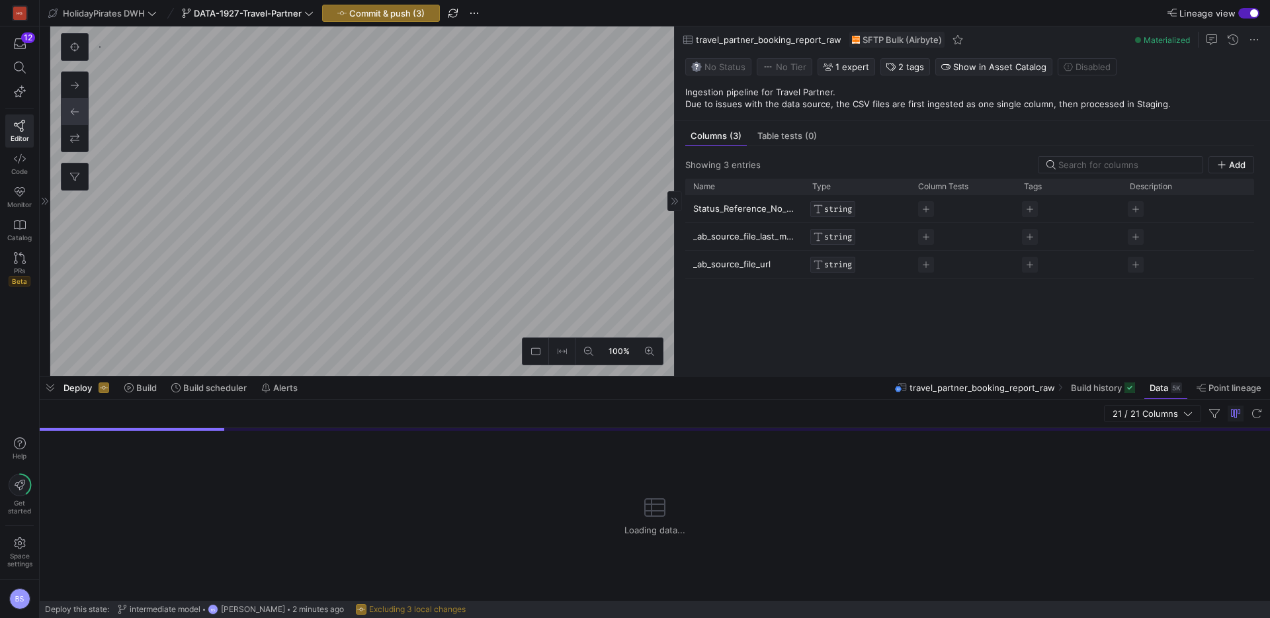
scroll to position [1393, 0]
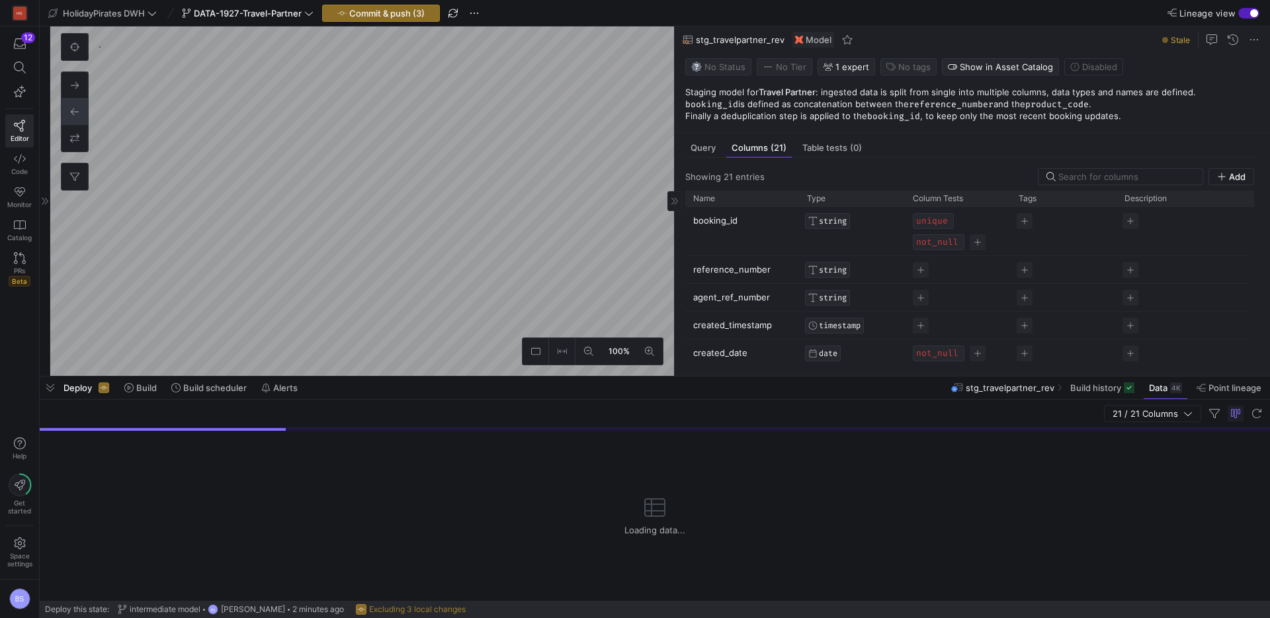
scroll to position [222, 0]
click at [899, 69] on span "No tags" at bounding box center [915, 67] width 32 height 11
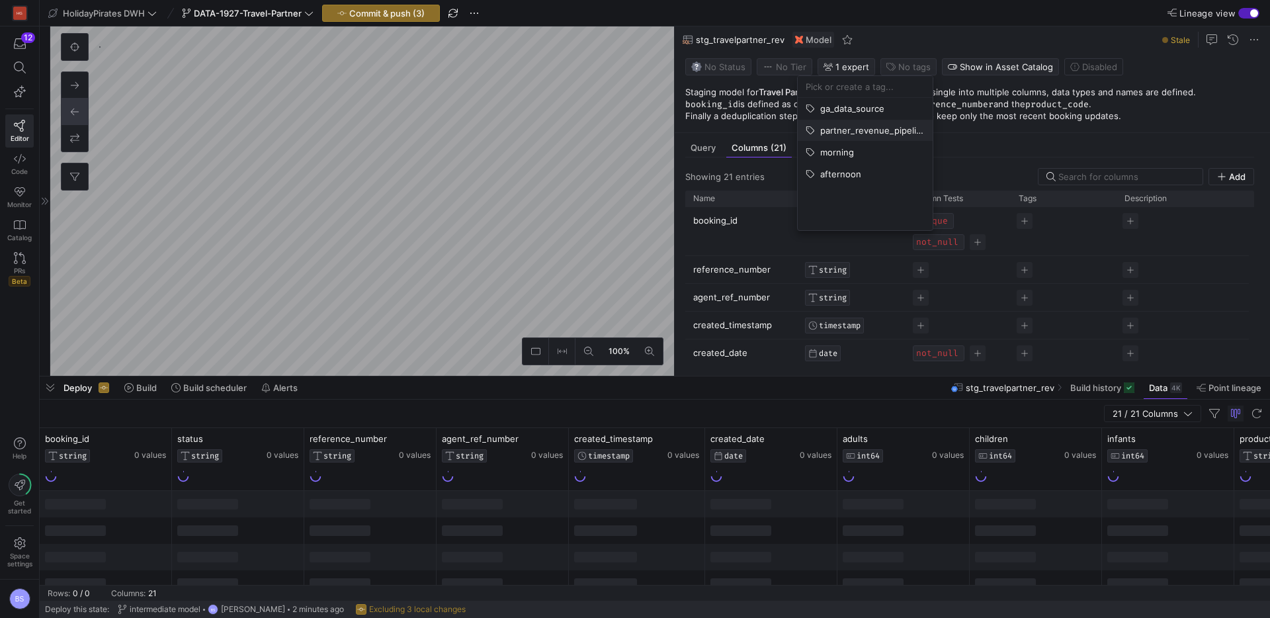
click at [861, 128] on span "partner_revenue_pipeline" at bounding box center [873, 130] width 105 height 11
click at [849, 153] on span "morning" at bounding box center [838, 152] width 34 height 11
click at [529, 226] on div at bounding box center [635, 309] width 1270 height 618
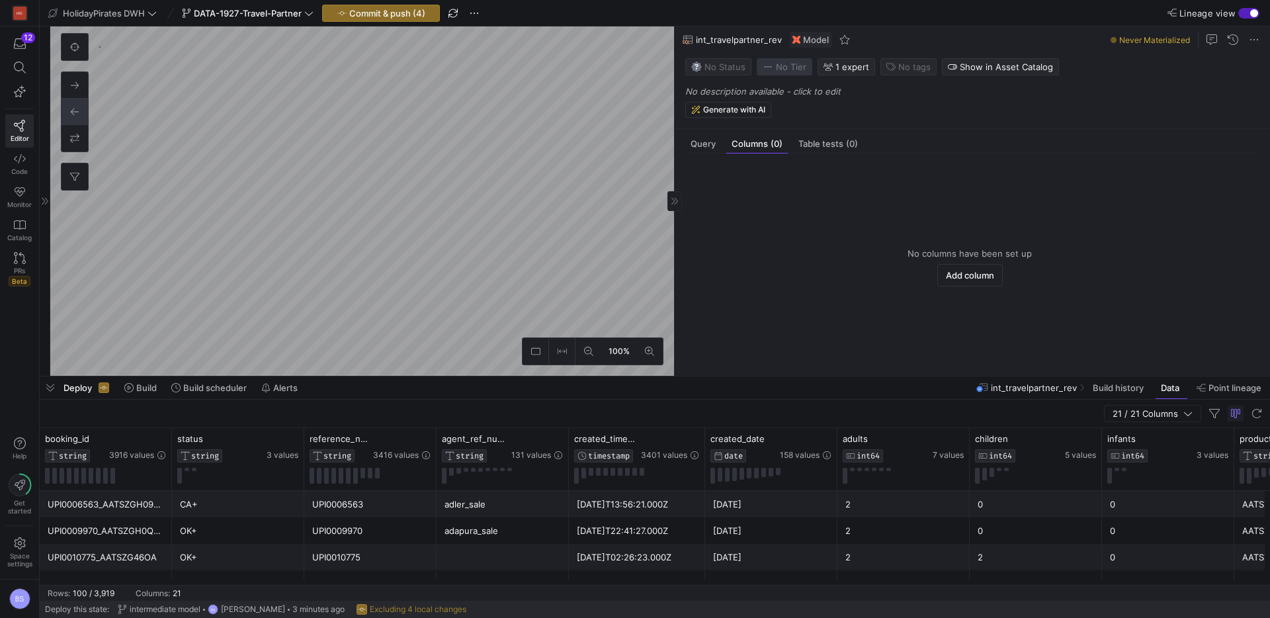
scroll to position [175, 0]
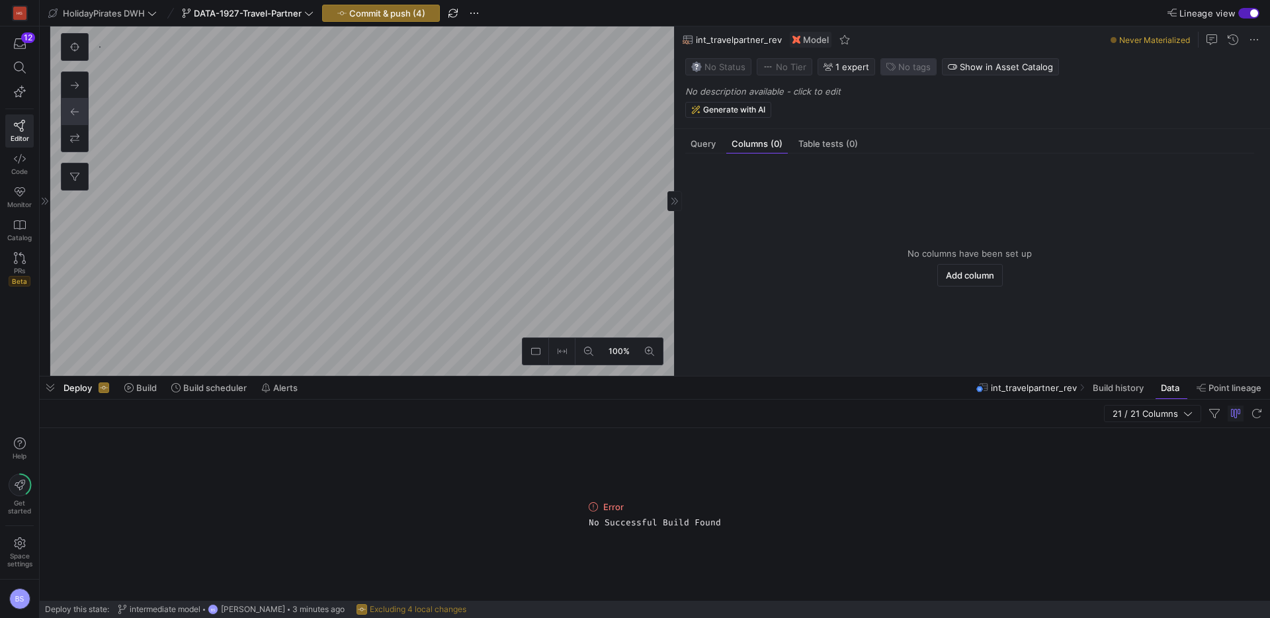
click at [888, 71] on icon "button" at bounding box center [891, 66] width 9 height 9
click at [874, 135] on span "partner_revenue_pipeline" at bounding box center [873, 130] width 105 height 11
click at [866, 150] on span "morning" at bounding box center [865, 152] width 119 height 11
click at [598, 180] on div at bounding box center [635, 309] width 1270 height 618
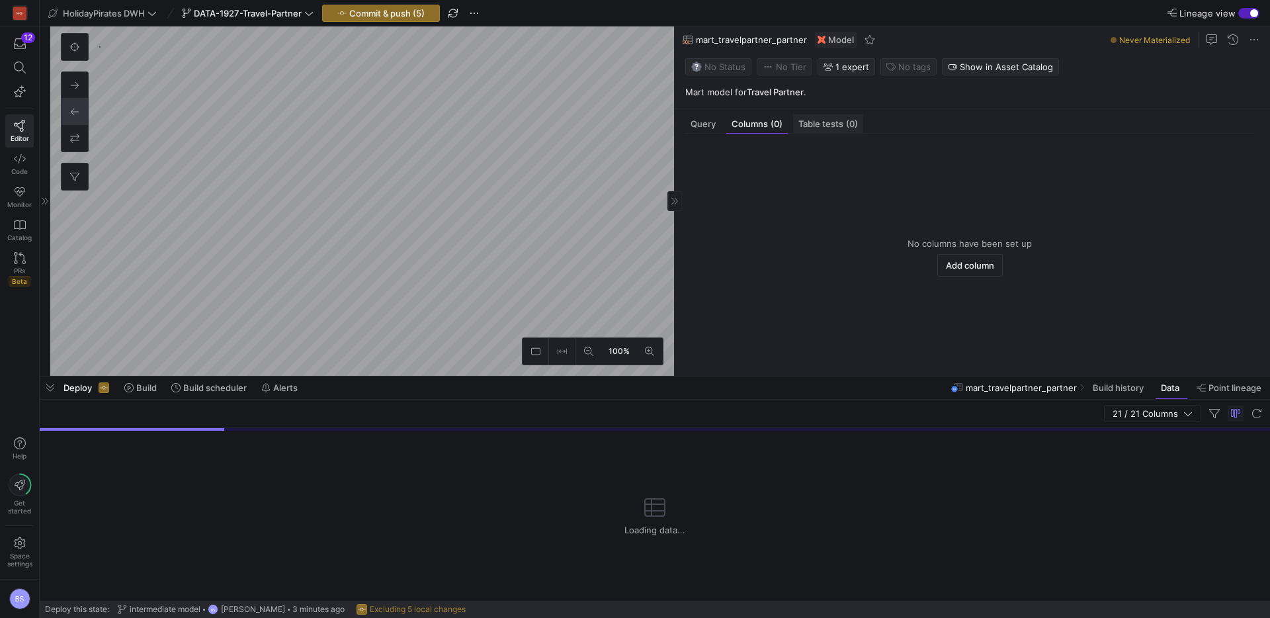
scroll to position [159, 0]
click at [904, 65] on span "No tags" at bounding box center [915, 67] width 32 height 11
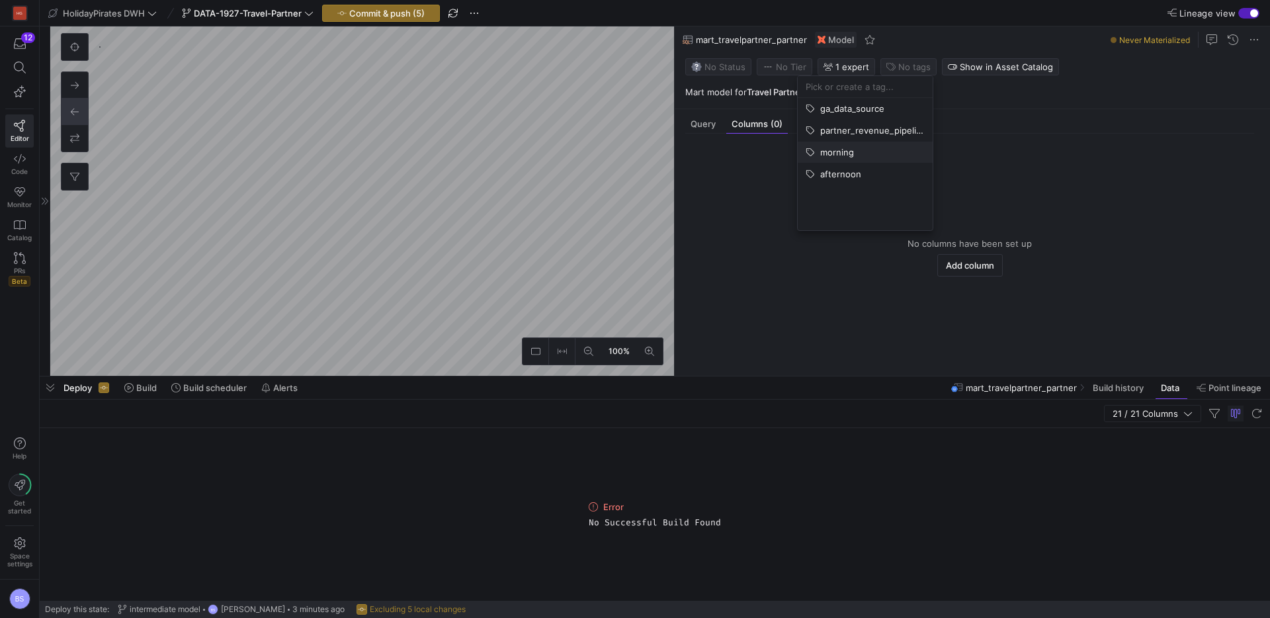
click at [885, 147] on span "morning" at bounding box center [865, 152] width 119 height 11
drag, startPoint x: 885, startPoint y: 128, endPoint x: 628, endPoint y: 173, distance: 260.8
click at [883, 128] on span "partner_revenue_pipeline" at bounding box center [873, 130] width 105 height 11
click at [496, 248] on div at bounding box center [635, 309] width 1270 height 618
click at [70, 172] on icon at bounding box center [74, 176] width 9 height 9
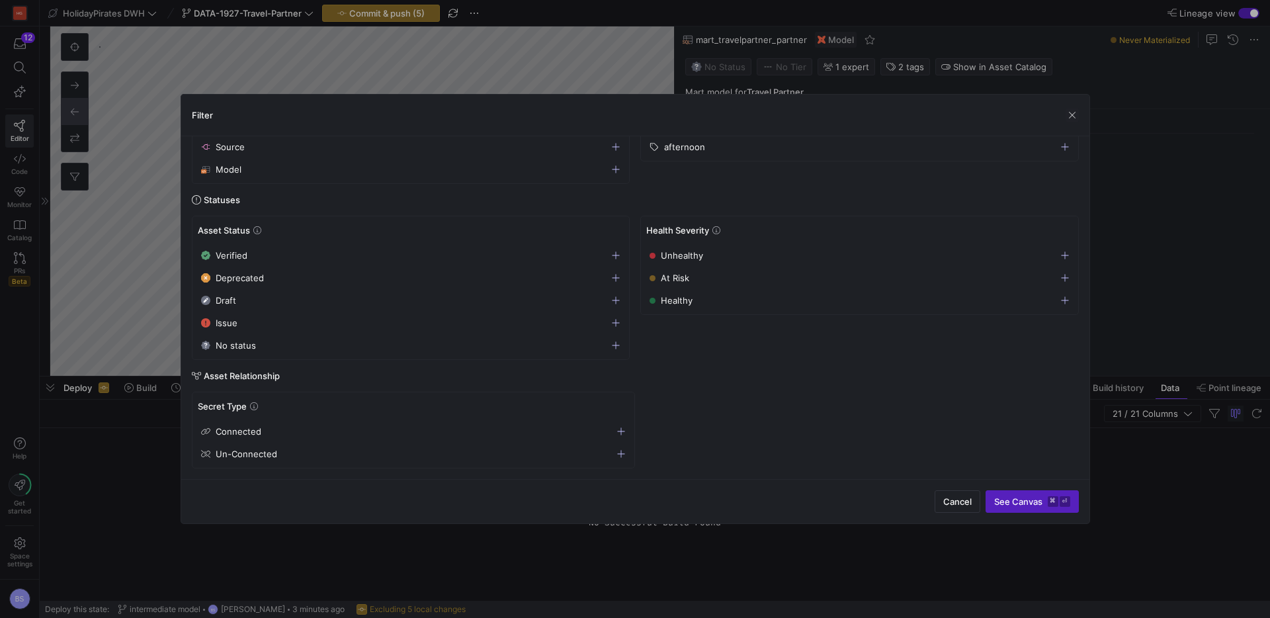
scroll to position [0, 0]
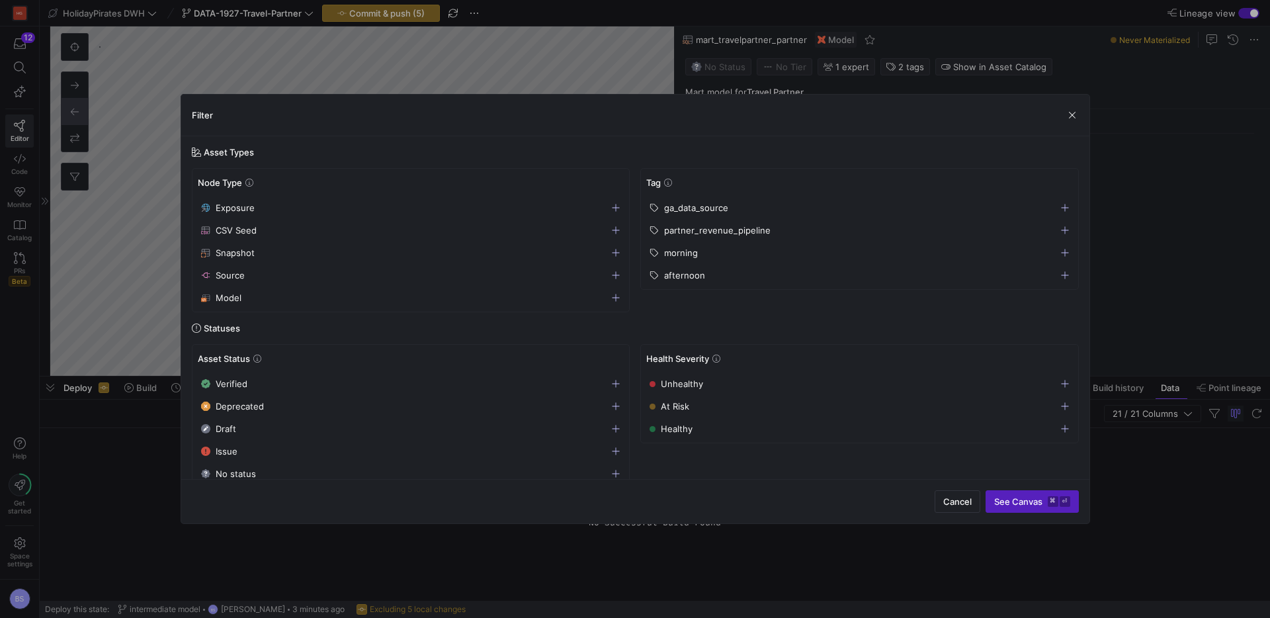
click at [697, 229] on span "partner_revenue_pipeline" at bounding box center [717, 230] width 107 height 11
click at [1019, 501] on span "See Canvas ⌘ ⏎" at bounding box center [1033, 501] width 76 height 11
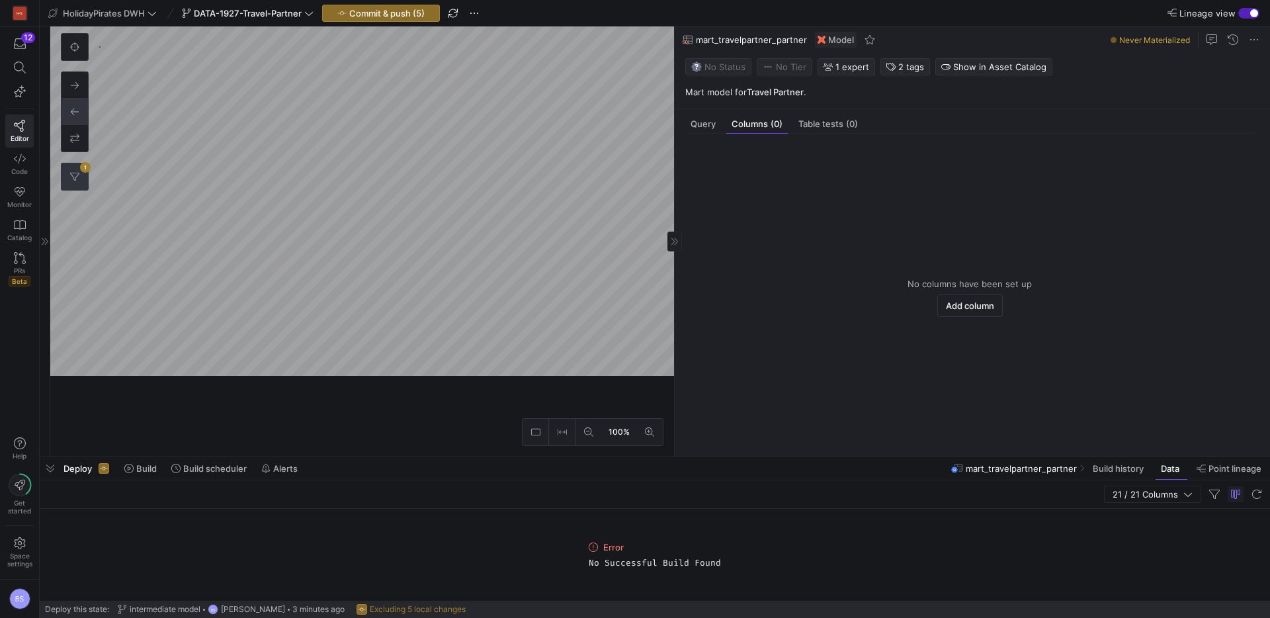
drag, startPoint x: 432, startPoint y: 377, endPoint x: 701, endPoint y: 285, distance: 284.6
click at [441, 457] on div at bounding box center [655, 457] width 1231 height 5
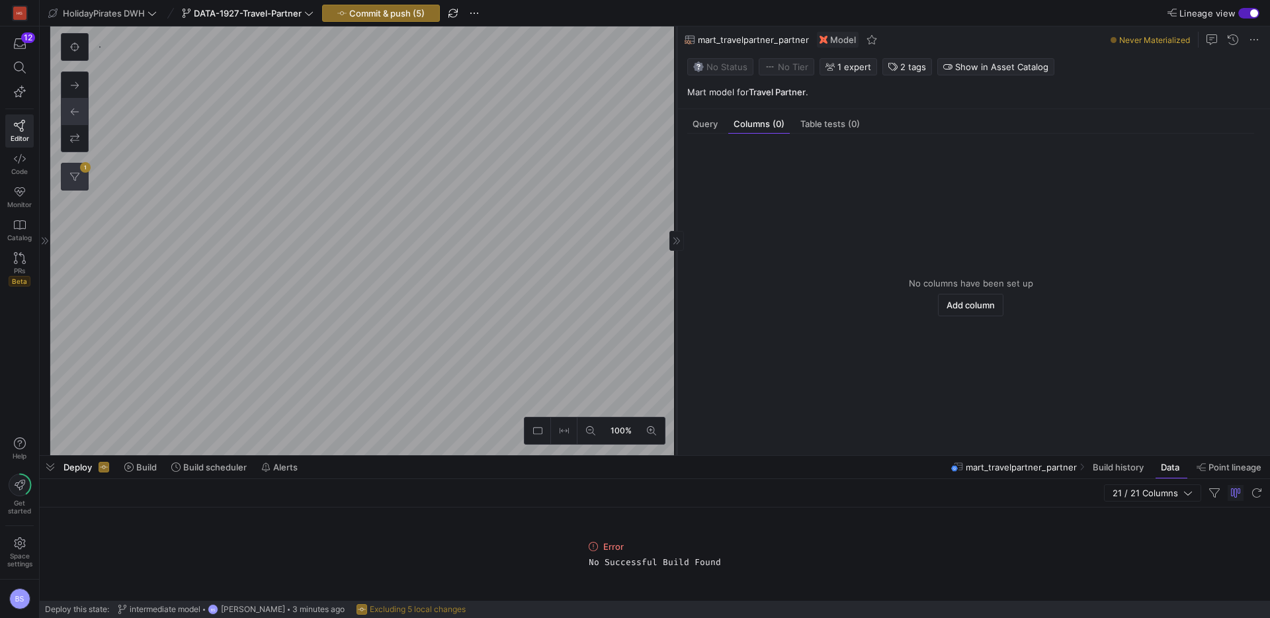
drag, startPoint x: 674, startPoint y: 277, endPoint x: 764, endPoint y: 273, distance: 89.4
click at [677, 273] on div at bounding box center [676, 240] width 1 height 429
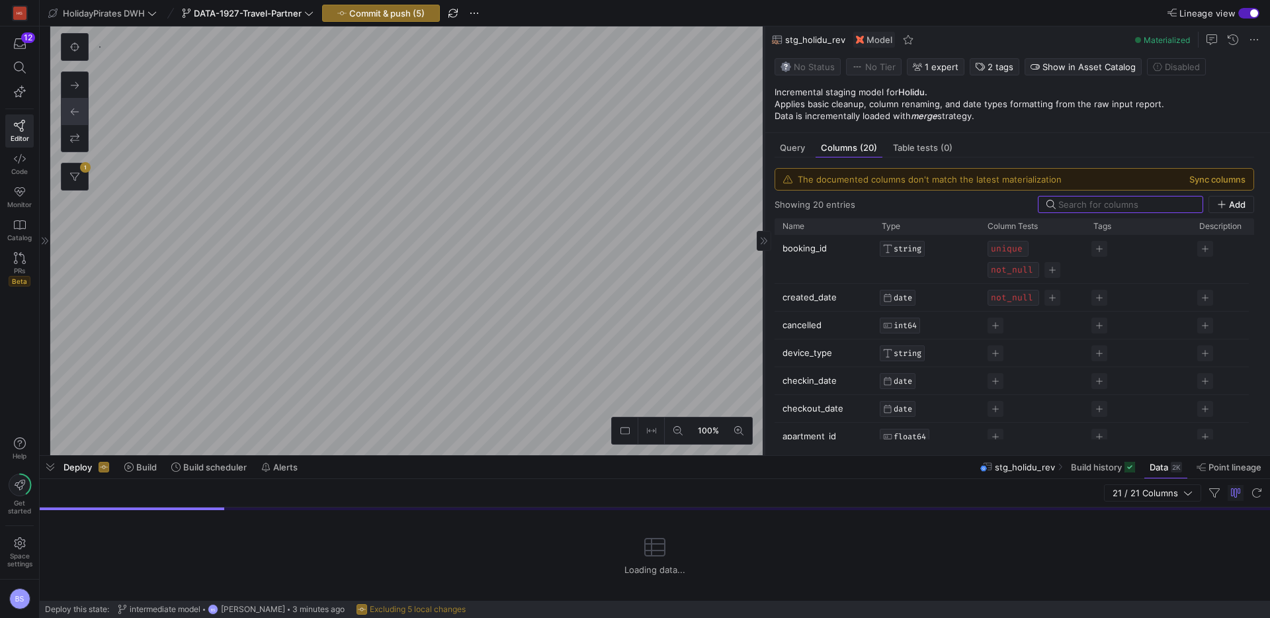
scroll to position [472, 0]
click at [1200, 175] on button "Sync columns" at bounding box center [1218, 179] width 56 height 11
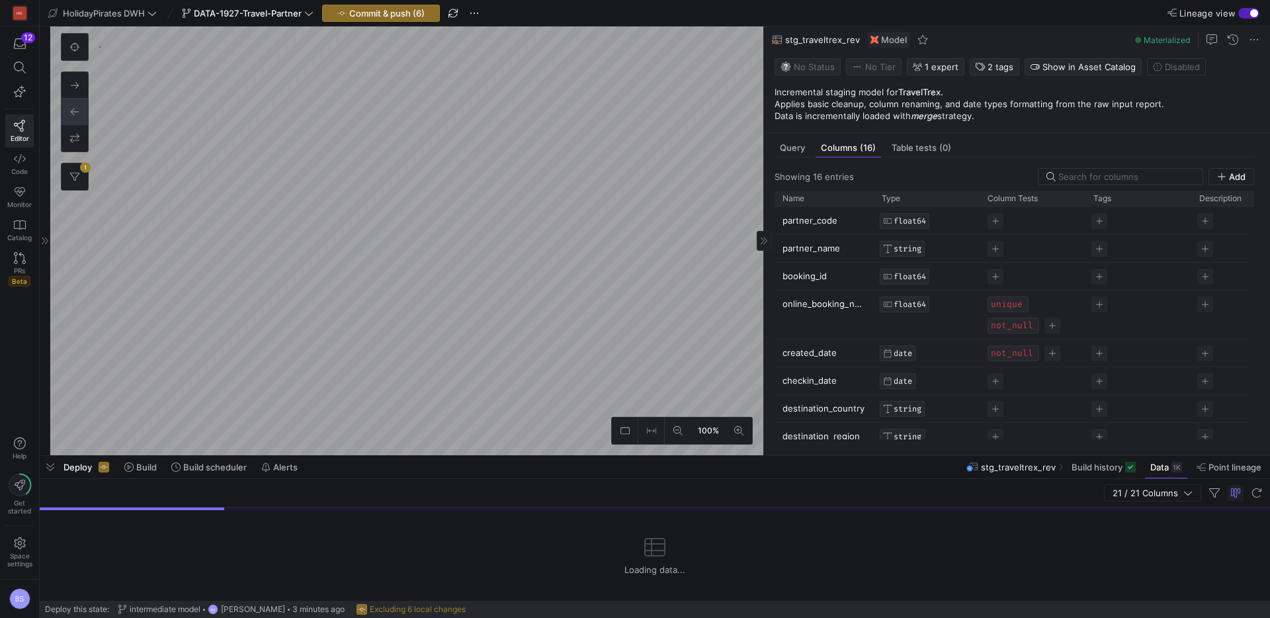
scroll to position [551, 0]
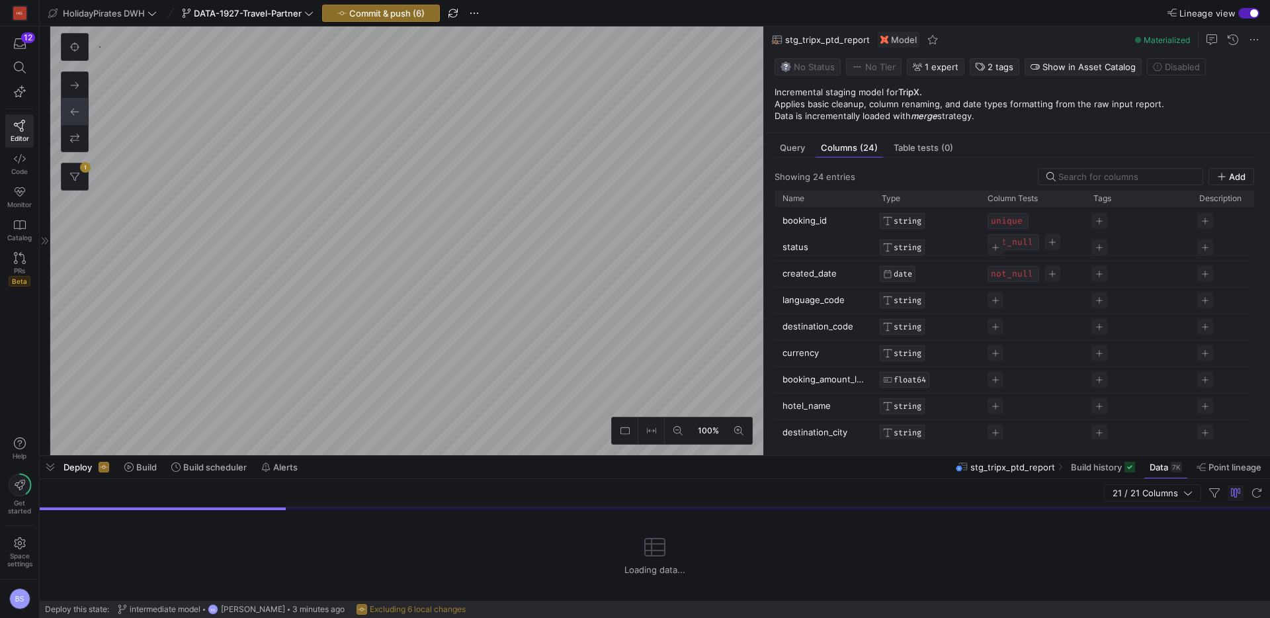
scroll to position [567, 0]
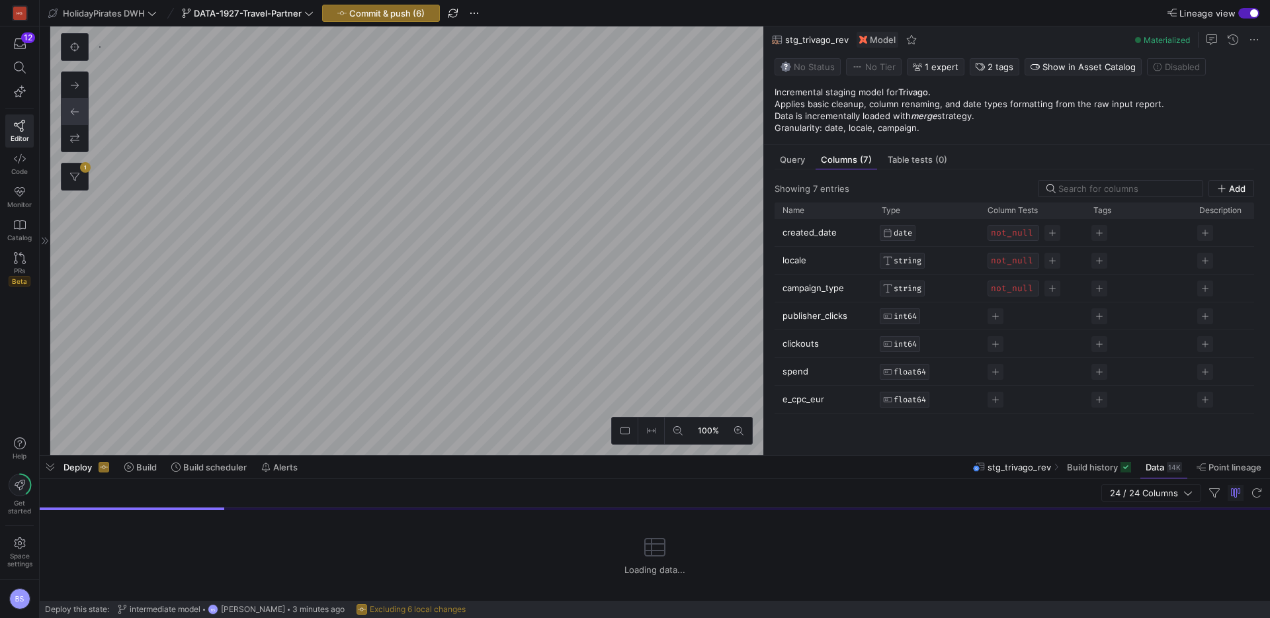
scroll to position [583, 0]
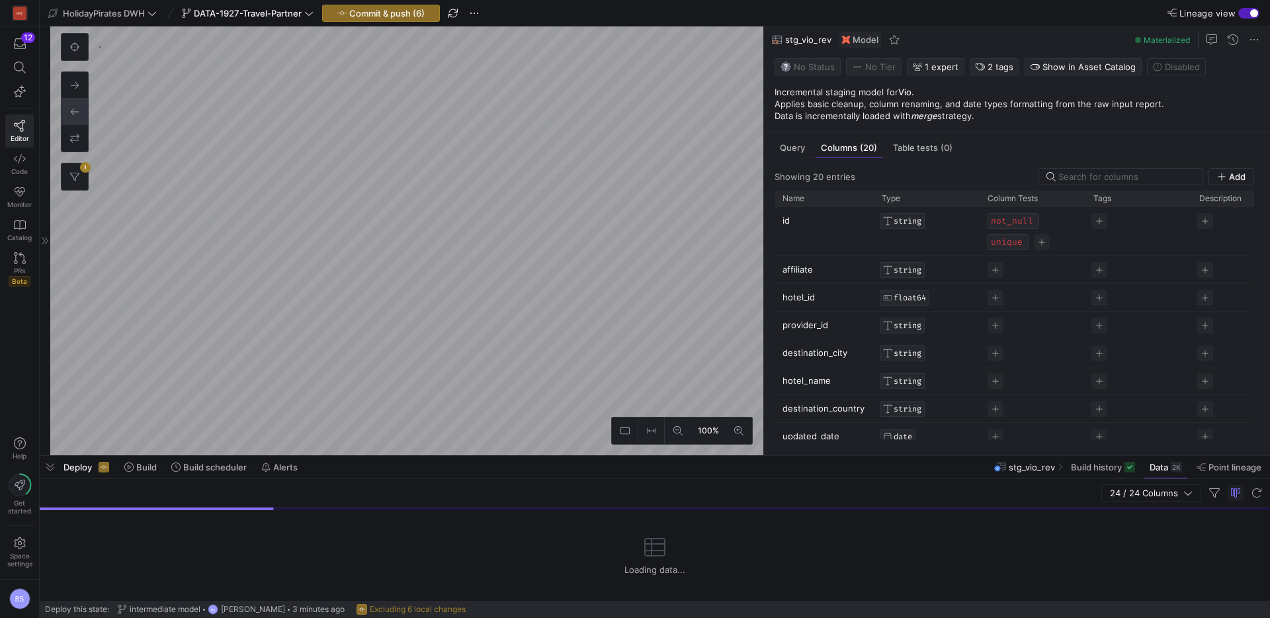
scroll to position [599, 0]
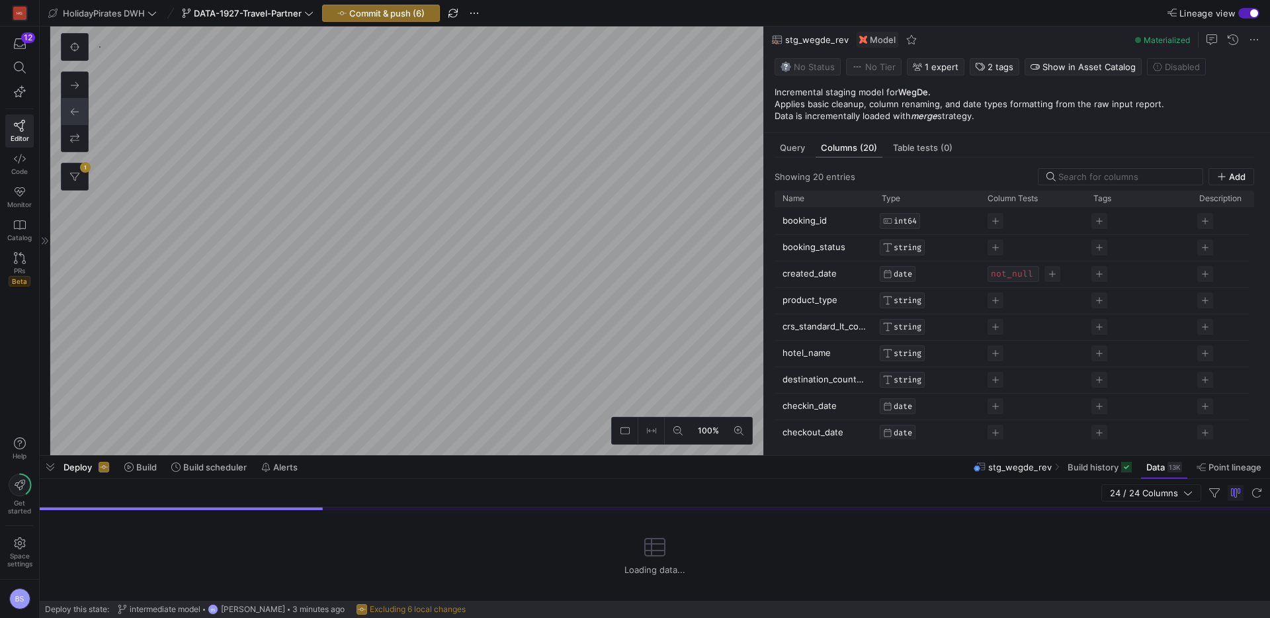
scroll to position [615, 0]
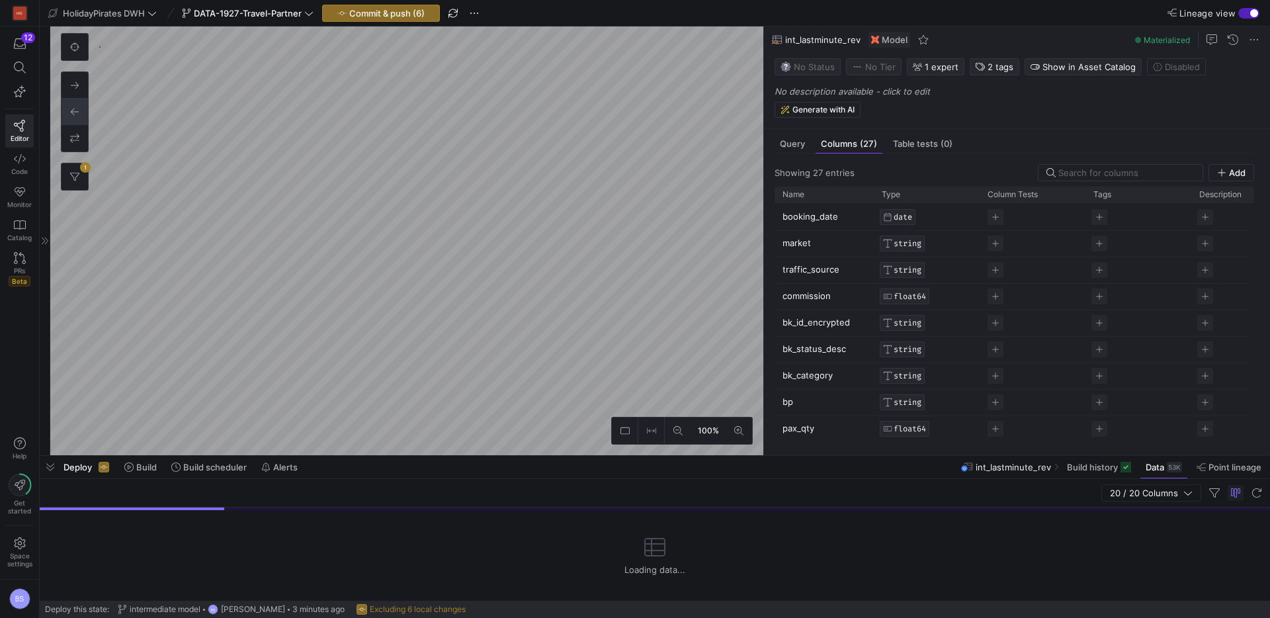
scroll to position [429, 0]
click at [887, 92] on p "No description available - click to edit" at bounding box center [1020, 91] width 490 height 11
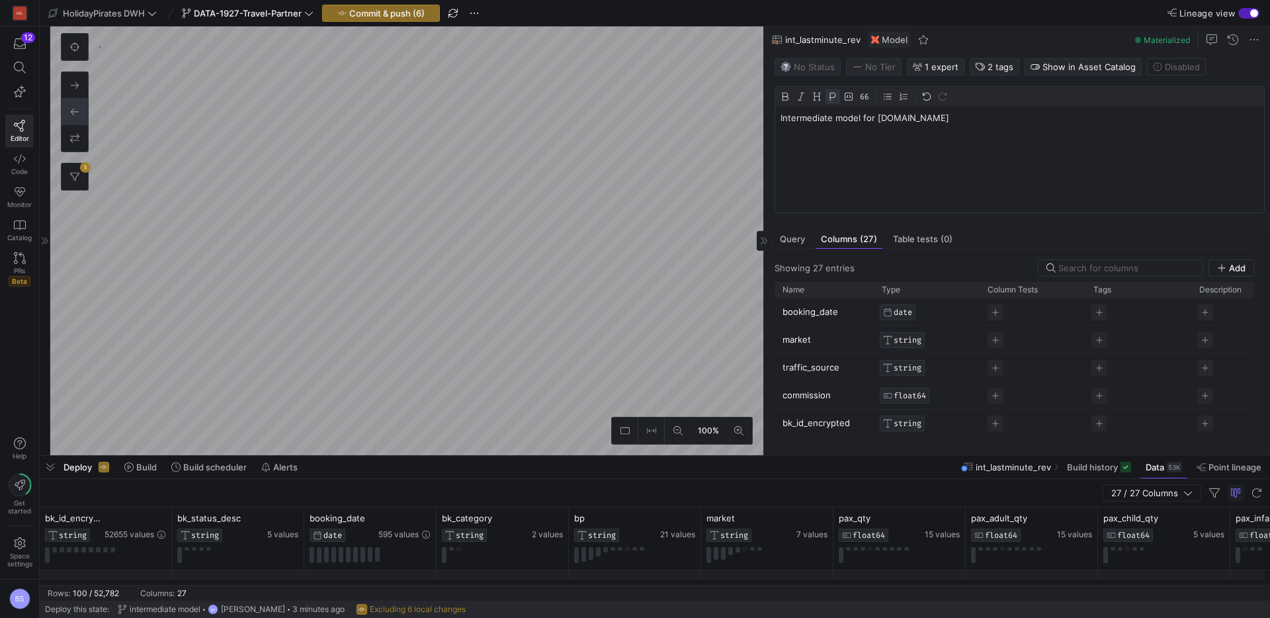
click at [877, 120] on p "Intermediate model for Lastminute.com" at bounding box center [1020, 118] width 478 height 12
click at [789, 101] on img at bounding box center [785, 96] width 9 height 9
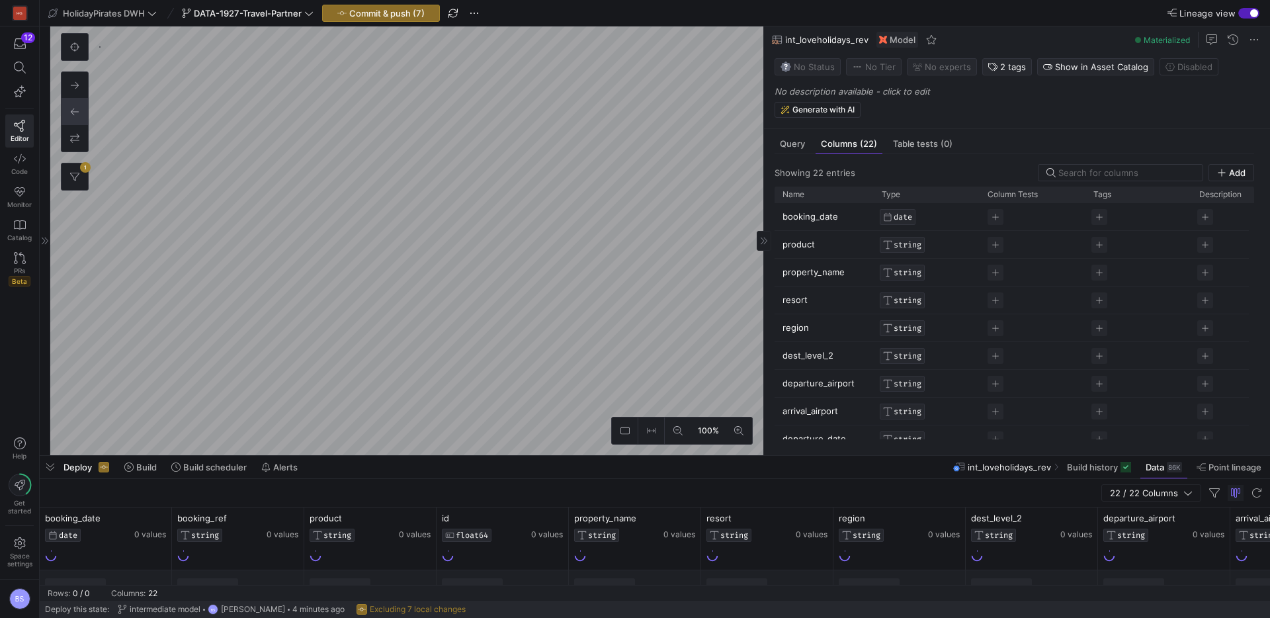
click at [865, 92] on p "No description available - click to edit" at bounding box center [1020, 91] width 490 height 11
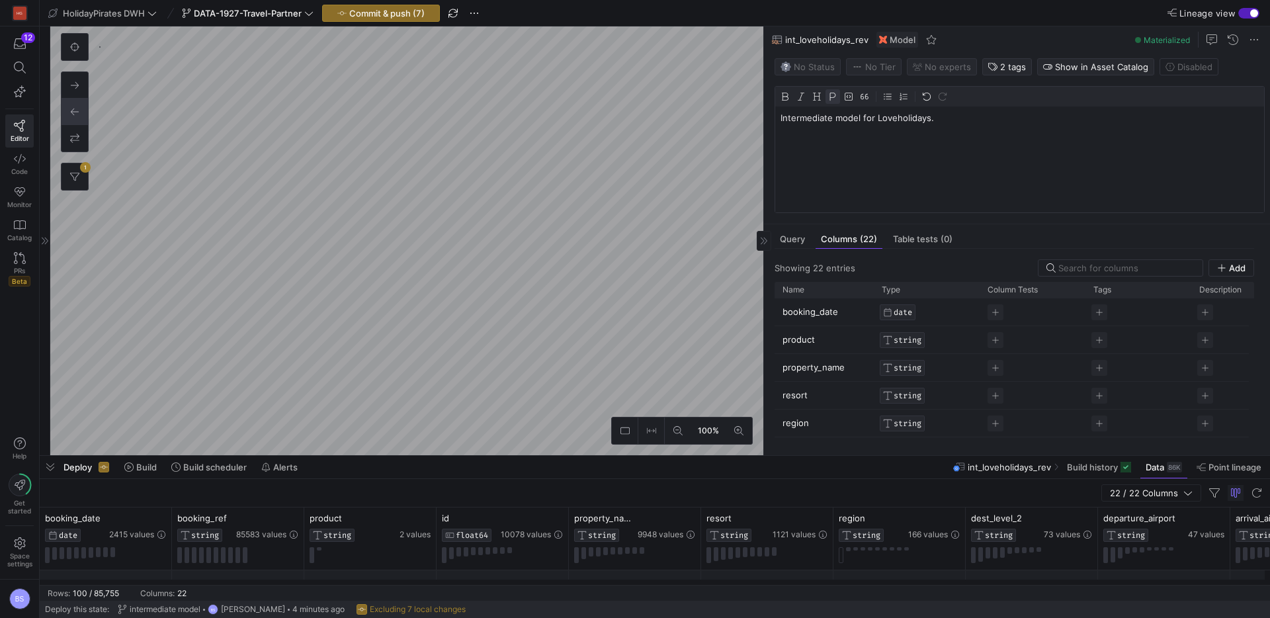
click at [907, 117] on p "Intermediate model for Loveholidays." at bounding box center [1020, 118] width 478 height 12
click at [787, 98] on img at bounding box center [785, 96] width 9 height 9
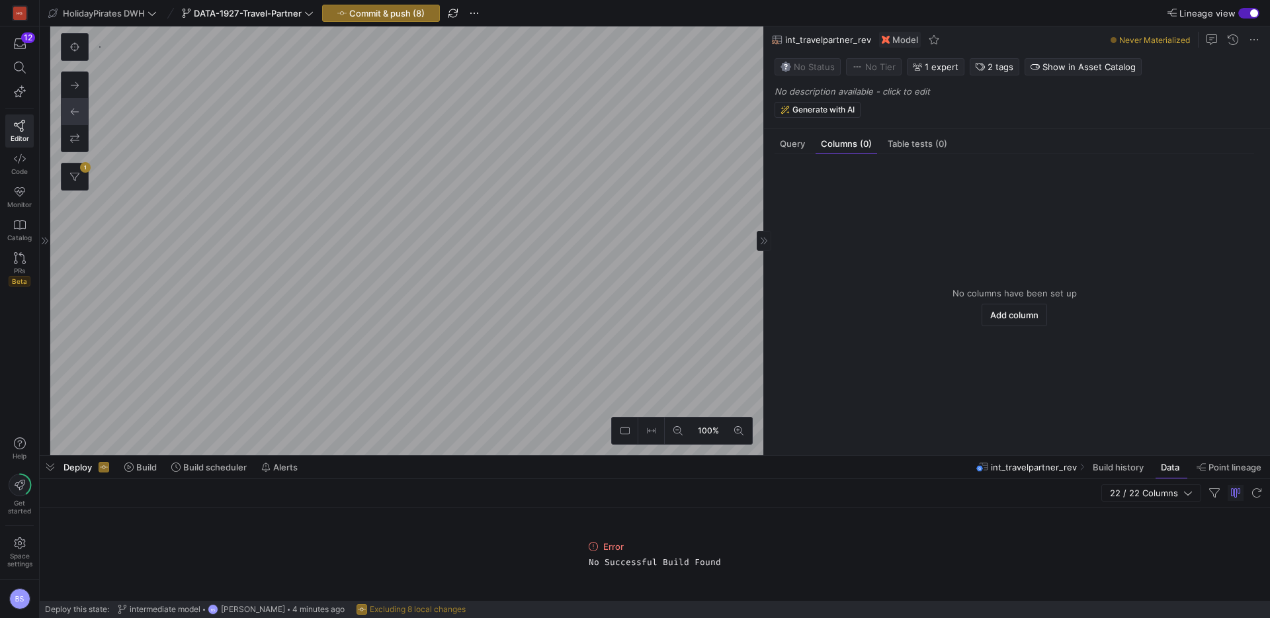
click at [889, 95] on p "No description available - click to edit" at bounding box center [1020, 91] width 490 height 11
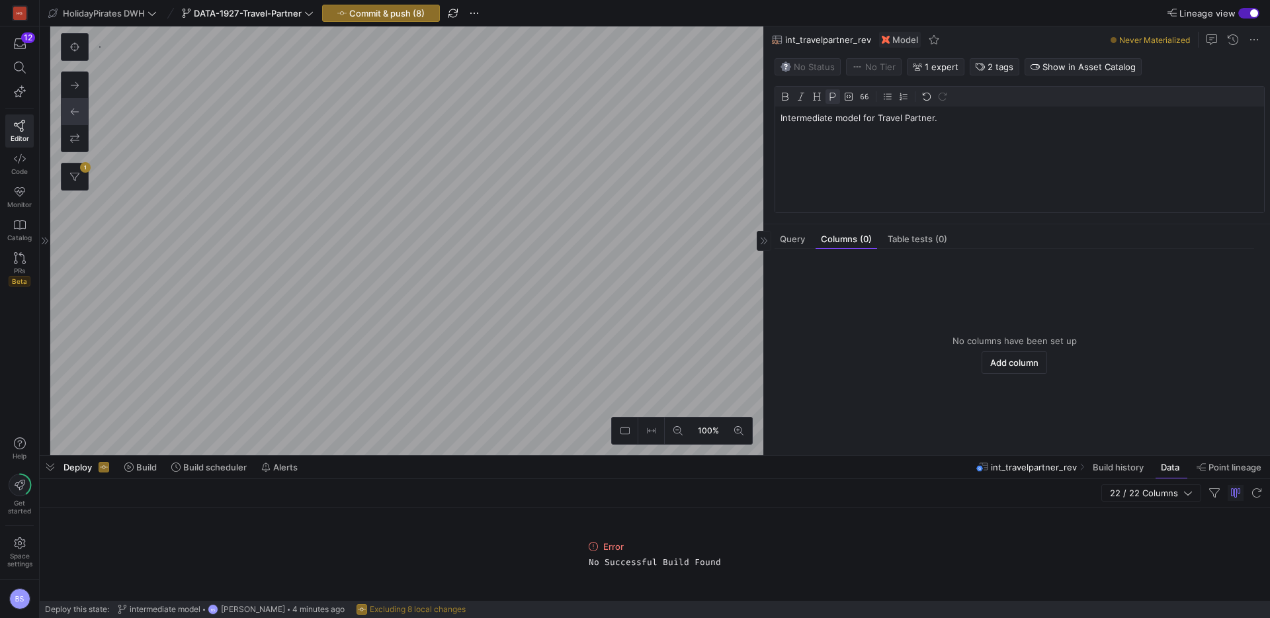
click at [877, 118] on p "Intermediate model for Travel Partner." at bounding box center [1020, 118] width 478 height 12
click at [785, 95] on img at bounding box center [785, 96] width 9 height 9
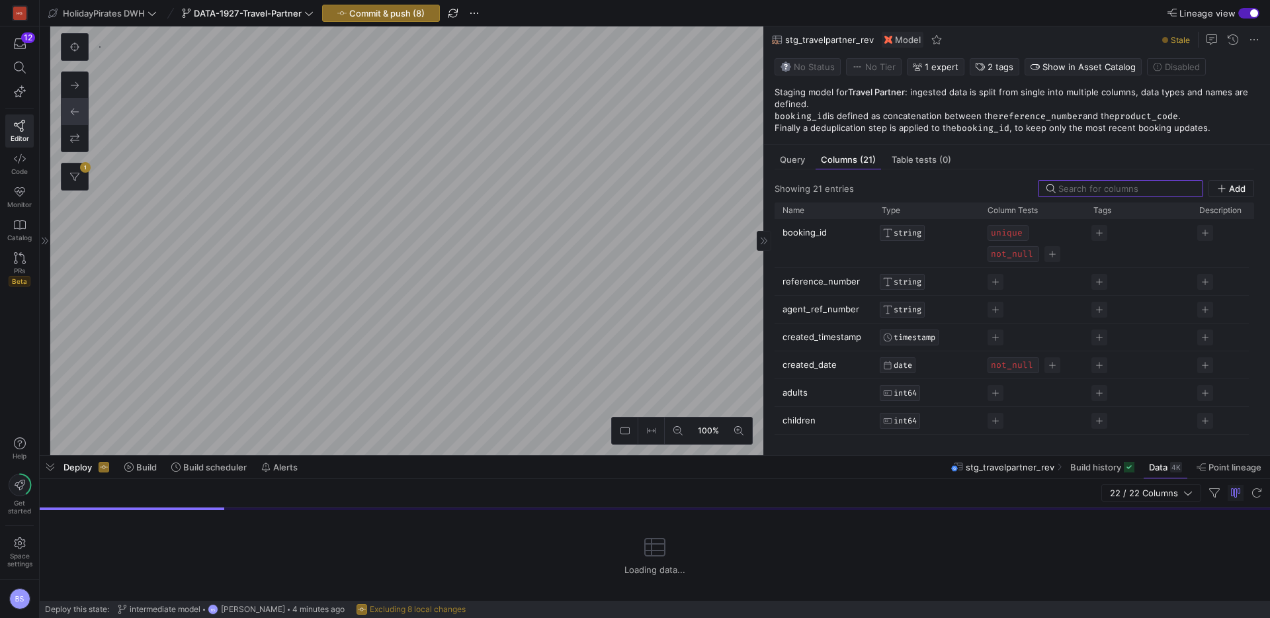
scroll to position [535, 0]
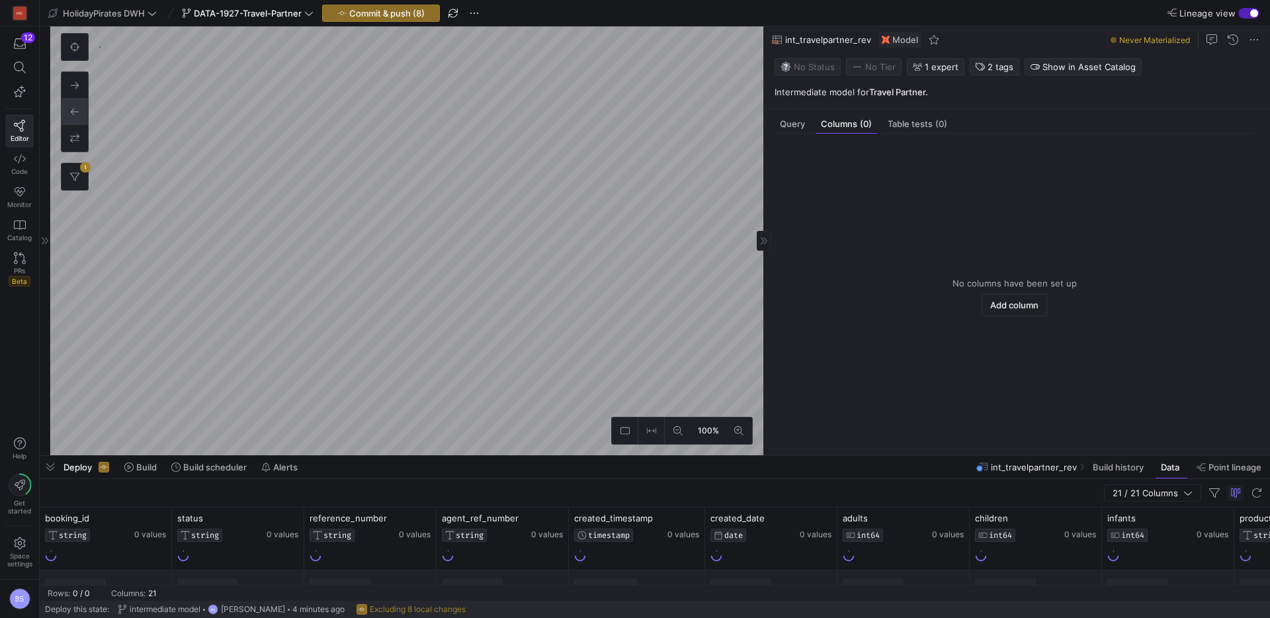
scroll to position [461, 0]
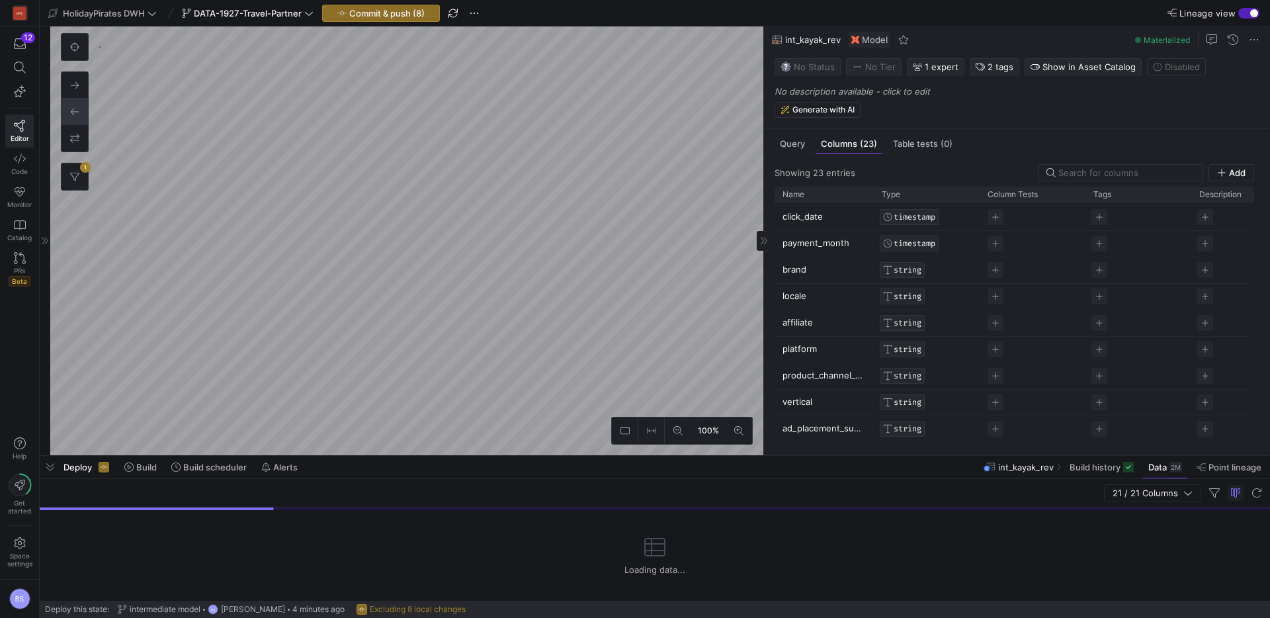
scroll to position [413, 0]
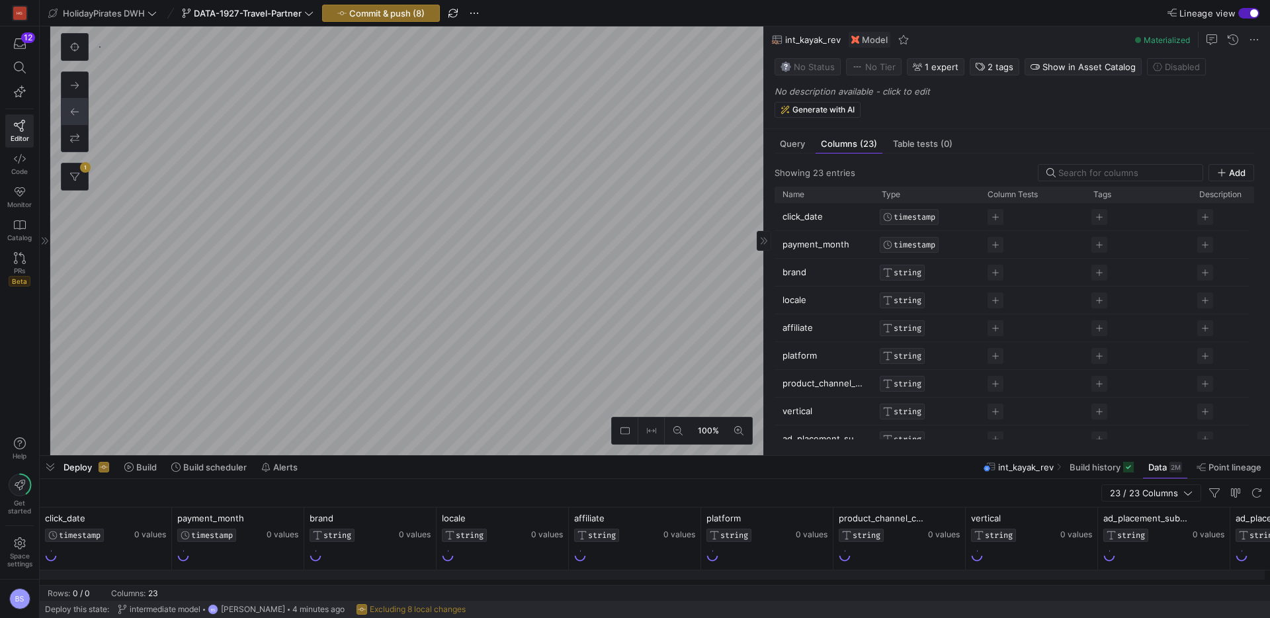
click at [834, 92] on p "No description available - click to edit" at bounding box center [1020, 91] width 490 height 11
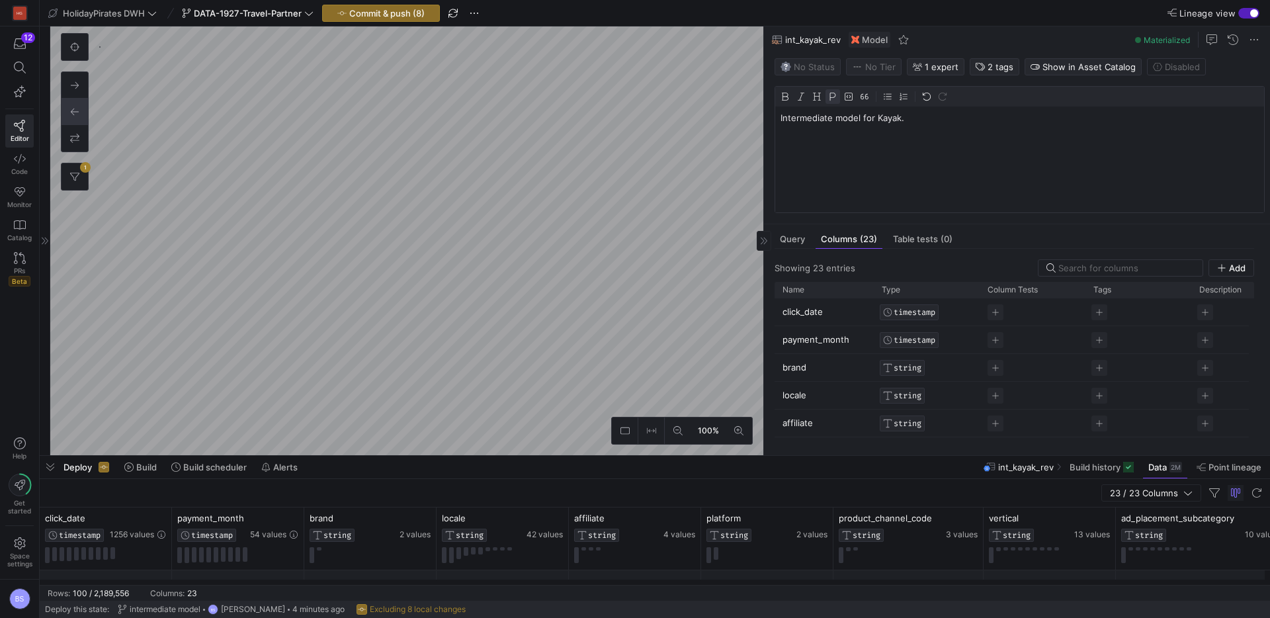
click at [893, 120] on p "Intermediate model for Kayak." at bounding box center [1020, 118] width 478 height 12
click at [792, 97] on div at bounding box center [785, 96] width 15 height 15
click at [788, 99] on img at bounding box center [785, 96] width 9 height 9
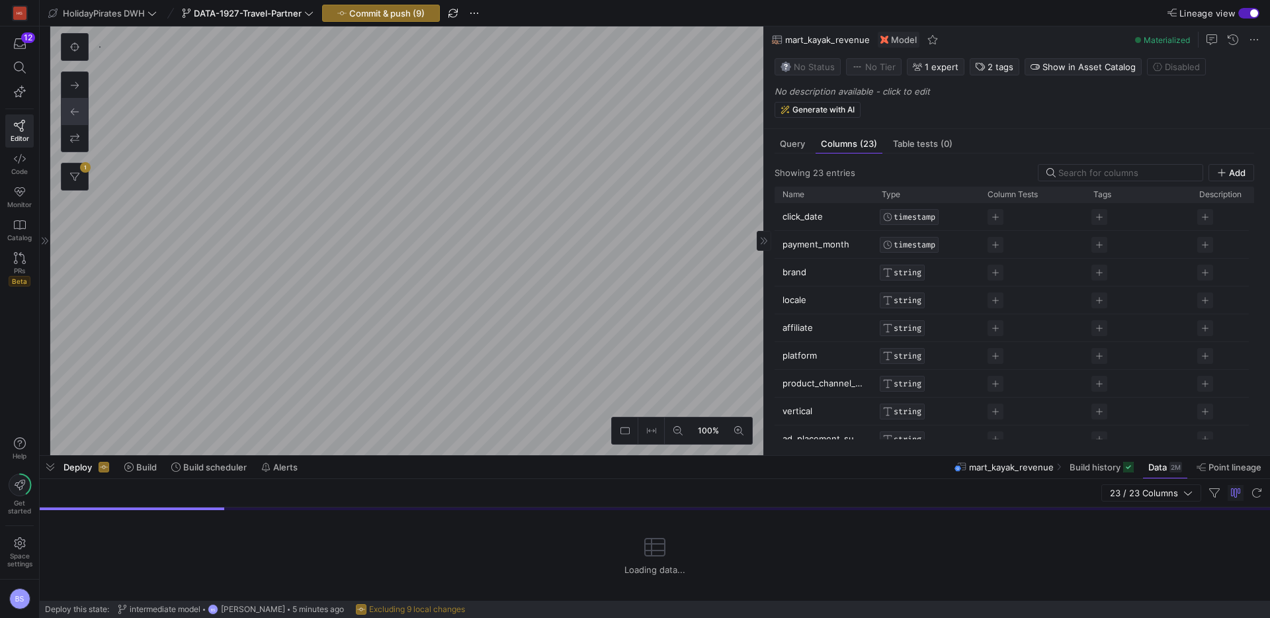
scroll to position [95, 0]
click at [803, 93] on p "No description available - click to edit" at bounding box center [1020, 91] width 490 height 11
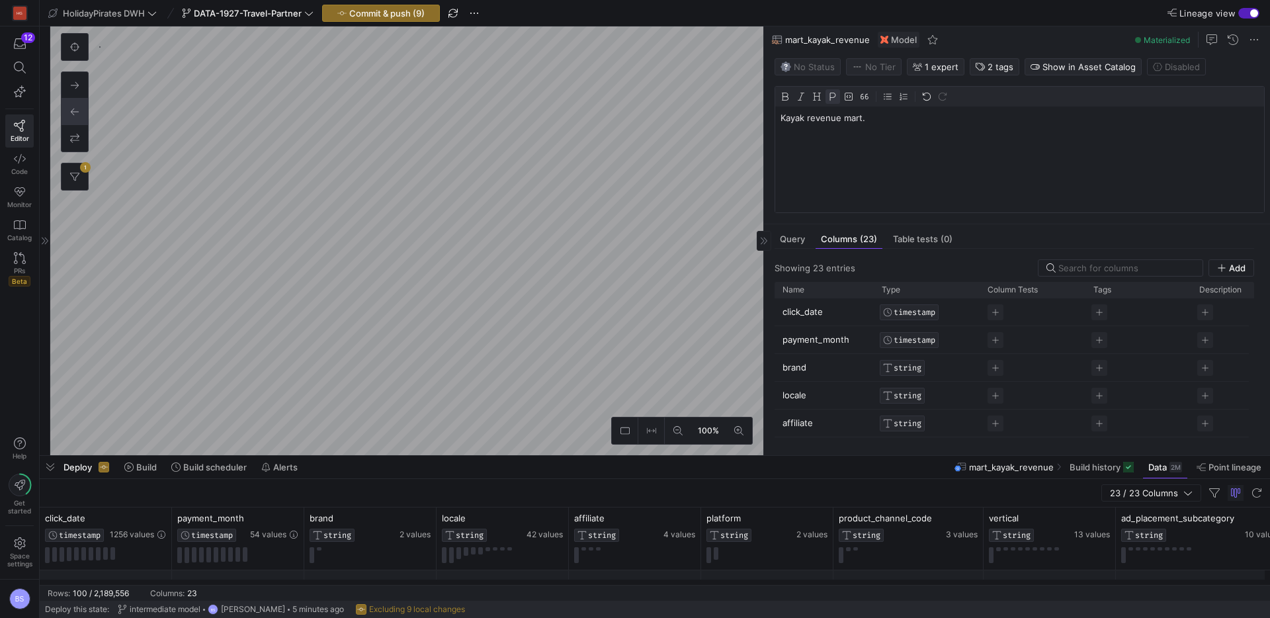
click at [803, 120] on p "Kayak revenue mart." at bounding box center [1020, 118] width 478 height 12
click at [789, 123] on p "Kayak revenue mart." at bounding box center [1020, 118] width 478 height 12
drag, startPoint x: 789, startPoint y: 122, endPoint x: 788, endPoint y: 114, distance: 8.6
click at [788, 120] on p "Kayak revenue mart." at bounding box center [1020, 118] width 478 height 12
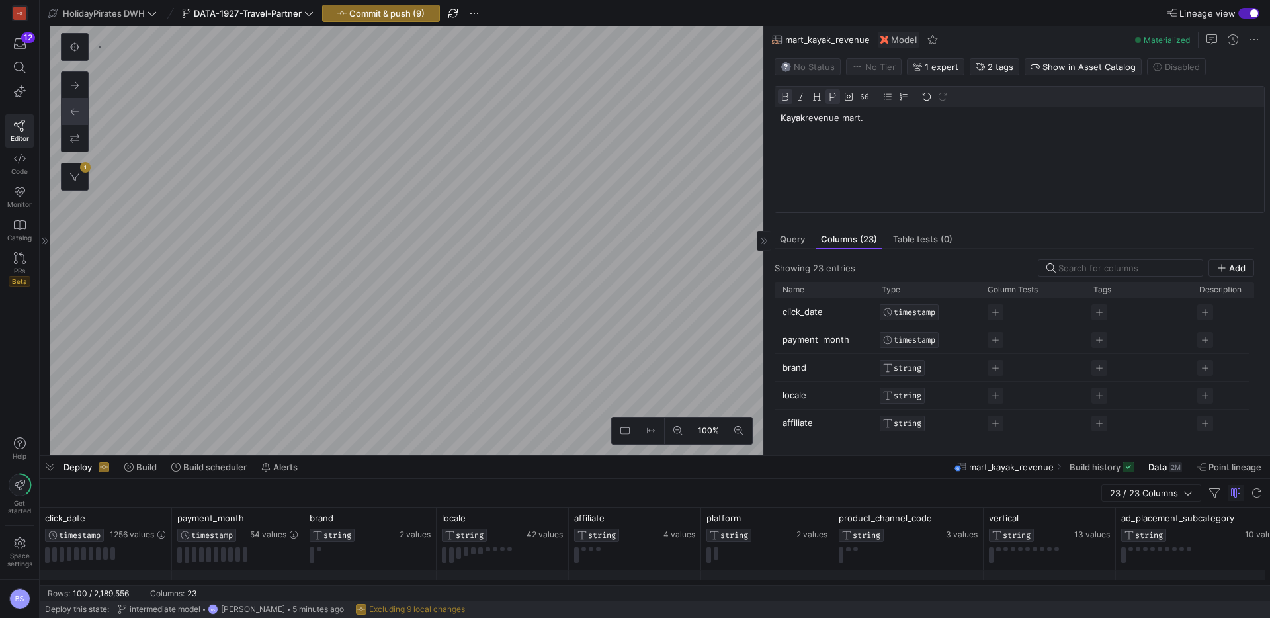
click at [783, 99] on img at bounding box center [785, 96] width 9 height 9
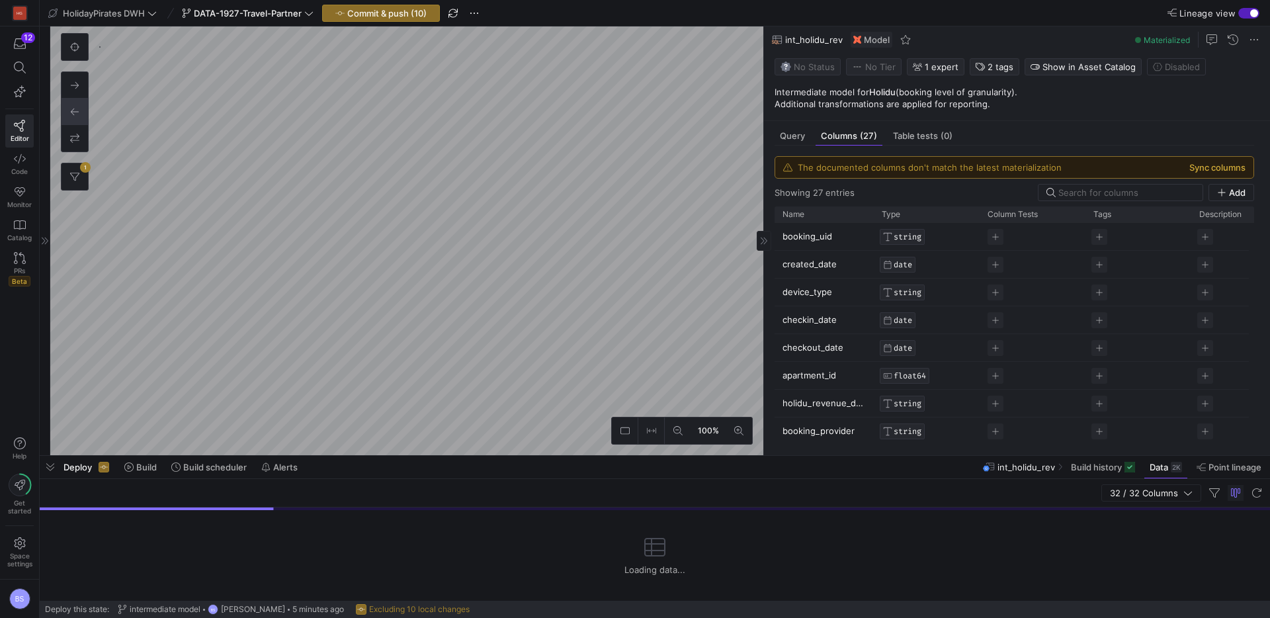
click at [1218, 165] on button "Sync columns" at bounding box center [1218, 167] width 56 height 11
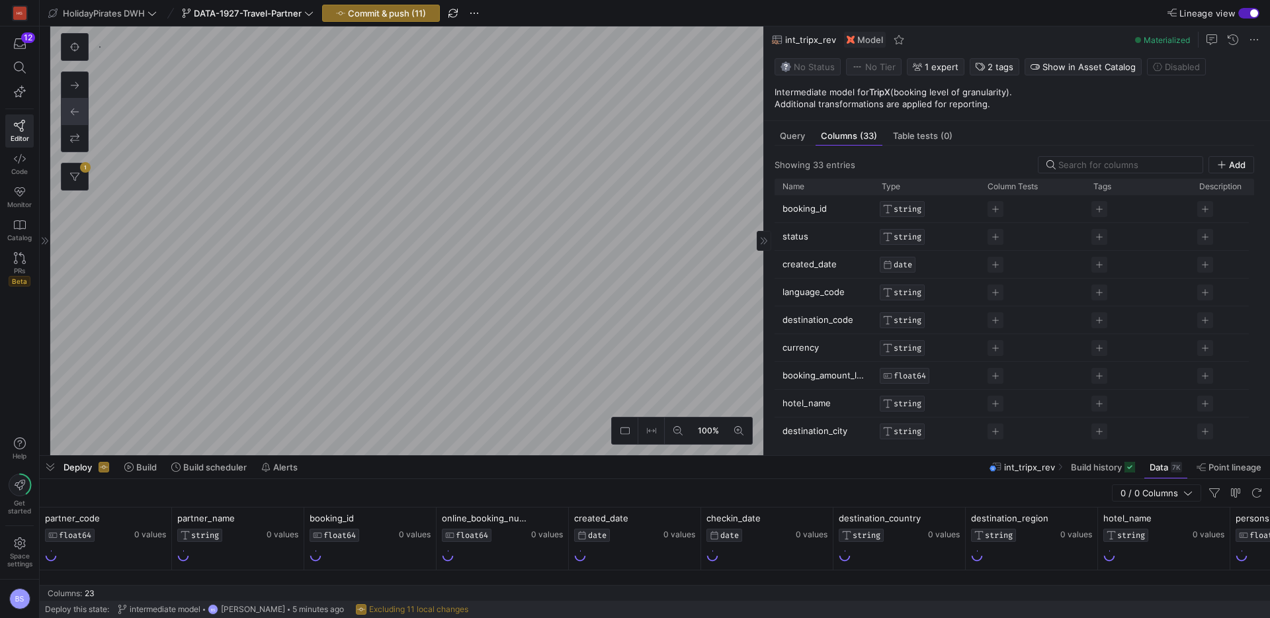
scroll to position [107, 0]
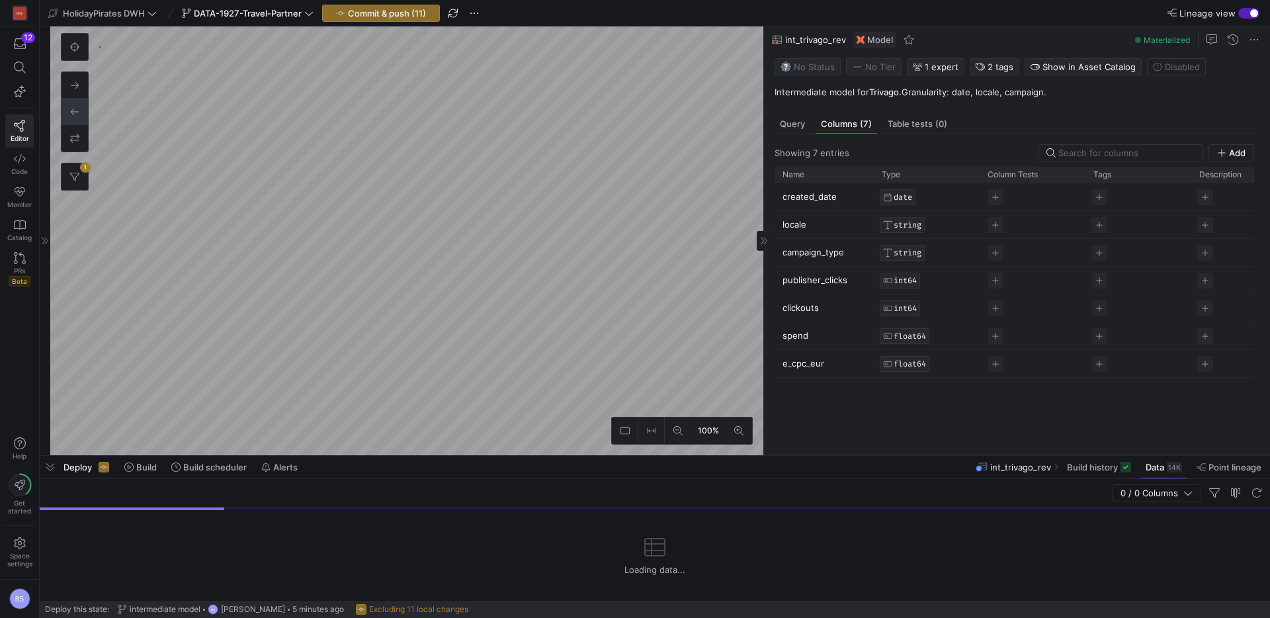
scroll to position [122, 0]
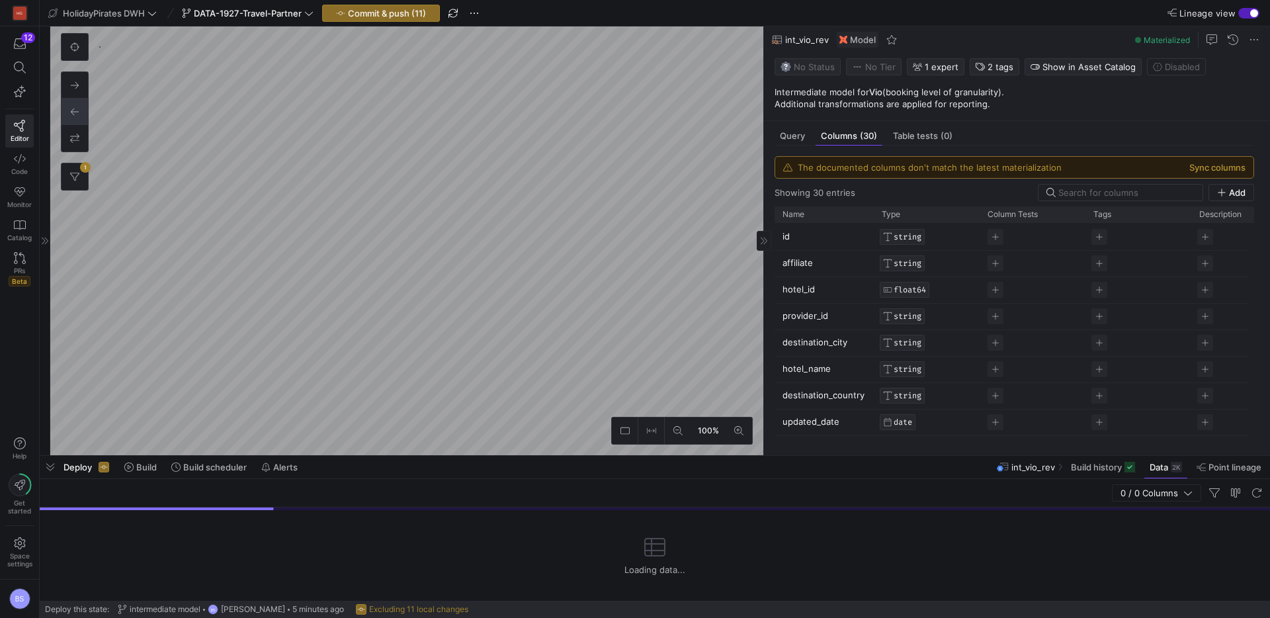
scroll to position [138, 0]
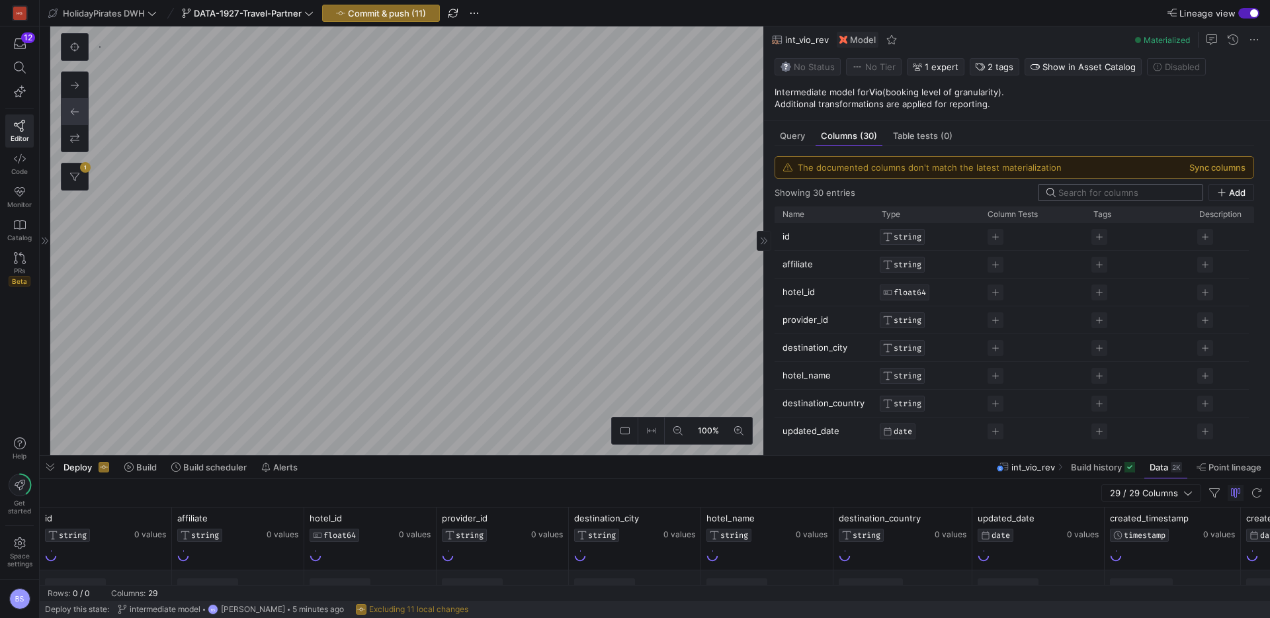
drag, startPoint x: 1196, startPoint y: 164, endPoint x: 1164, endPoint y: 165, distance: 31.8
click at [1196, 164] on button "Sync columns" at bounding box center [1218, 167] width 56 height 11
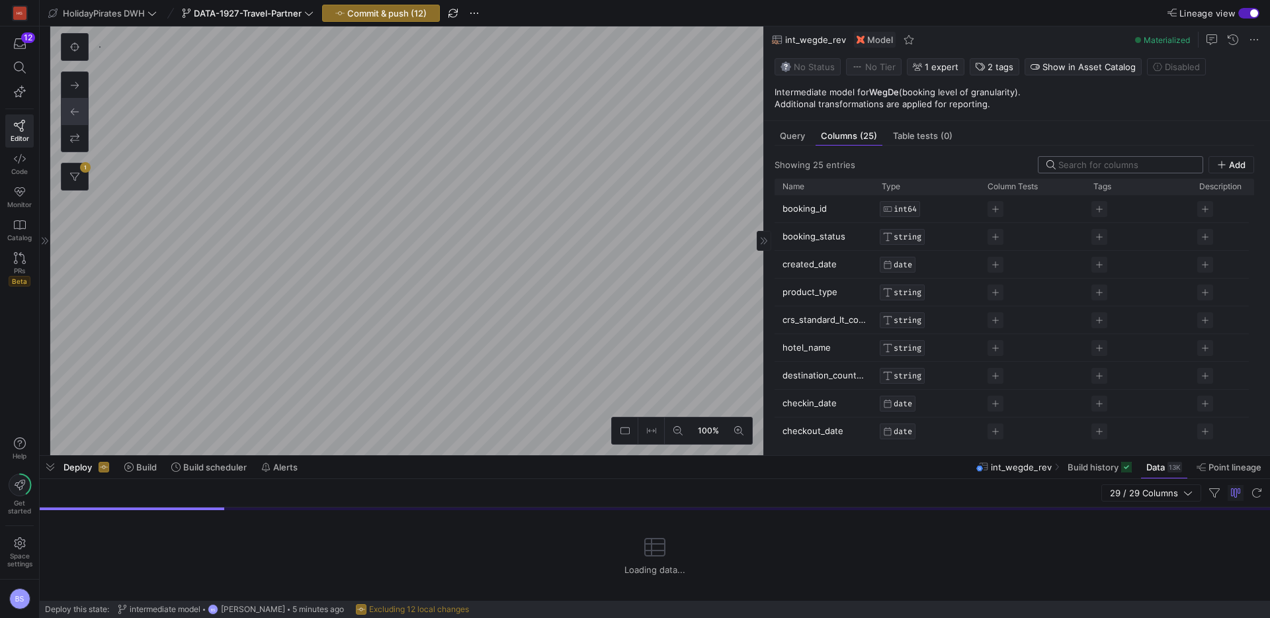
scroll to position [154, 0]
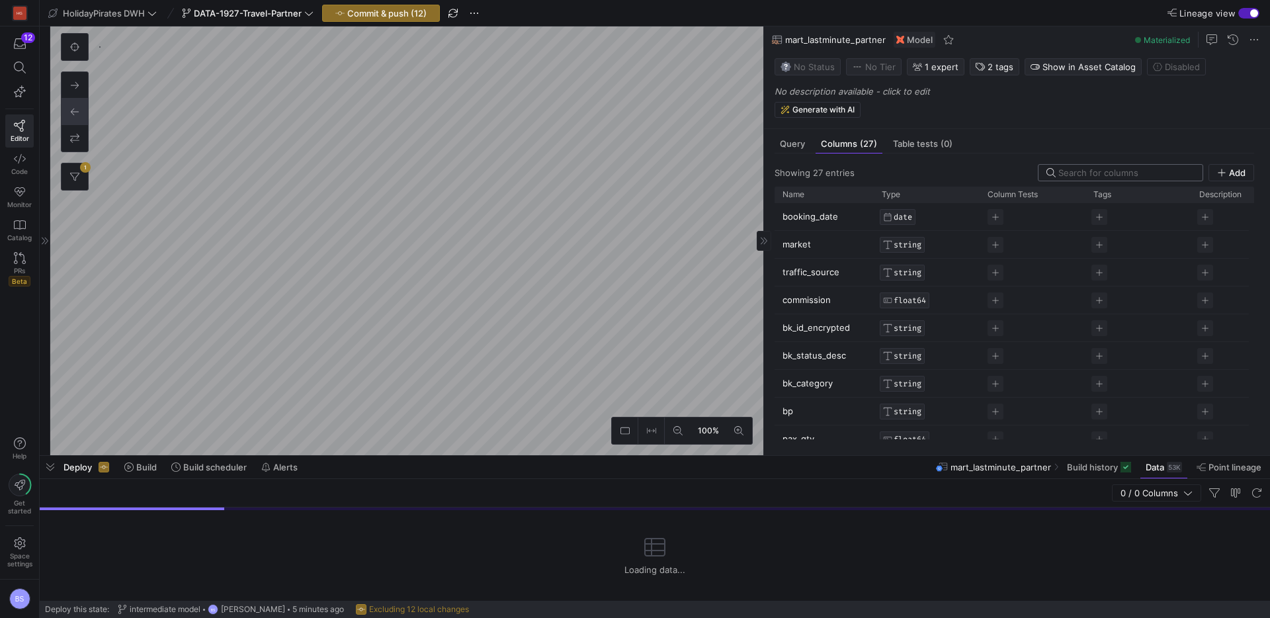
scroll to position [111, 0]
click at [819, 90] on p "No description available - click to edit" at bounding box center [1020, 91] width 490 height 11
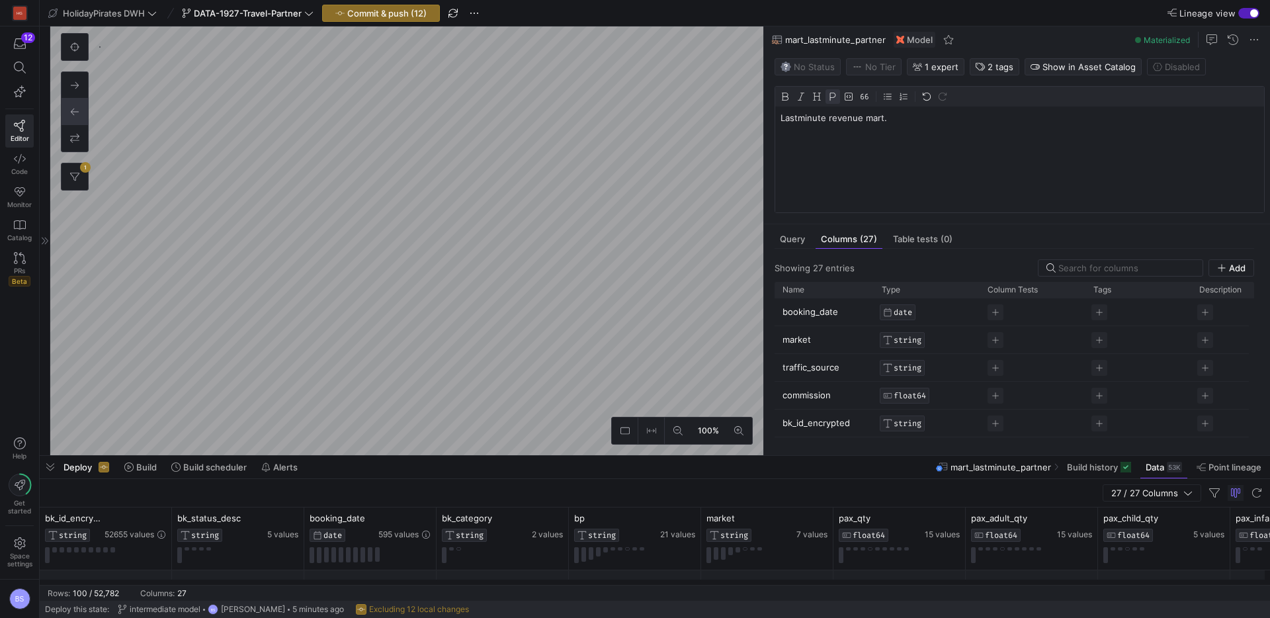
click at [813, 112] on p "Lastminute revenue mart." at bounding box center [1020, 118] width 478 height 12
click at [784, 97] on img at bounding box center [785, 96] width 9 height 9
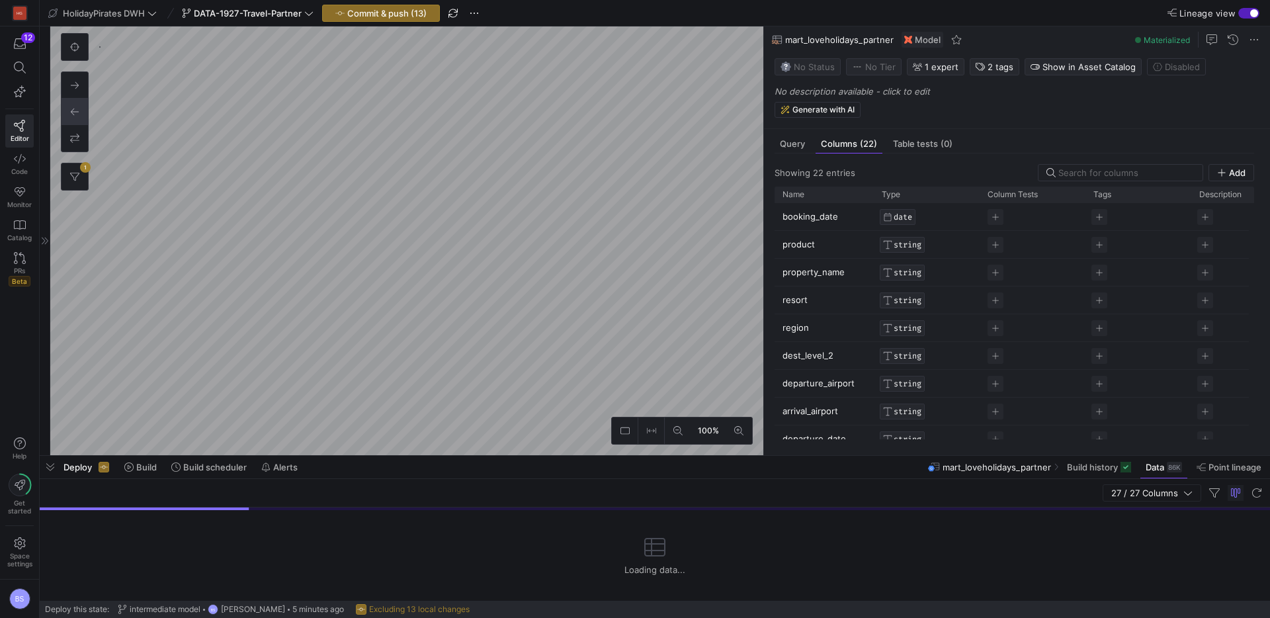
click at [832, 87] on p "No description available - click to edit" at bounding box center [1020, 91] width 490 height 11
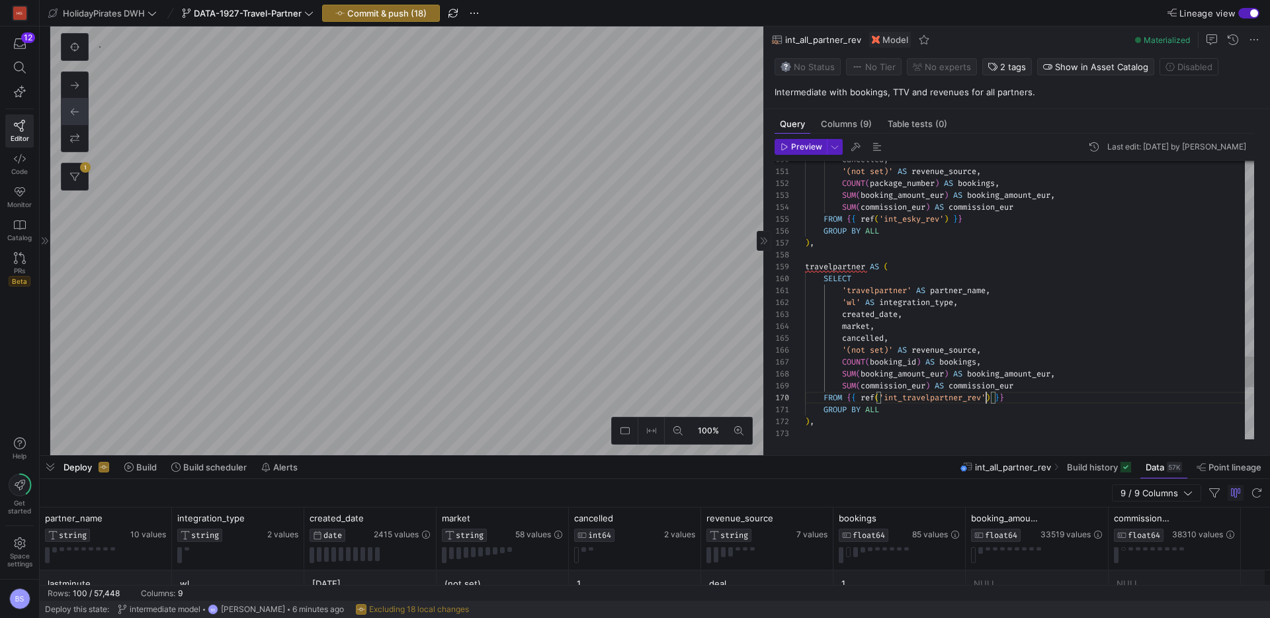
scroll to position [107, 181]
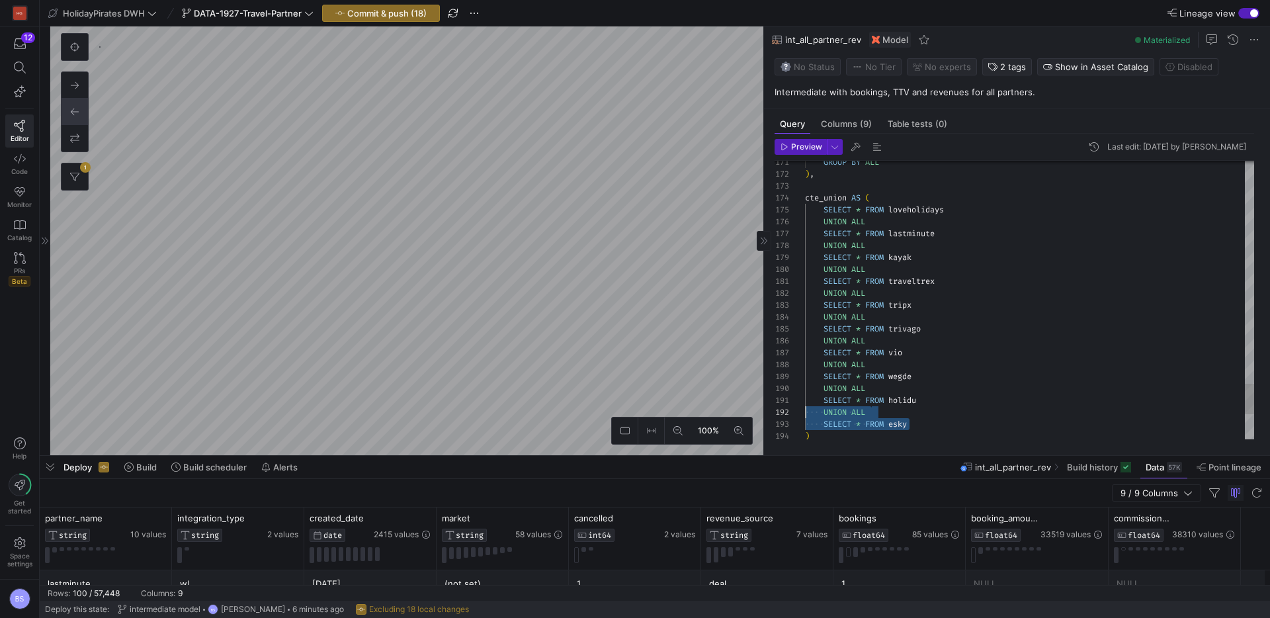
scroll to position [12, 0]
drag, startPoint x: 755, startPoint y: 400, endPoint x: 784, endPoint y: 416, distance: 32.9
click at [784, 416] on div "171 172 173 174 175 176 177 178 179 180 181 182 183 184 185 186 187 188 189 190…" at bounding box center [1015, 300] width 480 height 279
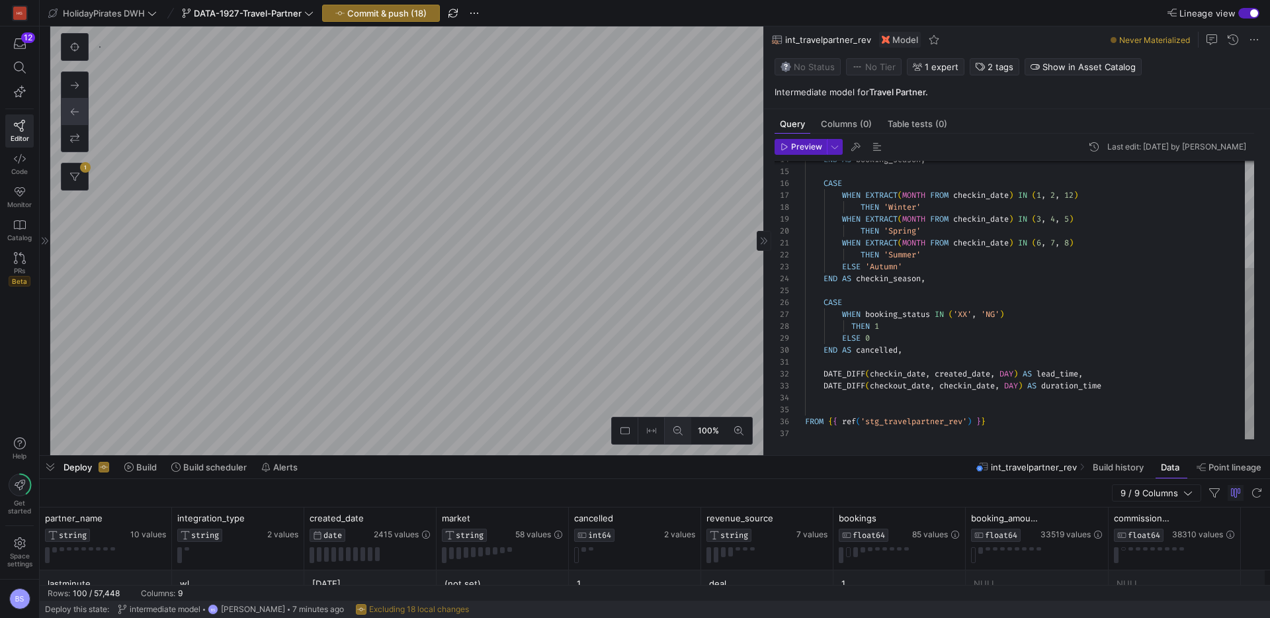
scroll to position [75, 0]
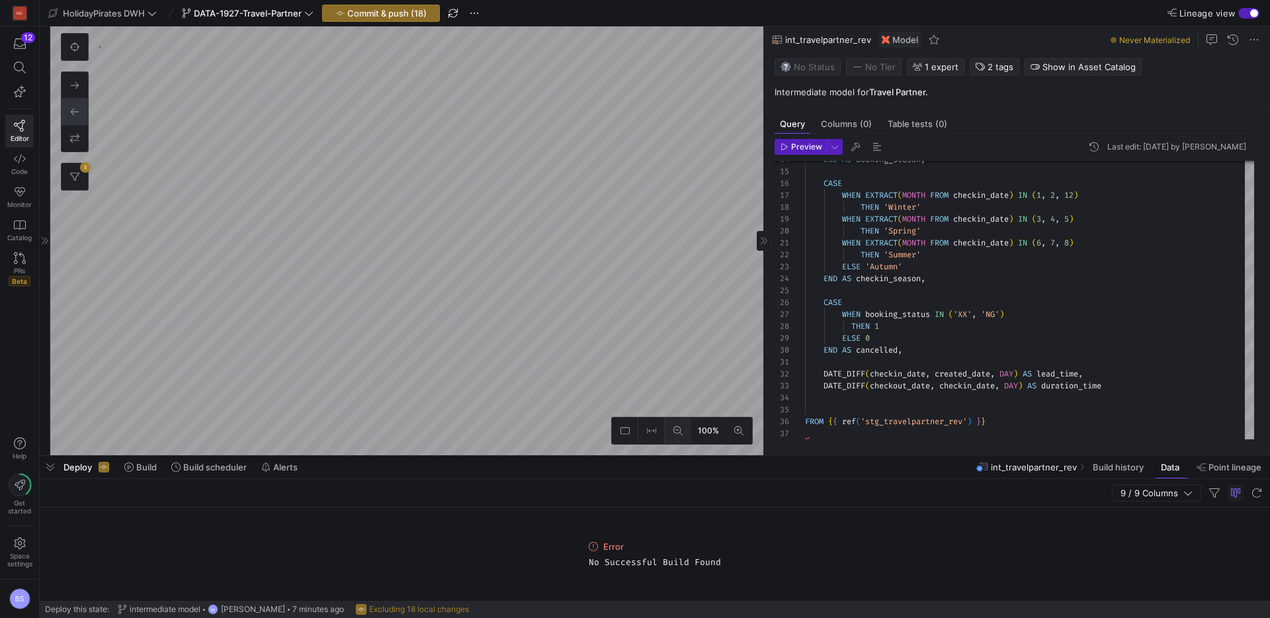
type textarea "{{ config(materialized = 'table') }} SELECT * FROM {{ ref('int_travelpartner_re…"
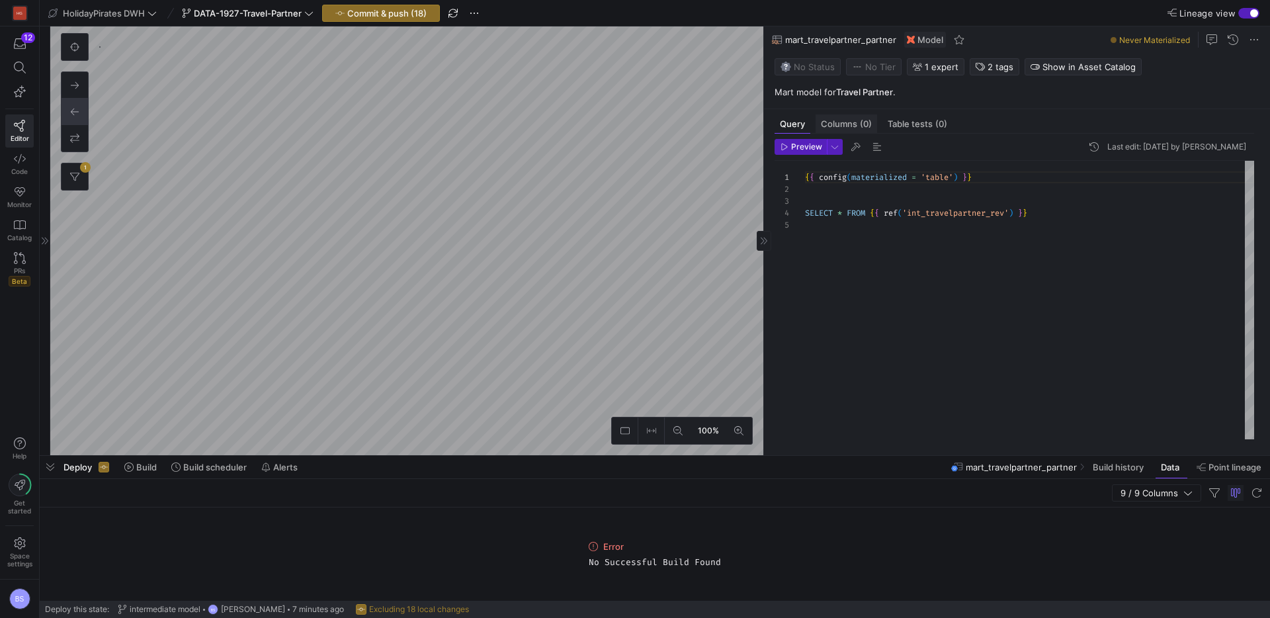
click at [858, 123] on span "Columns (0)" at bounding box center [846, 124] width 51 height 9
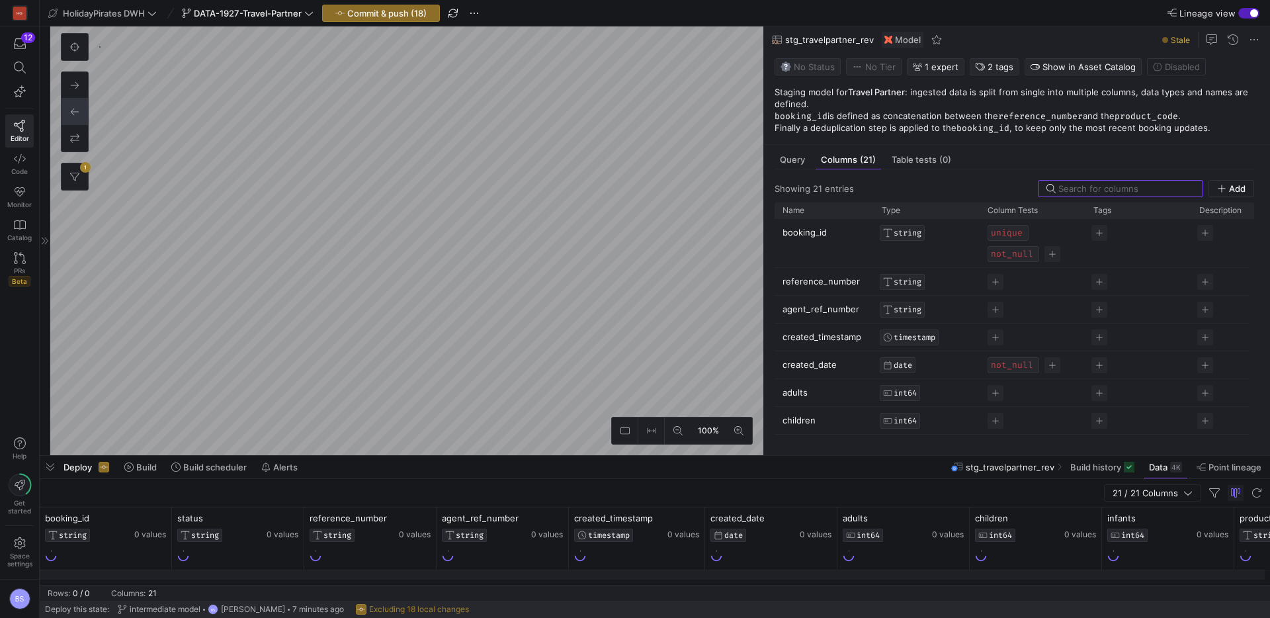
scroll to position [384, 0]
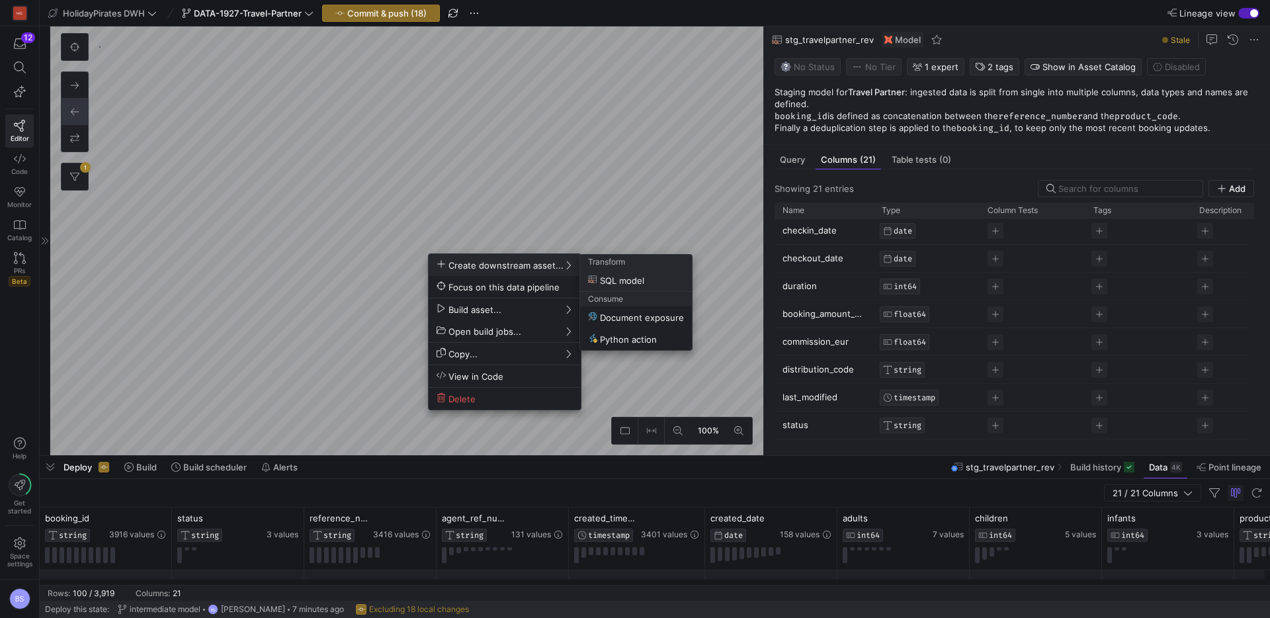
click at [410, 20] on div at bounding box center [635, 309] width 1270 height 618
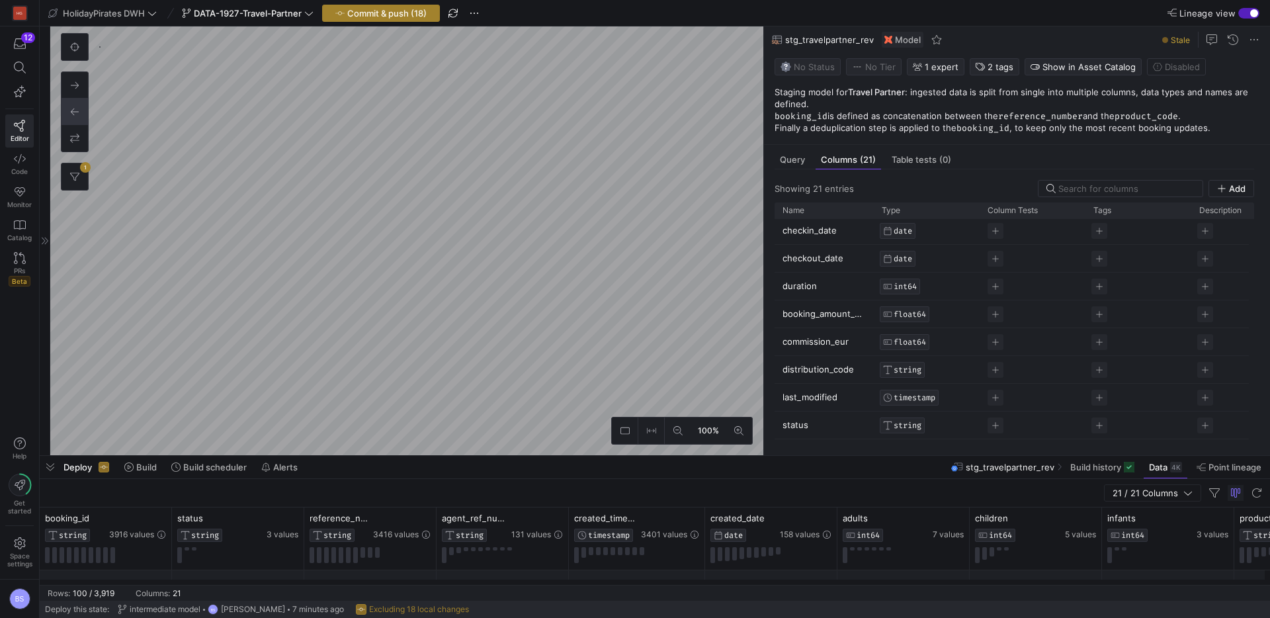
click at [408, 15] on span "Commit & push (18)" at bounding box center [386, 13] width 79 height 11
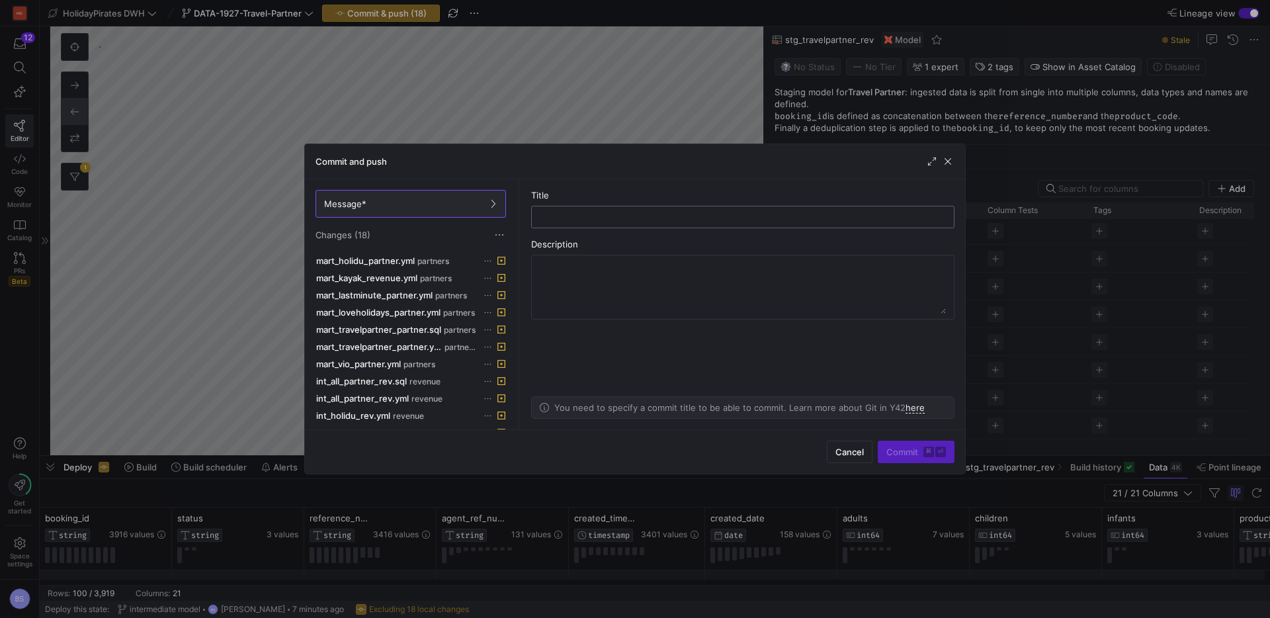
click at [697, 216] on input "text" at bounding box center [743, 217] width 401 height 11
type input "alignment"
click at [900, 439] on div "Cancel Commit ⌘ ⏎" at bounding box center [635, 451] width 660 height 44
click at [898, 445] on button "Commit ⌘ ⏎" at bounding box center [916, 452] width 77 height 22
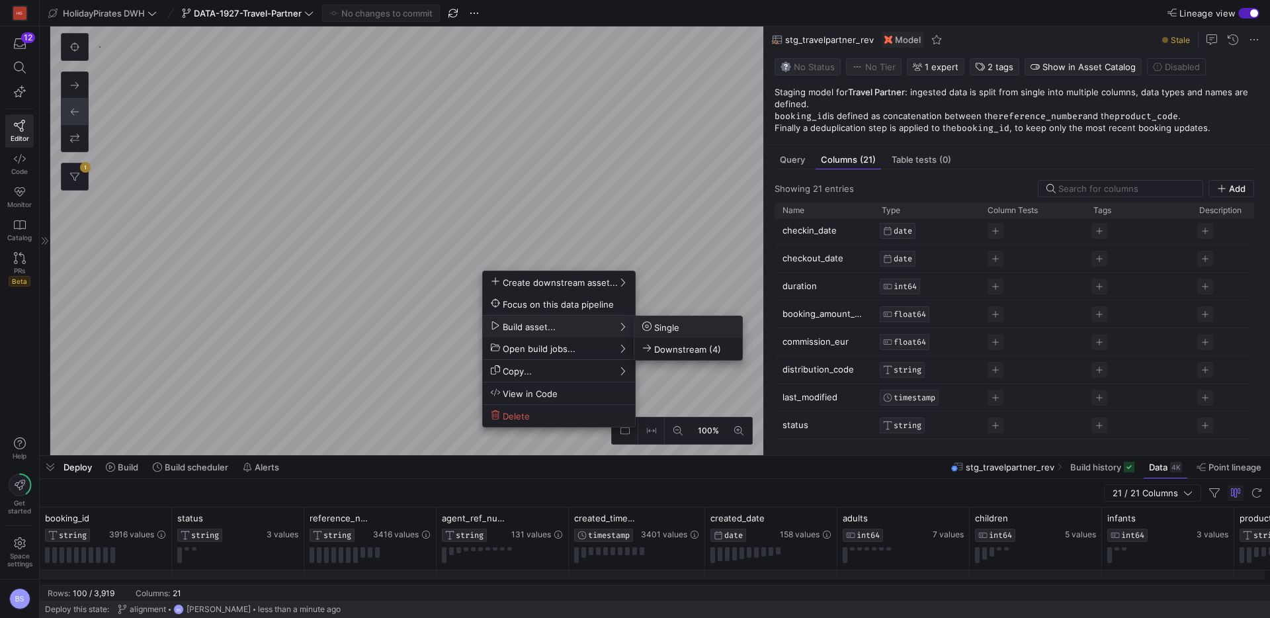
click at [678, 326] on span "Single" at bounding box center [661, 327] width 37 height 11
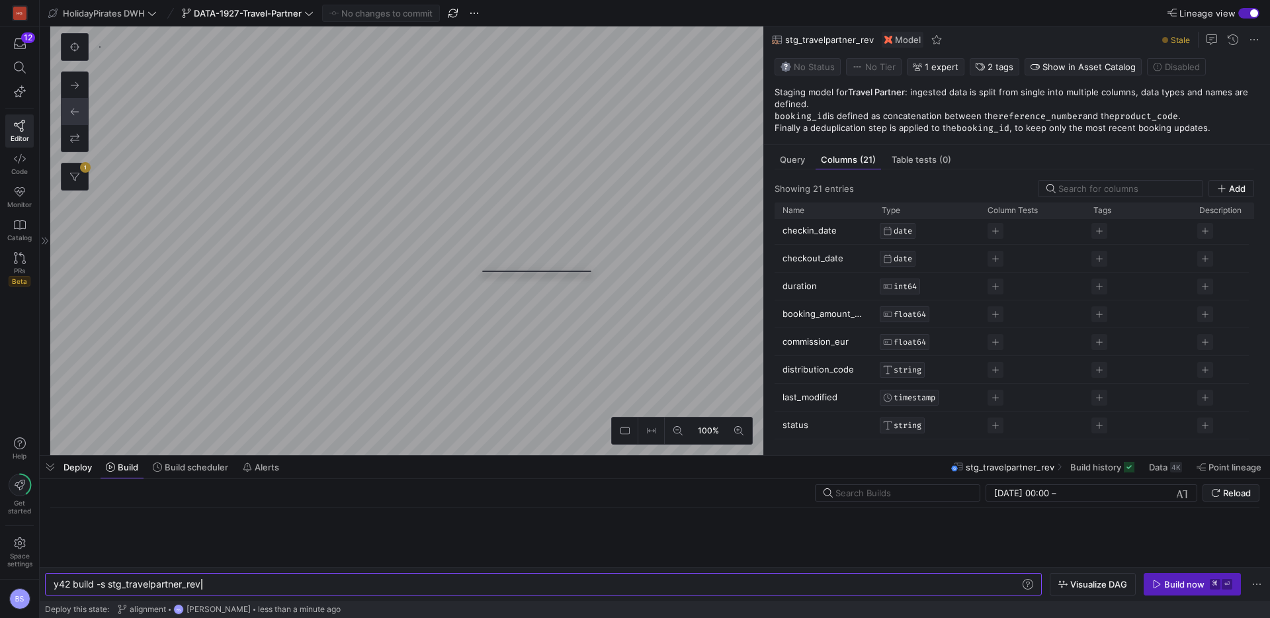
scroll to position [0, 148]
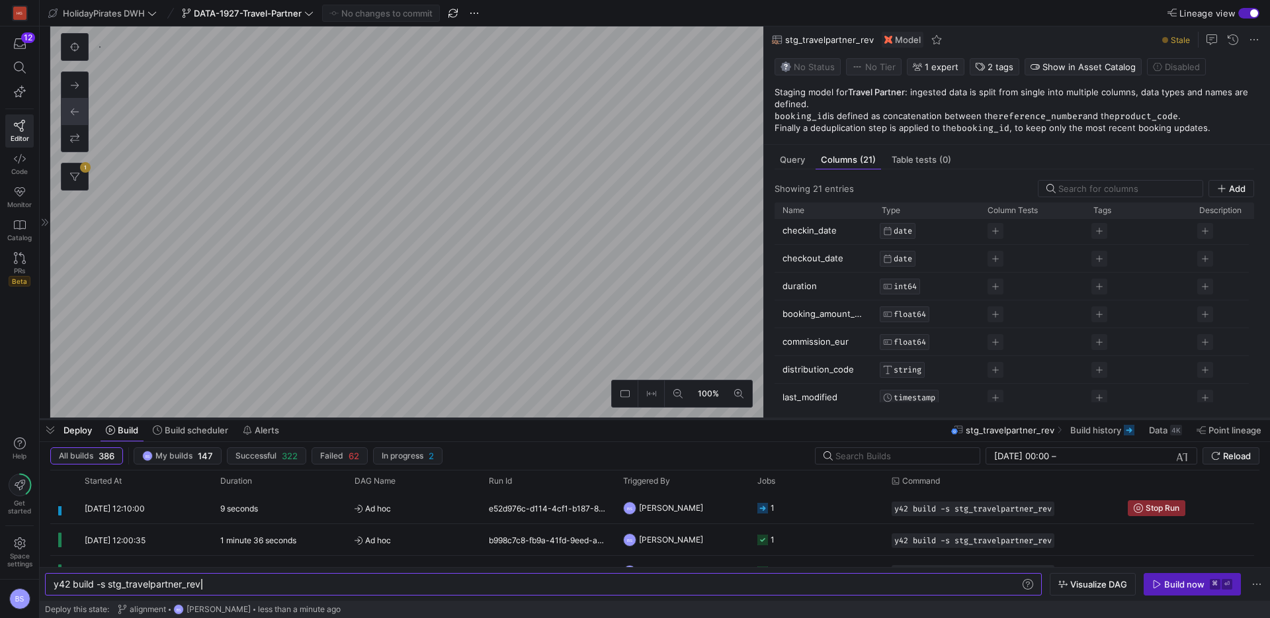
drag, startPoint x: 607, startPoint y: 455, endPoint x: 610, endPoint y: 409, distance: 46.4
click at [610, 416] on div at bounding box center [655, 418] width 1231 height 5
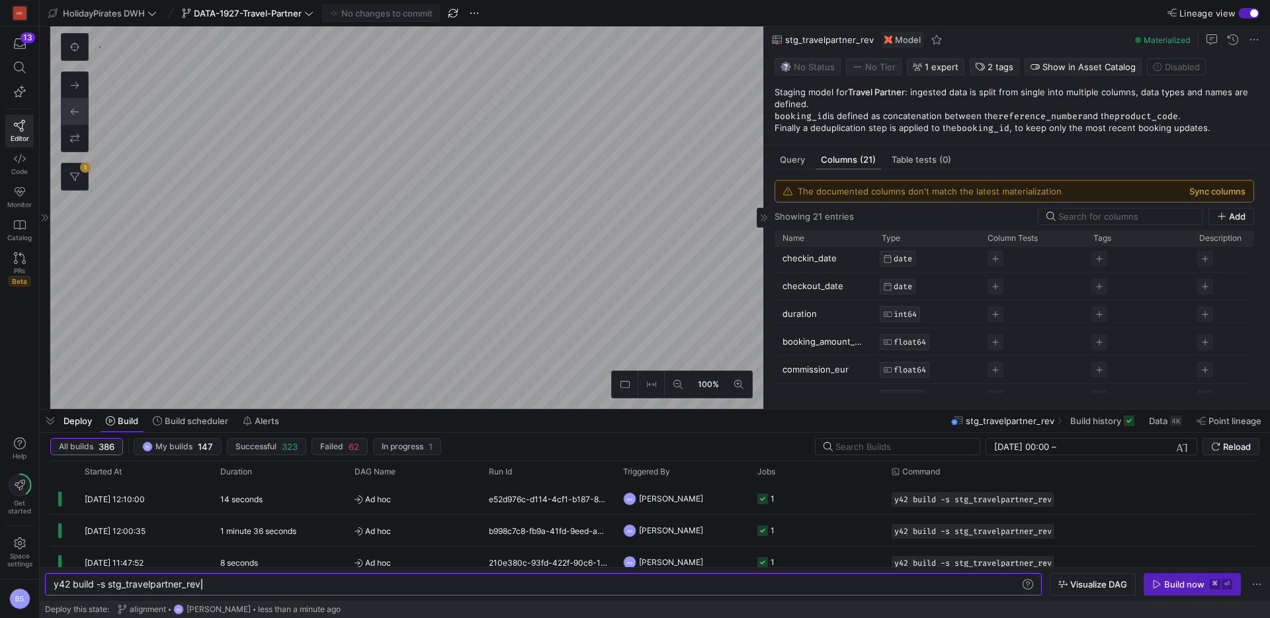
click at [1245, 190] on button "Sync columns" at bounding box center [1218, 191] width 56 height 11
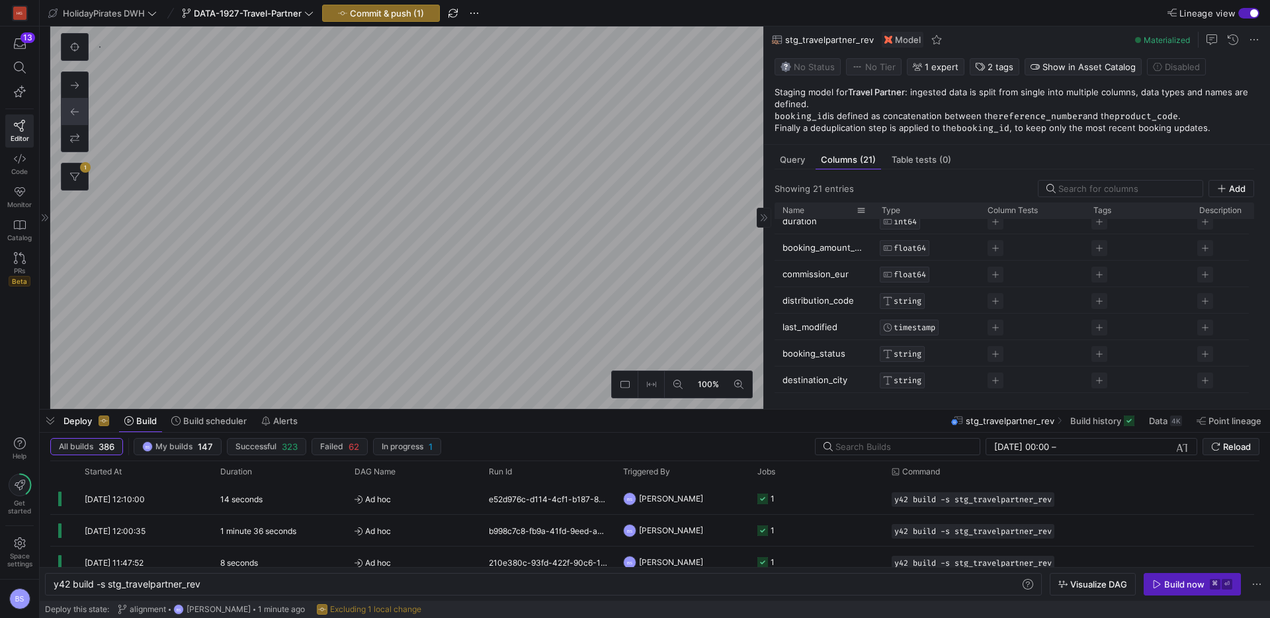
scroll to position [0, 0]
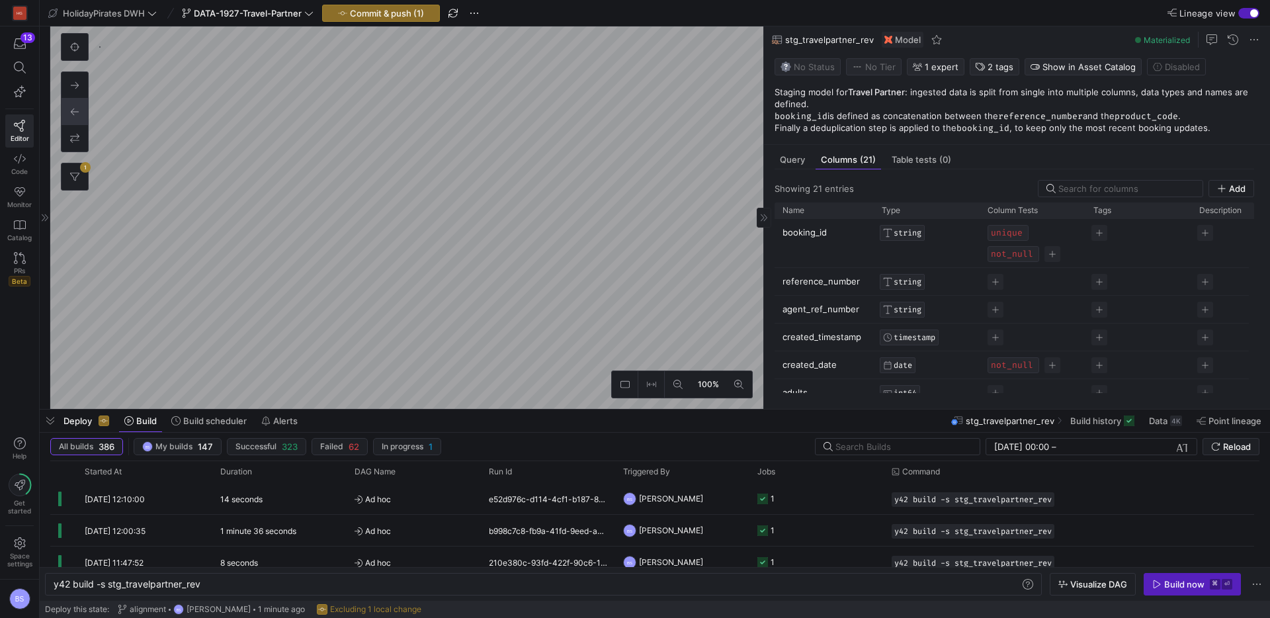
type textarea "y42 build -s int_travelpartner_rev"
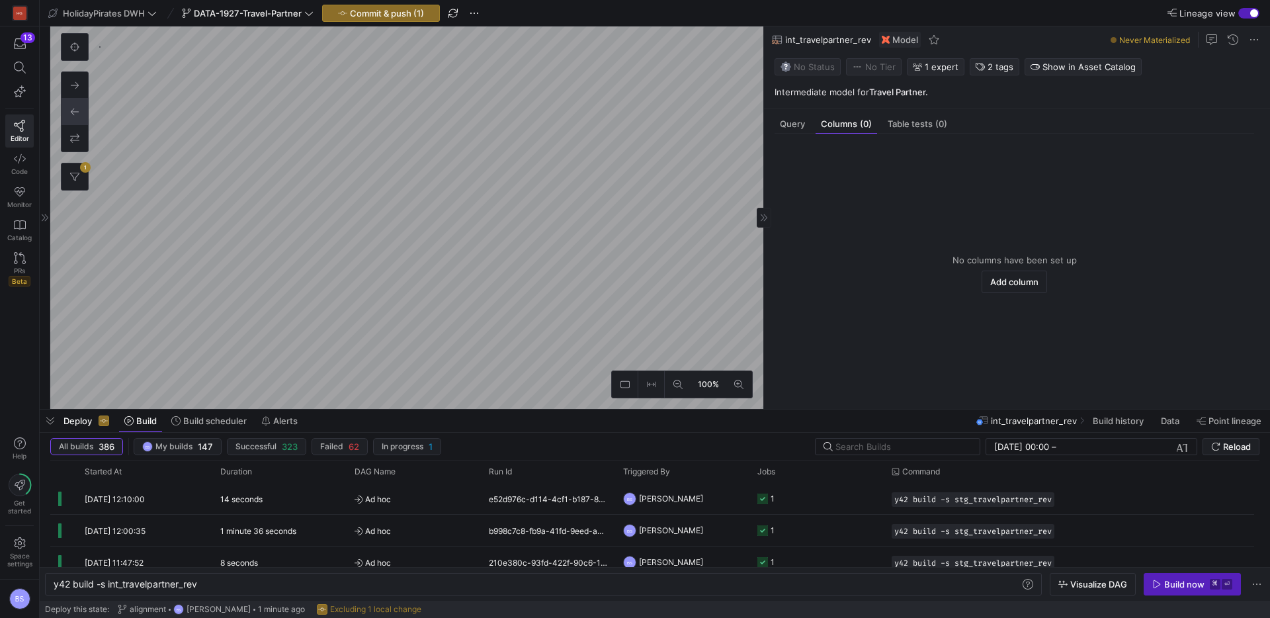
scroll to position [461, 0]
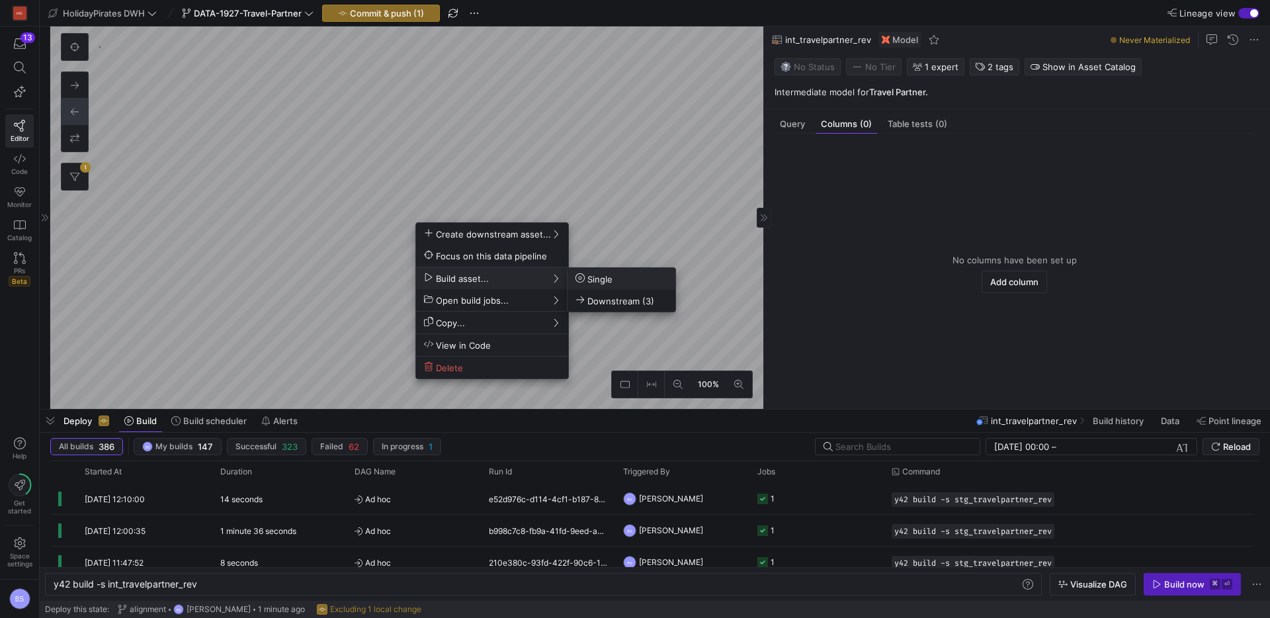
click at [600, 277] on span "Single" at bounding box center [594, 278] width 37 height 11
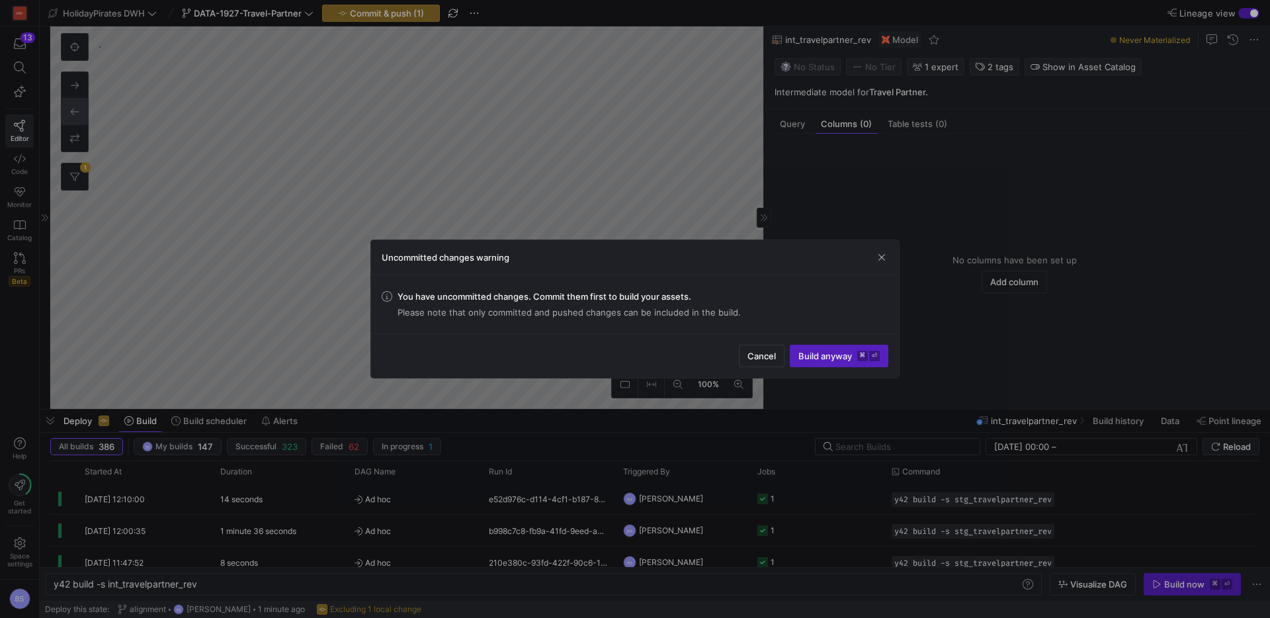
drag, startPoint x: 881, startPoint y: 251, endPoint x: 859, endPoint y: 202, distance: 53.3
click at [881, 251] on span "button" at bounding box center [881, 257] width 13 height 13
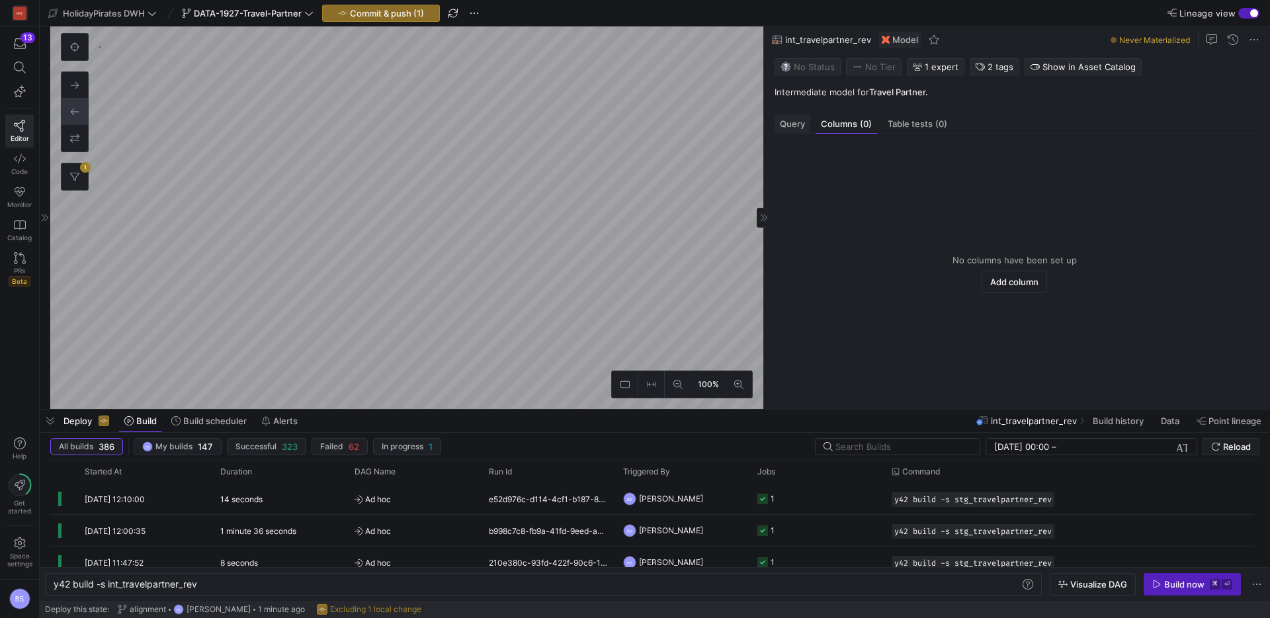
click at [795, 127] on span "Query" at bounding box center [792, 124] width 25 height 9
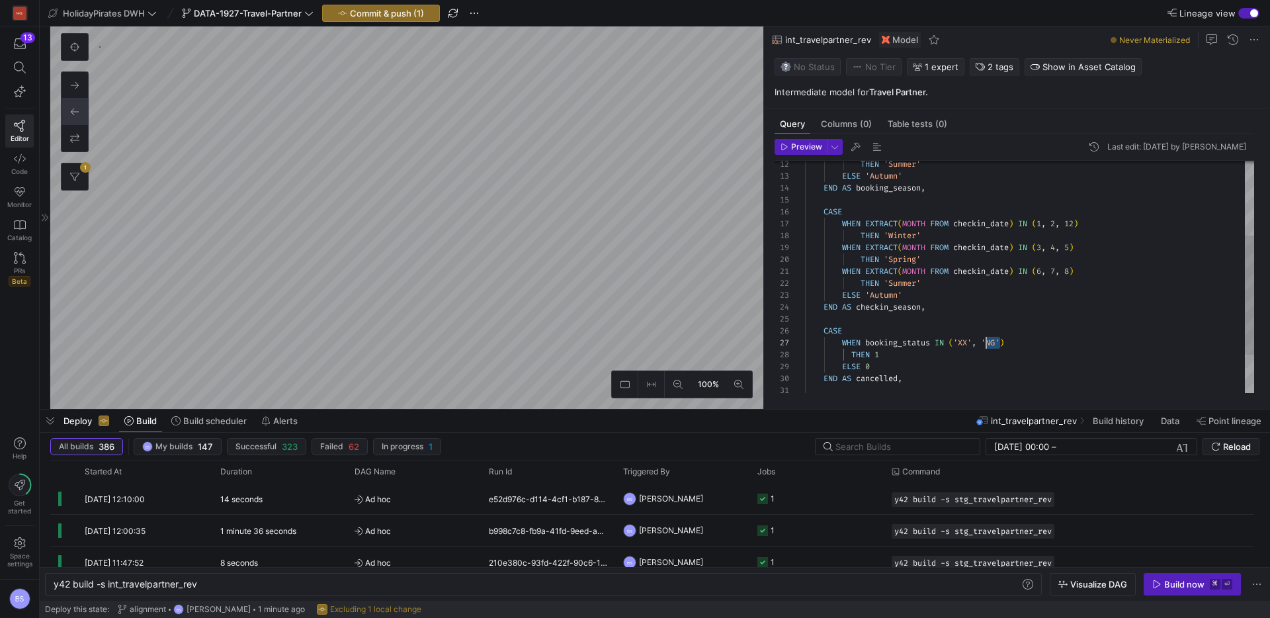
scroll to position [71, 157]
drag, startPoint x: 985, startPoint y: 344, endPoint x: 963, endPoint y: 343, distance: 22.5
click at [963, 343] on div "THEN 'Summer' ELSE 'Autumn' END AS booking_season , CASE WHEN EXTRACT ( MONTH F…" at bounding box center [1029, 242] width 449 height 451
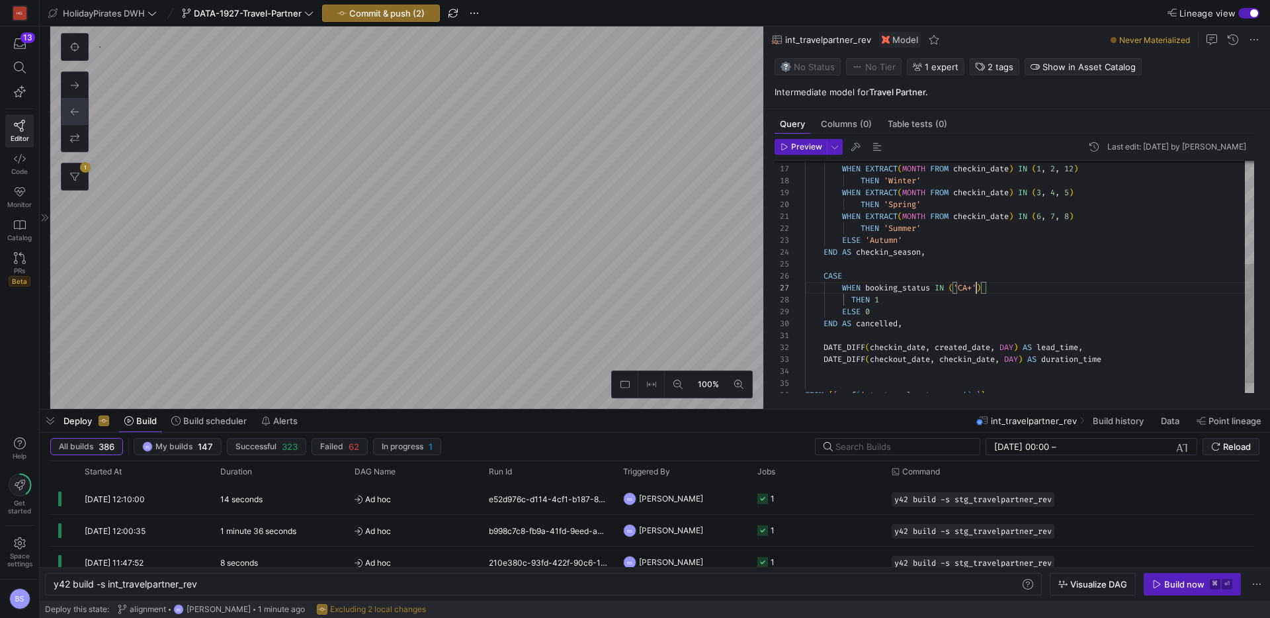
click at [924, 321] on div "CASE WHEN EXTRACT ( MONTH FROM checkin_date ) IN ( 1 , 2 , 12 ) THEN 'Winter' W…" at bounding box center [1029, 187] width 449 height 451
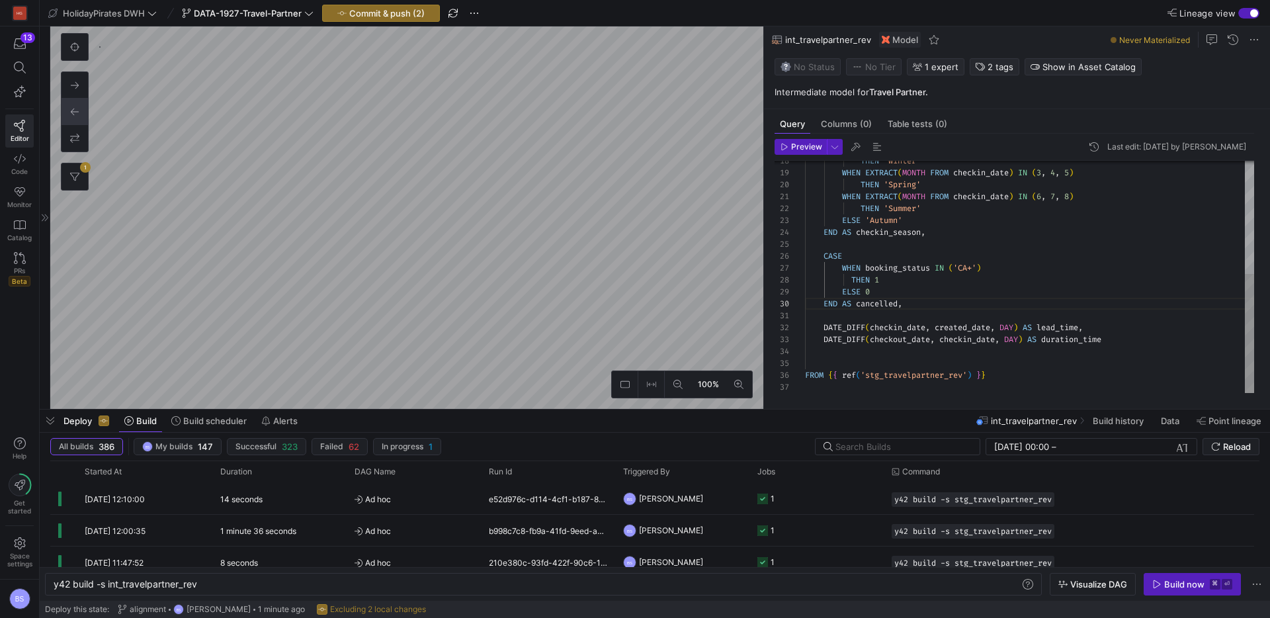
click at [883, 353] on div "THEN 'Winter' WHEN EXTRACT ( MONTH FROM checkin_date ) IN ( 3 , 4 , 5 ) THEN 'S…" at bounding box center [1029, 167] width 449 height 451
click at [807, 148] on span "Preview" at bounding box center [806, 146] width 31 height 9
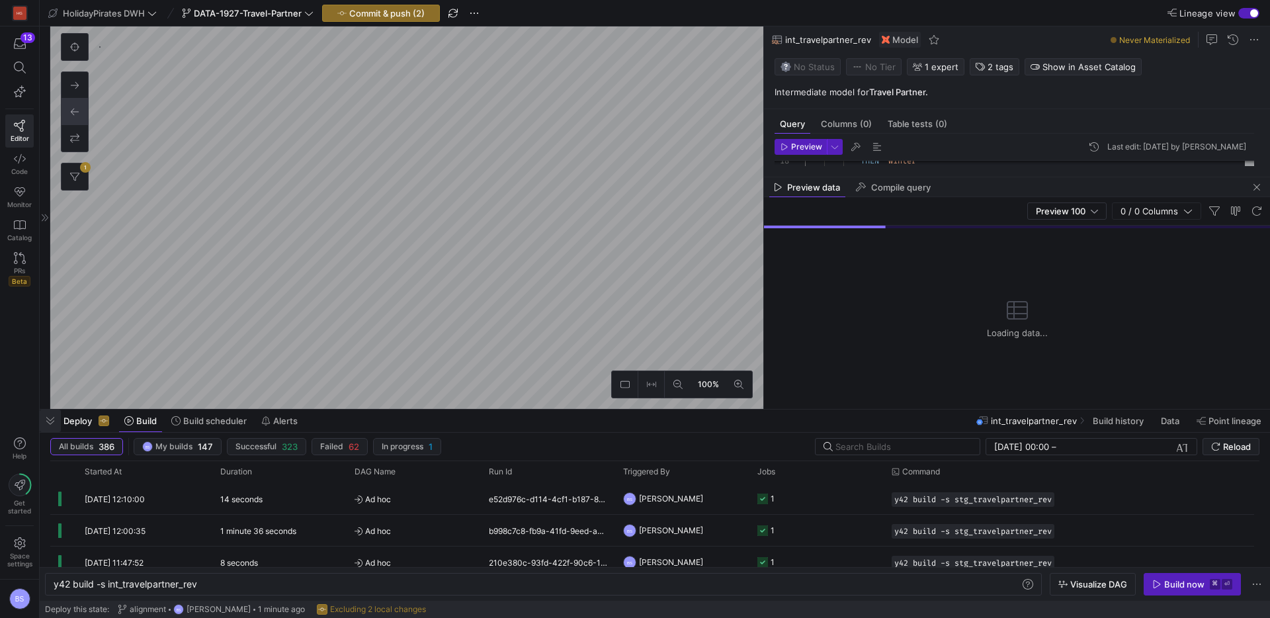
click at [51, 426] on span "button" at bounding box center [50, 421] width 21 height 22
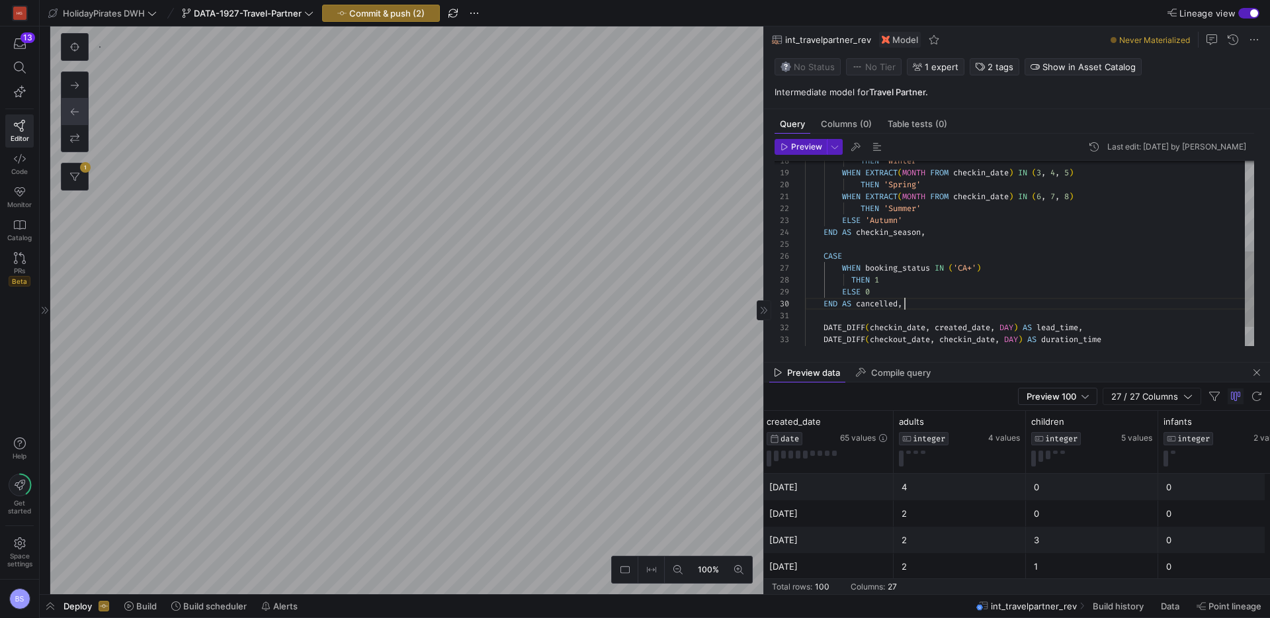
click at [956, 305] on div "THEN 'Winter' WHEN EXTRACT ( MONTH FROM checkin_date ) IN ( 3 , 4 , 5 ) THEN 'S…" at bounding box center [1029, 167] width 449 height 451
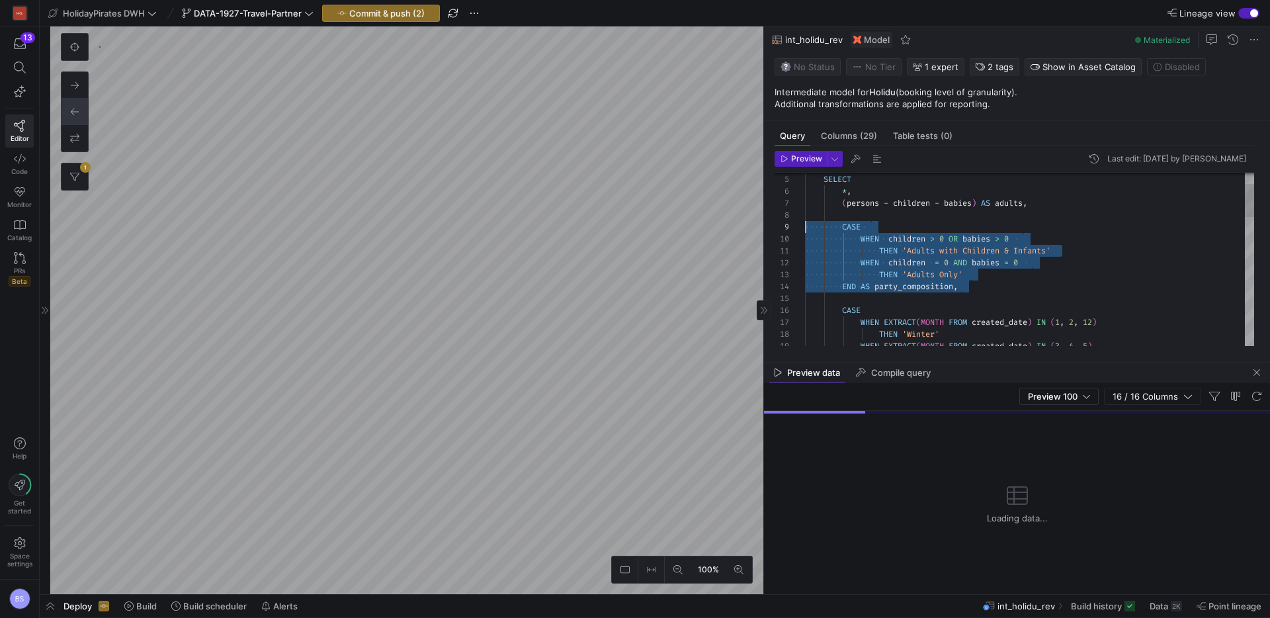
drag, startPoint x: 973, startPoint y: 286, endPoint x: 787, endPoint y: 226, distance: 195.9
click at [805, 226] on div "WITH int_transformations AS ( SELECT * , ( persons - children - babies ) AS adu…" at bounding box center [1029, 567] width 449 height 904
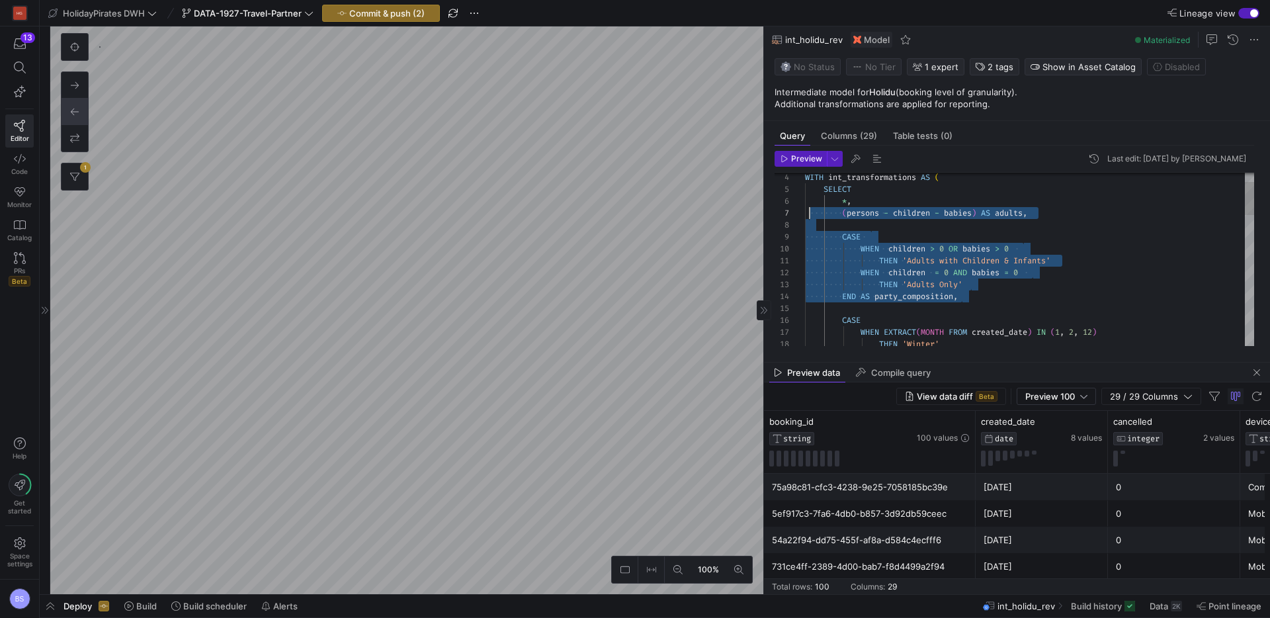
click at [809, 213] on div "WITH int_transformations AS ( SELECT * , ( persons - children - babies ) AS adu…" at bounding box center [1029, 577] width 449 height 904
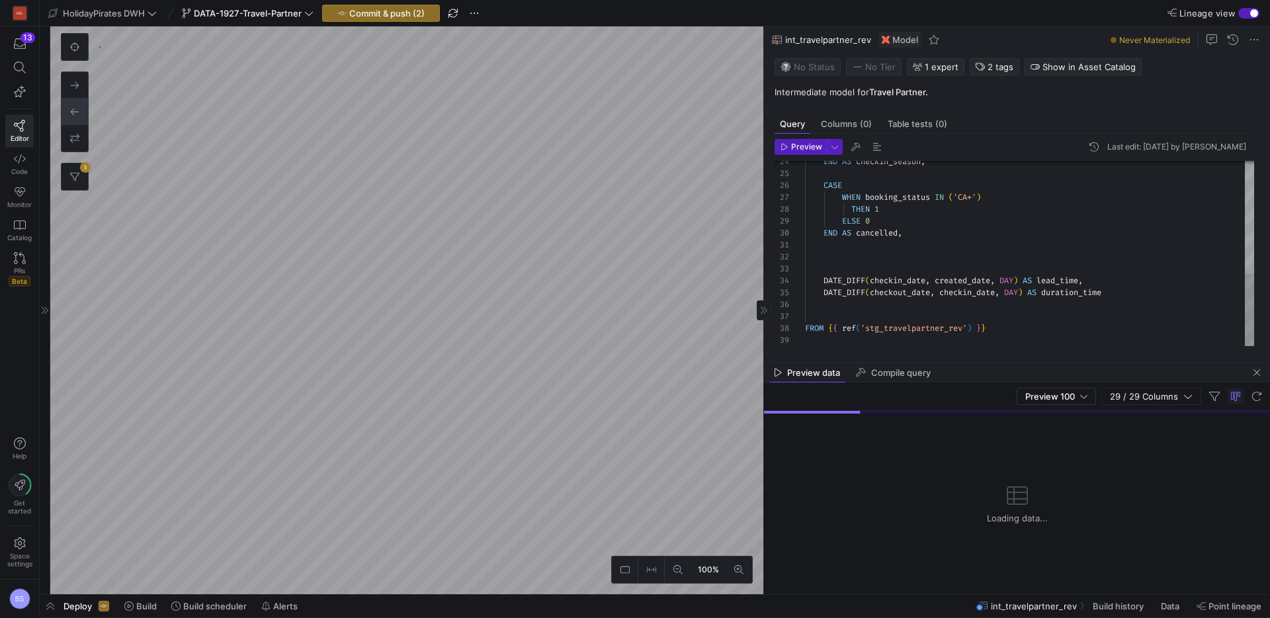
click at [1130, 292] on div "END AS checkin_season , CASE WHEN booking_status IN ( 'CA+' ) THEN 1 ELSE 0 END…" at bounding box center [1029, 108] width 449 height 475
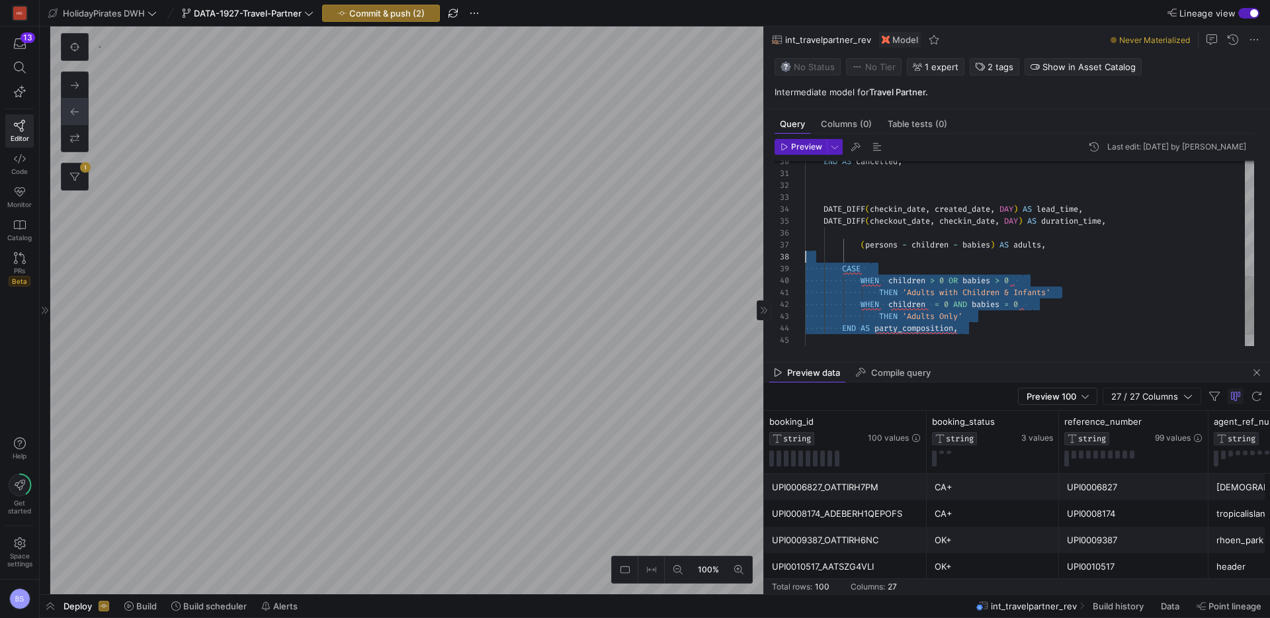
drag, startPoint x: 978, startPoint y: 332, endPoint x: 873, endPoint y: 242, distance: 138.4
click at [815, 253] on div "END AS cancelled , DATE_DIFF ( checkin_date , created_date , DAY ) AS lead_time…" at bounding box center [1029, 91] width 449 height 582
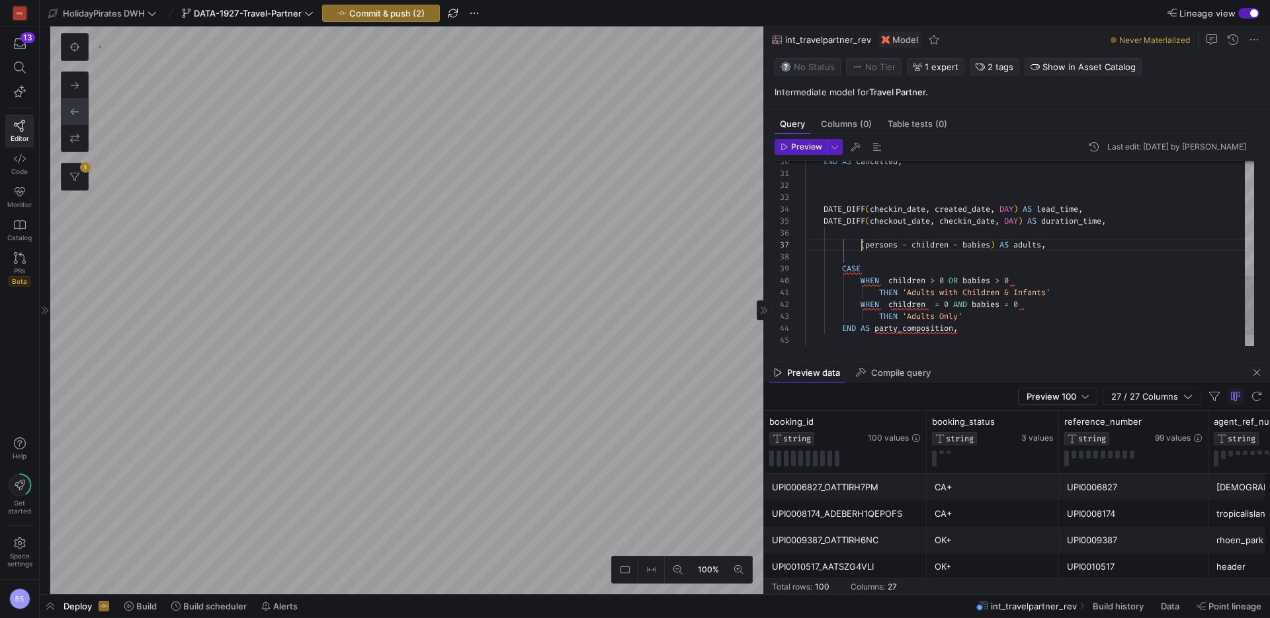
click at [862, 245] on div "END AS cancelled , DATE_DIFF ( checkin_date , created_date , DAY ) AS lead_time…" at bounding box center [1029, 91] width 449 height 582
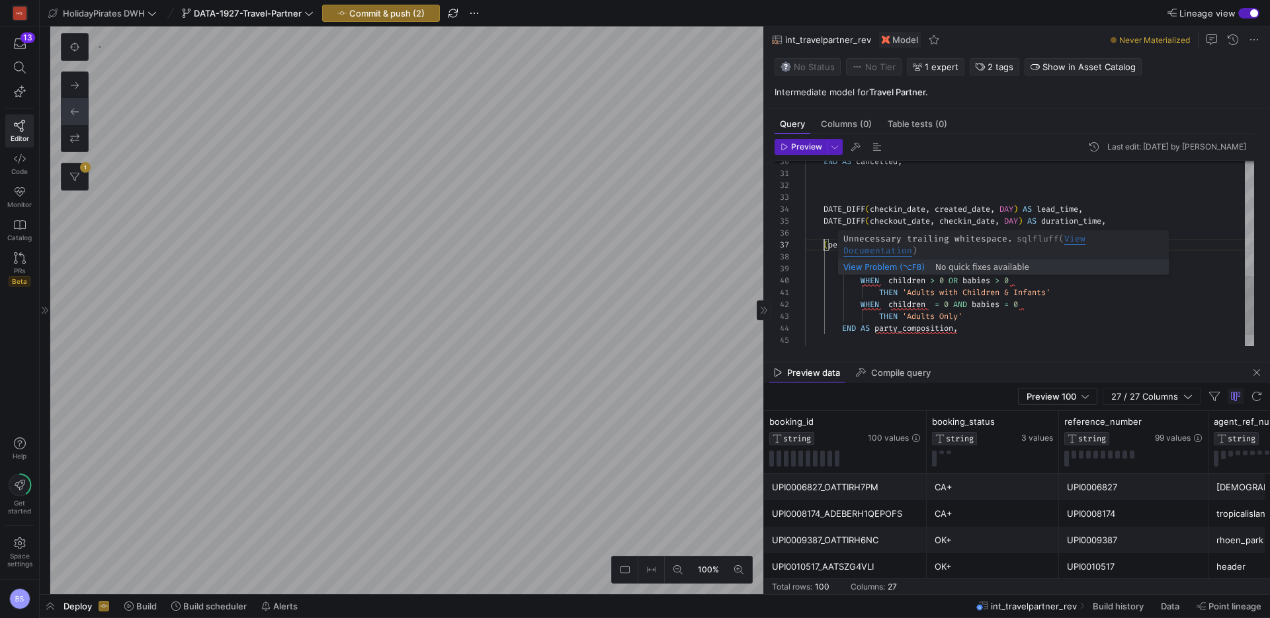
click at [841, 270] on div "END AS cancelled , DATE_DIFF ( checkin_date , created_date , DAY ) AS lead_time…" at bounding box center [1029, 91] width 449 height 582
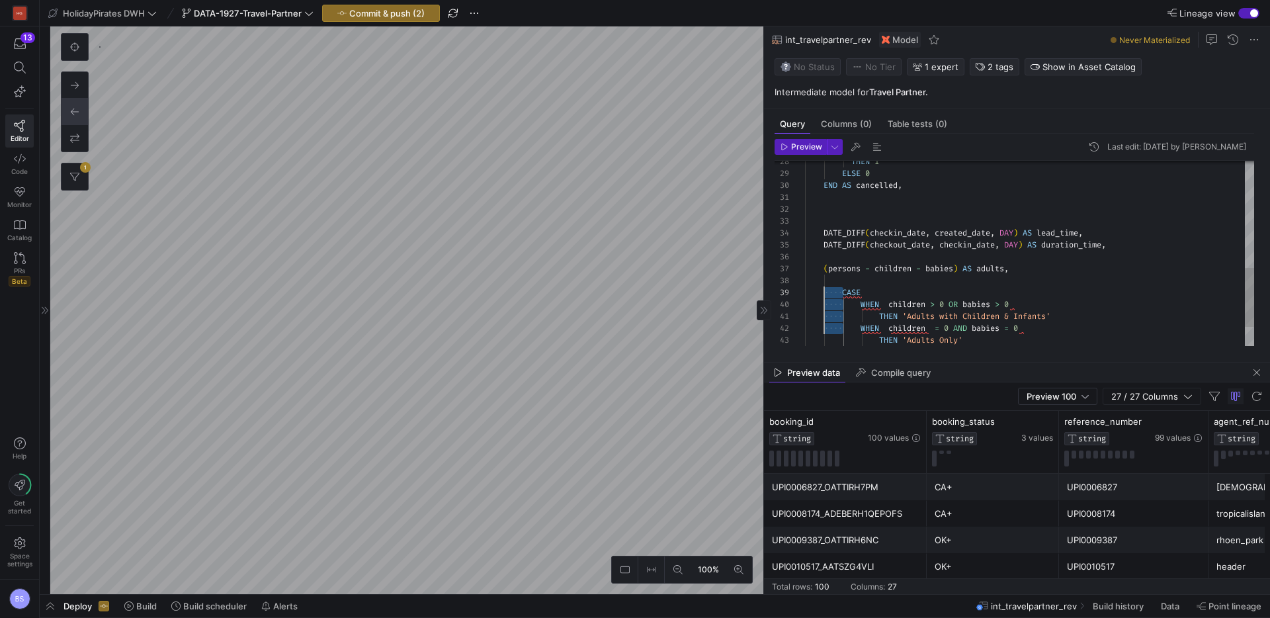
drag, startPoint x: 841, startPoint y: 270, endPoint x: 826, endPoint y: 329, distance: 60.8
click at [826, 329] on div "DATE_DIFF ( checkin_date , created_date , DAY ) AS lead_time , DATE_DIFF ( chec…" at bounding box center [1029, 114] width 449 height 582
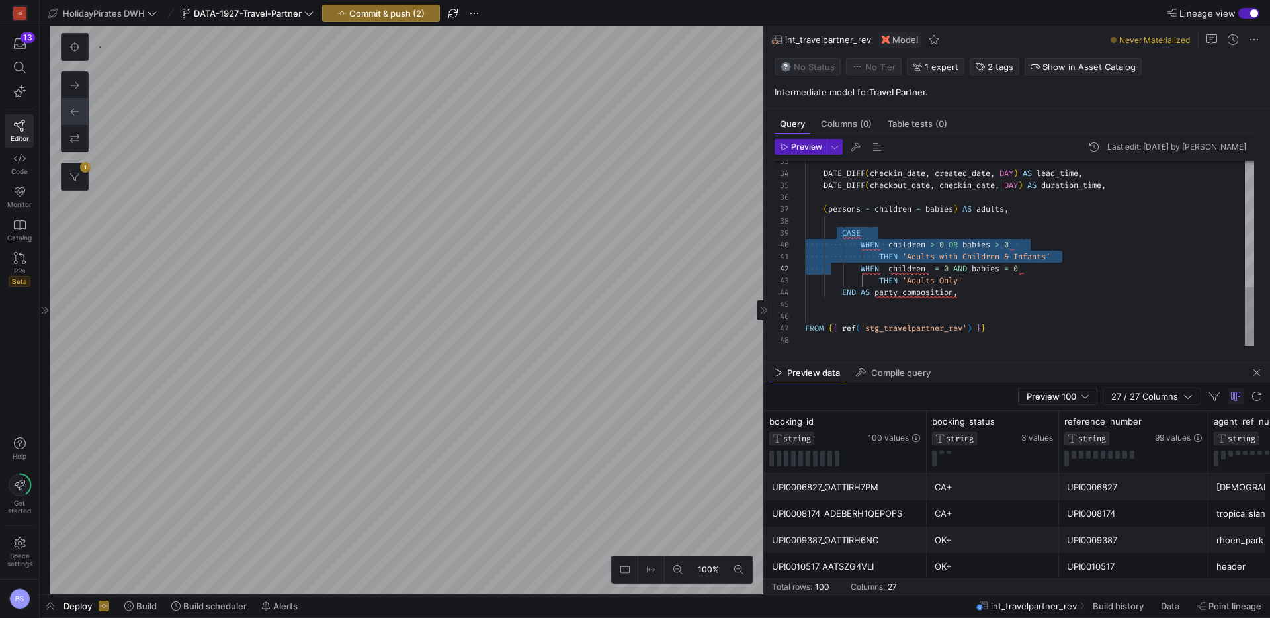
click at [844, 301] on div "DATE_DIFF ( checkin_date , created_date , DAY ) AS lead_time , DATE_DIFF ( chec…" at bounding box center [1029, 55] width 449 height 582
click at [844, 294] on div "DATE_DIFF ( checkin_date , created_date , DAY ) AS lead_time , DATE_DIFF ( chec…" at bounding box center [1029, 55] width 449 height 582
drag, startPoint x: 842, startPoint y: 259, endPoint x: 823, endPoint y: 238, distance: 28.6
click at [823, 238] on div "DATE_DIFF ( checkin_date , created_date , DAY ) AS lead_time , DATE_DIFF ( chec…" at bounding box center [1029, 55] width 449 height 582
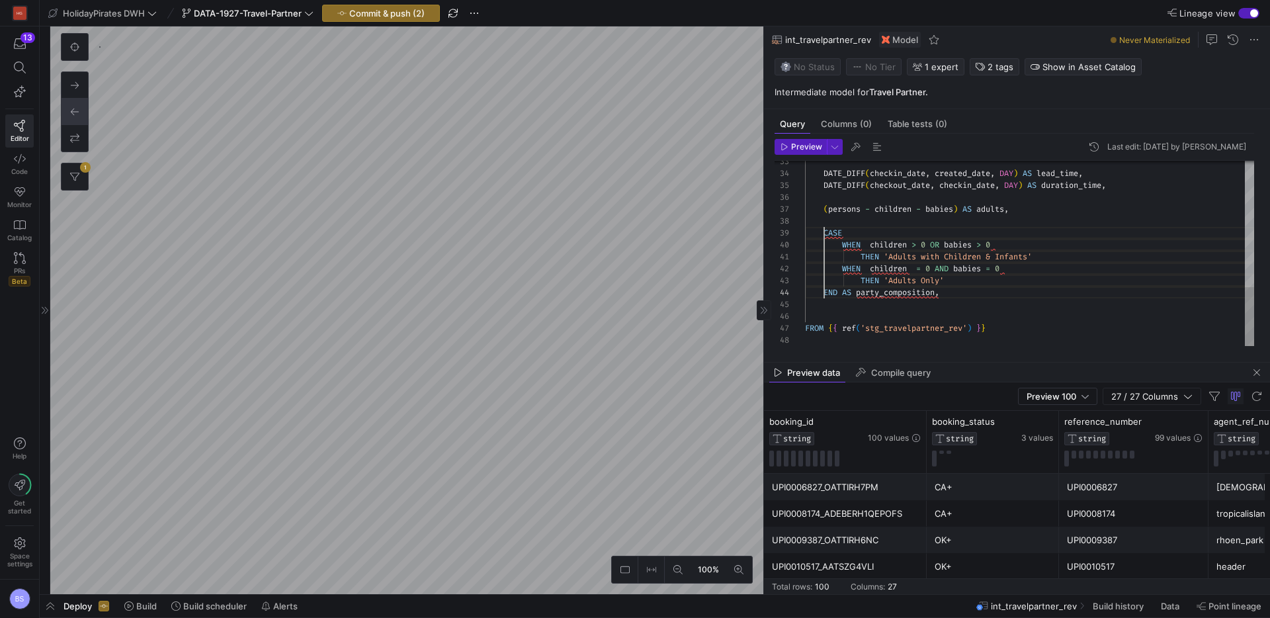
click at [846, 210] on div "DATE_DIFF ( checkin_date , created_date , DAY ) AS lead_time , DATE_DIFF ( chec…" at bounding box center [1029, 55] width 449 height 582
click at [888, 230] on div "DATE_DIFF ( checkin_date , created_date , DAY ) AS lead_time , DATE_DIFF ( chec…" at bounding box center [1029, 55] width 449 height 582
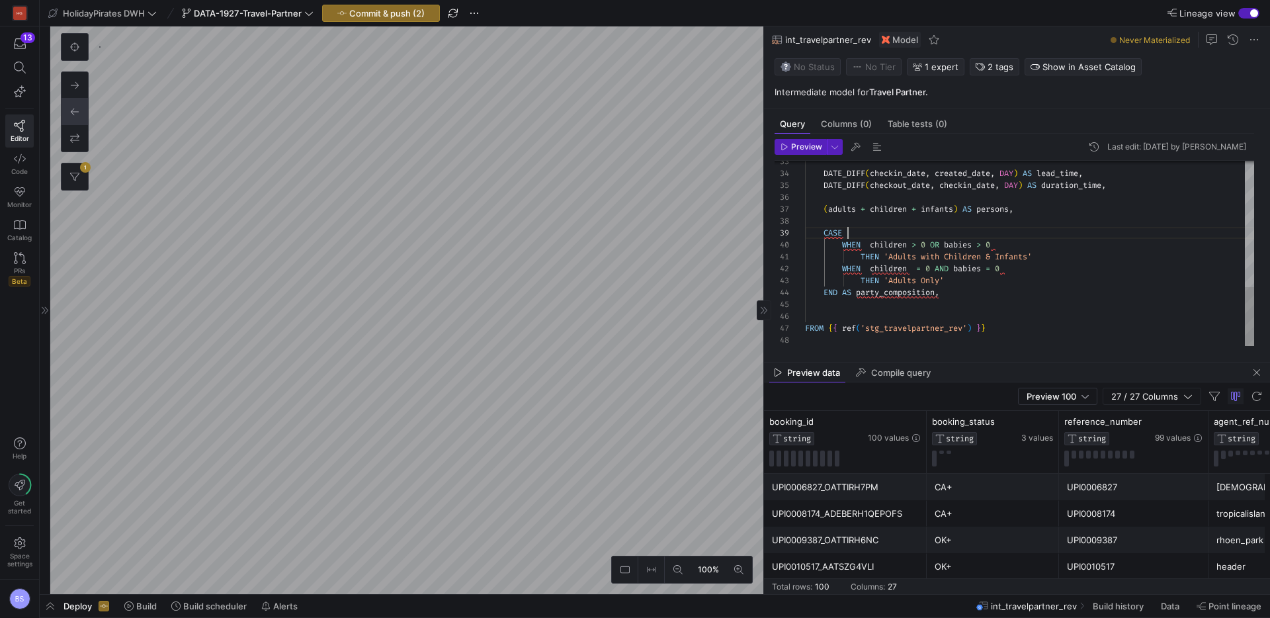
click at [840, 208] on div "DATE_DIFF ( checkin_date , created_date , DAY ) AS lead_time , DATE_DIFF ( chec…" at bounding box center [1029, 55] width 449 height 582
click at [945, 209] on div "DATE_DIFF ( checkin_date , created_date , DAY ) AS lead_time , DATE_DIFF ( chec…" at bounding box center [1029, 55] width 449 height 582
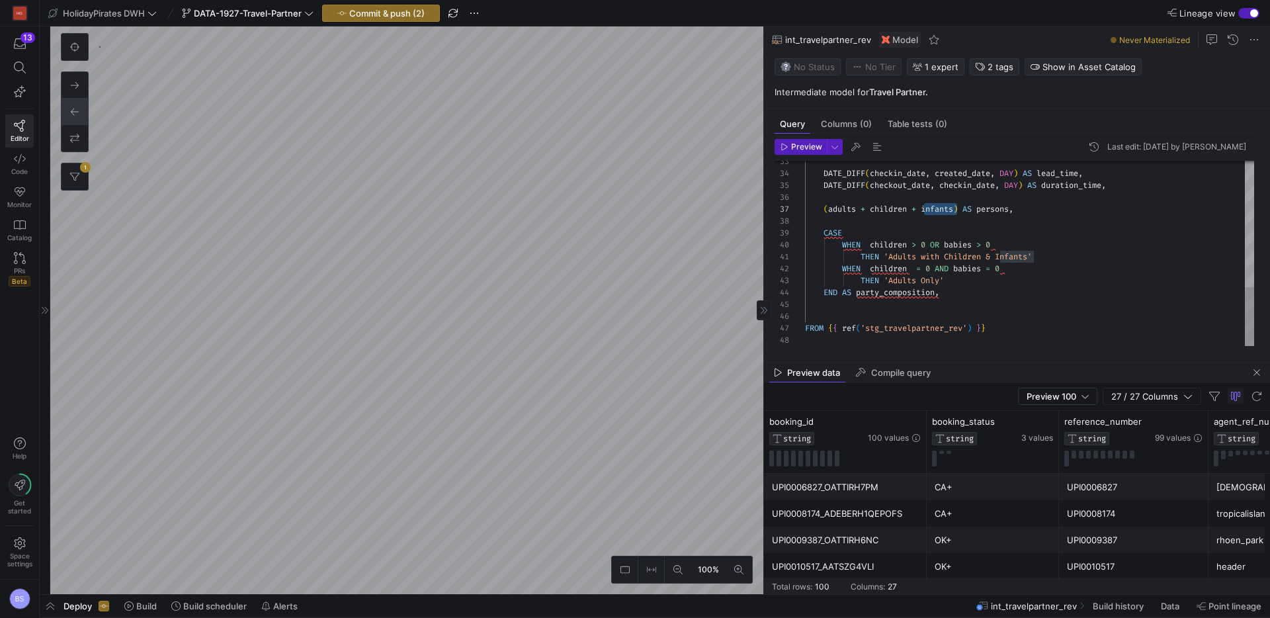
click at [958, 246] on div "DATE_DIFF ( checkin_date , created_date , DAY ) AS lead_time , DATE_DIFF ( chec…" at bounding box center [1029, 55] width 449 height 582
click at [963, 271] on div "DATE_DIFF ( checkin_date , created_date , DAY ) AS lead_time , DATE_DIFF ( chec…" at bounding box center [1029, 56] width 449 height 582
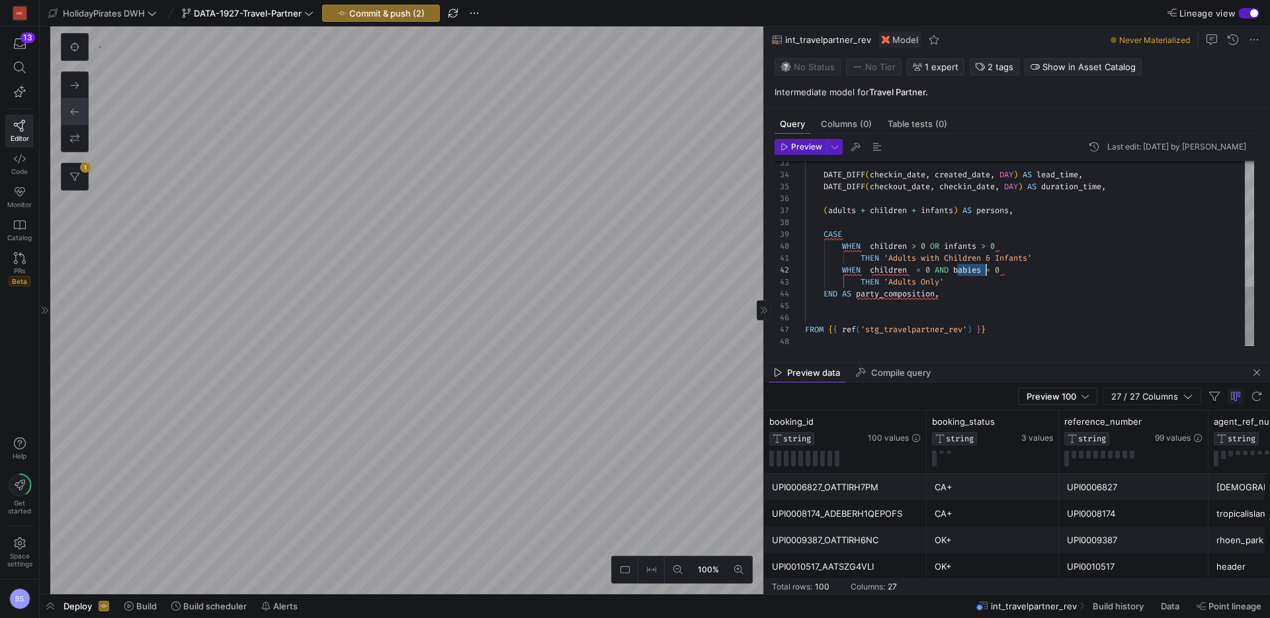
scroll to position [12, 186]
click at [966, 298] on div "DATE_DIFF ( checkin_date , created_date , DAY ) AS lead_time , DATE_DIFF ( chec…" at bounding box center [1029, 56] width 449 height 582
click at [797, 147] on span "Preview" at bounding box center [806, 146] width 31 height 9
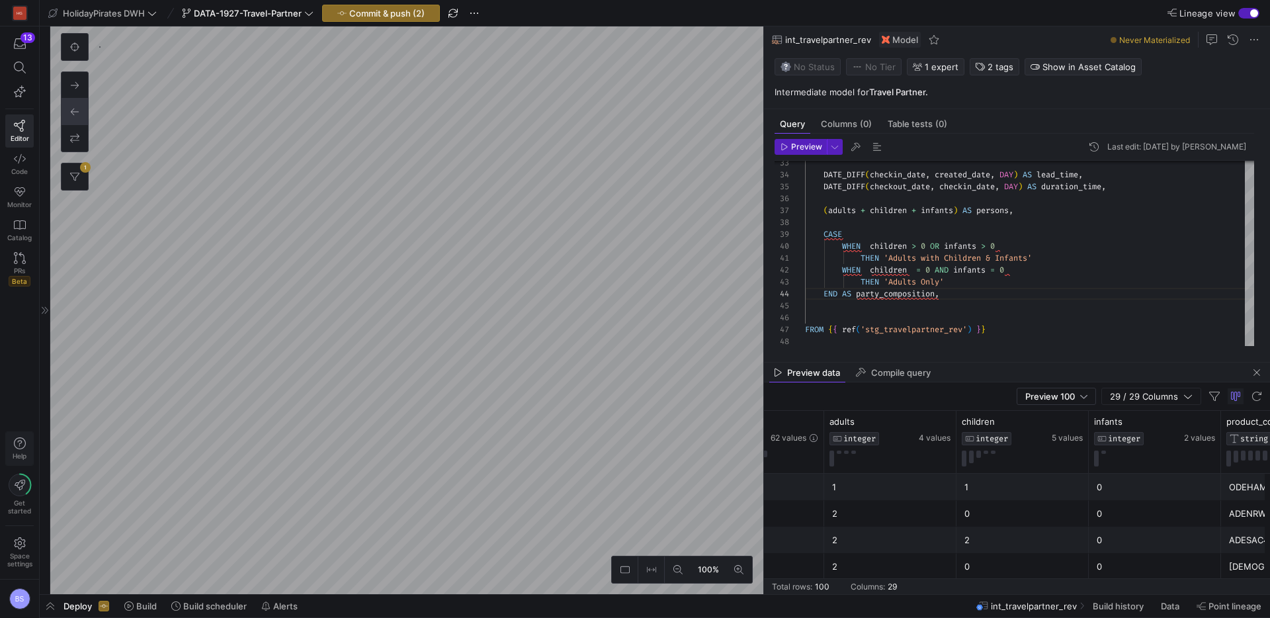
scroll to position [0, 923]
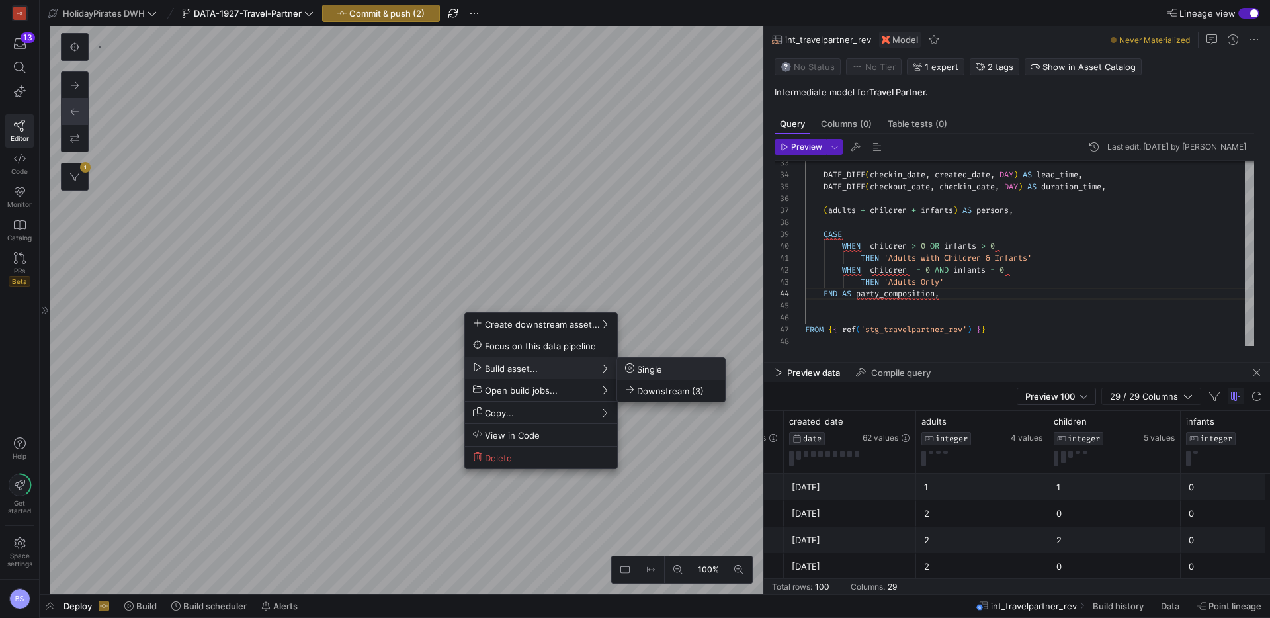
click at [660, 371] on span "Single" at bounding box center [643, 368] width 37 height 11
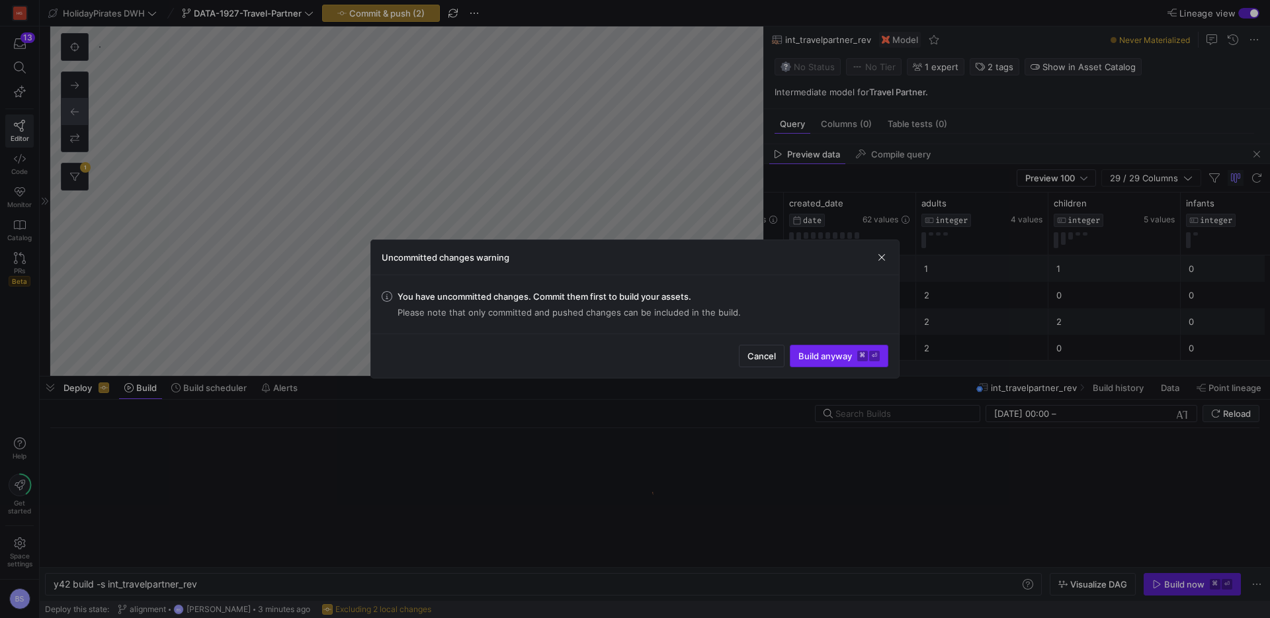
click at [823, 357] on span "Build anyway ⌘ ⏎" at bounding box center [839, 356] width 81 height 11
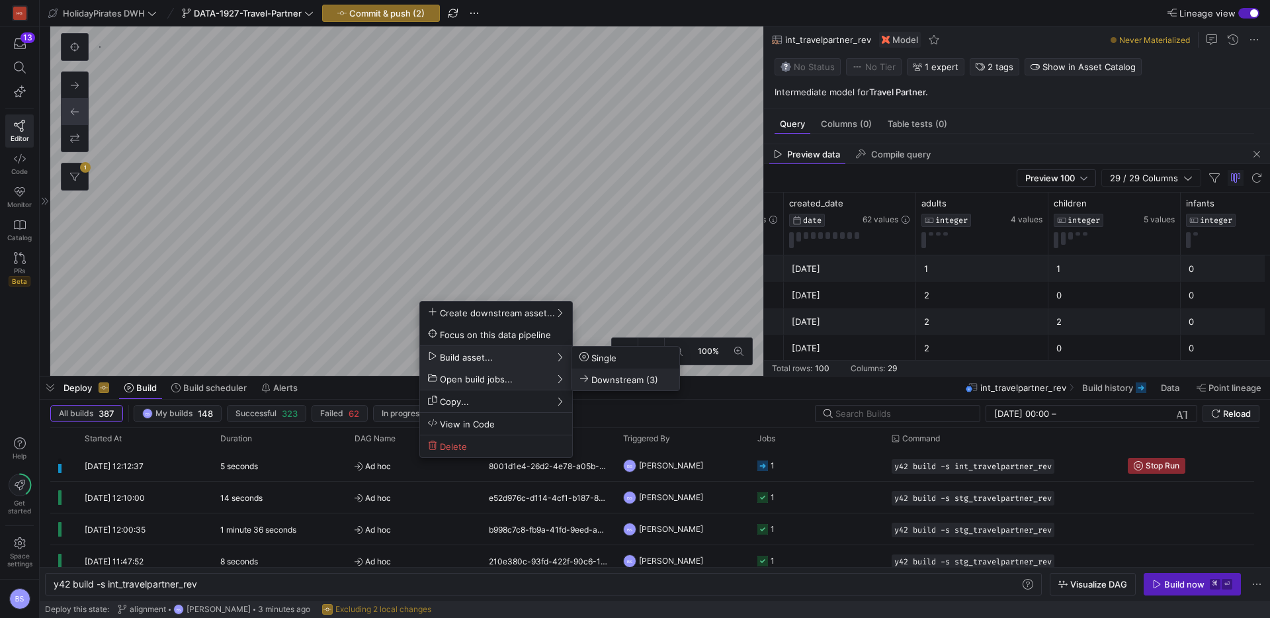
click at [617, 386] on button "Downstream (3)" at bounding box center [626, 380] width 108 height 22
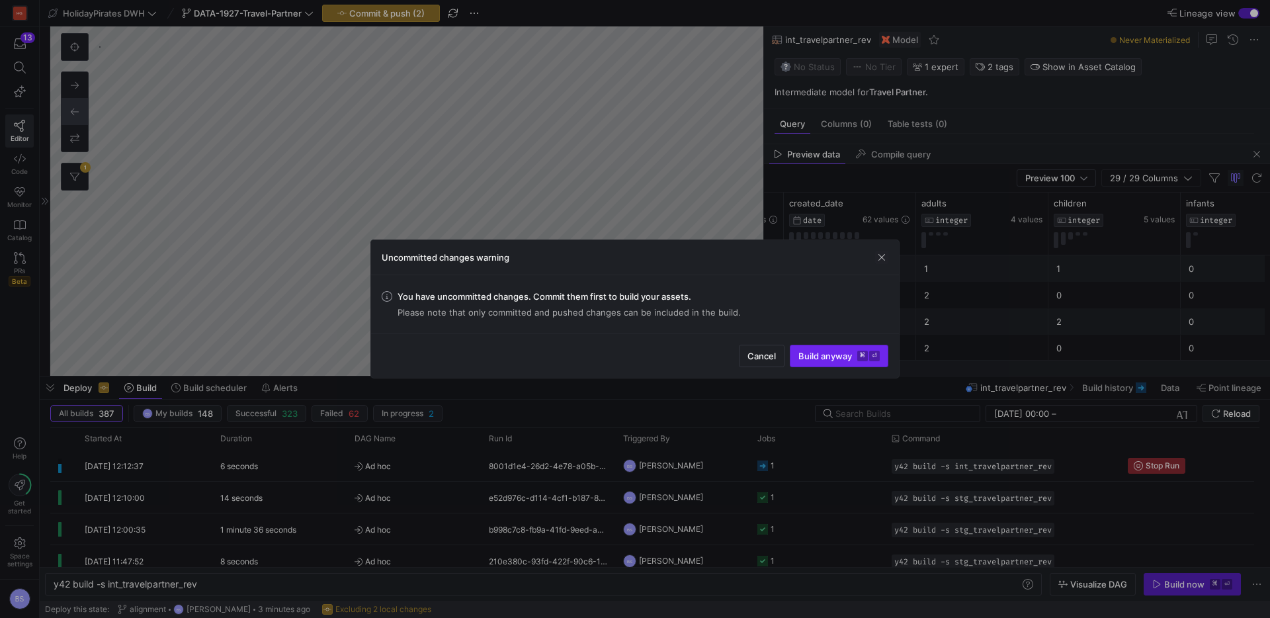
click at [847, 357] on span "Build anyway ⌘ ⏎" at bounding box center [839, 356] width 81 height 11
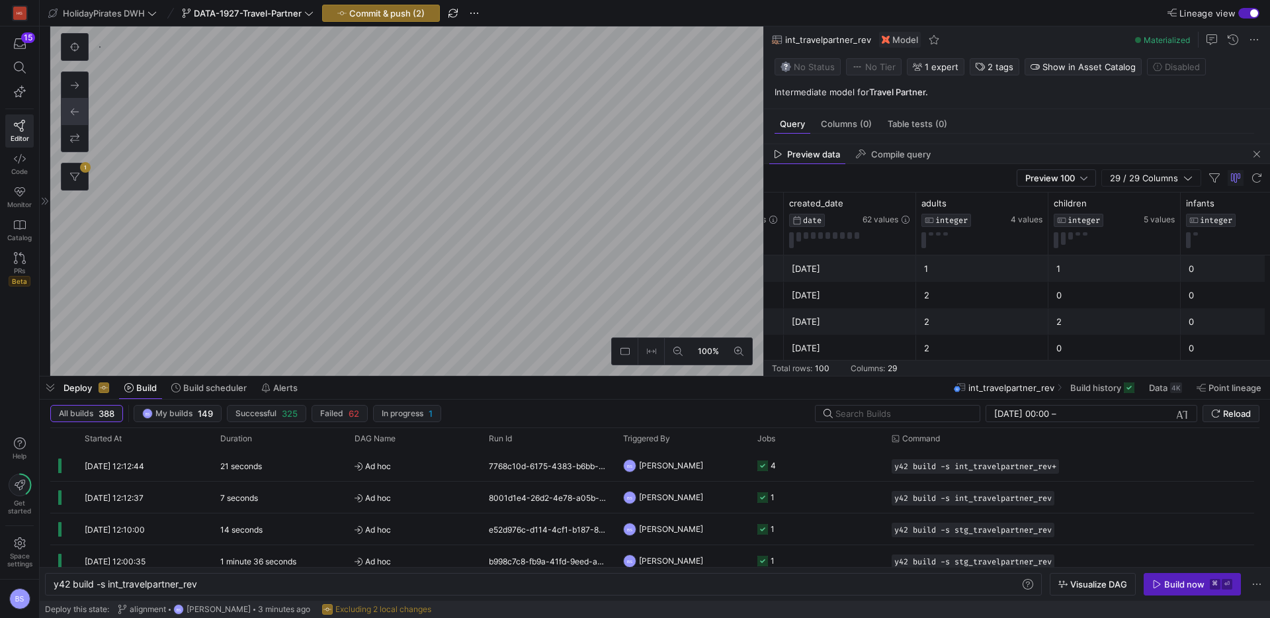
type textarea "{{ config(materialized = 'table') }} SELECT * FROM {{ ref('int_travelpartner_re…"
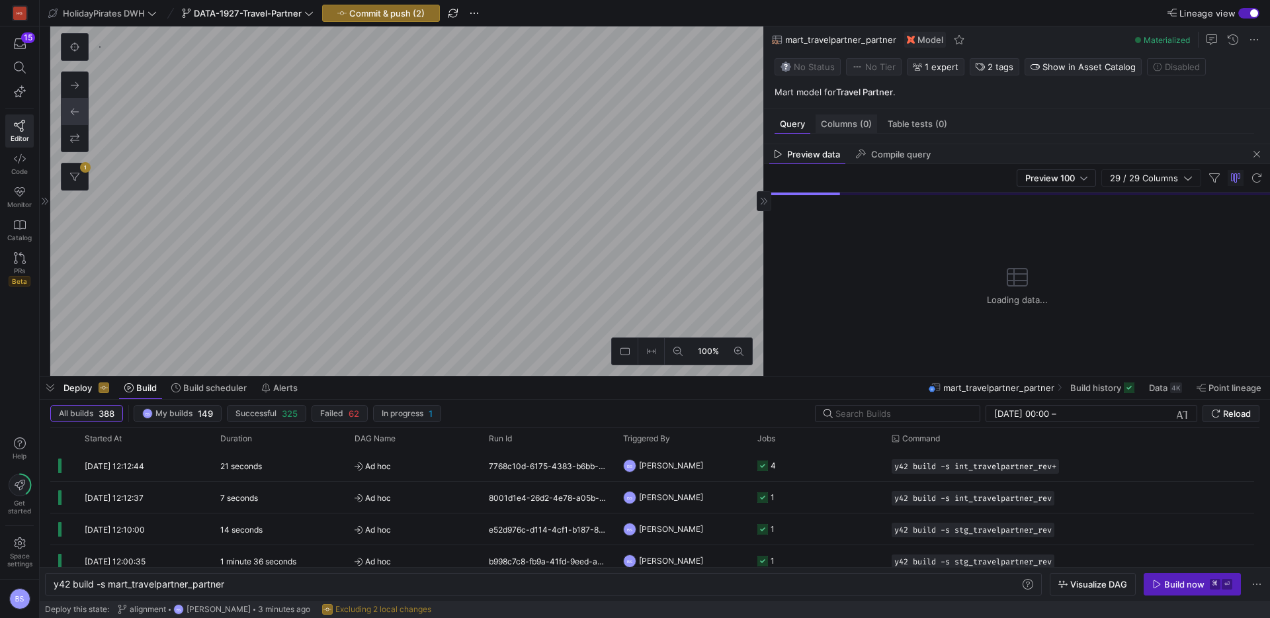
click at [845, 126] on span "Columns (0)" at bounding box center [846, 124] width 51 height 9
click at [1251, 156] on span "button" at bounding box center [1257, 154] width 16 height 16
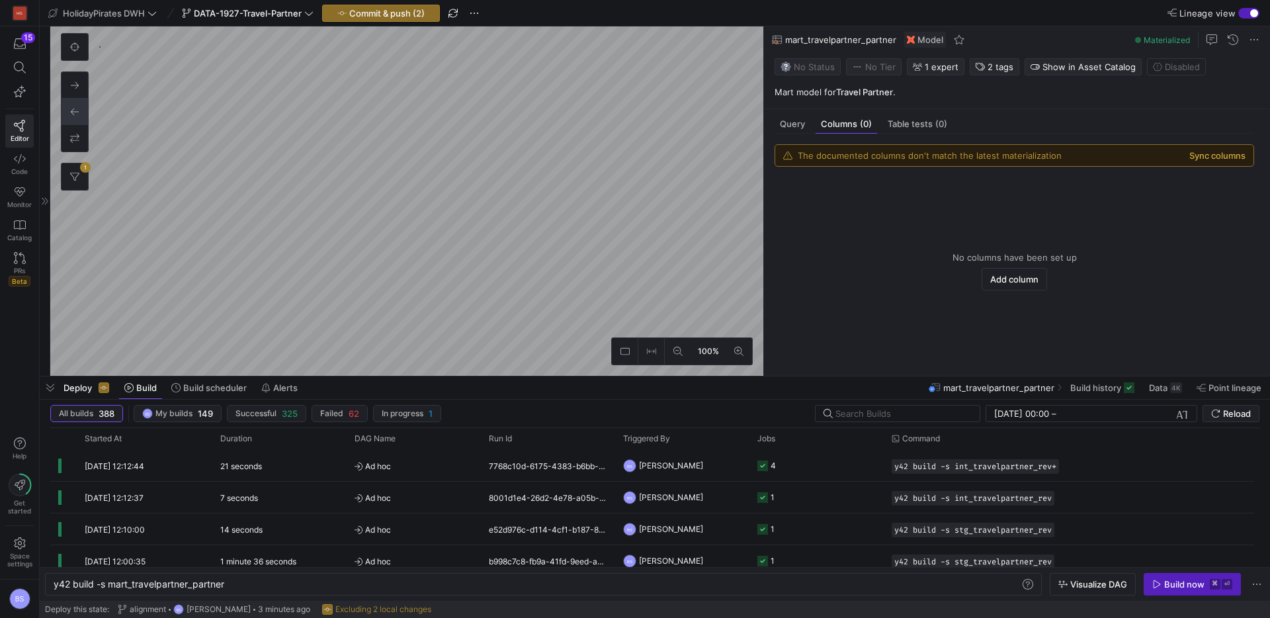
click at [1218, 158] on button "Sync columns" at bounding box center [1218, 155] width 56 height 11
type textarea "y42 build -s int_travelpartner_rev"
click at [1228, 159] on button "Sync columns" at bounding box center [1218, 155] width 56 height 11
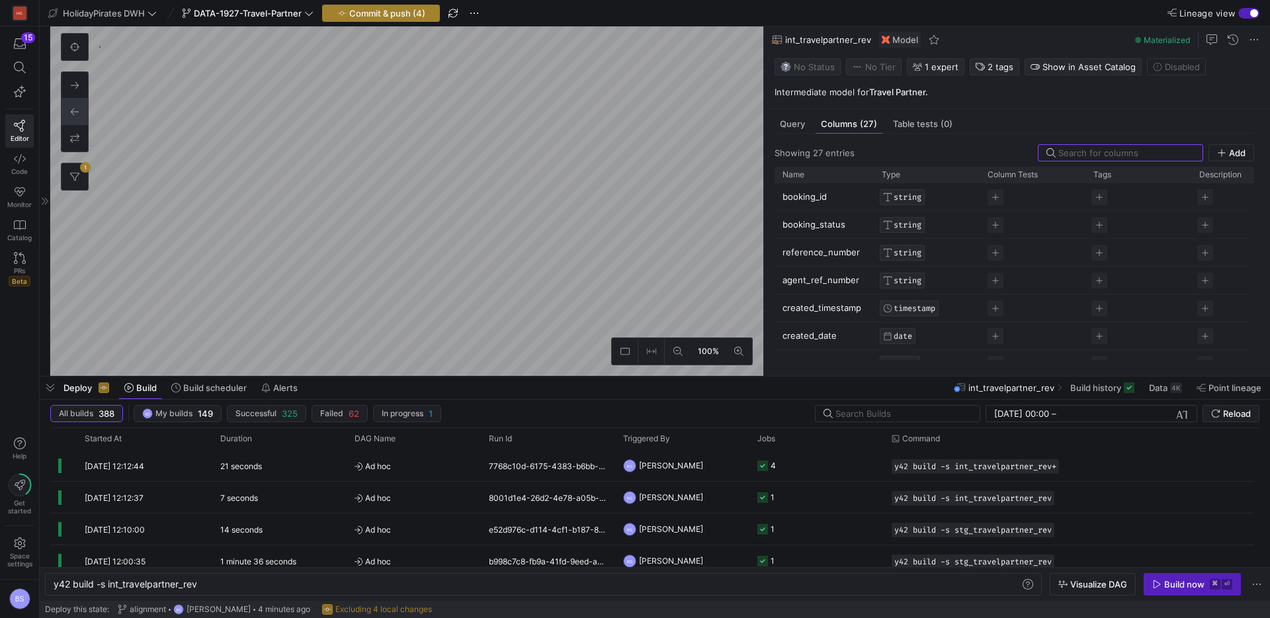
click at [404, 12] on span "Commit & push (4)" at bounding box center [387, 13] width 76 height 11
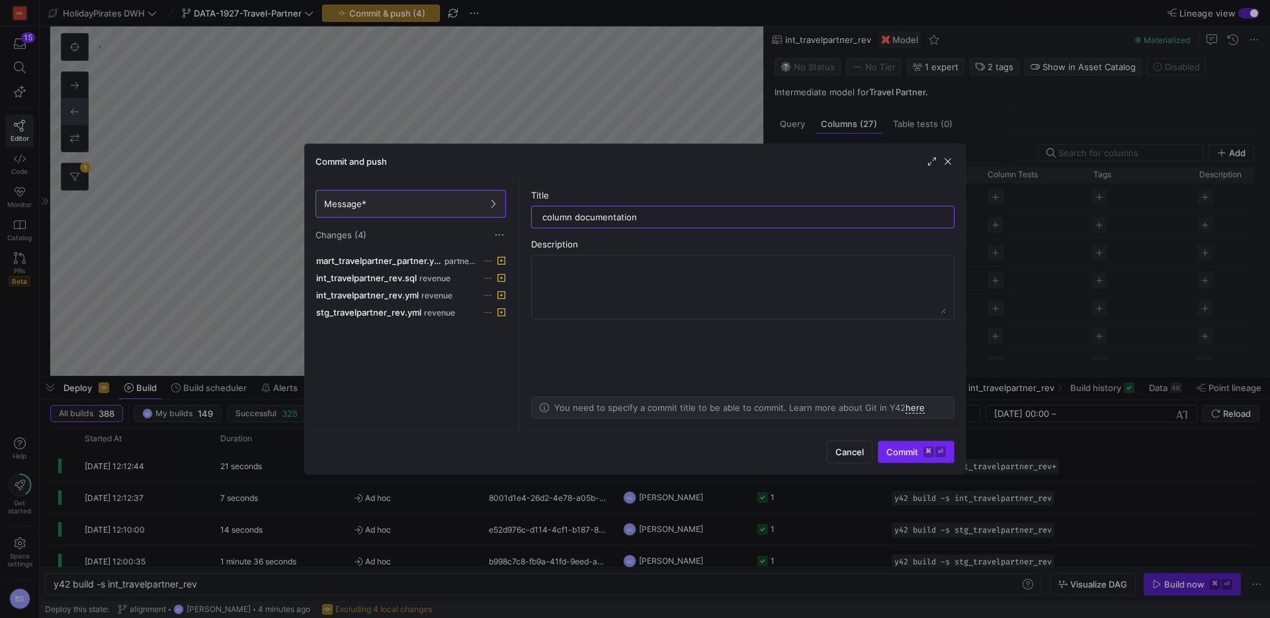
type input "column documentation"
click at [900, 451] on span "Commit ⌘ ⏎" at bounding box center [917, 452] width 60 height 11
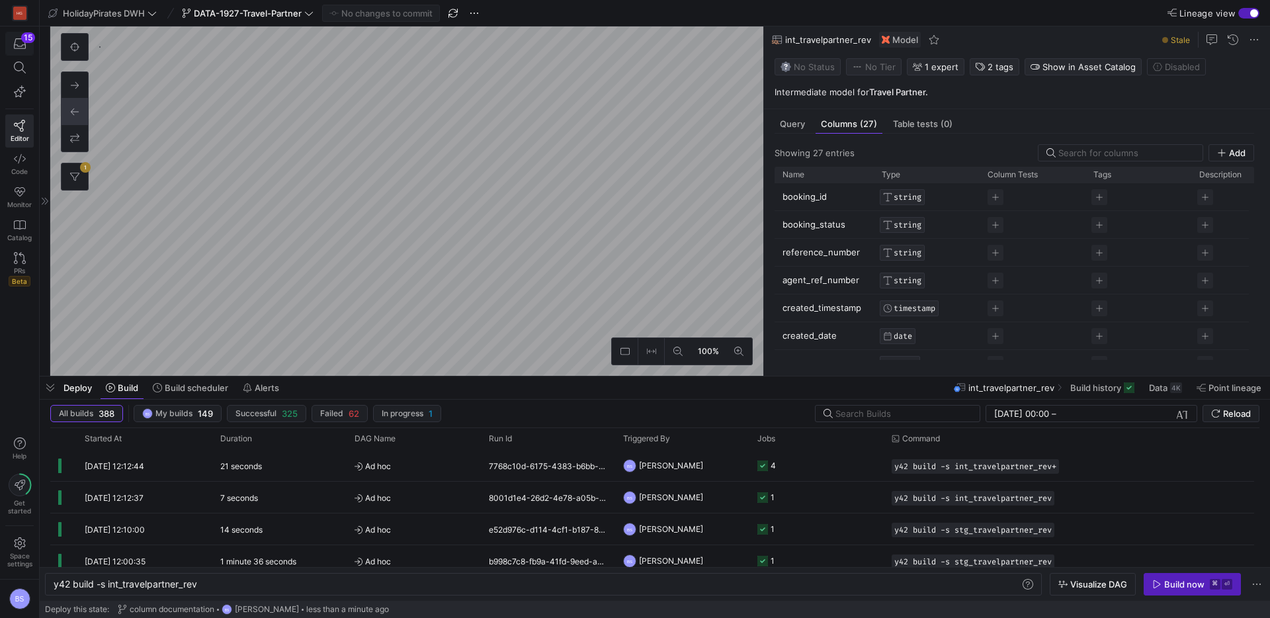
click at [22, 45] on icon "button" at bounding box center [20, 44] width 12 height 12
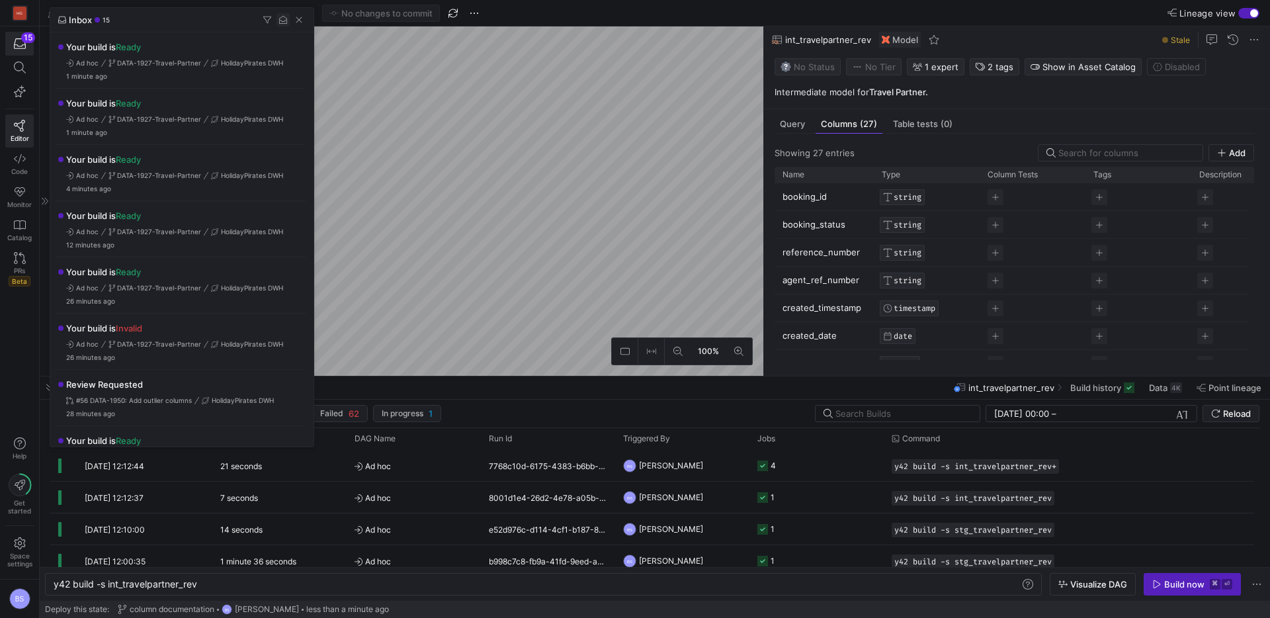
click at [285, 24] on span "button" at bounding box center [283, 19] width 13 height 13
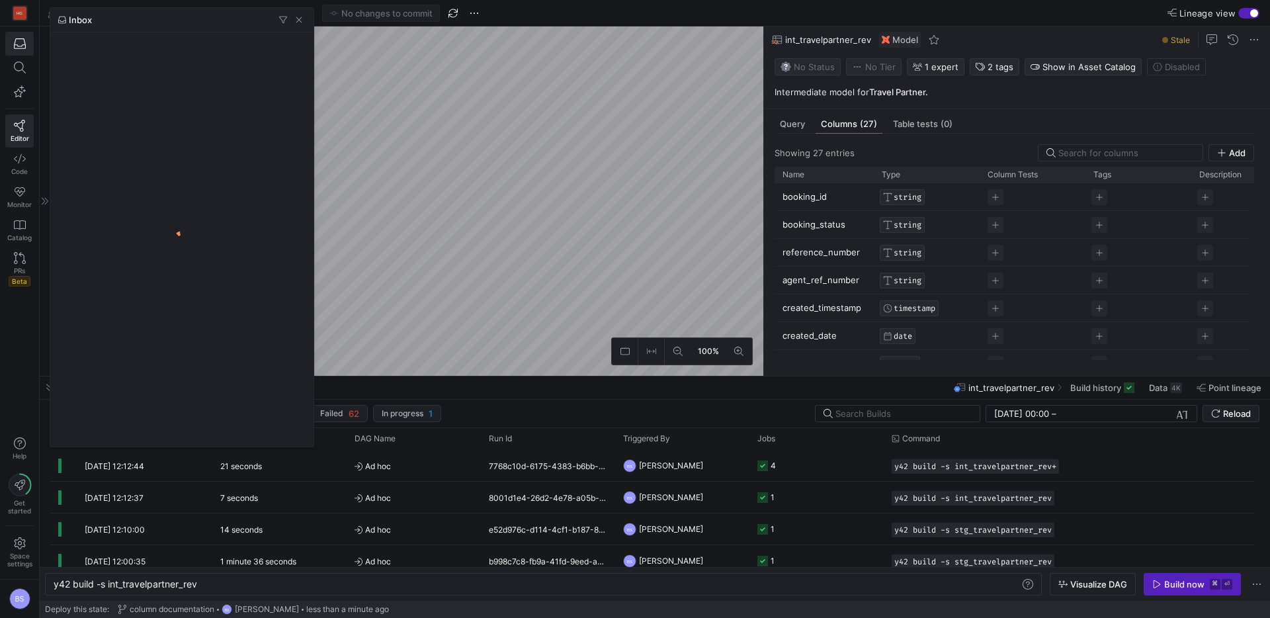
click at [299, 22] on span "button" at bounding box center [298, 19] width 13 height 13
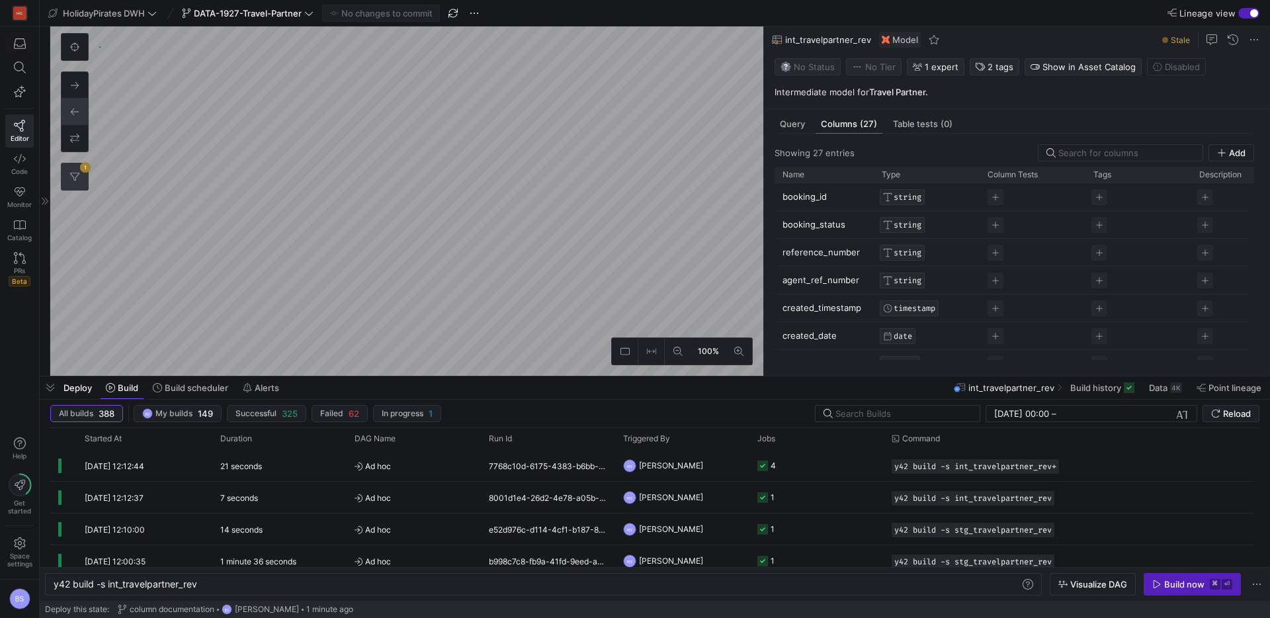
click at [81, 180] on button "1" at bounding box center [75, 176] width 26 height 26
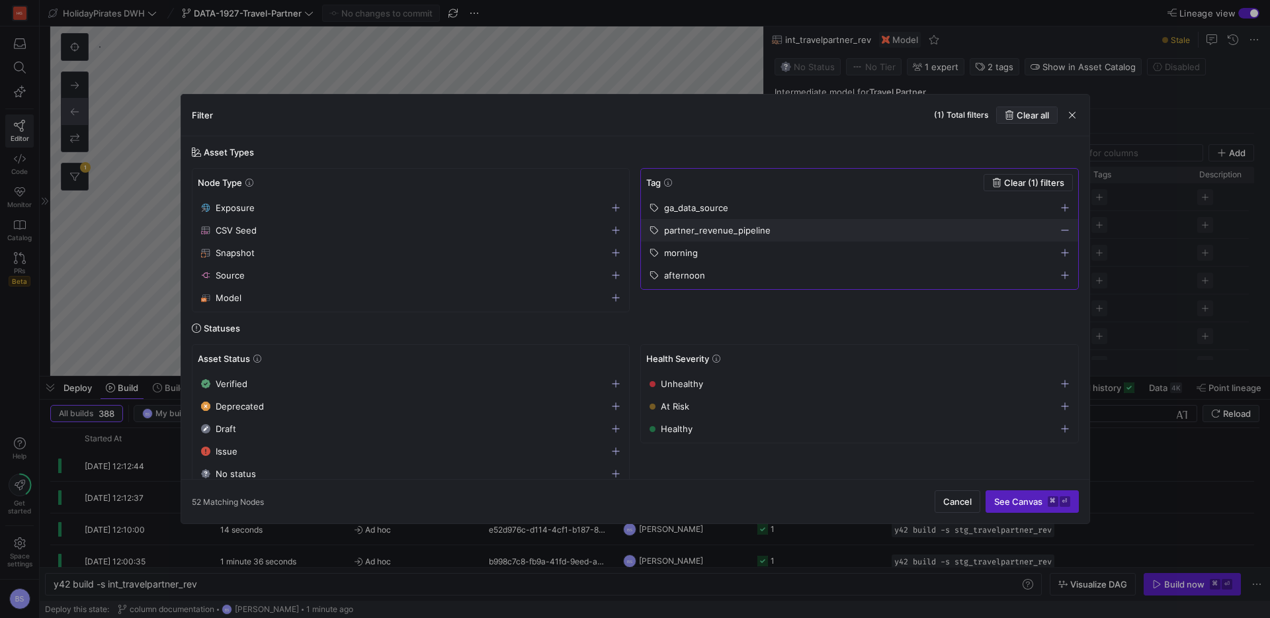
click at [1040, 118] on span "Clear all" at bounding box center [1033, 115] width 32 height 11
click at [1077, 116] on span "button" at bounding box center [1072, 115] width 13 height 13
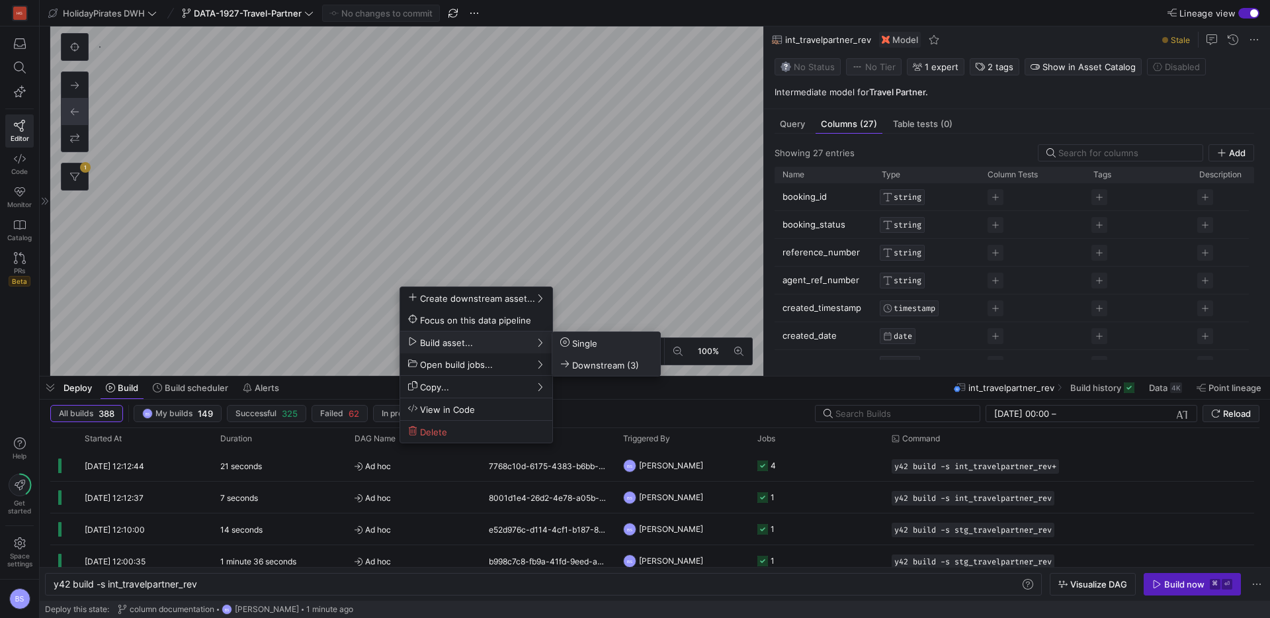
click at [582, 359] on span "Downstream (3)" at bounding box center [599, 364] width 79 height 11
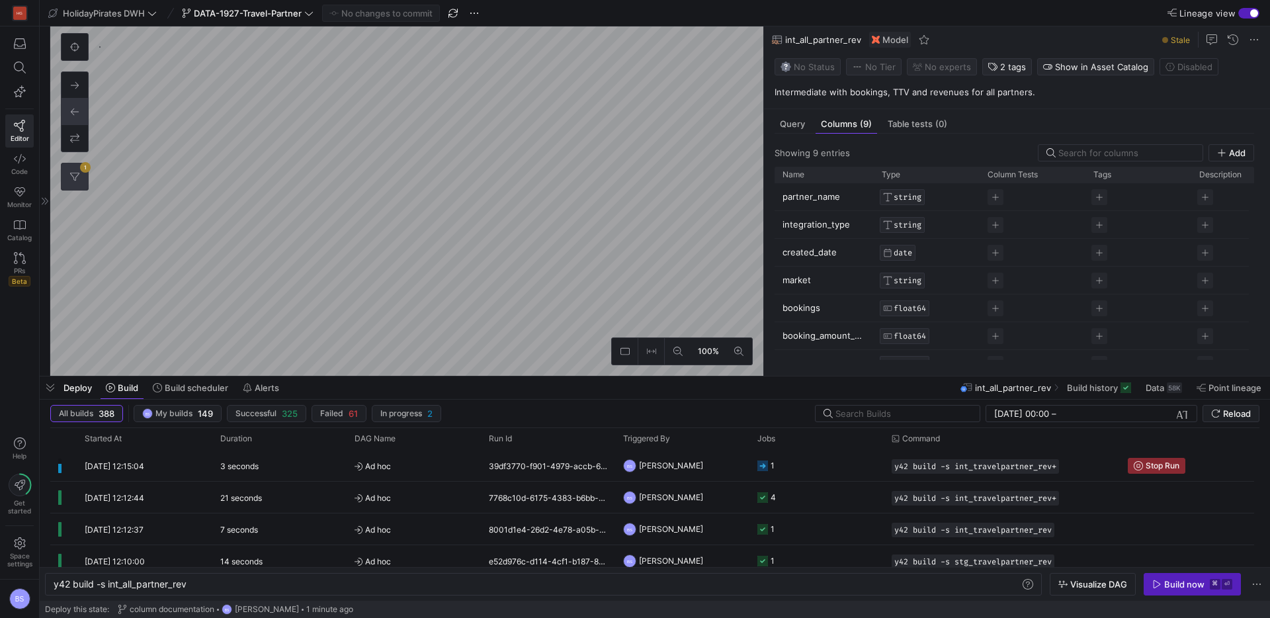
click at [76, 171] on button "1" at bounding box center [75, 176] width 26 height 26
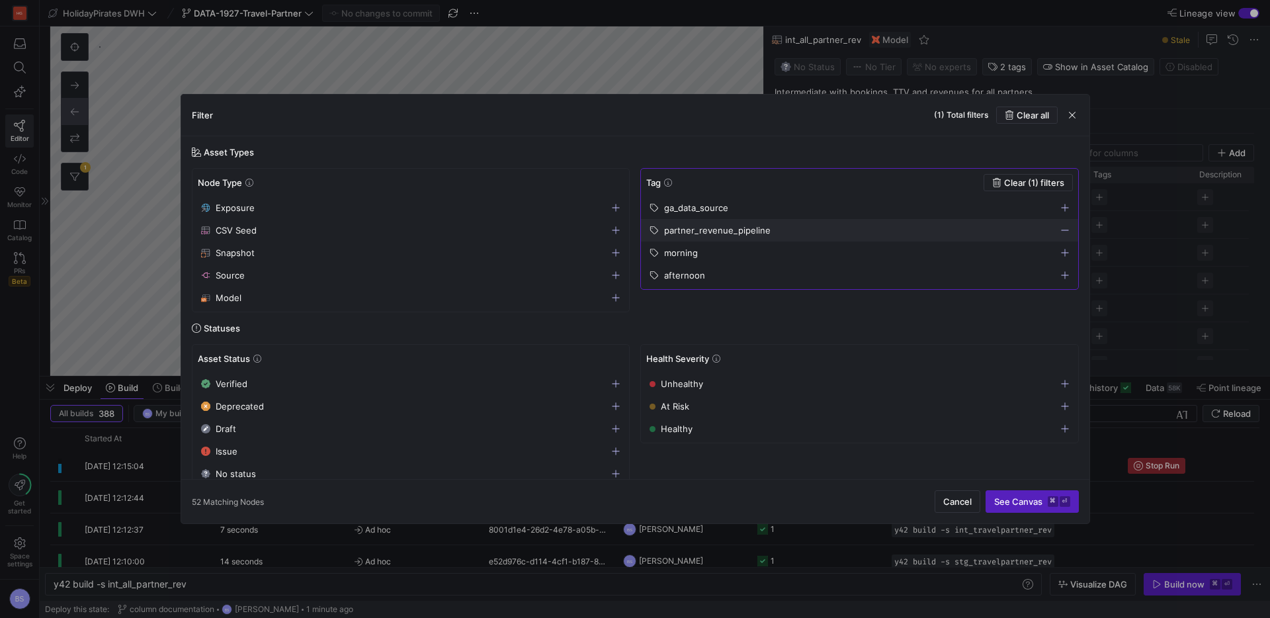
drag, startPoint x: 1016, startPoint y: 116, endPoint x: 1030, endPoint y: 152, distance: 38.0
click at [1017, 116] on span "Clear all" at bounding box center [1033, 115] width 32 height 11
click at [1031, 501] on span "See Canvas ⌘ ⏎" at bounding box center [1033, 501] width 76 height 11
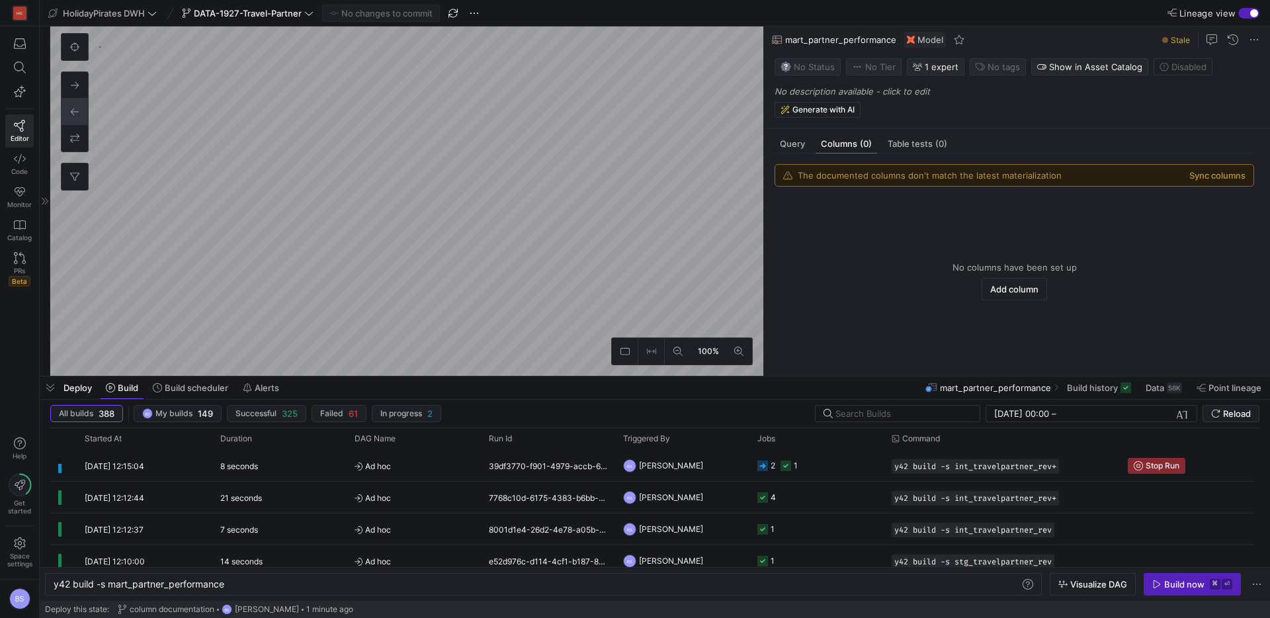
type textarea "y42 build -s mart_partner_performance"
click at [1201, 174] on button "Sync columns" at bounding box center [1218, 175] width 56 height 11
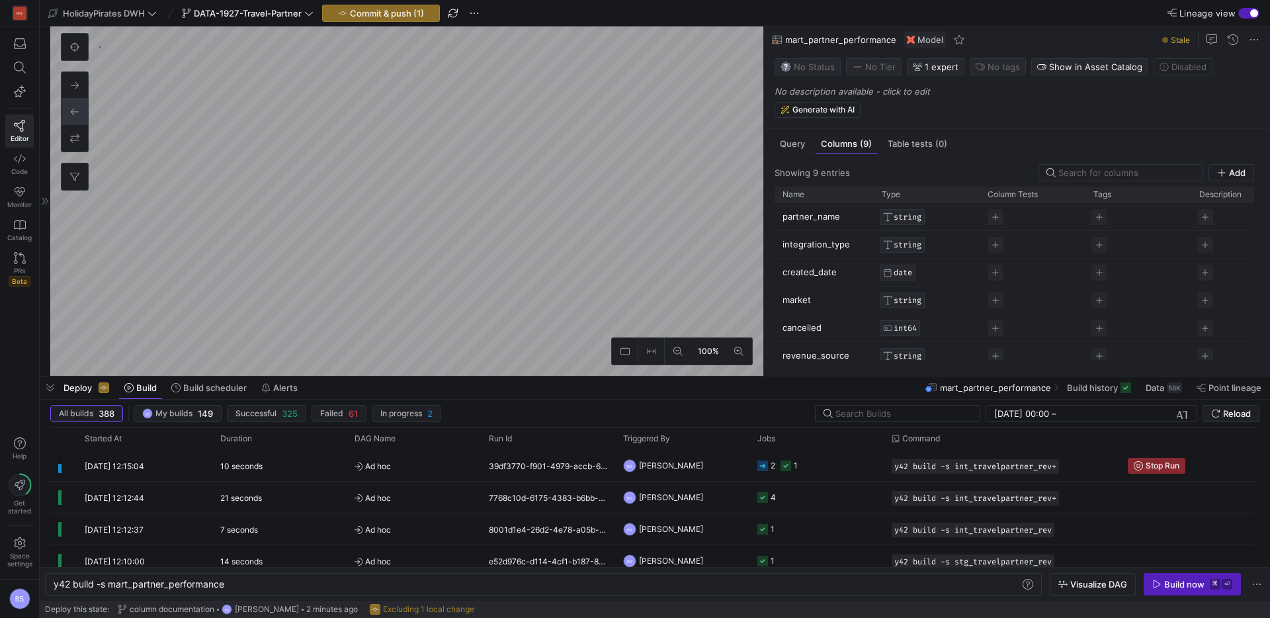
click at [887, 88] on p "No description available - click to edit" at bounding box center [1020, 91] width 490 height 11
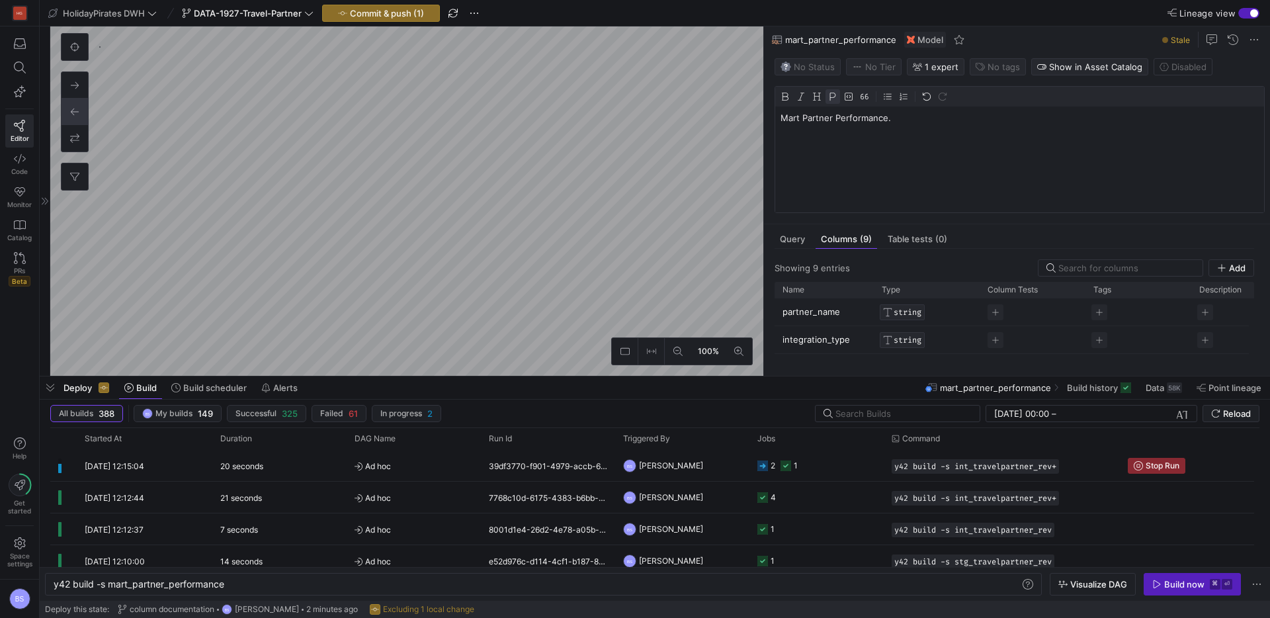
click at [886, 124] on div "Mart Partner Performance." at bounding box center [1020, 160] width 489 height 106
click at [991, 72] on span "button" at bounding box center [998, 67] width 55 height 16
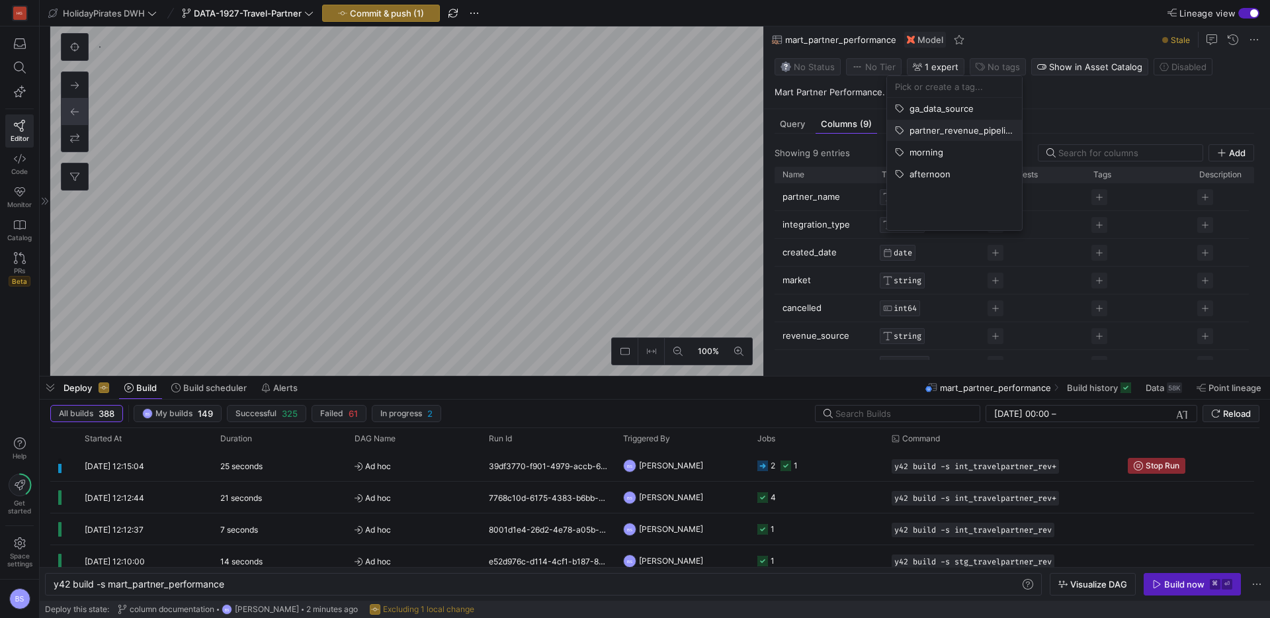
click at [967, 134] on span "partner_revenue_pipeline" at bounding box center [962, 130] width 105 height 11
click at [969, 179] on button "afternoon" at bounding box center [954, 173] width 135 height 21
click at [687, 137] on div at bounding box center [635, 309] width 1270 height 618
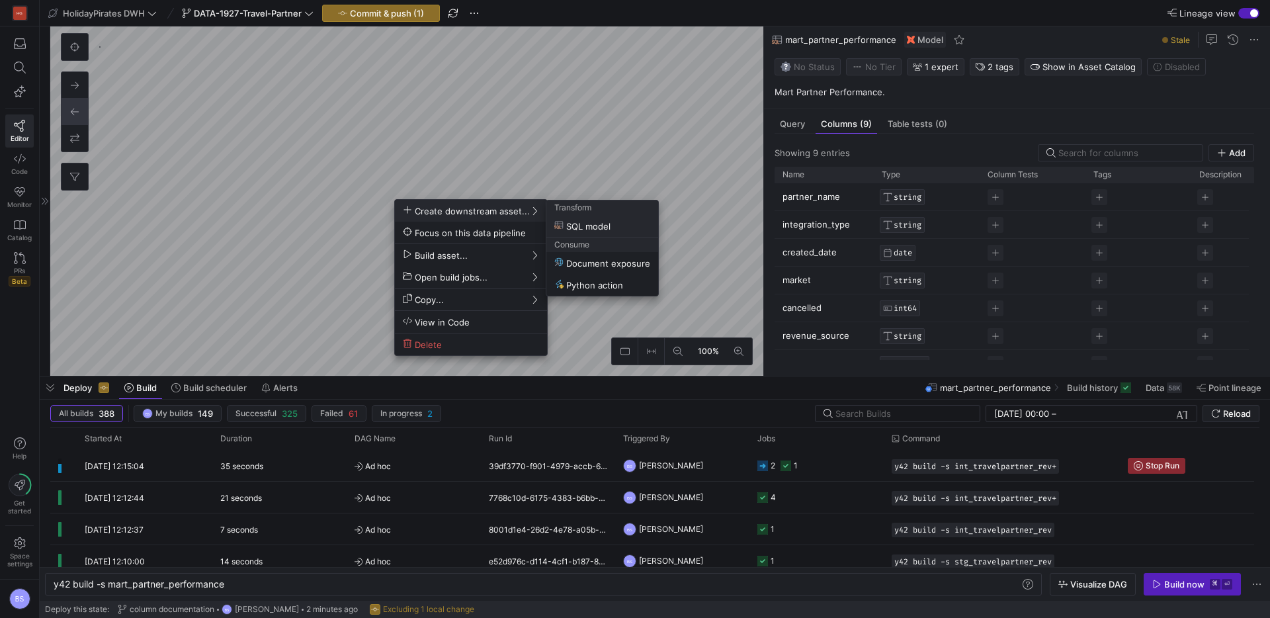
click at [398, 133] on div at bounding box center [635, 309] width 1270 height 618
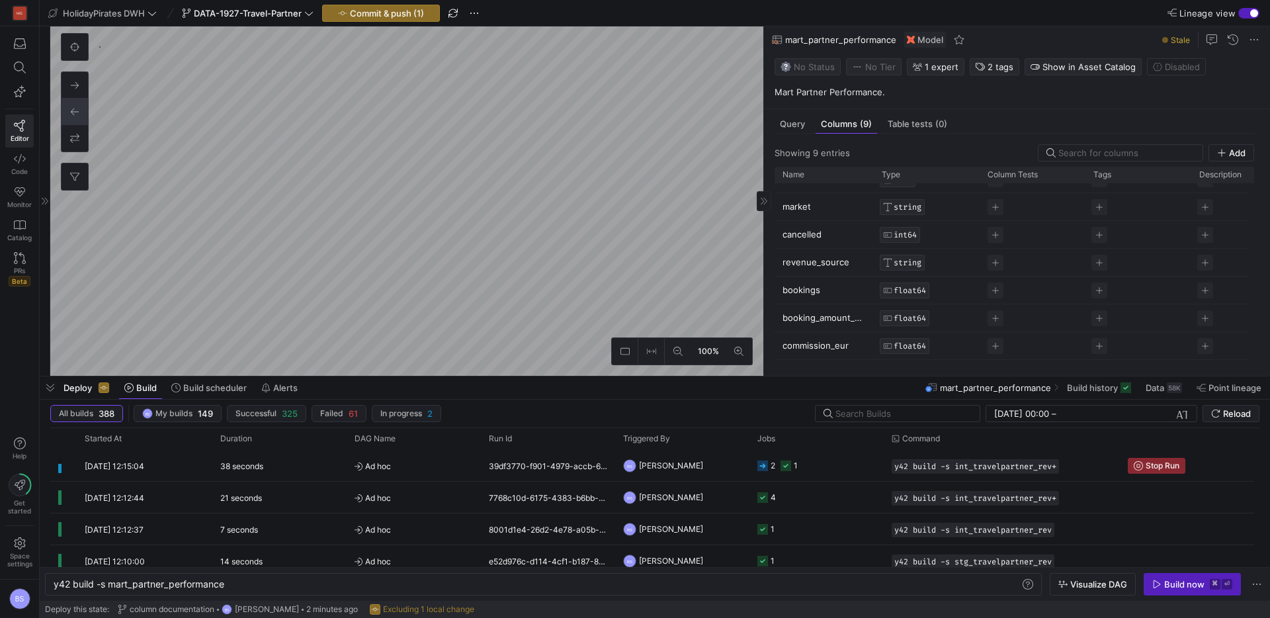
scroll to position [0, 0]
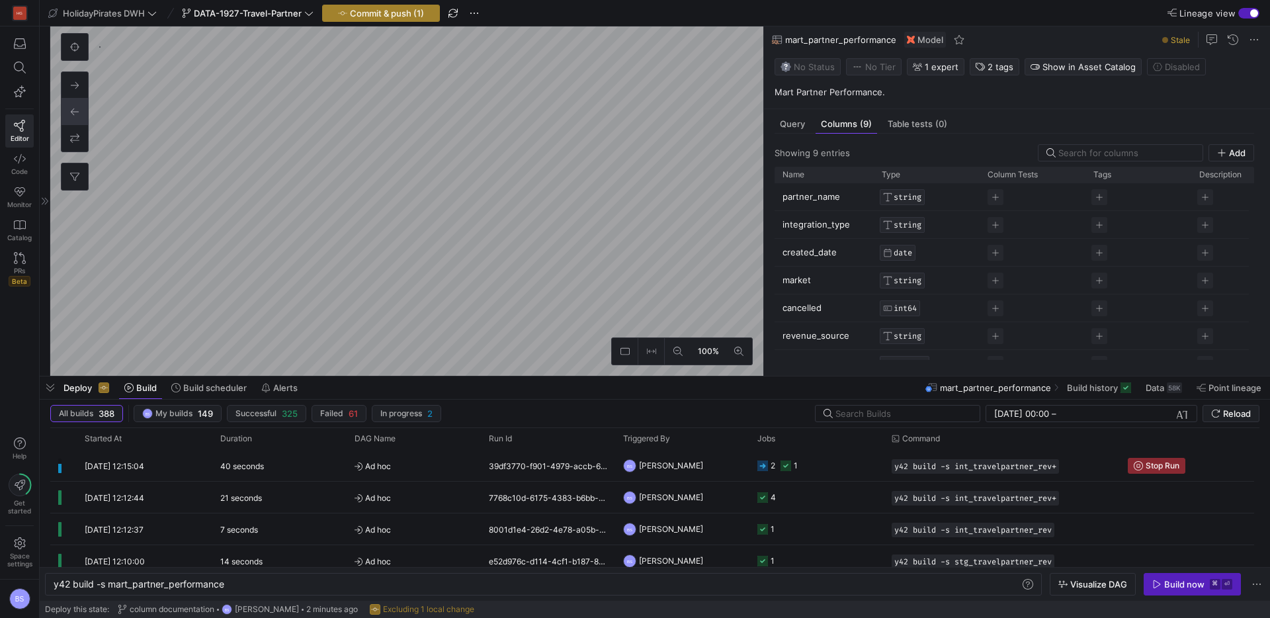
click at [388, 13] on span "Commit & push (1)" at bounding box center [387, 13] width 74 height 11
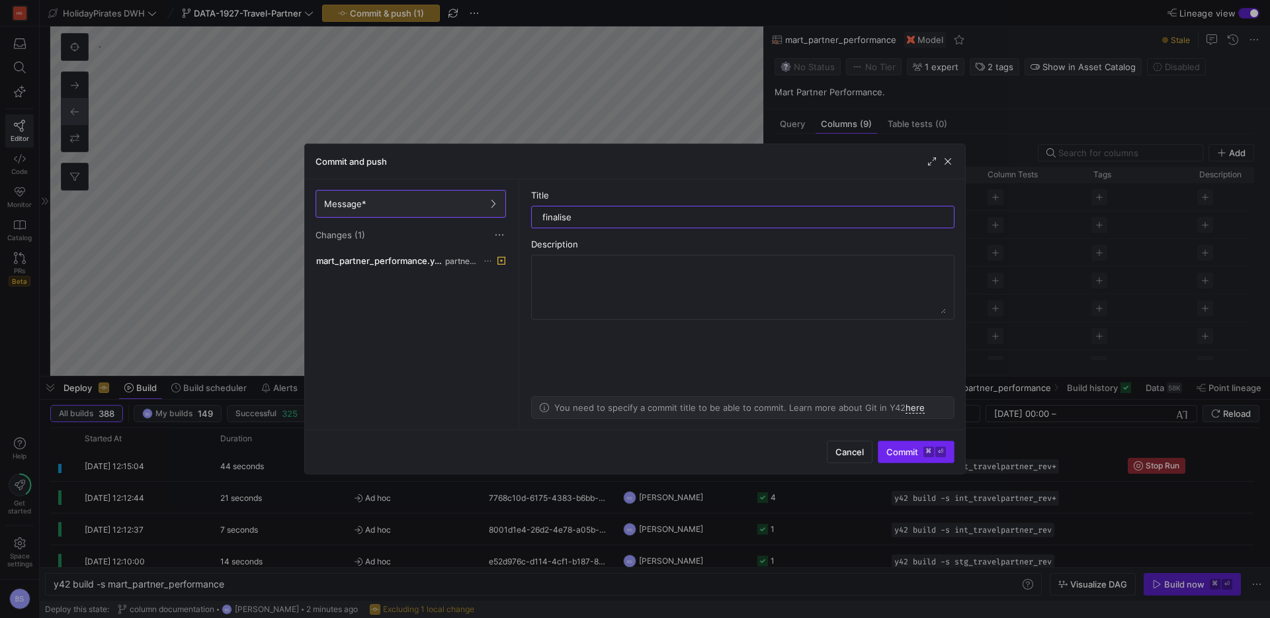
type input "finalise"
click at [908, 457] on span "submit" at bounding box center [916, 451] width 75 height 21
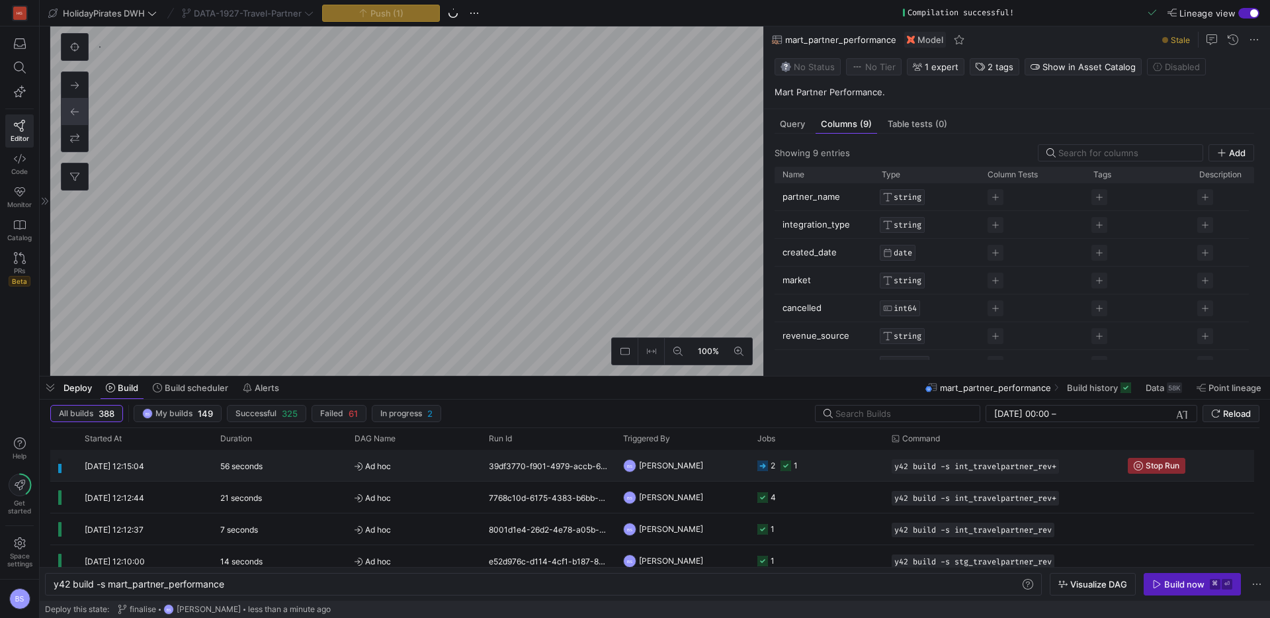
scroll to position [1, 0]
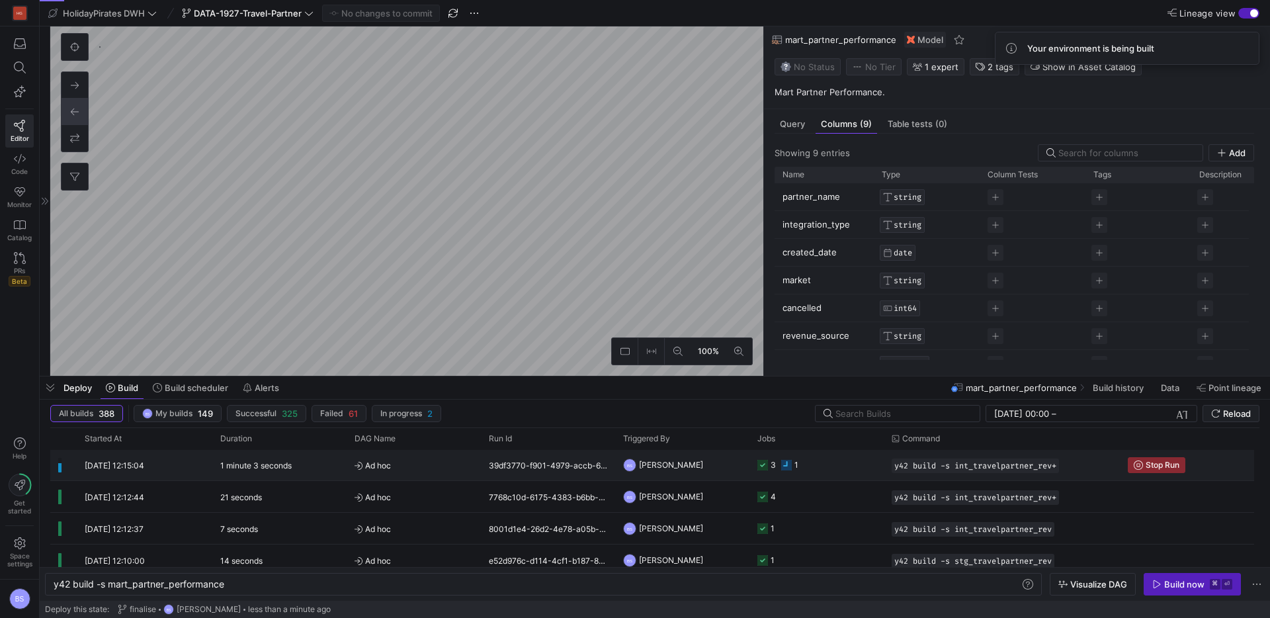
click at [429, 465] on span "Ad hoc" at bounding box center [414, 465] width 118 height 31
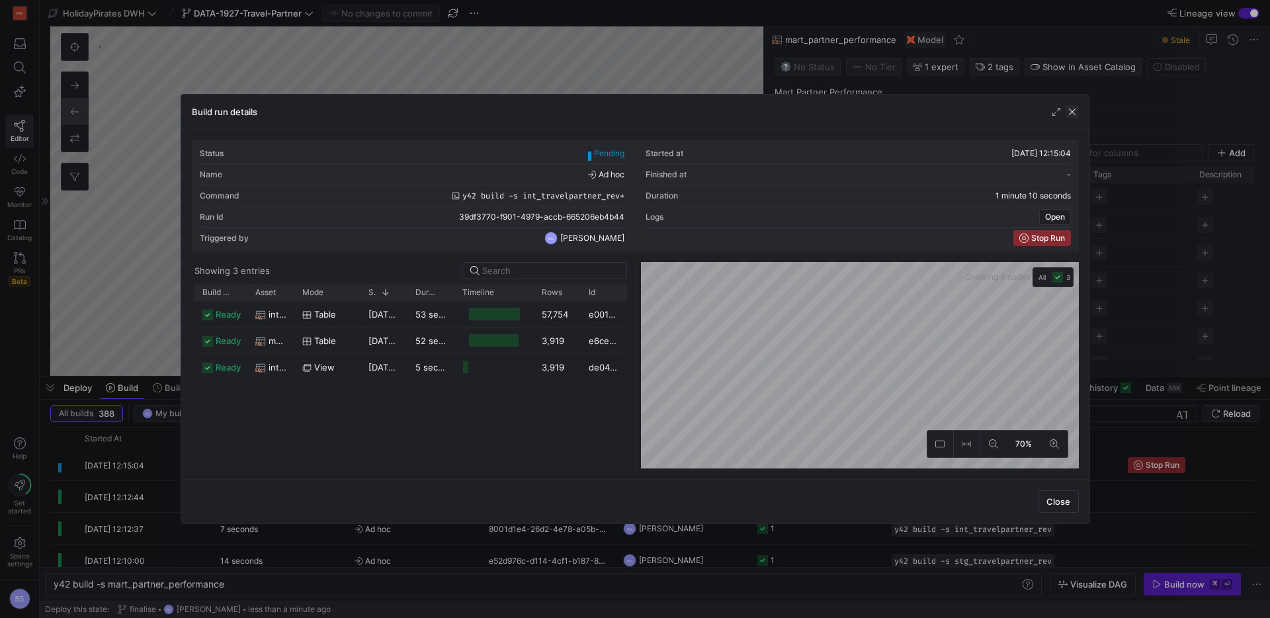
click at [1072, 113] on span "button" at bounding box center [1072, 111] width 13 height 13
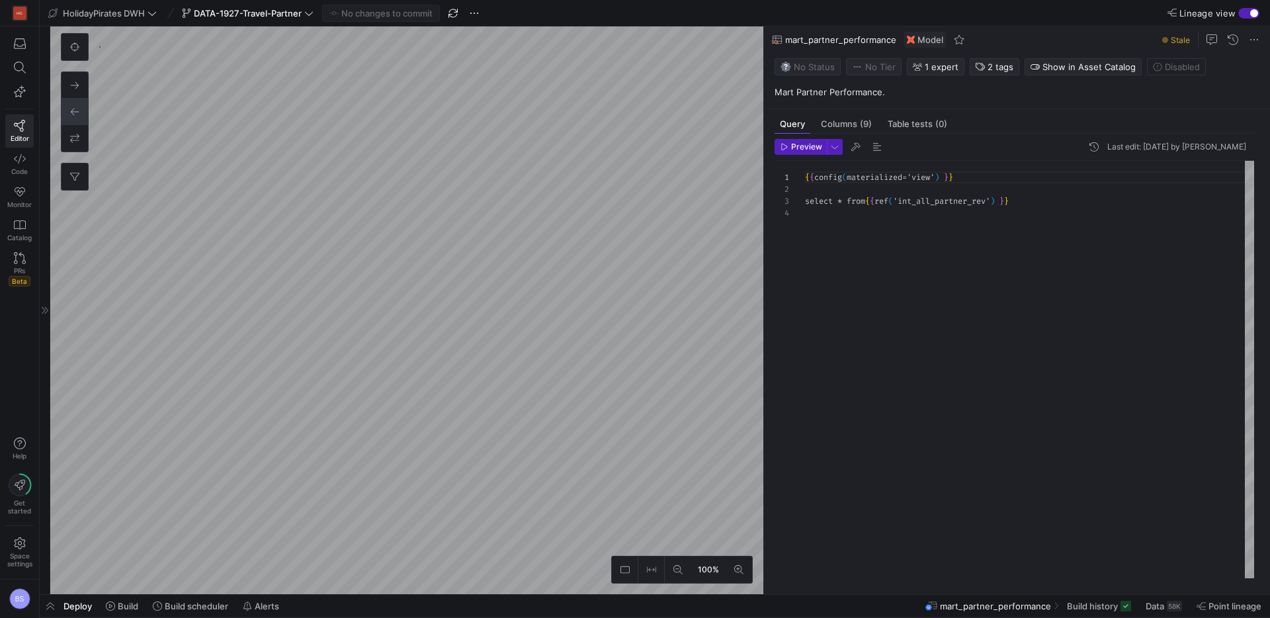
scroll to position [36, 0]
drag, startPoint x: 118, startPoint y: 602, endPoint x: 204, endPoint y: 590, distance: 86.8
click at [120, 600] on button "Build" at bounding box center [122, 606] width 44 height 22
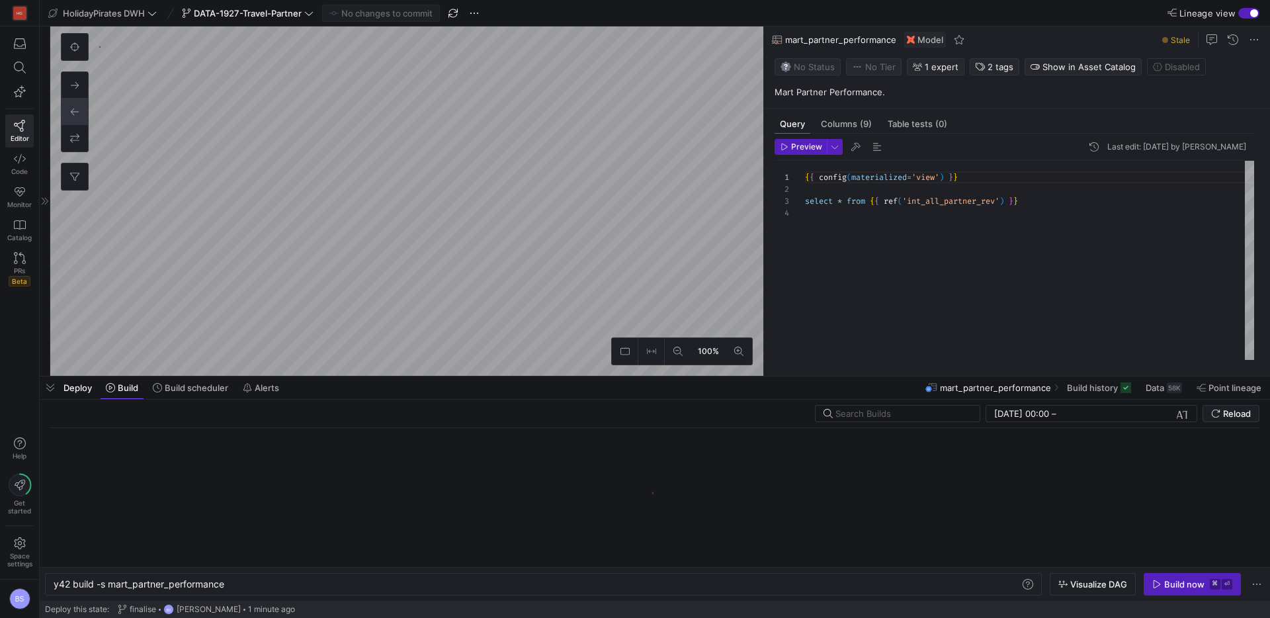
scroll to position [0, 172]
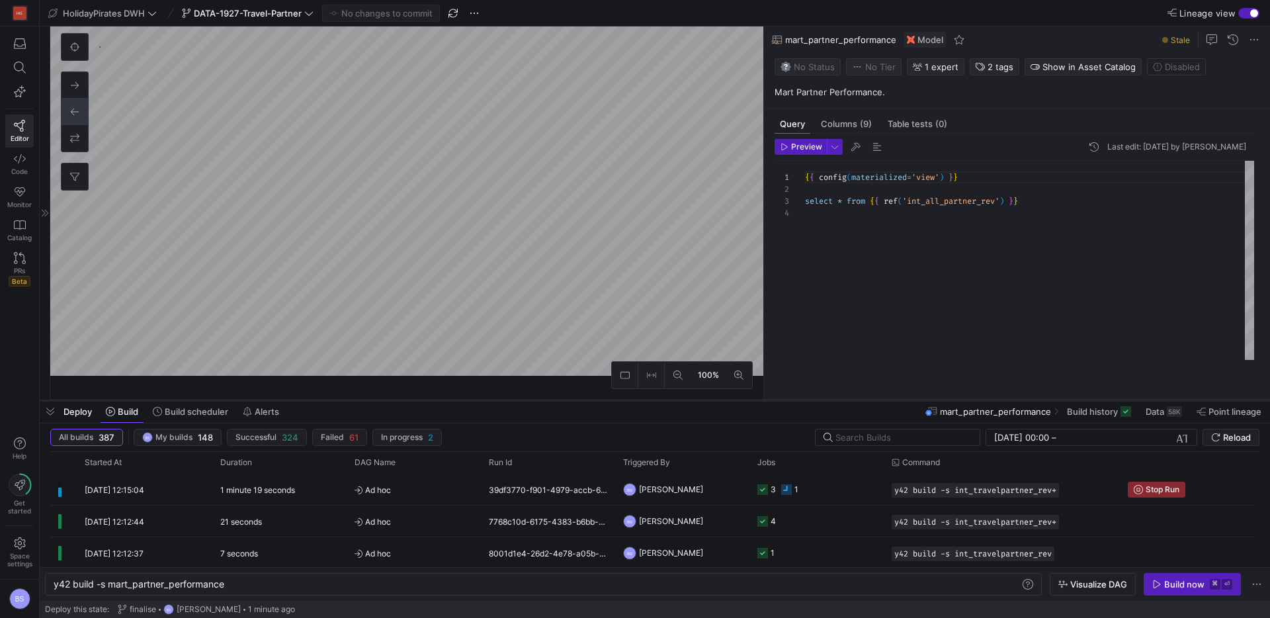
drag, startPoint x: 397, startPoint y: 377, endPoint x: 394, endPoint y: 401, distance: 24.7
click at [394, 401] on div at bounding box center [655, 400] width 1231 height 5
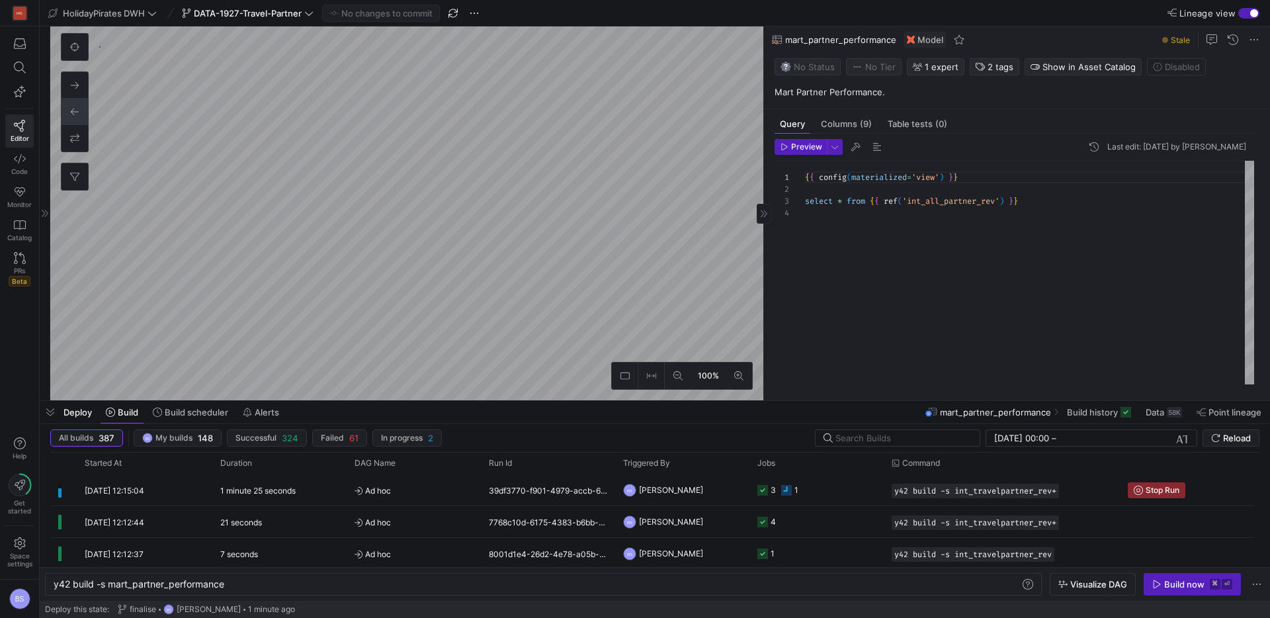
click at [922, 179] on div "{ { config ( materialized = 'view' ) } } select * from { { ref ( 'int_all_partn…" at bounding box center [1029, 273] width 449 height 224
type textarea "{{ config(materialized='table') }} select * from {{ ref('int_all_partner_rev') …"
click at [363, 15] on span "Commit & push (1)" at bounding box center [387, 13] width 74 height 11
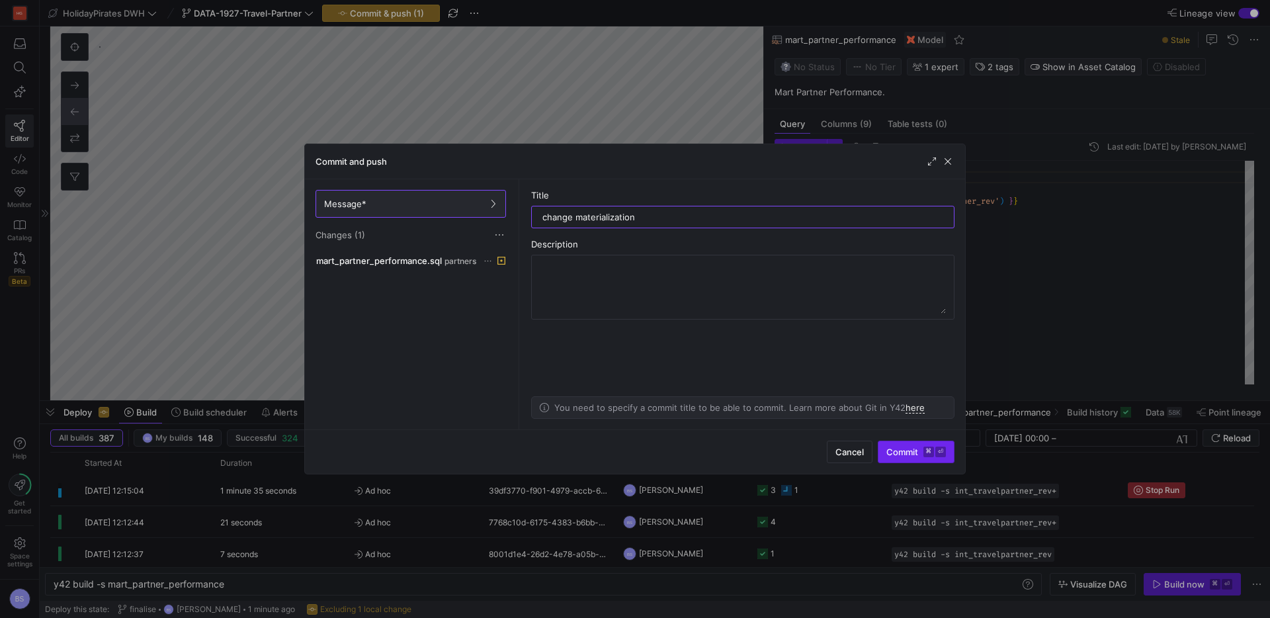
type input "change materialization"
click at [897, 447] on span "Commit ⌘ ⏎" at bounding box center [917, 452] width 60 height 11
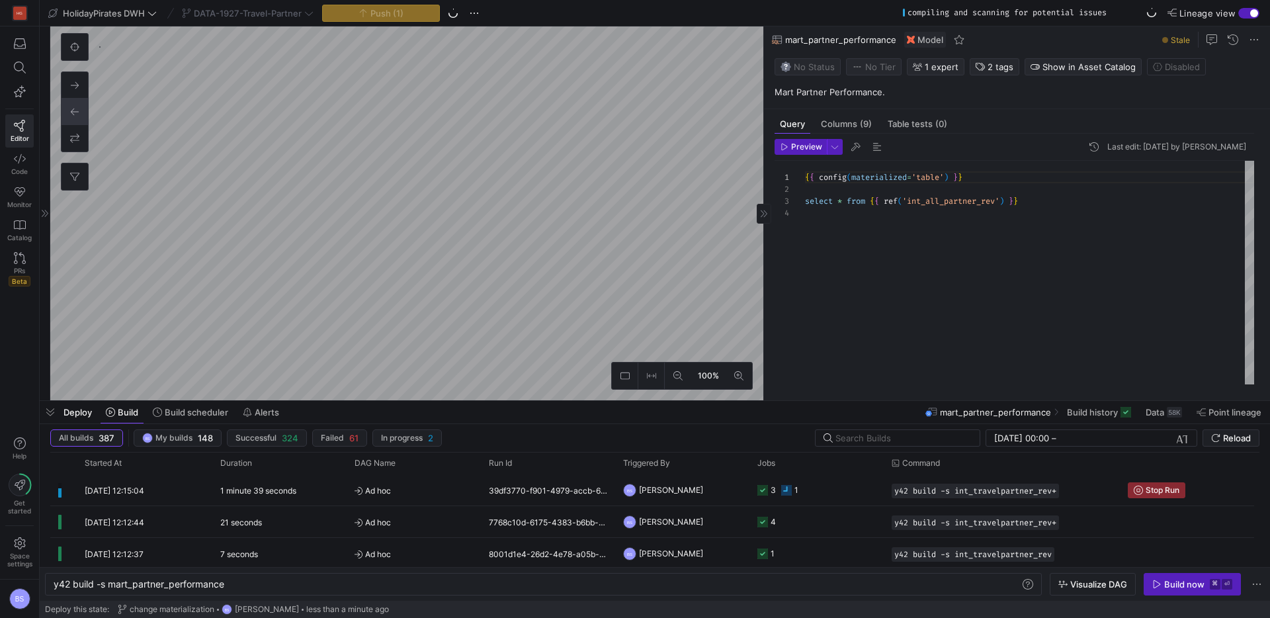
type textarea "{{ config(materialized = 'table')}} WITH loveholidays AS ( SELECT 'loveholidays…"
type textarea "y42 build -s int_all_partner_rev"
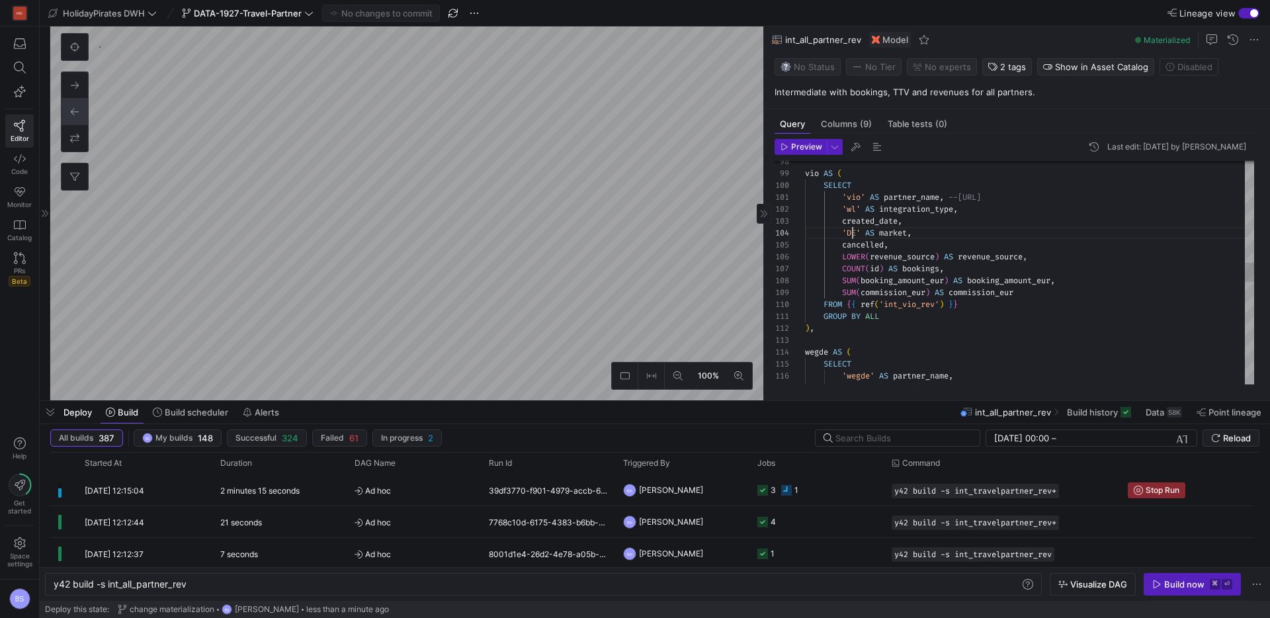
click at [854, 233] on div "vio AS ( SELECT 'vio' AS partner_name , --vio.com 'wl' AS integration_type , cr…" at bounding box center [1029, 275] width 449 height 2571
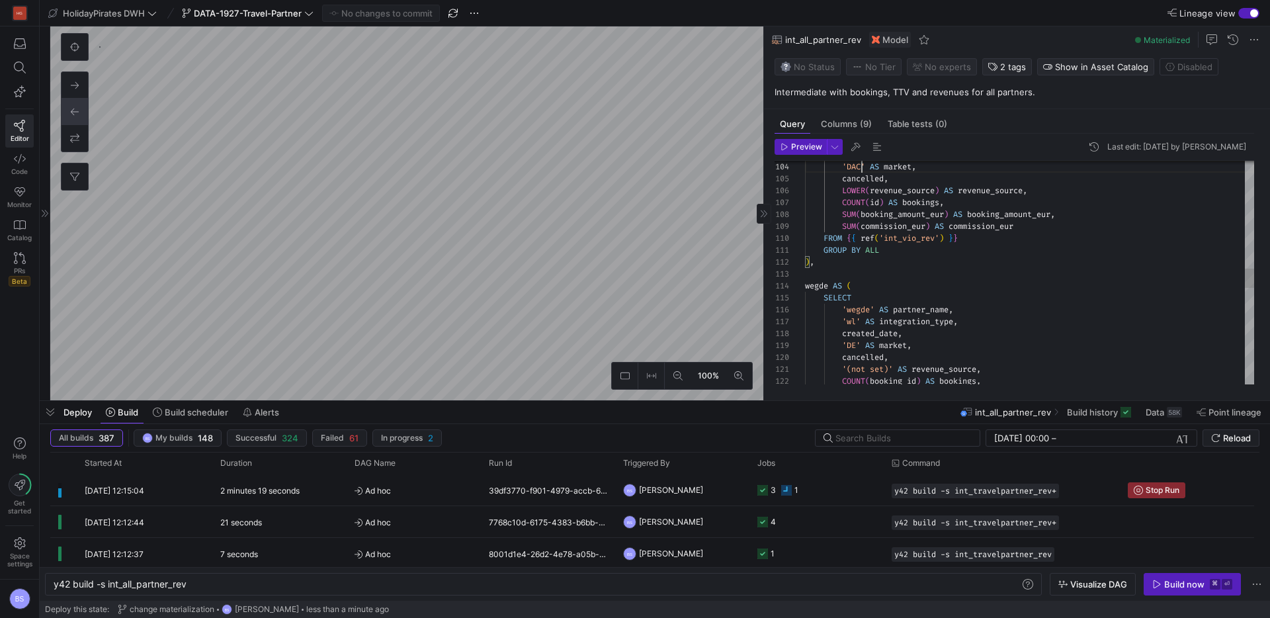
scroll to position [36, 62]
click at [854, 345] on div "COUNT ( id ) AS bookings , SUM ( booking_amount_eur ) AS booking_amount_eur , S…" at bounding box center [1029, 208] width 449 height 2571
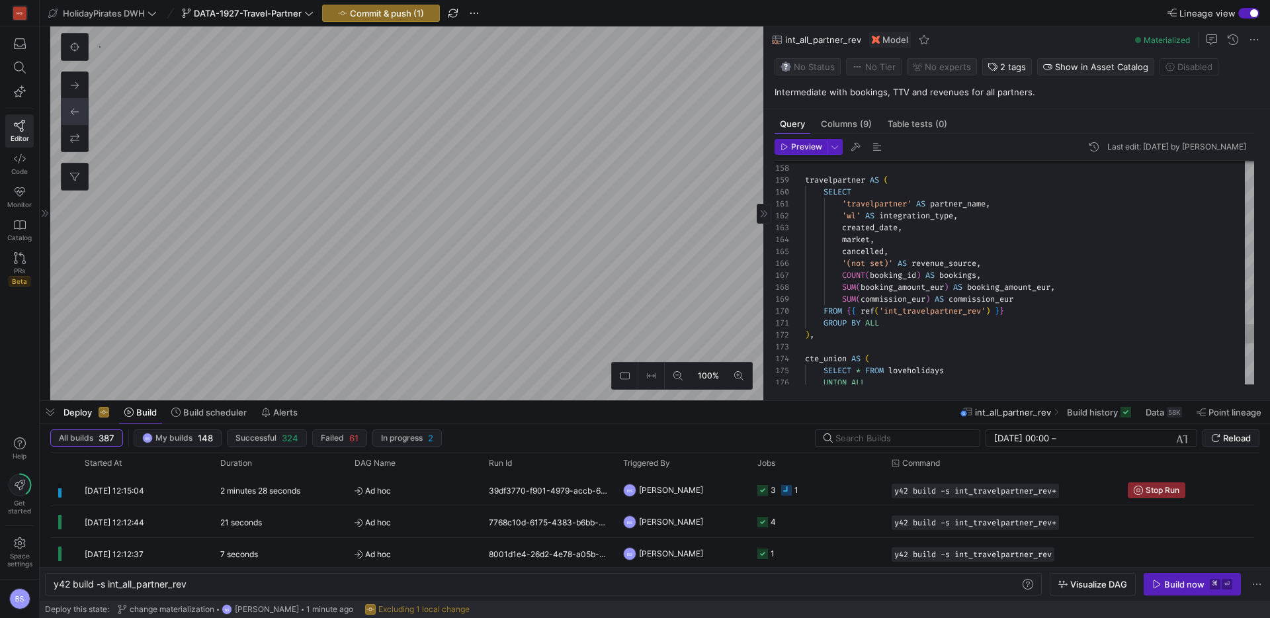
type textarea "{{ config(materialized='view') }} SELECT *, 'DE' AS market, CASE WHEN EXTRACT(M…"
type textarea "y42 build -s int_travelpartner_rev"
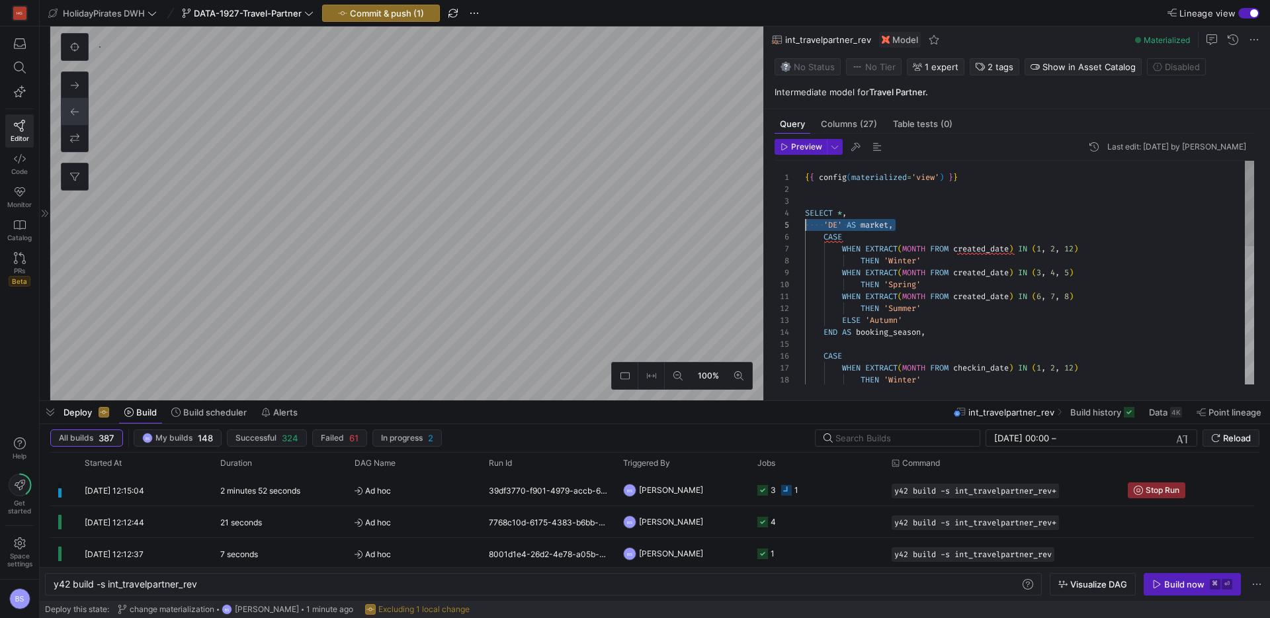
scroll to position [48, 0]
drag, startPoint x: 901, startPoint y: 228, endPoint x: 804, endPoint y: 226, distance: 96.6
click at [805, 226] on div "THEN 'Winter' WHEN EXTRACT ( MONTH FROM checkin_date ) IN ( 1 , 2 , 12 ) CASE E…" at bounding box center [1029, 452] width 449 height 582
type textarea "{{ config(materialized='view') }} SELECT *, CASE WHEN EXTRACT(MONTH FROM create…"
click at [423, 10] on span "Commit & push (2)" at bounding box center [386, 13] width 75 height 11
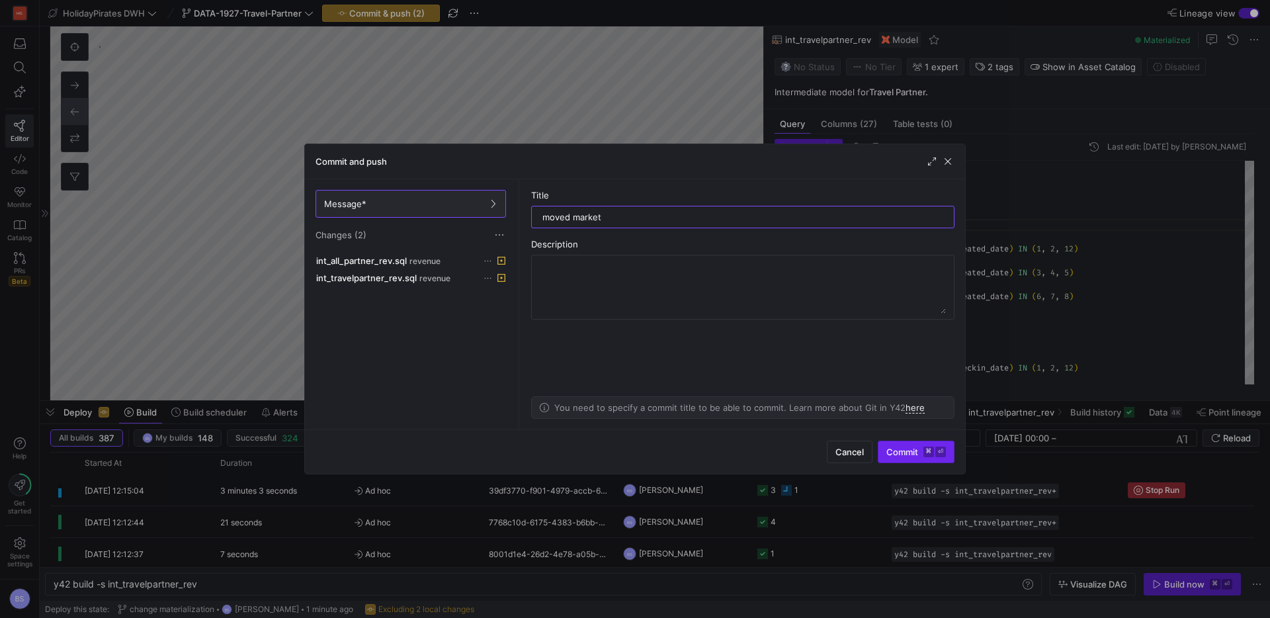
type input "moved market"
click at [902, 455] on span "Commit ⌘ ⏎" at bounding box center [917, 452] width 60 height 11
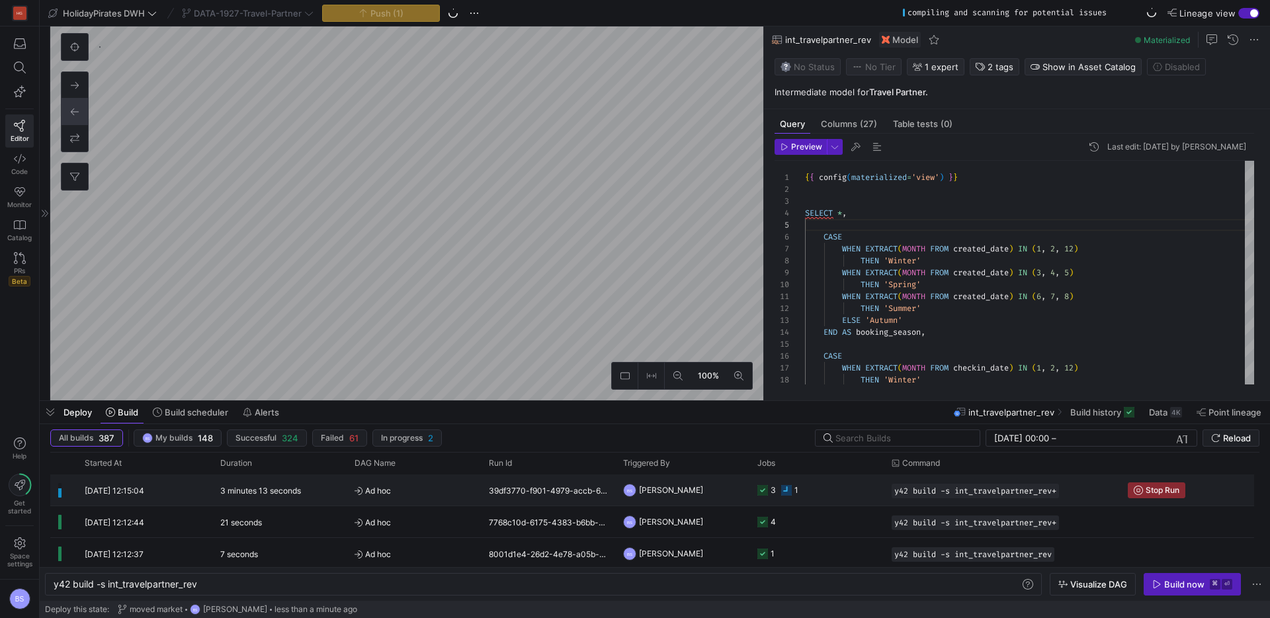
click at [530, 489] on div "39df3770-f901-4979-accb-665206eb4b44" at bounding box center [548, 489] width 134 height 31
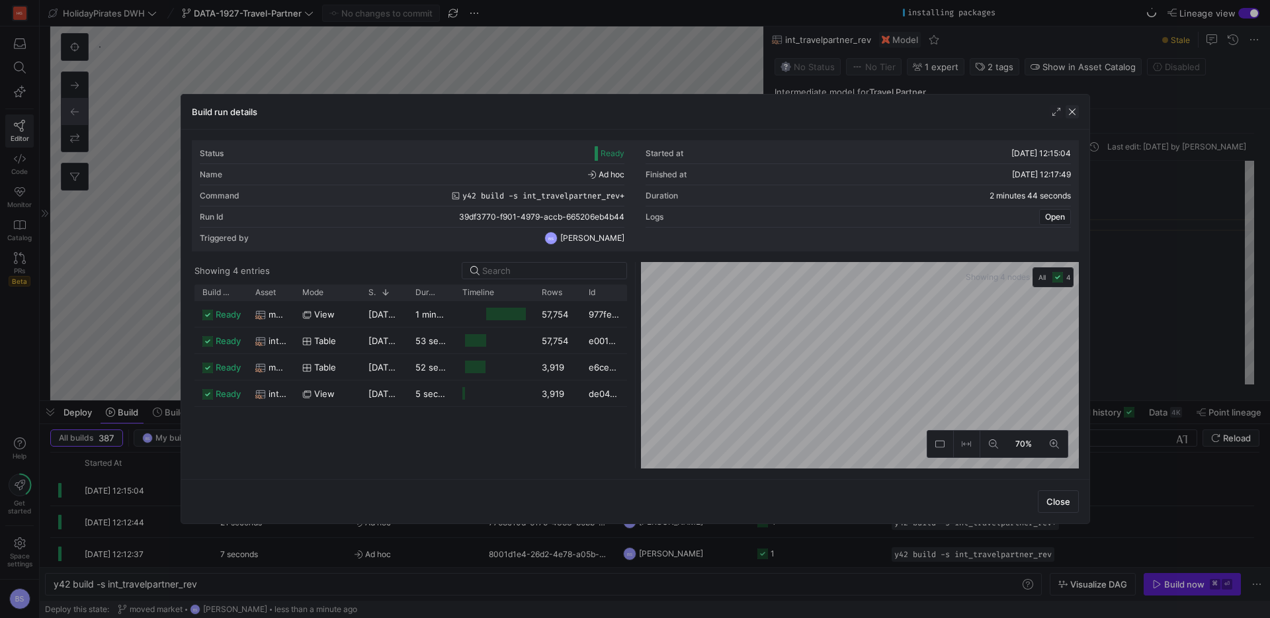
click at [1073, 114] on span "button" at bounding box center [1072, 111] width 13 height 13
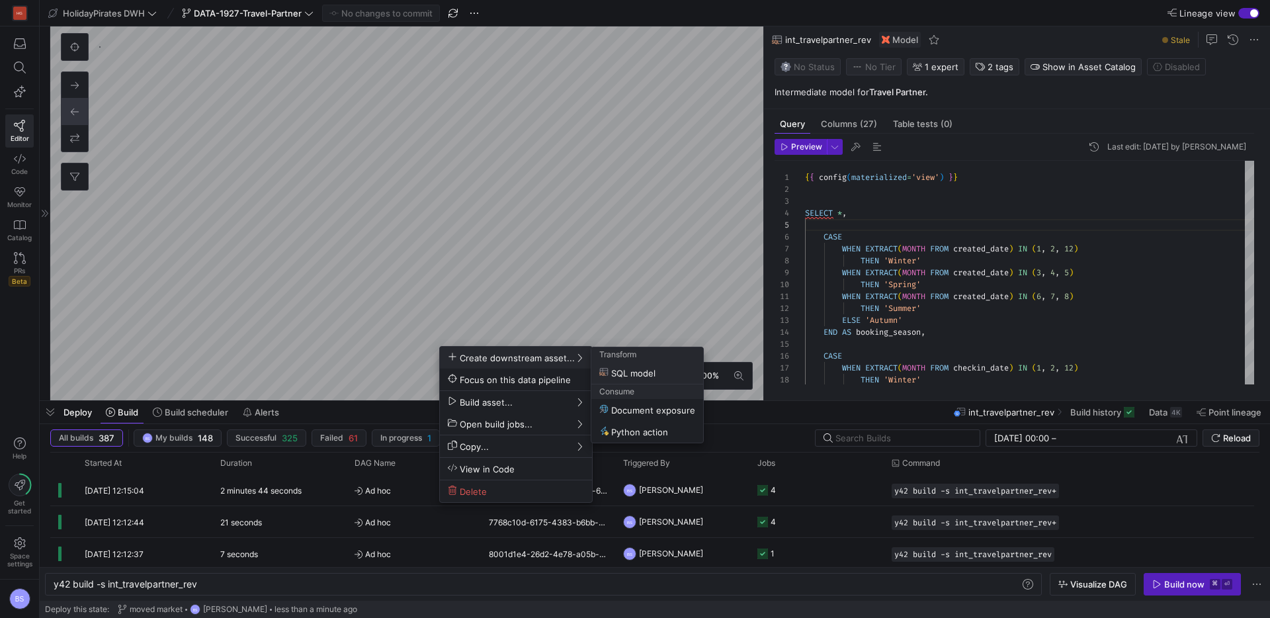
click at [22, 162] on div at bounding box center [635, 309] width 1270 height 618
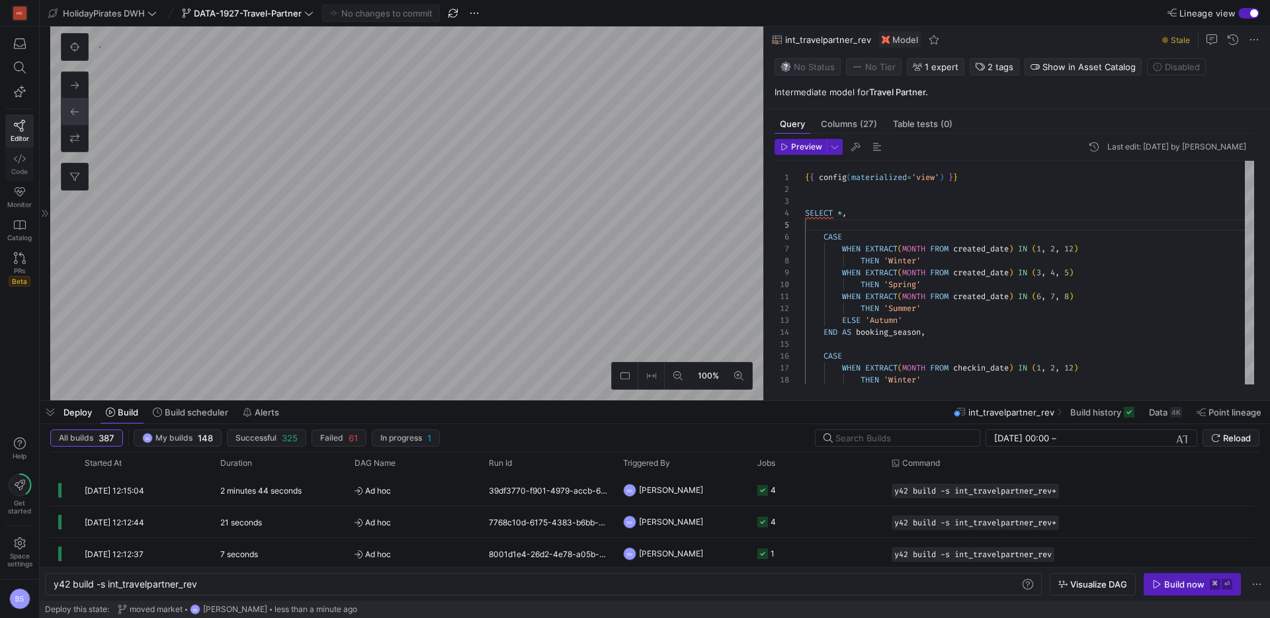
click at [22, 161] on icon at bounding box center [20, 159] width 12 height 12
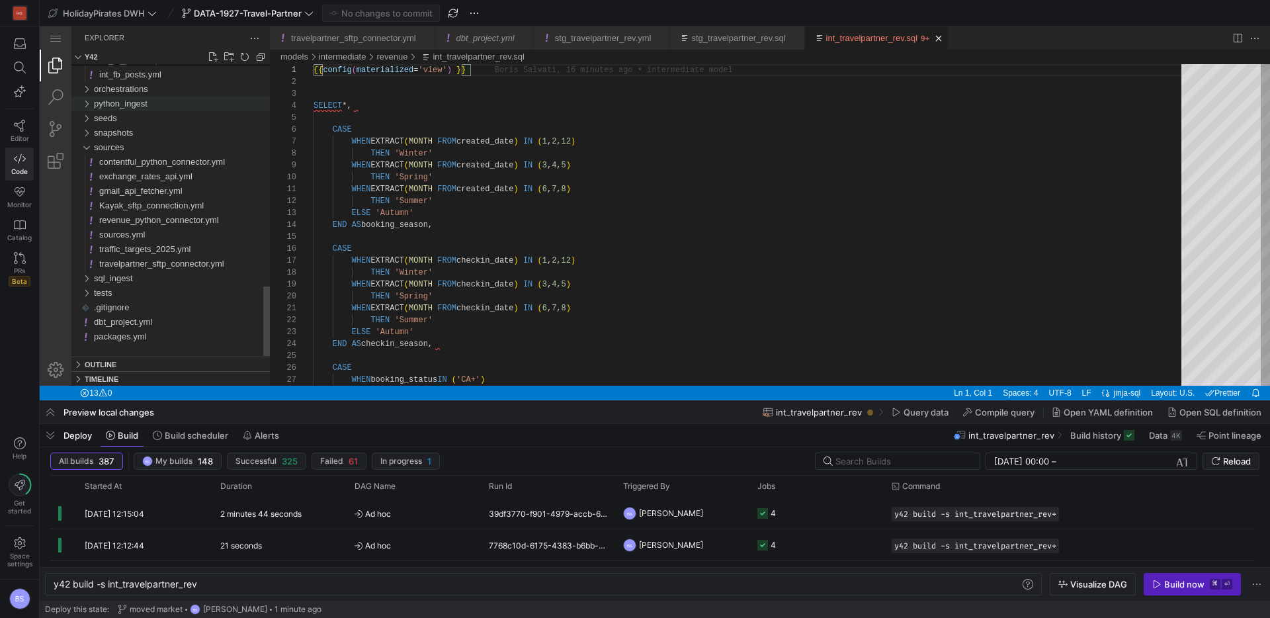
click at [101, 105] on span "python_ingest" at bounding box center [121, 104] width 54 height 10
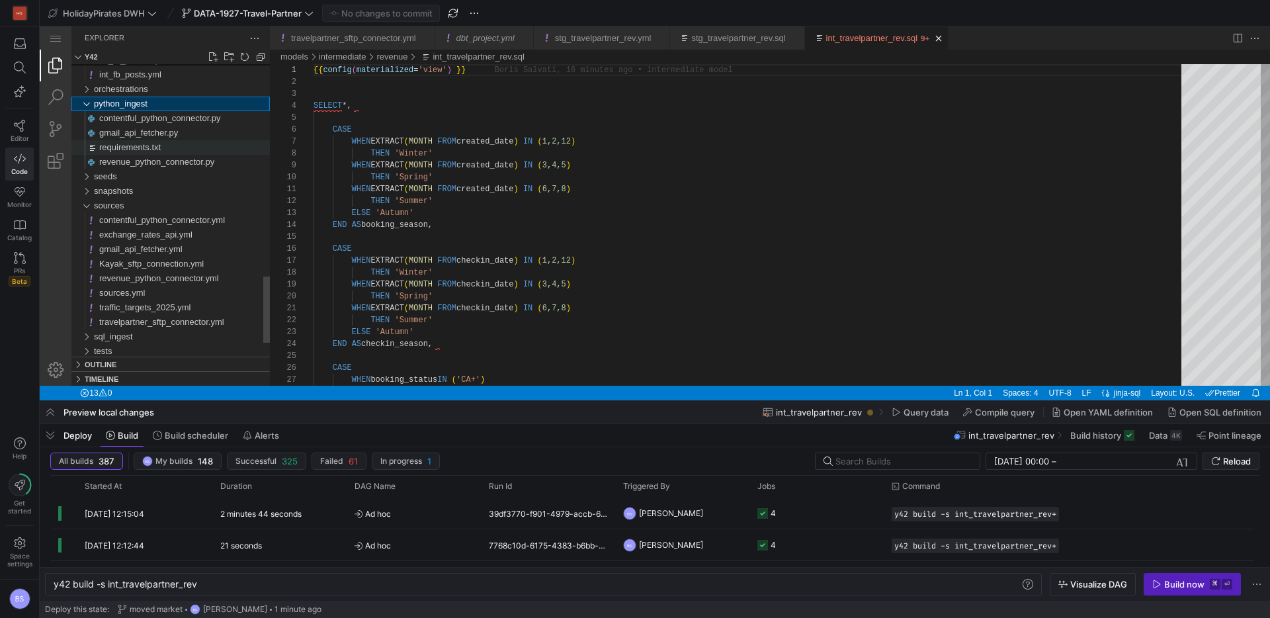
click at [138, 140] on div "requirements.txt" at bounding box center [184, 147] width 171 height 15
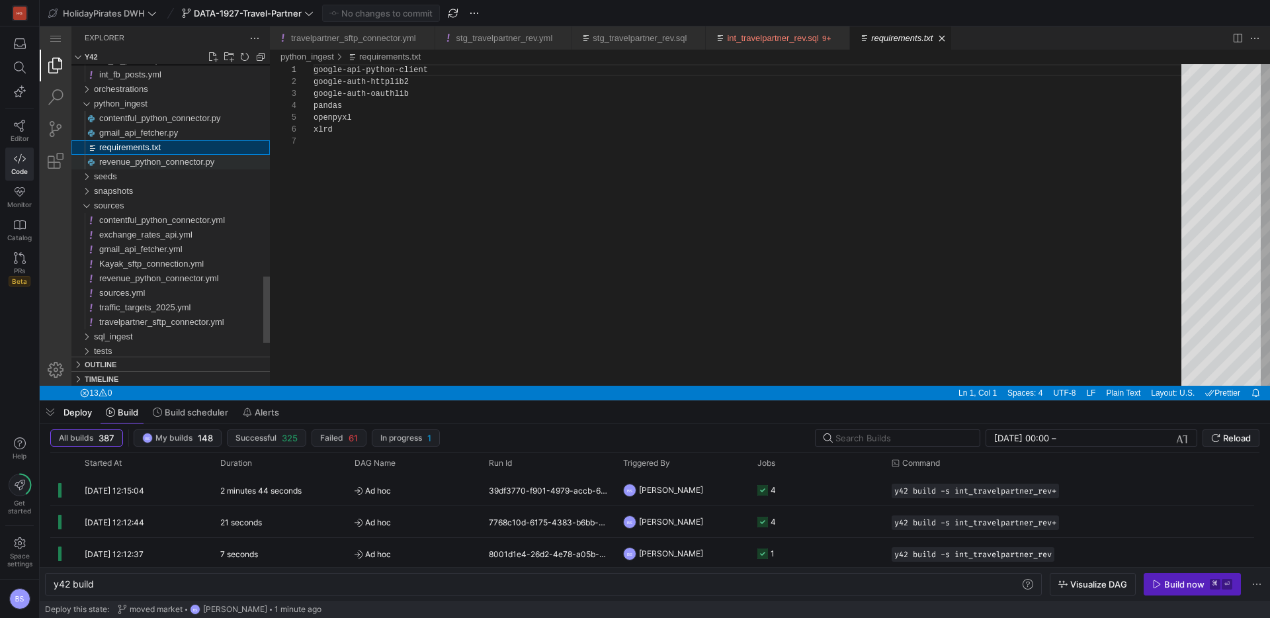
scroll to position [71, 0]
click at [16, 121] on icon at bounding box center [20, 126] width 12 height 12
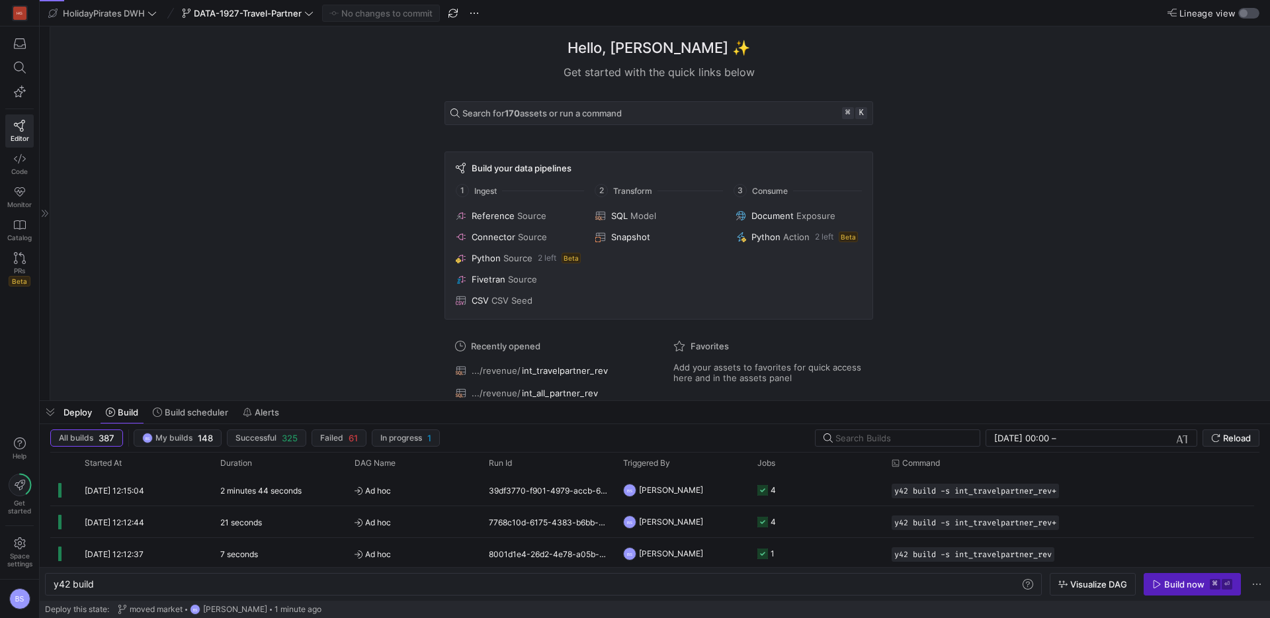
click at [1250, 14] on div "button" at bounding box center [1249, 13] width 21 height 11
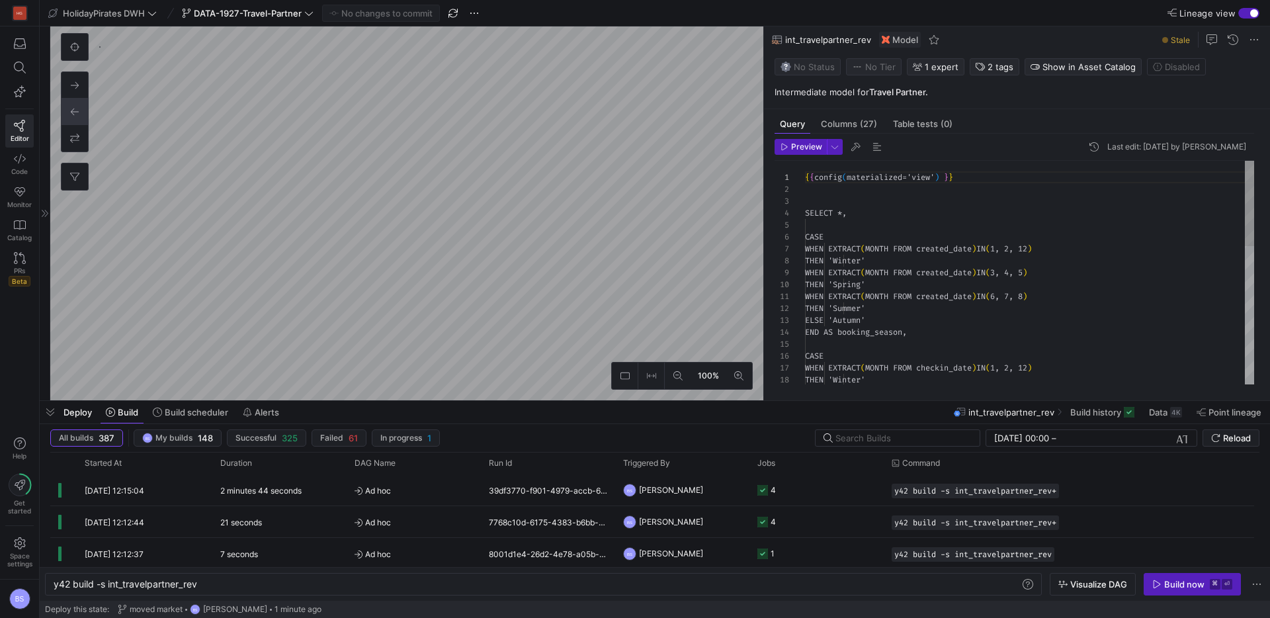
scroll to position [119, 0]
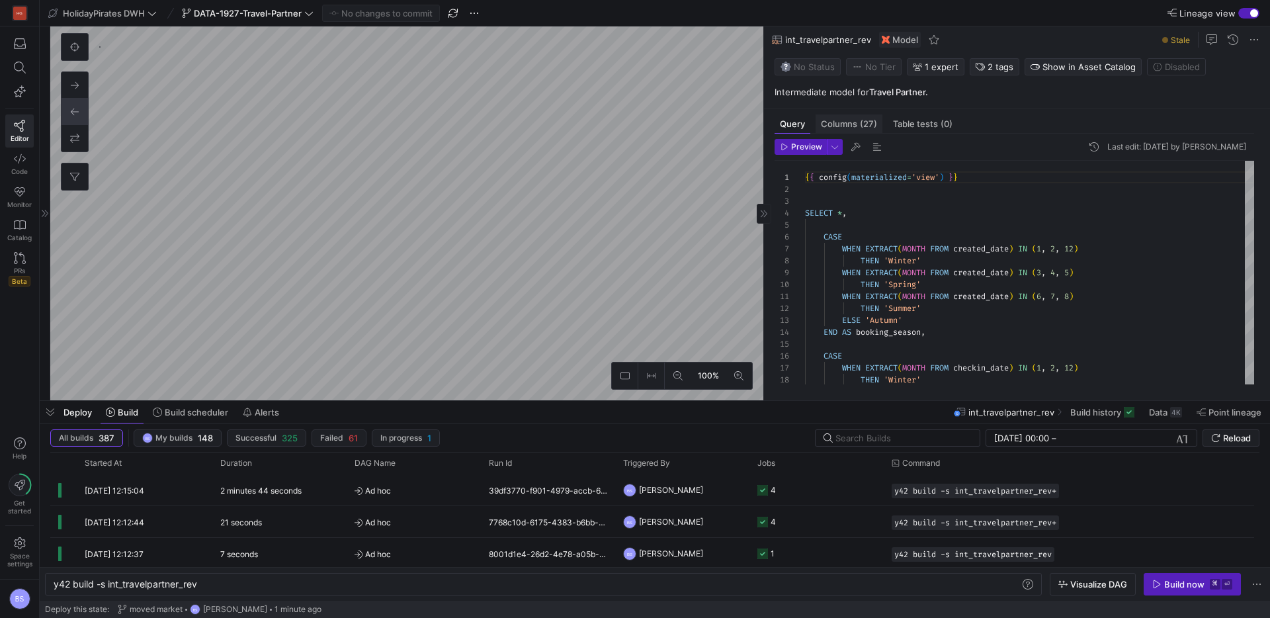
click at [852, 128] on span "Columns (27)" at bounding box center [849, 124] width 56 height 9
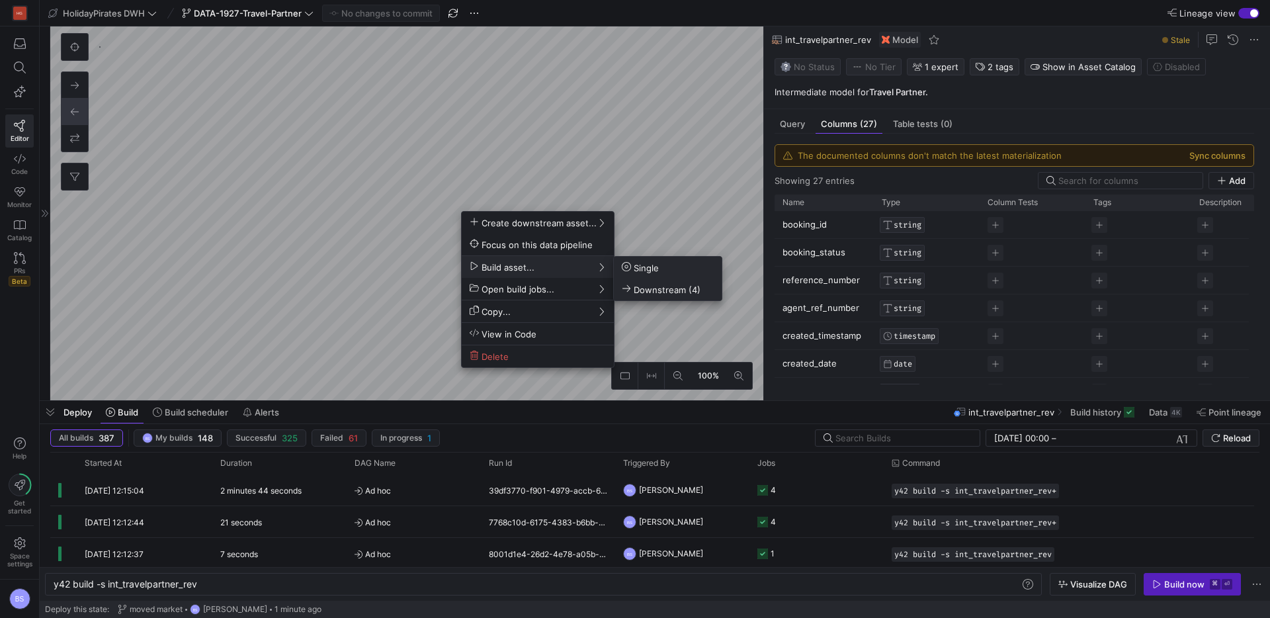
click at [656, 290] on span "Downstream (4)" at bounding box center [661, 289] width 79 height 11
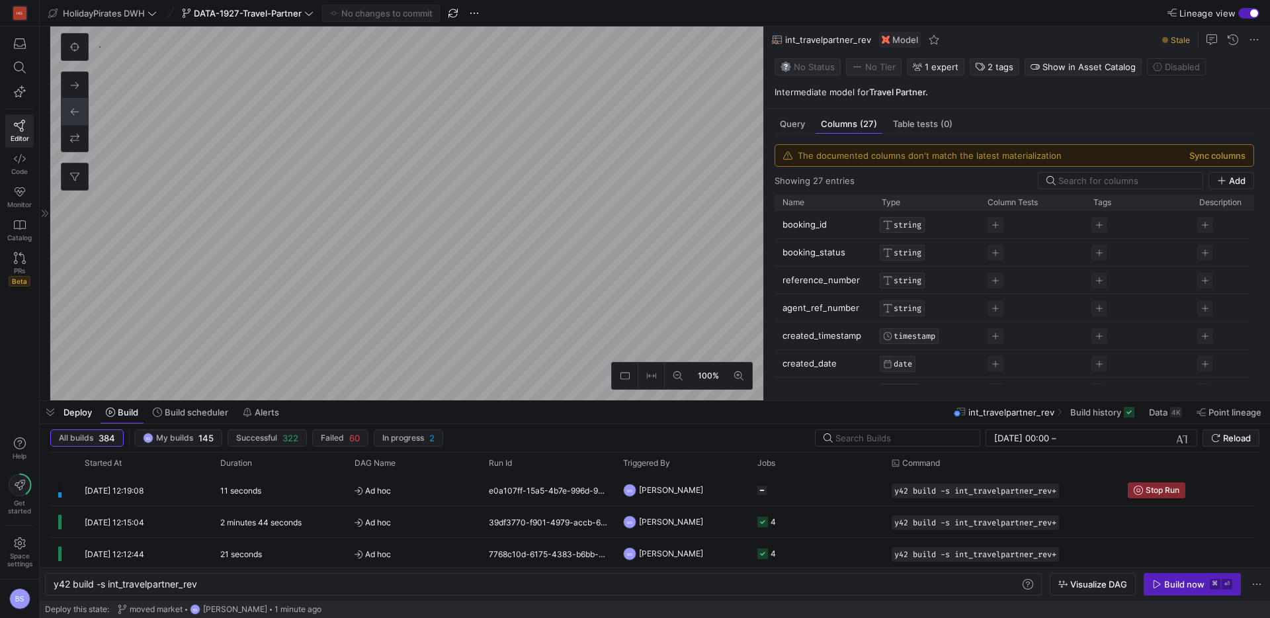
type textarea "y42 build -s mart_travelpartner_partner"
click at [73, 177] on icon at bounding box center [74, 176] width 9 height 9
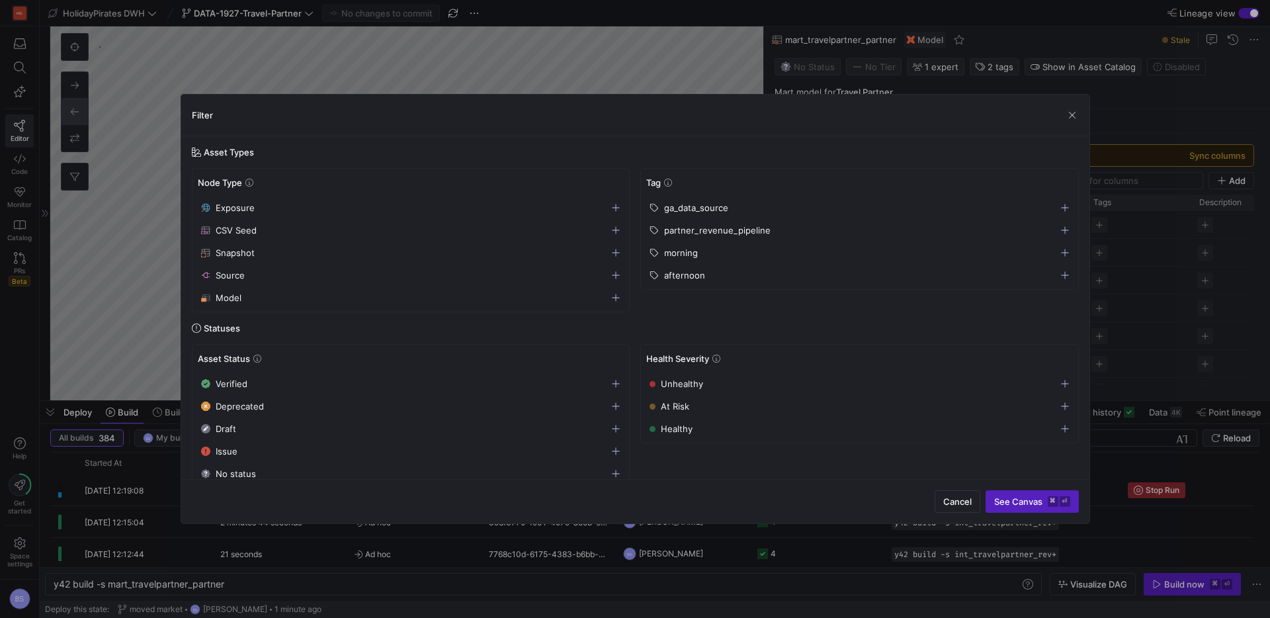
click at [701, 231] on span "partner_revenue_pipeline" at bounding box center [717, 230] width 107 height 11
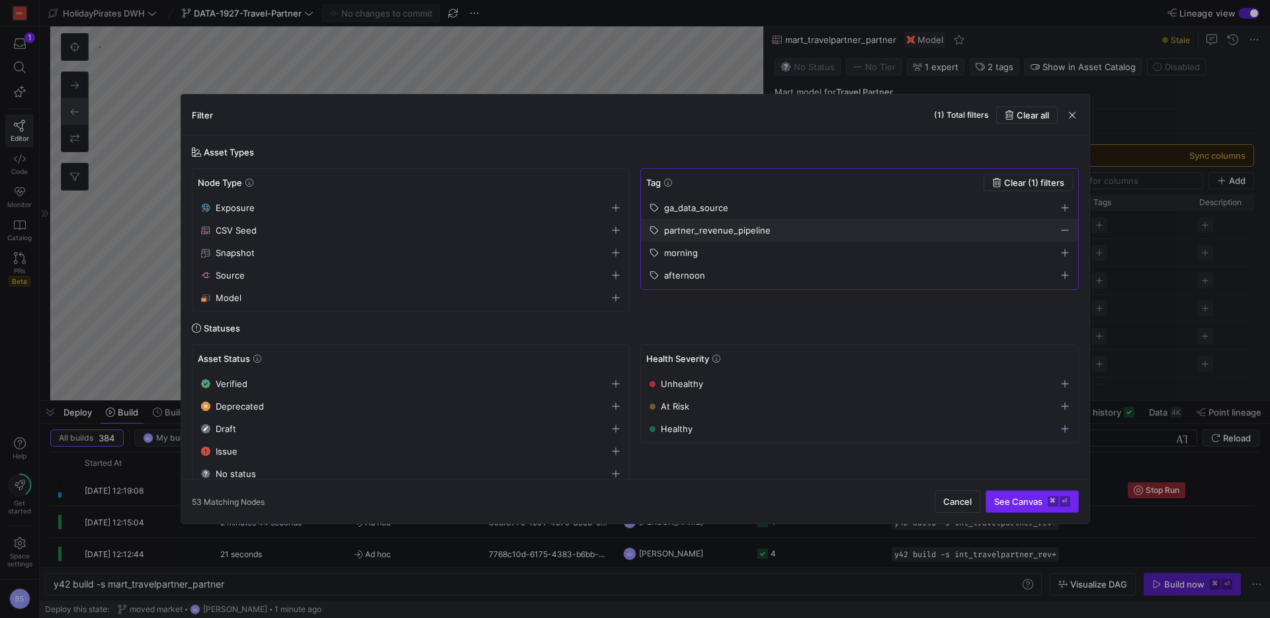
click at [1018, 497] on span "See Canvas ⌘ ⏎" at bounding box center [1033, 501] width 76 height 11
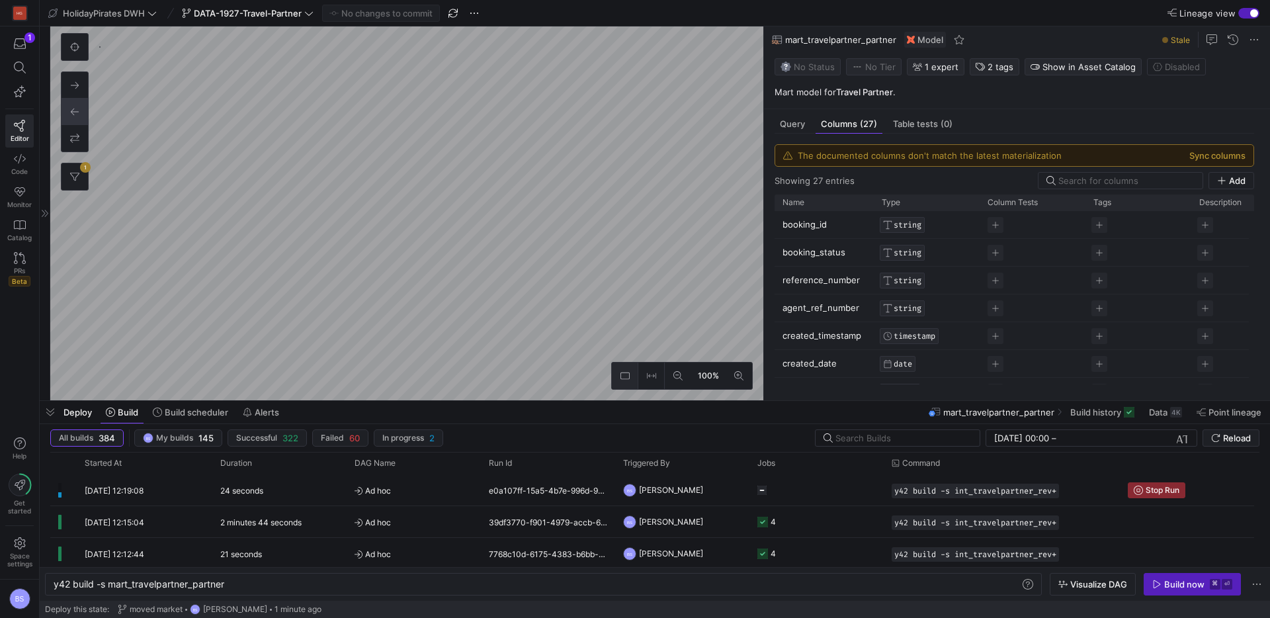
click at [613, 382] on button at bounding box center [625, 376] width 26 height 26
drag, startPoint x: 624, startPoint y: 379, endPoint x: 647, endPoint y: 378, distance: 23.2
click at [624, 379] on icon at bounding box center [625, 375] width 9 height 9
click at [654, 378] on icon at bounding box center [651, 375] width 9 height 9
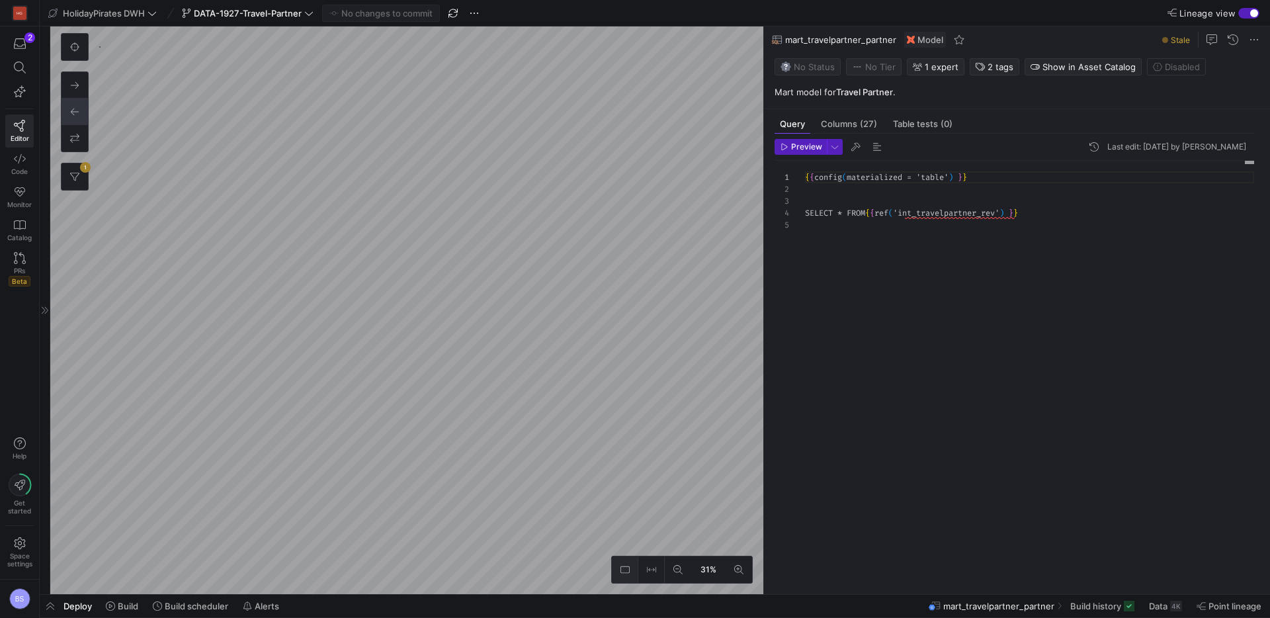
scroll to position [48, 0]
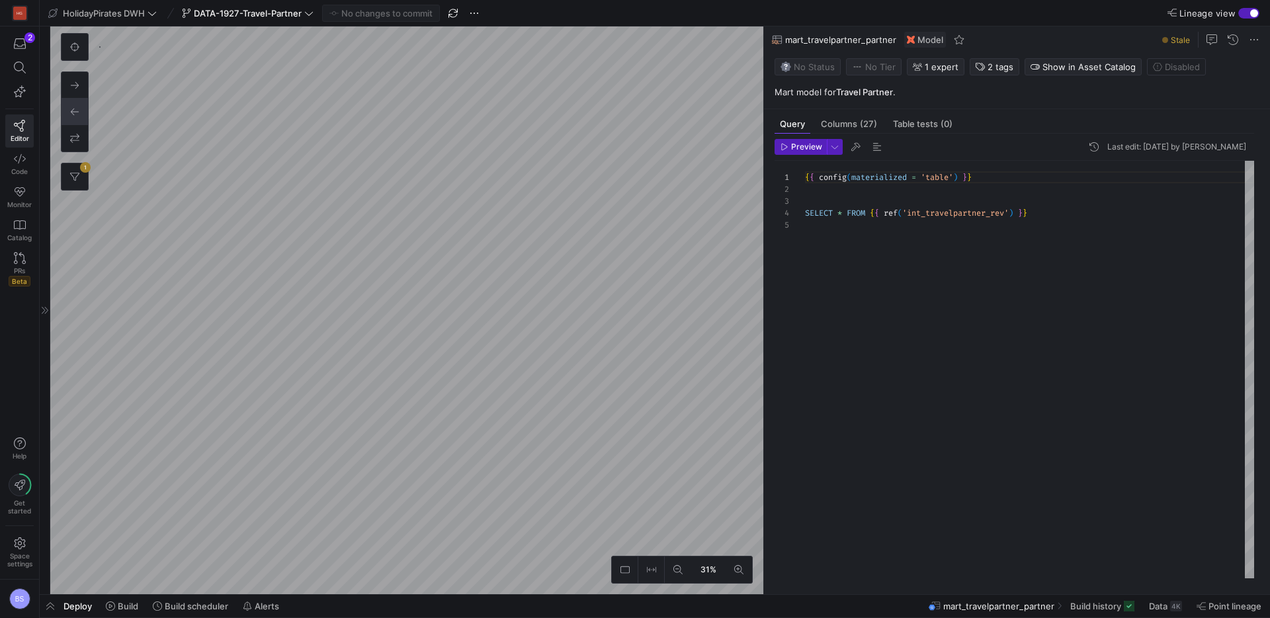
drag, startPoint x: 130, startPoint y: 605, endPoint x: 552, endPoint y: 506, distance: 433.7
click at [130, 604] on span "Build" at bounding box center [128, 606] width 21 height 11
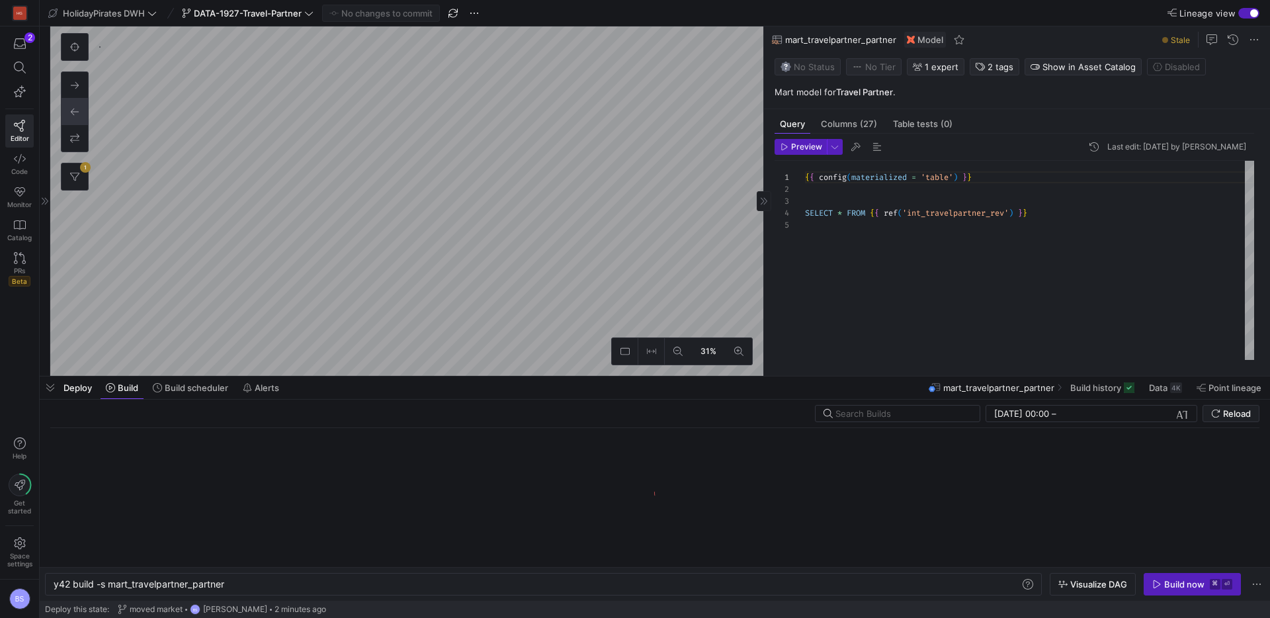
scroll to position [0, 173]
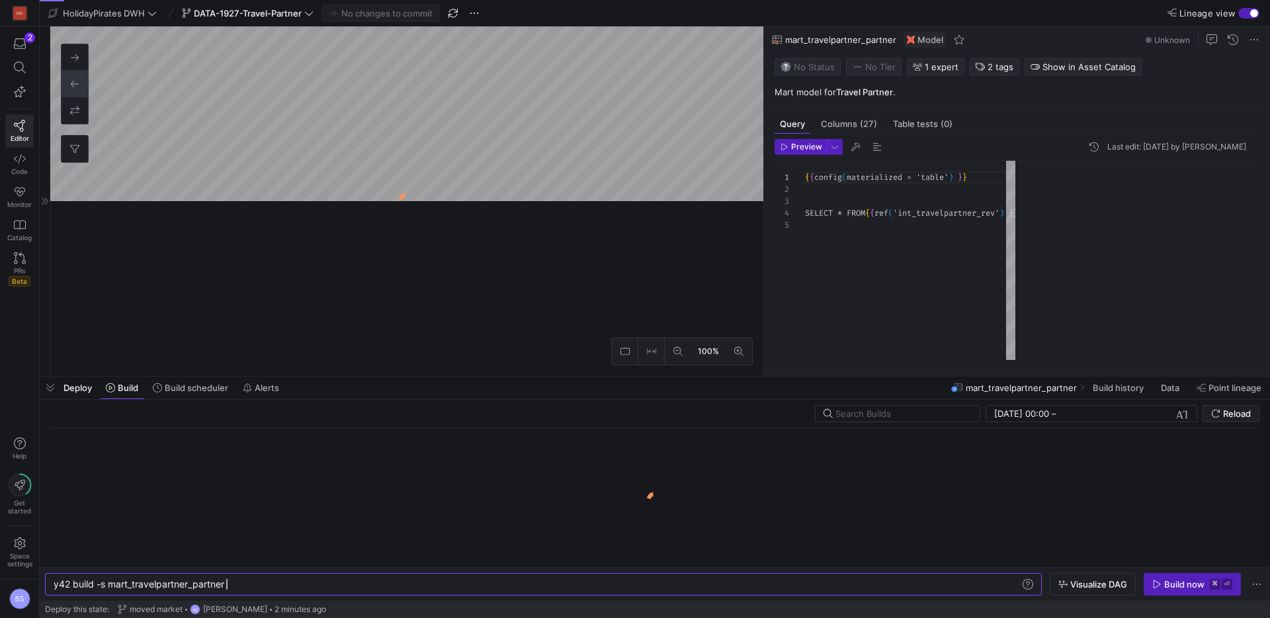
scroll to position [48, 0]
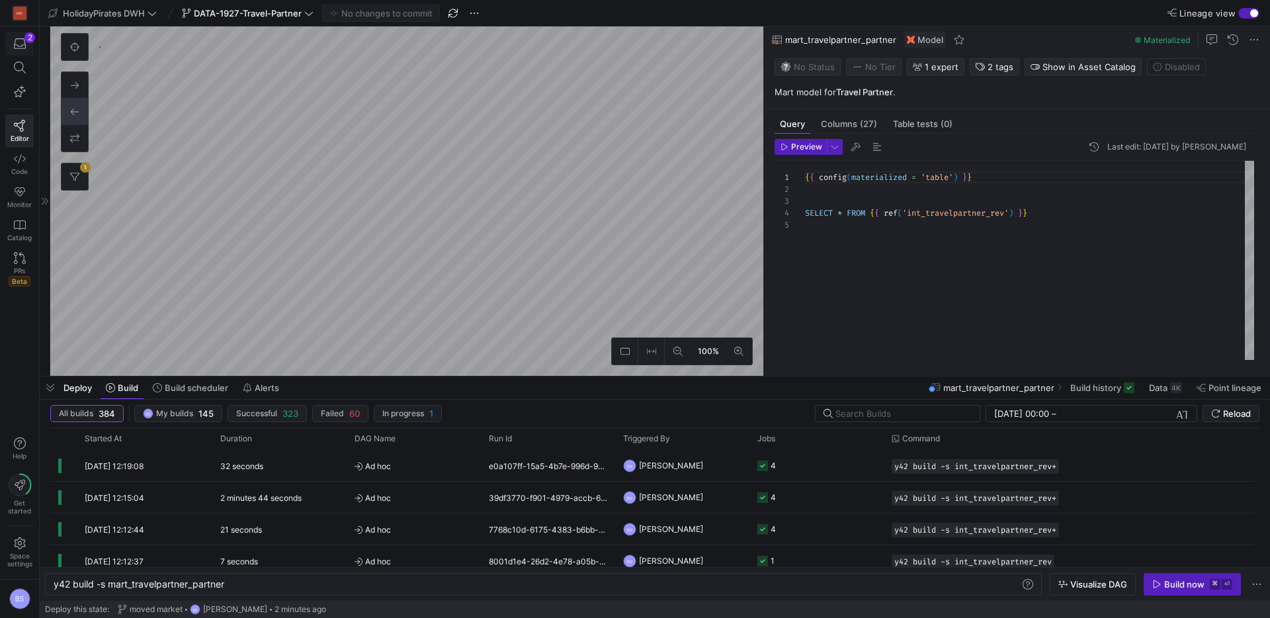
click at [25, 46] on div "button" at bounding box center [19, 44] width 17 height 12
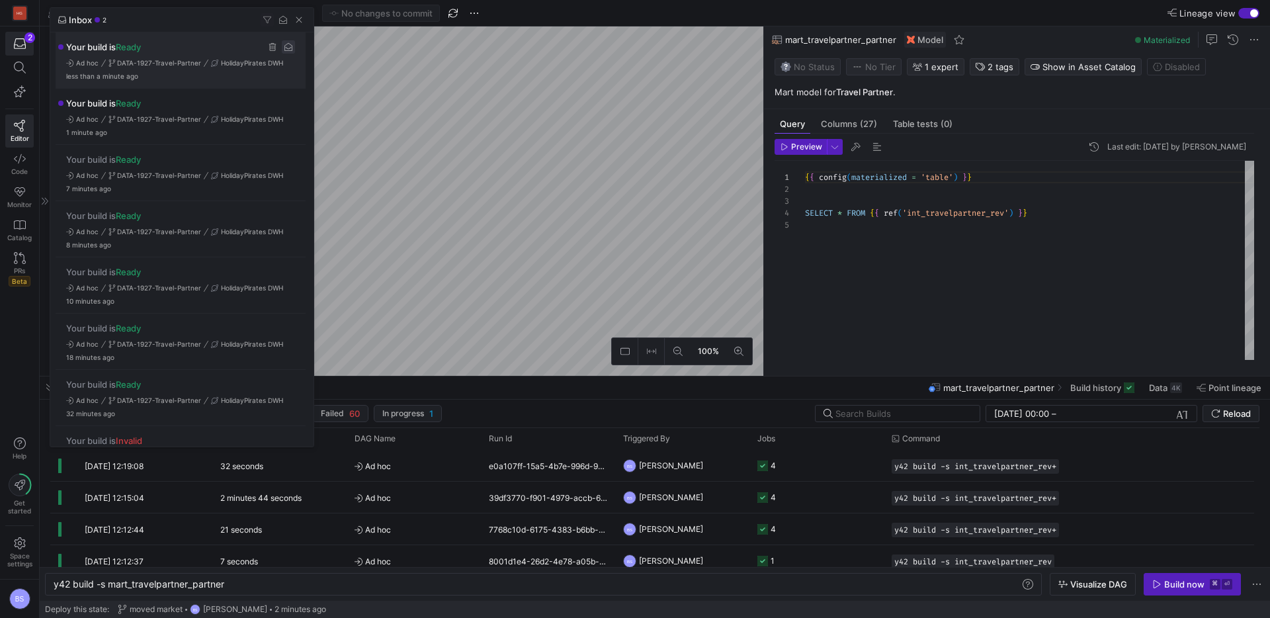
click at [290, 45] on span "Press SPACE to select this row." at bounding box center [288, 46] width 13 height 13
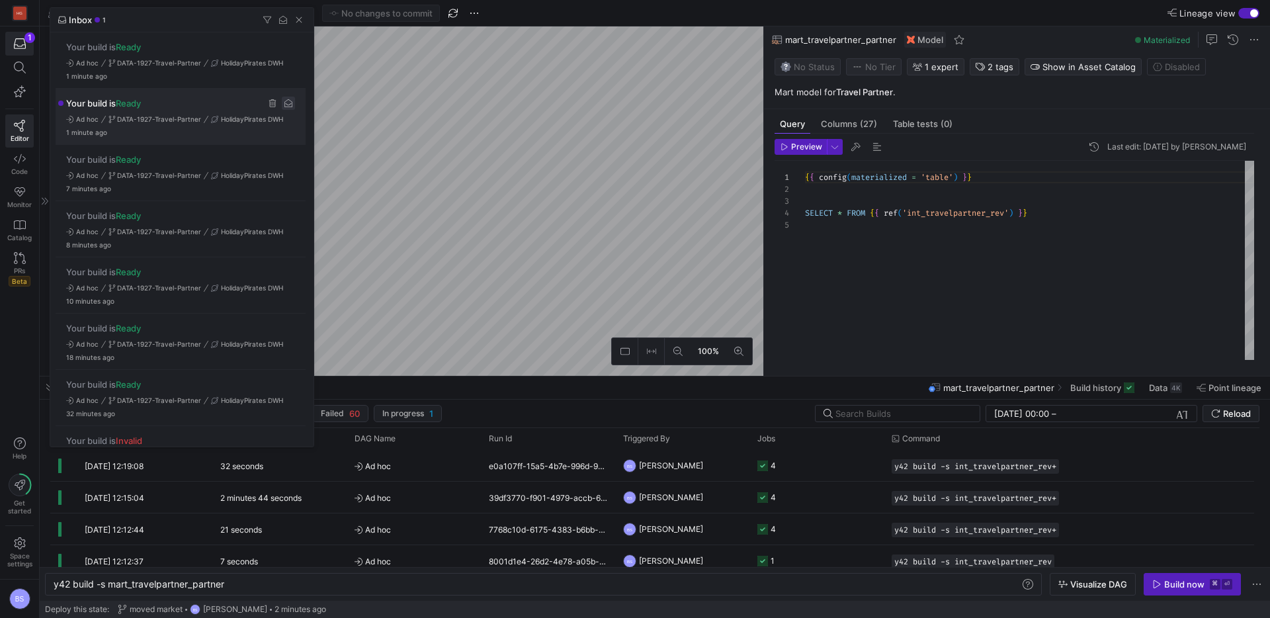
click at [284, 101] on span "Press SPACE to select this row." at bounding box center [288, 103] width 13 height 13
click at [622, 67] on div at bounding box center [635, 309] width 1270 height 618
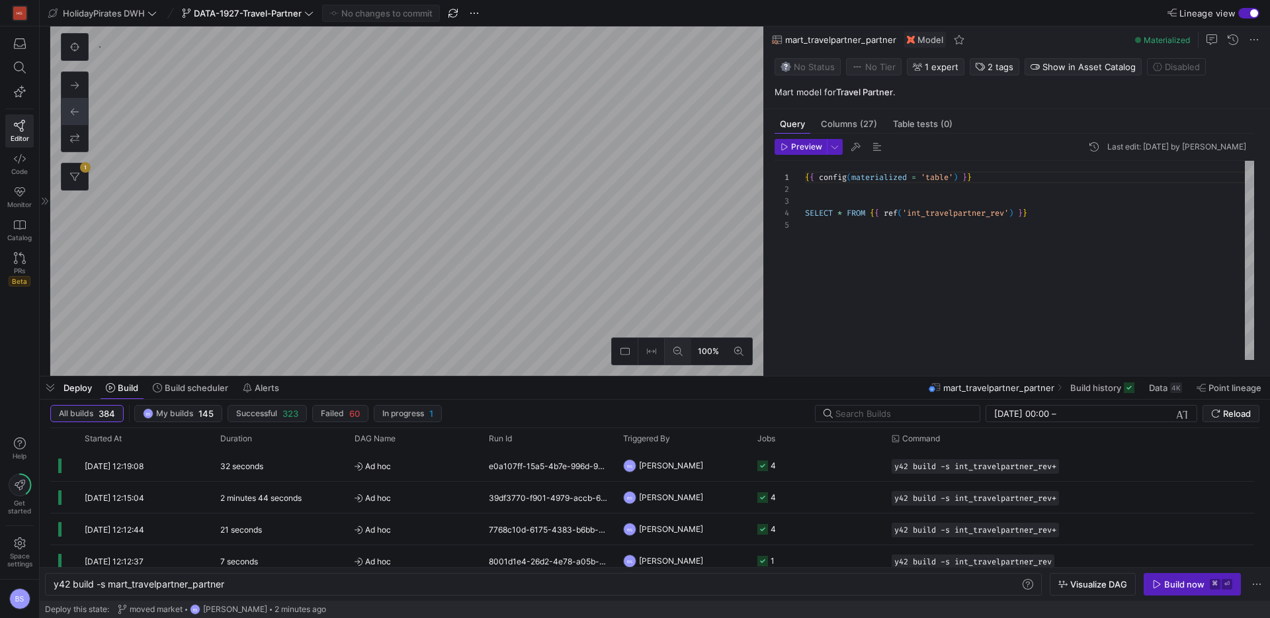
type textarea "{{ config(materialized='view') }} SELECT *, CASE WHEN EXTRACT(MONTH FROM create…"
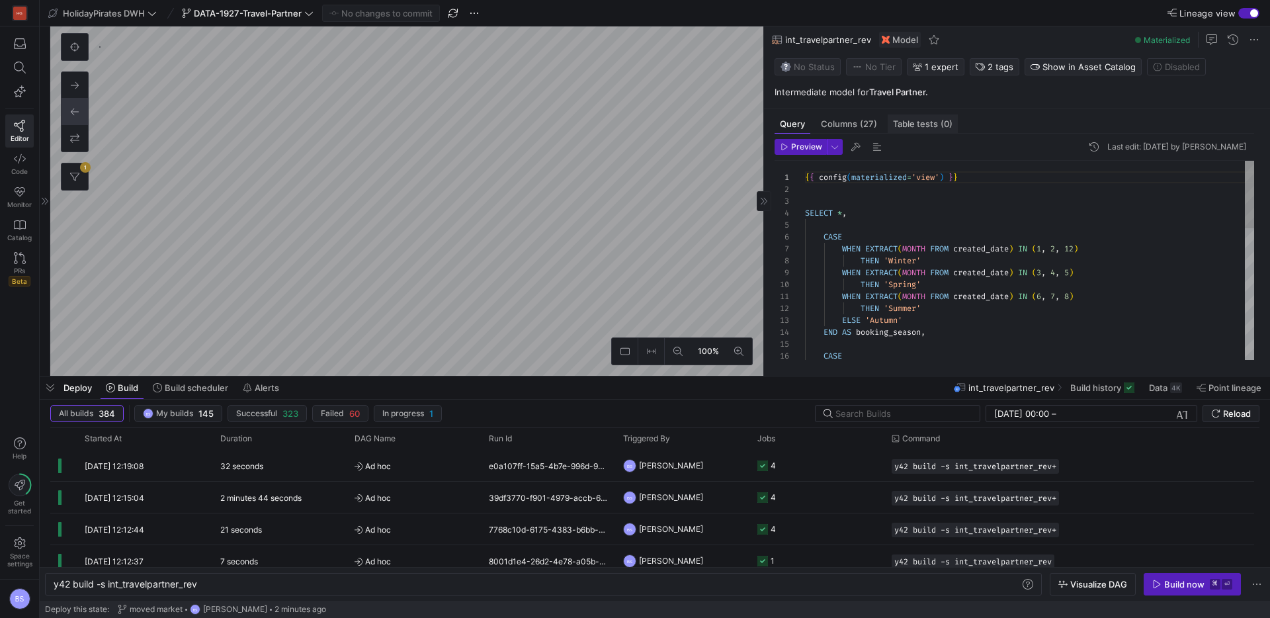
scroll to position [154, 0]
click at [856, 122] on span "Columns (27)" at bounding box center [849, 124] width 56 height 9
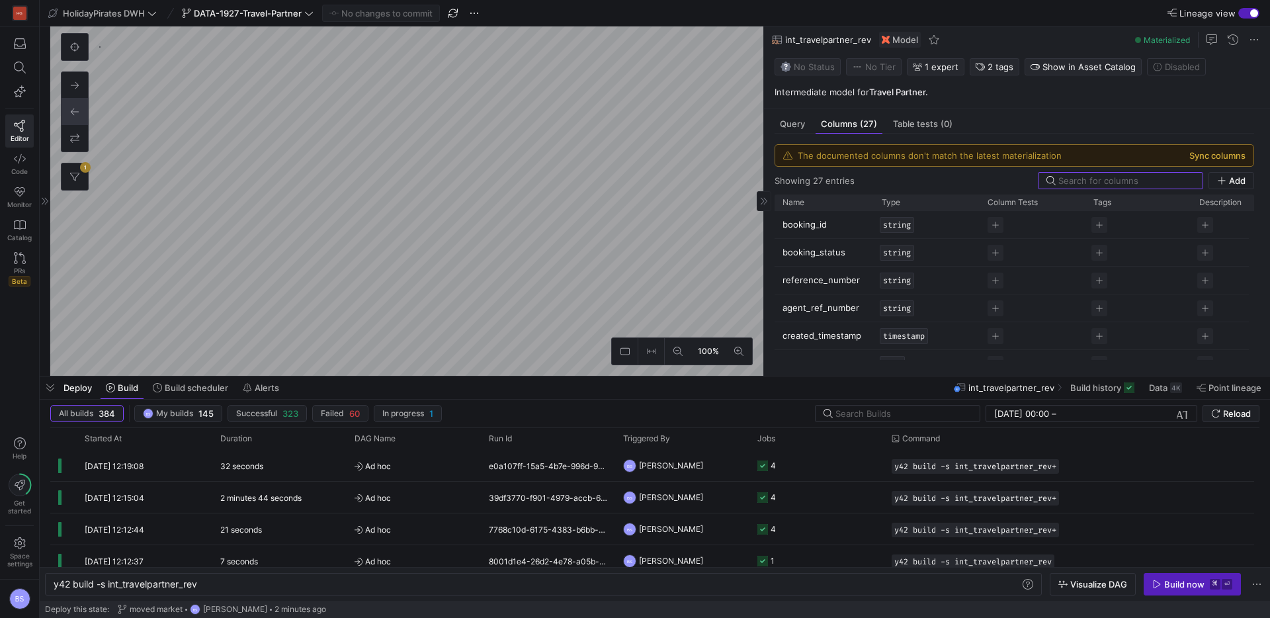
click at [1206, 150] on button "Sync columns" at bounding box center [1218, 155] width 56 height 11
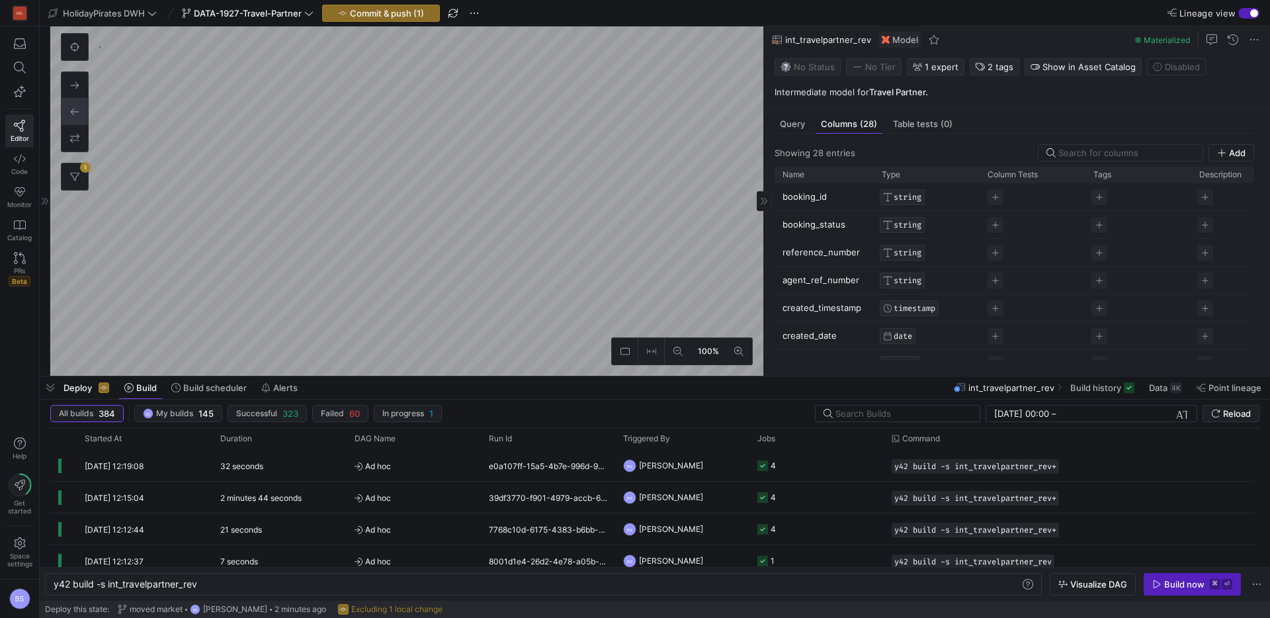
type textarea "y42 build -s mart_travelpartner_partner"
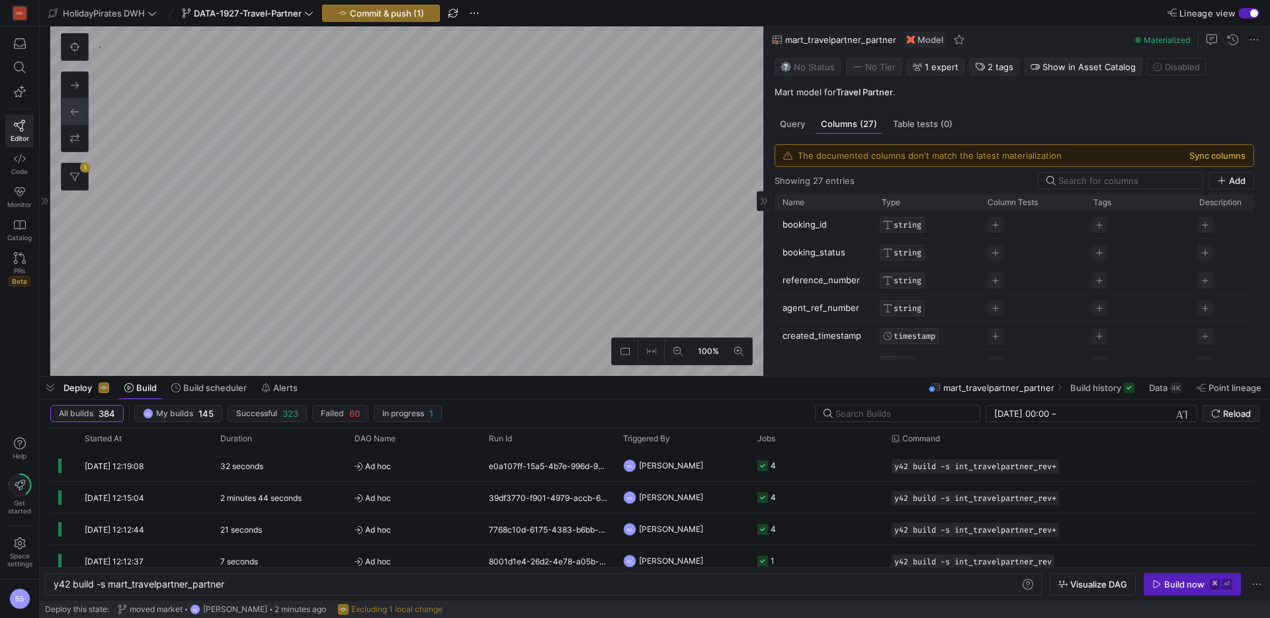
click at [1190, 159] on button "Sync columns" at bounding box center [1218, 155] width 56 height 11
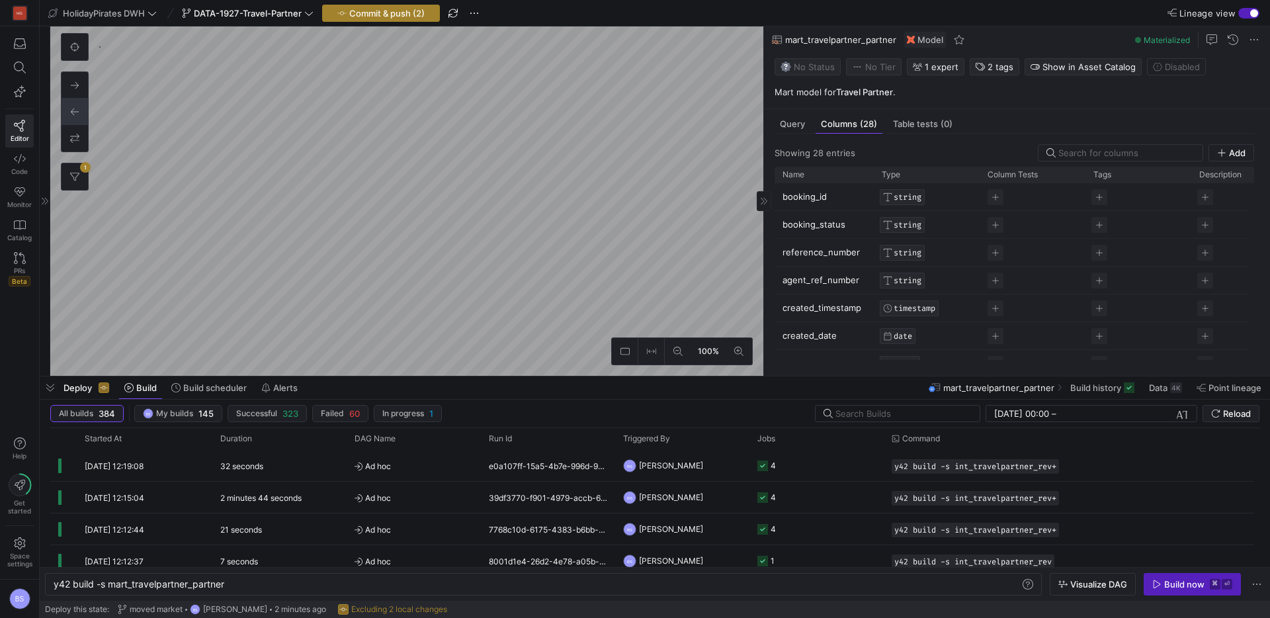
click at [411, 9] on span "Commit & push (2)" at bounding box center [386, 13] width 75 height 11
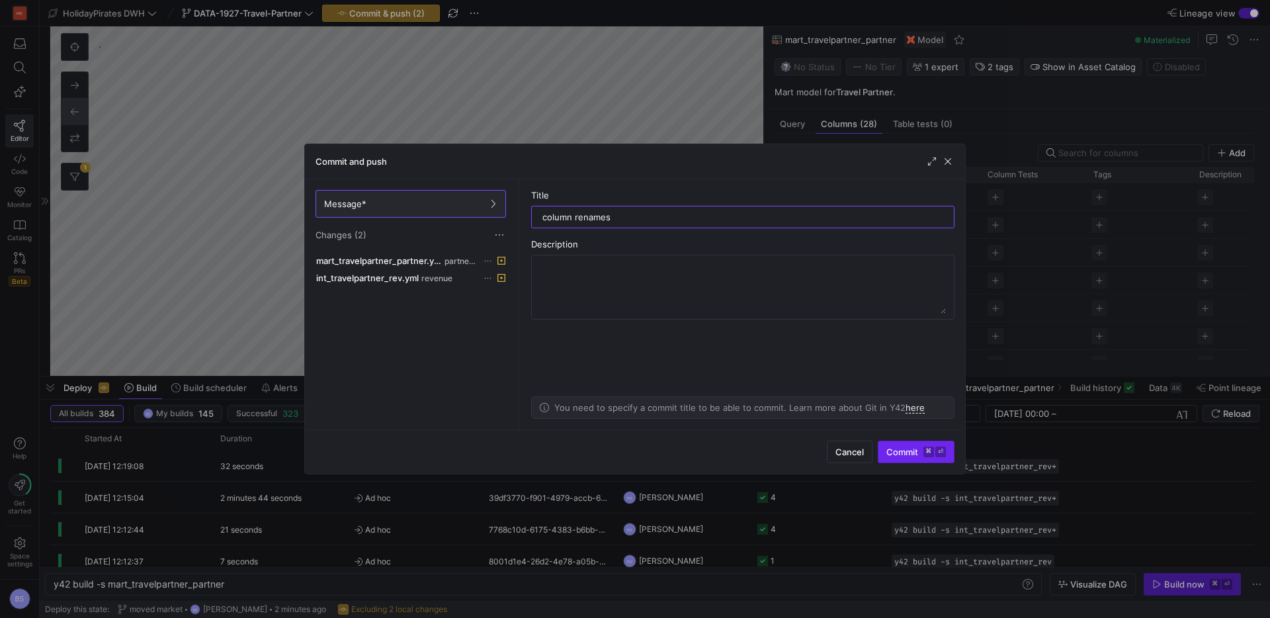
type input "column renames"
click at [896, 443] on span "submit" at bounding box center [916, 451] width 75 height 21
